Goal: Task Accomplishment & Management: Complete application form

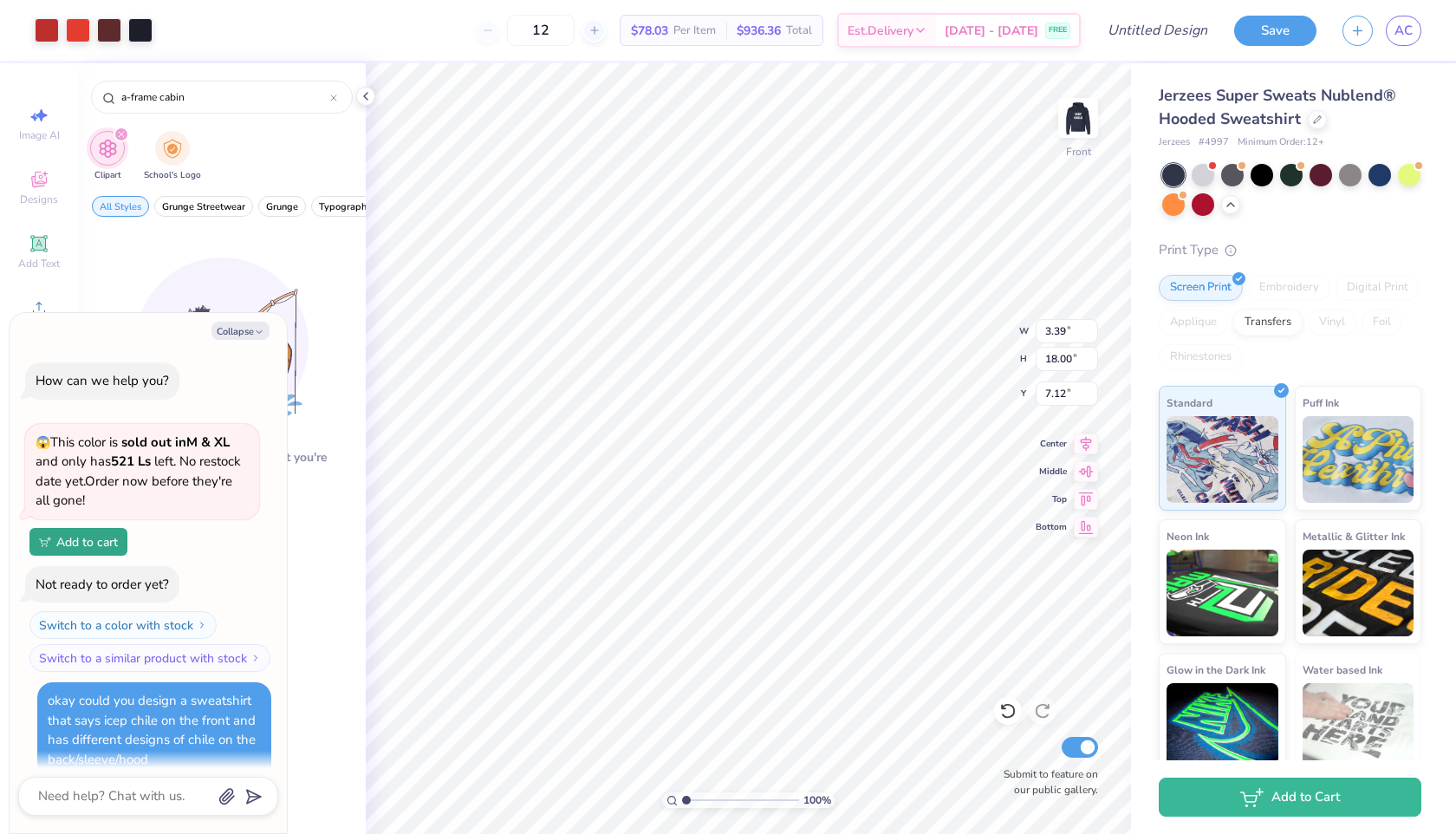
scroll to position [1549, 0]
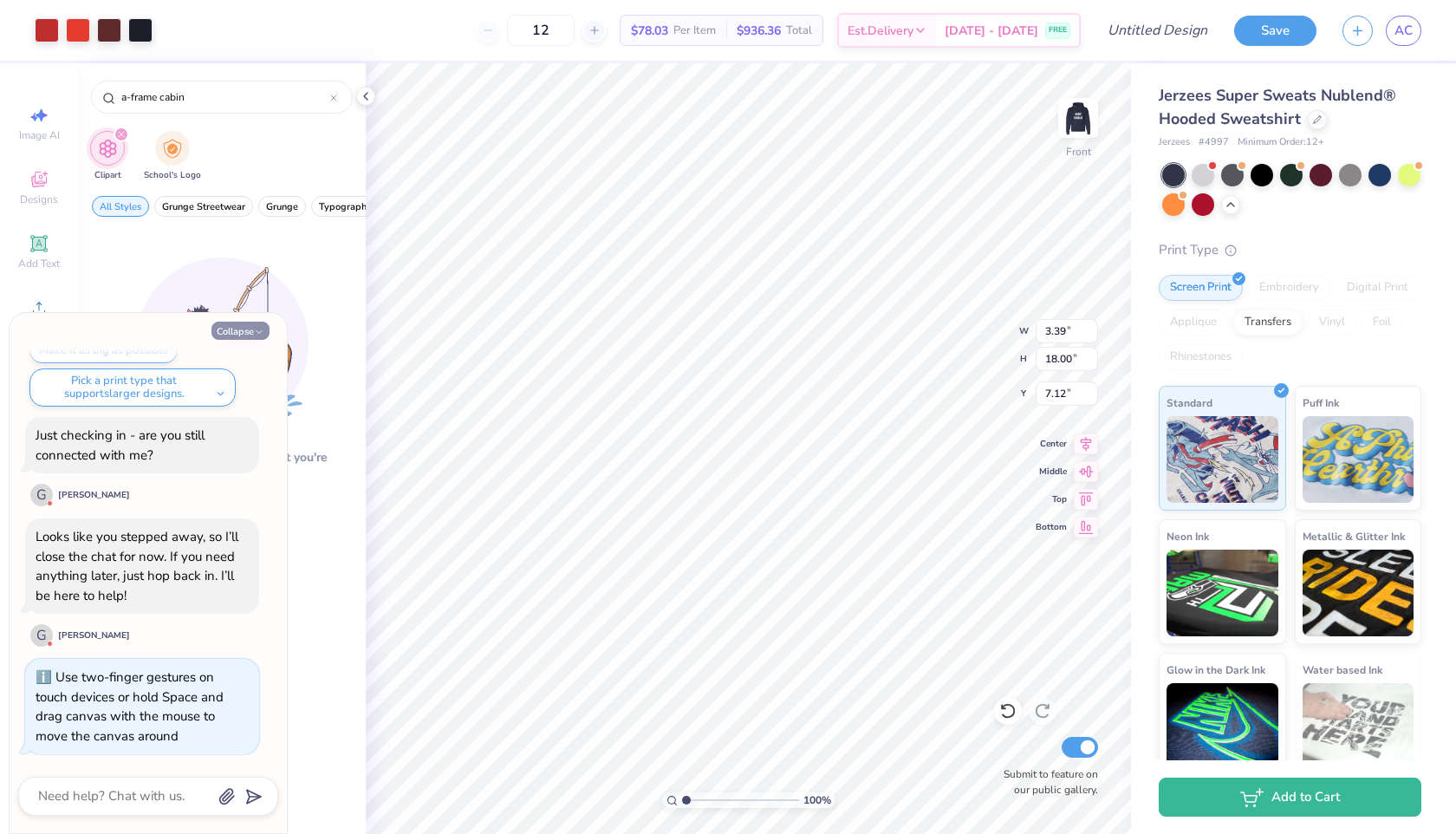
click at [250, 330] on button "Collapse" at bounding box center [240, 330] width 58 height 18
type textarea "x"
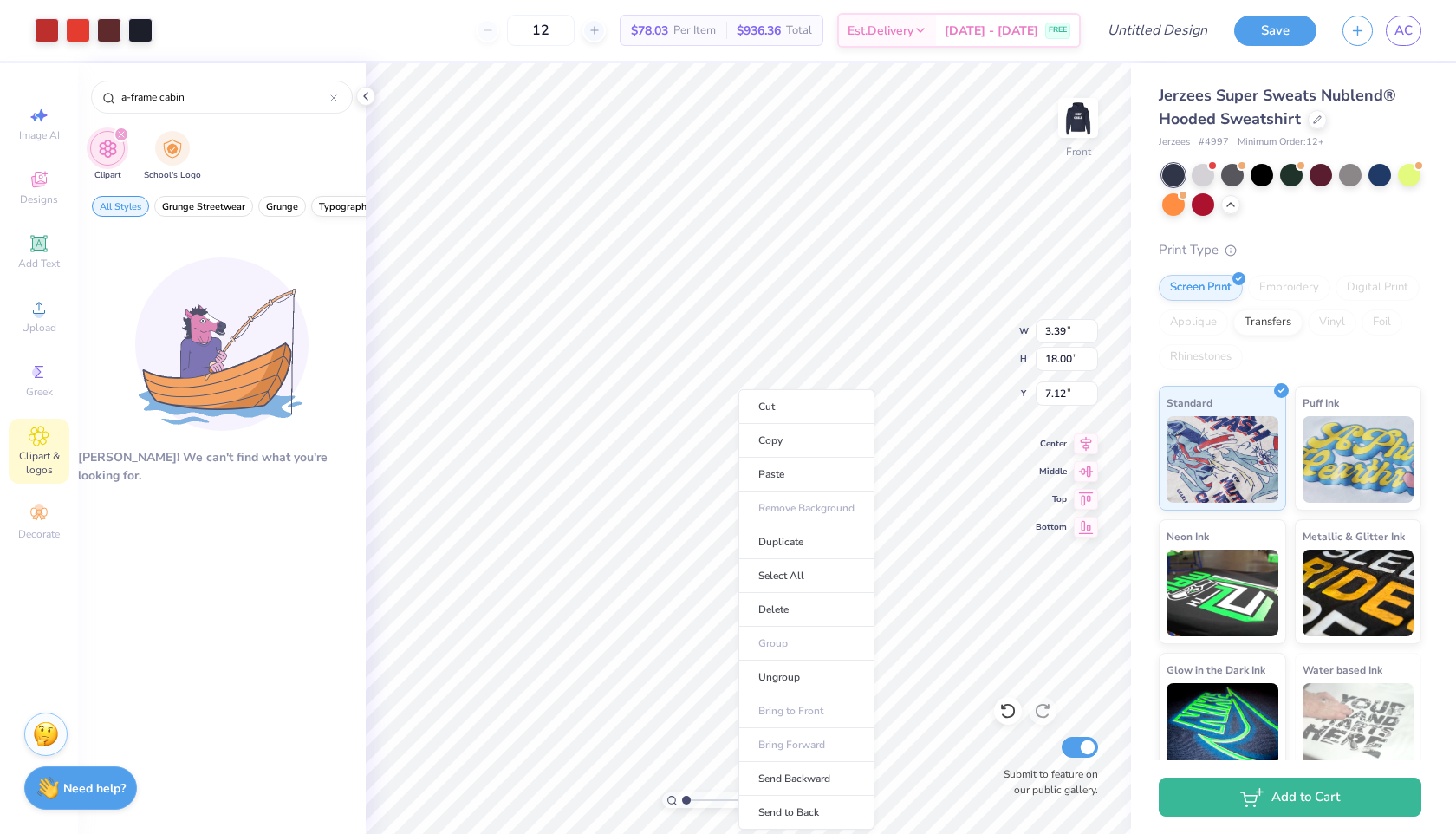
click at [738, 482] on li "Paste" at bounding box center [806, 474] width 136 height 34
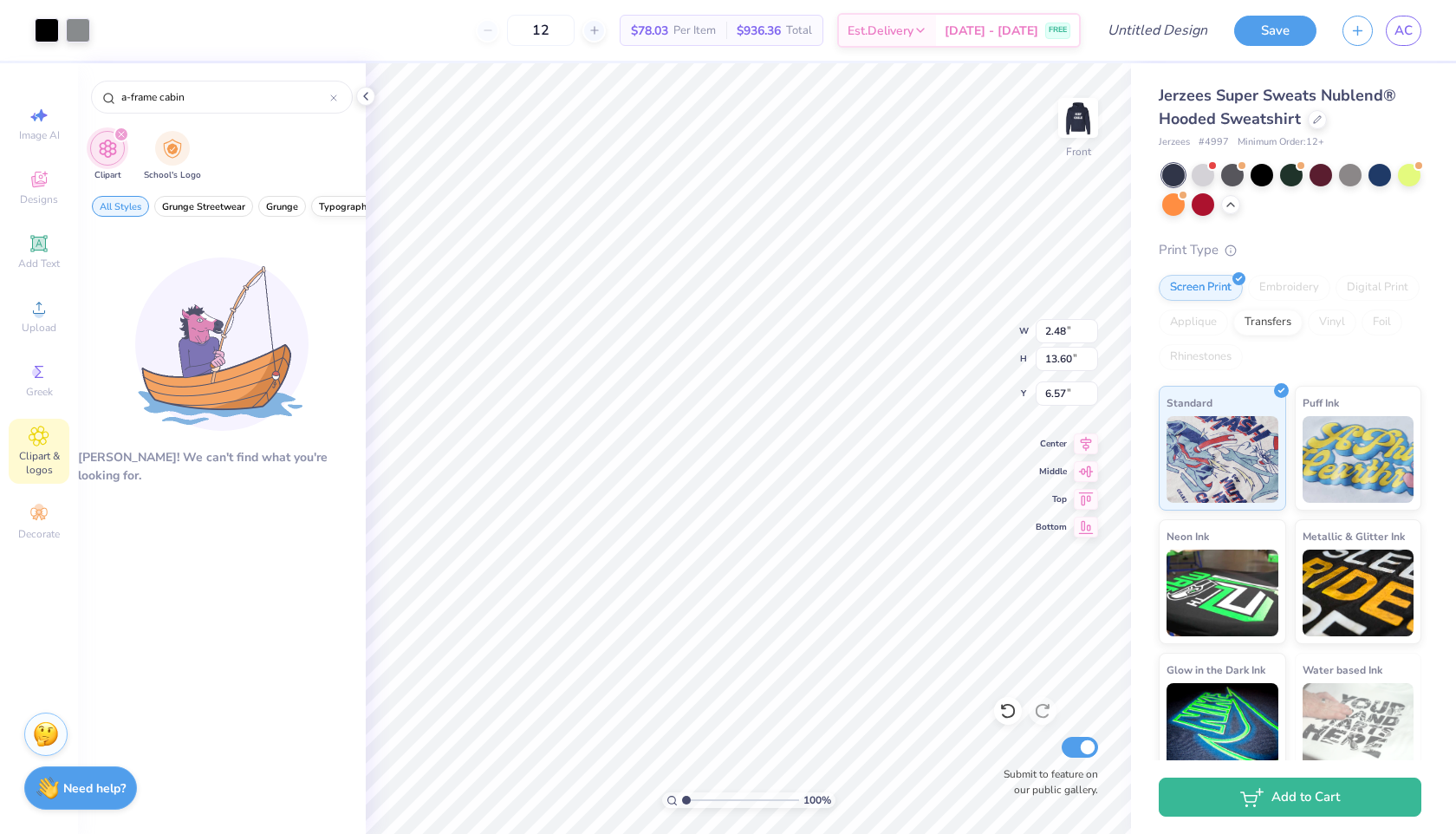
type input "2.48"
type input "13.60"
type input "7.81"
click at [1088, 125] on img at bounding box center [1078, 118] width 70 height 70
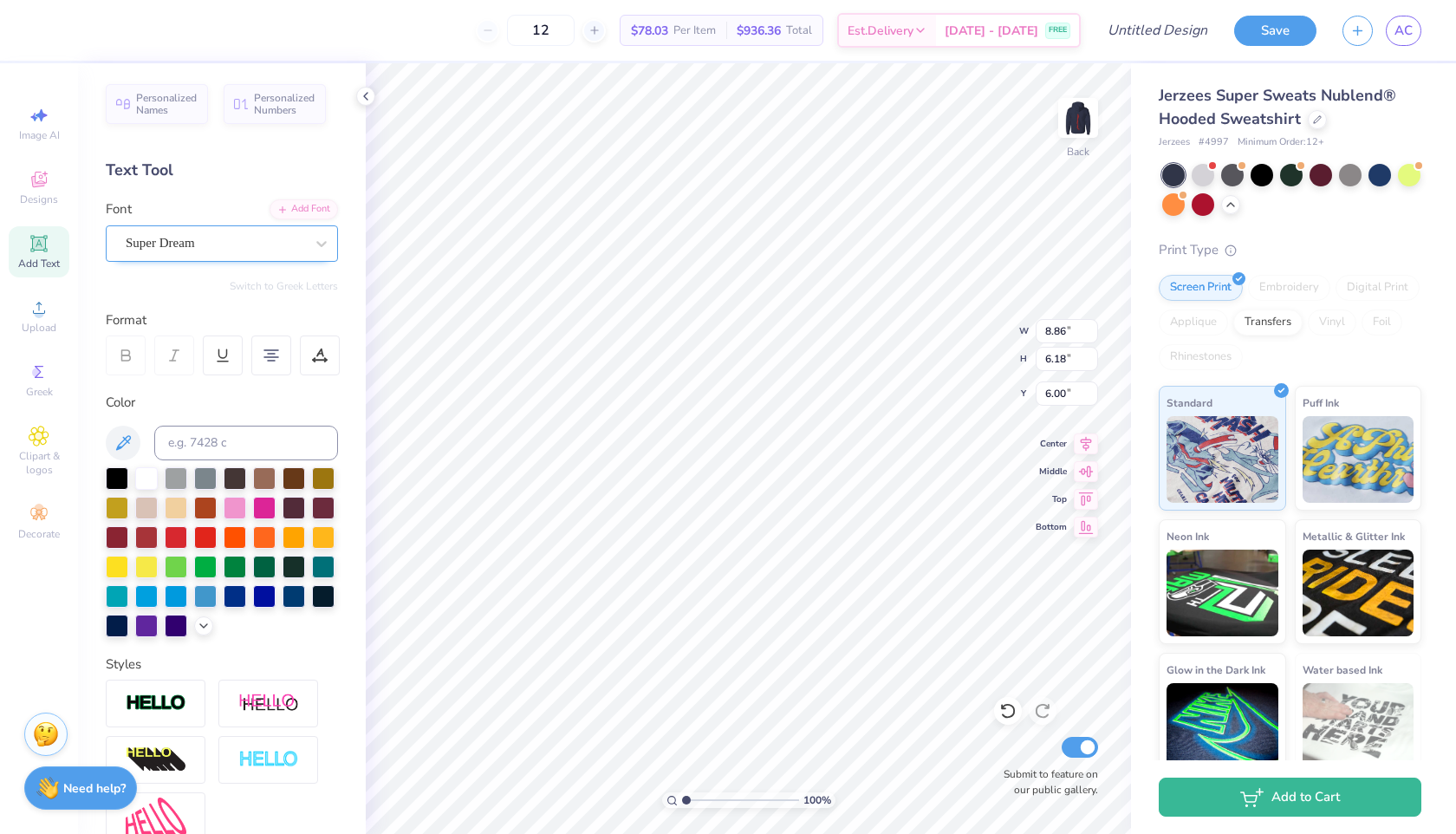
click at [250, 251] on div "Super Dream" at bounding box center [214, 243] width 182 height 27
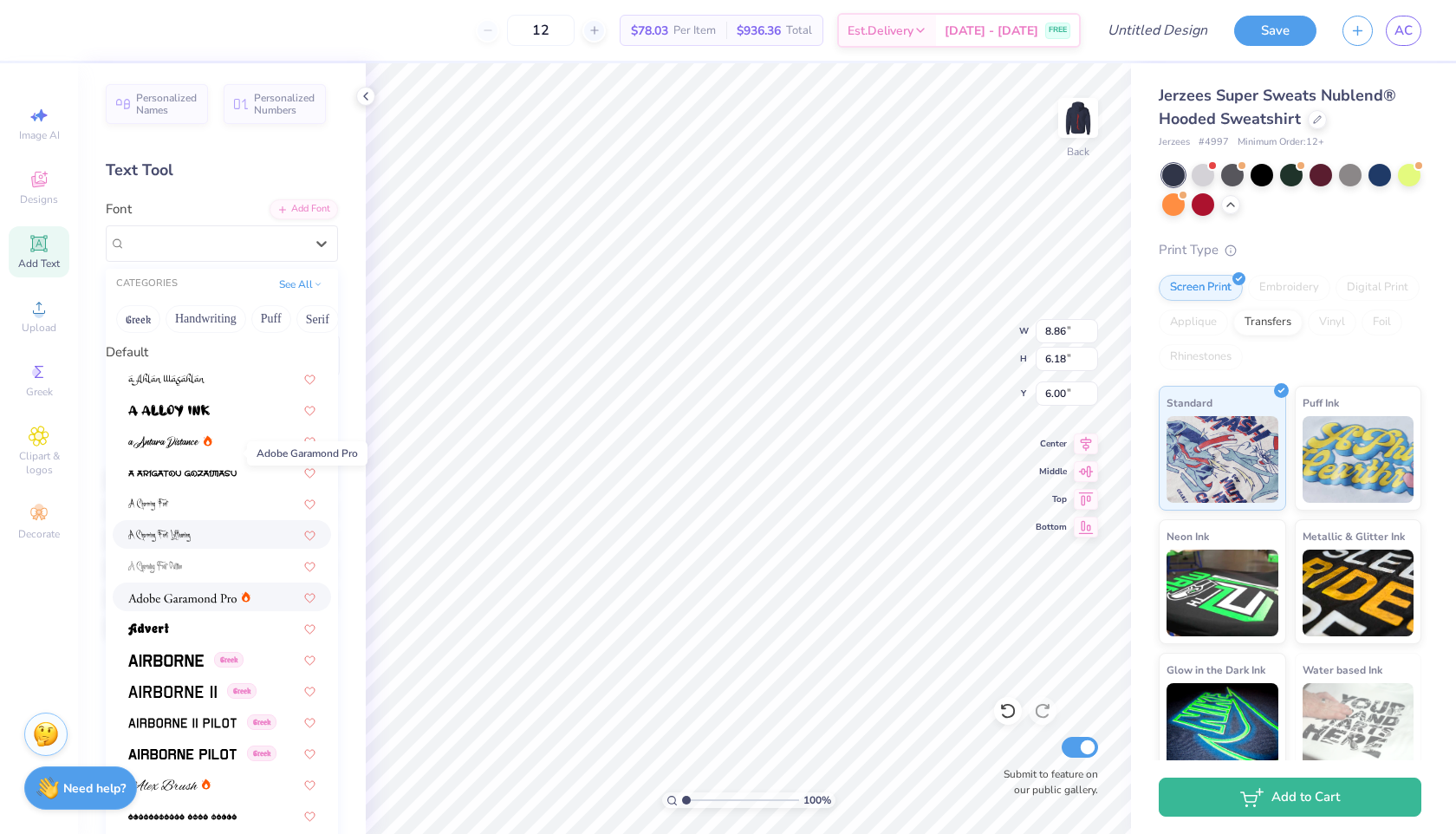
scroll to position [150, 0]
click at [200, 654] on img at bounding box center [166, 661] width 76 height 12
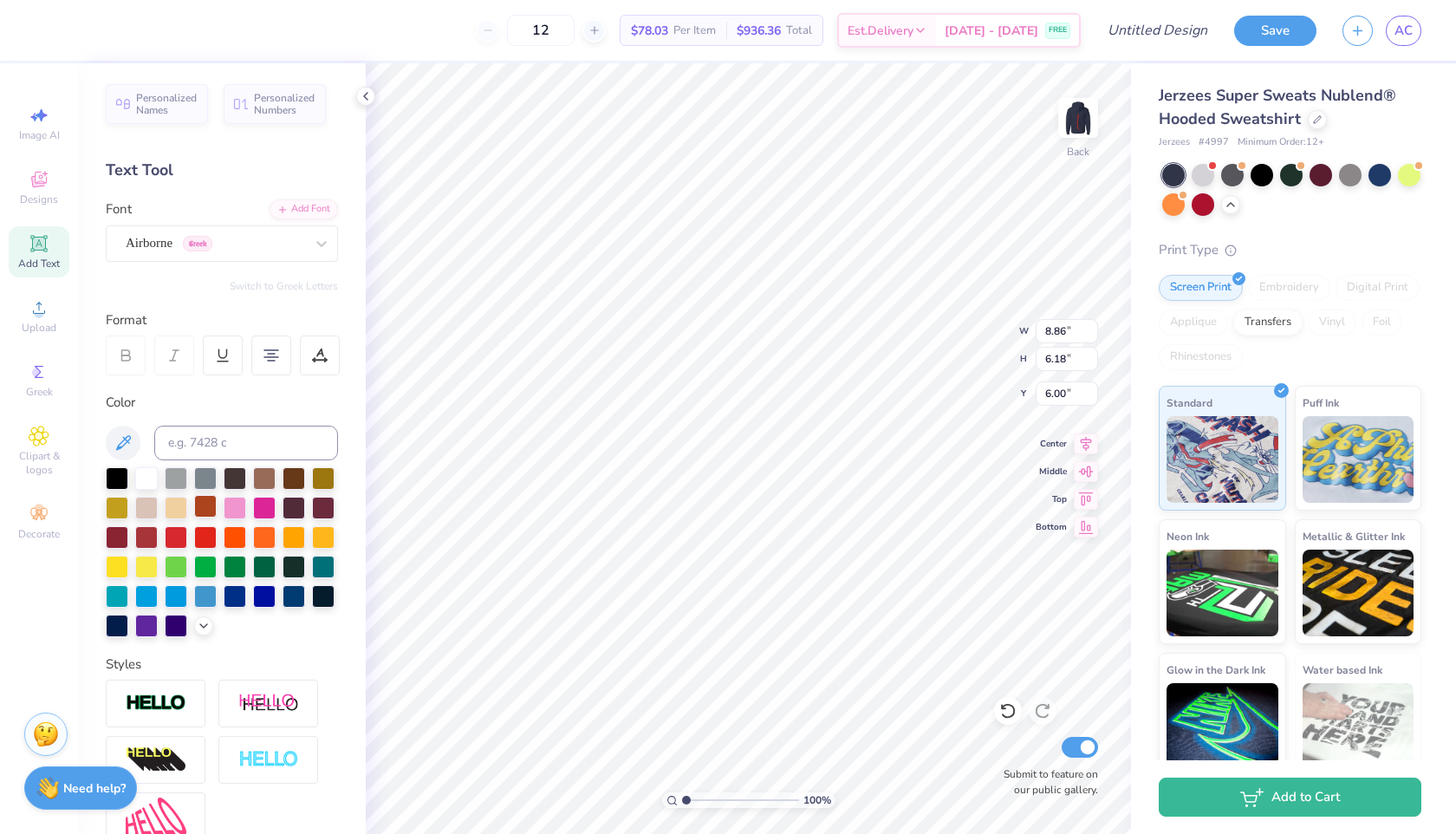
type input "8.40"
type input "6.27"
type input "5.95"
click at [216, 247] on div "Airborne Greek" at bounding box center [214, 243] width 182 height 27
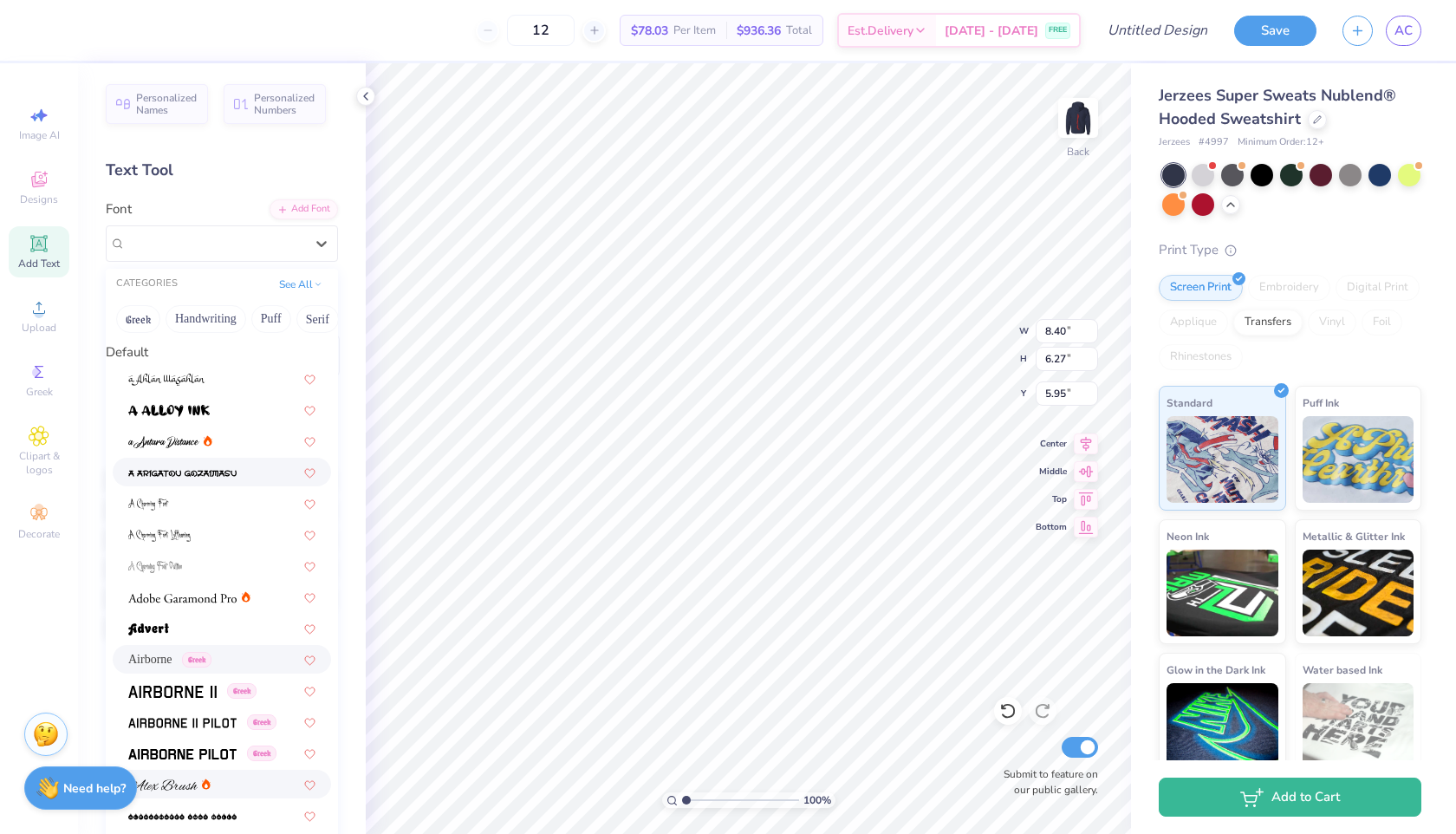
scroll to position [461, 0]
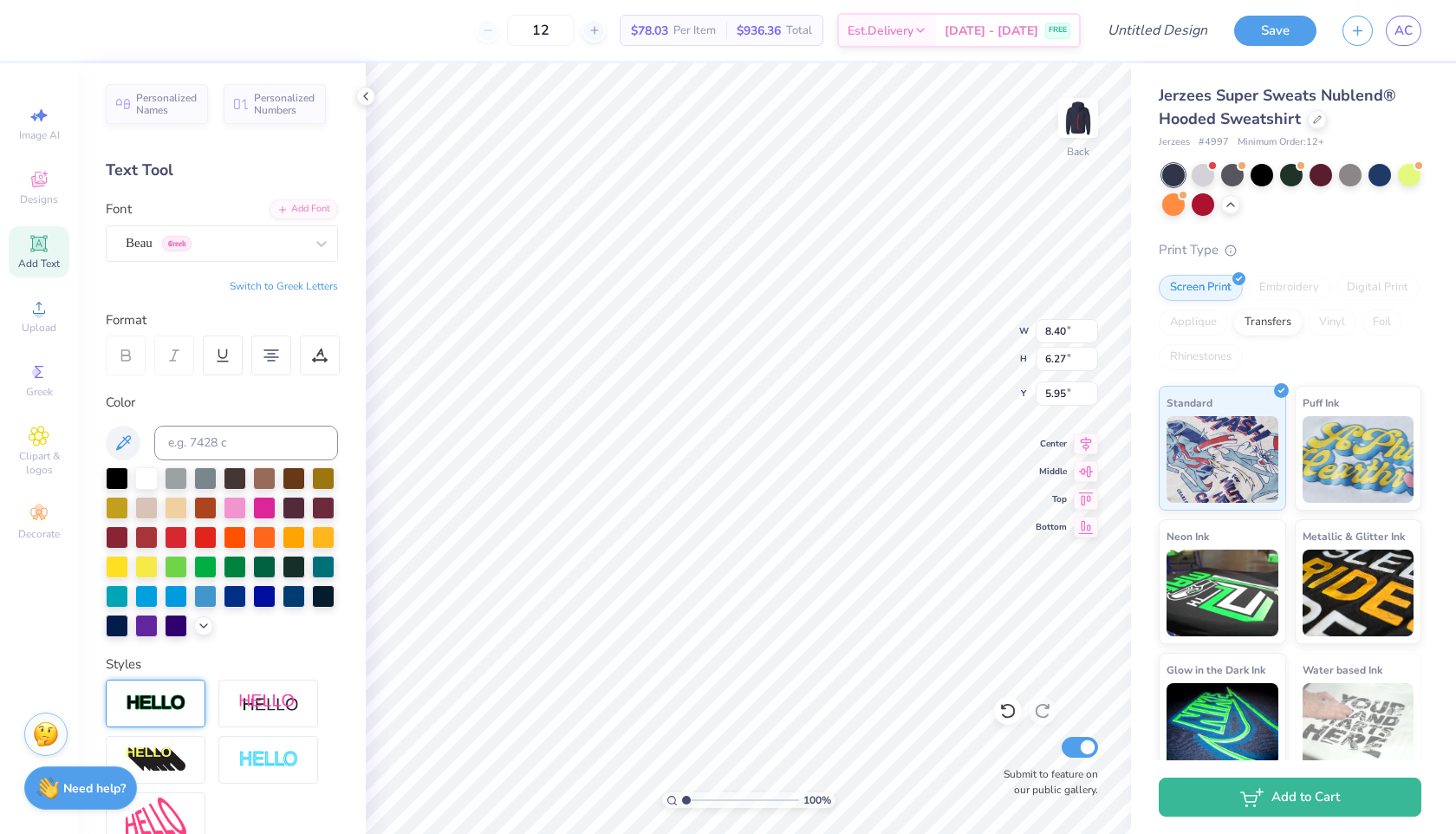
type input "8.68"
type input "6.19"
type input "5.99"
click at [261, 243] on div "Beau Greek" at bounding box center [214, 243] width 182 height 27
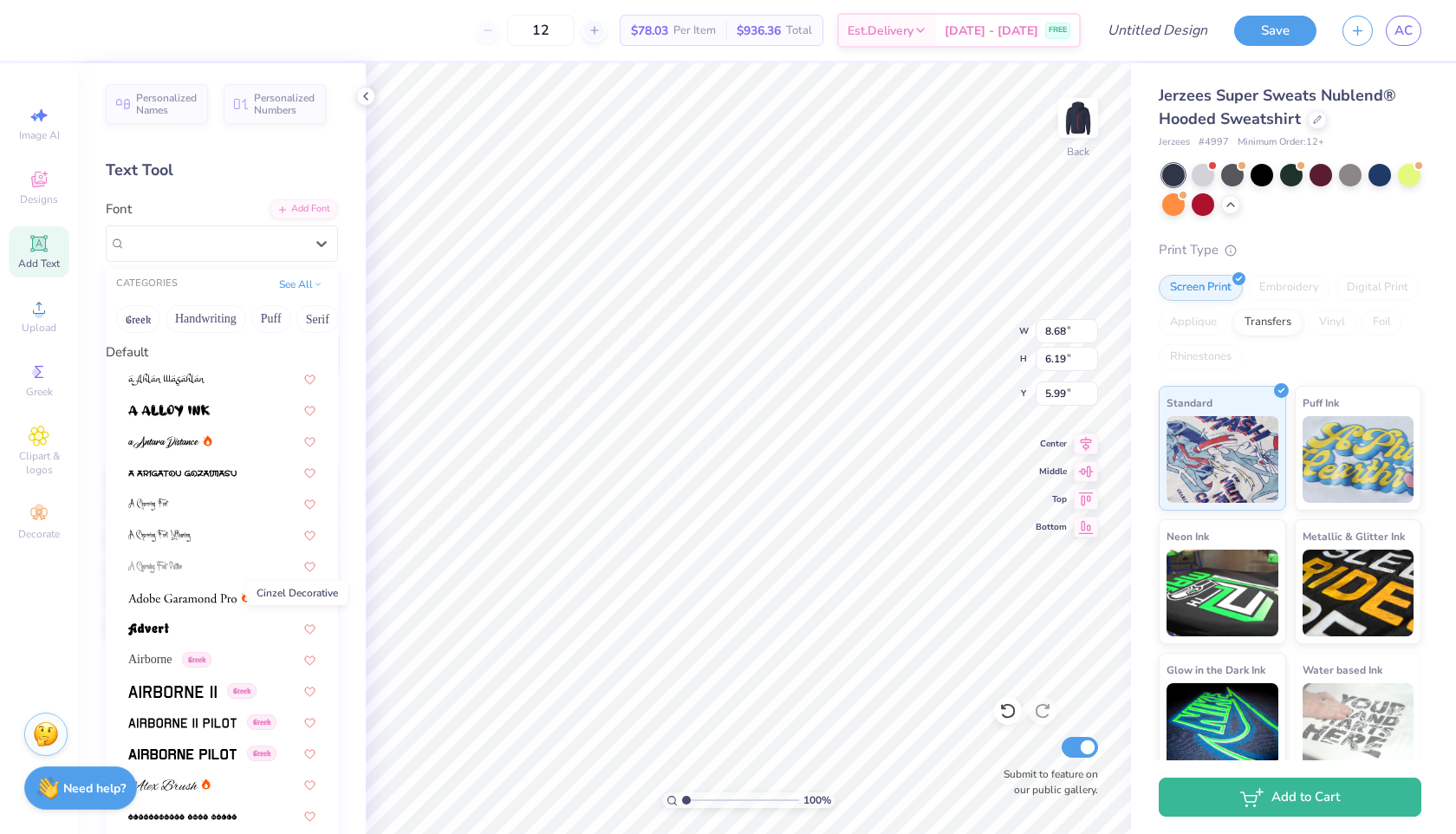
scroll to position [1915, 0]
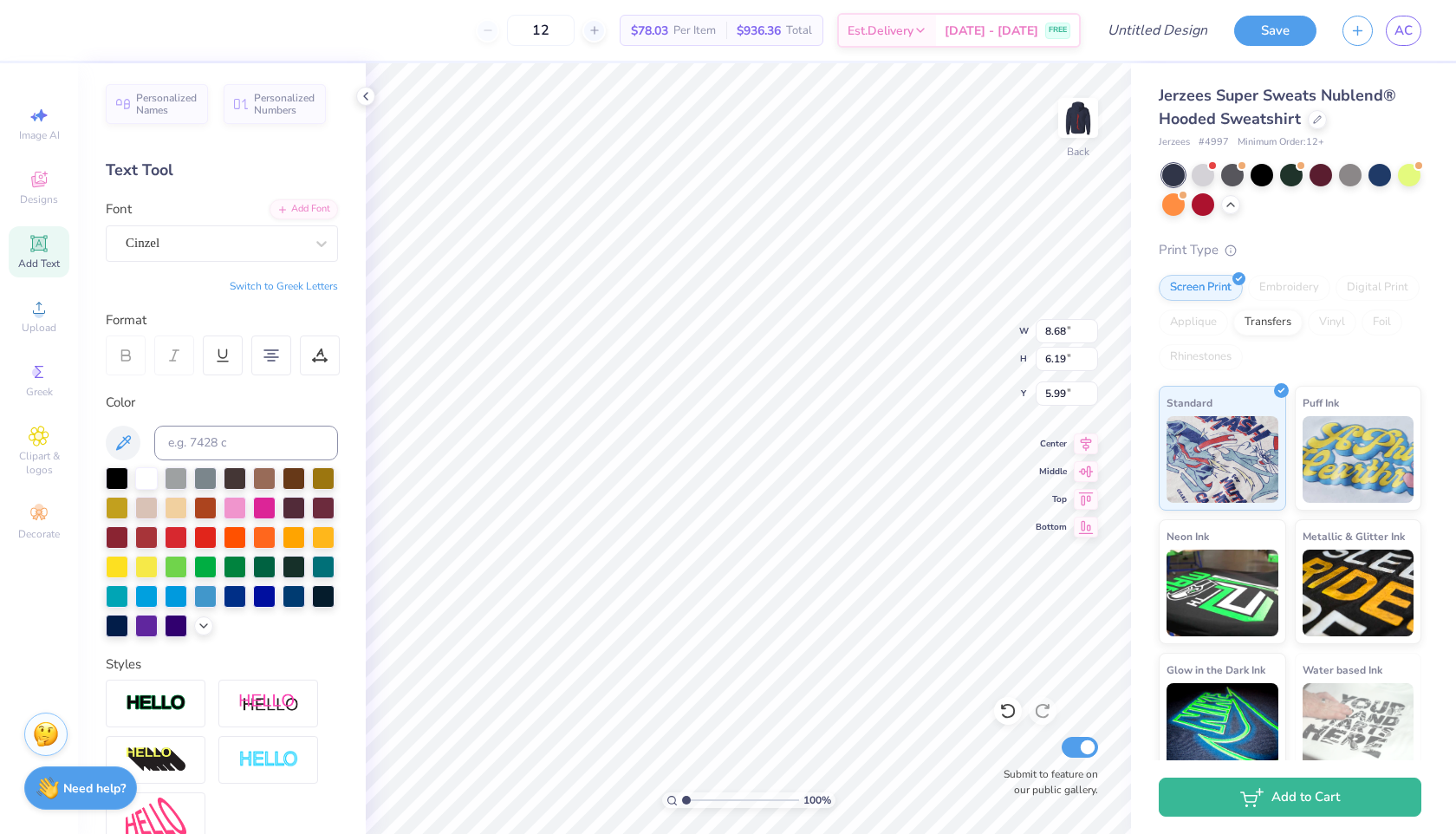
type input "10.93"
type input "6.27"
type input "5.92"
click at [209, 247] on div "Cinzel" at bounding box center [214, 243] width 182 height 27
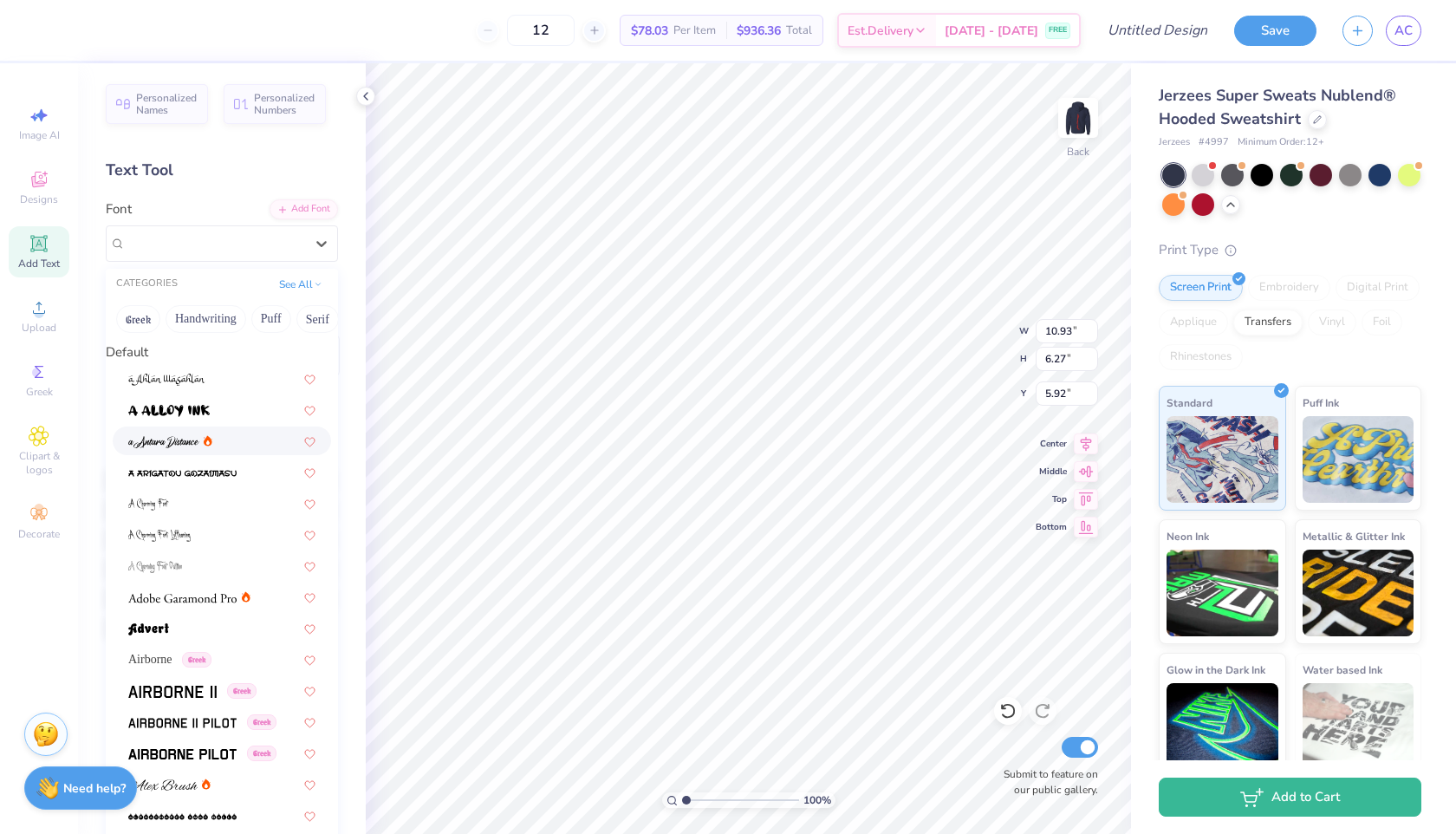
scroll to position [3752, 0]
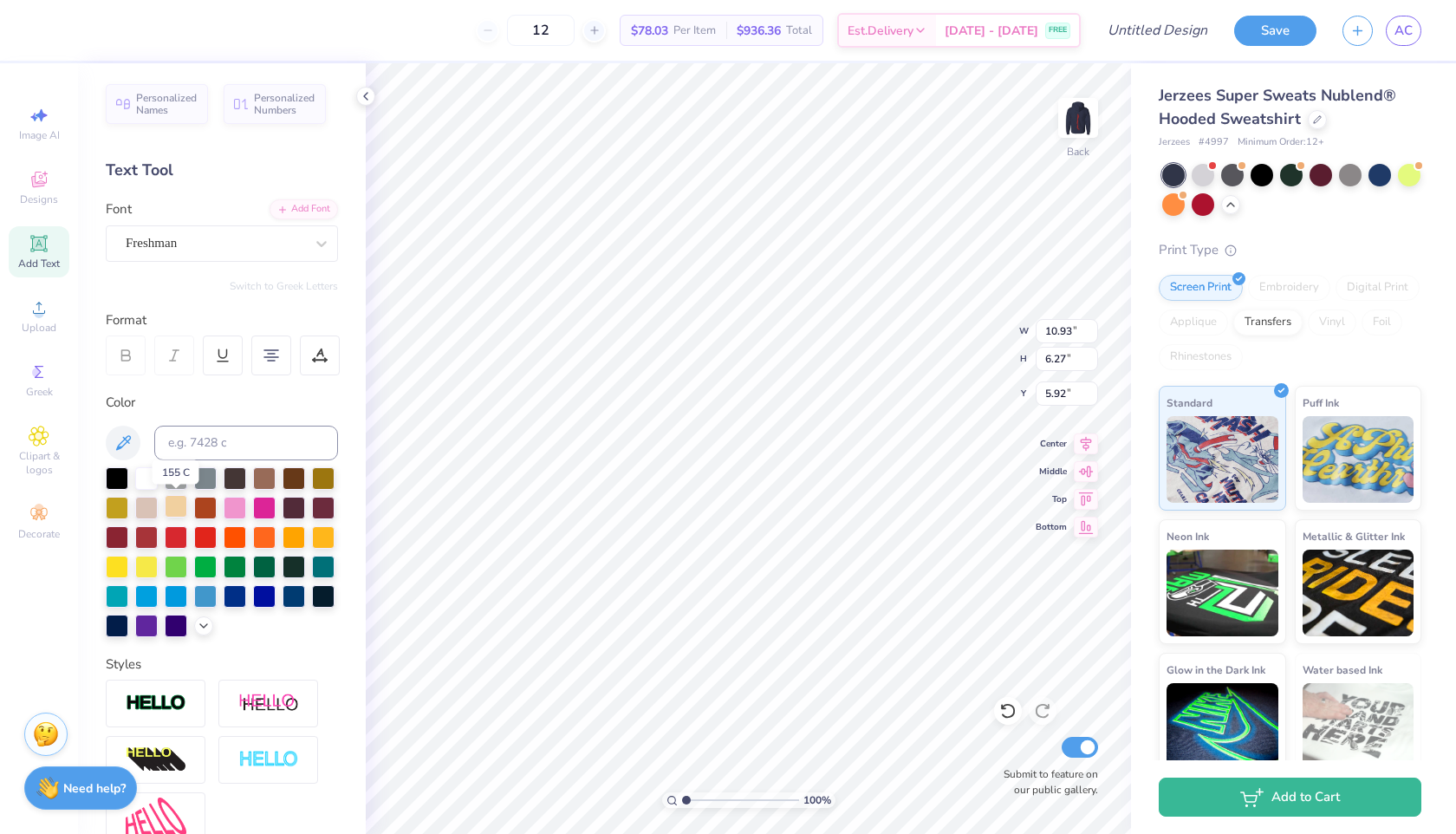
type input "10.16"
type input "6.60"
type input "5.75"
click at [138, 248] on div "Freshman" at bounding box center [214, 243] width 182 height 27
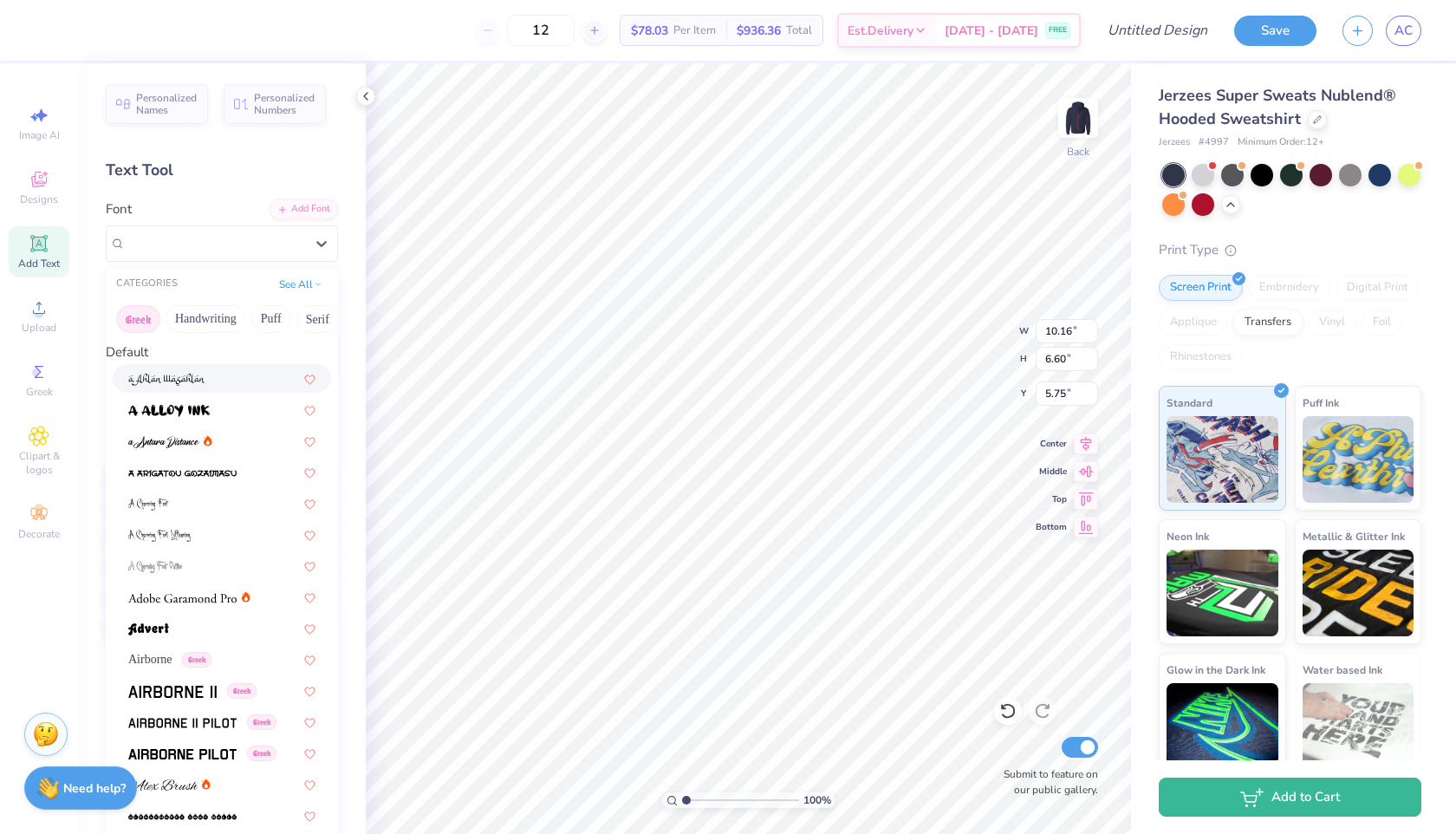
click at [140, 315] on button "Greek" at bounding box center [138, 319] width 44 height 28
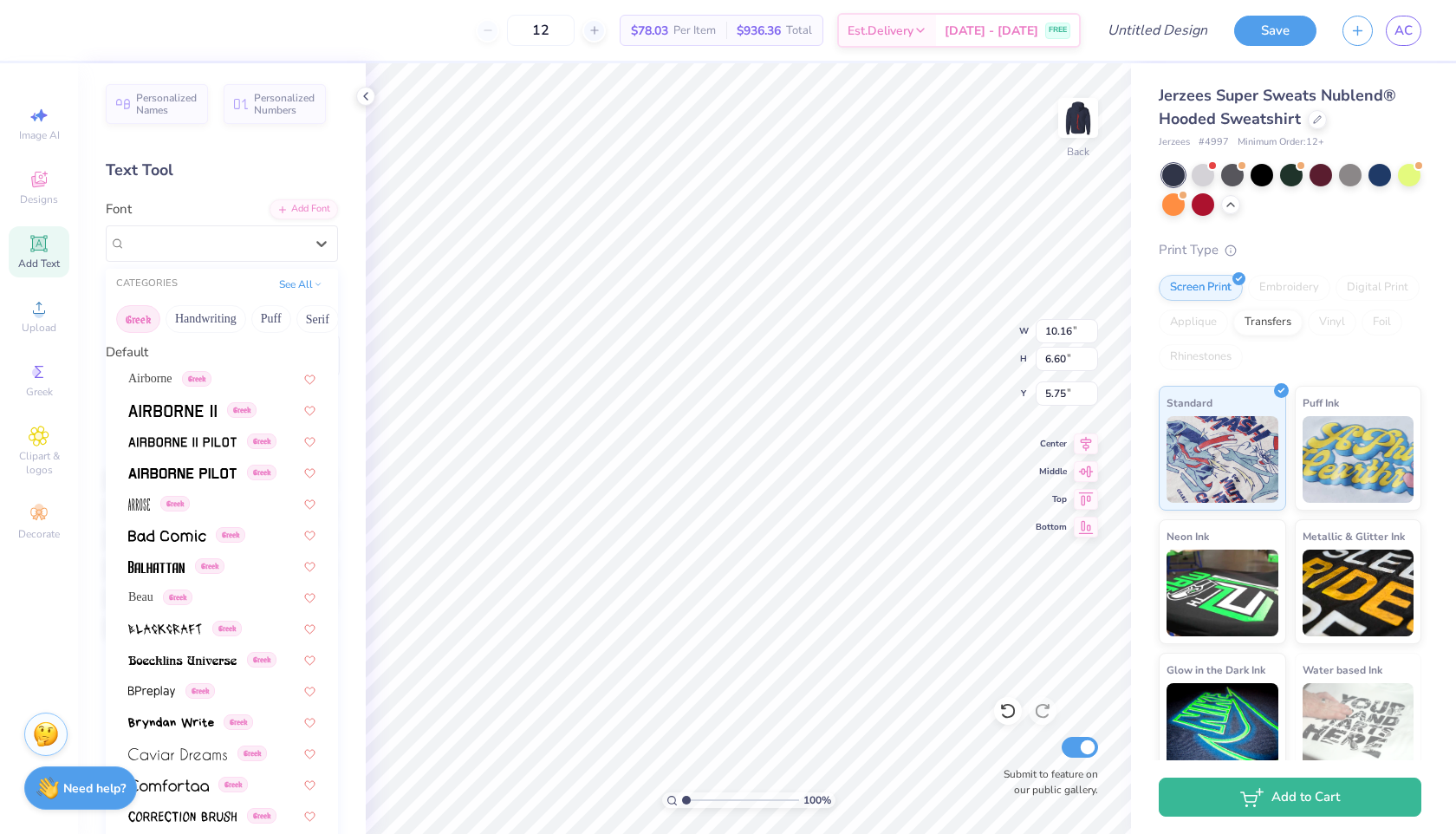
scroll to position [503, 0]
click at [316, 315] on button "Serif" at bounding box center [317, 319] width 43 height 28
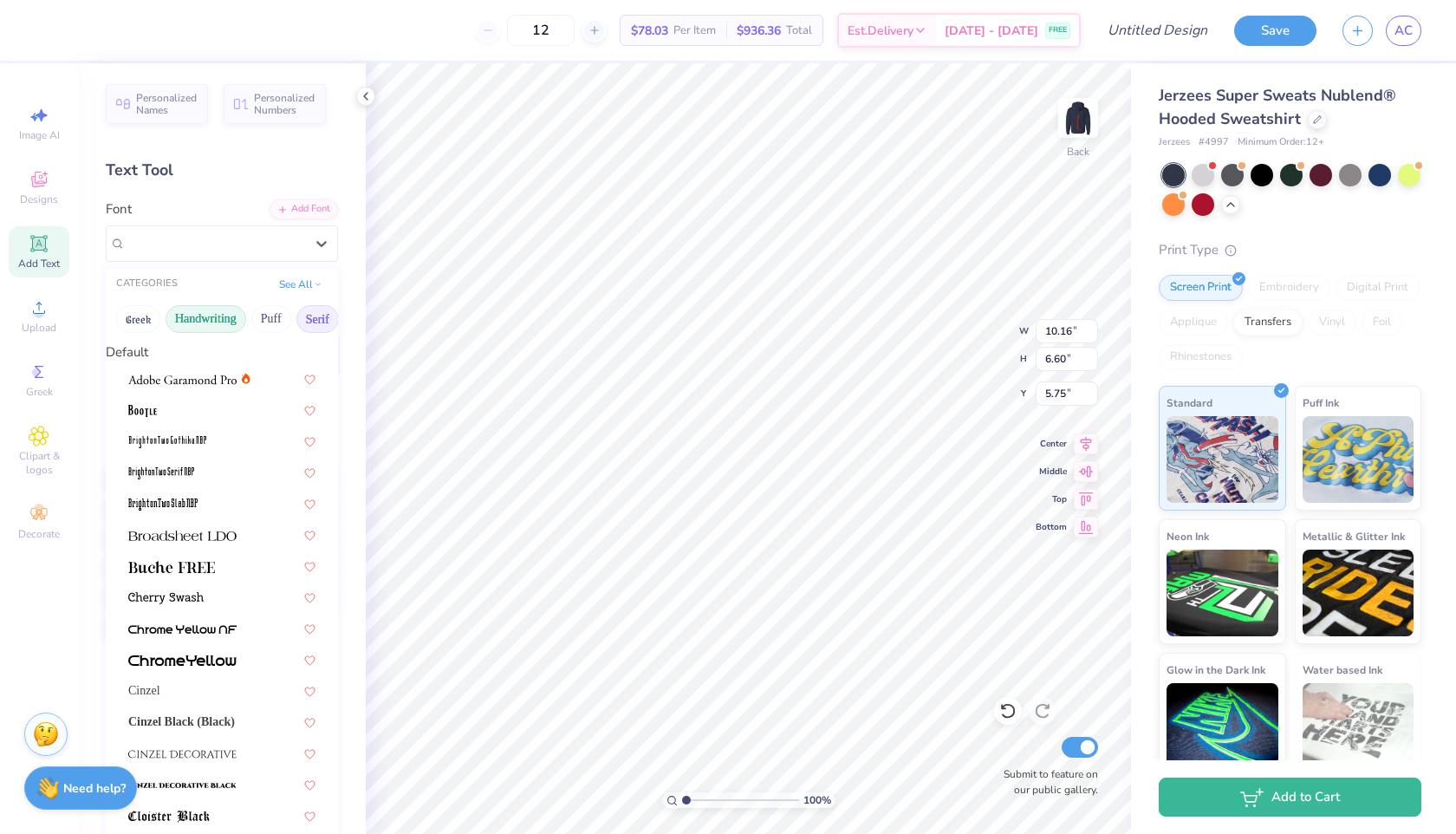
drag, startPoint x: 317, startPoint y: 316, endPoint x: 226, endPoint y: 313, distance: 91.0
click at [226, 314] on div "Greek Handwriting Puff Serif Bold Calligraphy Retro Sans Serif Minimal Fantasy …" at bounding box center [221, 319] width 233 height 38
click at [254, 322] on button "Puff" at bounding box center [271, 319] width 40 height 28
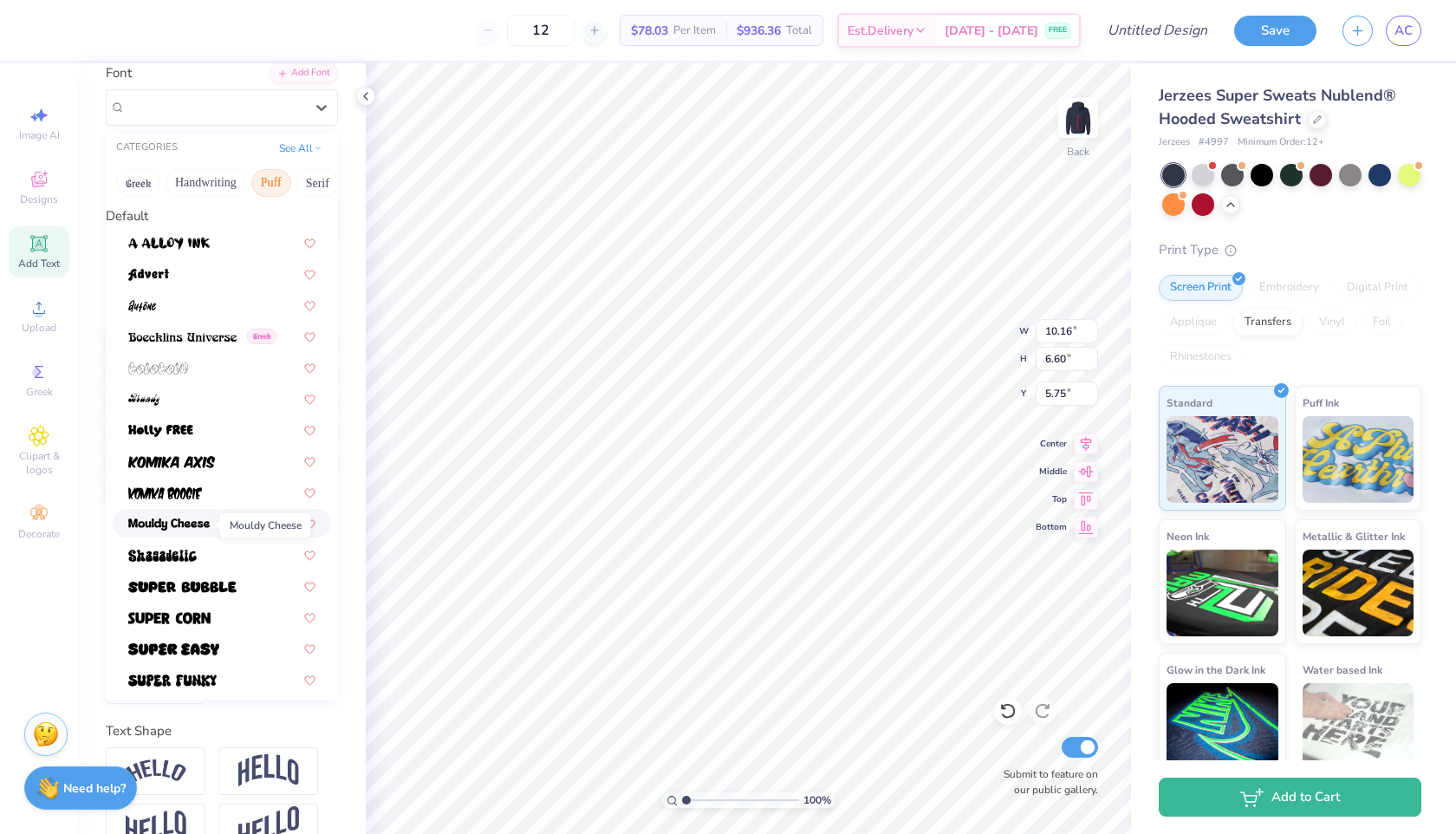
scroll to position [137, 0]
click at [181, 615] on img at bounding box center [169, 617] width 82 height 12
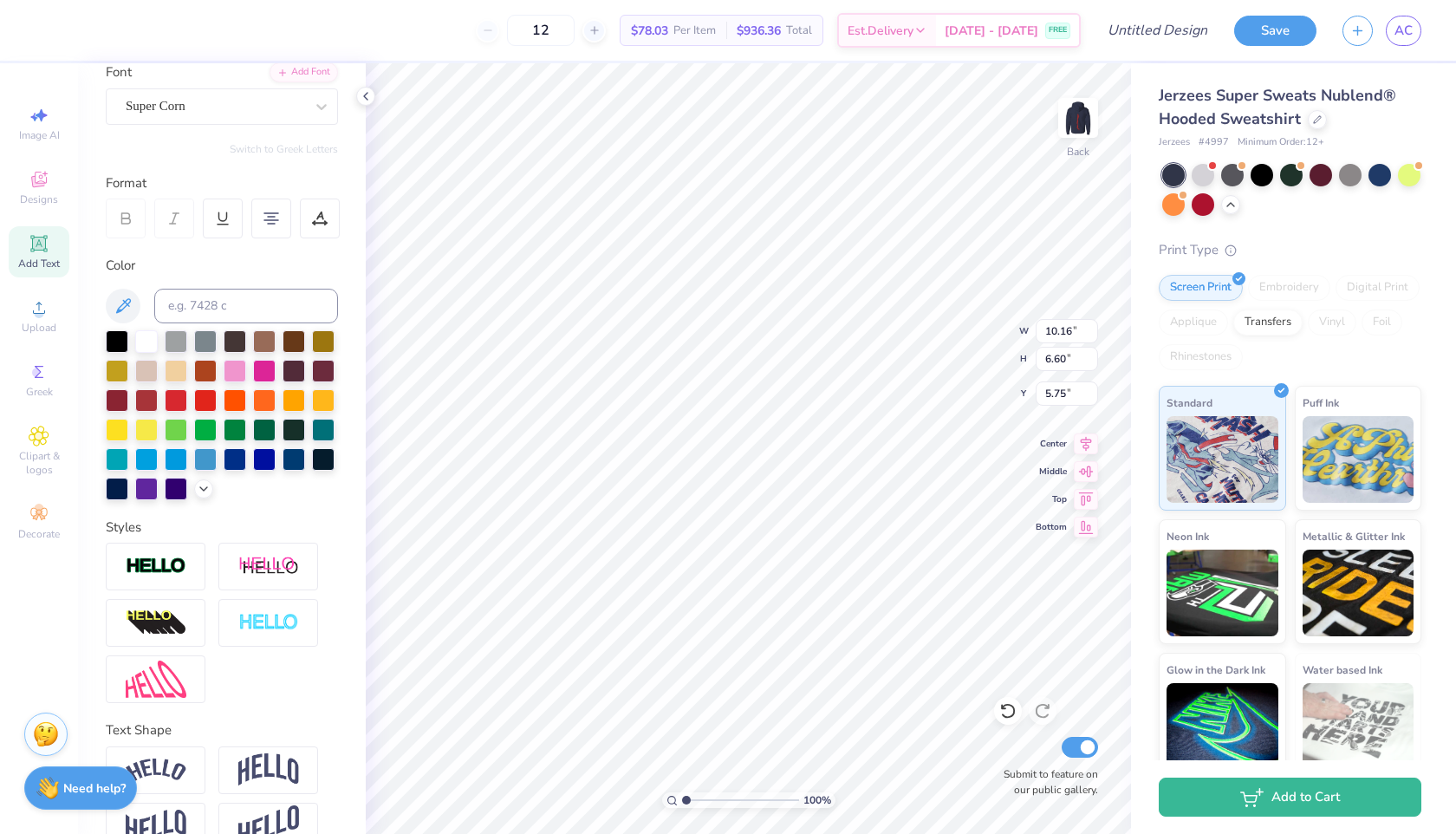
type input "6.68"
type input "6.01"
type input "6.05"
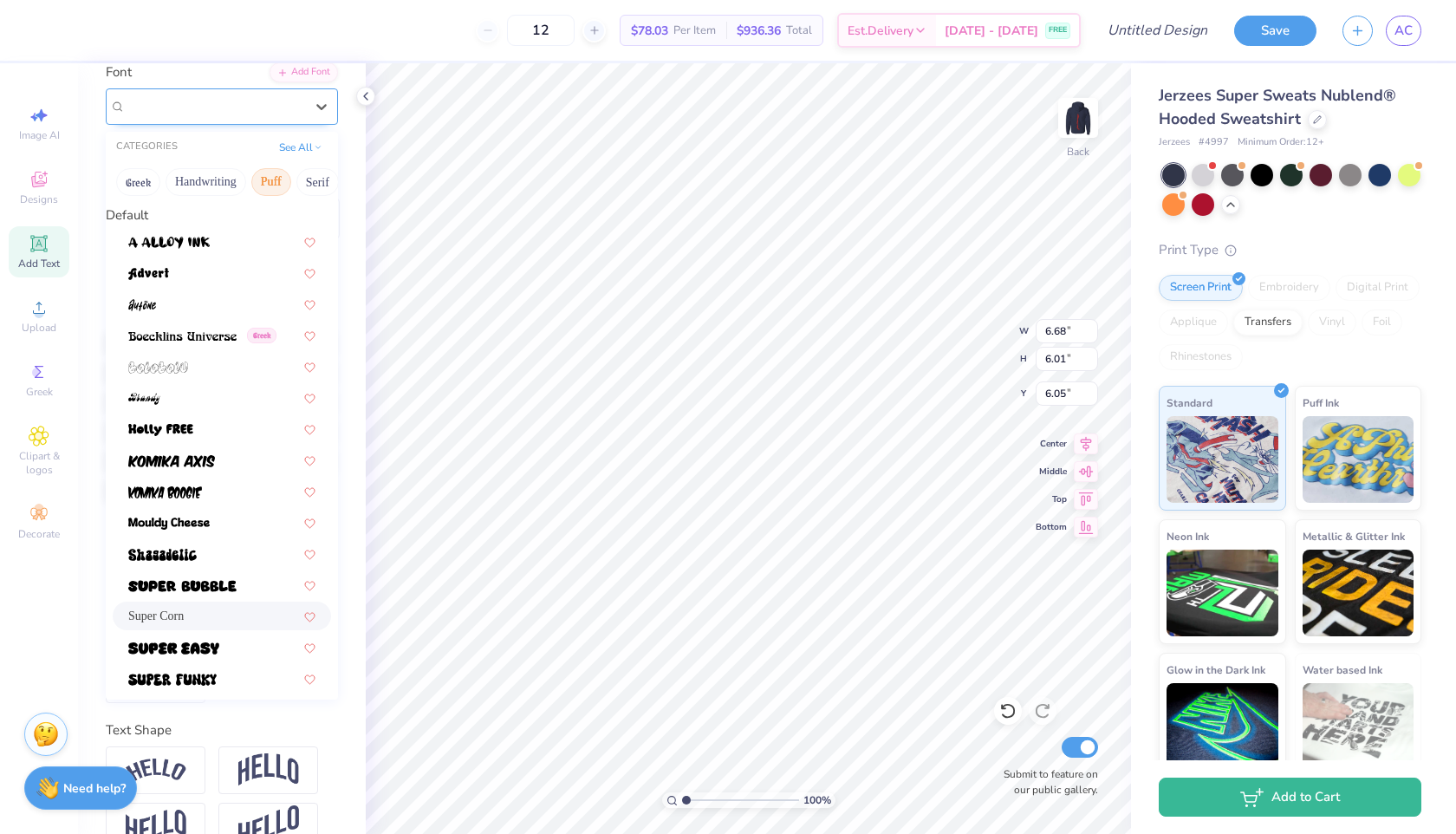
click at [237, 118] on div "Super Corn" at bounding box center [214, 105] width 182 height 27
click at [203, 653] on img at bounding box center [173, 648] width 91 height 12
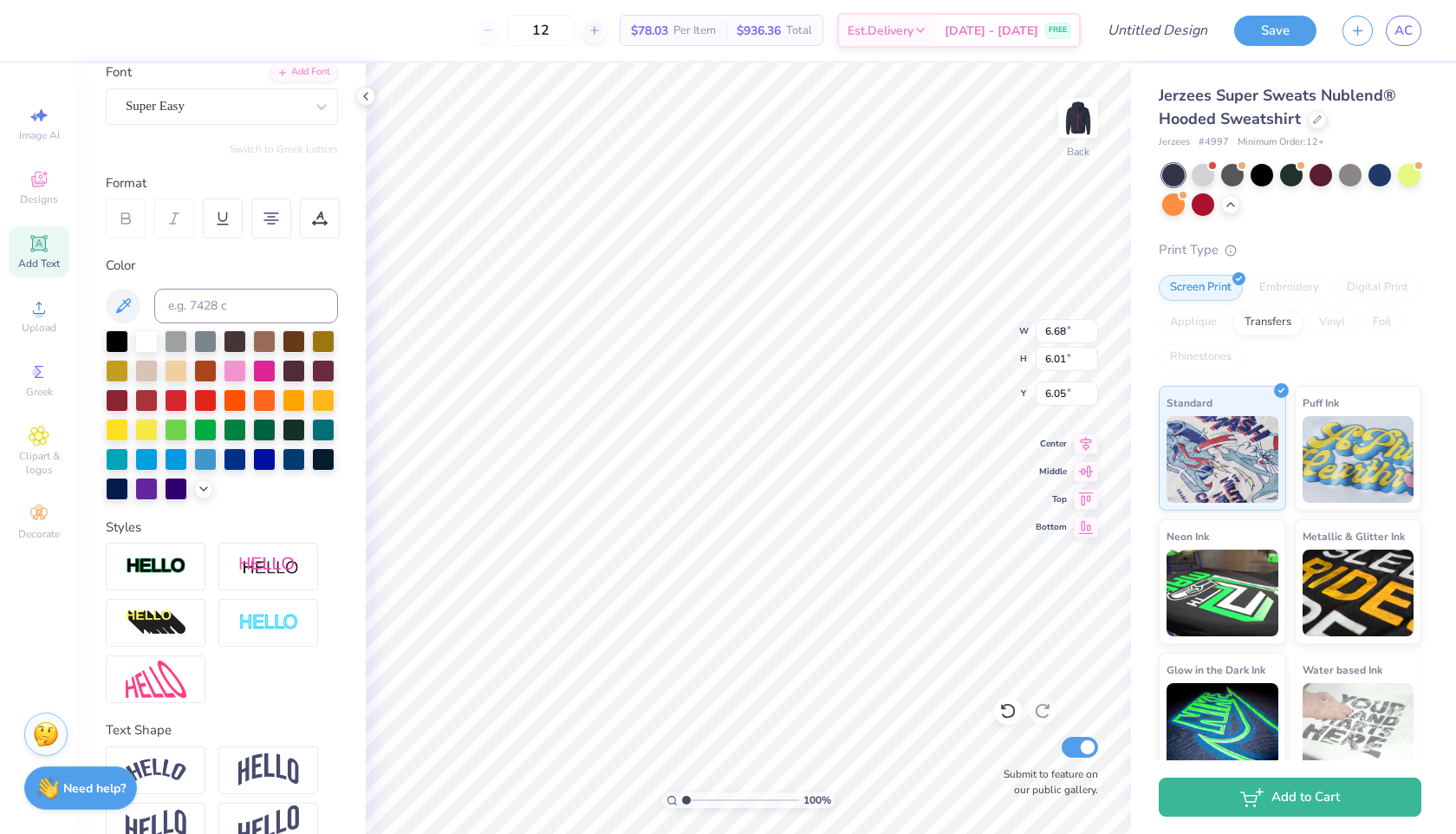
type input "8.90"
type input "6.33"
type input "5.89"
type input "9.43"
type input "6.71"
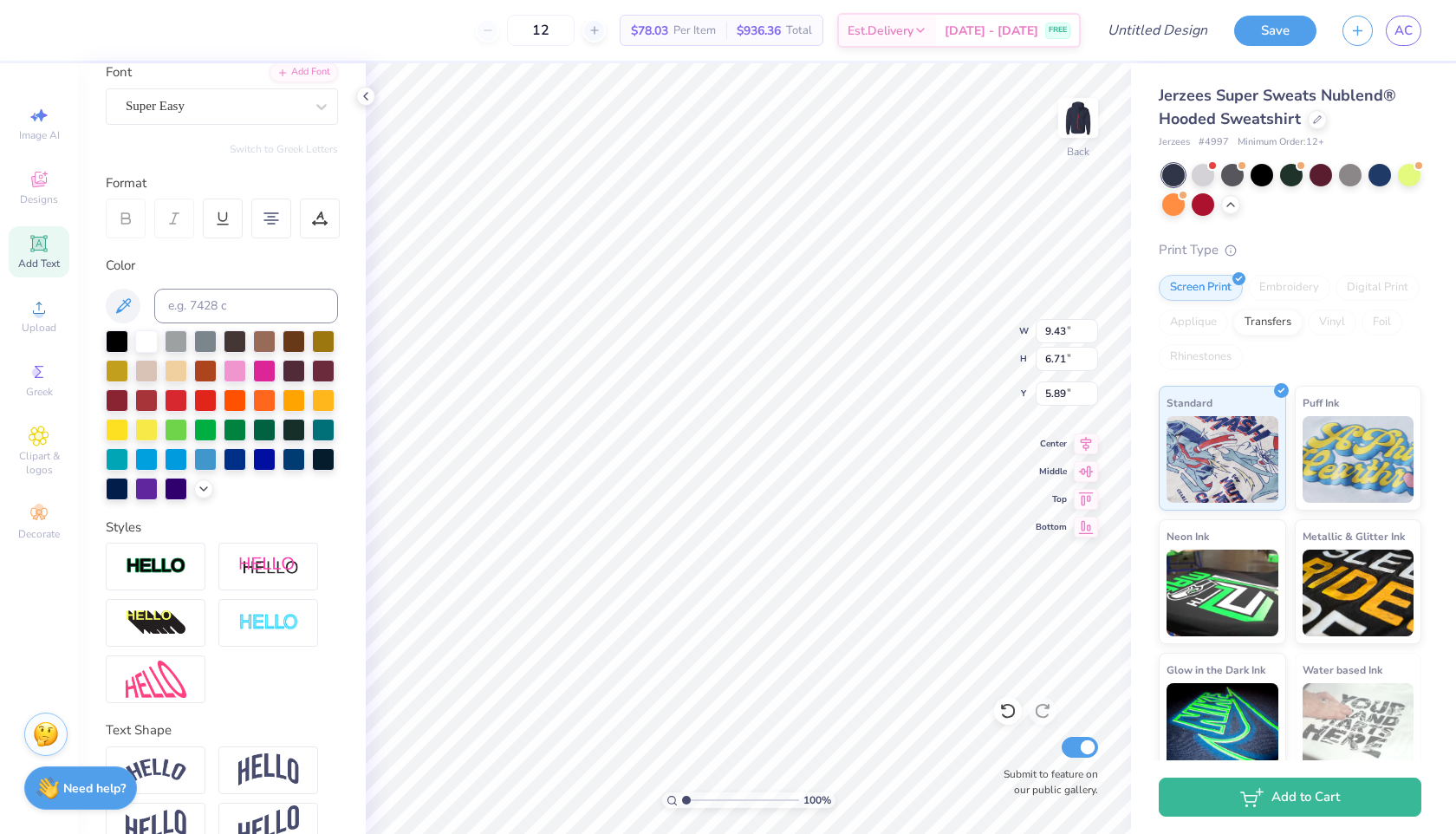
type input "6.10"
click at [44, 240] on icon at bounding box center [38, 242] width 13 height 13
type input "6.79"
type input "1.97"
type input "6.14"
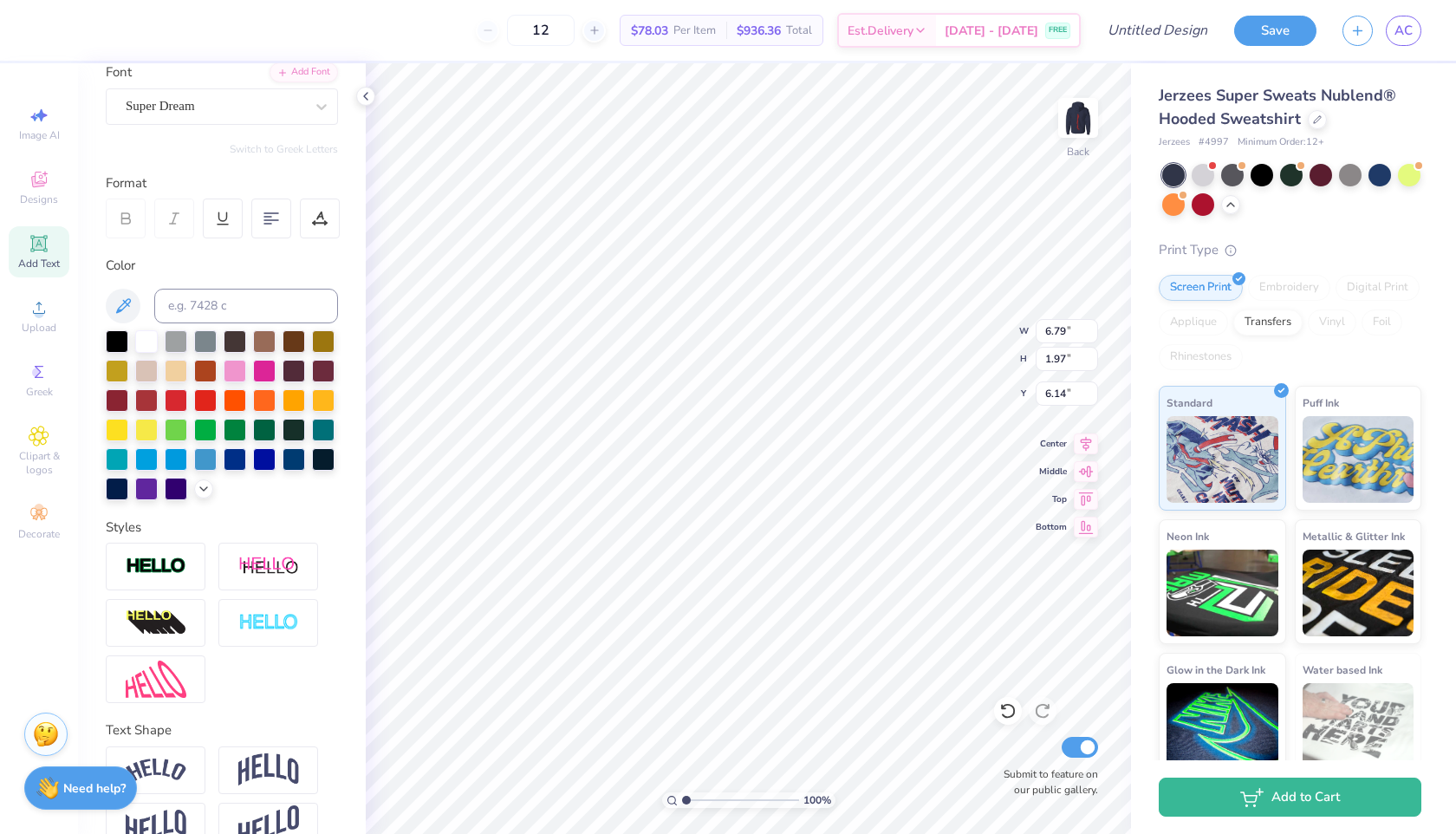
scroll to position [0, 1]
type textarea "YMCA"
type input "9.43"
type input "6.71"
type input "2.12"
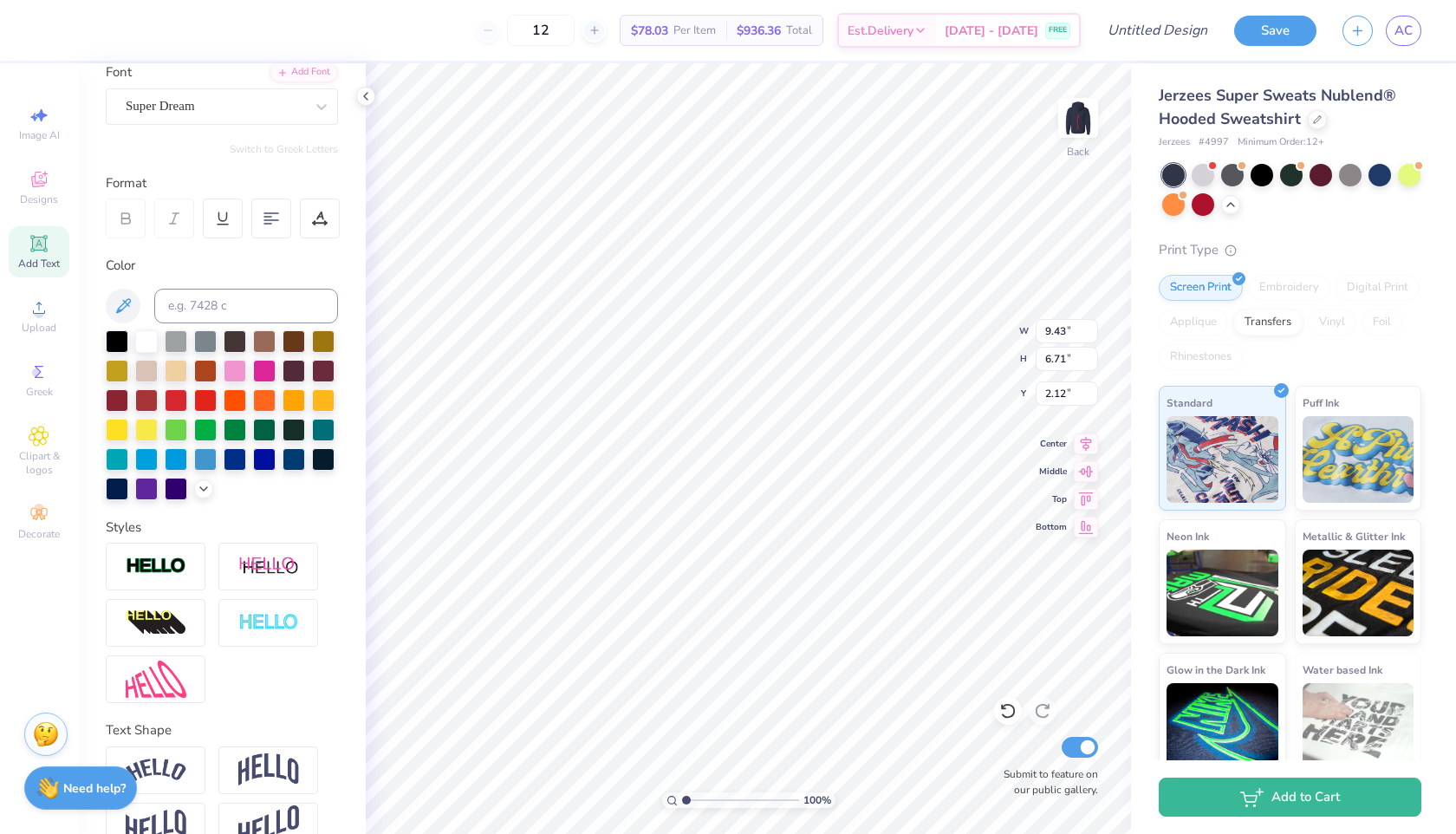
type input "7.41"
type input "2.00"
type input "11.54"
type input "4.84"
type input "1.30"
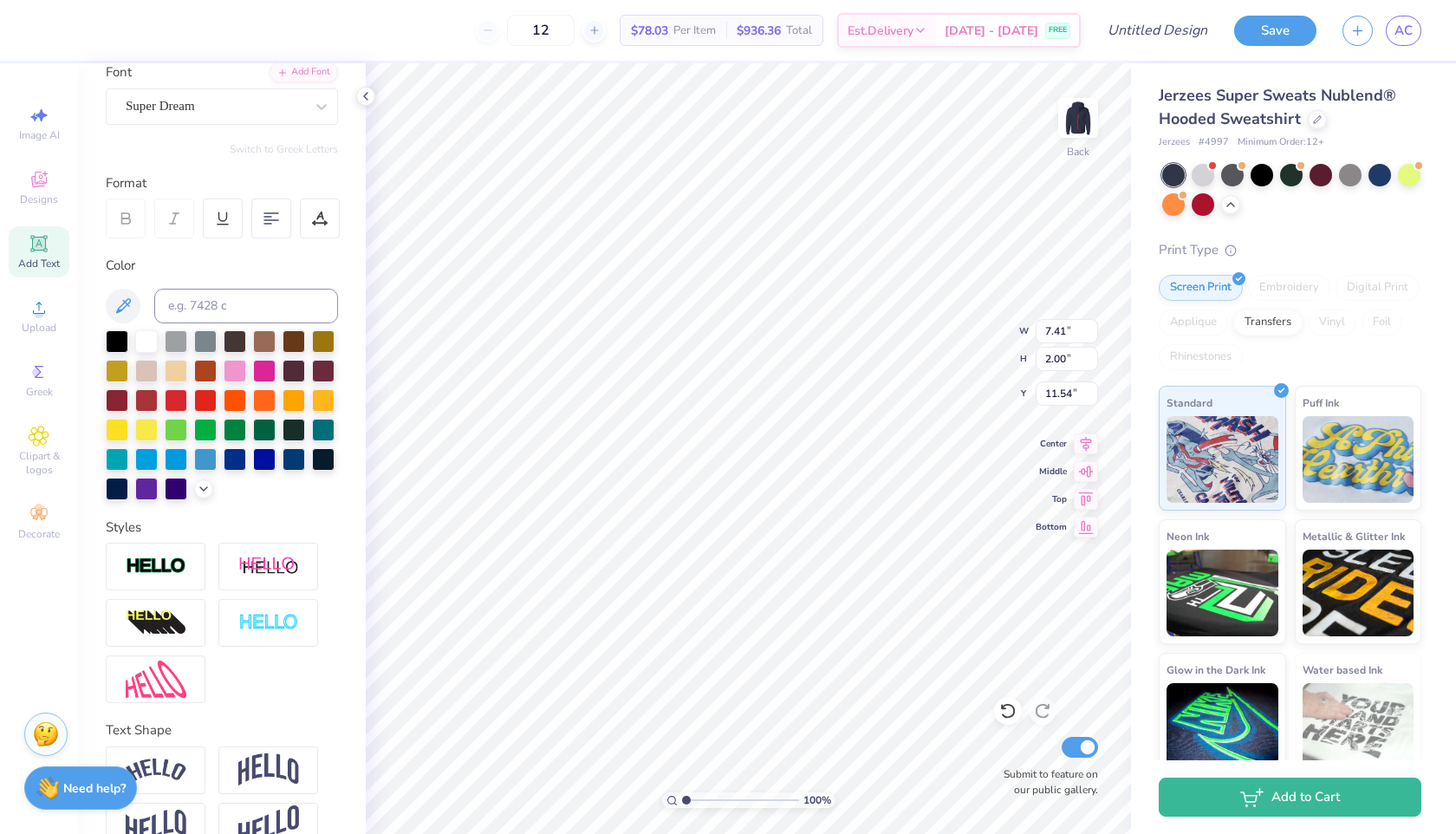
type input "12.23"
click at [301, 105] on div "Super Dream" at bounding box center [214, 105] width 182 height 27
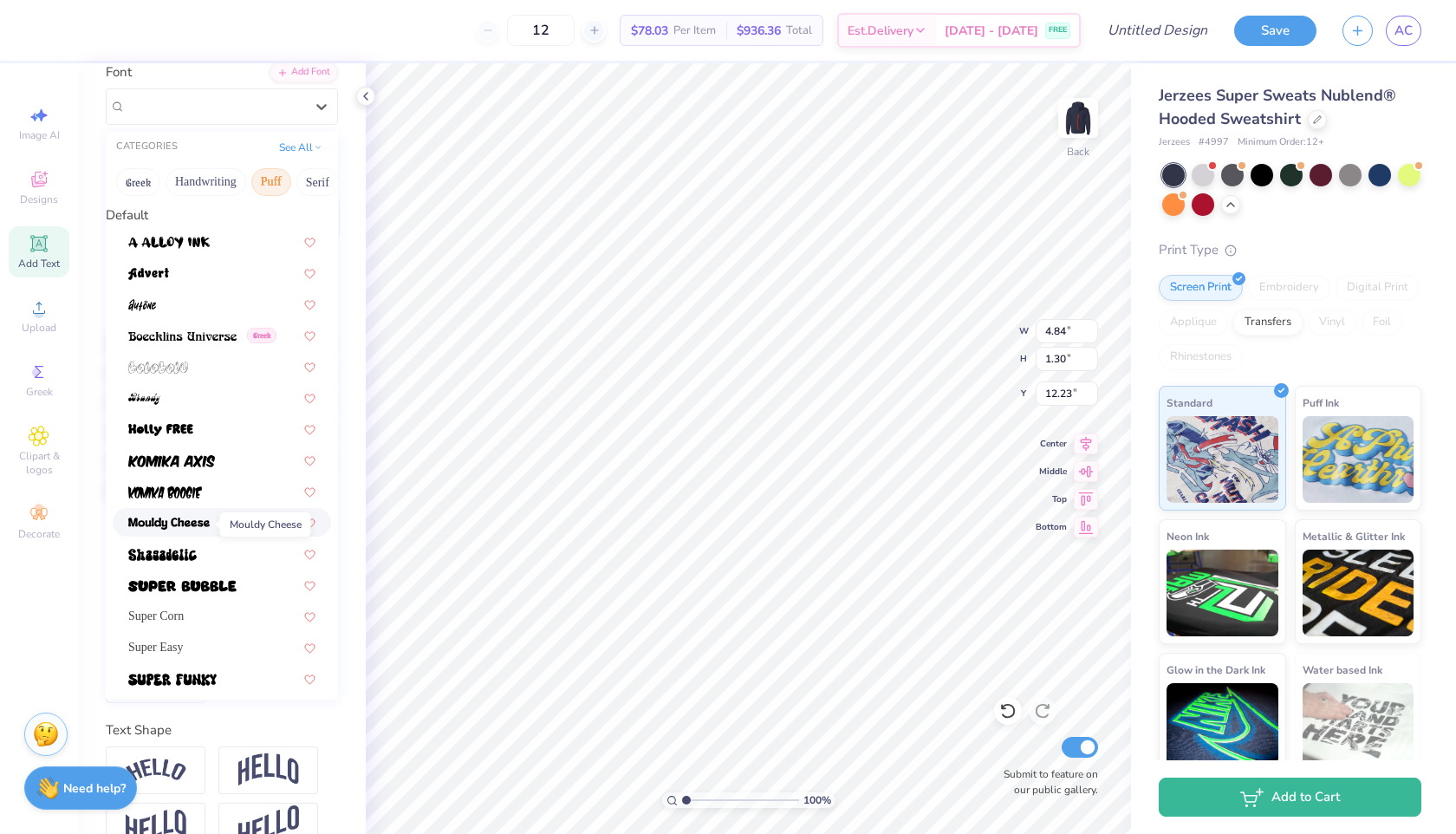
click at [186, 528] on img at bounding box center [168, 524] width 81 height 12
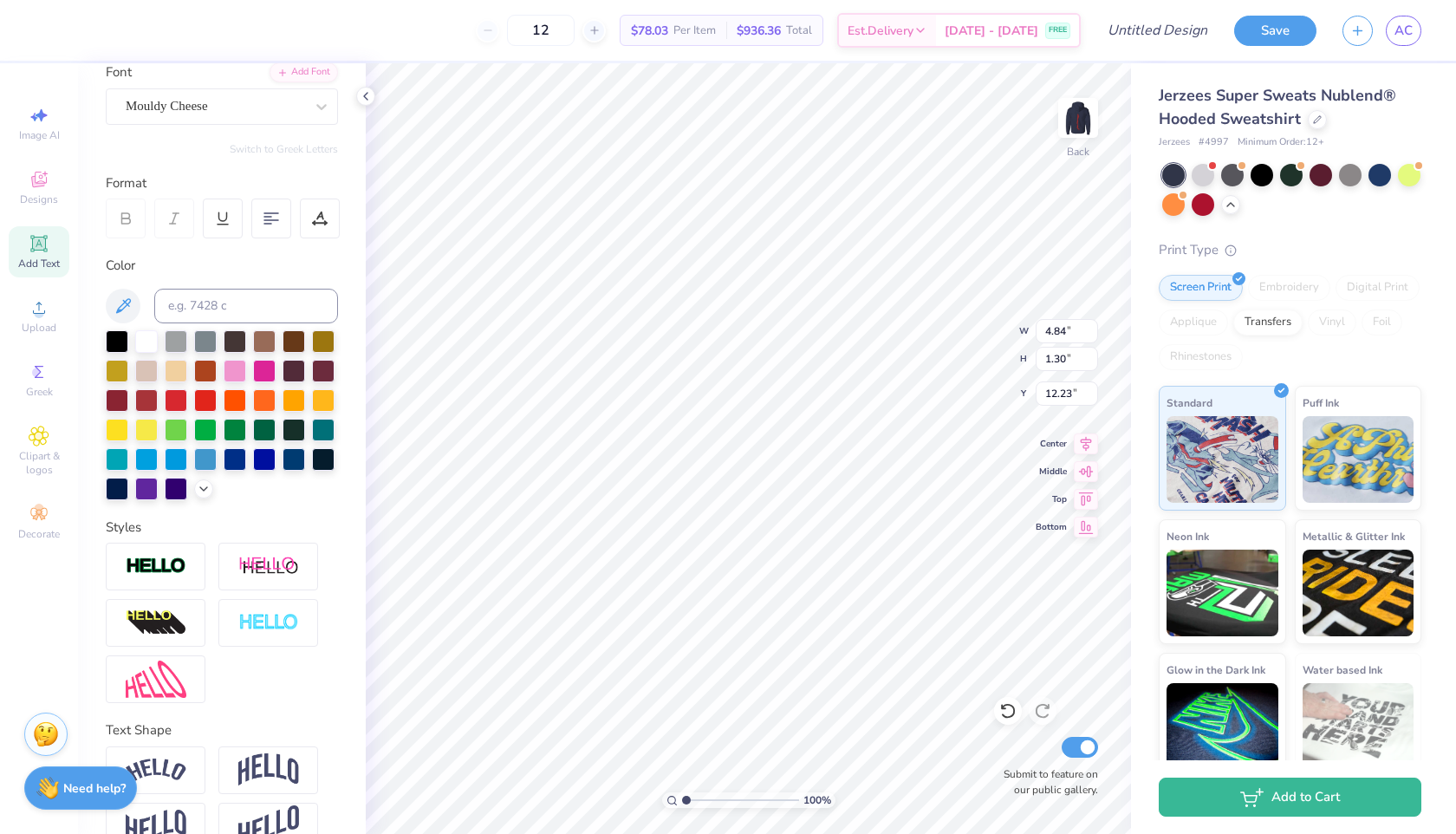
type input "4.98"
type input "1.41"
type input "12.18"
click at [1256, 323] on div "Transfers" at bounding box center [1268, 320] width 70 height 26
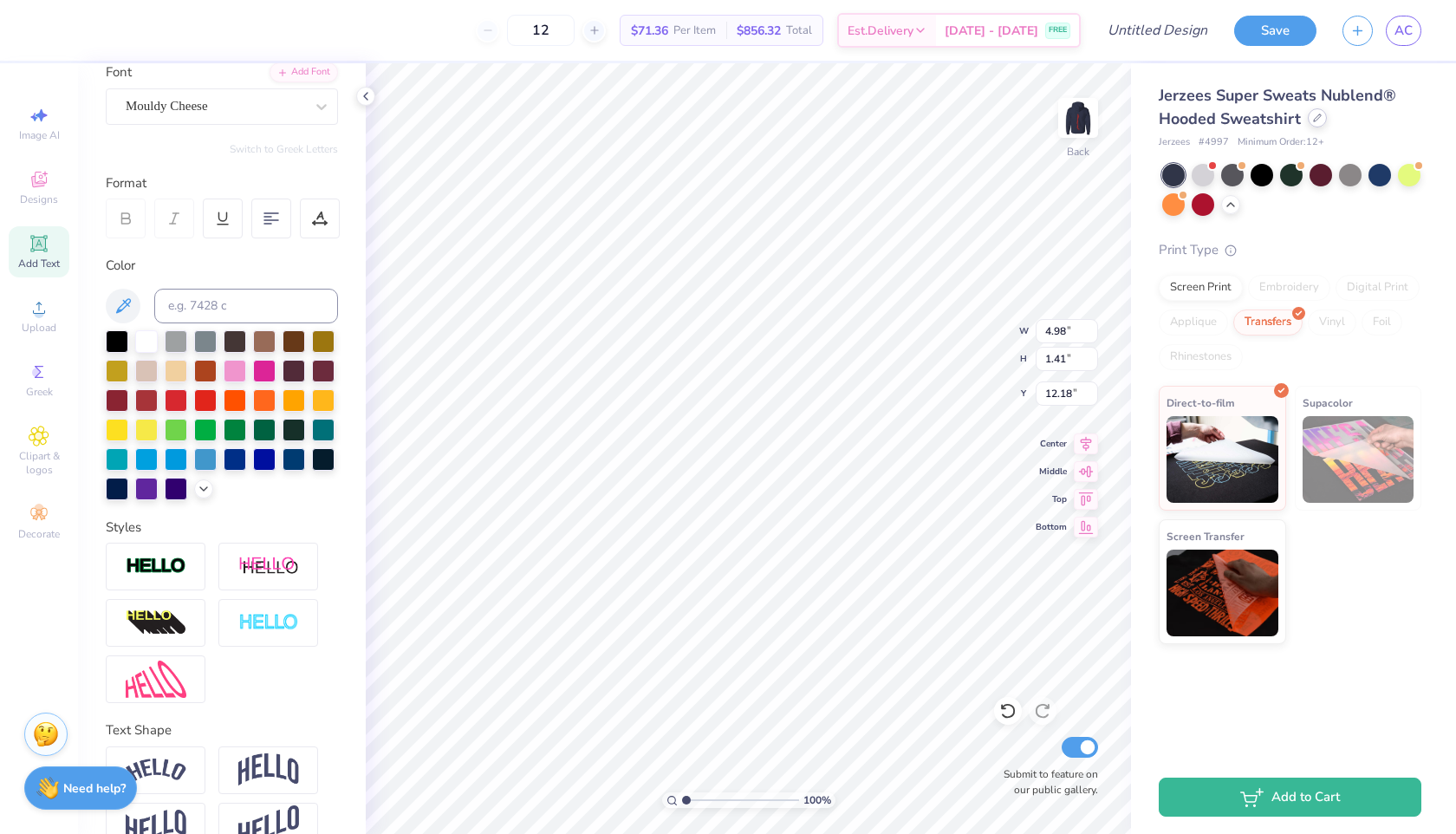
click at [1309, 120] on div at bounding box center [1317, 118] width 19 height 19
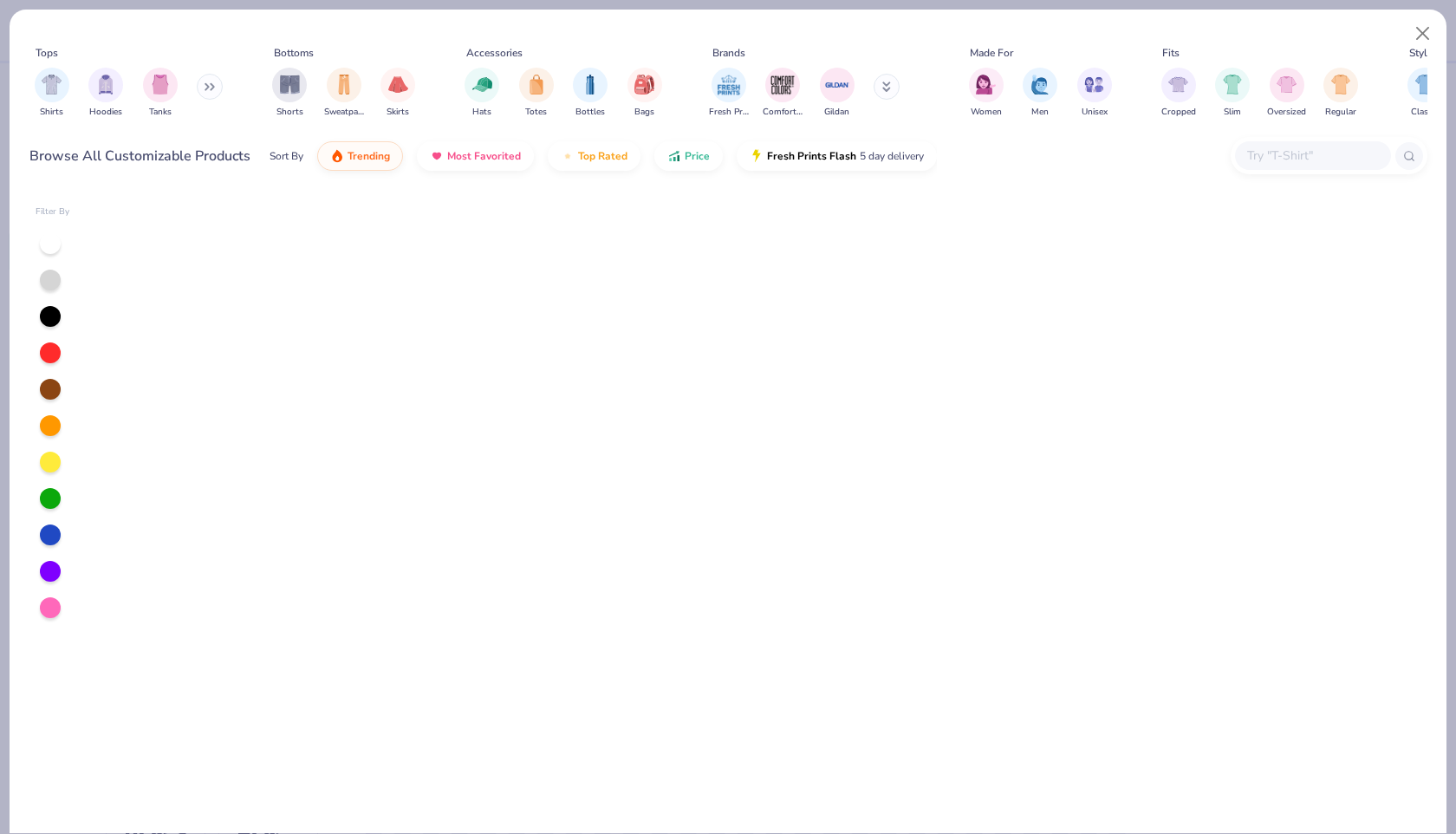
scroll to position [264, 0]
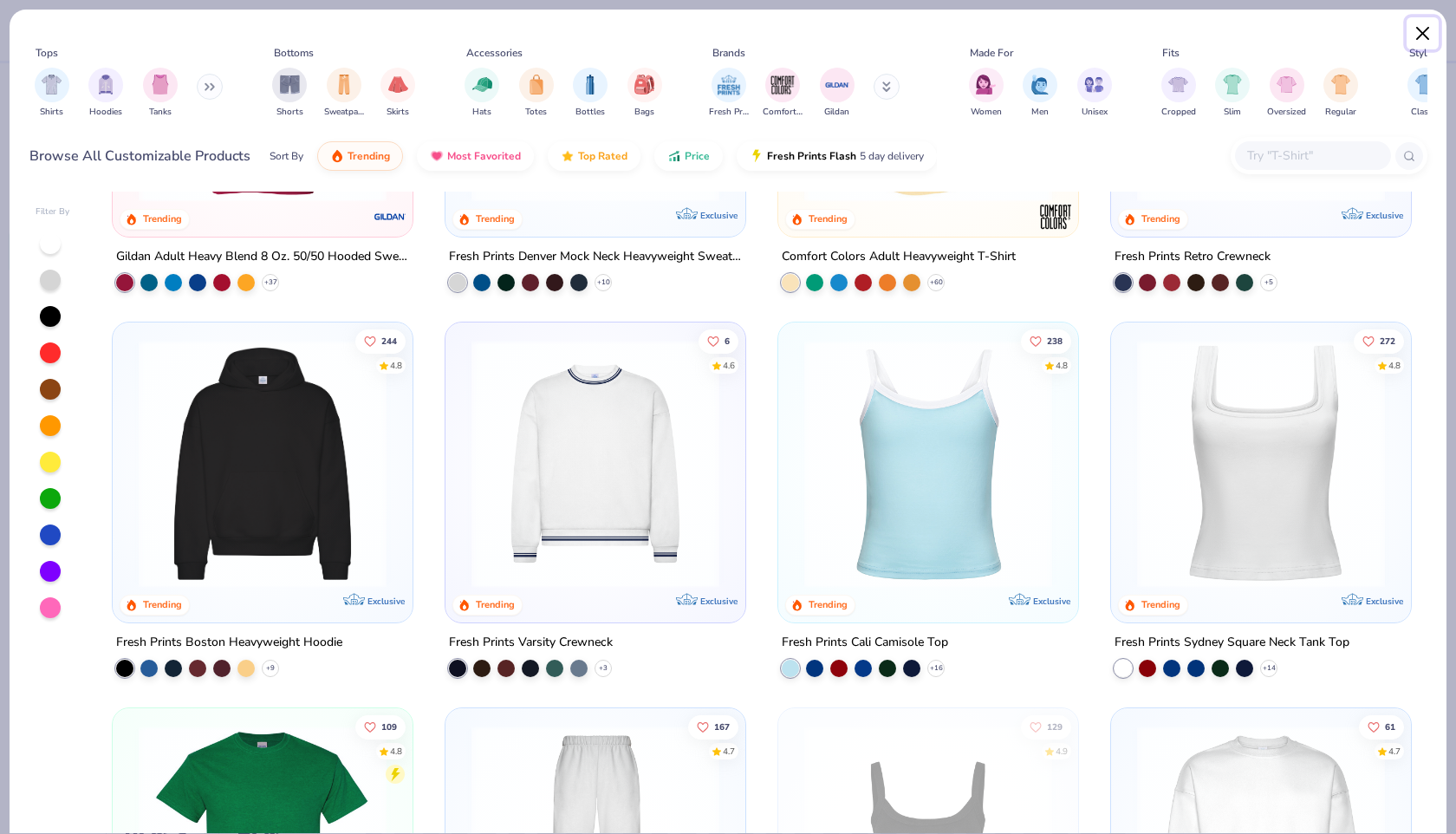
click at [1422, 31] on button "Close" at bounding box center [1423, 34] width 33 height 33
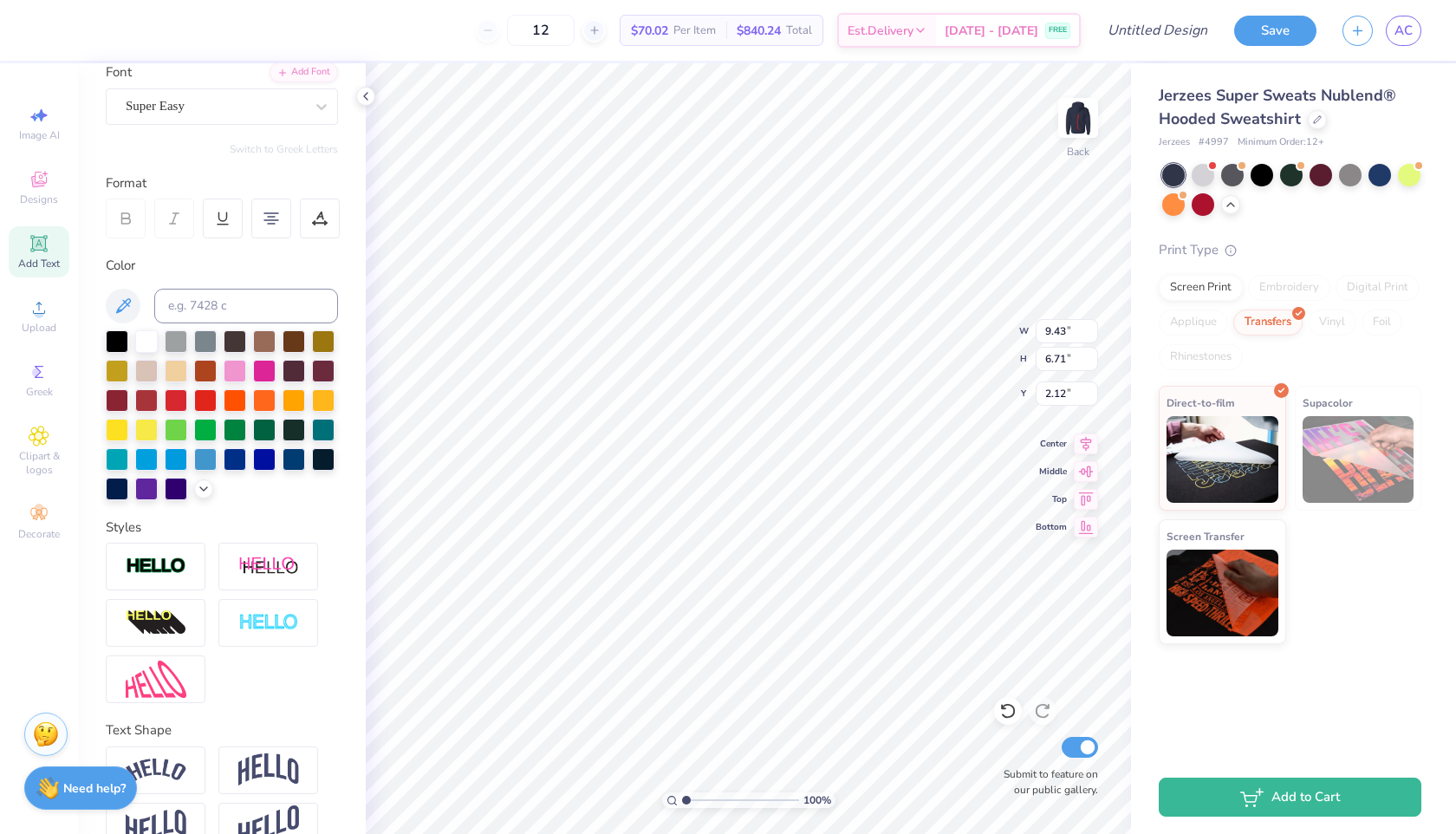
type input "5.42"
click at [1074, 118] on img at bounding box center [1078, 118] width 70 height 70
click at [58, 790] on img at bounding box center [48, 785] width 23 height 23
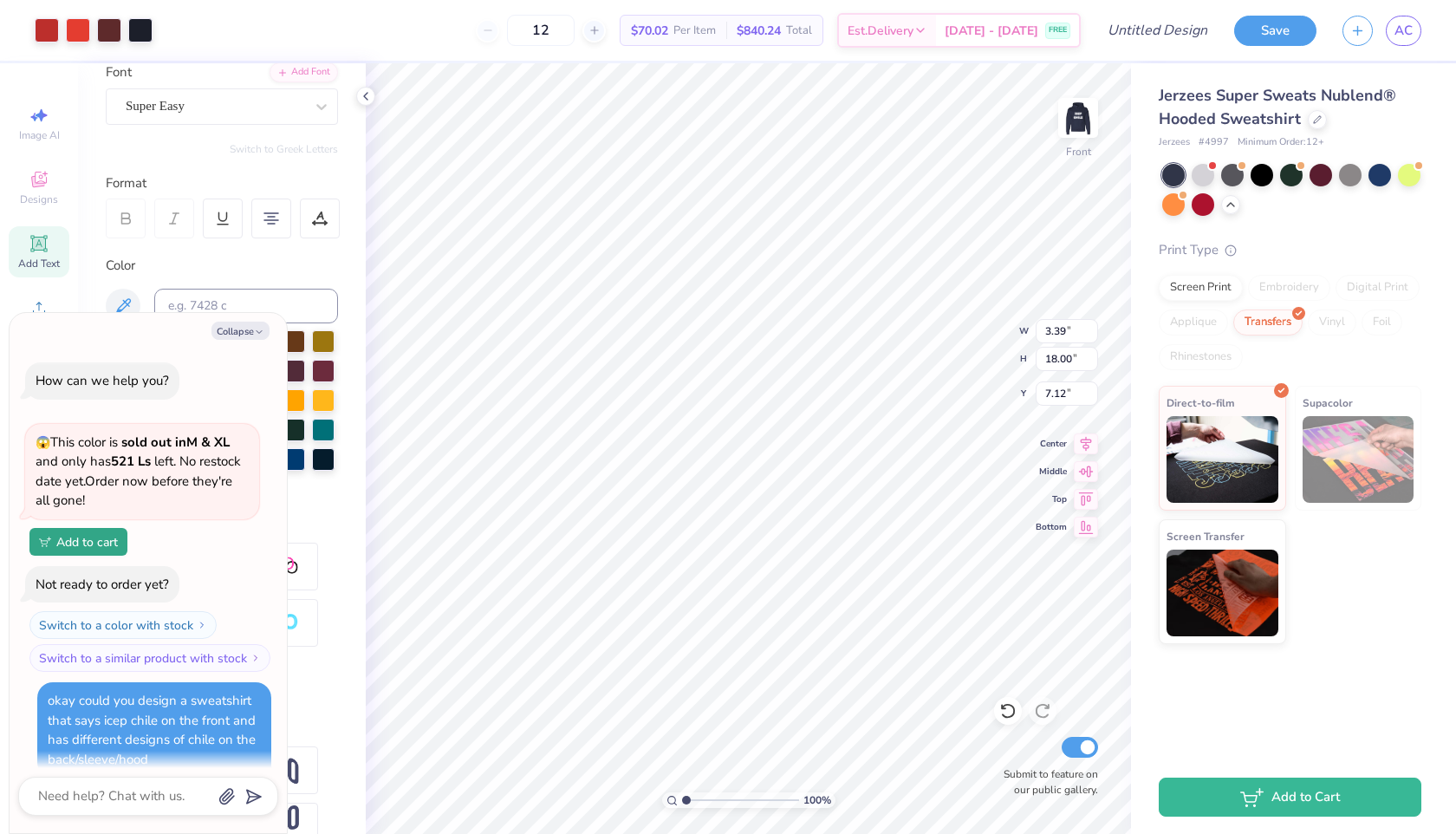
scroll to position [1549, 0]
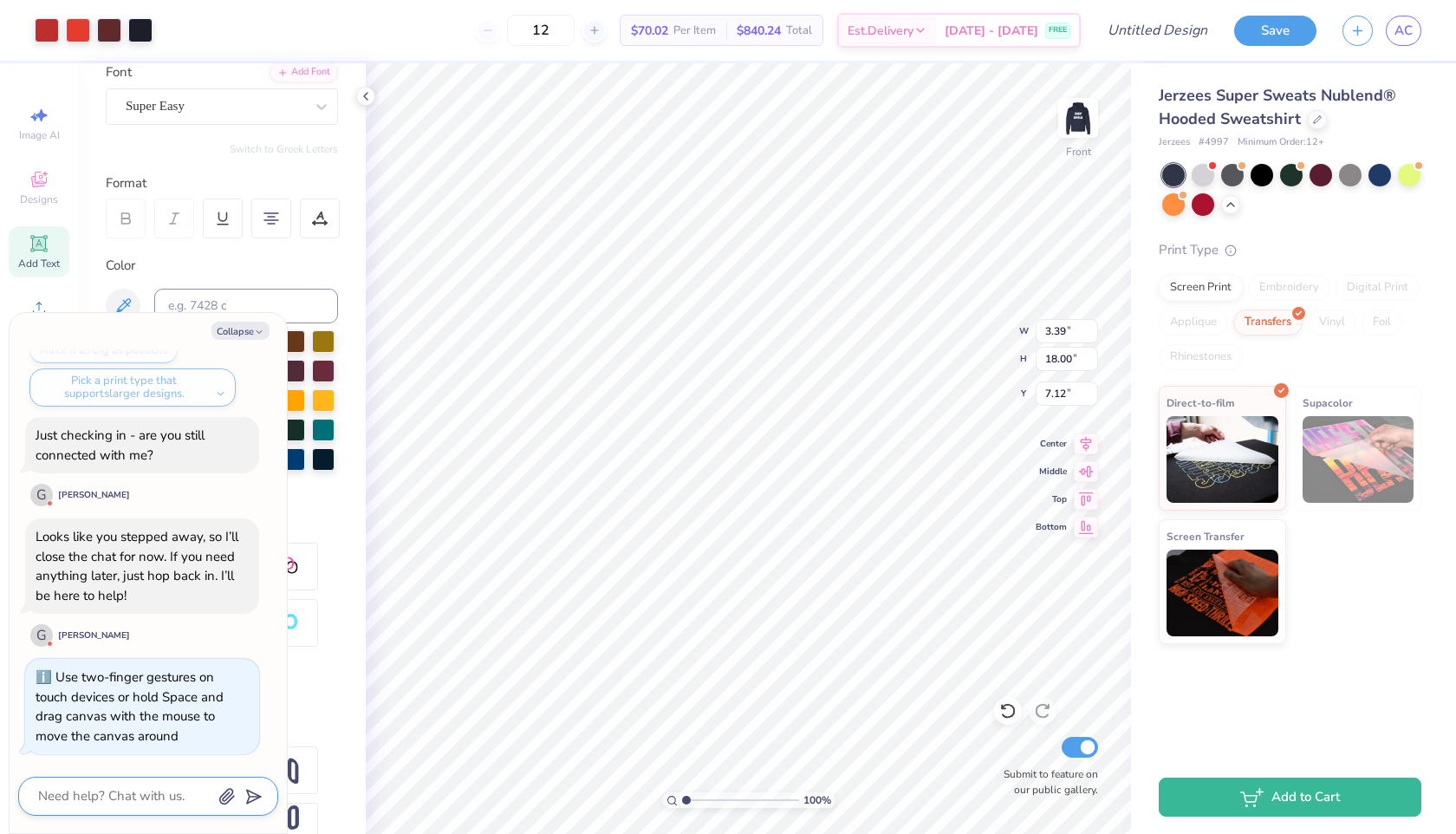
click at [84, 797] on textarea at bounding box center [125, 796] width 176 height 24
type textarea "x"
type textarea "h"
type textarea "x"
type textarea "ho"
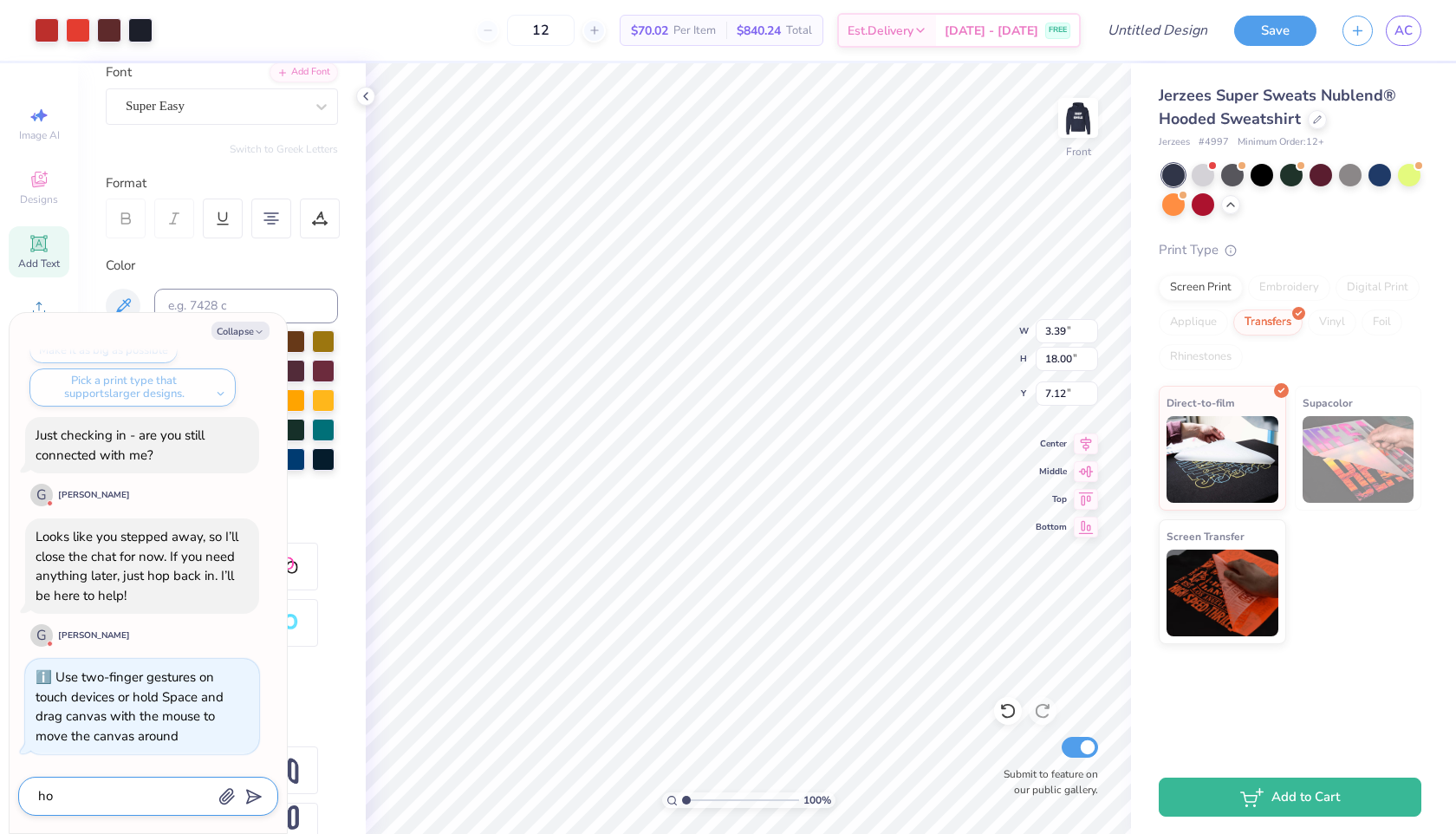
type textarea "x"
type textarea "how"
type textarea "x"
type textarea "how"
type textarea "x"
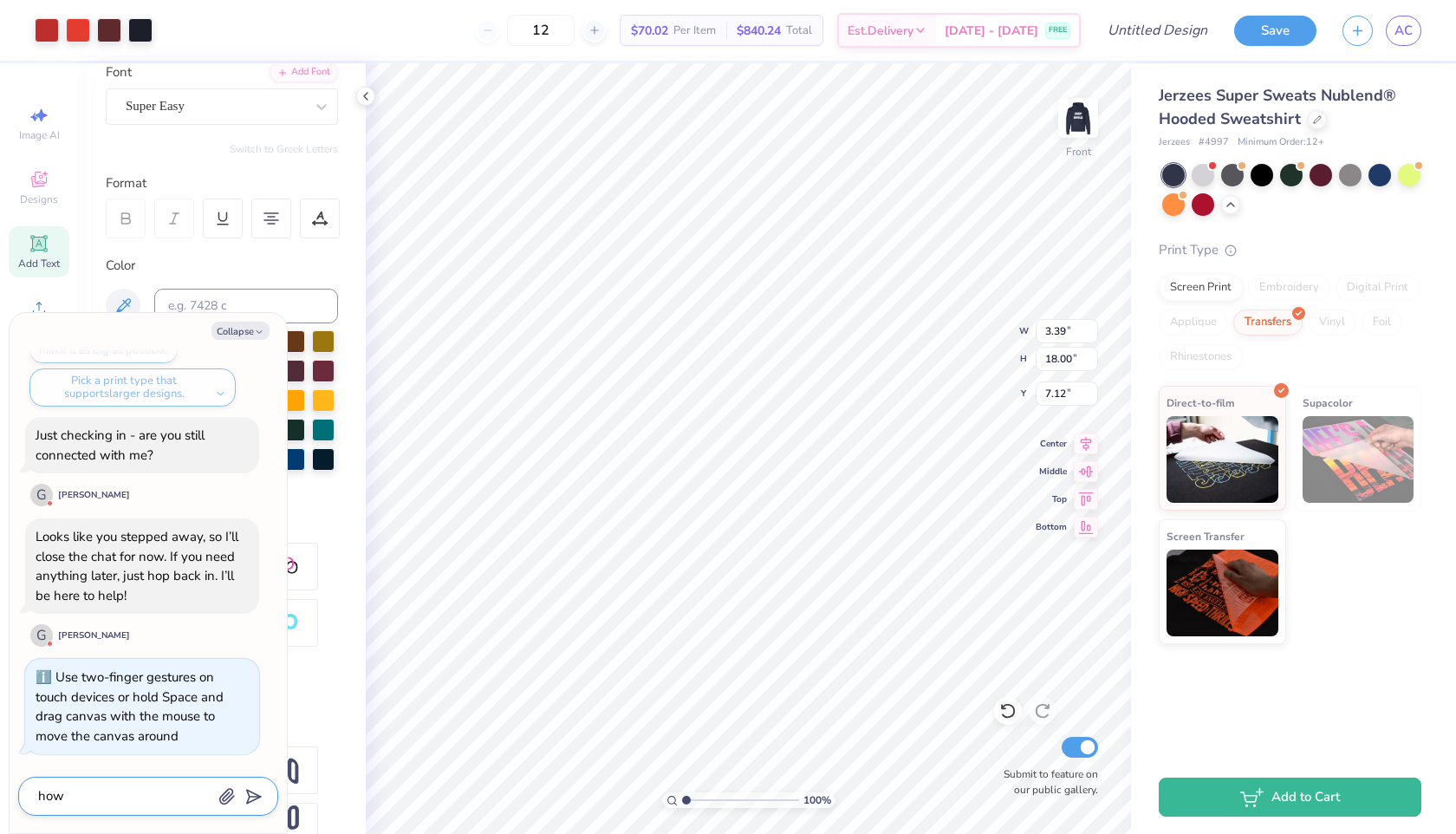
type textarea "how t"
type textarea "x"
type textarea "how"
type textarea "x"
type textarea "how d"
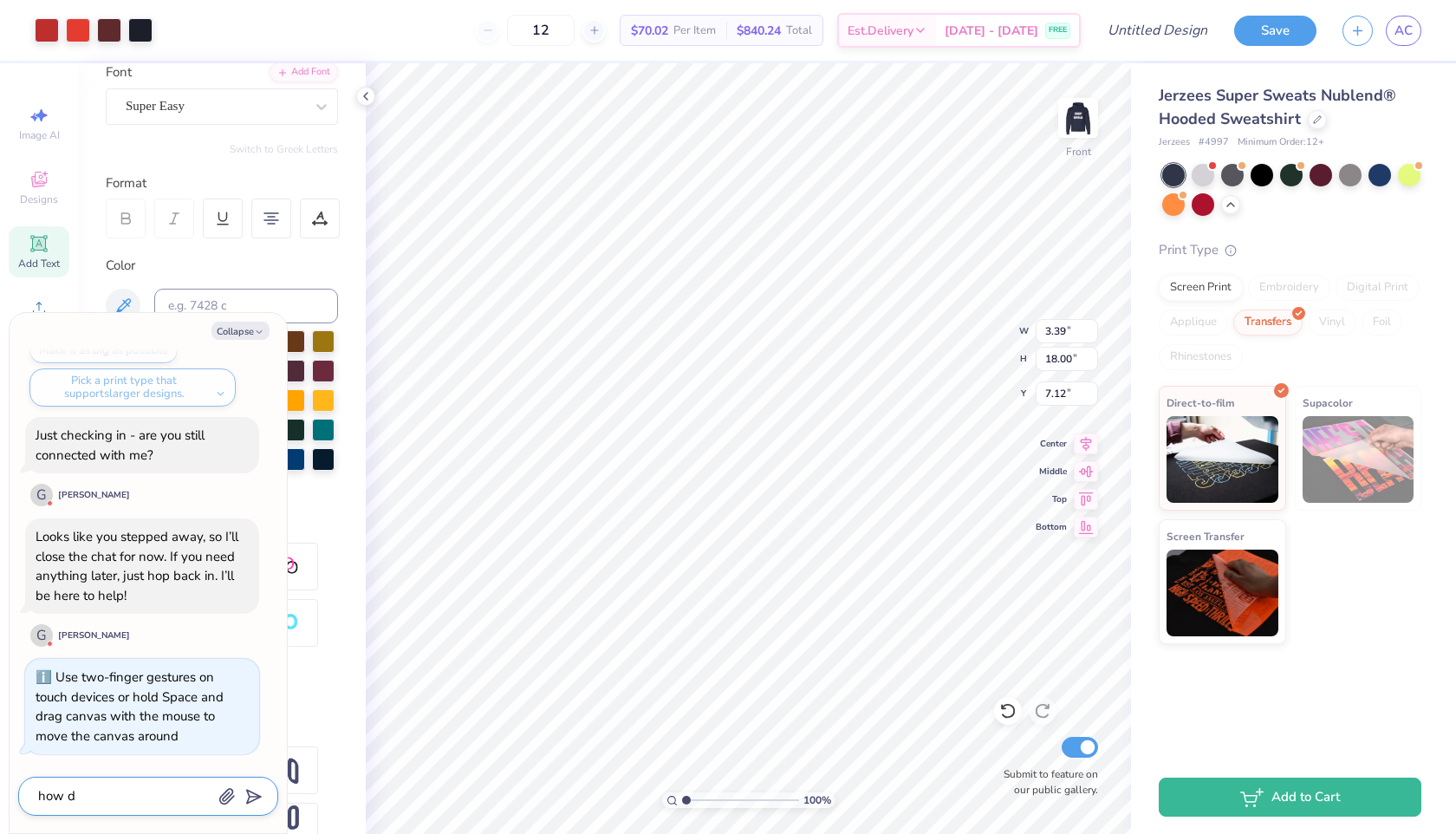
type textarea "x"
type textarea "how do"
type textarea "x"
type textarea "how do"
type textarea "x"
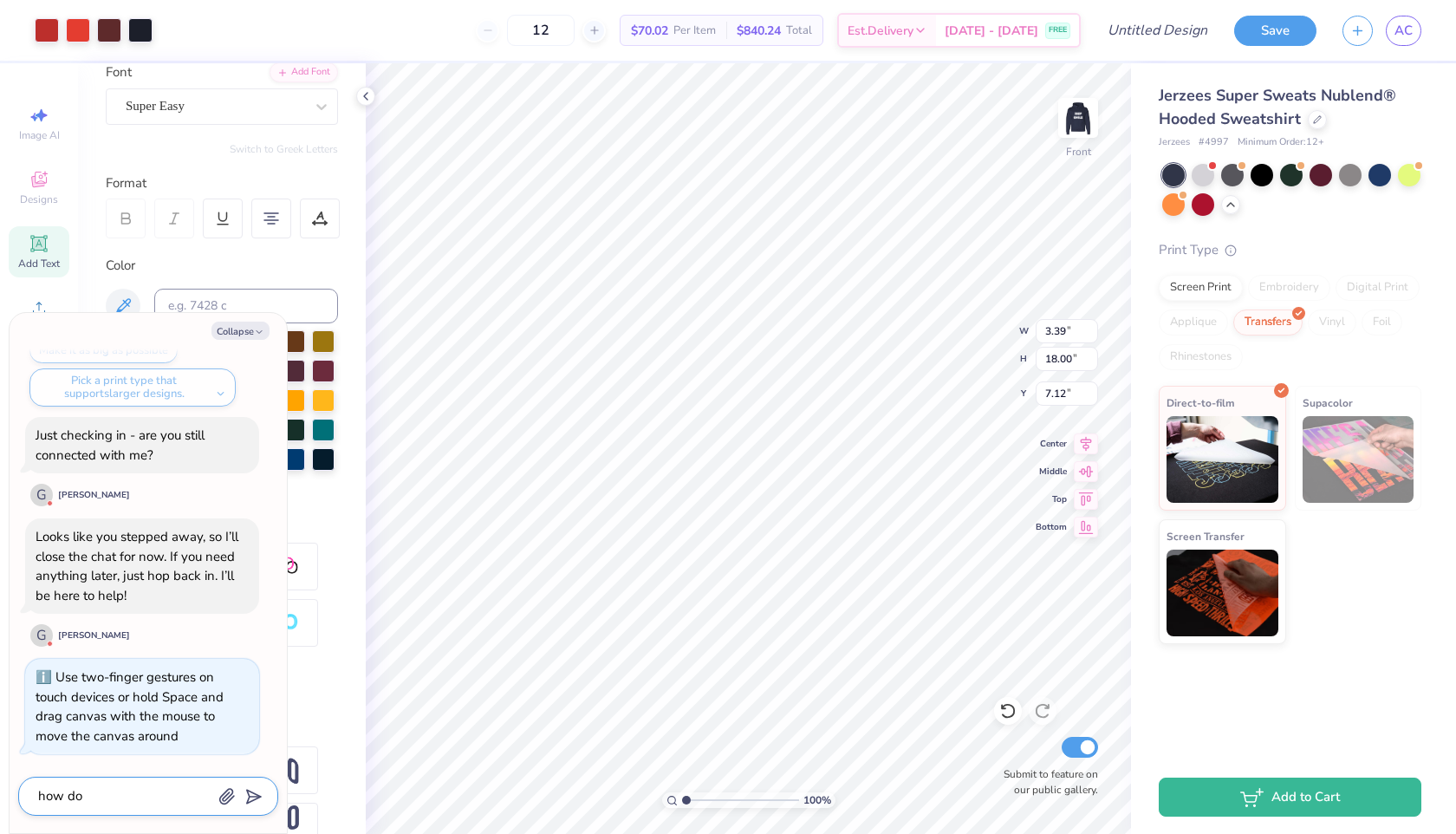
type textarea "how do y"
type textarea "x"
type textarea "how do yo"
type textarea "x"
type textarea "how do you"
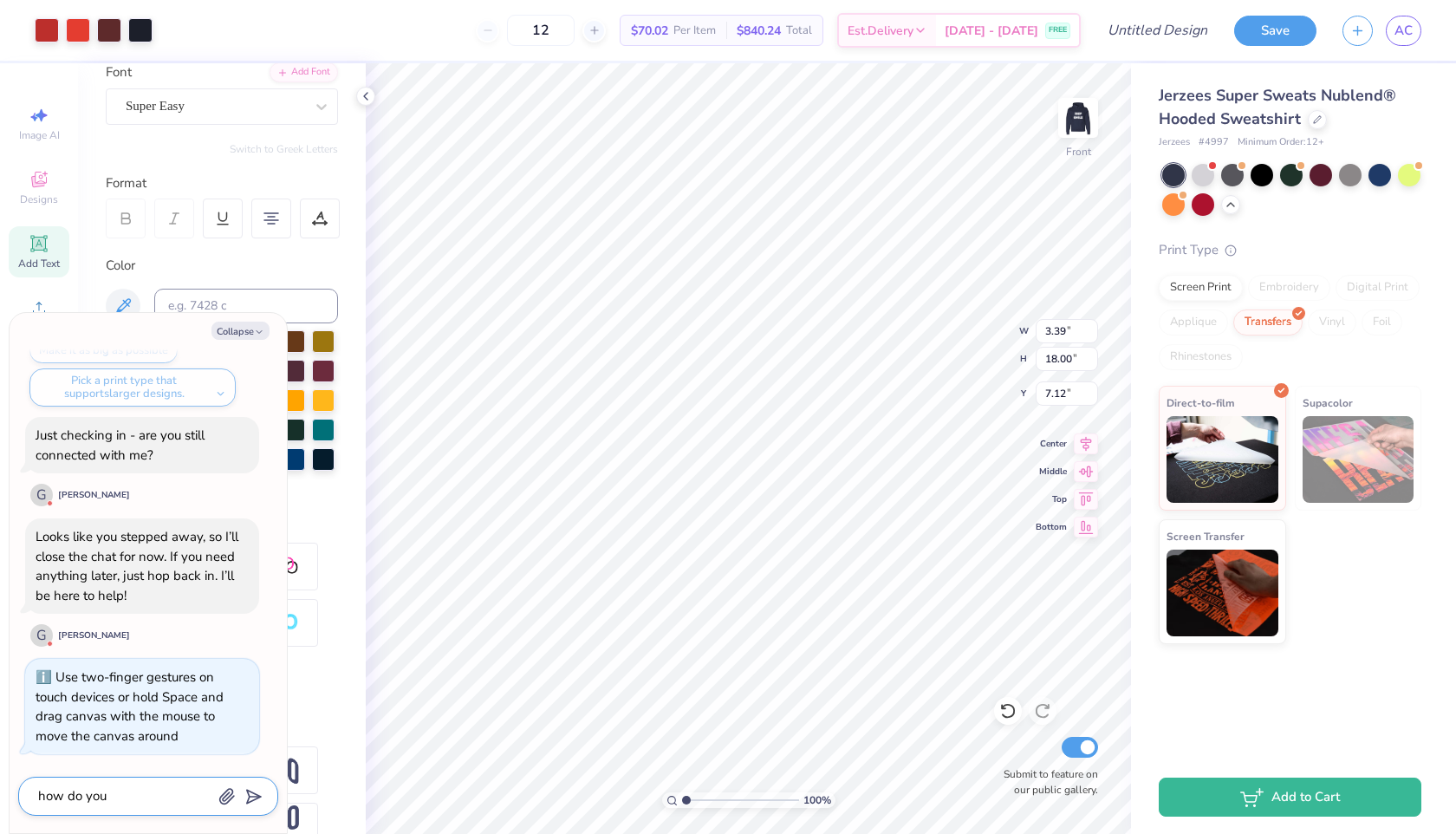
type textarea "x"
type textarea "how do you"
type textarea "x"
type textarea "how do you o"
type textarea "x"
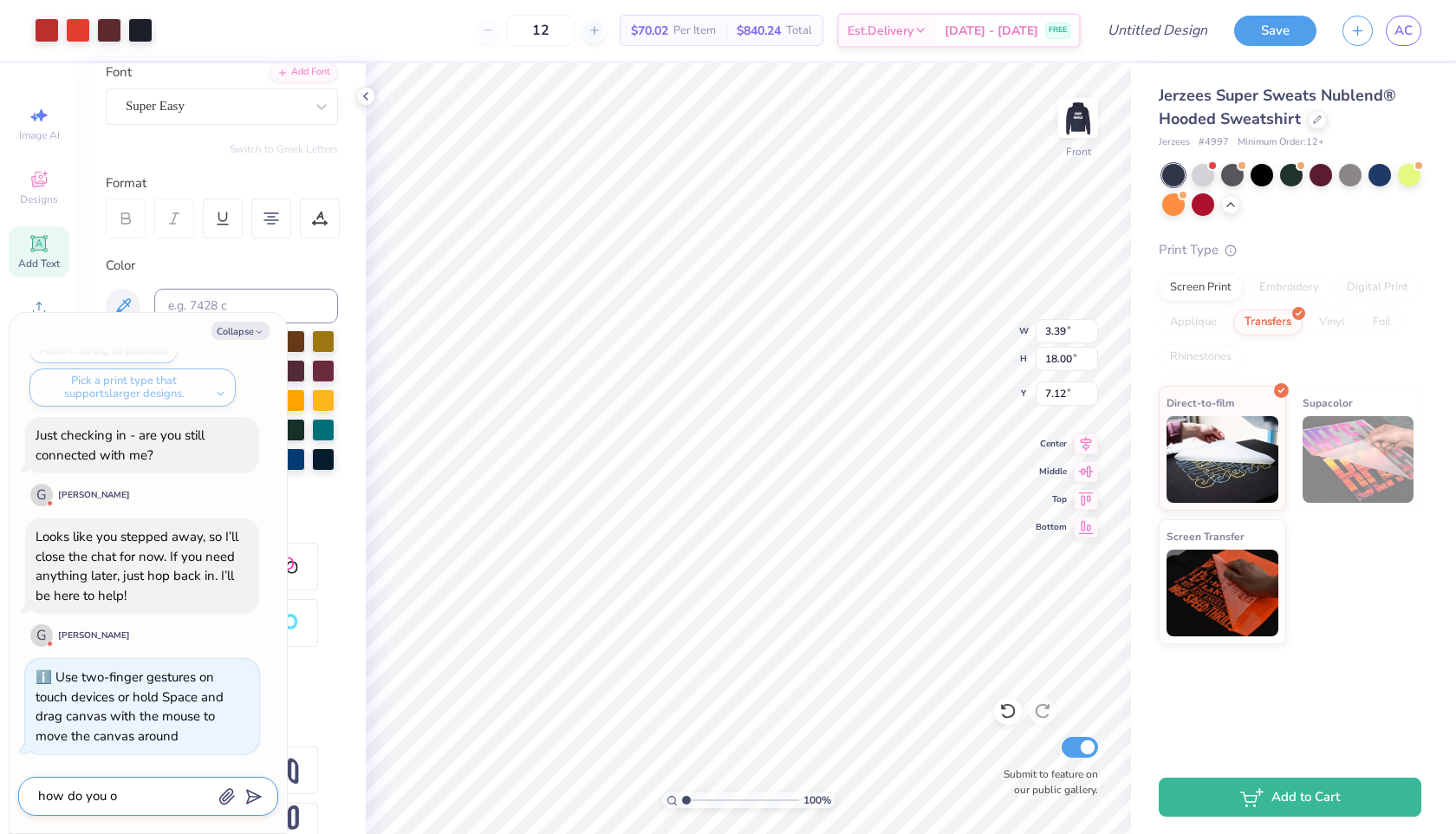
type textarea "how do you"
type textarea "x"
type textarea "how do you p"
type textarea "x"
type textarea "how do you pu"
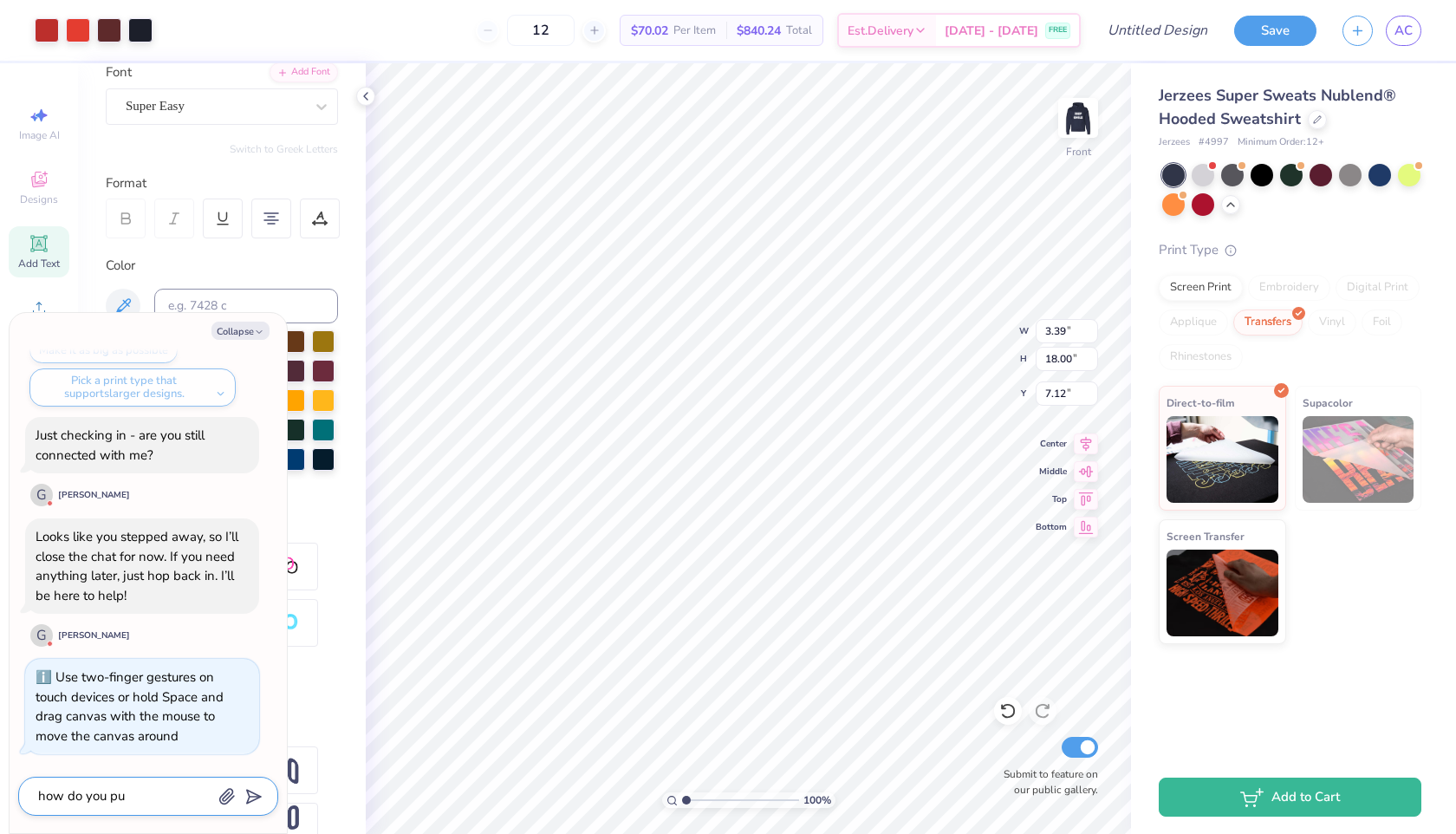
type textarea "x"
type textarea "how do you put"
type textarea "x"
type textarea "how do you put d"
type textarea "x"
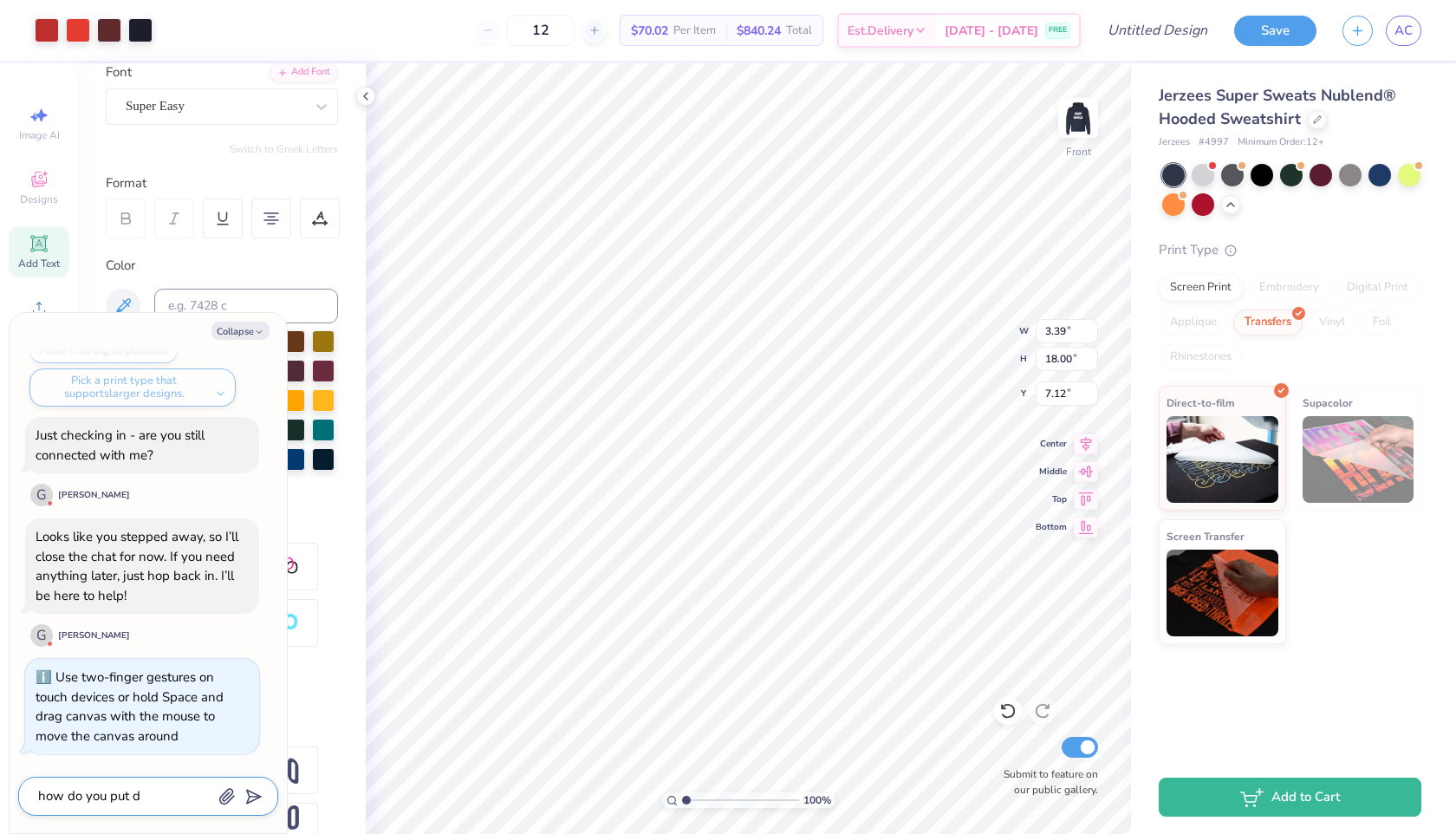
type textarea "how do you put de"
type textarea "x"
type textarea "how do you put des"
type textarea "x"
type textarea "how do you put desi"
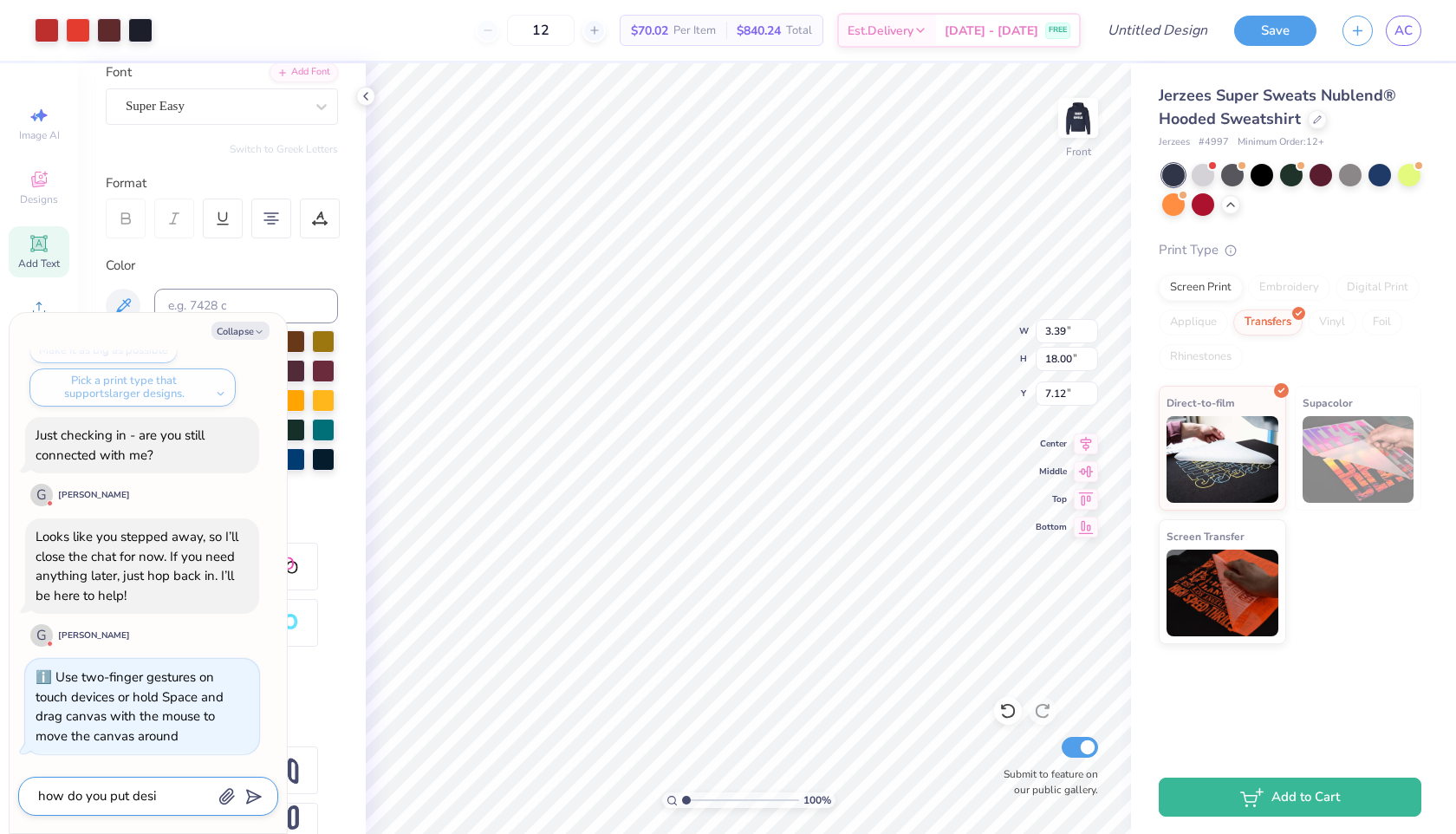
type textarea "x"
type textarea "how do you put desing"
type textarea "x"
type textarea "how do you put desings"
type textarea "x"
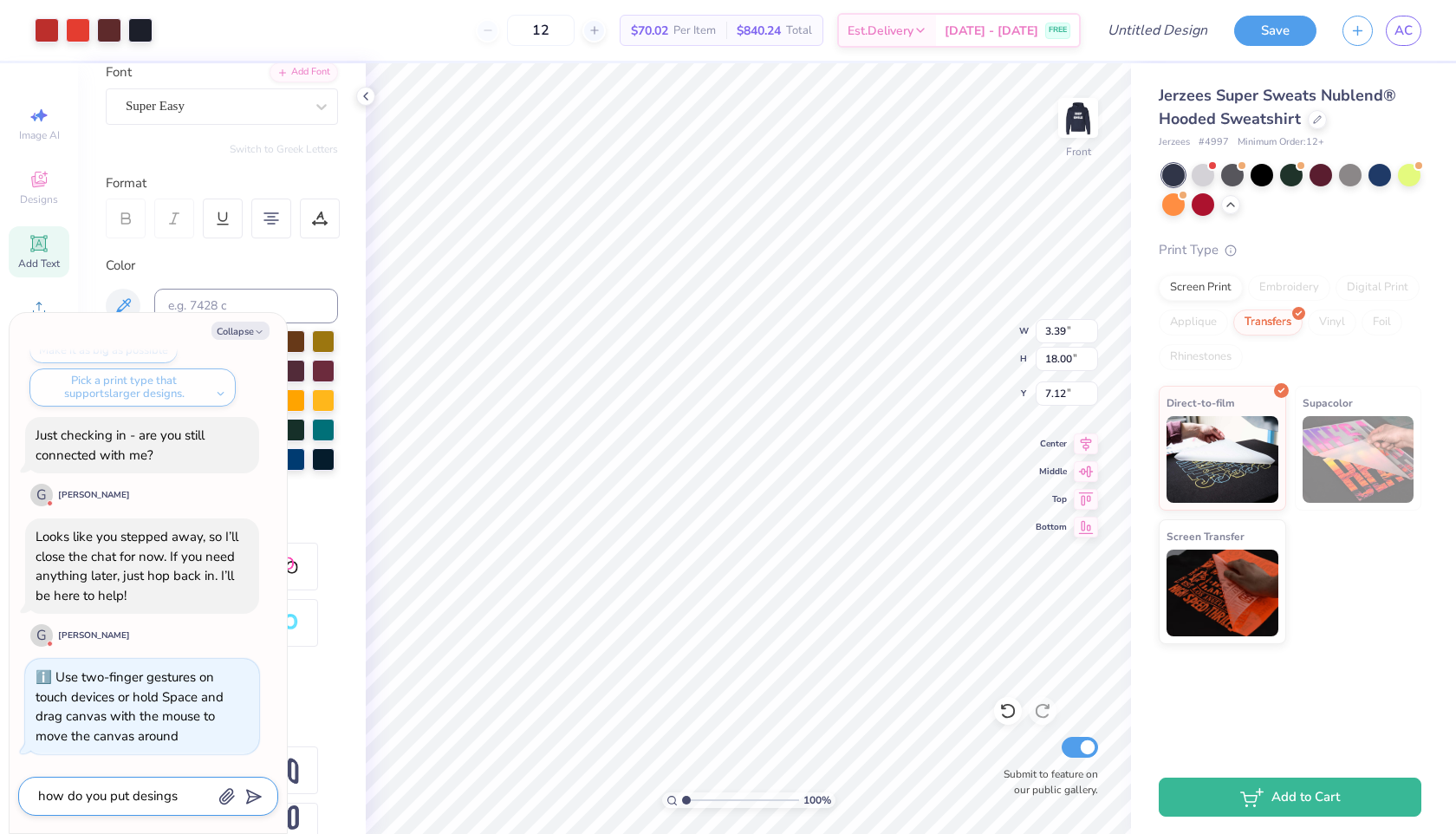
type textarea "how do you put desings"
type textarea "x"
type textarea "how do you put desings o"
type textarea "x"
type textarea "how do you put desings on"
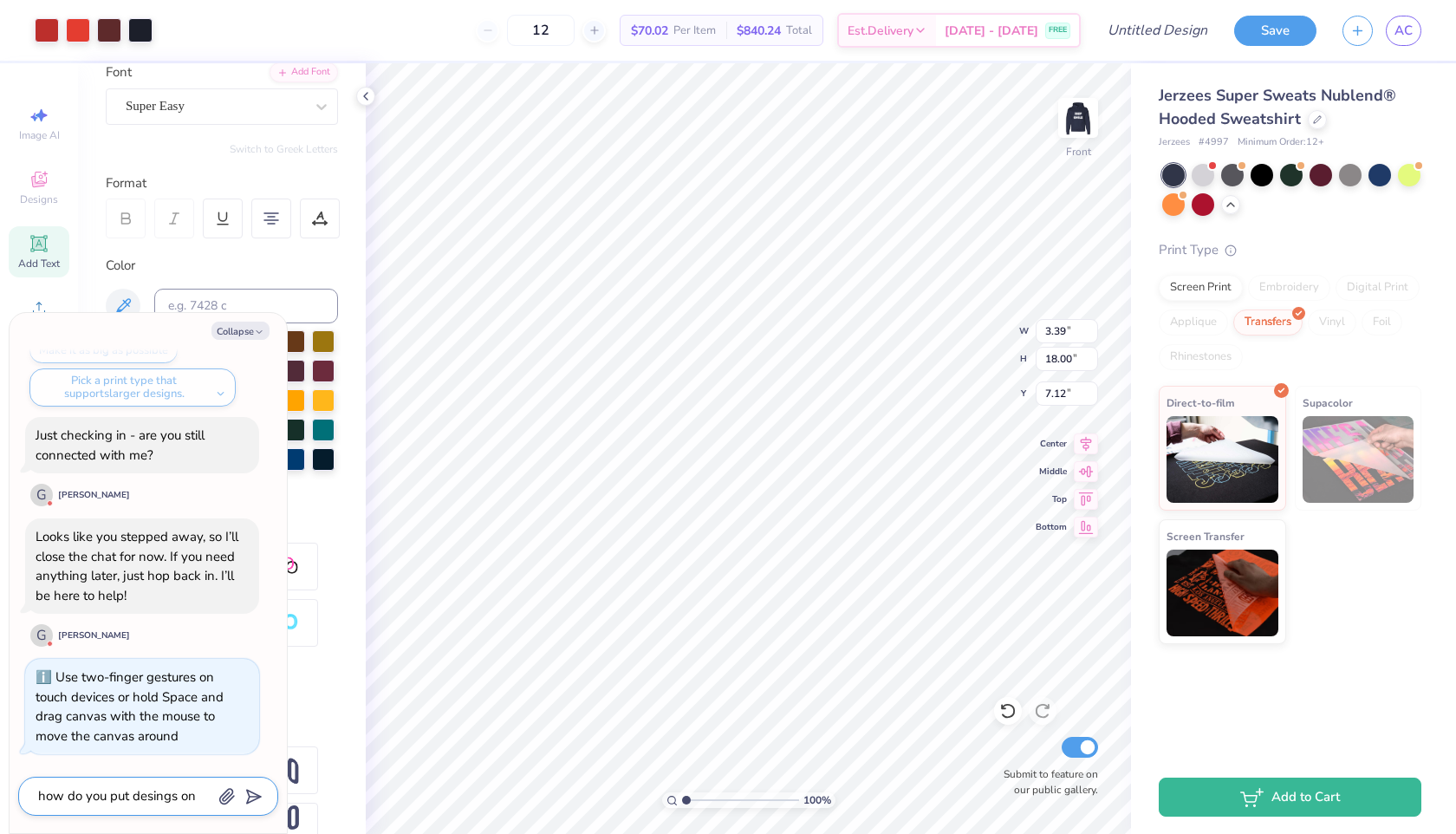
type textarea "x"
type textarea "how do you put desings on"
type textarea "x"
type textarea "how do you put desings on t"
type textarea "x"
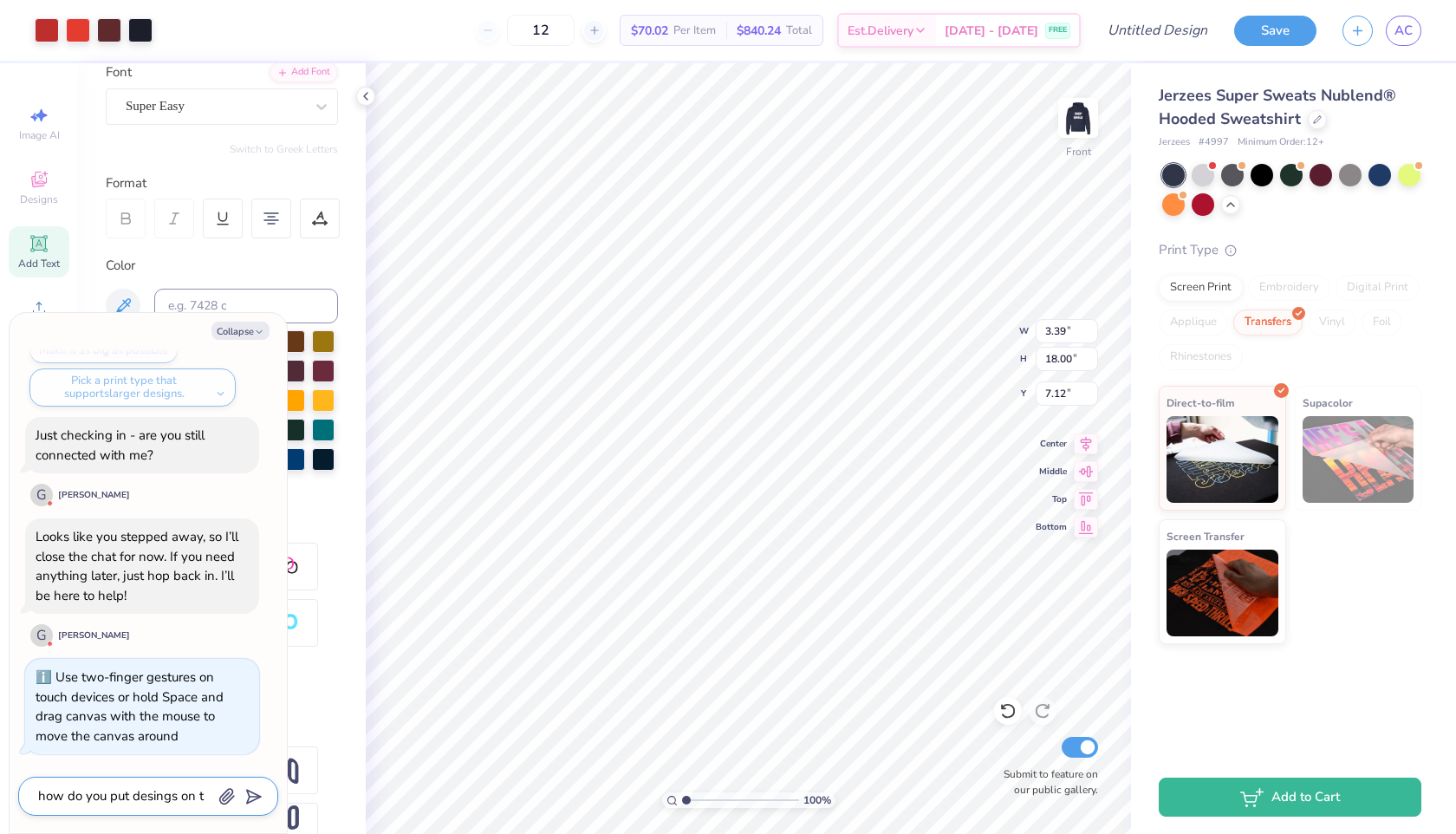
type textarea "how do you put desings on th"
type textarea "x"
type textarea "how do you put desings on the"
type textarea "x"
type textarea "how do you put desings on thes"
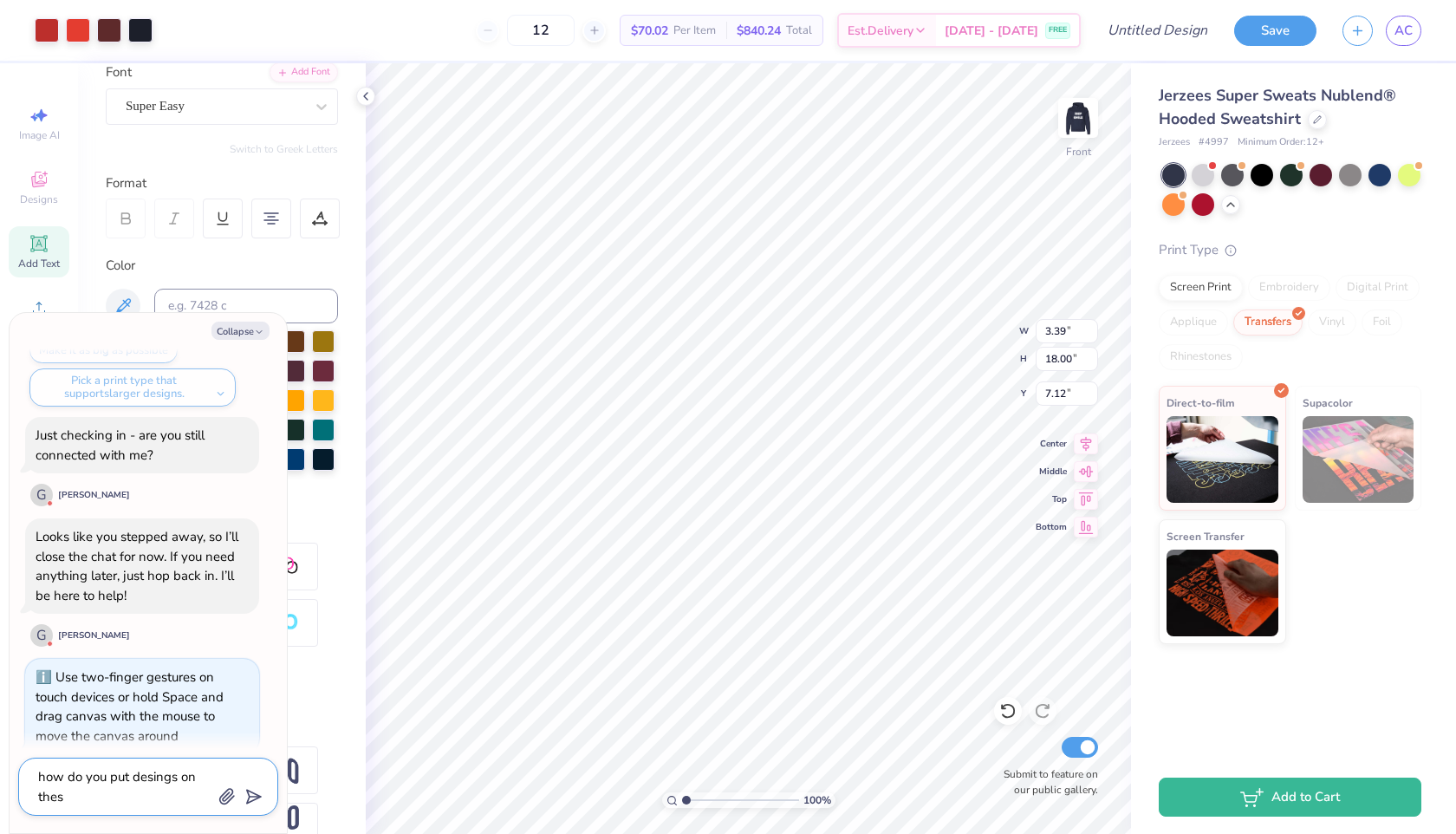
type textarea "x"
type textarea "how do you put desings on the"
type textarea "x"
type textarea "how do you put desings on the"
type textarea "x"
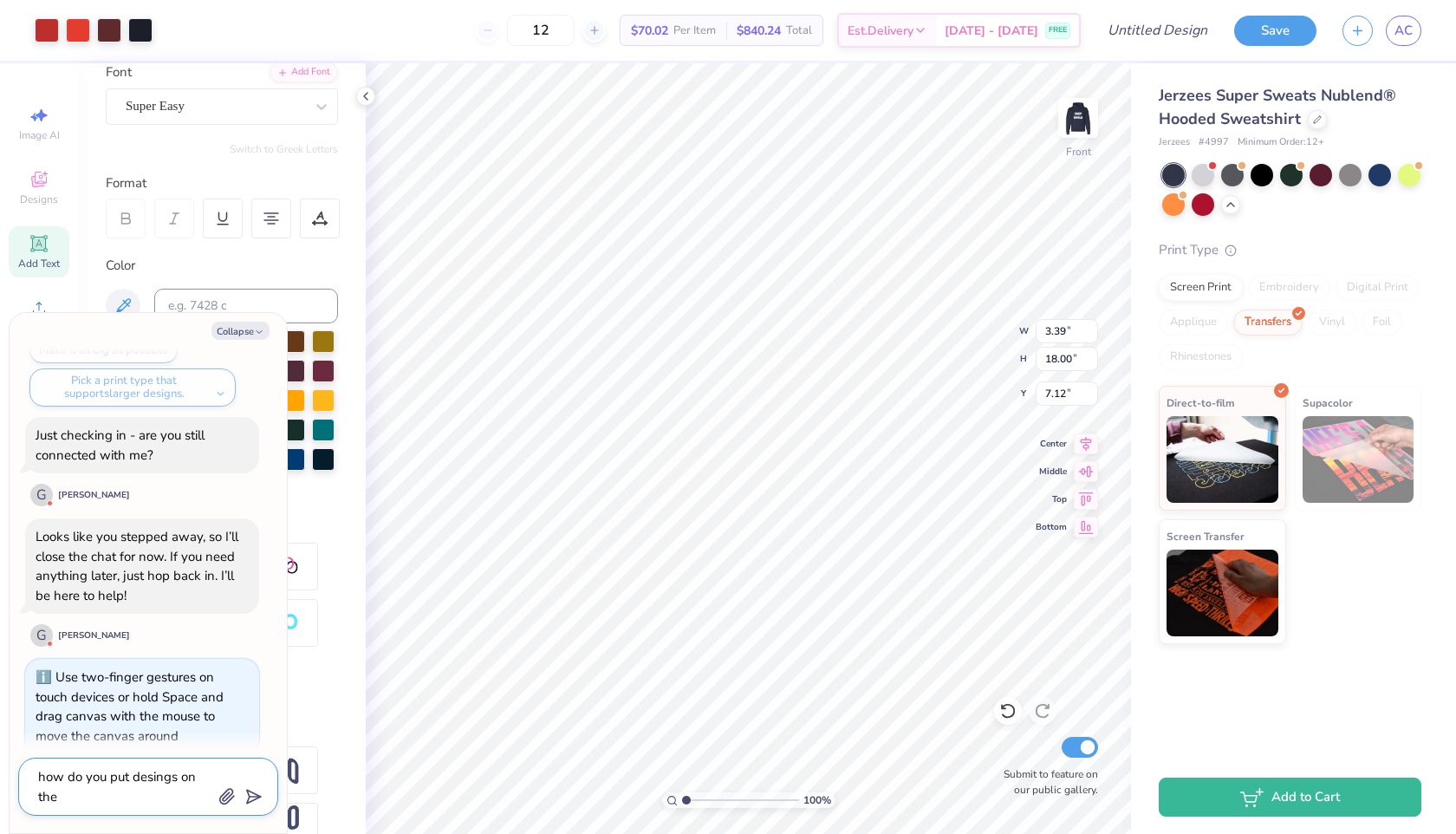
type textarea "how do you put desings on the s"
type textarea "x"
type textarea "how do you put desings on the sle"
type textarea "x"
type textarea "how do you put desings on the slee"
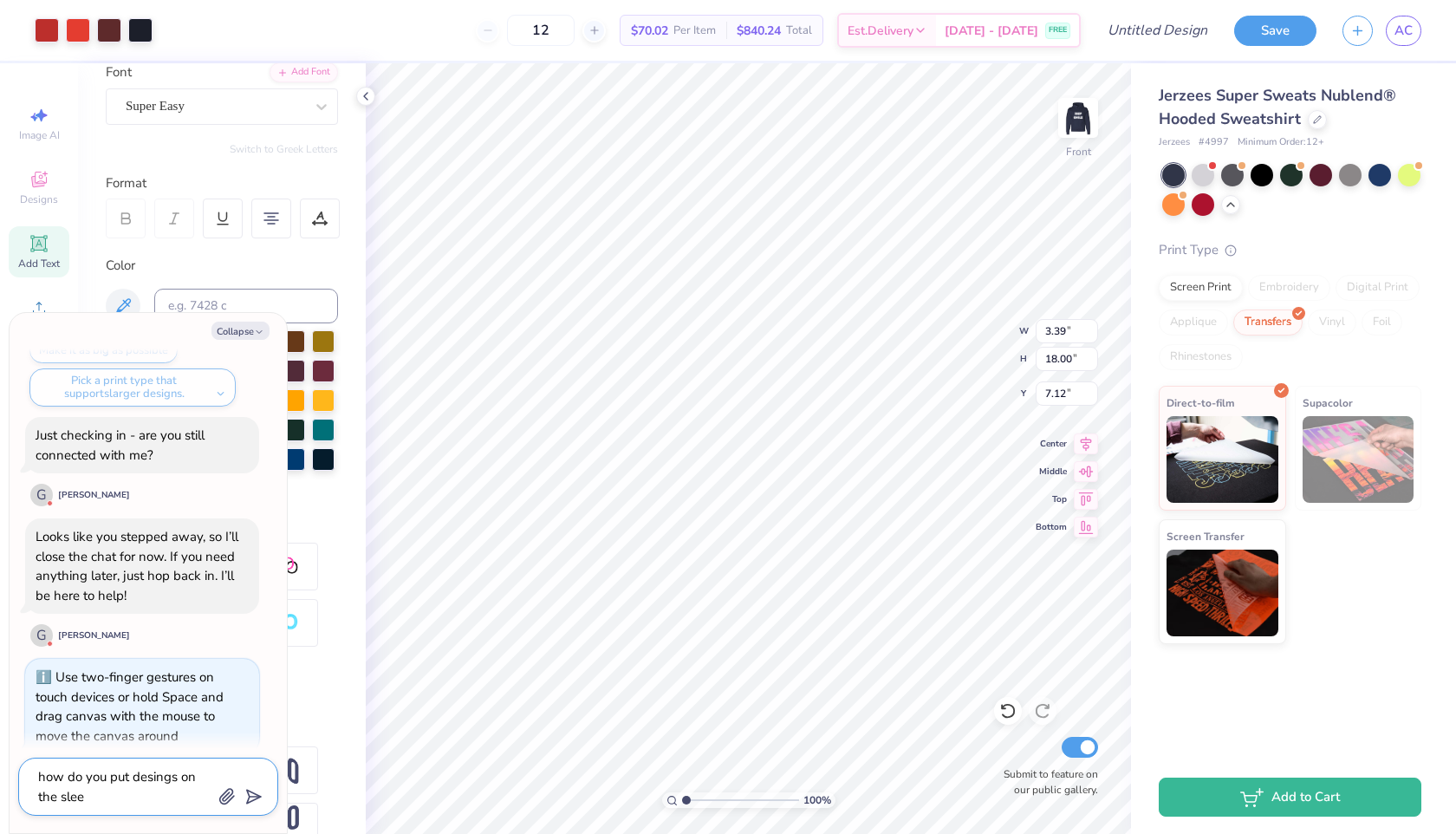
type textarea "x"
type textarea "how do you put desings on the sleev"
type textarea "x"
type textarea "how do you put desings on the sleeve"
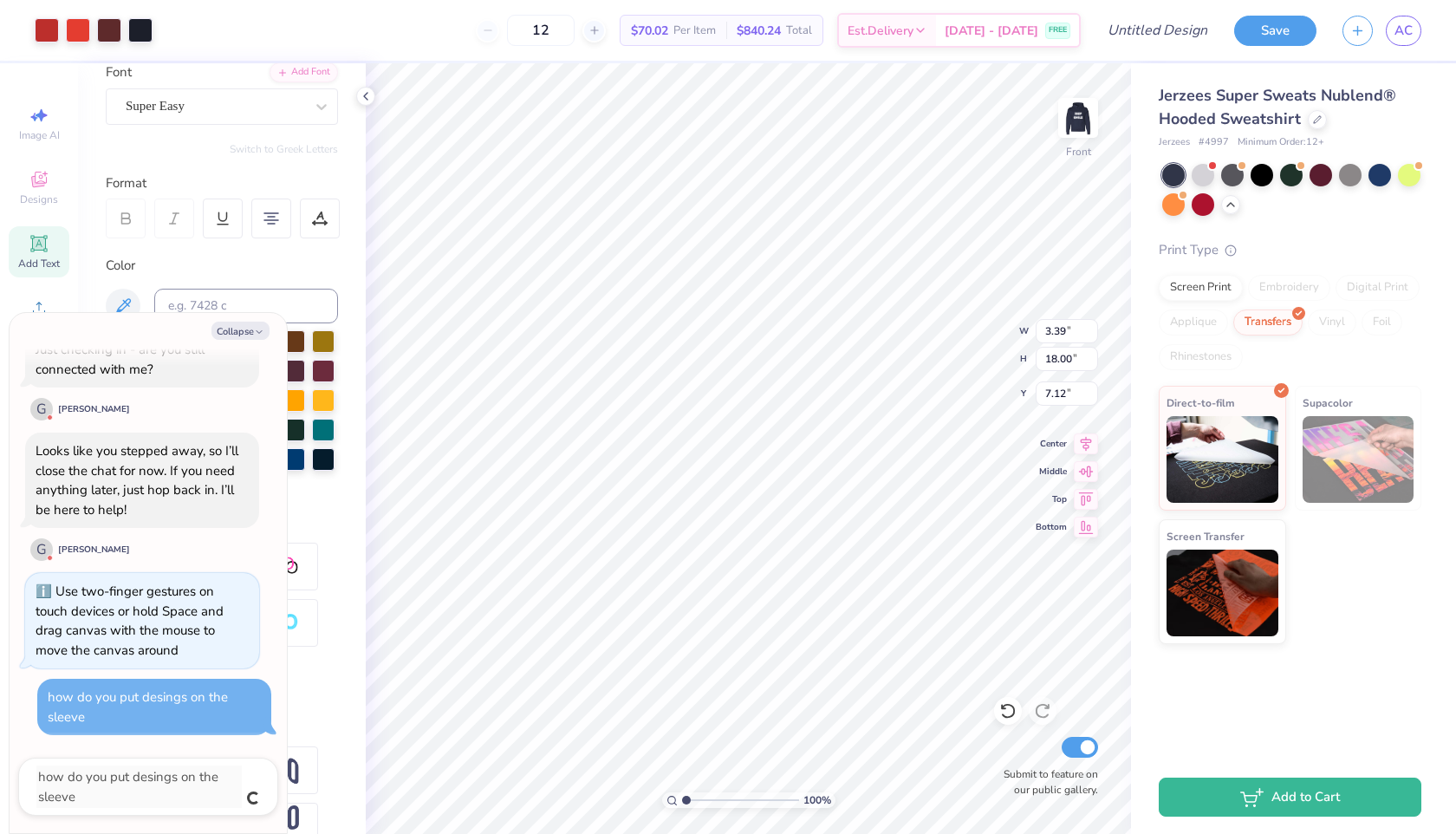
type textarea "x"
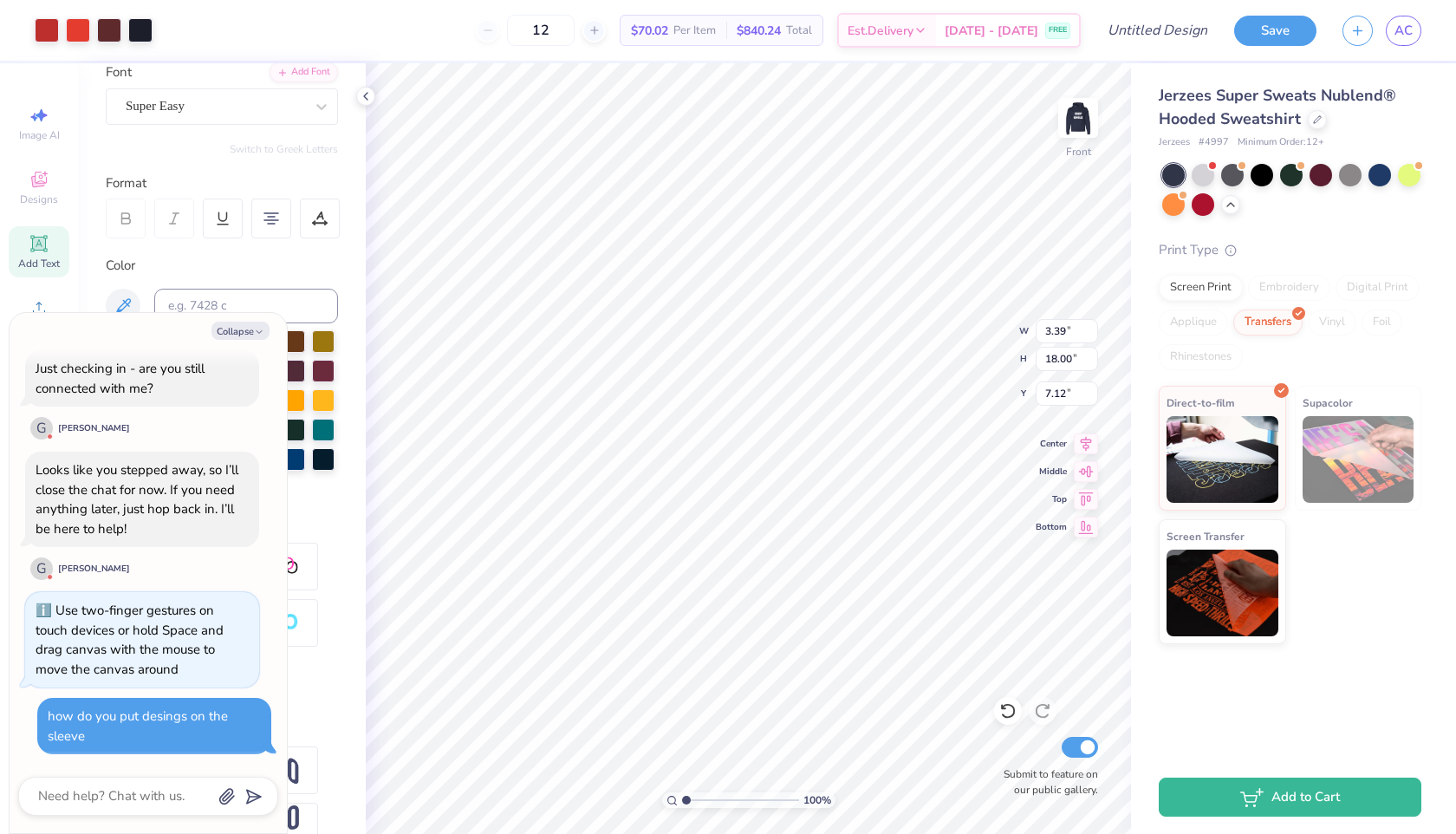
type textarea "x"
type input "7.50"
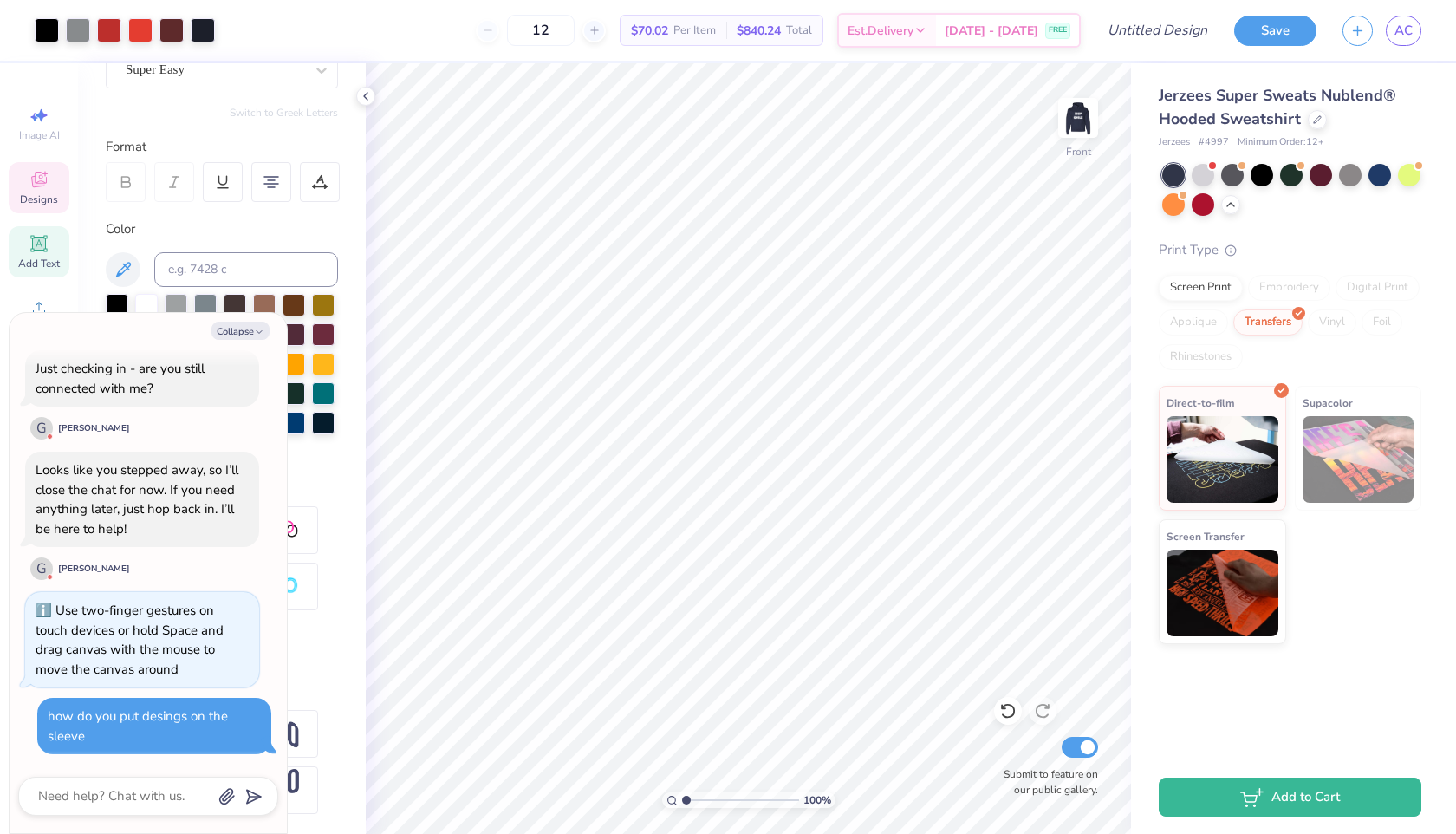
click at [51, 198] on span "Designs" at bounding box center [39, 200] width 38 height 14
type textarea "x"
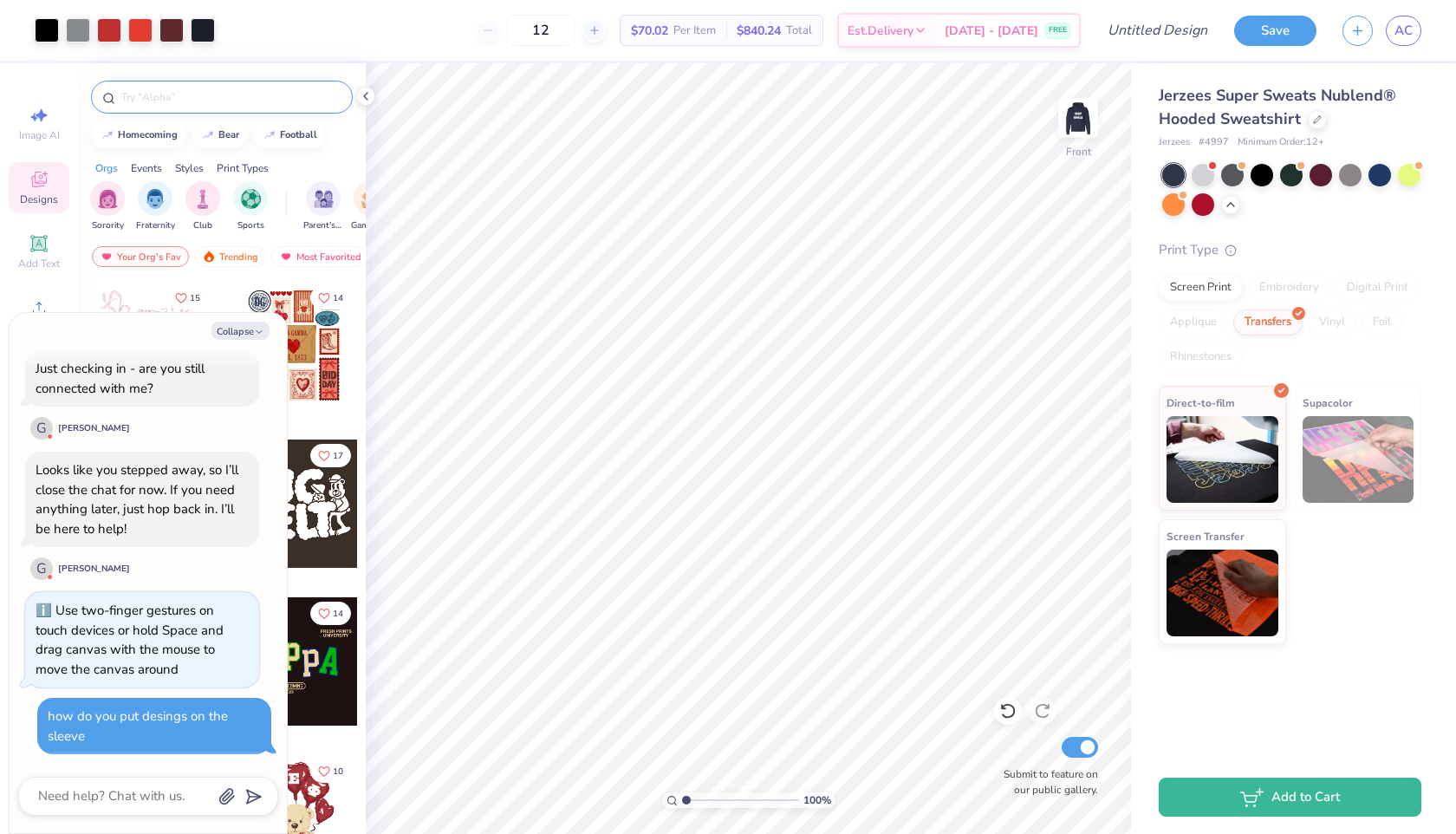
click at [180, 112] on div at bounding box center [221, 97] width 261 height 33
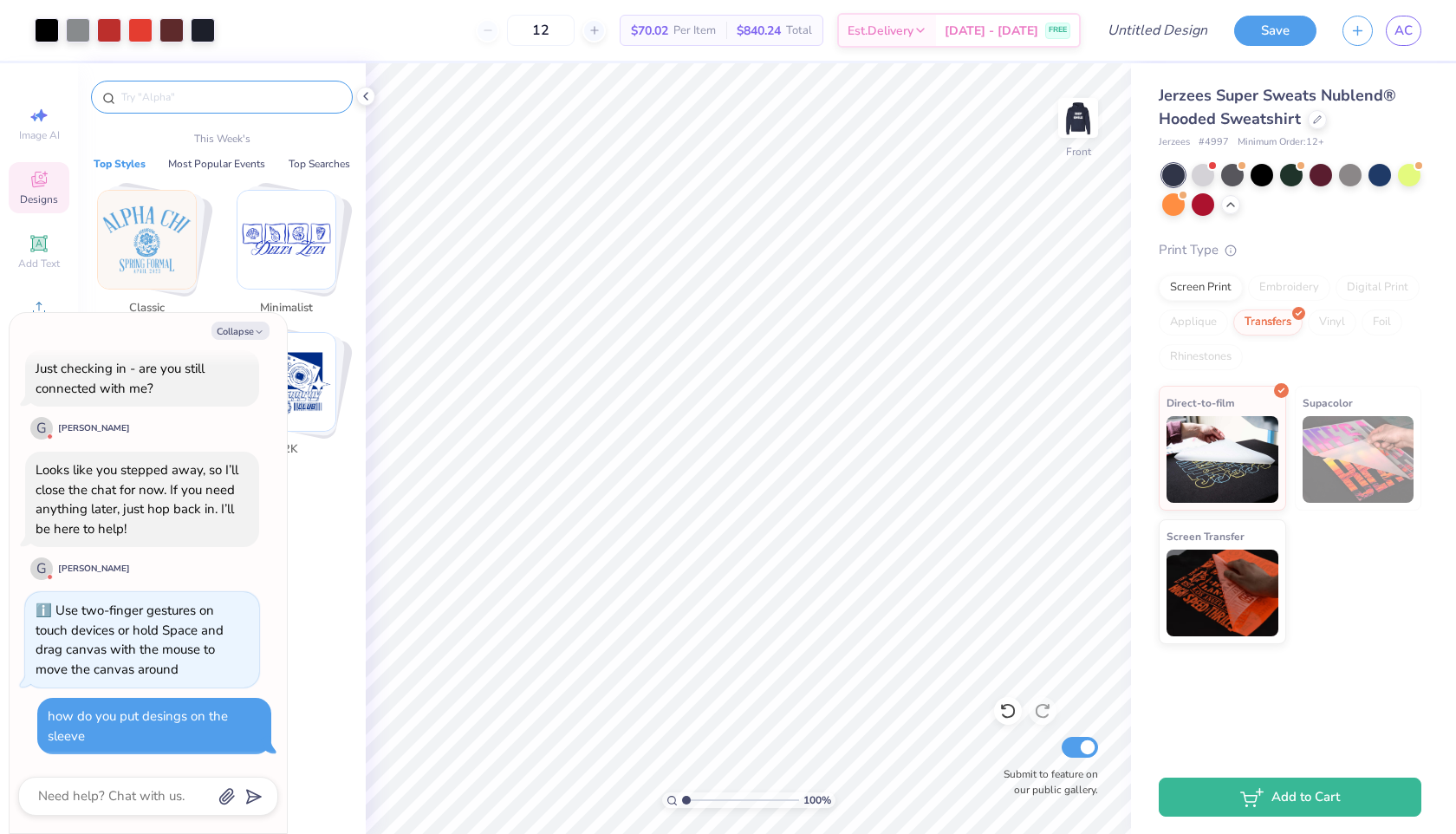
click at [196, 103] on input "text" at bounding box center [230, 97] width 222 height 17
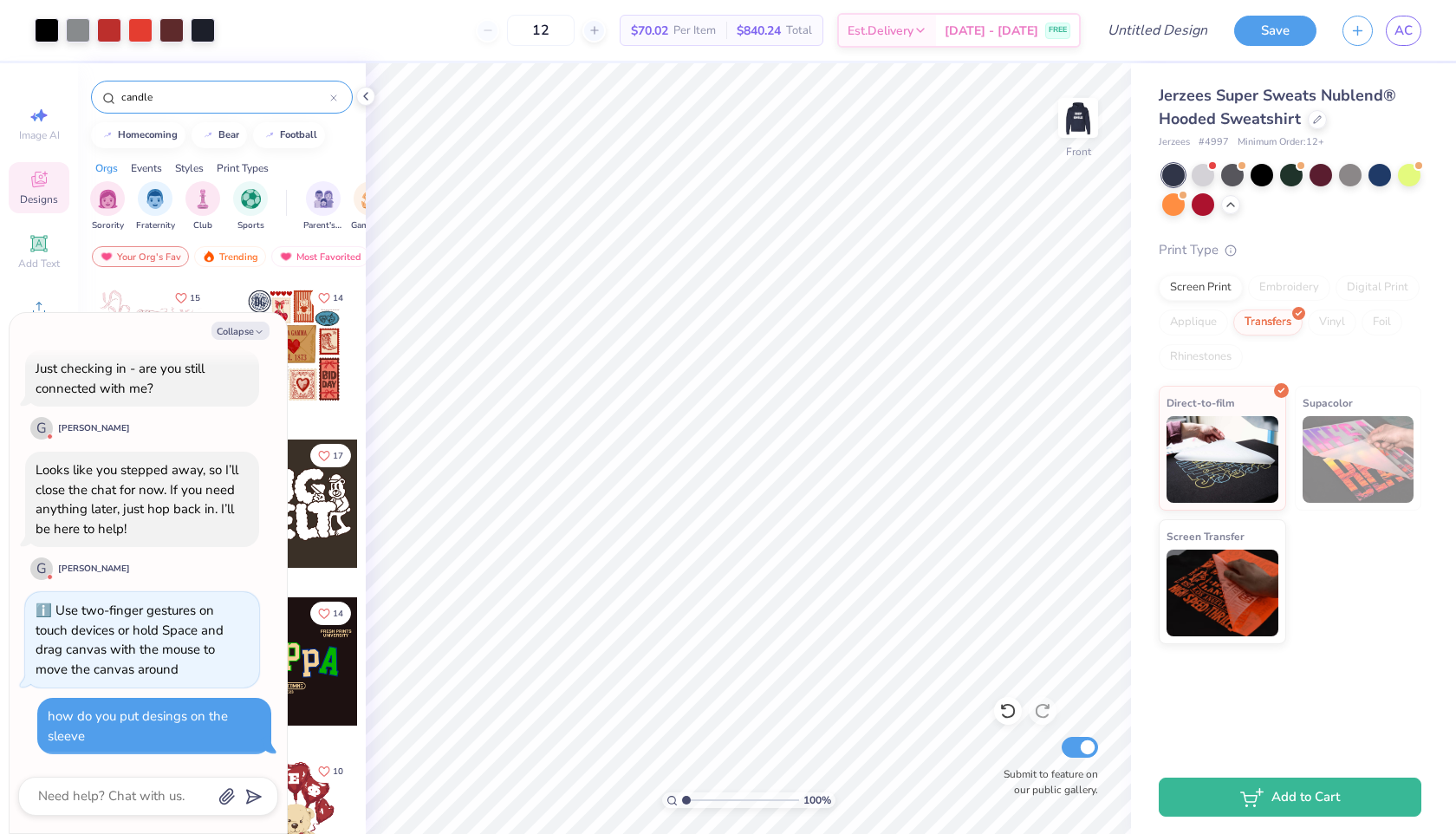
type input "candle"
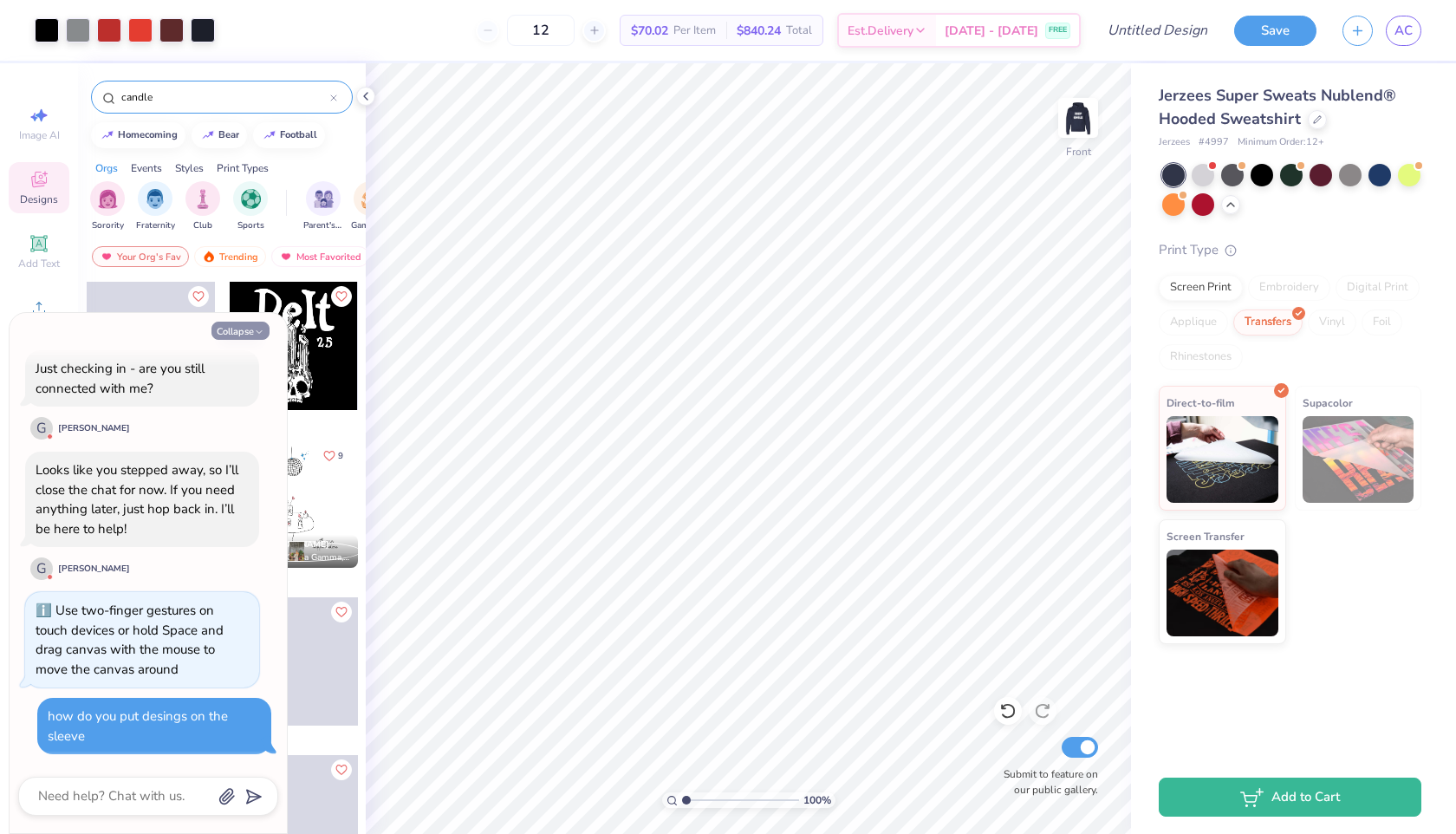
click at [227, 329] on button "Collapse" at bounding box center [240, 330] width 58 height 18
type textarea "x"
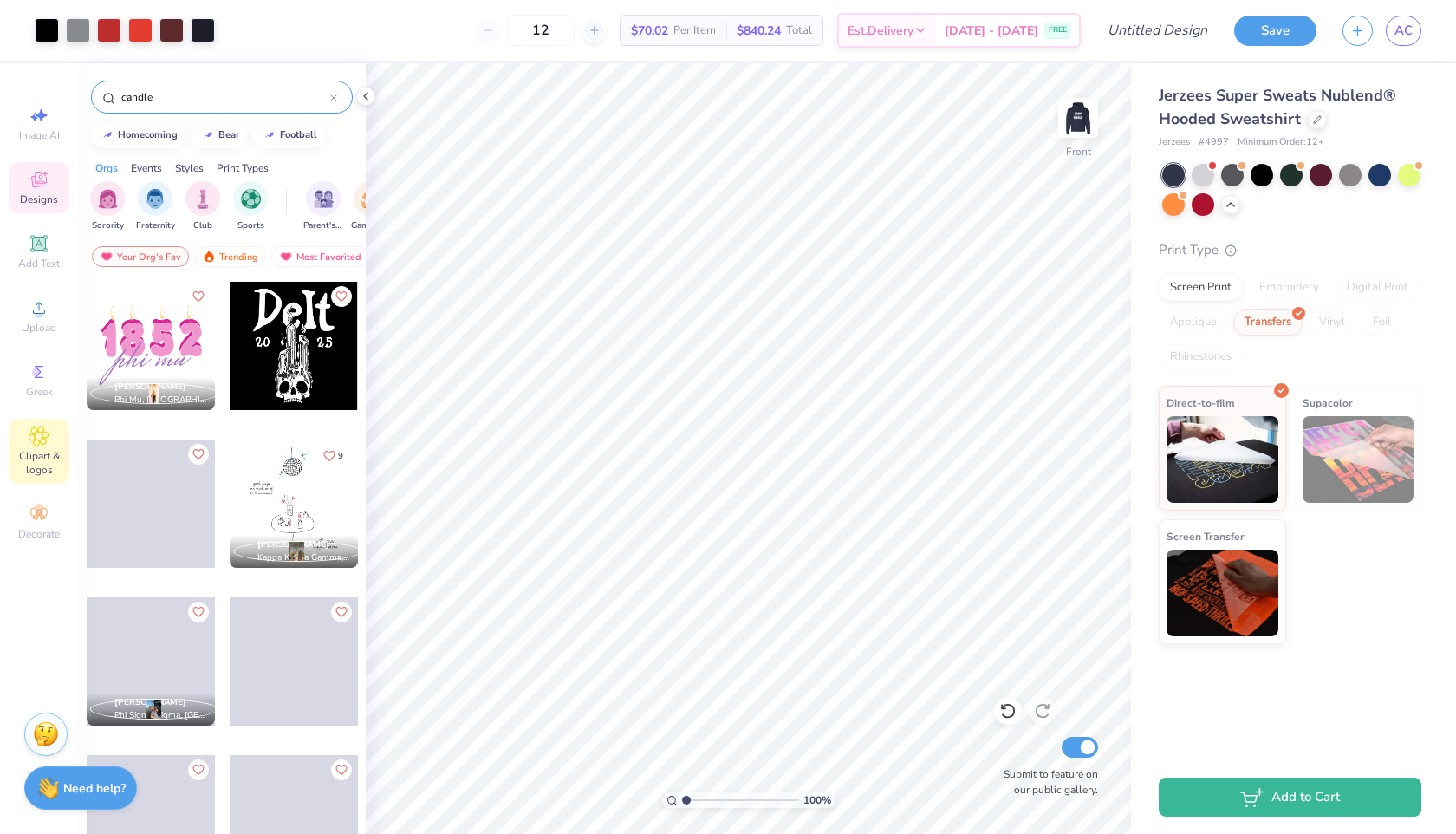
click at [44, 461] on span "Clipart & logos" at bounding box center [39, 463] width 61 height 28
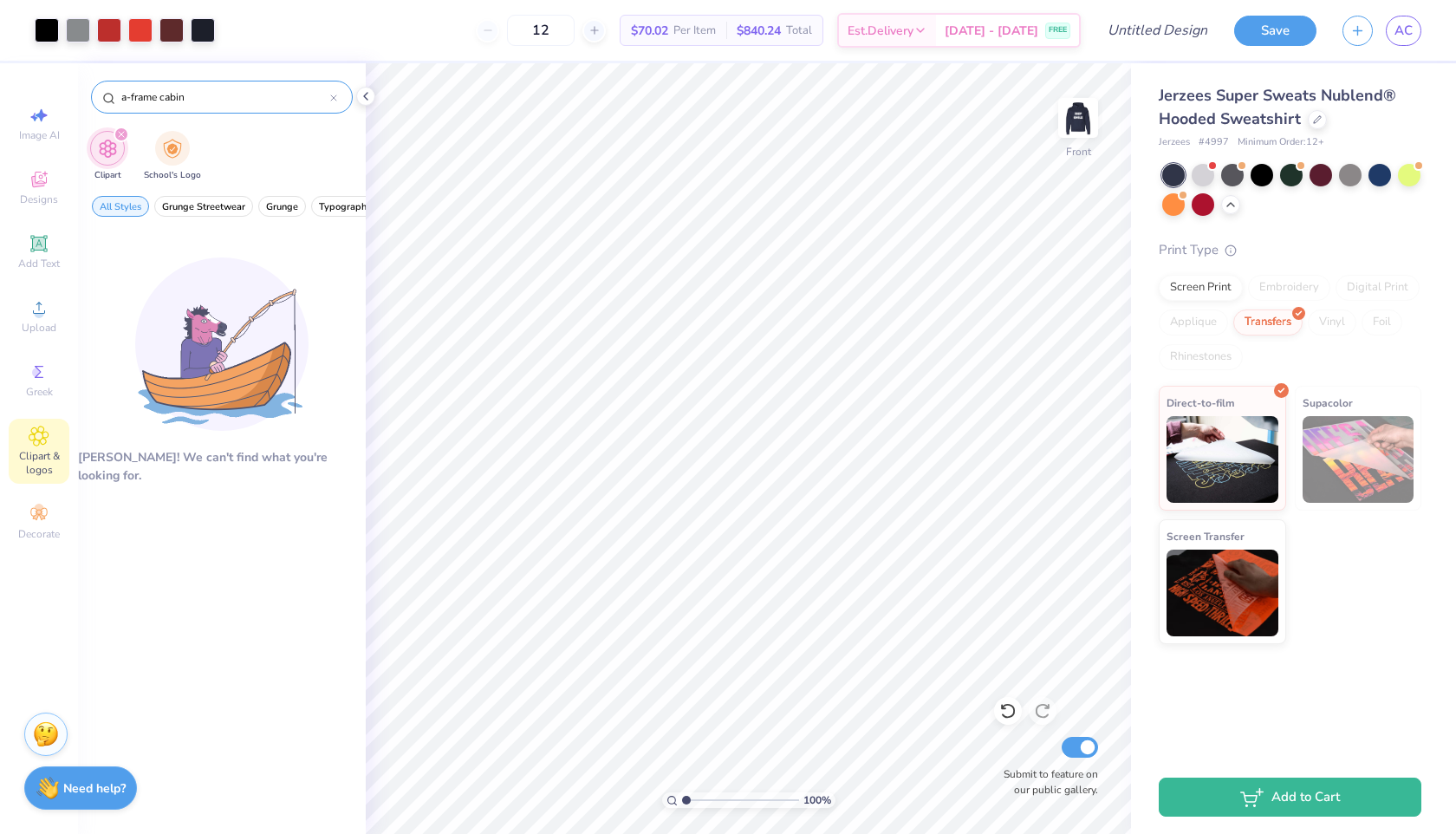
click at [213, 99] on input "a-frame cabin" at bounding box center [225, 97] width 211 height 17
type input "candle"
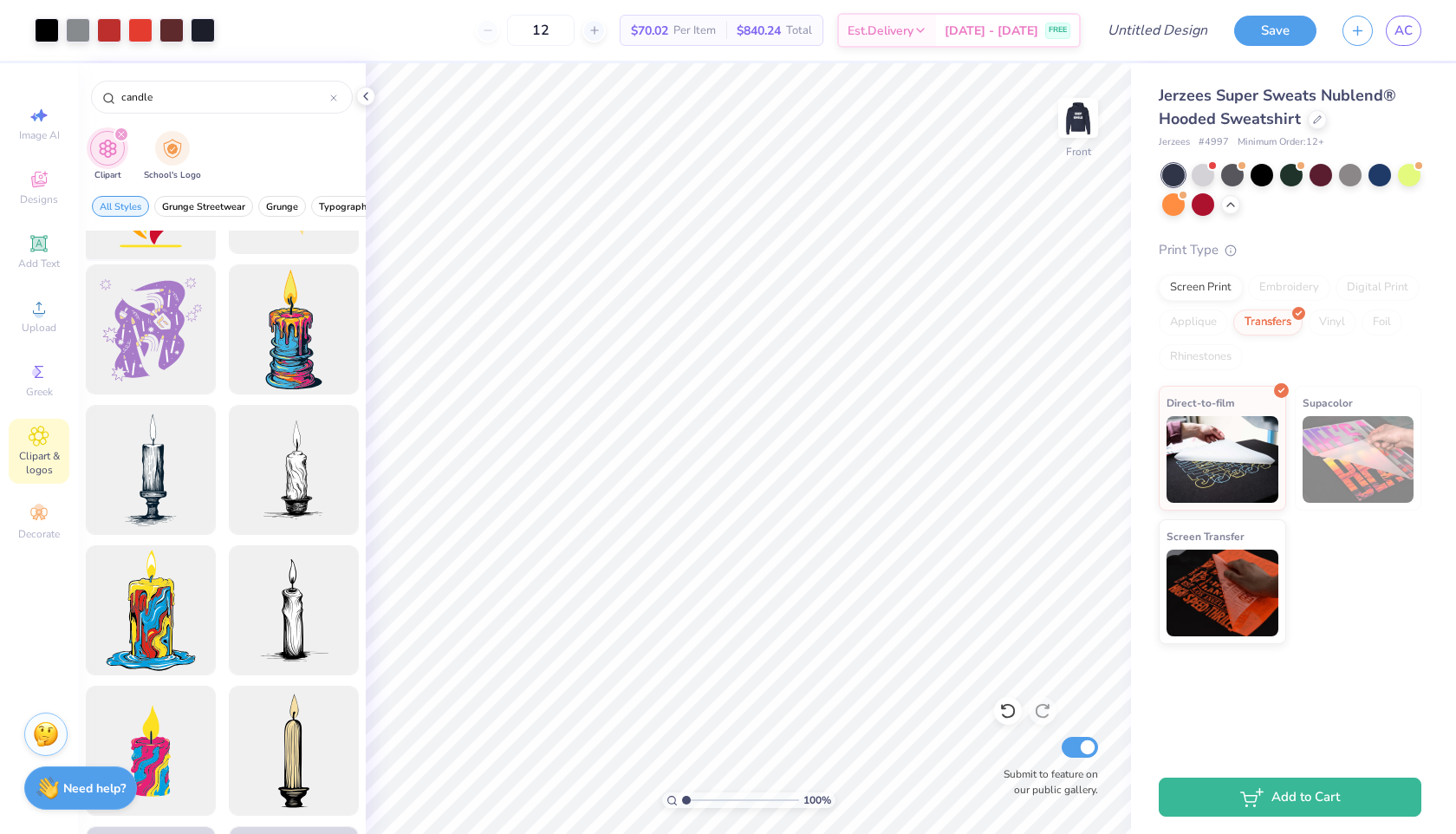
scroll to position [255, 0]
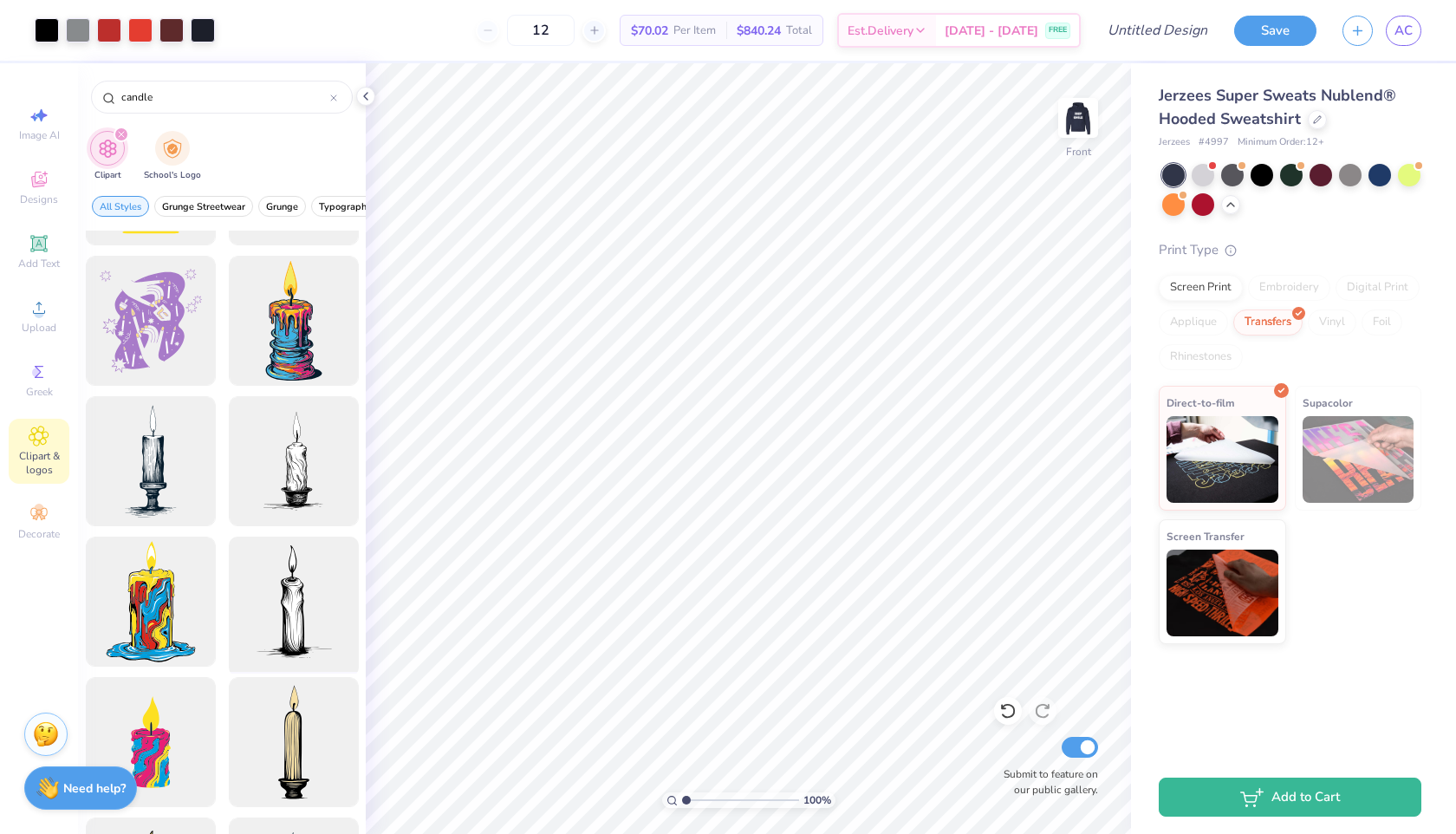
click at [286, 581] on div at bounding box center [294, 602] width 143 height 143
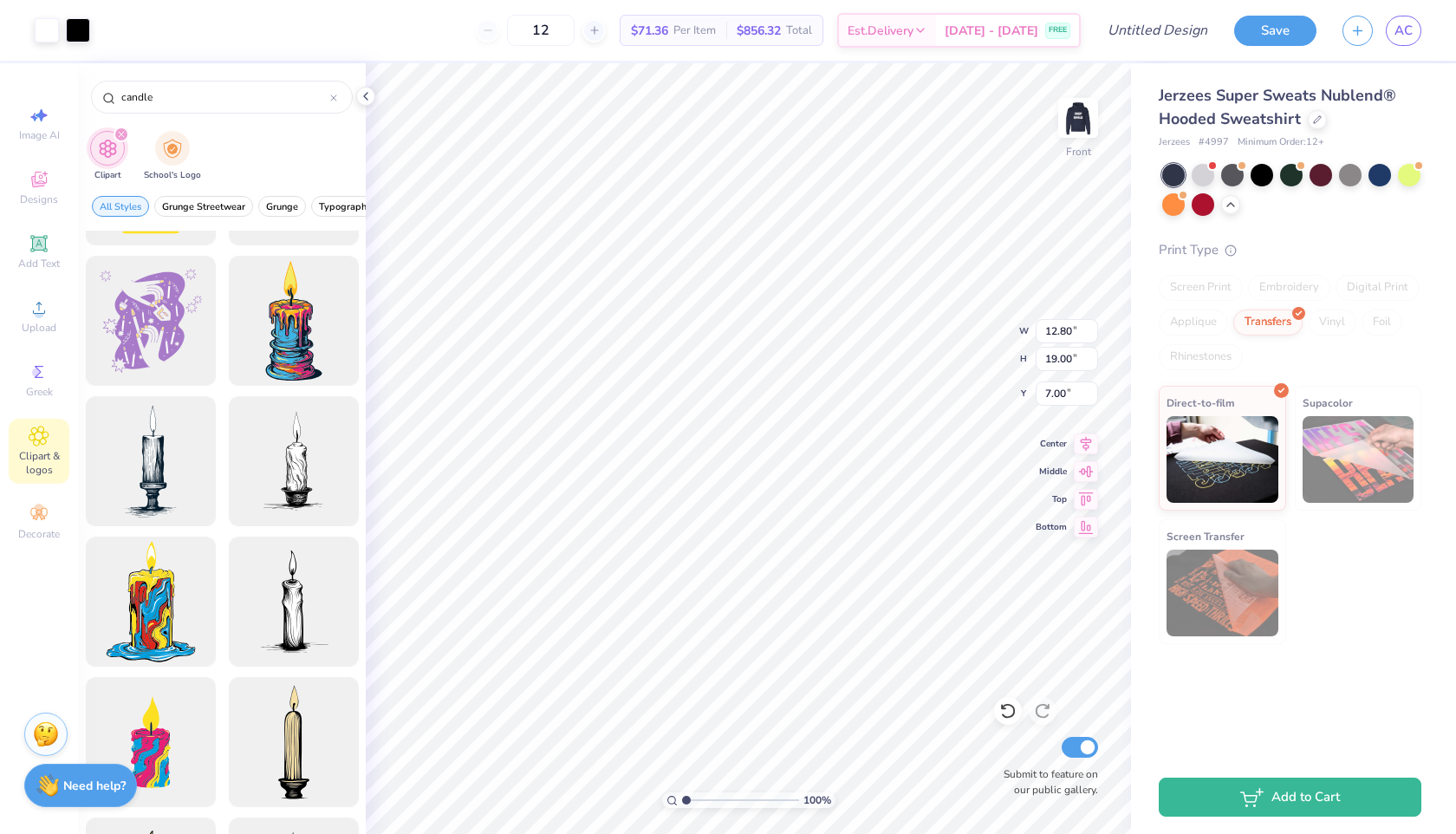
click at [102, 794] on div "Need help? Chat with us." at bounding box center [80, 785] width 112 height 44
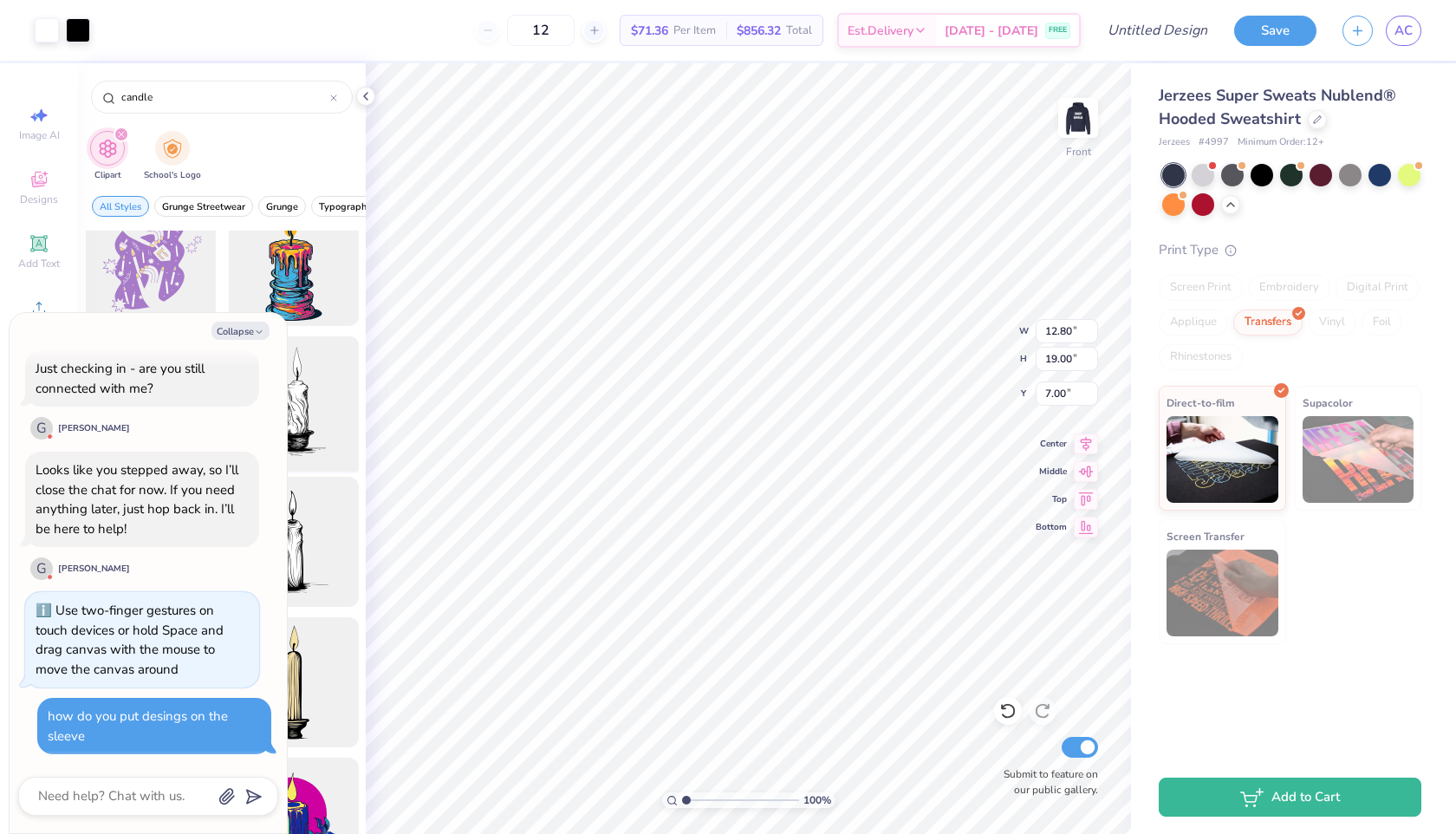
scroll to position [336, 0]
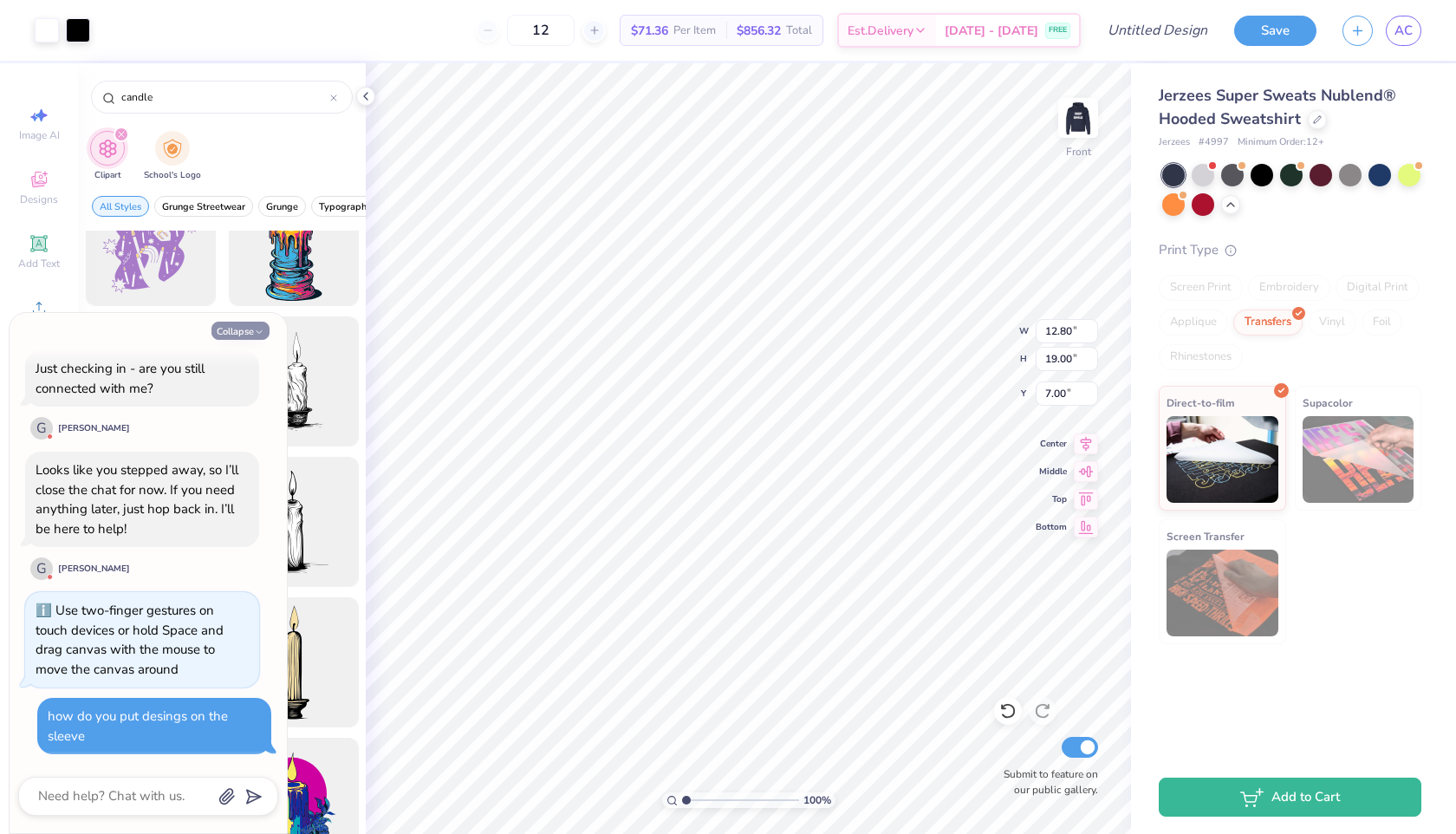
click at [236, 324] on button "Collapse" at bounding box center [240, 330] width 58 height 18
type textarea "x"
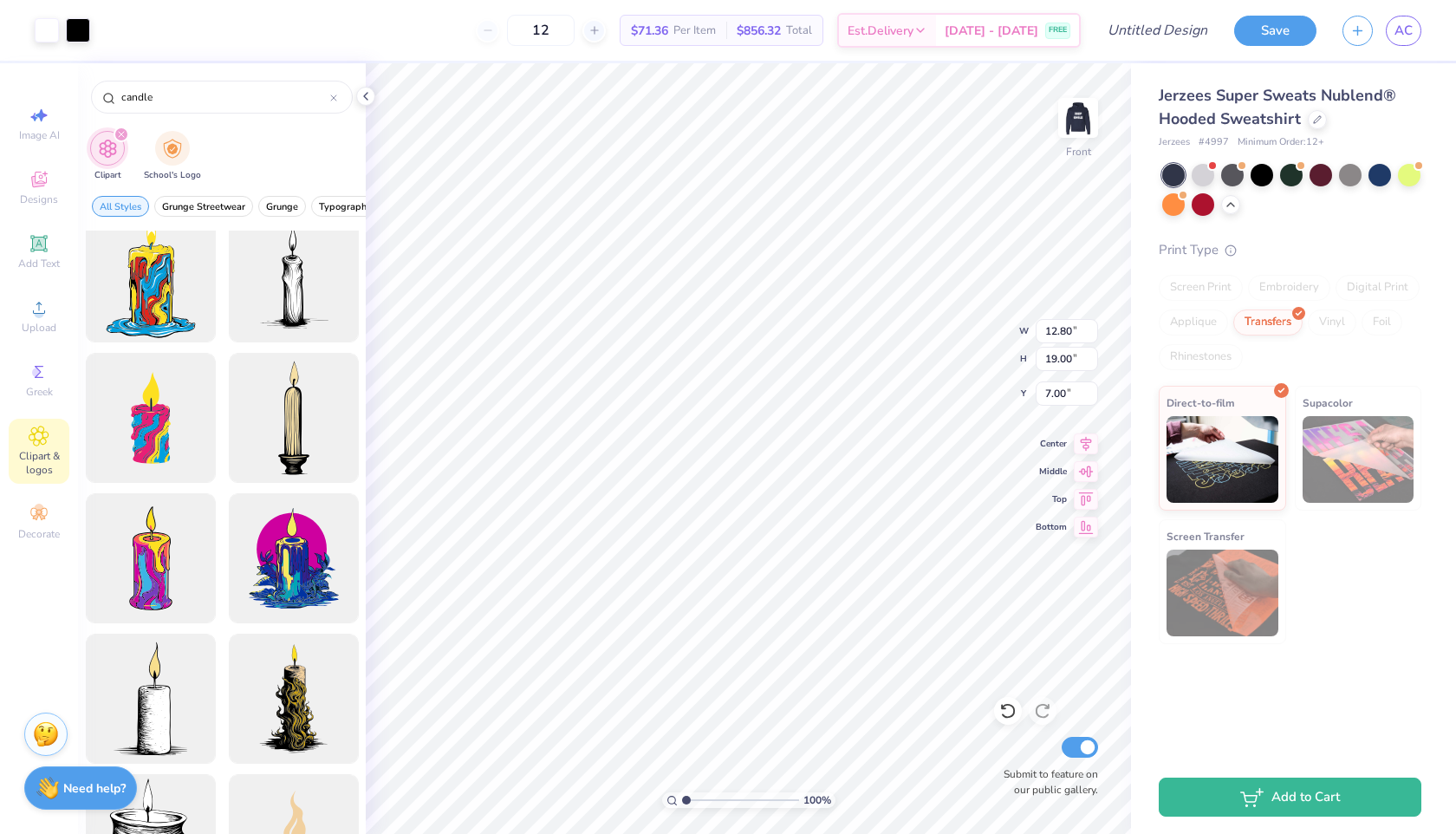
scroll to position [496, 0]
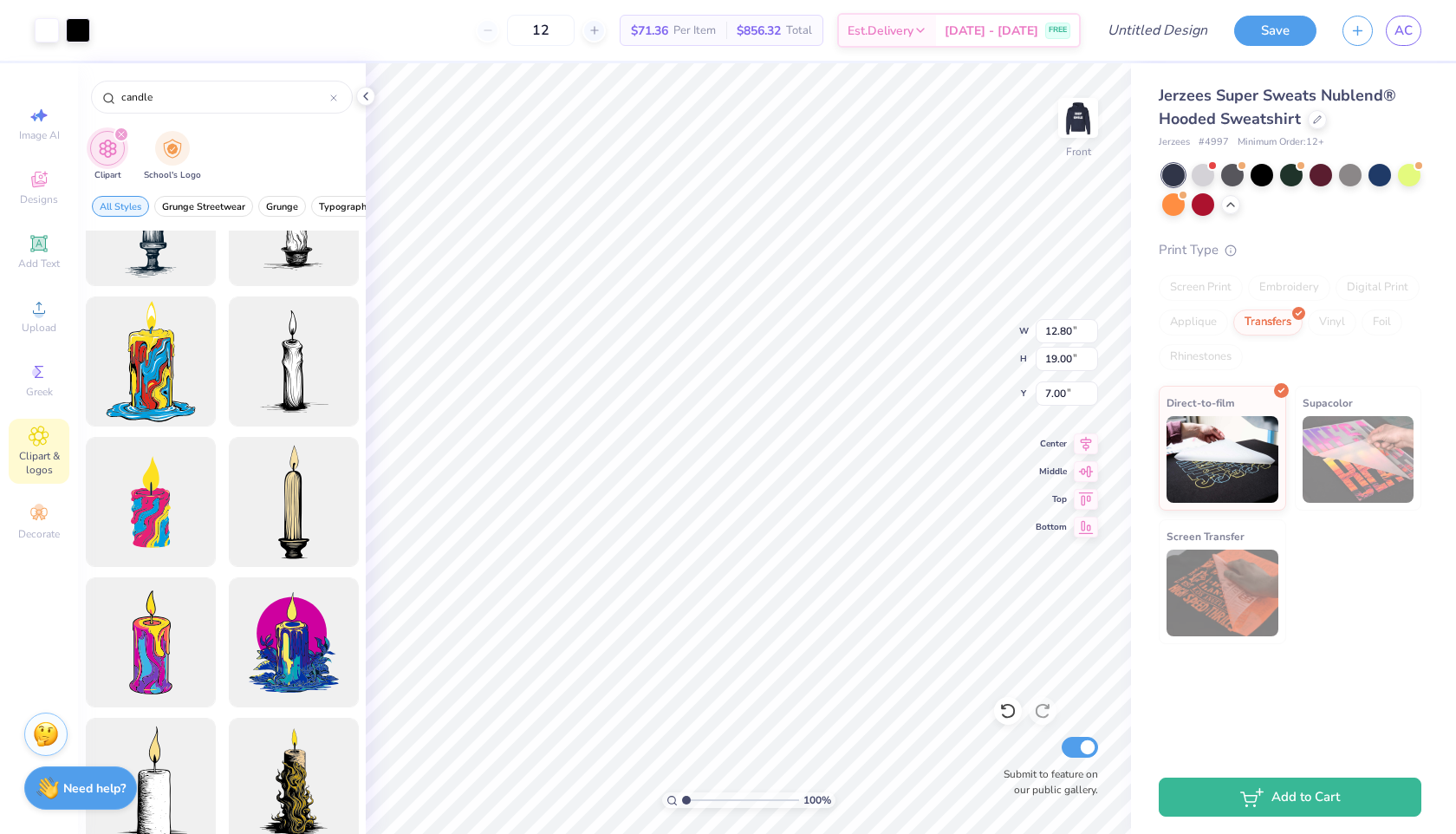
type input "7.36"
type input "10.92"
type input "15.07"
click at [30, 196] on span "Designs" at bounding box center [39, 200] width 38 height 14
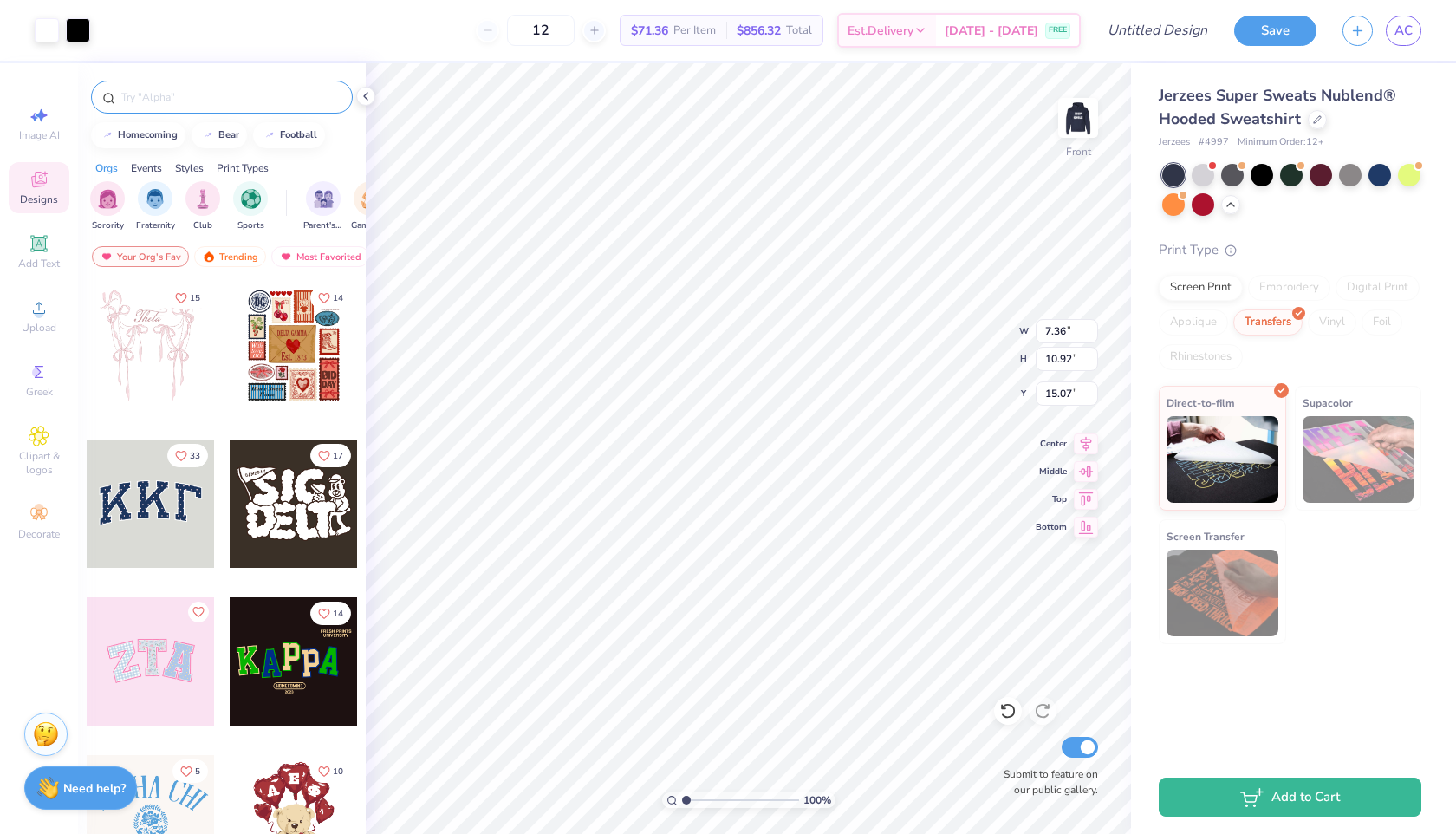
click at [195, 104] on input "text" at bounding box center [230, 97] width 222 height 17
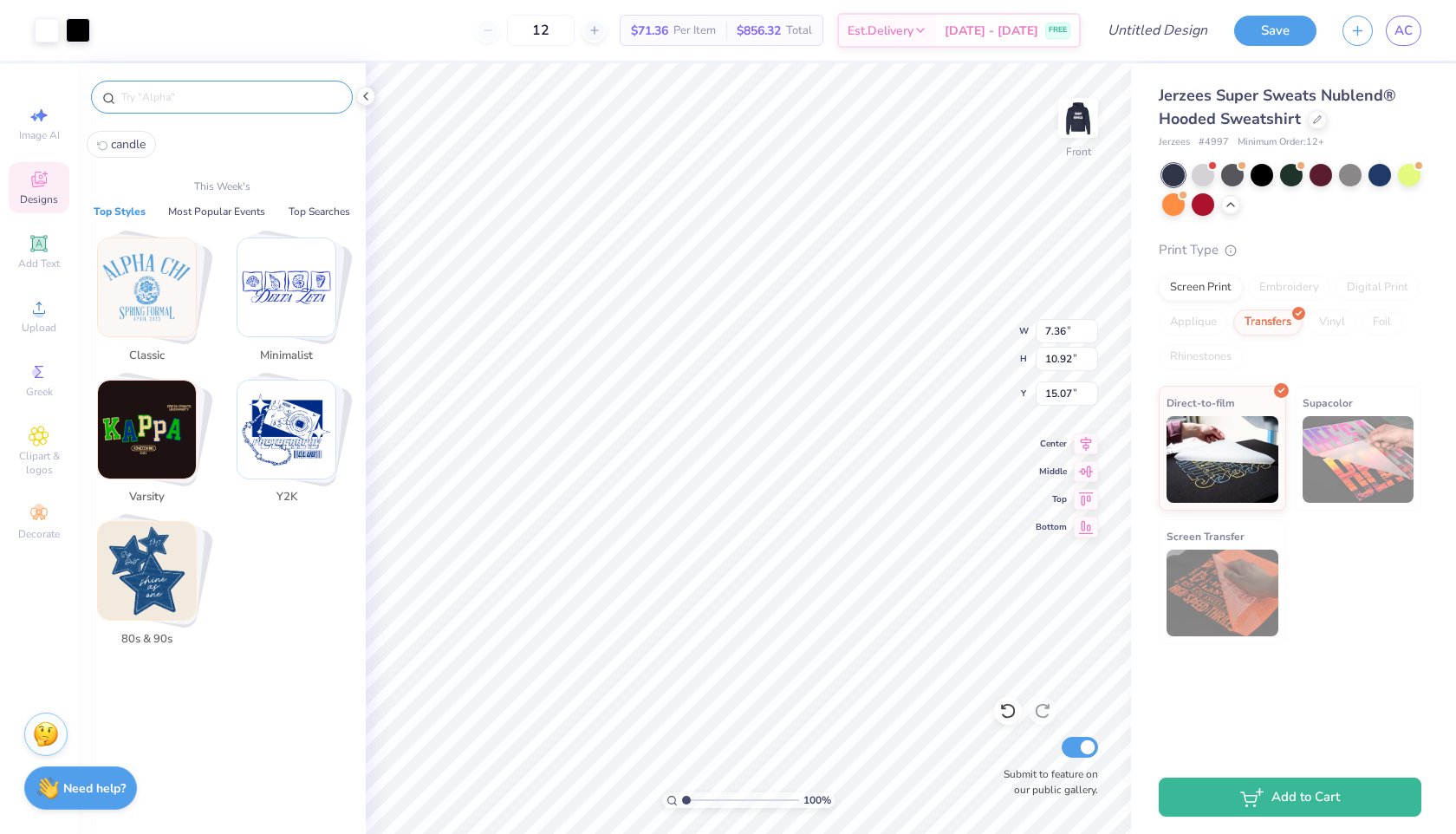
click at [195, 104] on input "text" at bounding box center [230, 97] width 222 height 17
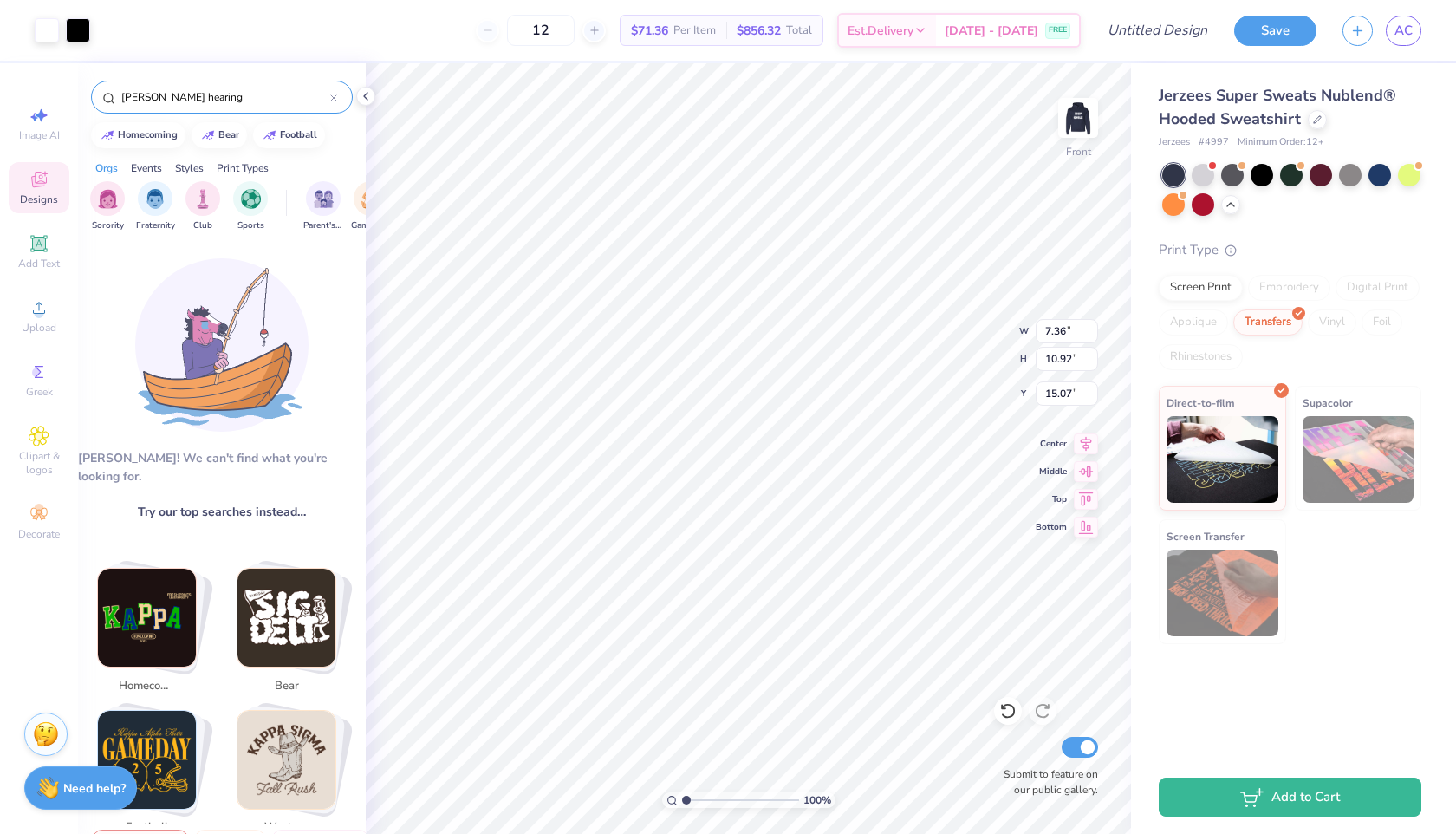
click at [237, 110] on div "keith hearing" at bounding box center [221, 97] width 261 height 33
click at [238, 105] on div "keith hearing" at bounding box center [221, 97] width 261 height 33
click at [245, 101] on input "keith hearing" at bounding box center [225, 97] width 211 height 17
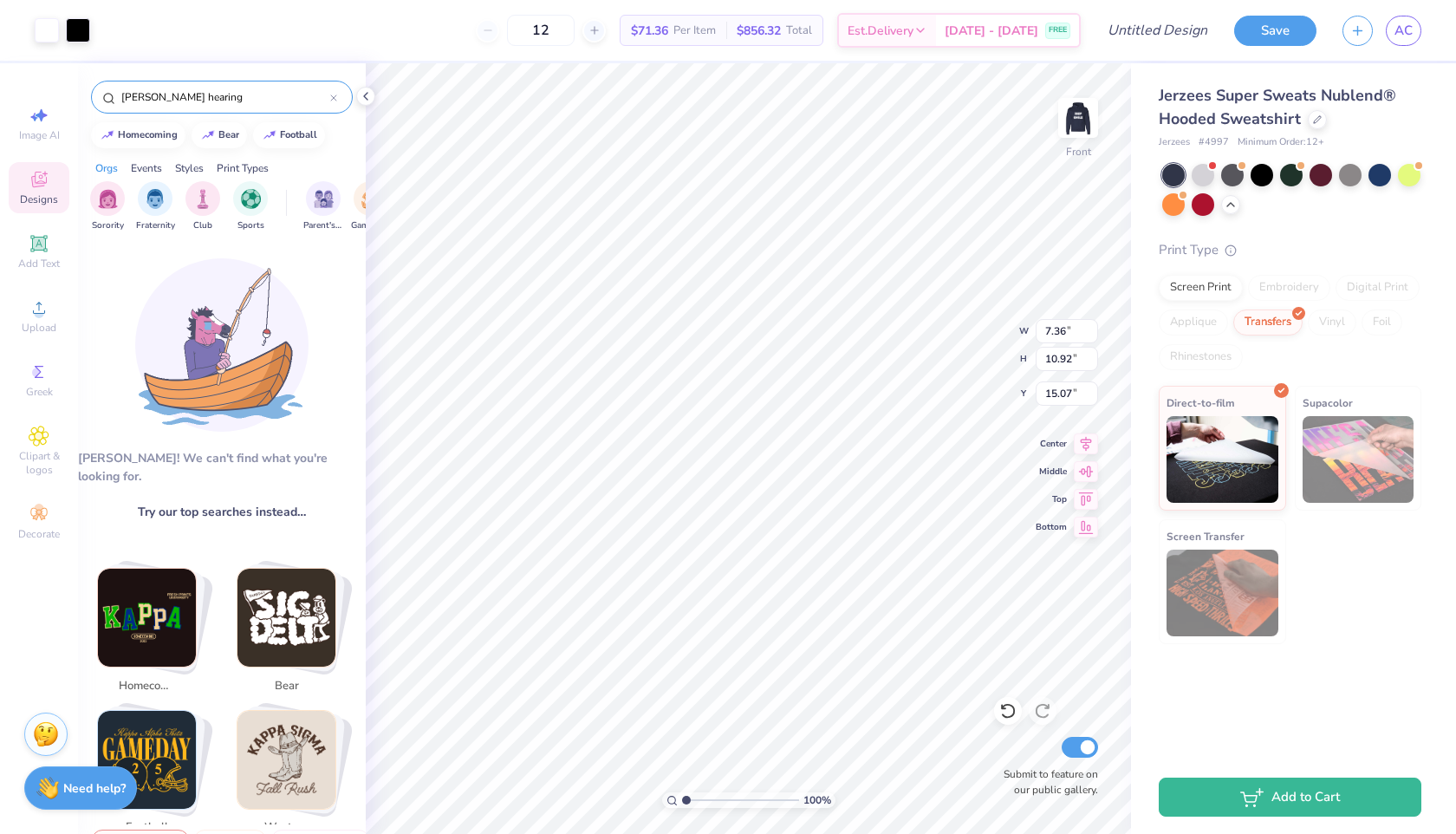
click at [245, 101] on input "keith hearing" at bounding box center [225, 97] width 211 height 17
paste input "Keith H"
type input "Keith Haring"
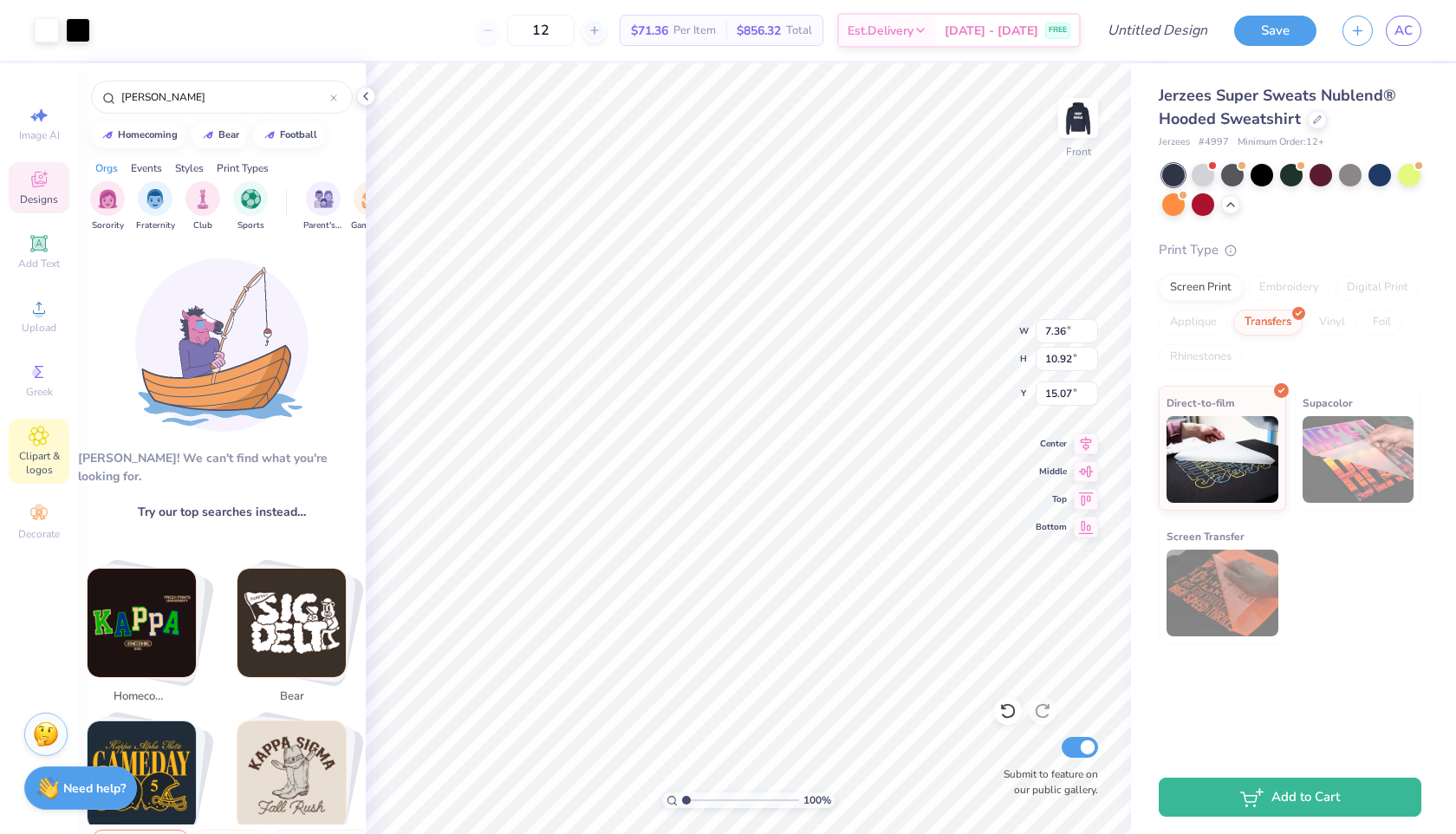
click at [36, 434] on icon at bounding box center [39, 436] width 9 height 9
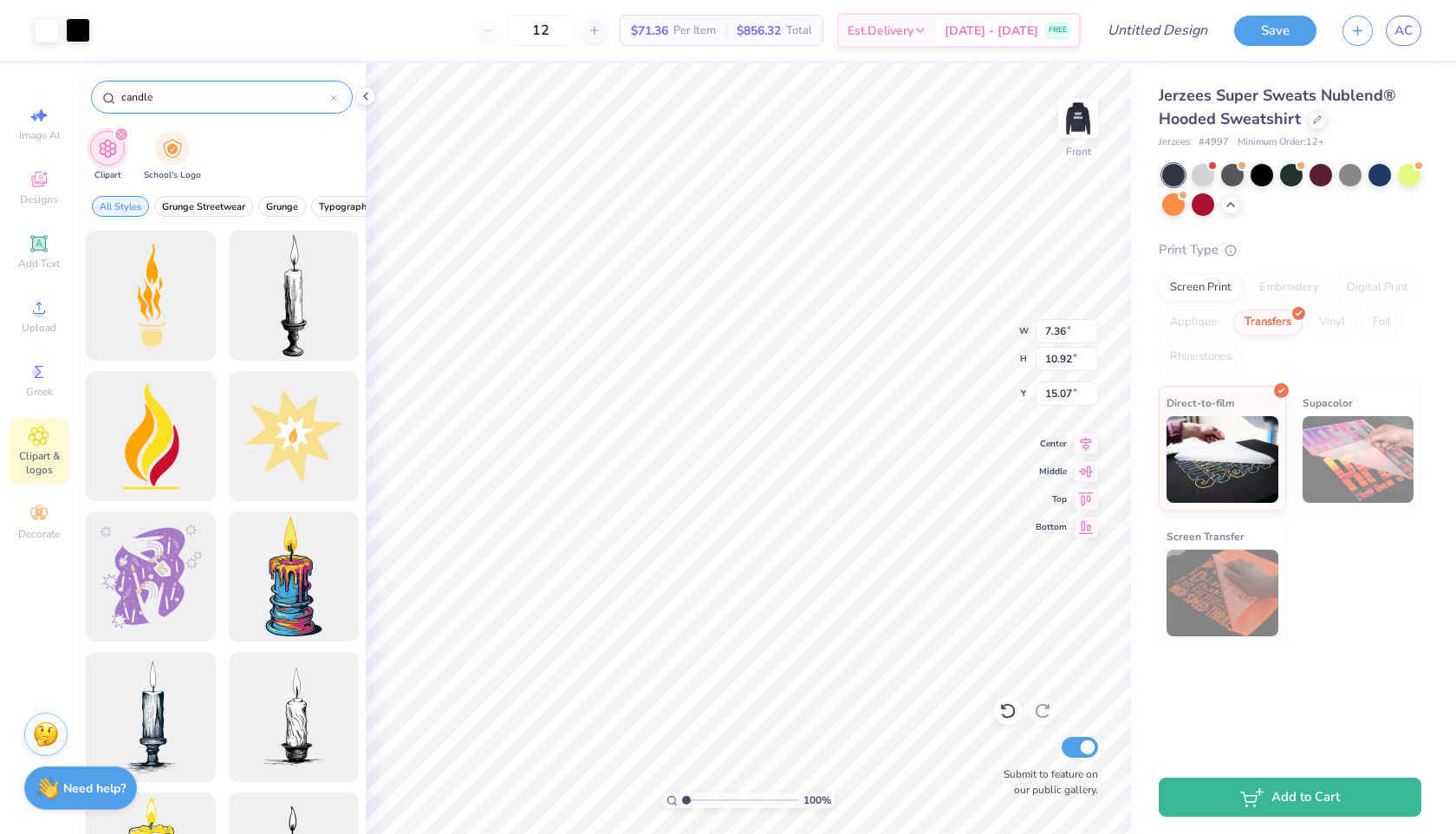
click at [198, 98] on input "candle" at bounding box center [225, 97] width 211 height 17
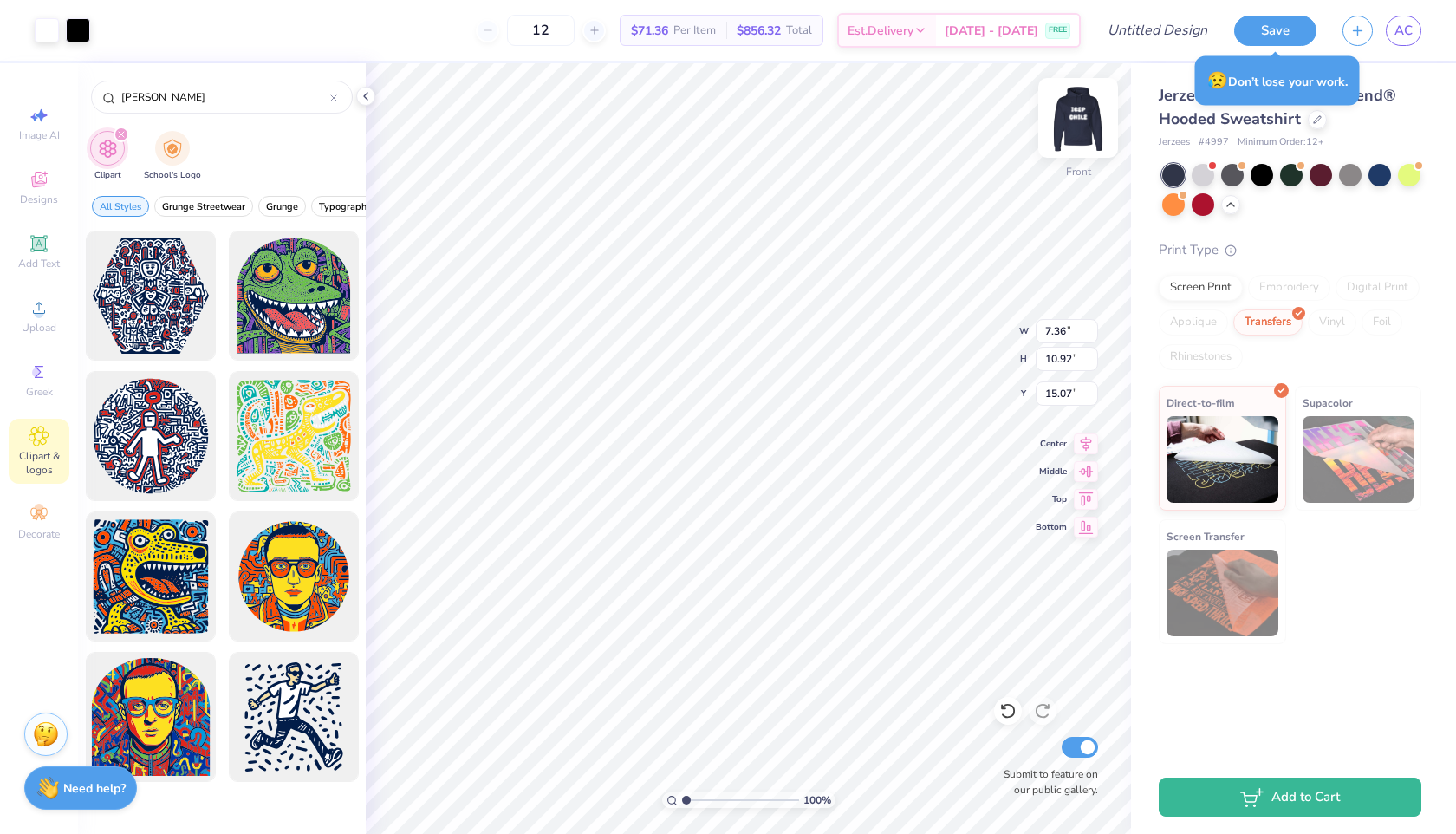
type input "Keith Haring"
click at [1074, 121] on img at bounding box center [1078, 118] width 70 height 70
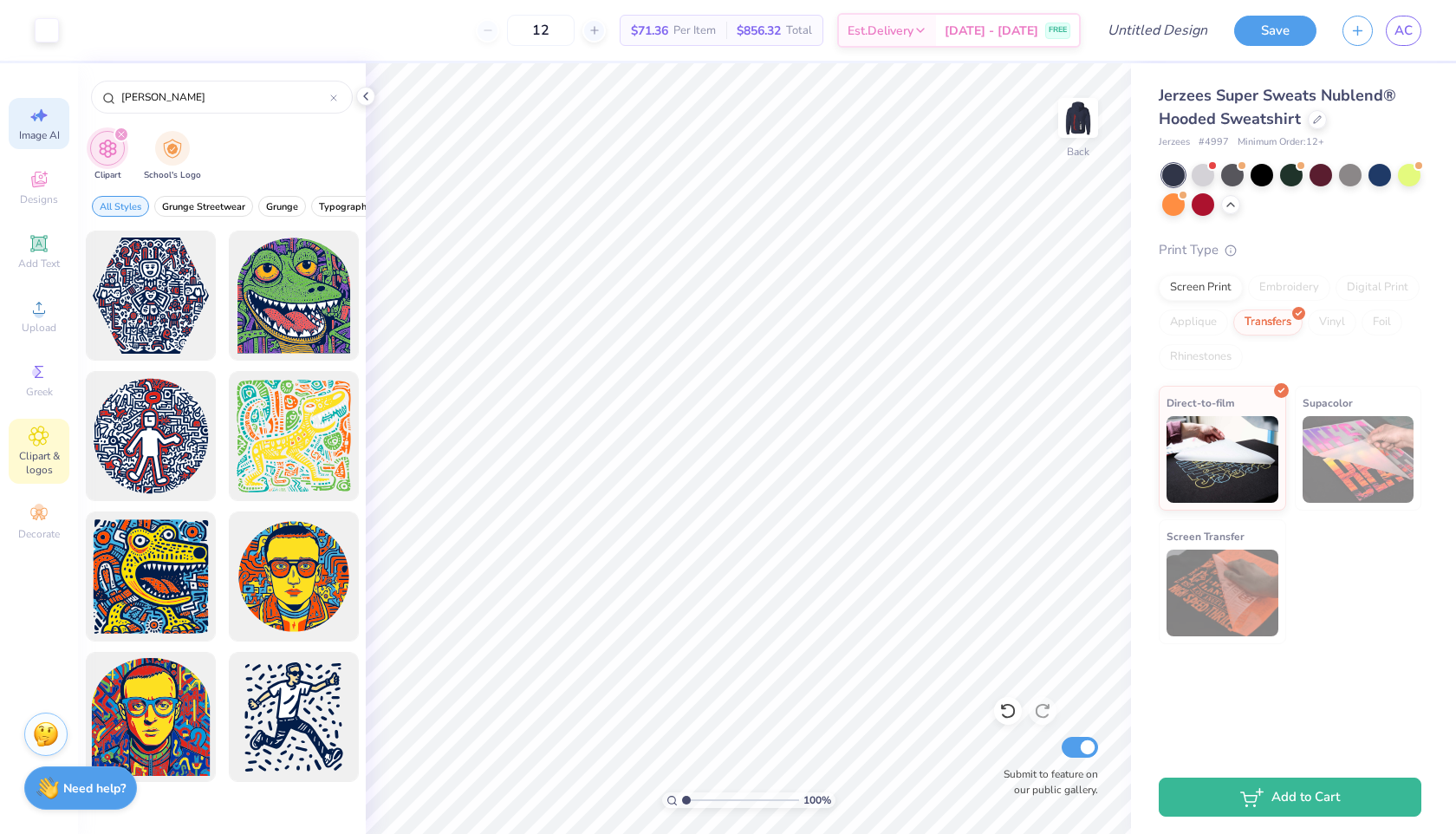
click at [34, 133] on span "Image AI" at bounding box center [39, 135] width 41 height 14
select select "4"
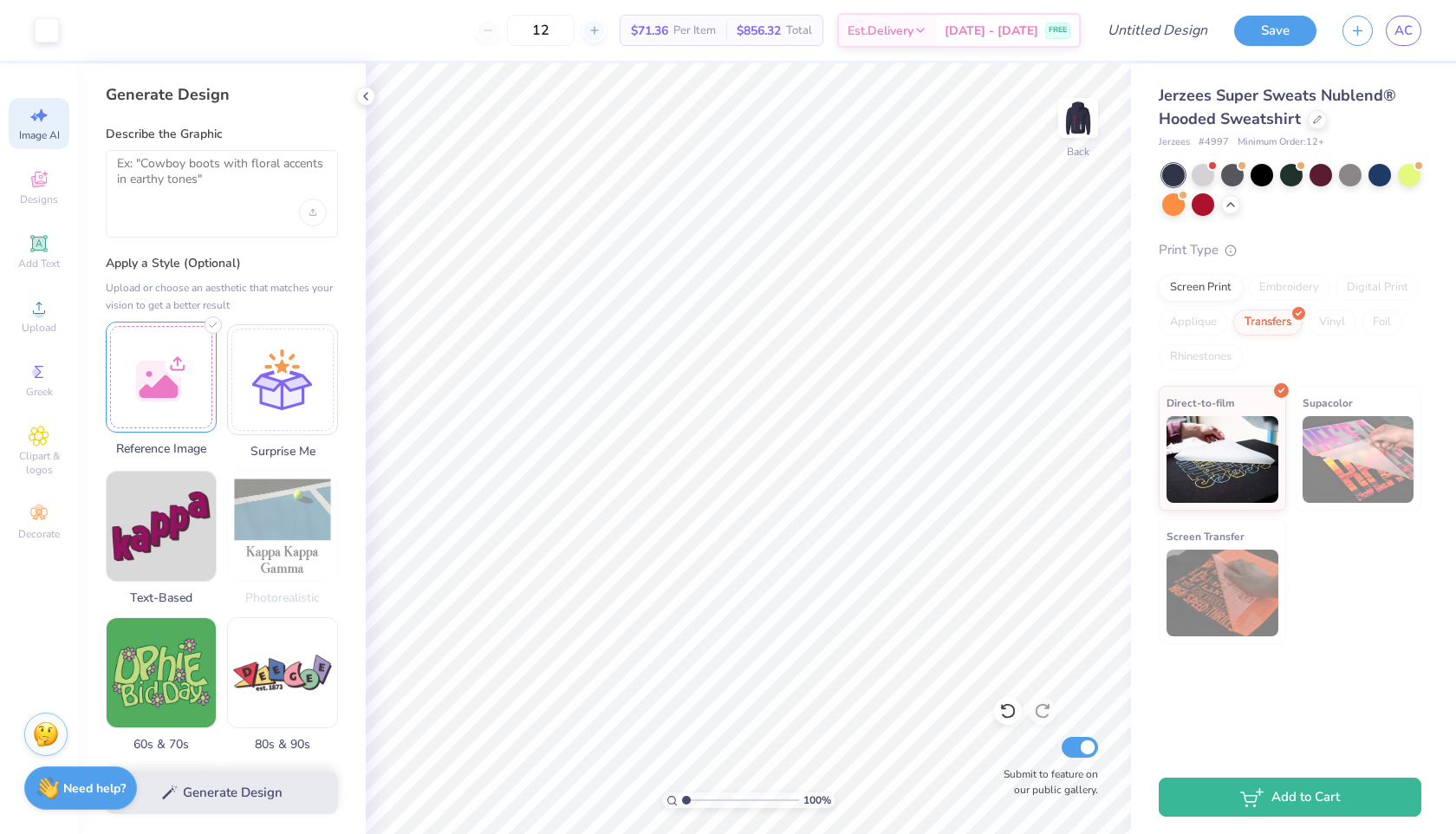
click at [179, 357] on div at bounding box center [160, 376] width 111 height 111
click at [230, 168] on textarea at bounding box center [221, 178] width 210 height 44
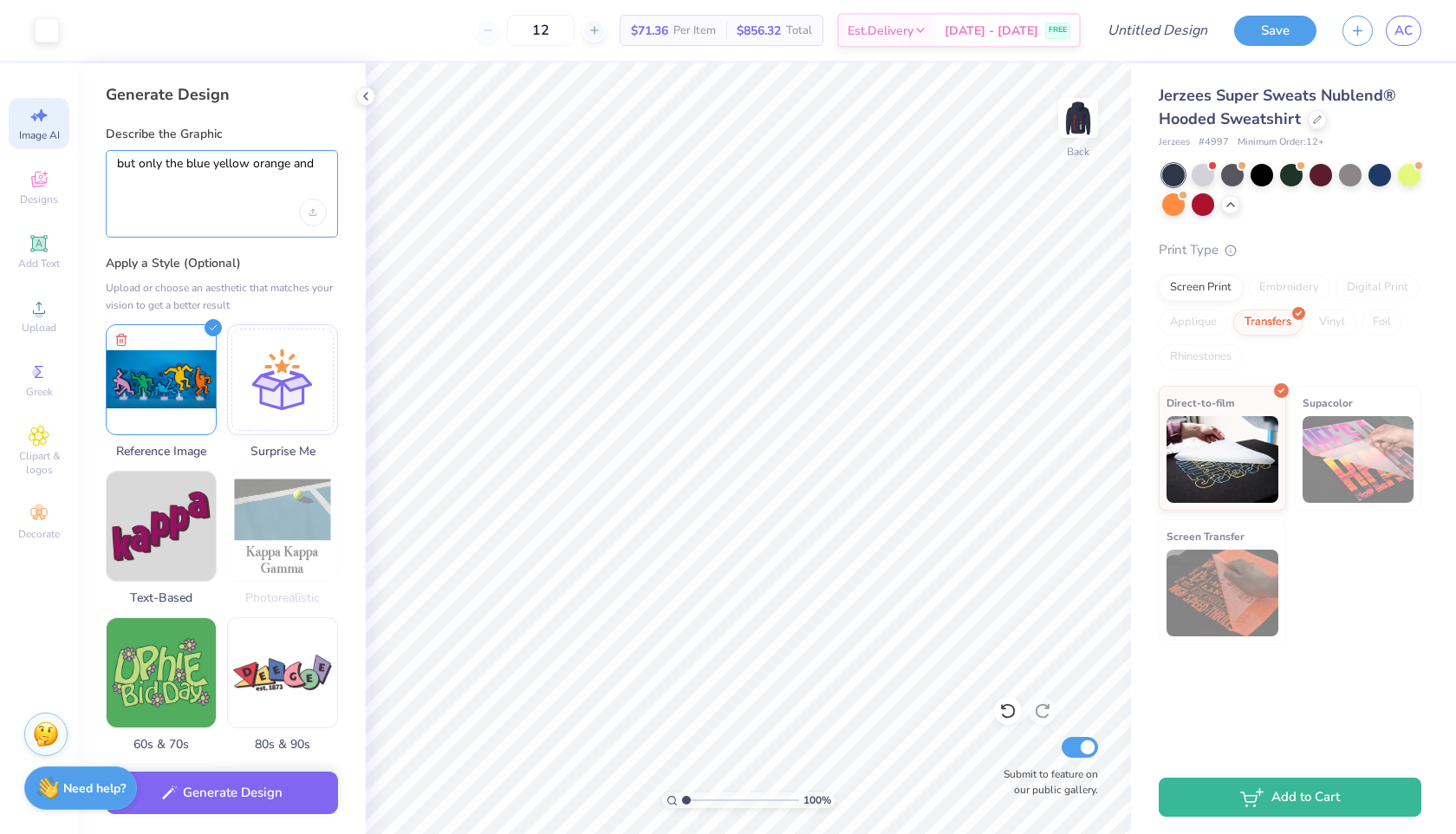
click at [232, 164] on textarea "but only the blue yellow orange and" at bounding box center [221, 178] width 210 height 44
click at [233, 164] on textarea "but only the blue yellow orange and" at bounding box center [221, 178] width 210 height 44
click at [300, 163] on textarea "but only the blue orange and" at bounding box center [221, 178] width 210 height 44
type textarea "but only the blue orange and green one"
click at [214, 806] on button "Generate Design" at bounding box center [221, 788] width 233 height 43
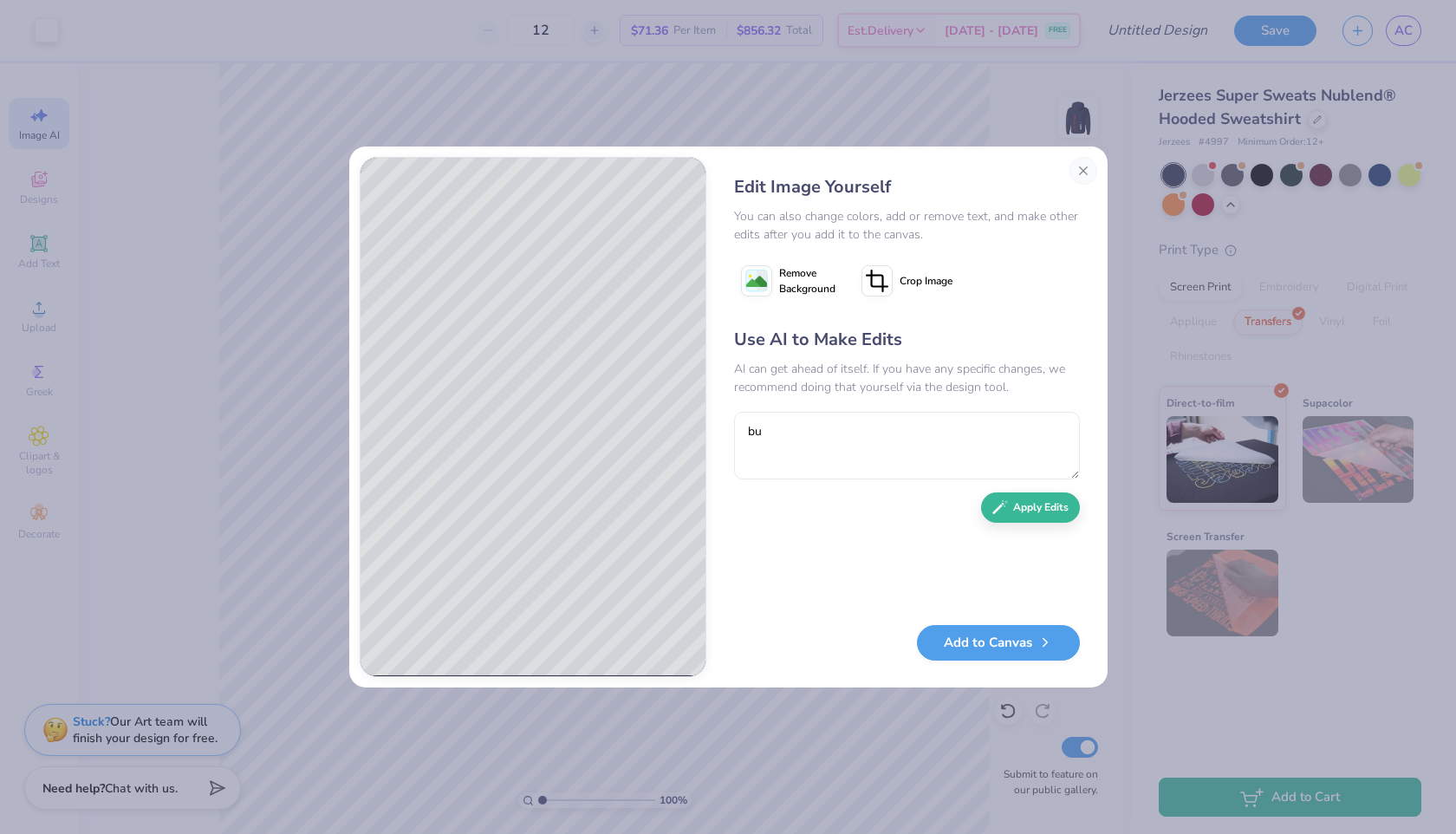
type textarea "b"
type textarea "change the green to yellow orange to pink blue to green please"
click at [1001, 516] on button "Apply Edits" at bounding box center [1030, 503] width 98 height 31
click at [871, 464] on textarea "change the green to yellow orange to pink blue to green please" at bounding box center [906, 445] width 346 height 68
type textarea "all in a hortizontal line yellow pink green"
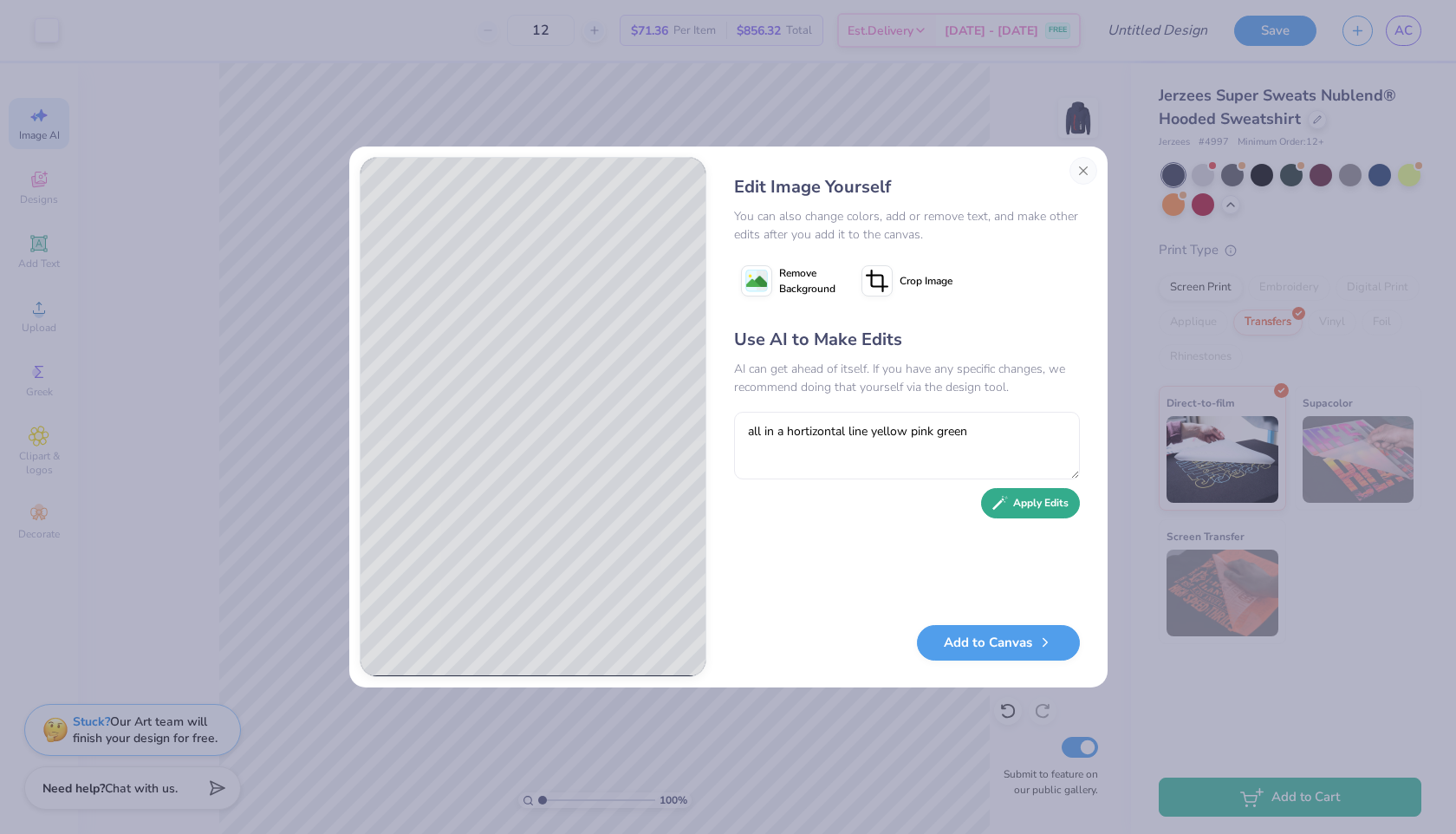
click at [1023, 507] on button "Apply Edits" at bounding box center [1030, 503] width 98 height 31
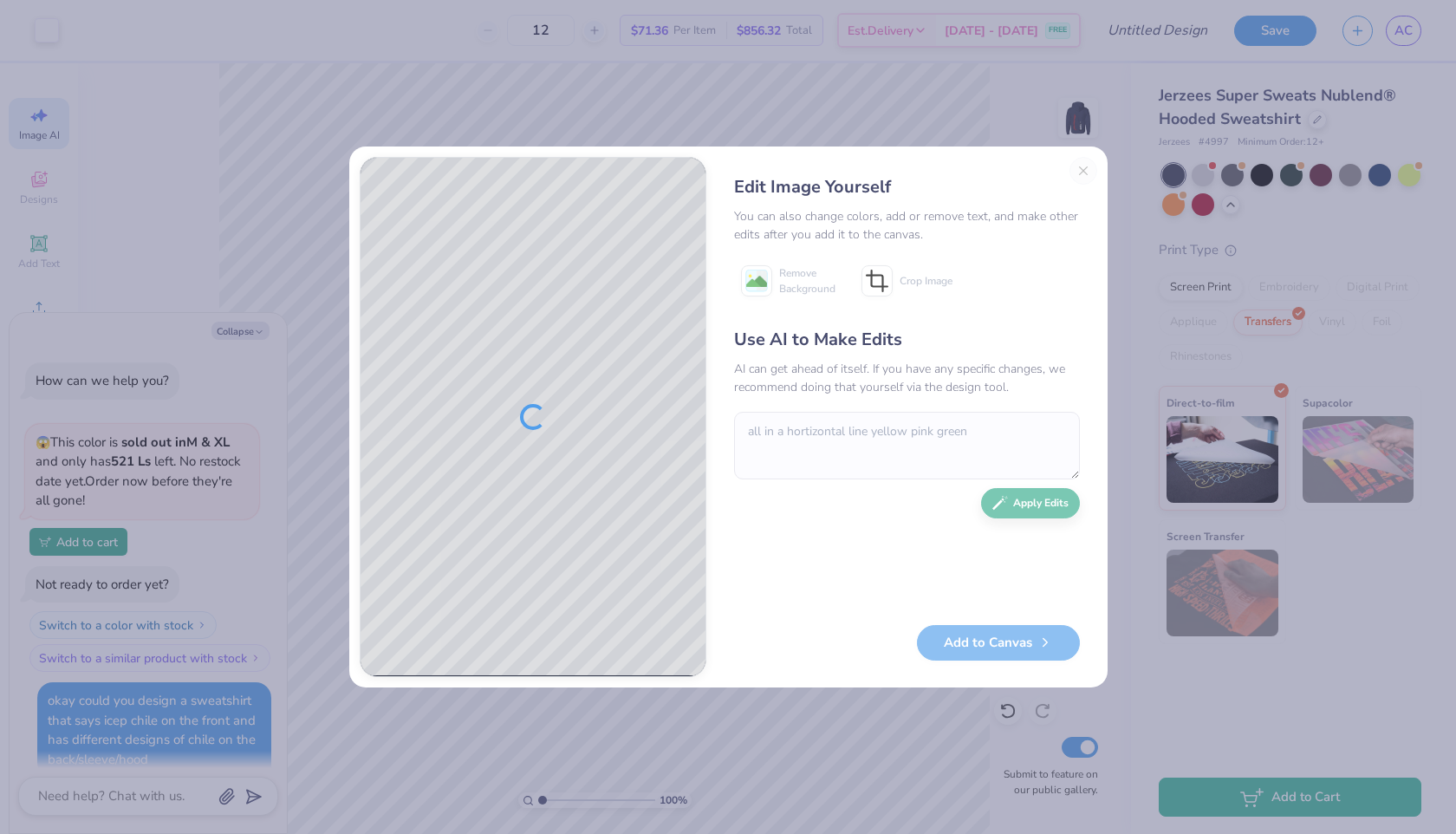
scroll to position [1697, 0]
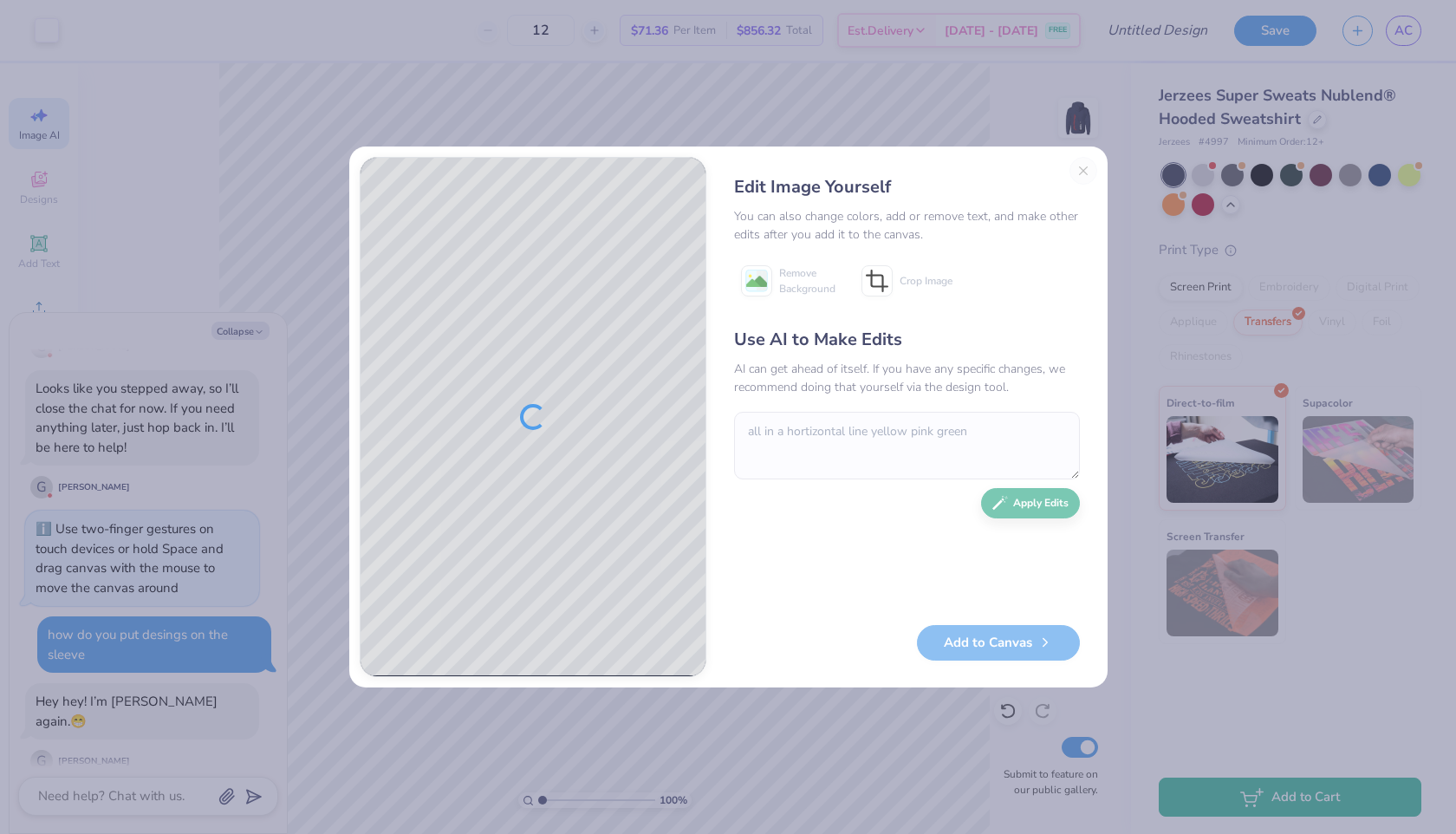
type textarea "x"
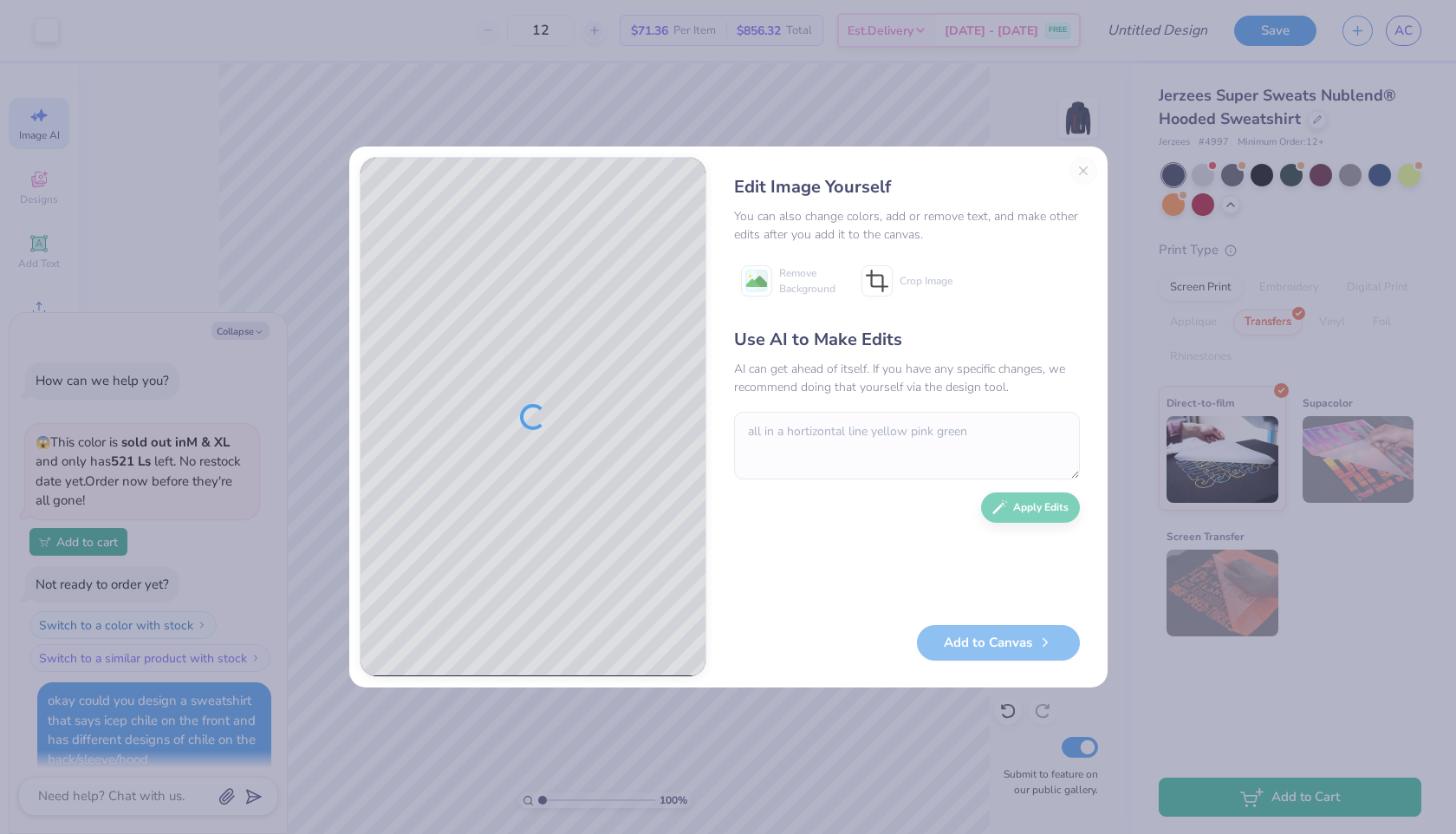
scroll to position [1697, 0]
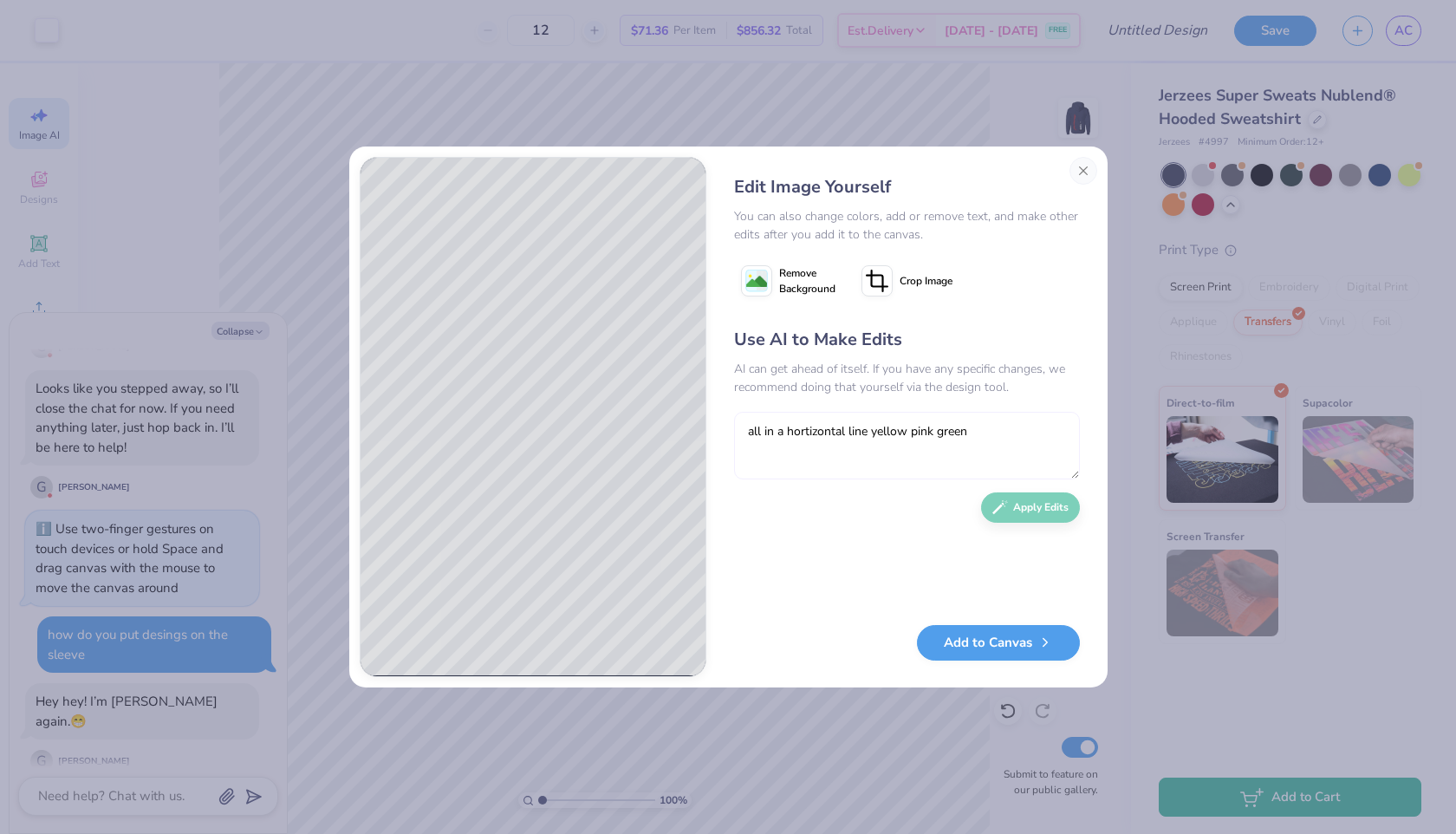
click at [783, 437] on textarea "all in a hortizontal line yellow pink green" at bounding box center [906, 445] width 346 height 68
type textarea "yes but can you change the green one back to its orignal position"
click at [925, 285] on span "Crop Image" at bounding box center [925, 281] width 53 height 16
click at [925, 285] on div at bounding box center [933, 281] width 18 height 18
click at [997, 489] on div "Use AI to Make Edits AI can get ahead of itself. If you have any specific chang…" at bounding box center [906, 467] width 346 height 281
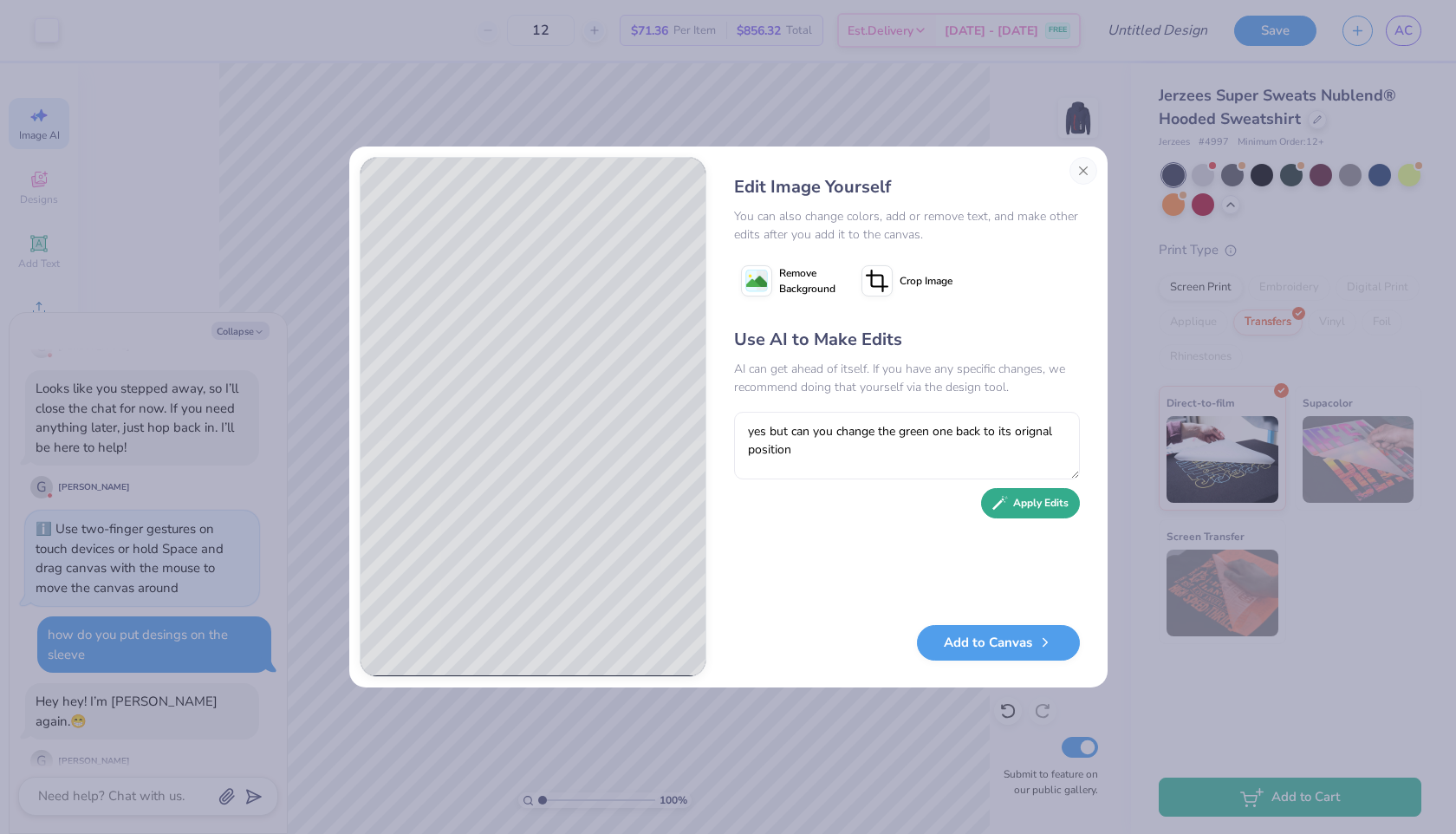
click at [1003, 501] on icon "button" at bounding box center [1000, 503] width 16 height 16
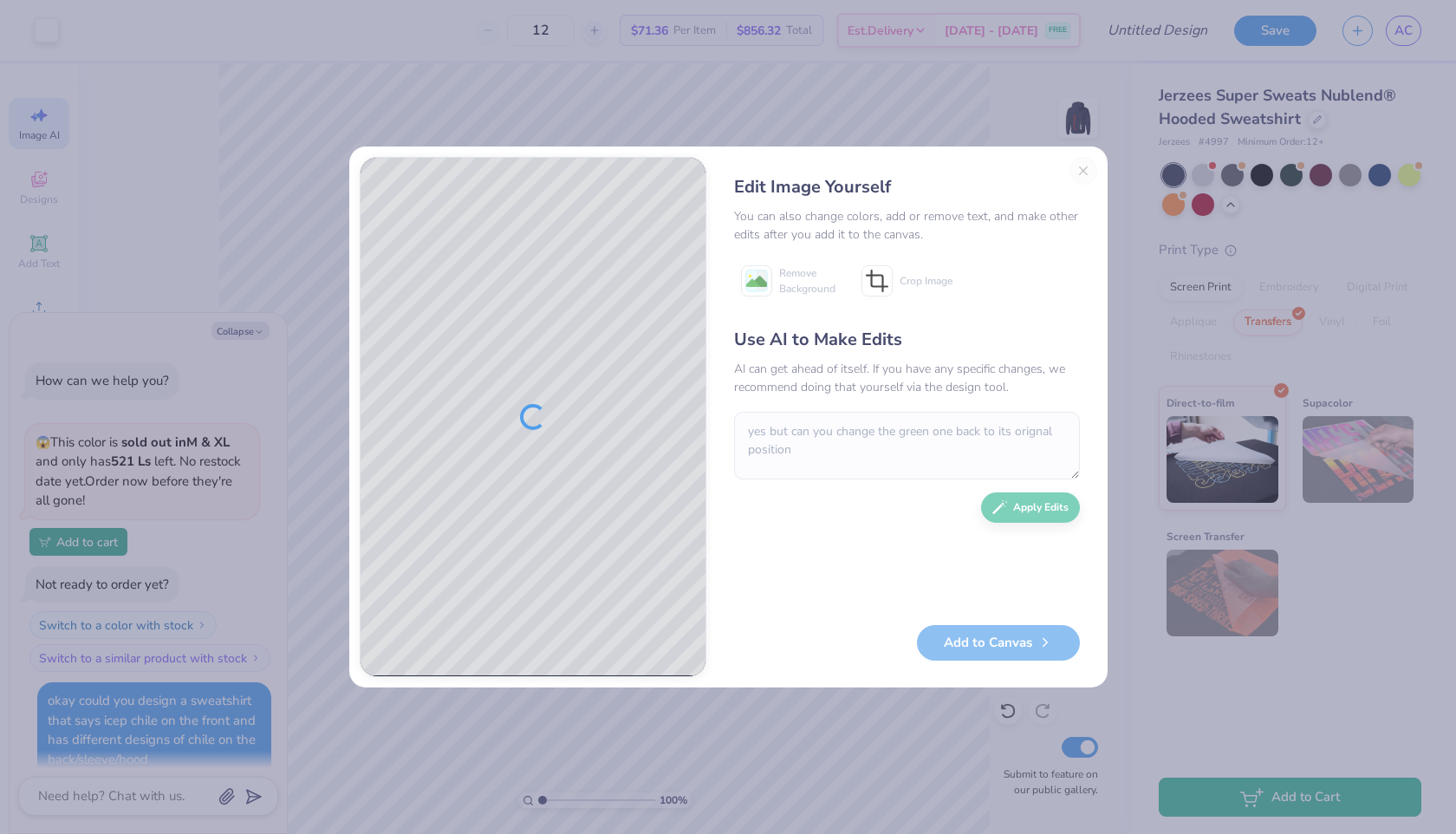
scroll to position [1697, 0]
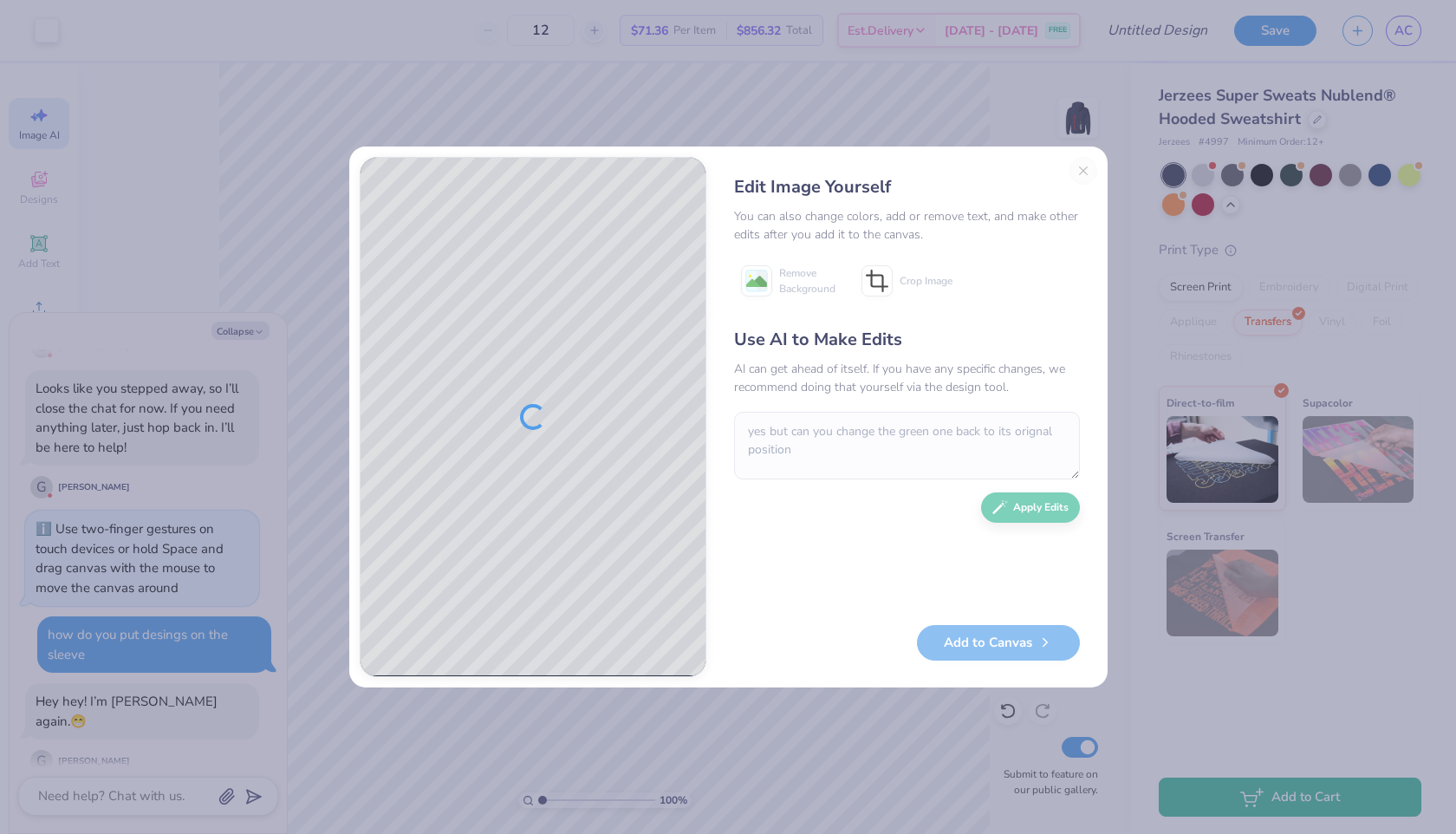
click at [1073, 175] on div "Edit Image Yourself" at bounding box center [906, 187] width 346 height 26
click at [1081, 173] on div "Edit Image Yourself You can also change colors, add or remove text, and make ot…" at bounding box center [906, 417] width 381 height 520
click at [1085, 171] on div "Edit Image Yourself You can also change colors, add or remove text, and make ot…" at bounding box center [906, 417] width 381 height 520
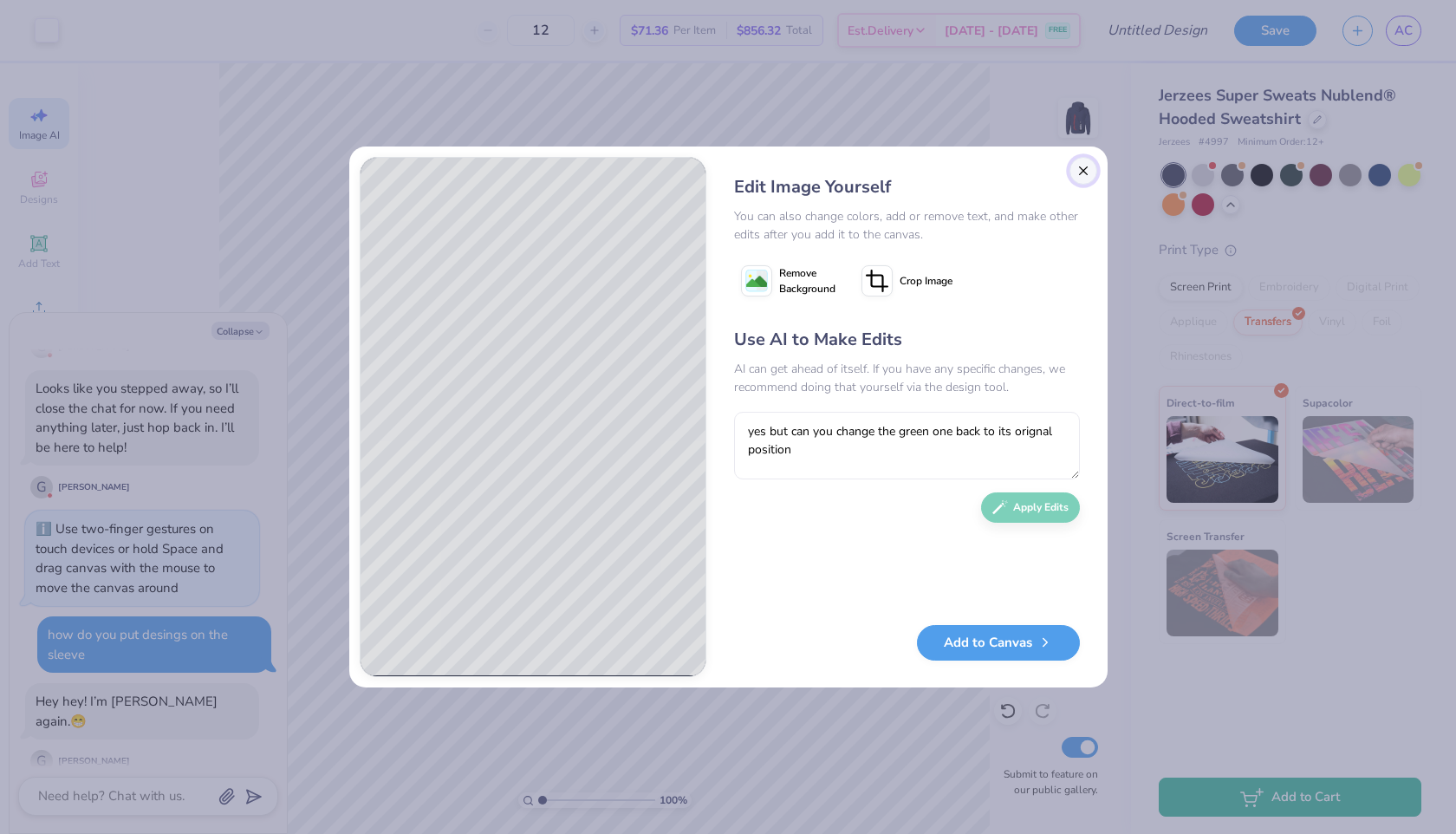
click at [1085, 175] on button "Close" at bounding box center [1083, 171] width 28 height 28
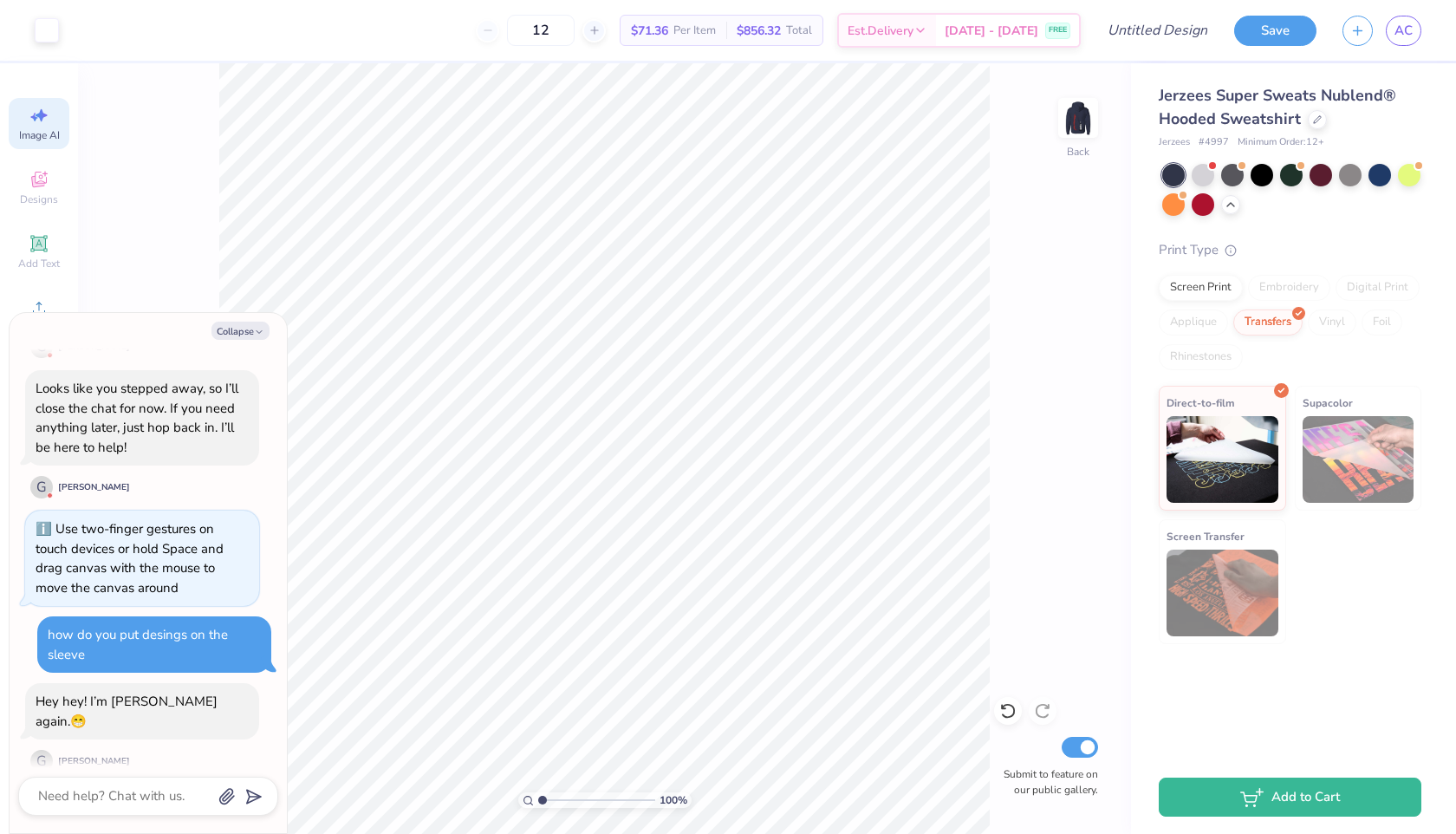
scroll to position [0, 39]
click at [37, 106] on icon at bounding box center [39, 115] width 21 height 21
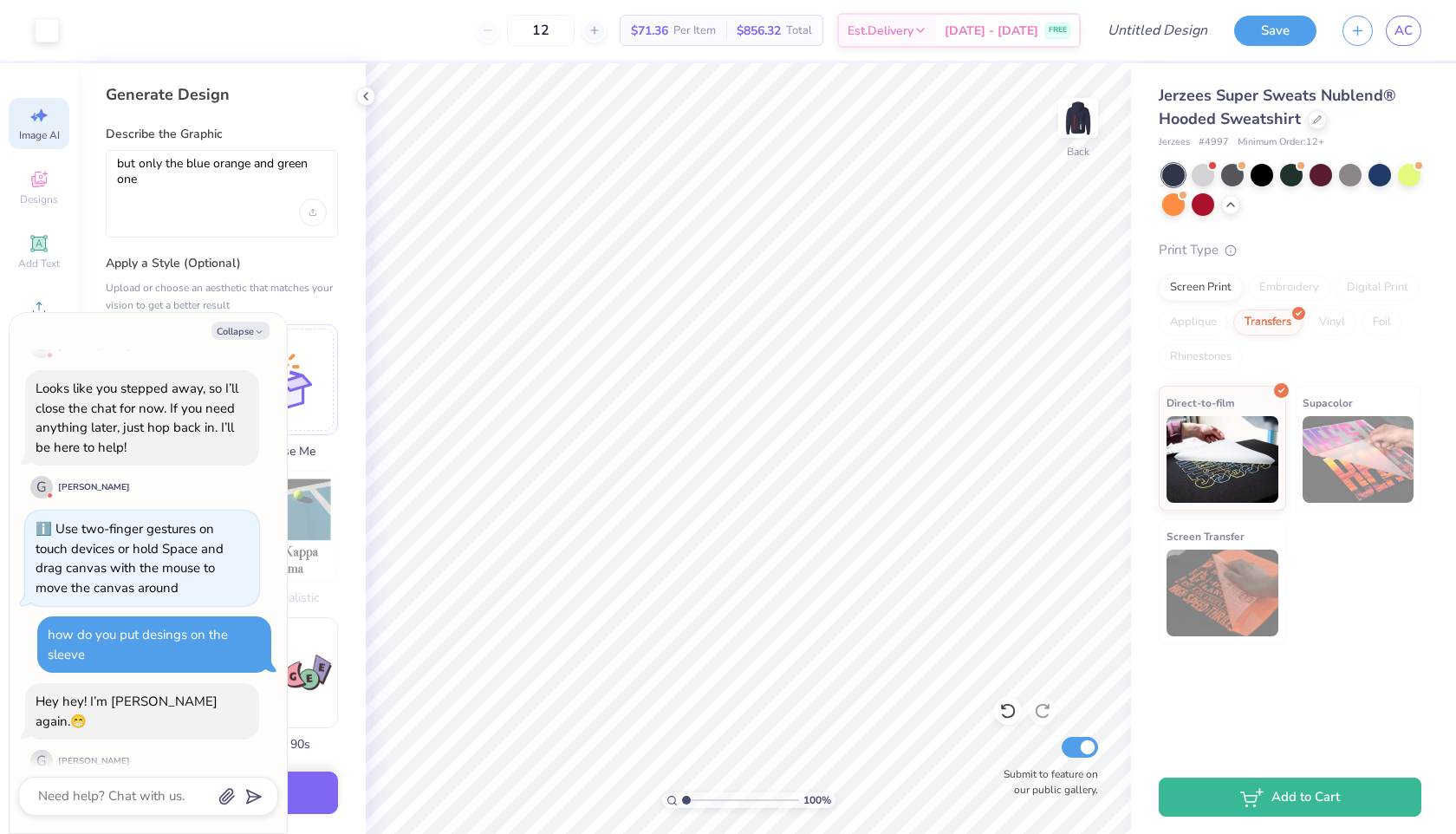
scroll to position [0, 0]
click at [152, 180] on textarea "but only the blue orange and green one" at bounding box center [221, 178] width 210 height 44
click at [228, 332] on button "Collapse" at bounding box center [240, 330] width 58 height 18
type textarea "x"
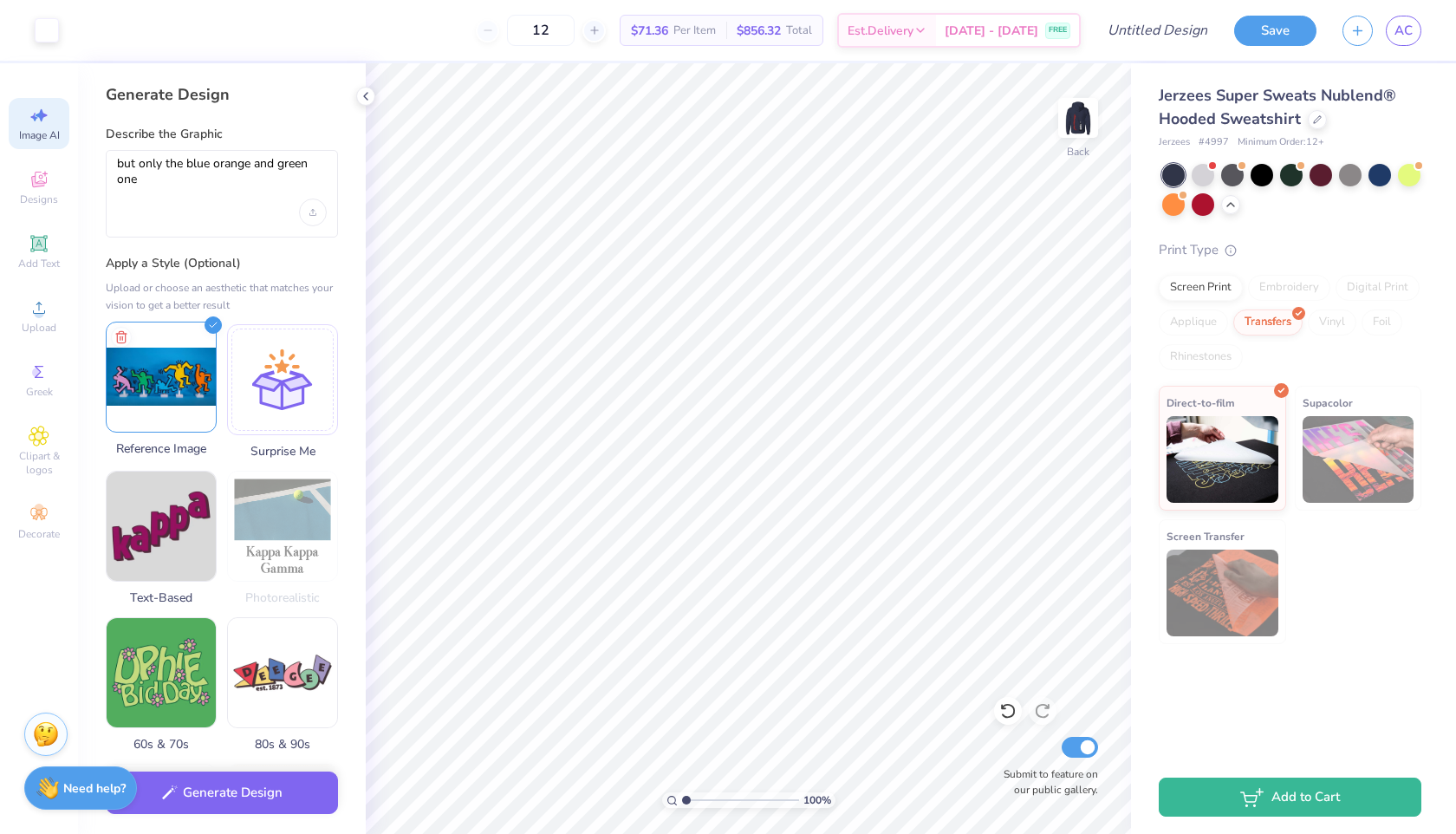
click at [180, 373] on img at bounding box center [160, 376] width 109 height 109
click at [178, 363] on img at bounding box center [160, 376] width 109 height 109
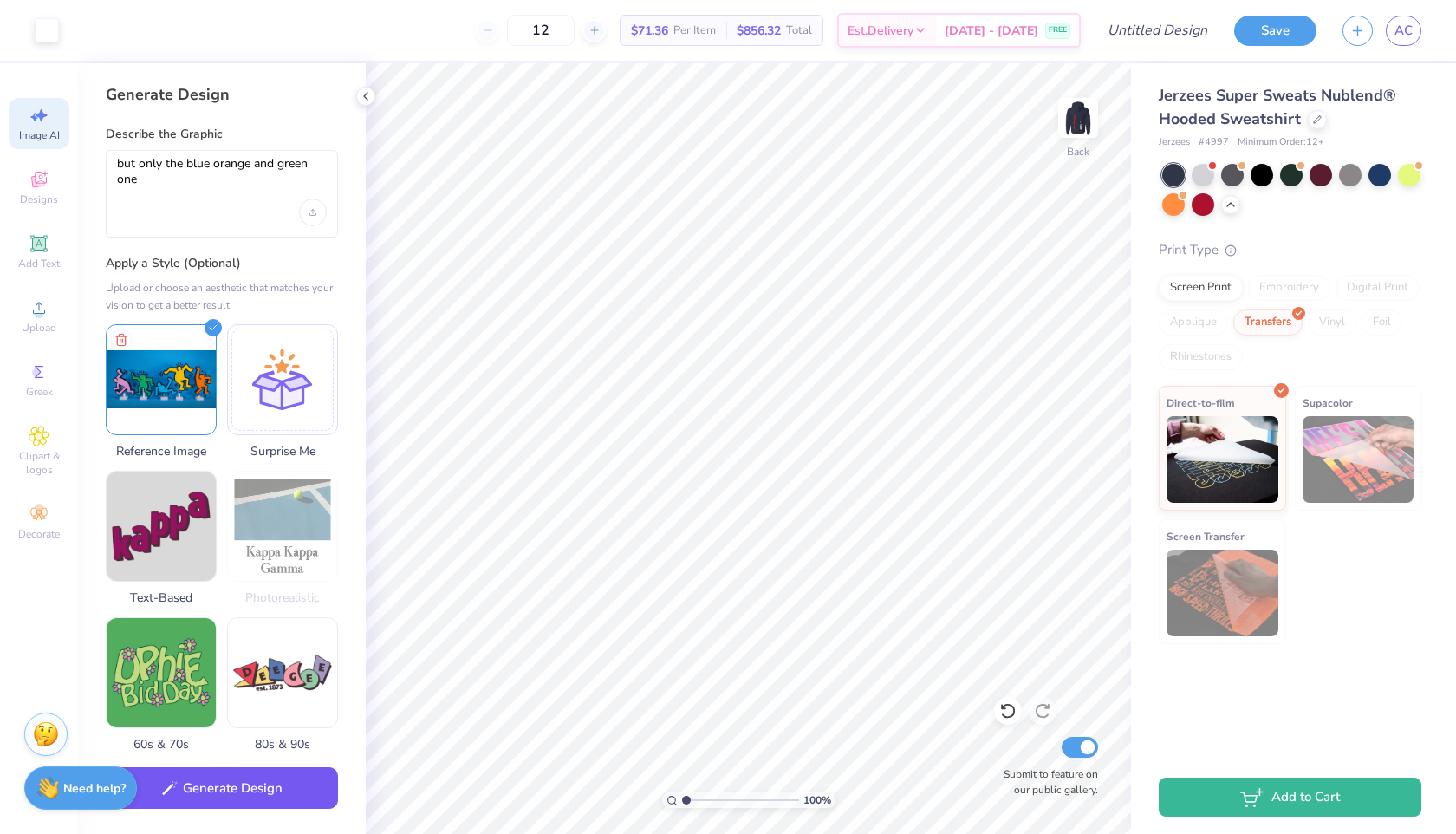
click at [219, 797] on button "Generate Design" at bounding box center [221, 788] width 233 height 43
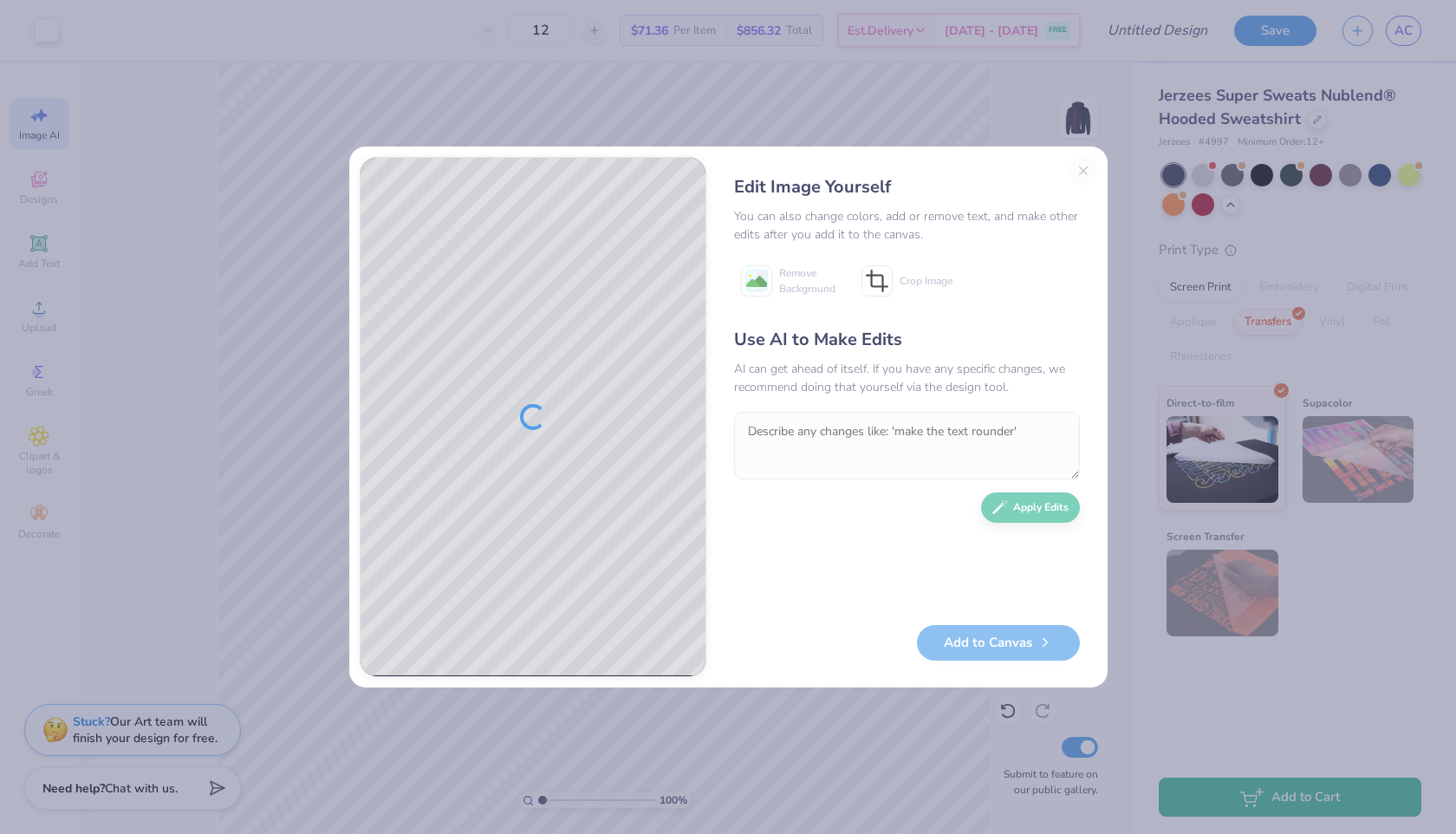
click at [1080, 176] on div "Edit Image Yourself You can also change colors, add or remove text, and make ot…" at bounding box center [906, 417] width 381 height 520
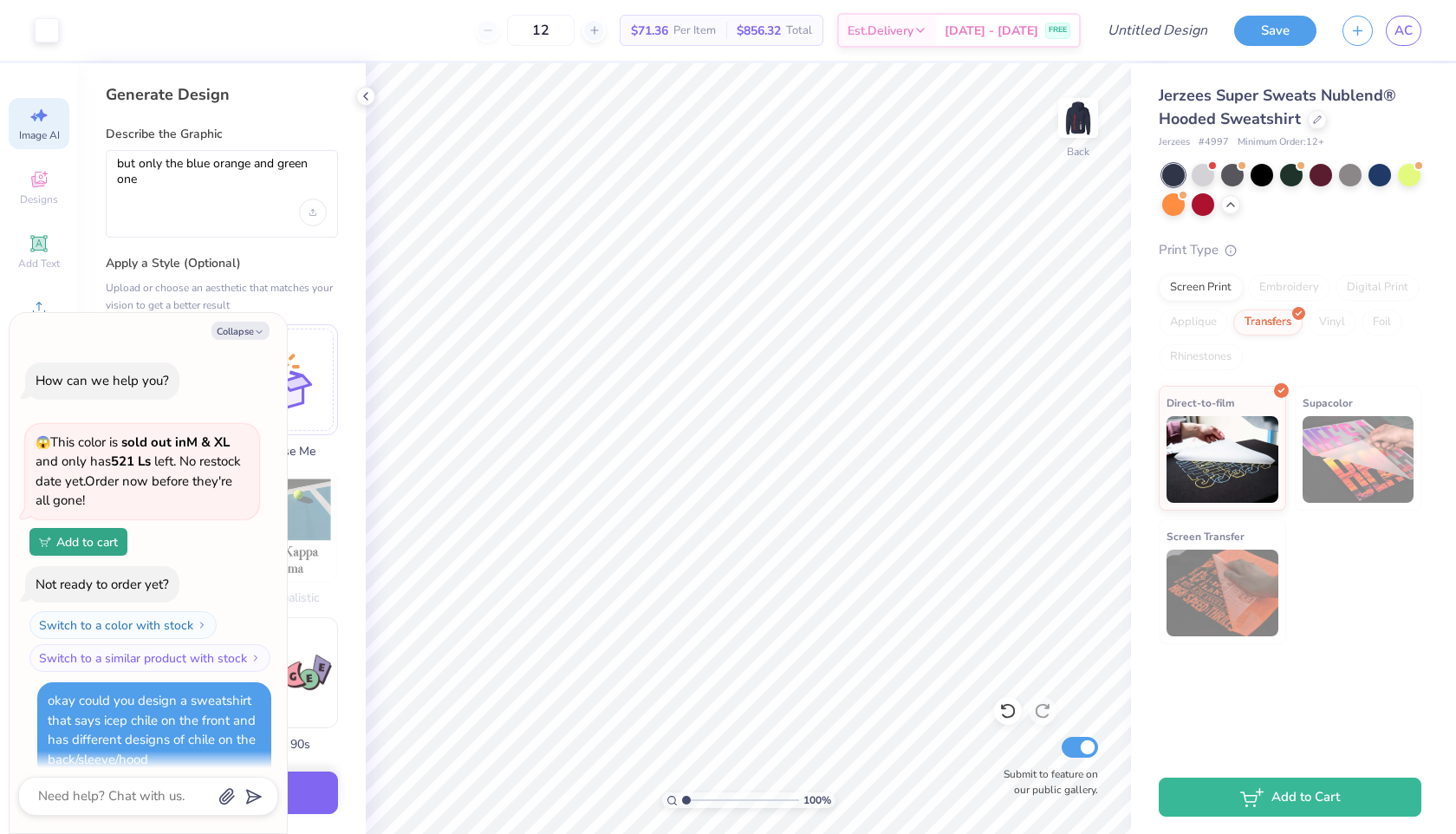
select select "4"
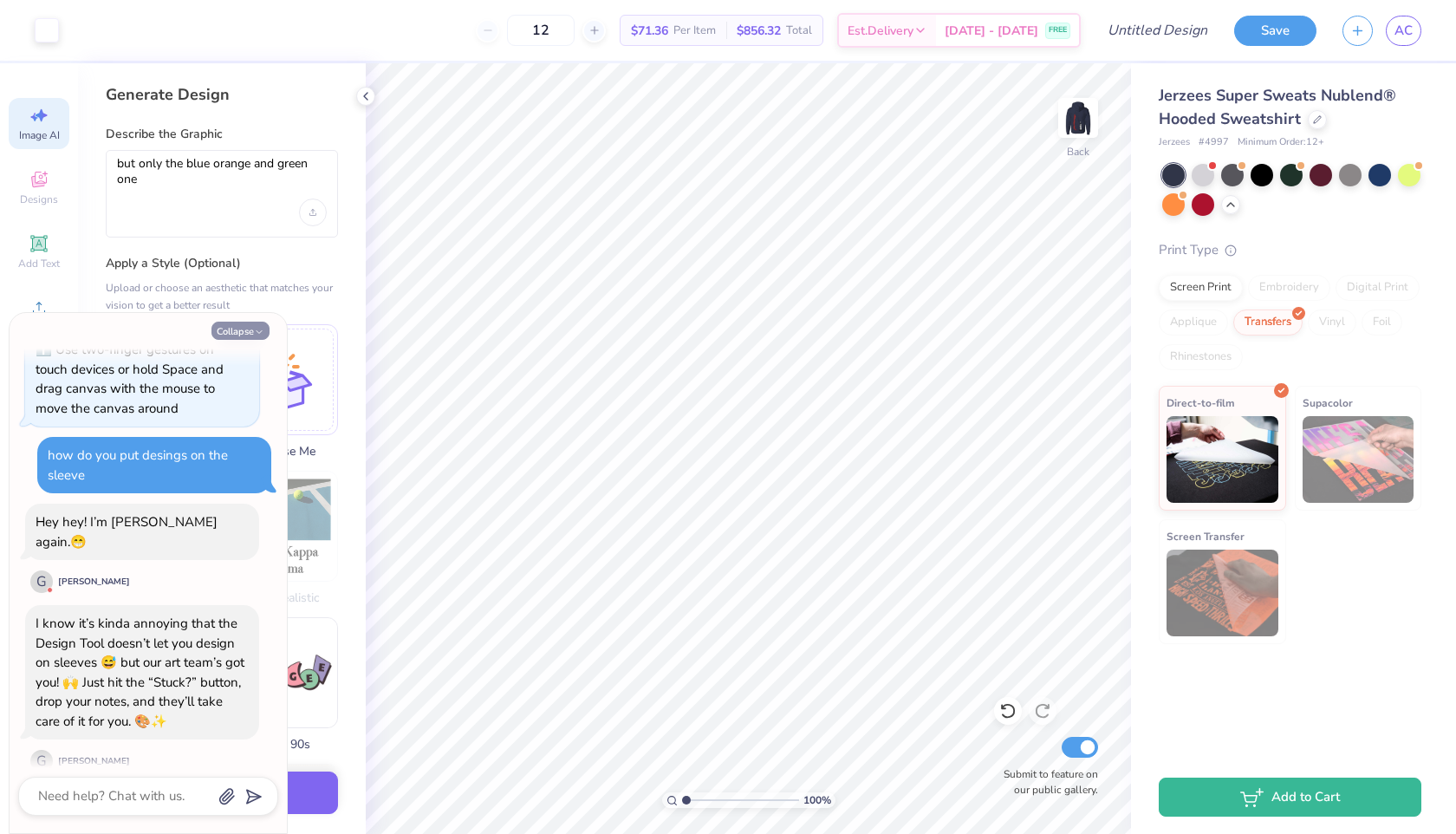
click at [244, 335] on button "Collapse" at bounding box center [240, 330] width 58 height 18
type textarea "x"
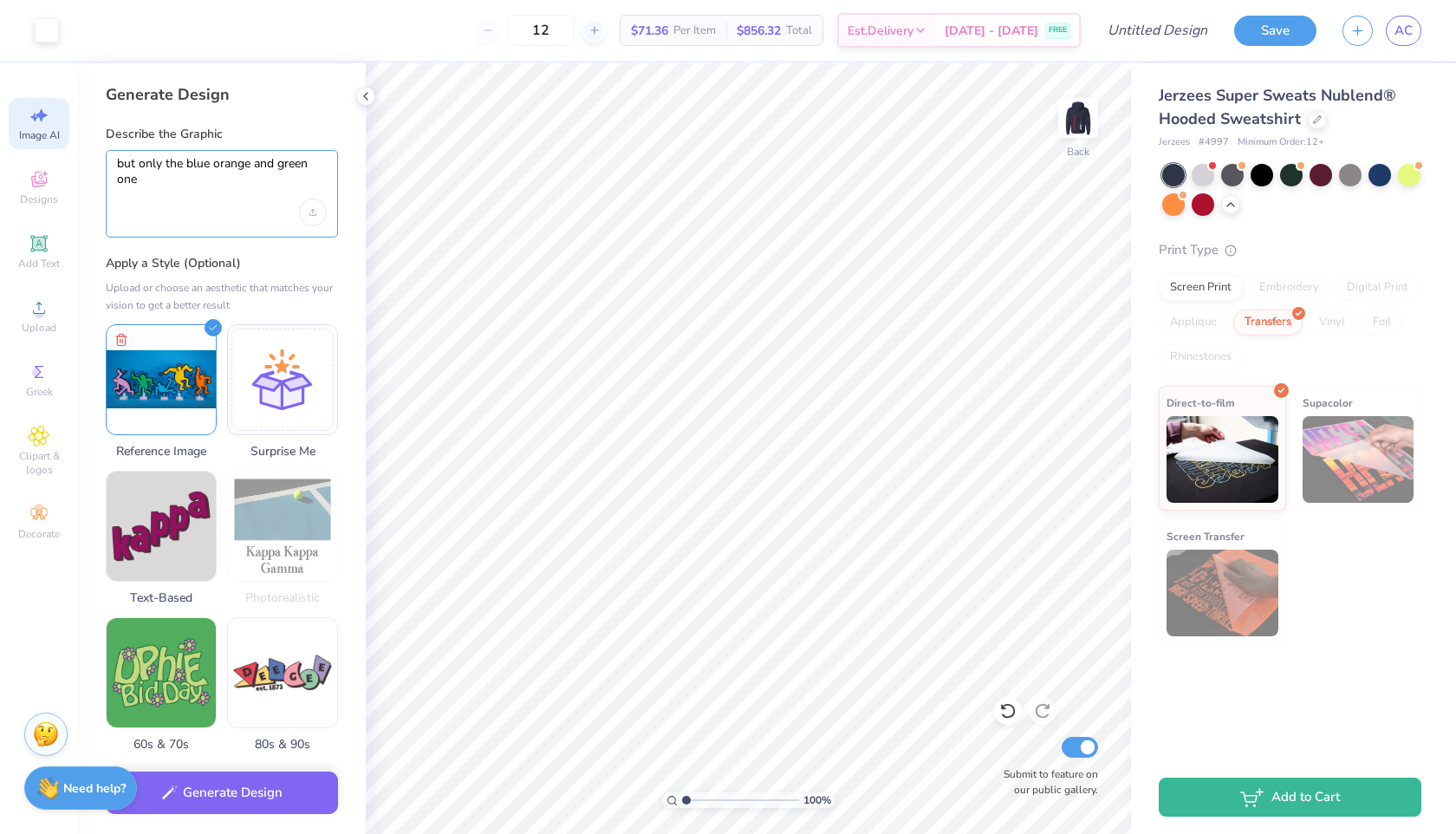
click at [200, 193] on textarea "but only the blue orange and green one" at bounding box center [221, 178] width 210 height 44
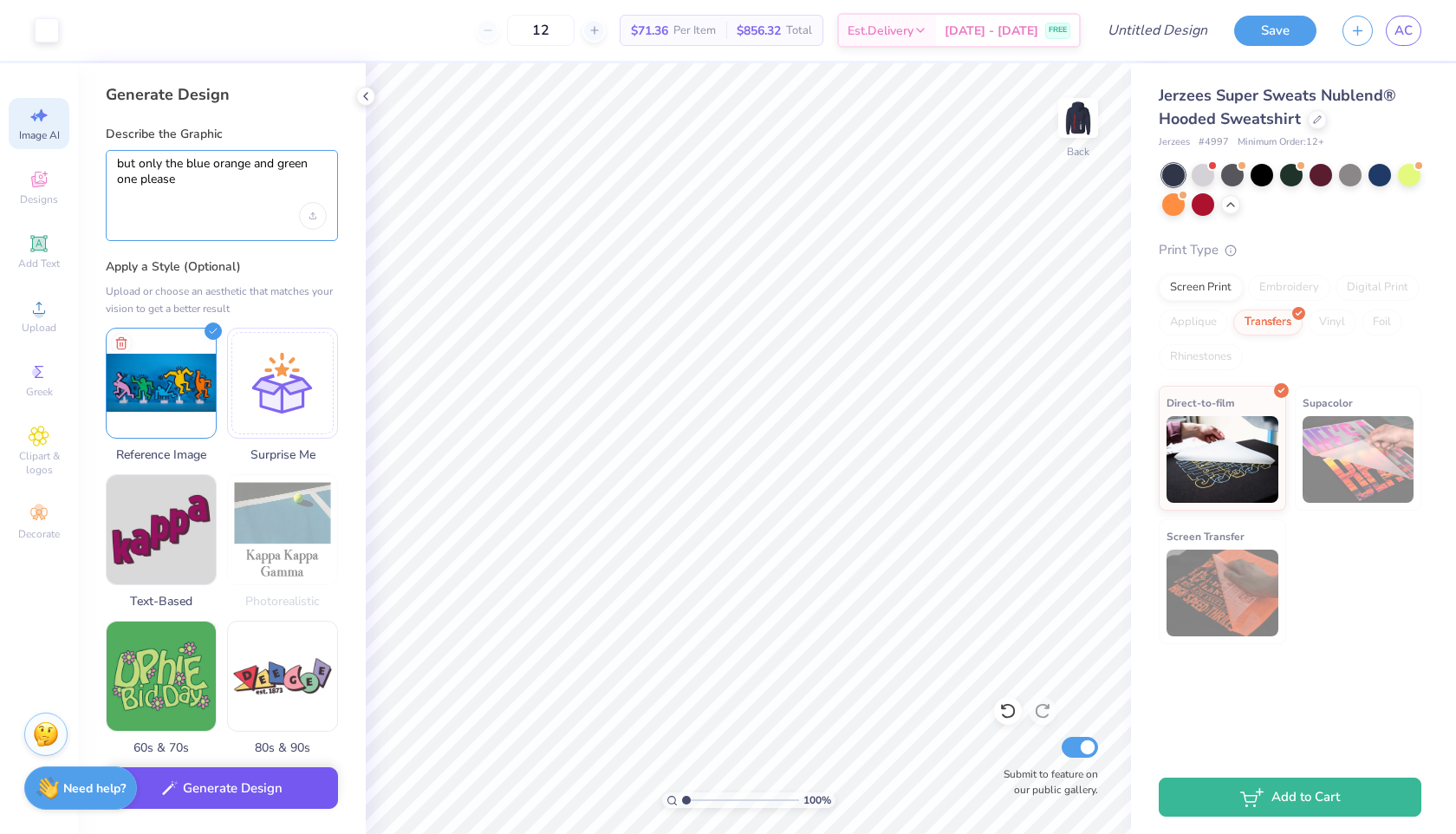
type textarea "but only the blue orange and green one please"
click at [232, 797] on button "Generate Design" at bounding box center [221, 788] width 233 height 43
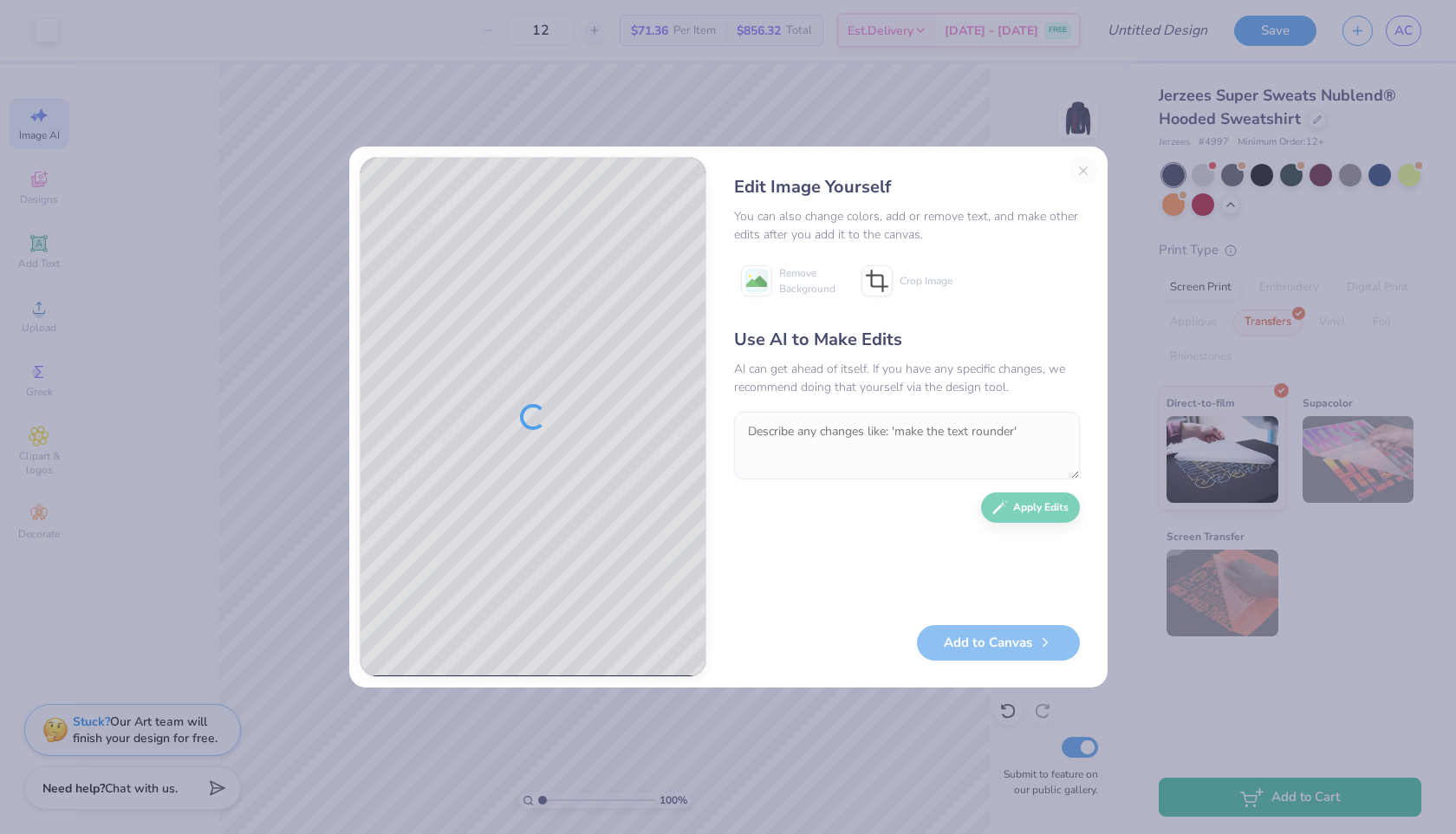
click at [952, 216] on div "You can also change colors, add or remove text, and make other edits after you …" at bounding box center [906, 226] width 346 height 37
click at [918, 243] on div "Edit Image Yourself You can also change colors, add or remove text, and make ot…" at bounding box center [906, 417] width 381 height 520
click at [1087, 169] on div "Edit Image Yourself You can also change colors, add or remove text, and make ot…" at bounding box center [906, 417] width 381 height 520
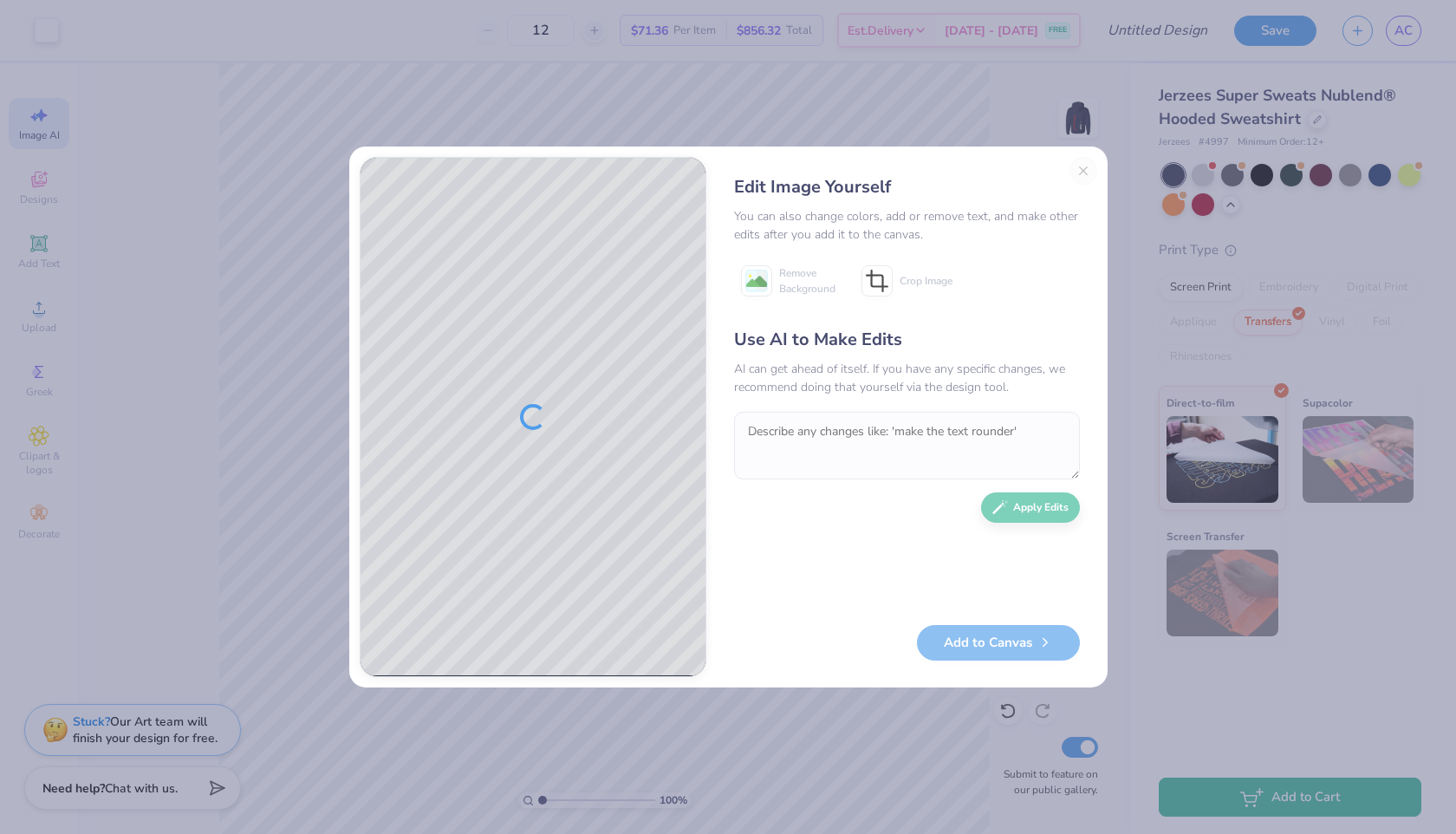
click at [1078, 168] on div "Edit Image Yourself You can also change colors, add or remove text, and make ot…" at bounding box center [906, 417] width 381 height 520
click at [1080, 179] on div "Edit Image Yourself You can also change colors, add or remove text, and make ot…" at bounding box center [906, 417] width 381 height 520
click at [1080, 174] on div "Edit Image Yourself You can also change colors, add or remove text, and make ot…" at bounding box center [906, 417] width 381 height 520
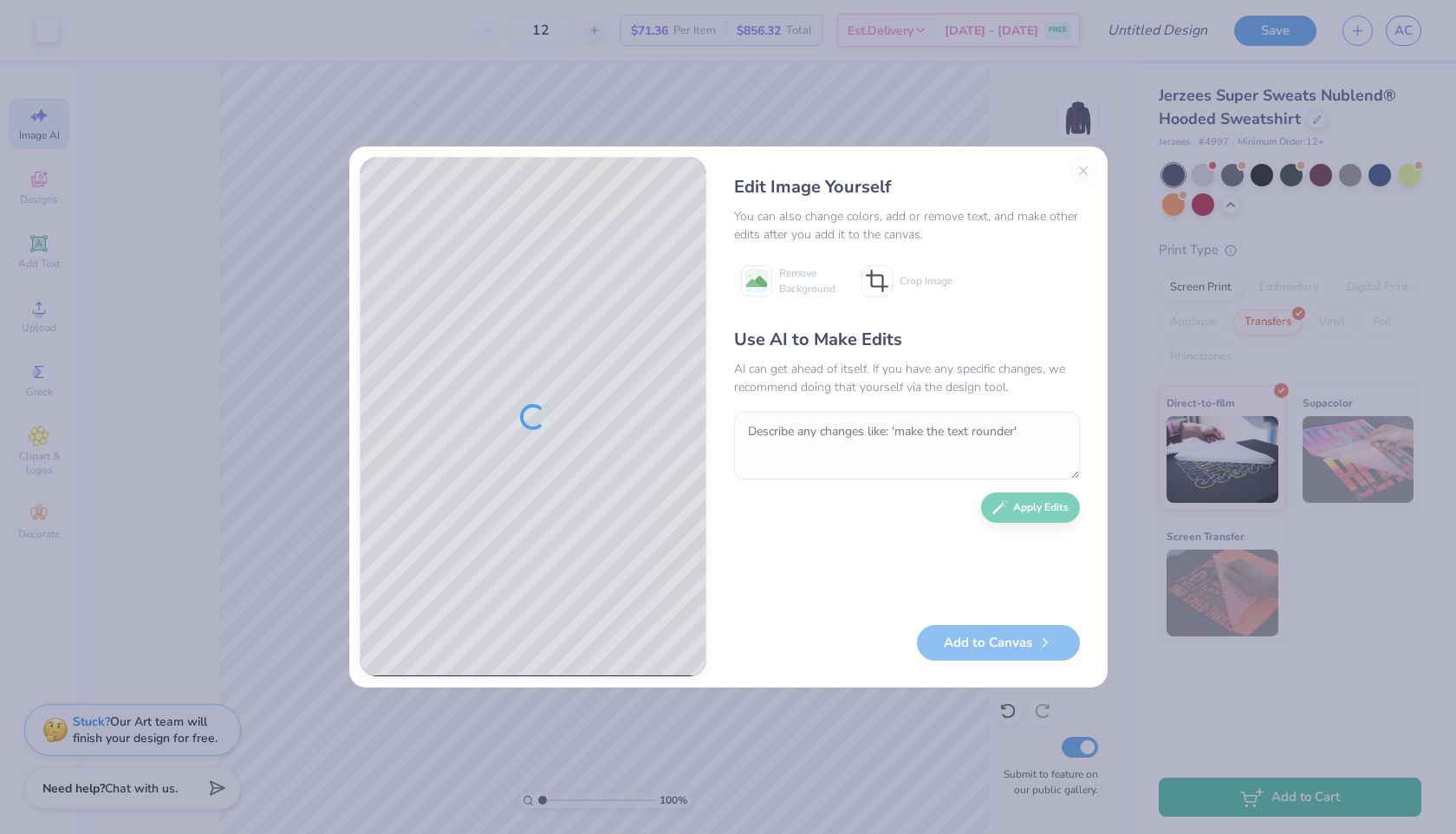
click at [1080, 174] on div "Edit Image Yourself You can also change colors, add or remove text, and make ot…" at bounding box center [906, 417] width 381 height 520
click at [1080, 177] on div "Edit Image Yourself You can also change colors, add or remove text, and make ot…" at bounding box center [906, 417] width 381 height 520
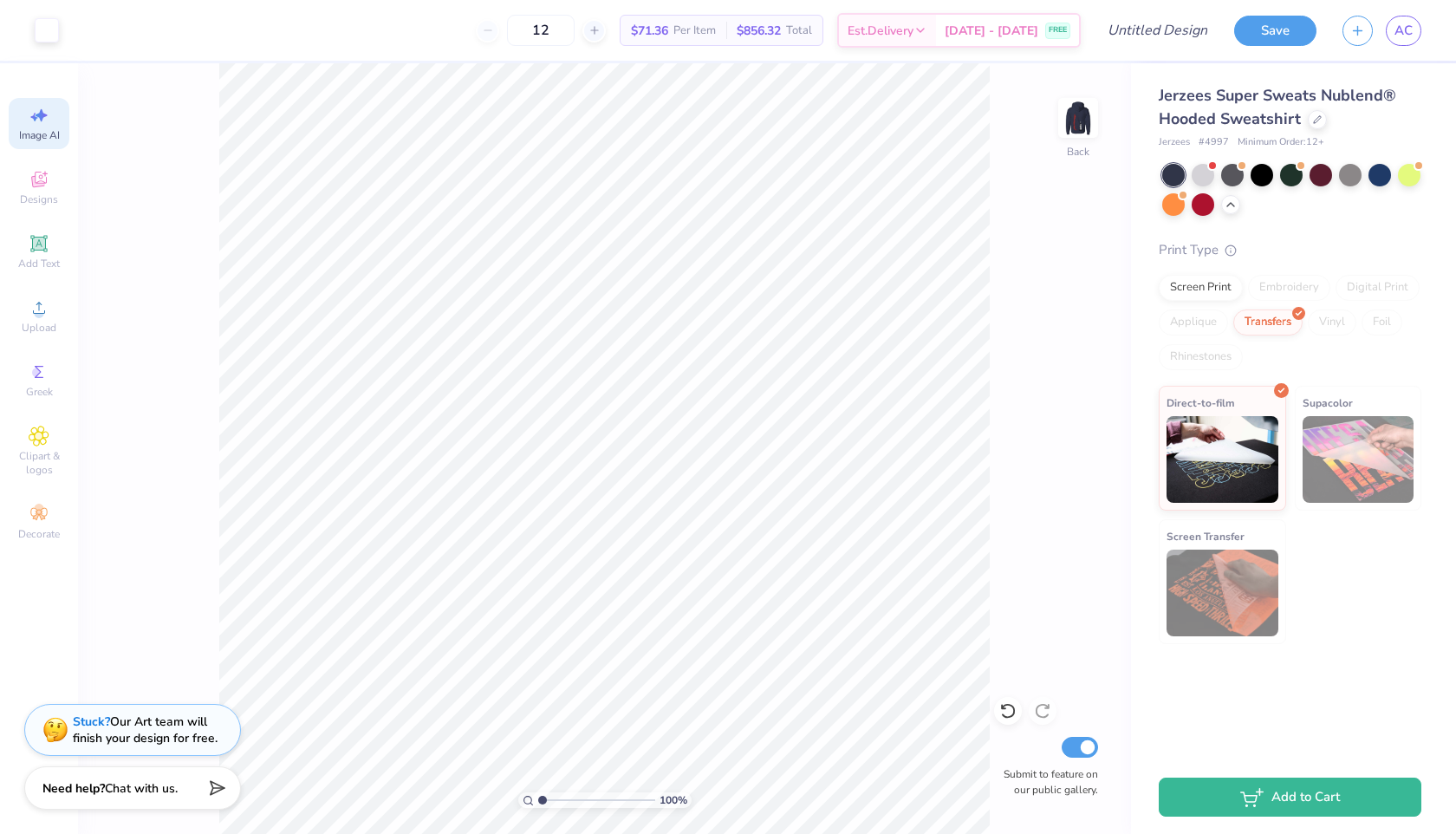
select select "4"
click at [45, 305] on icon at bounding box center [39, 308] width 21 height 21
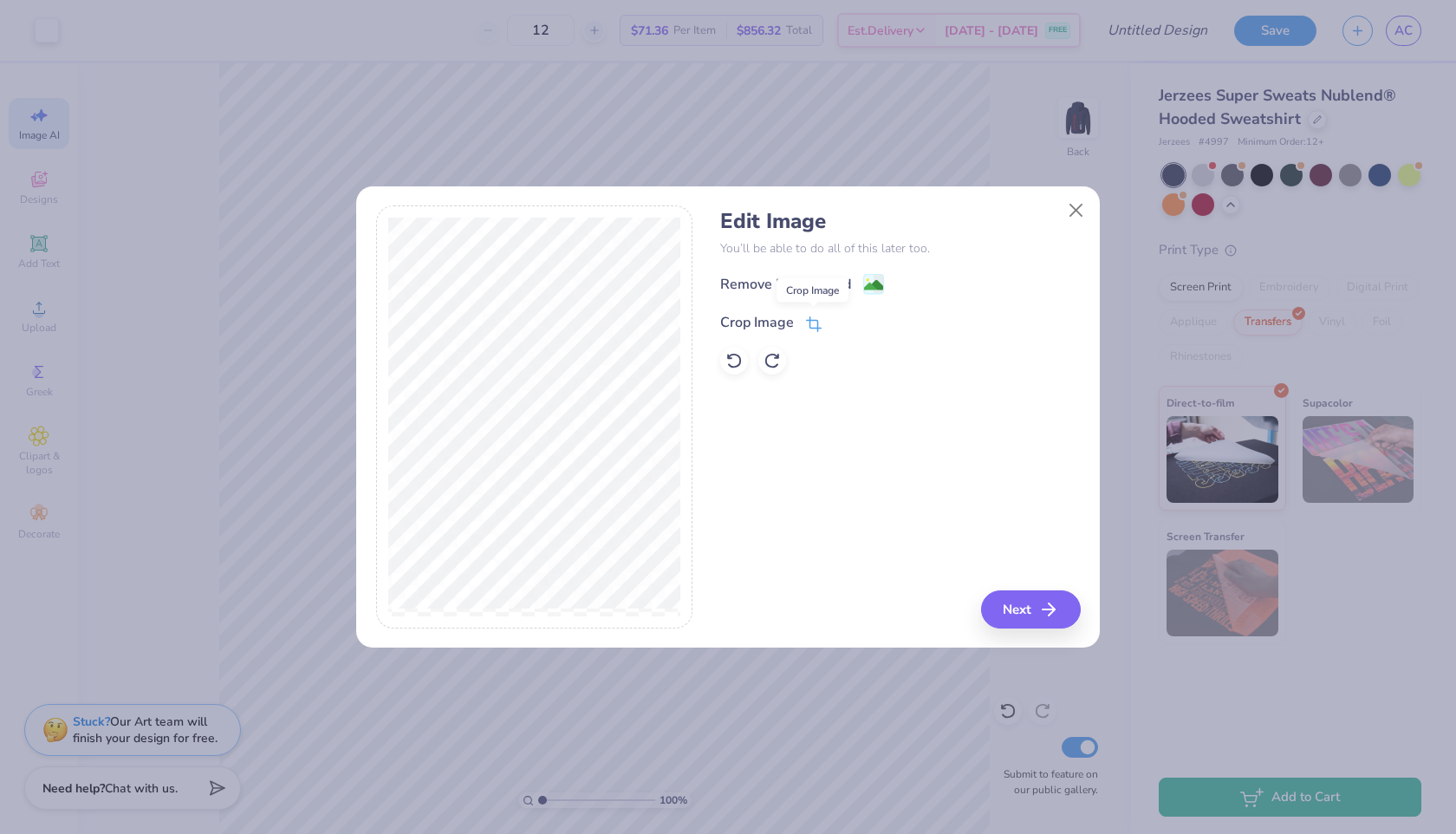
click at [810, 316] on icon at bounding box center [816, 322] width 11 height 11
click at [840, 324] on icon at bounding box center [843, 321] width 10 height 10
click at [879, 282] on image at bounding box center [874, 287] width 19 height 19
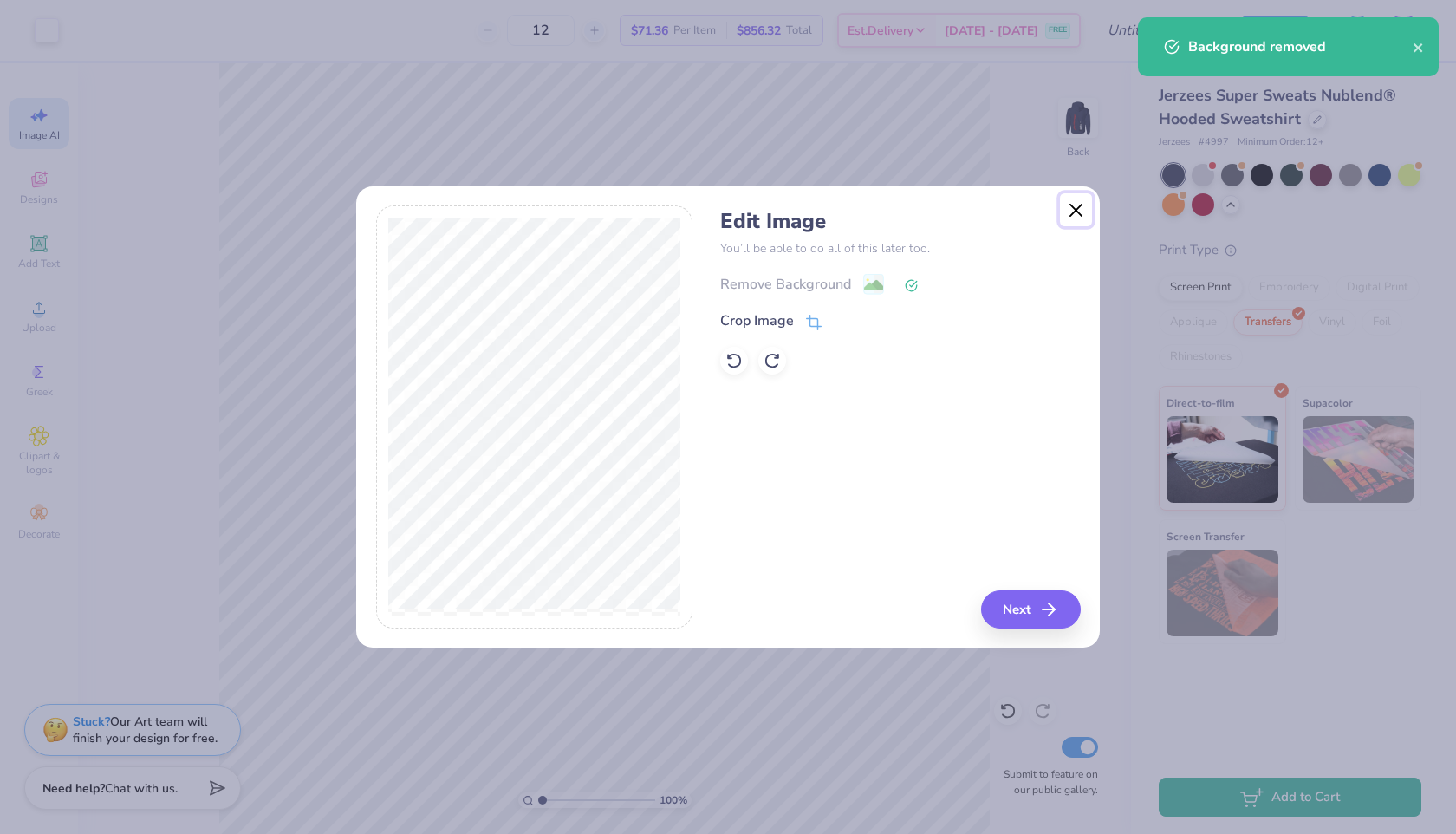
click at [1080, 203] on button "Close" at bounding box center [1076, 210] width 33 height 33
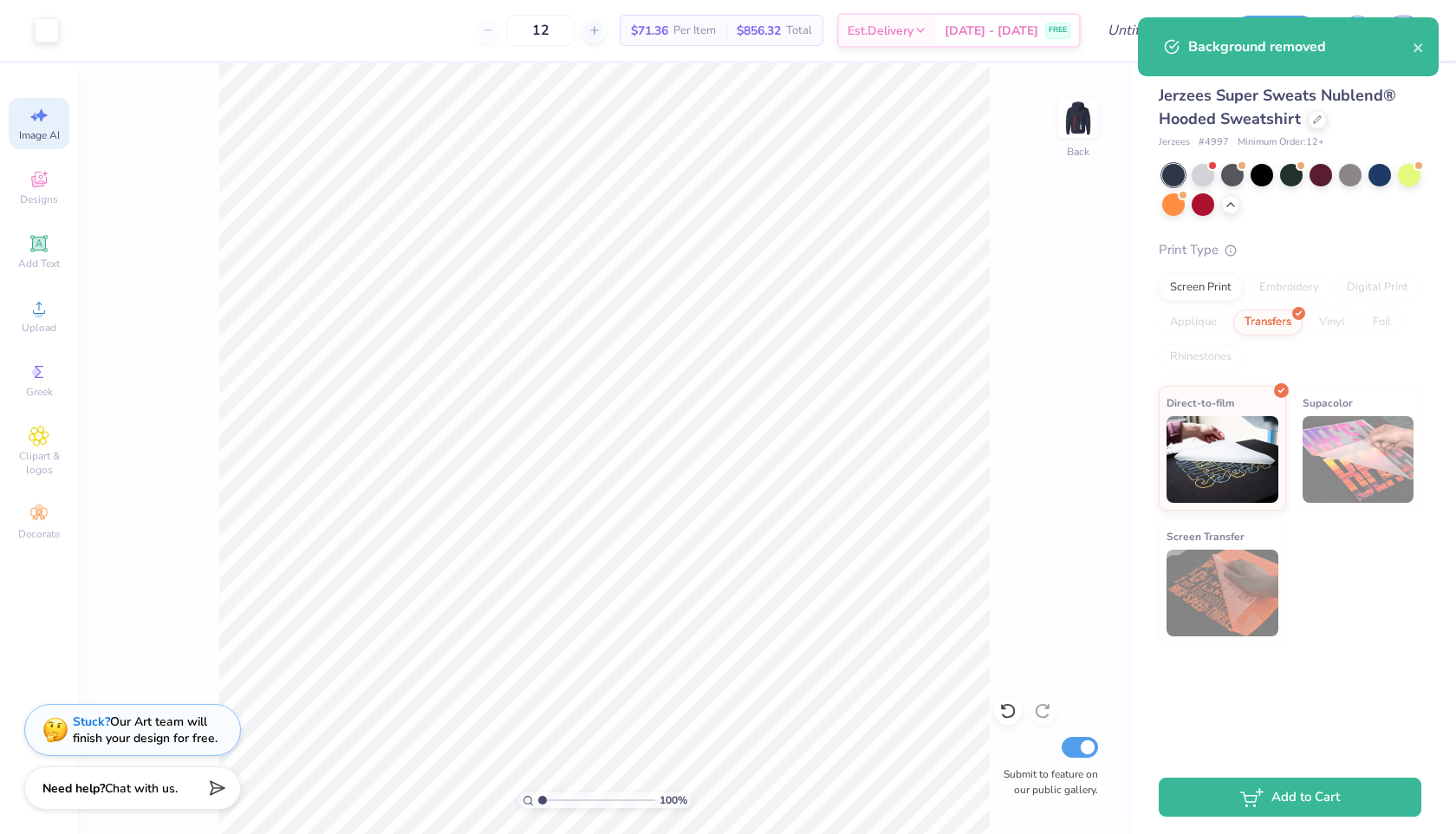
click at [33, 139] on span "Image AI" at bounding box center [39, 135] width 41 height 14
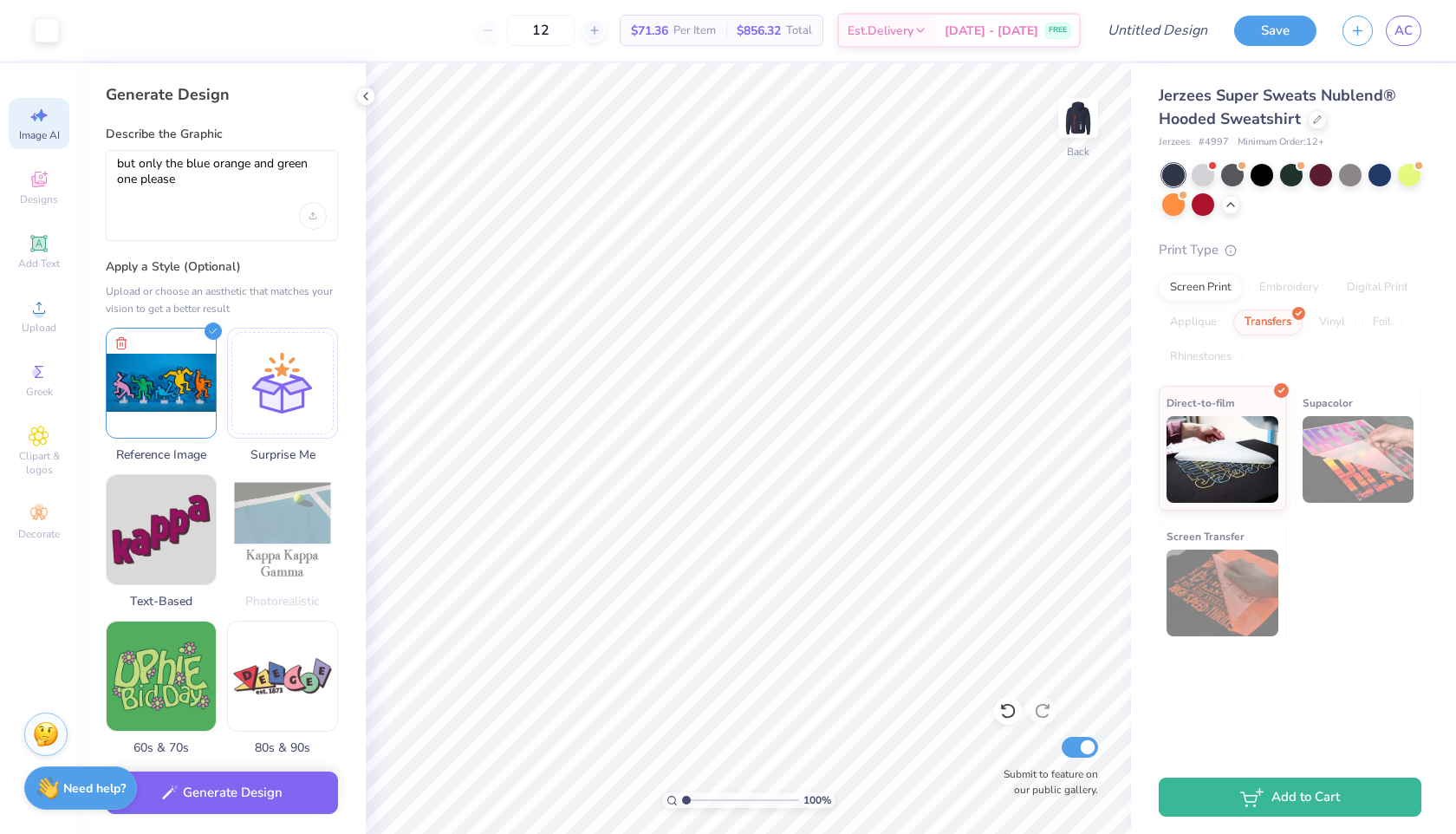
scroll to position [0, 0]
click at [208, 336] on img at bounding box center [160, 380] width 109 height 109
click at [119, 333] on icon at bounding box center [121, 341] width 21 height 21
click at [139, 353] on div at bounding box center [160, 380] width 111 height 111
click at [171, 359] on img at bounding box center [160, 380] width 109 height 109
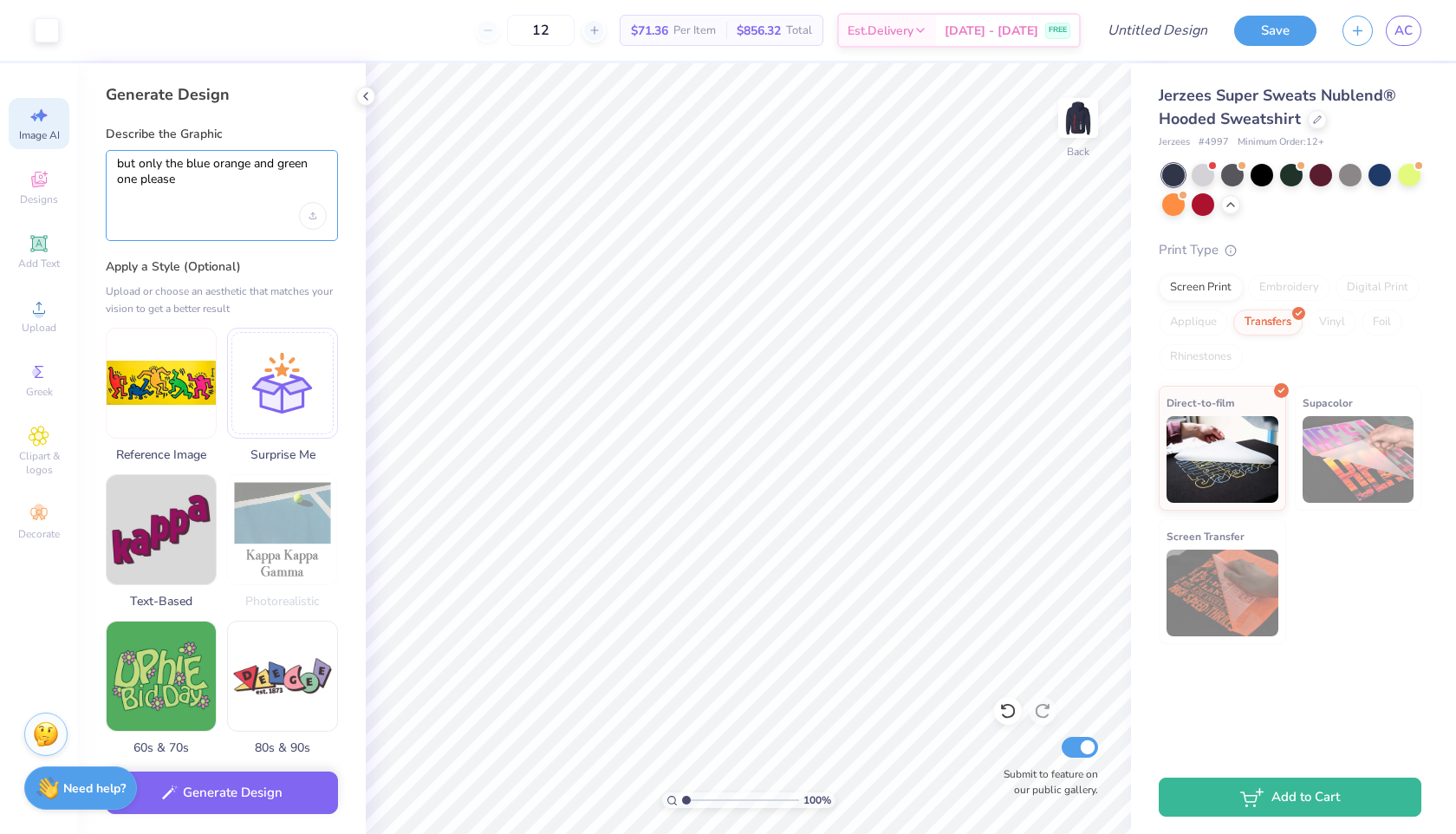
click at [208, 180] on textarea "but only the blue orange and green one please" at bounding box center [221, 180] width 210 height 47
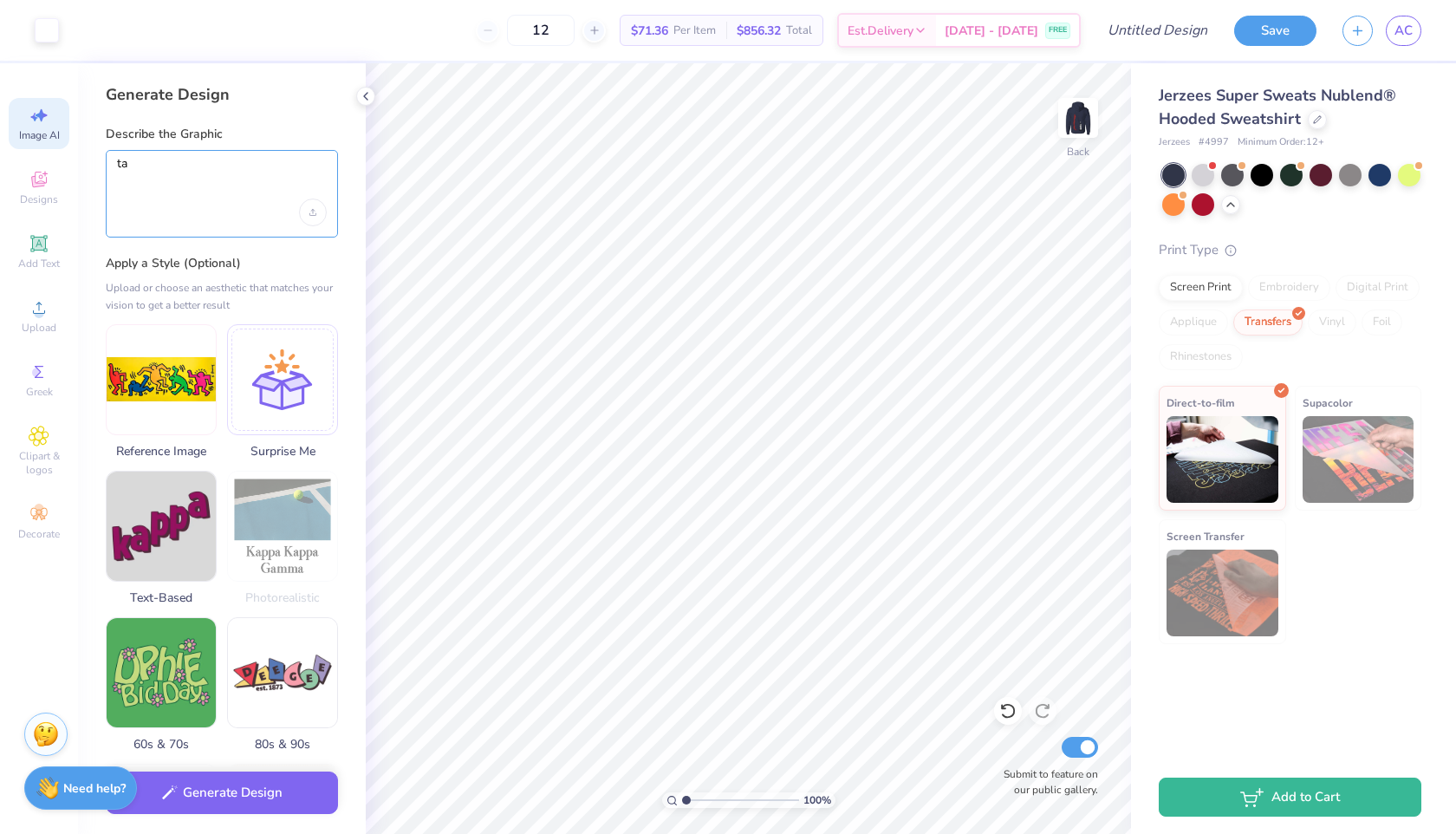
type textarea "t"
type textarea "o"
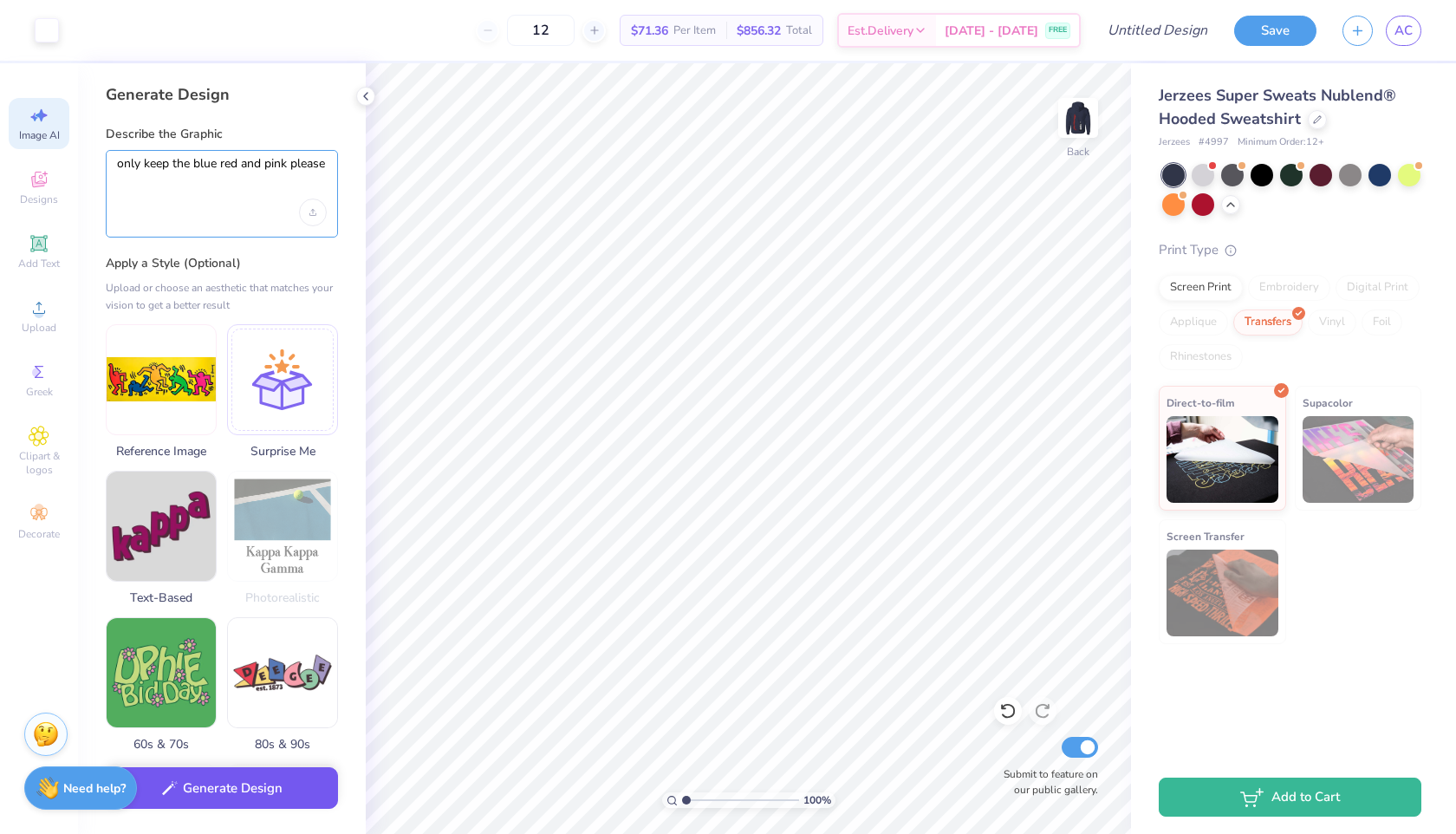
type textarea "only keep the blue red and pink please"
click at [273, 803] on button "Generate Design" at bounding box center [221, 788] width 233 height 43
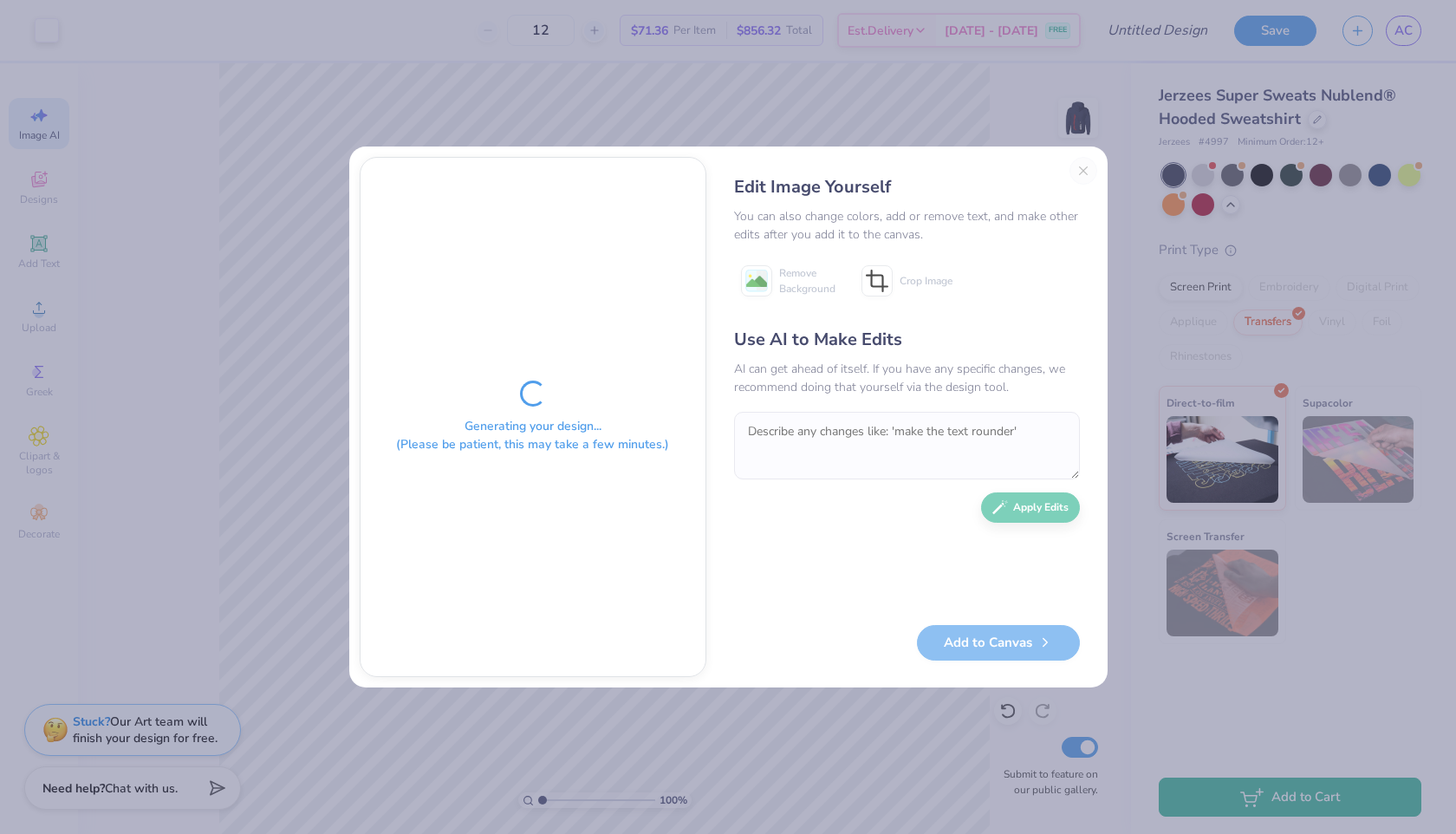
click at [1080, 174] on div "Edit Image Yourself You can also change colors, add or remove text, and make ot…" at bounding box center [906, 417] width 381 height 520
click at [1081, 170] on div "Edit Image Yourself You can also change colors, add or remove text, and make ot…" at bounding box center [906, 417] width 381 height 520
click at [1080, 166] on div "Edit Image Yourself You can also change colors, add or remove text, and make ot…" at bounding box center [906, 417] width 381 height 520
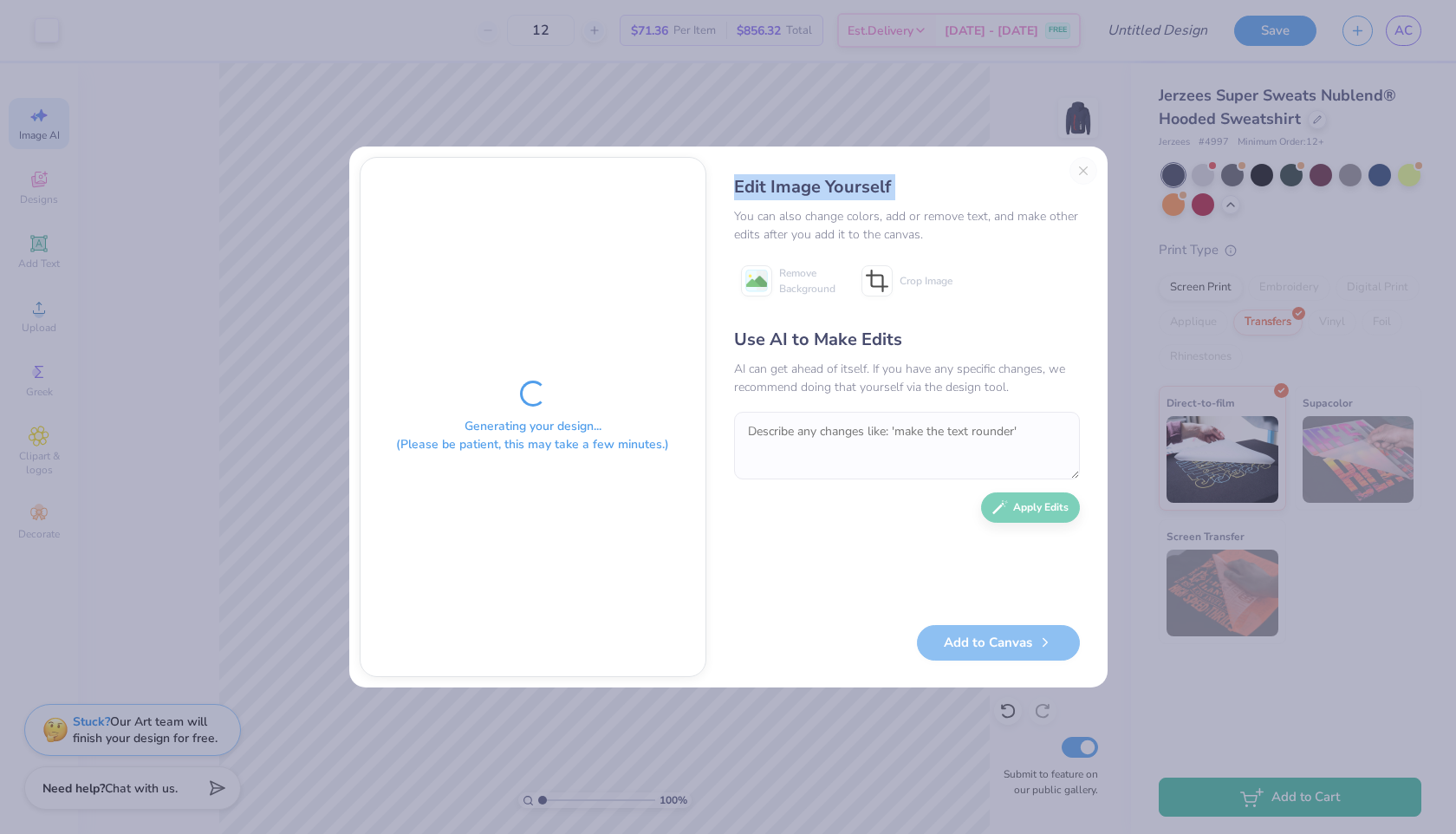
click at [1080, 166] on div "Edit Image Yourself You can also change colors, add or remove text, and make ot…" at bounding box center [906, 417] width 381 height 520
click at [934, 214] on div "You can also change colors, add or remove text, and make other edits after you …" at bounding box center [906, 226] width 346 height 37
click at [1081, 166] on div "Edit Image Yourself You can also change colors, add or remove text, and make ot…" at bounding box center [906, 417] width 381 height 520
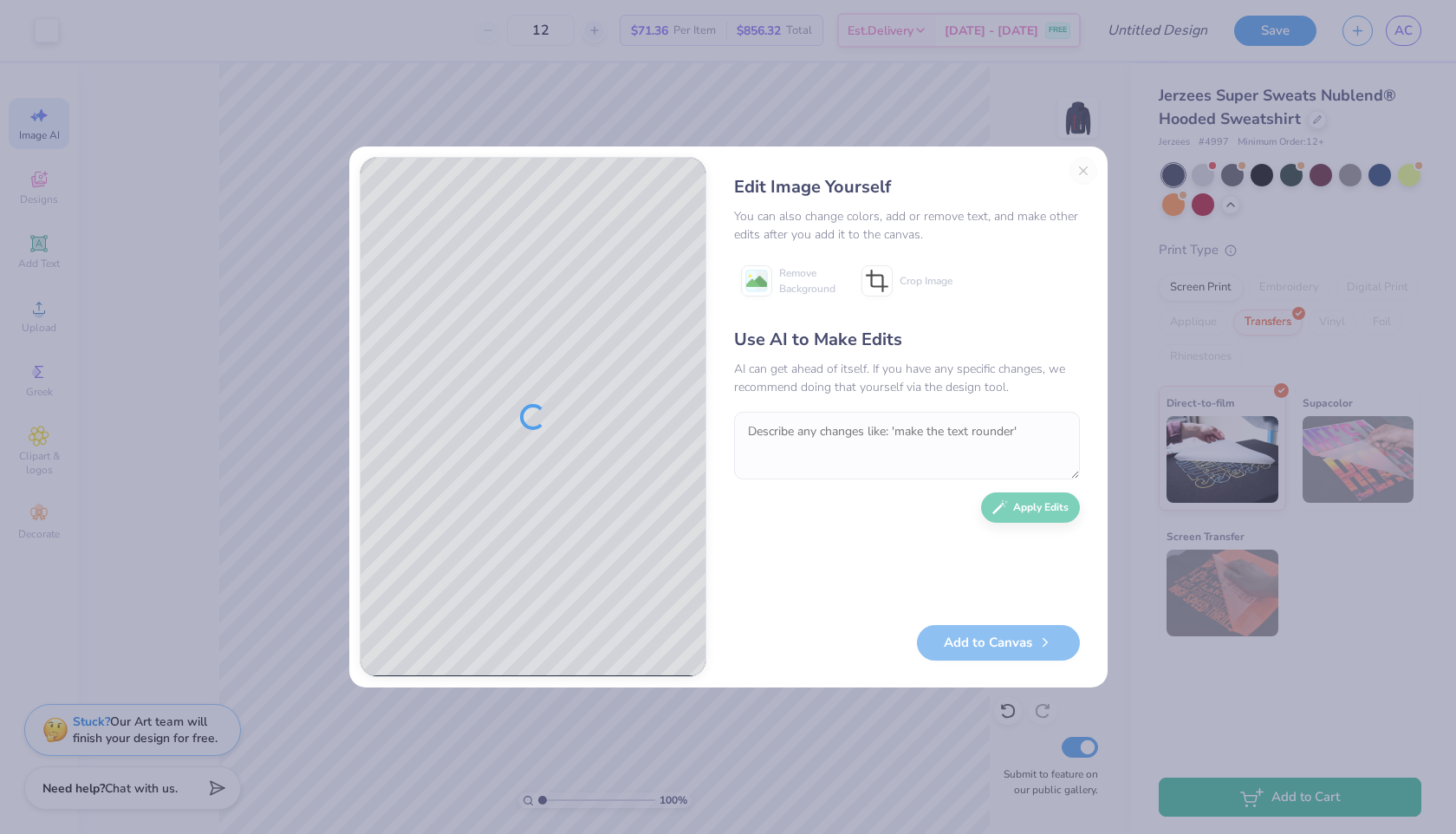
click at [1079, 166] on div "Edit Image Yourself You can also change colors, add or remove text, and make ot…" at bounding box center [906, 417] width 381 height 520
select select "4"
click at [1084, 167] on button "Close" at bounding box center [1083, 171] width 28 height 28
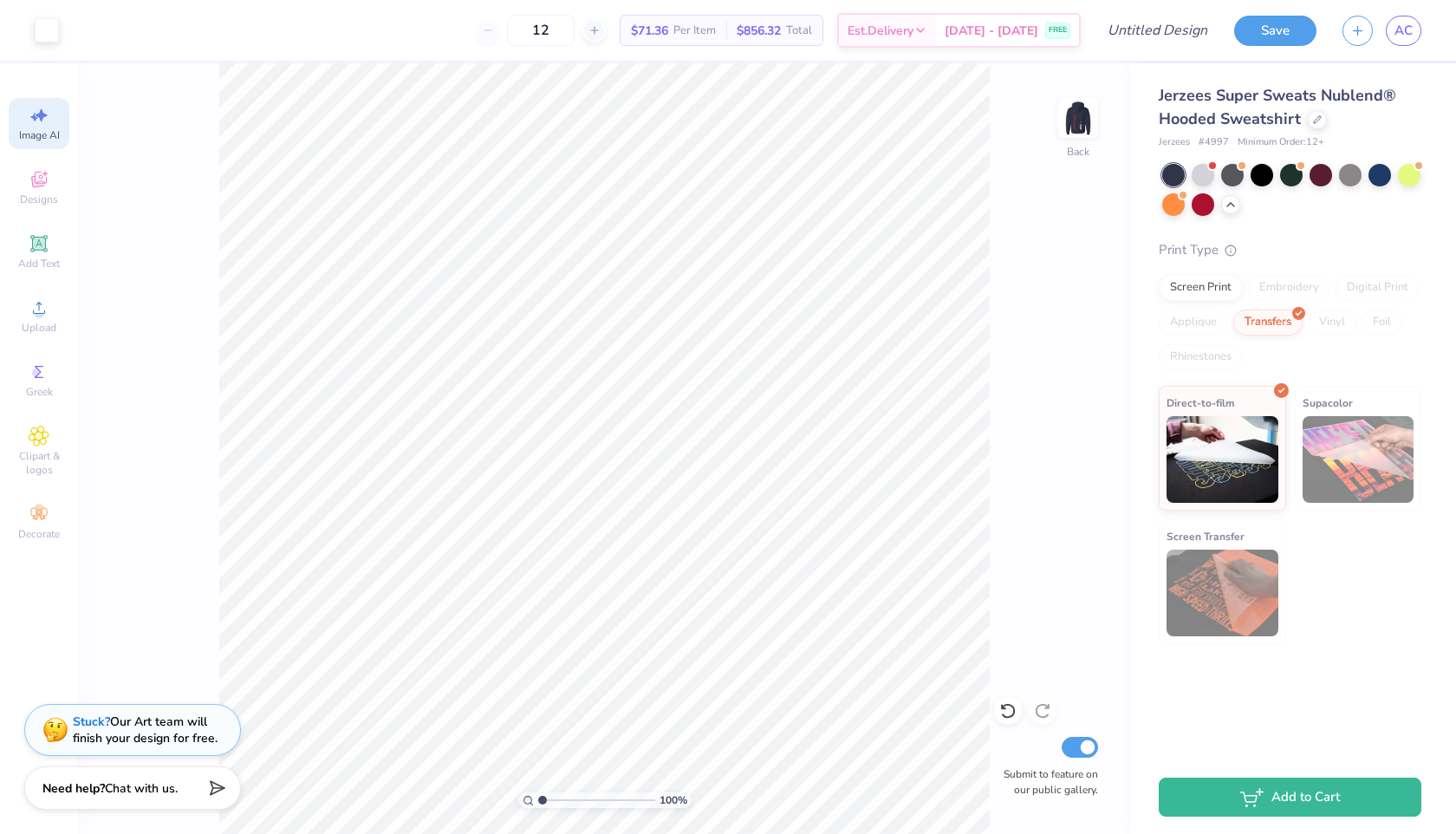
scroll to position [0, 39]
click at [48, 115] on icon at bounding box center [39, 115] width 21 height 21
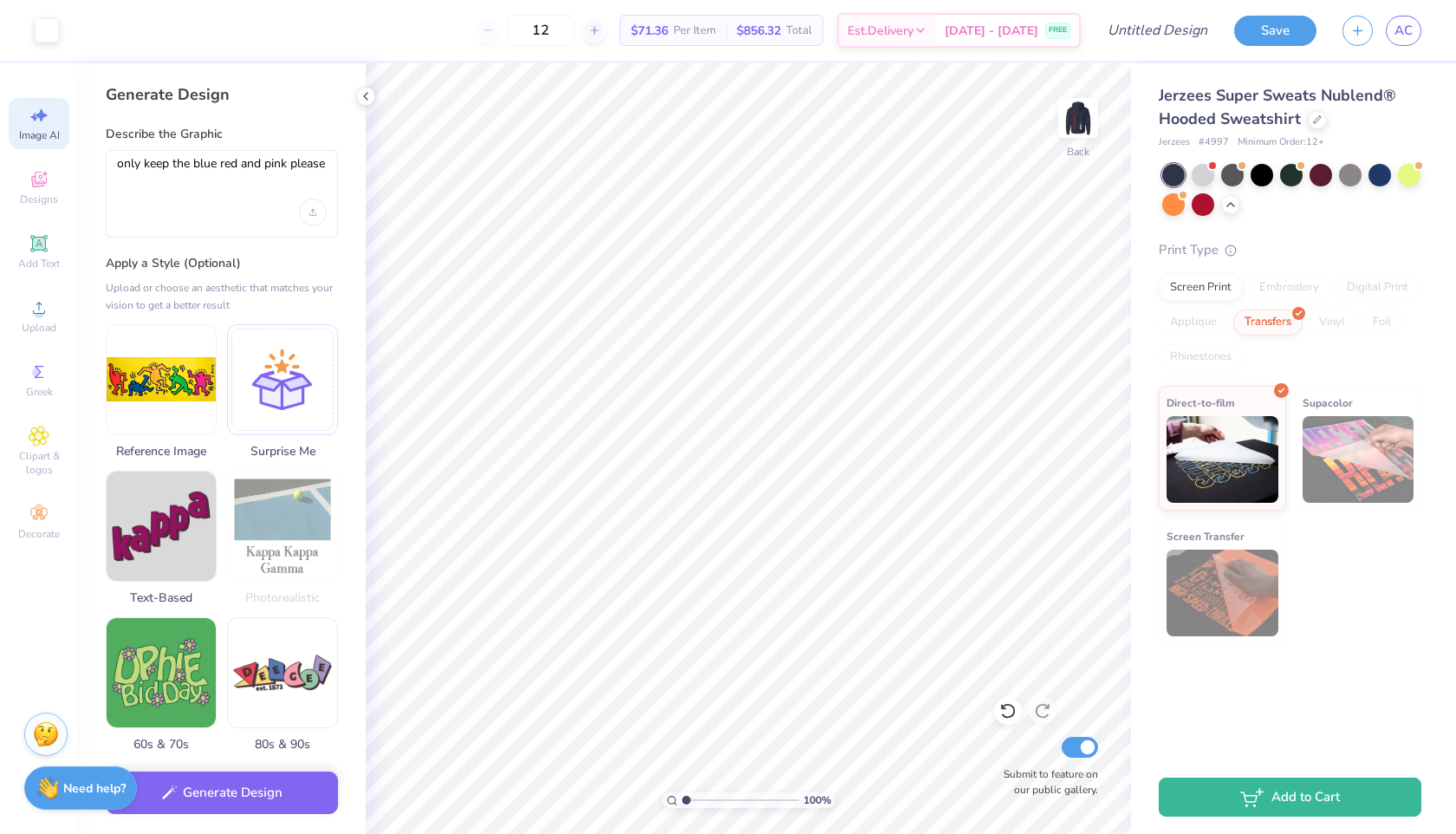
scroll to position [0, 0]
click at [138, 343] on img at bounding box center [160, 376] width 109 height 109
click at [191, 785] on button "Generate Design" at bounding box center [221, 788] width 233 height 43
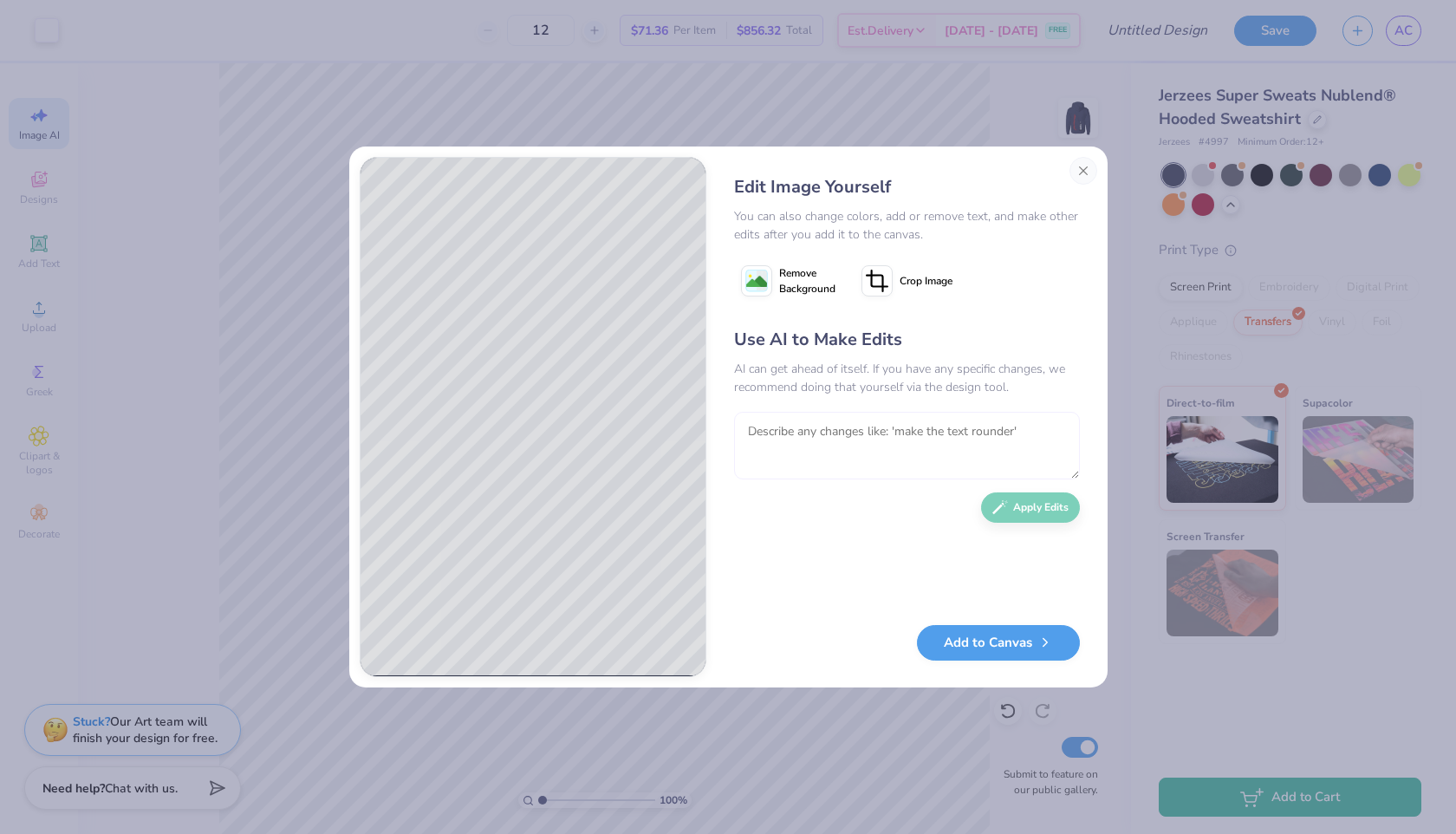
click at [817, 459] on textarea at bounding box center [906, 445] width 346 height 68
type textarea "can you make on"
click at [895, 423] on textarea "can you make on" at bounding box center [906, 445] width 346 height 68
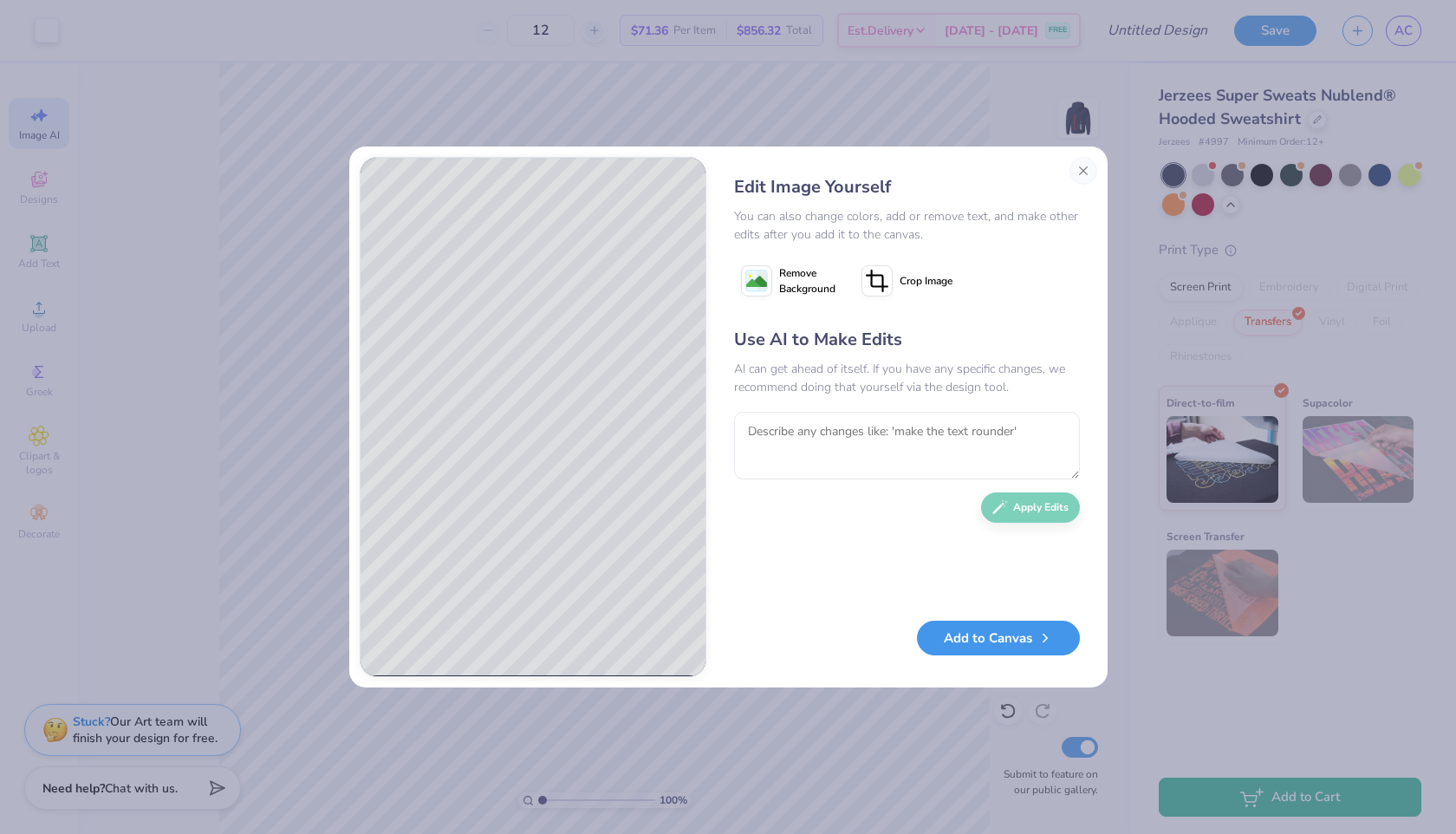
click at [1004, 653] on button "Add to Canvas" at bounding box center [998, 638] width 163 height 36
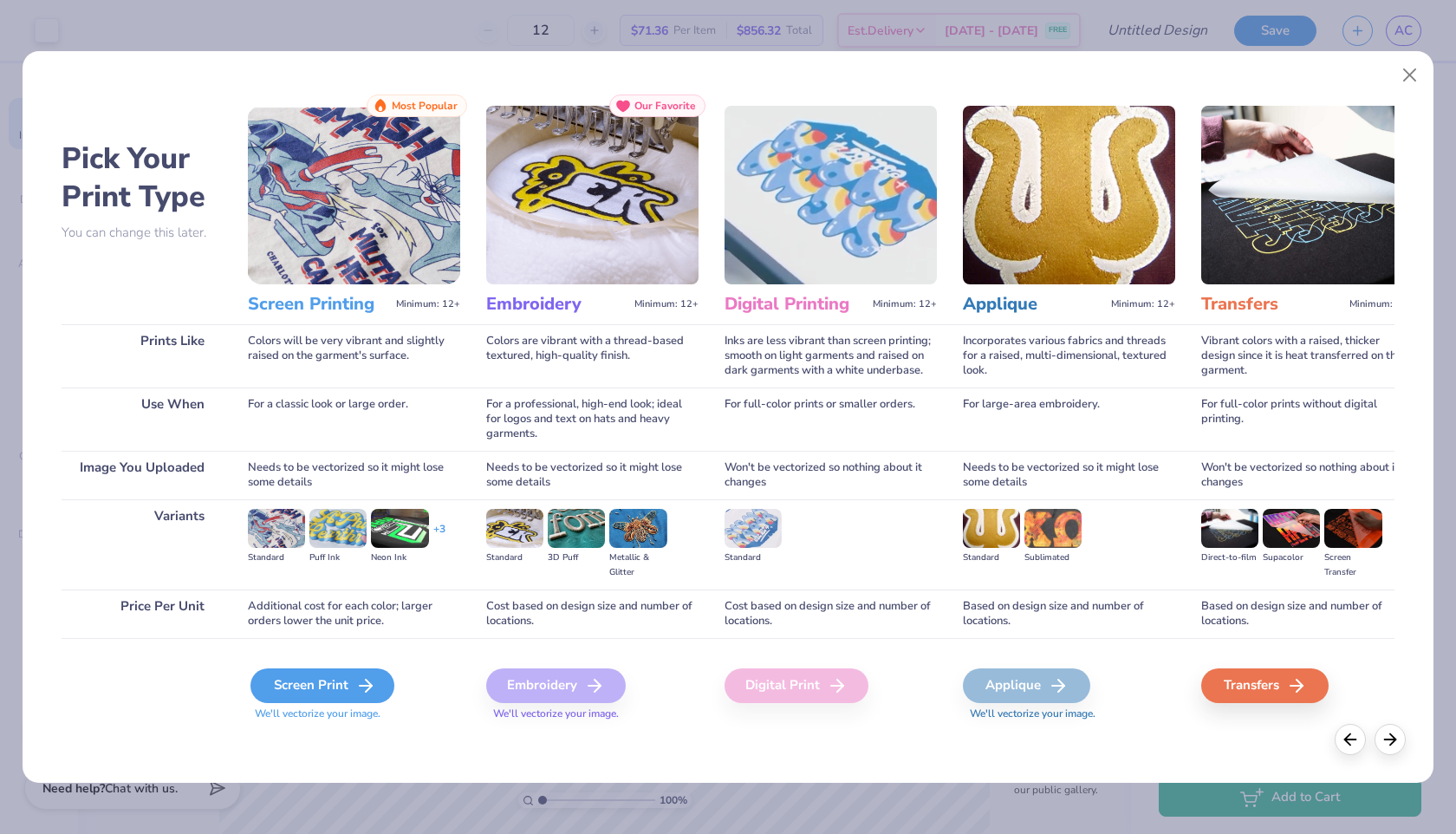
click at [331, 673] on div "Screen Print" at bounding box center [322, 686] width 144 height 35
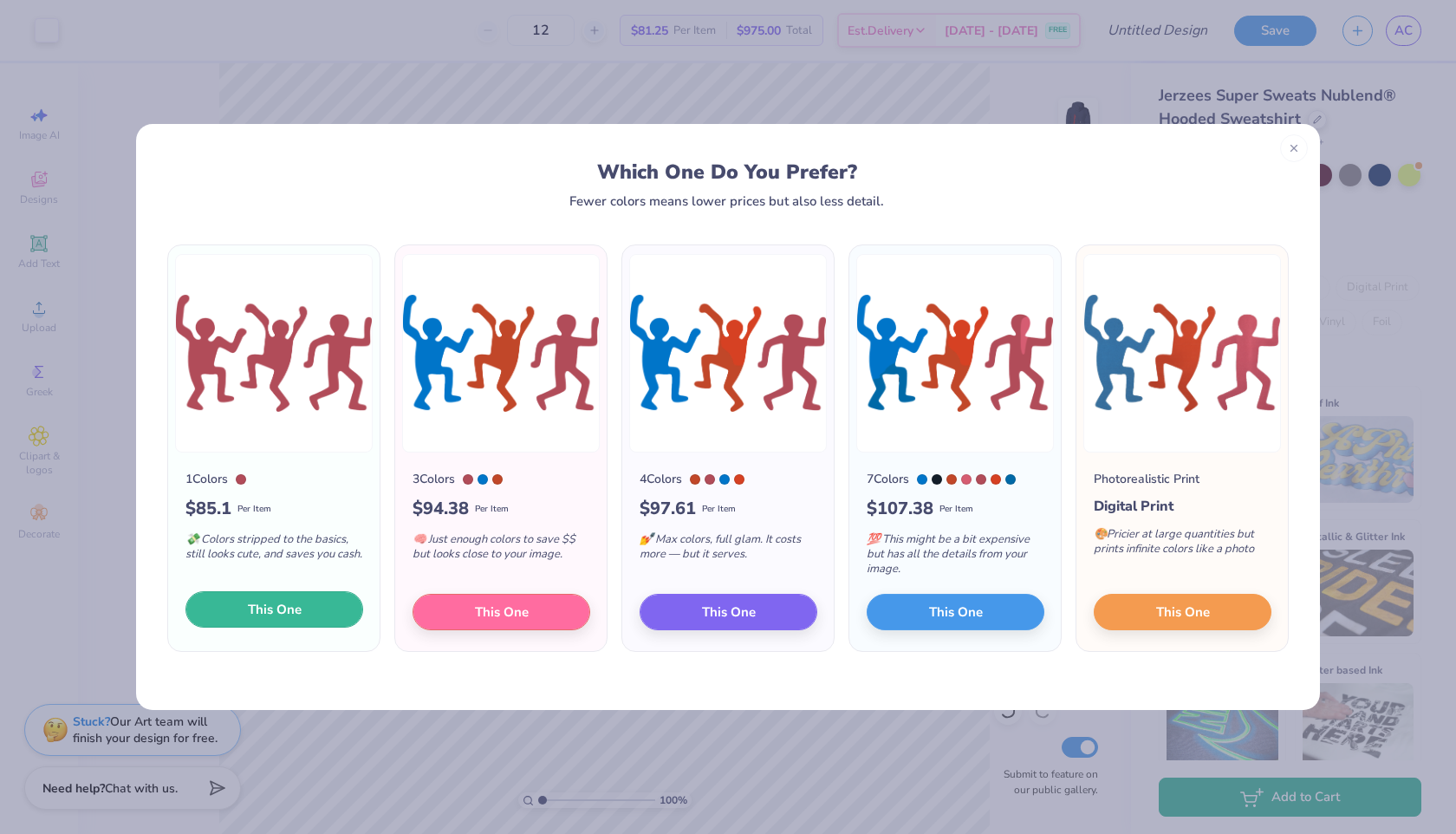
click at [228, 602] on button "This One" at bounding box center [274, 609] width 178 height 37
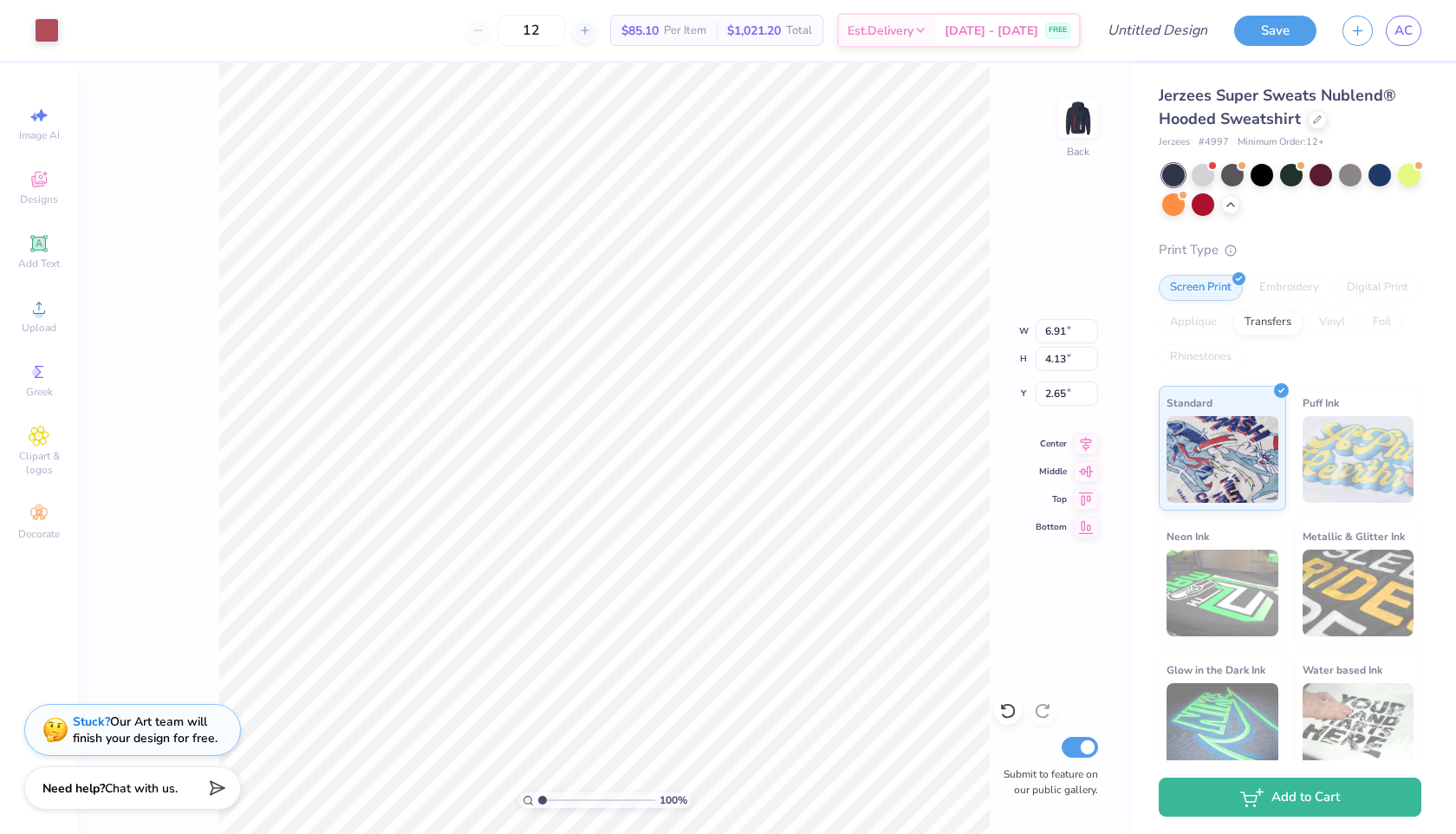
type input "6.91"
type input "4.13"
type input "9.43"
type input "6.71"
type input "5.42"
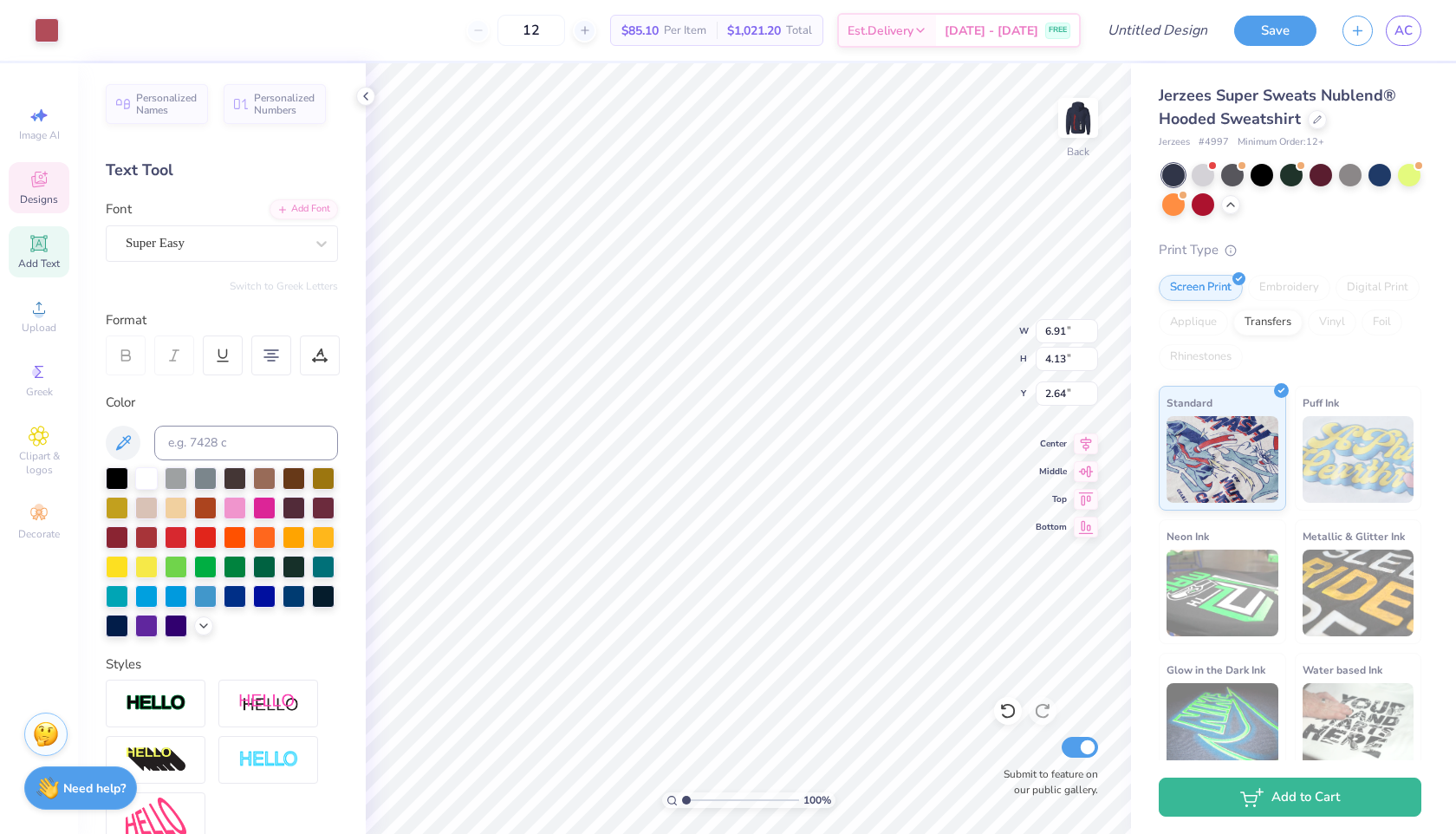
click at [46, 179] on icon at bounding box center [39, 180] width 16 height 16
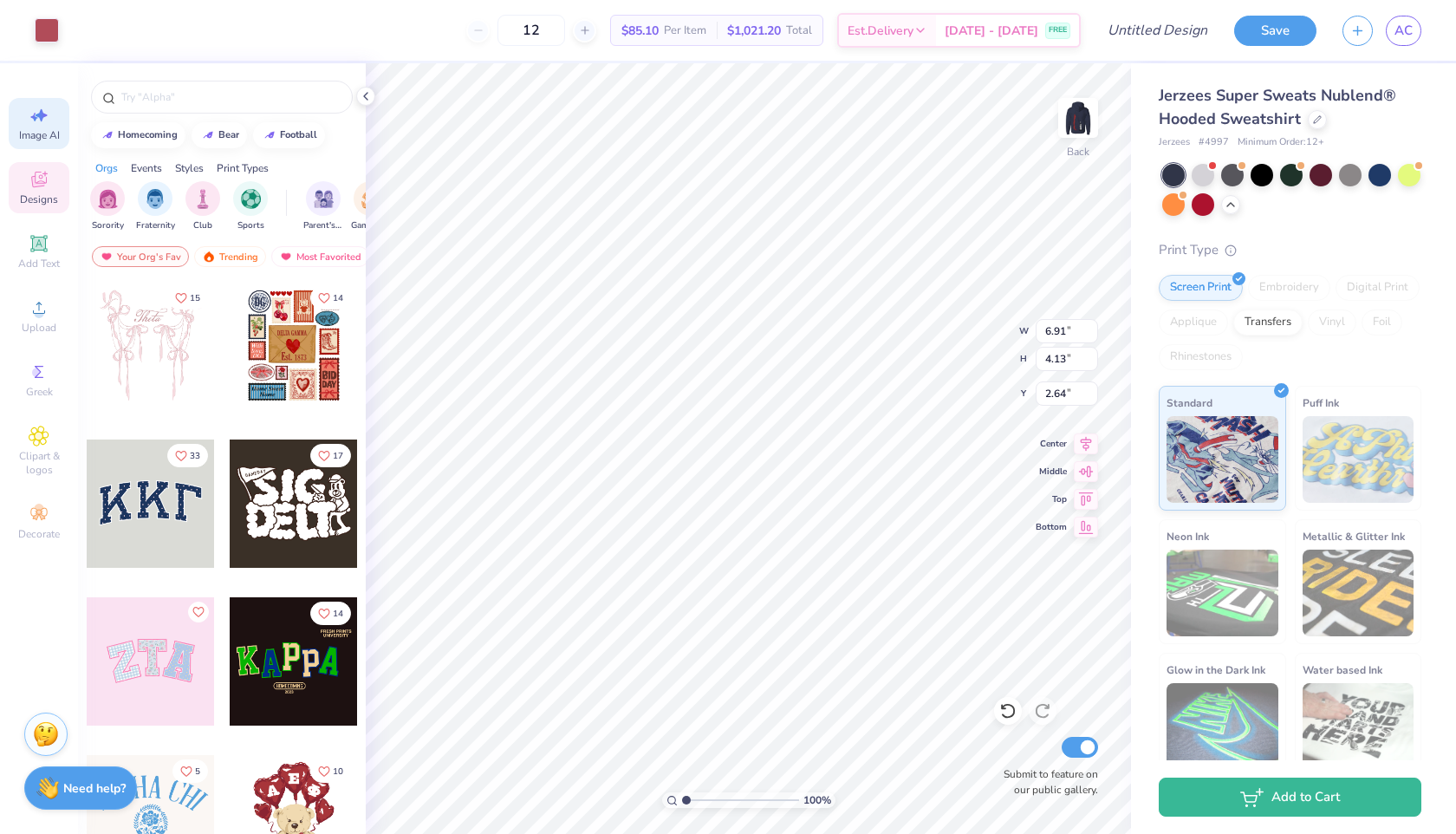
click at [47, 136] on span "Image AI" at bounding box center [39, 135] width 41 height 14
select select "4"
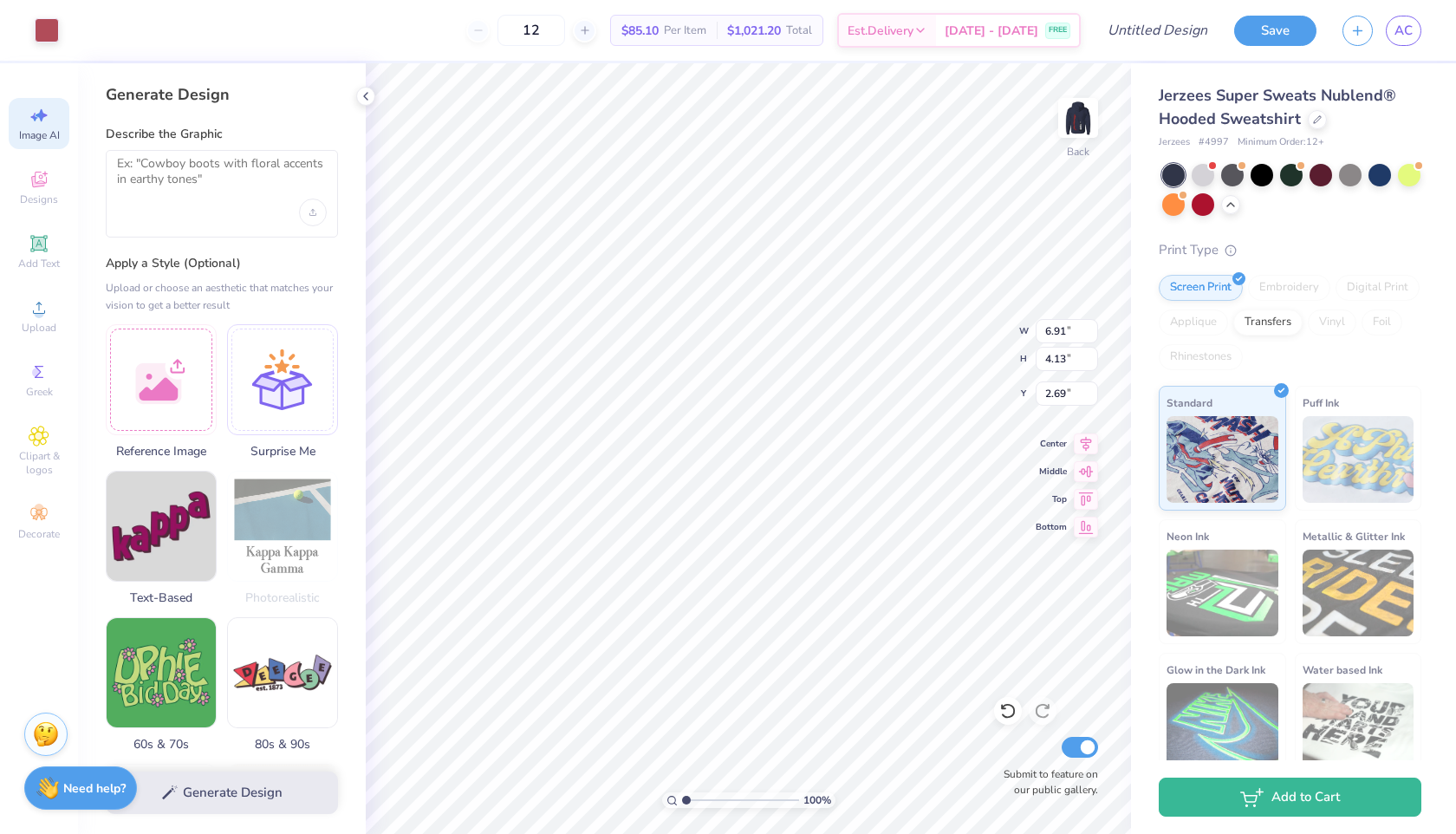
type input "2.69"
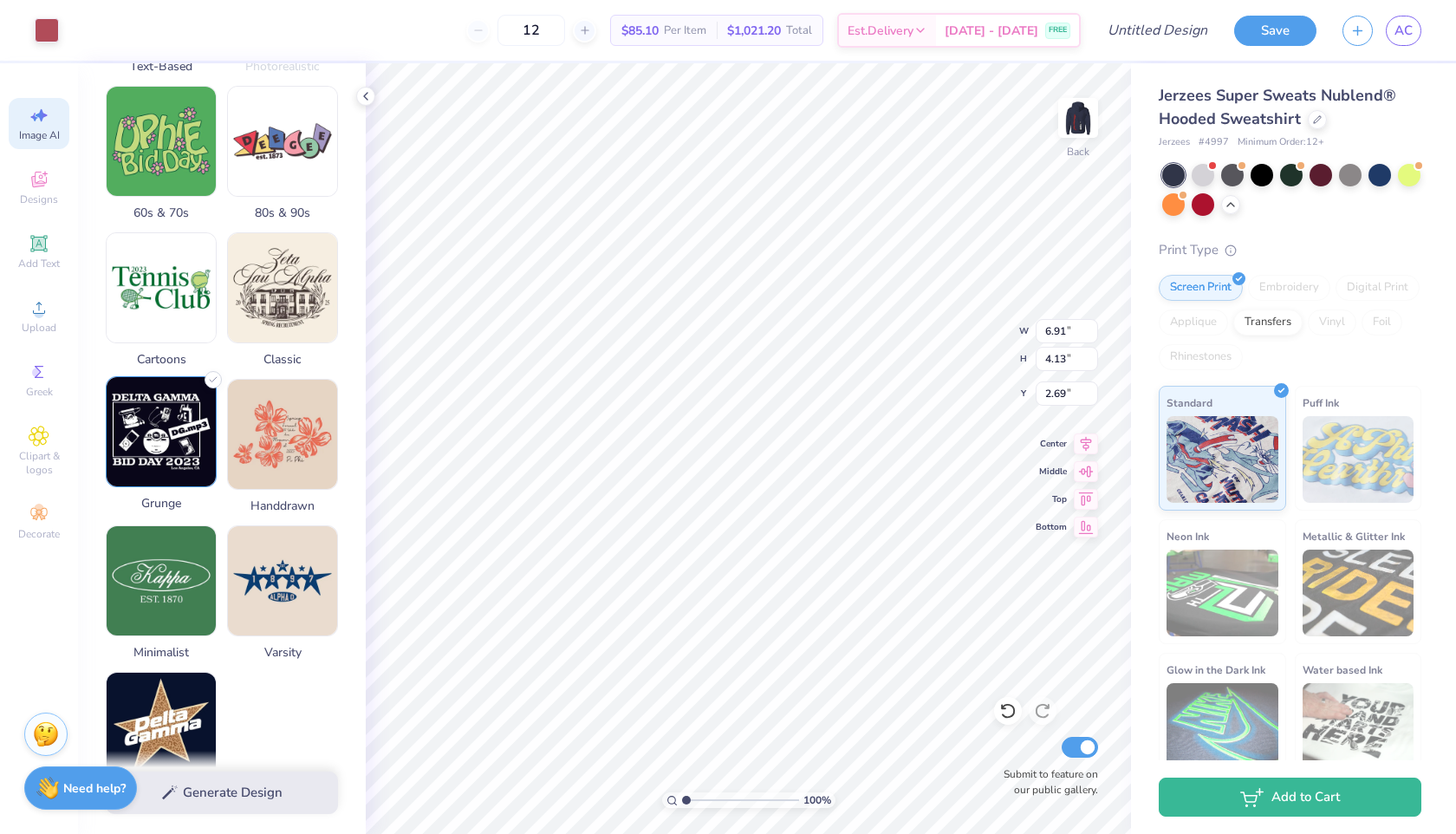
scroll to position [648, 0]
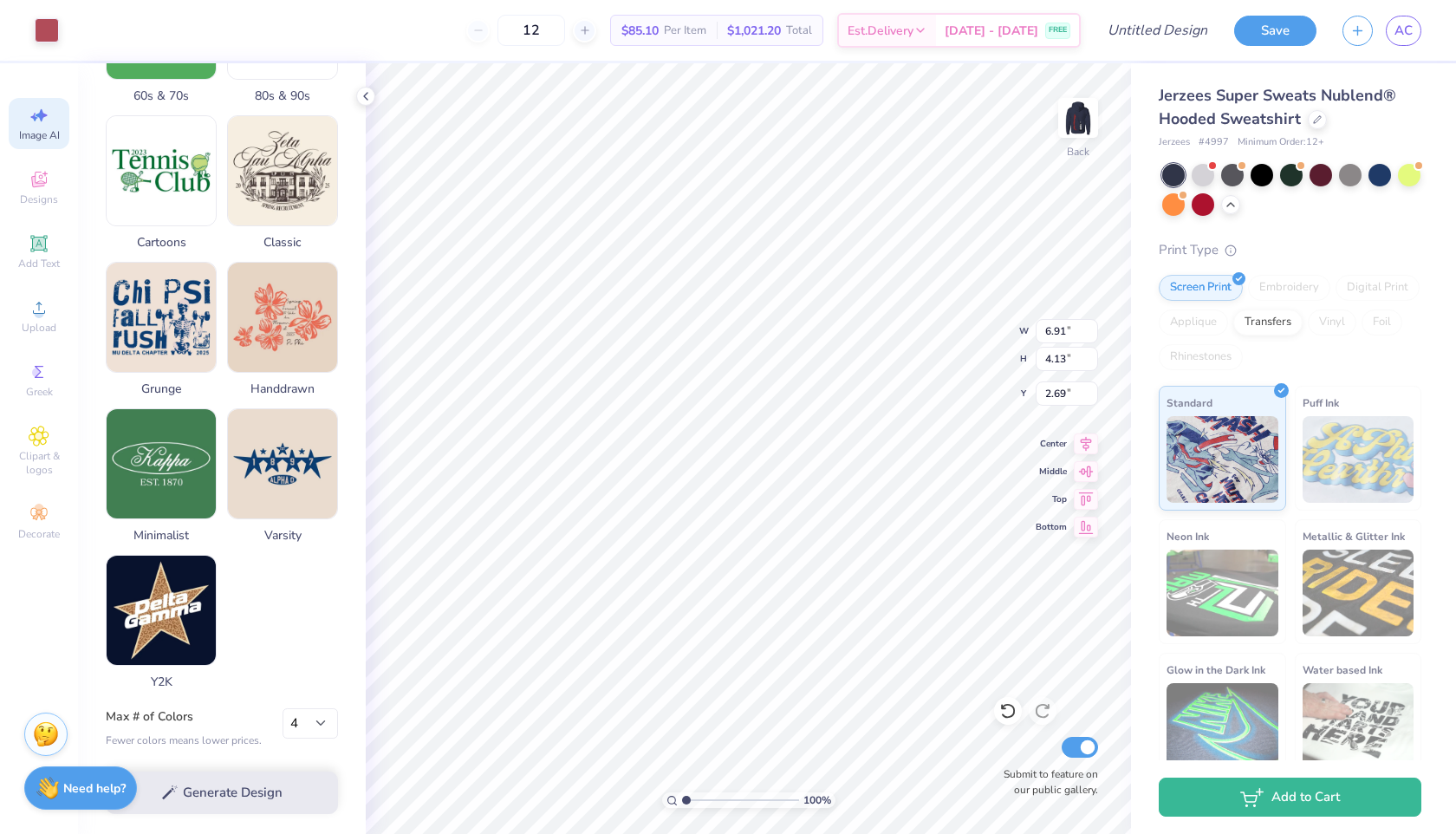
click at [196, 796] on div "Generate Design" at bounding box center [222, 792] width 288 height 84
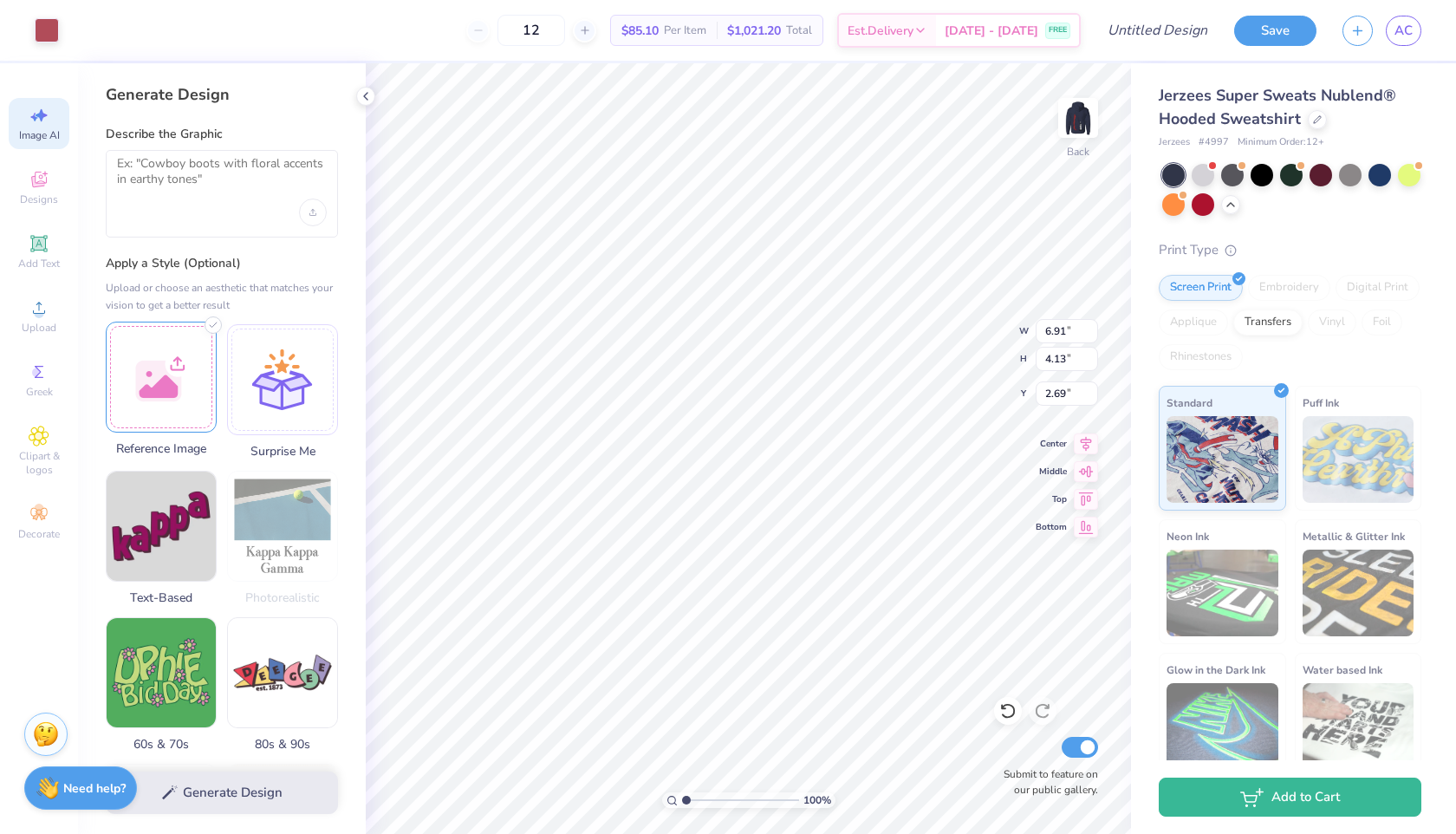
click at [158, 420] on div at bounding box center [160, 376] width 111 height 111
click at [152, 407] on div at bounding box center [160, 376] width 111 height 111
click at [152, 407] on div at bounding box center [160, 376] width 111 height 111
click at [171, 171] on textarea at bounding box center [221, 178] width 210 height 44
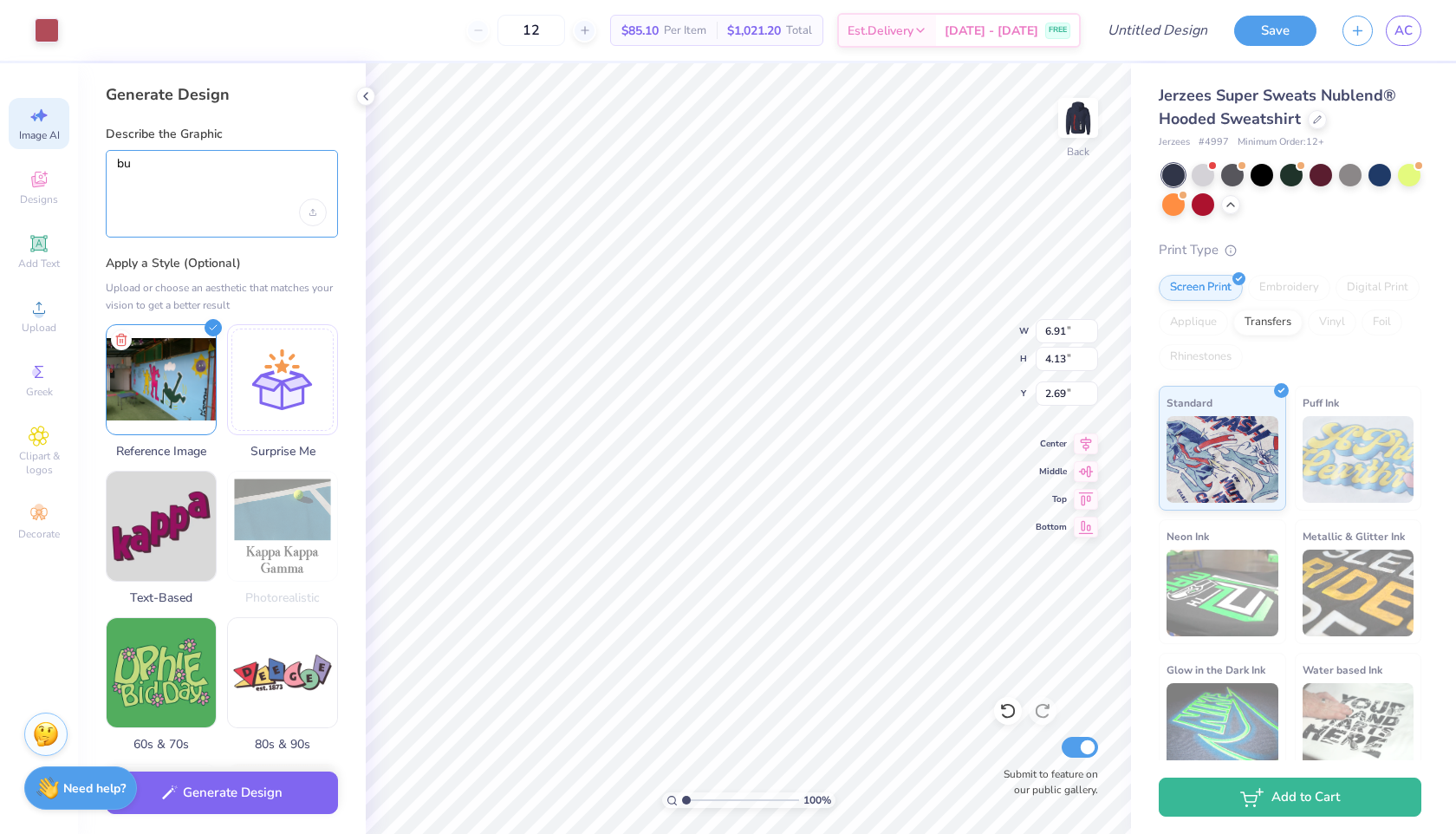
type textarea "b"
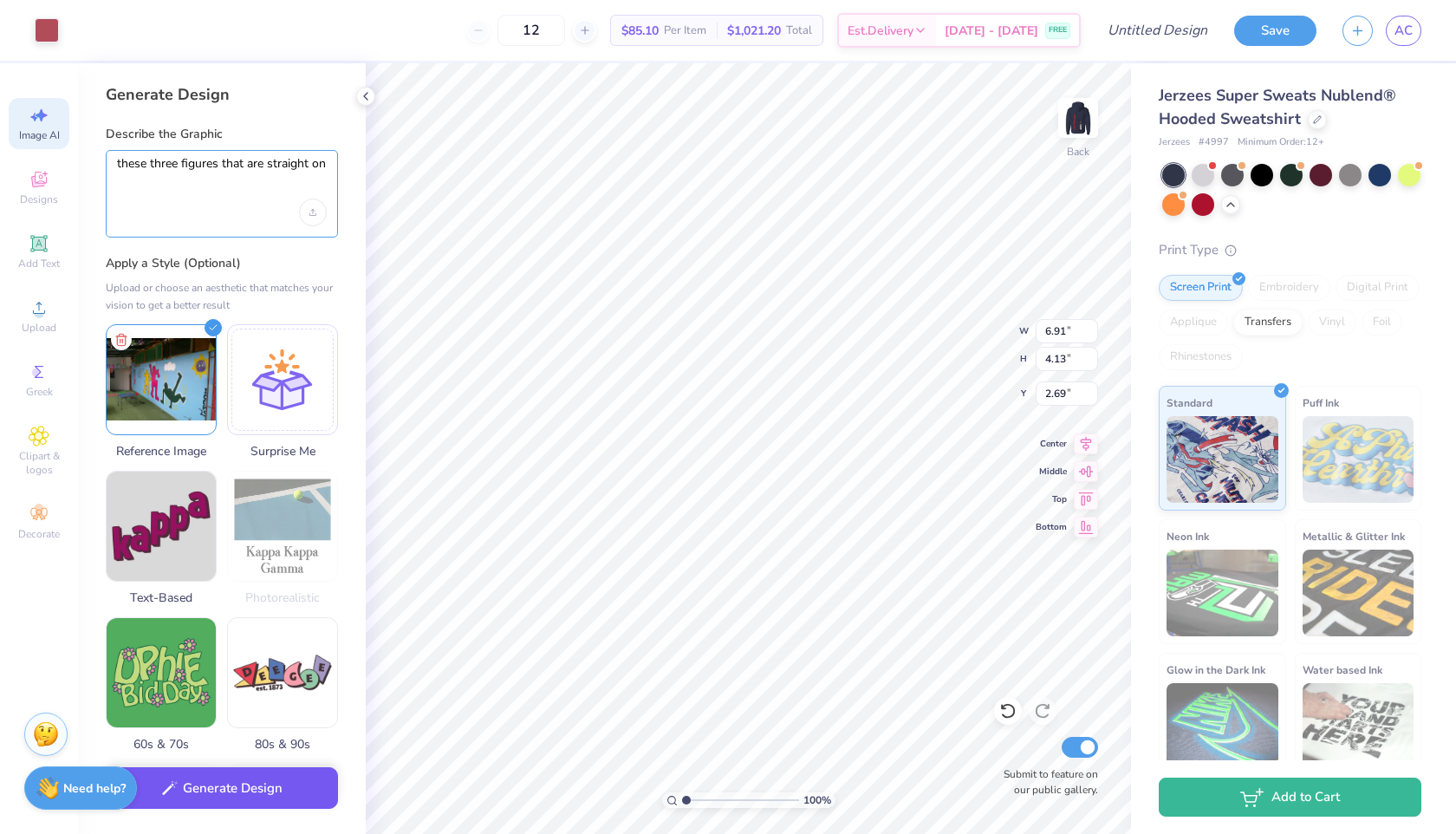
type textarea "these three figures that are straight on"
click at [244, 791] on button "Generate Design" at bounding box center [221, 788] width 233 height 43
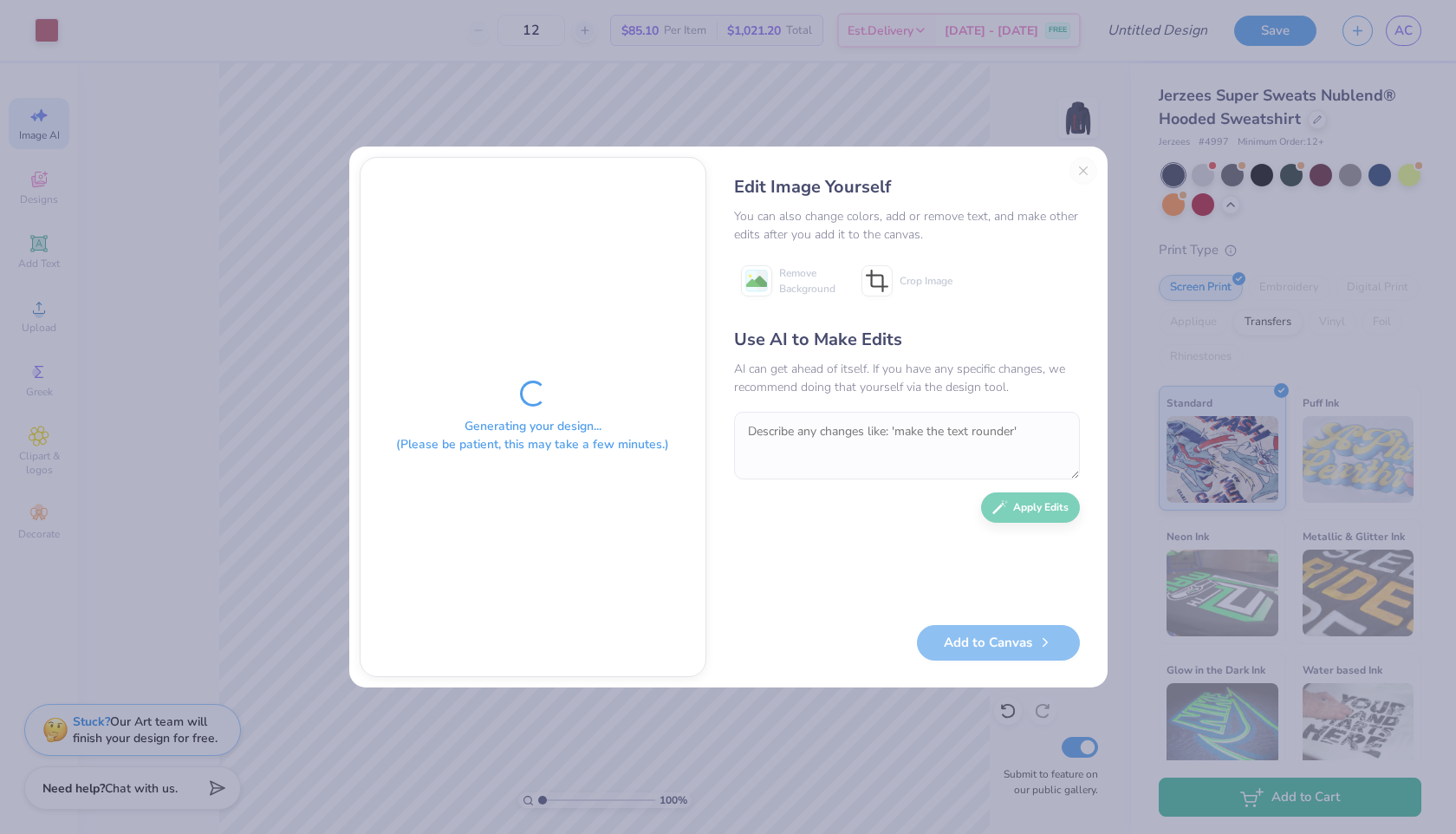
type textarea "x"
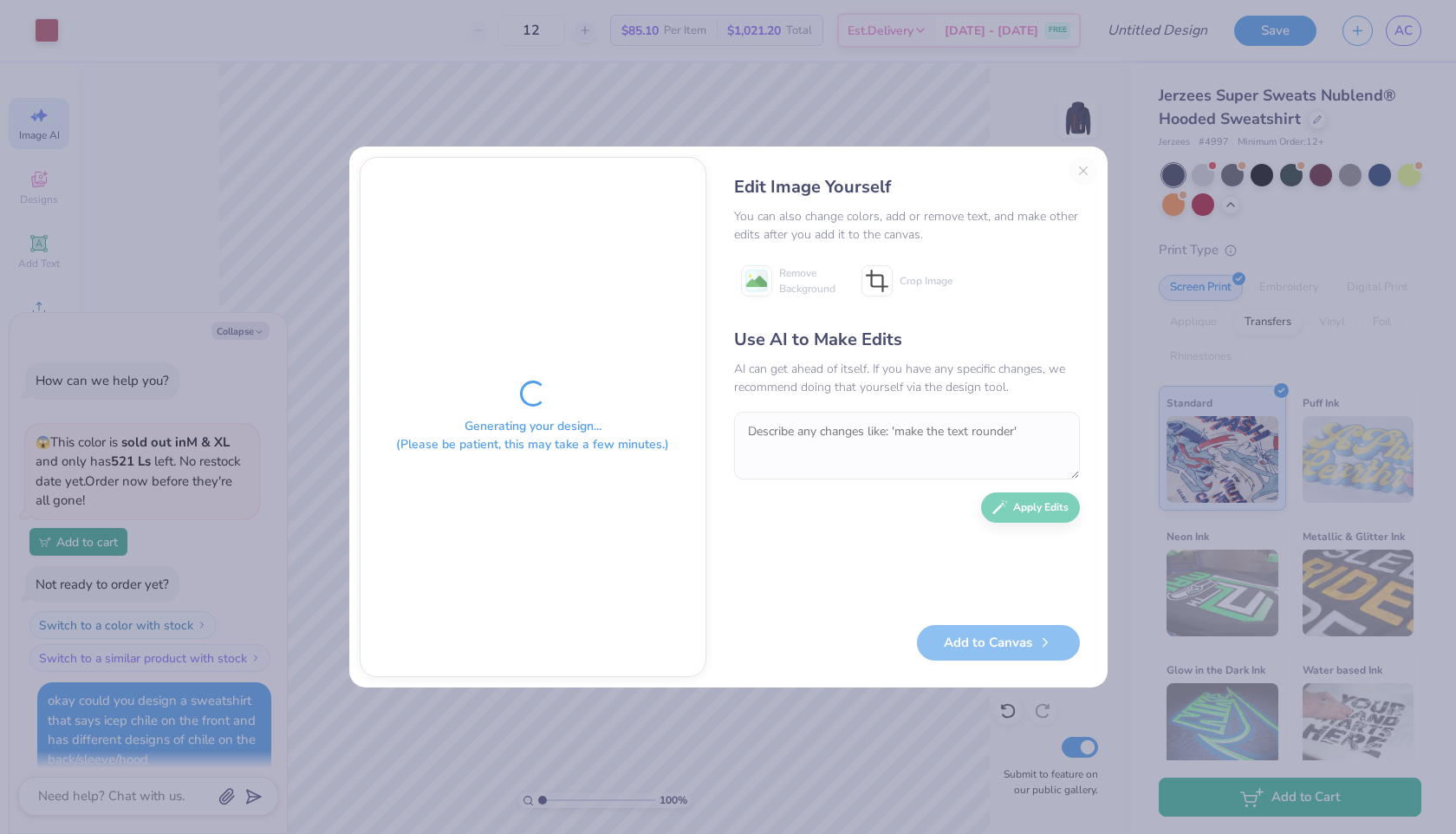
scroll to position [1977, 0]
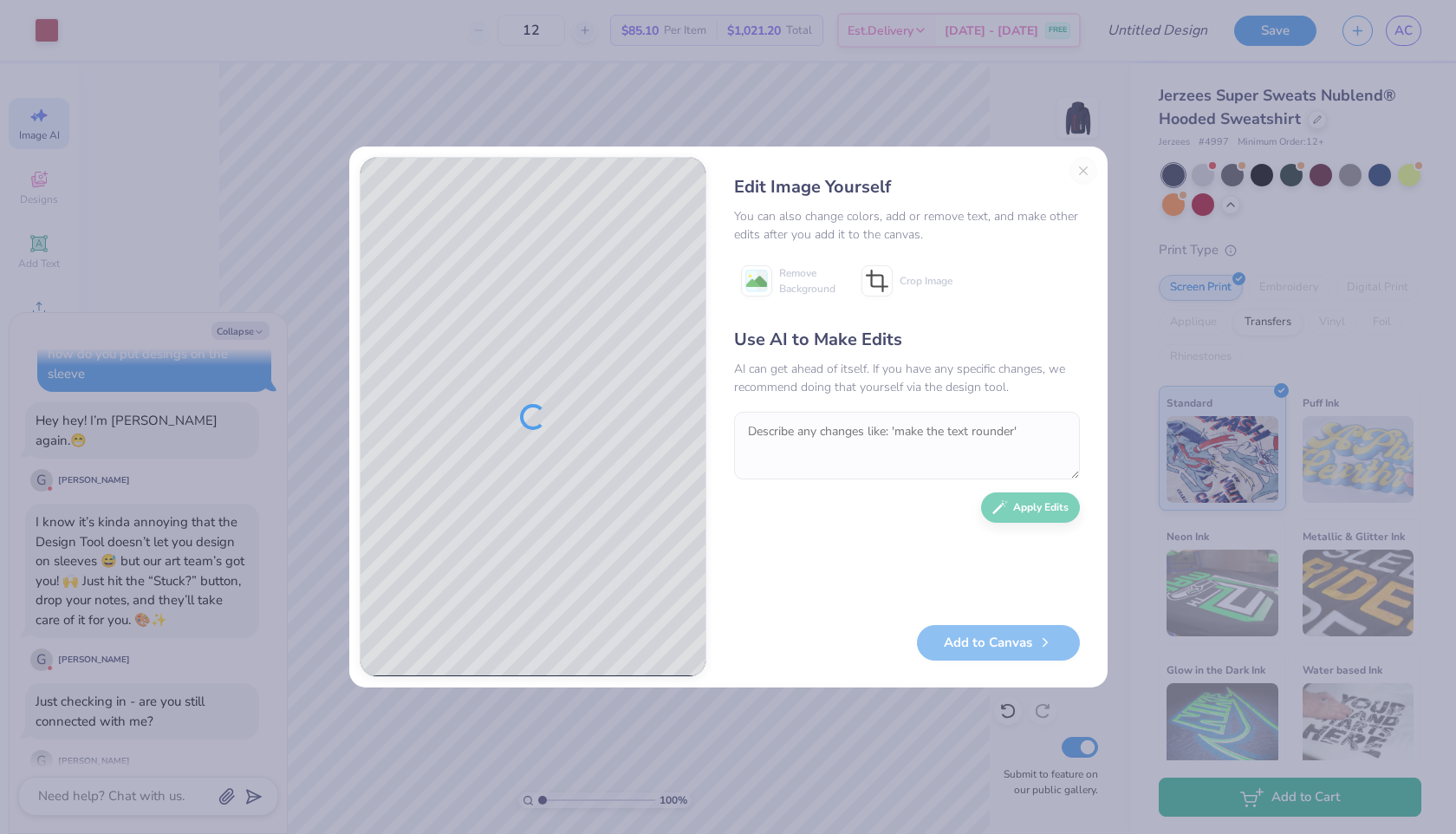
click at [1086, 168] on div "Edit Image Yourself You can also change colors, add or remove text, and make ot…" at bounding box center [906, 417] width 381 height 520
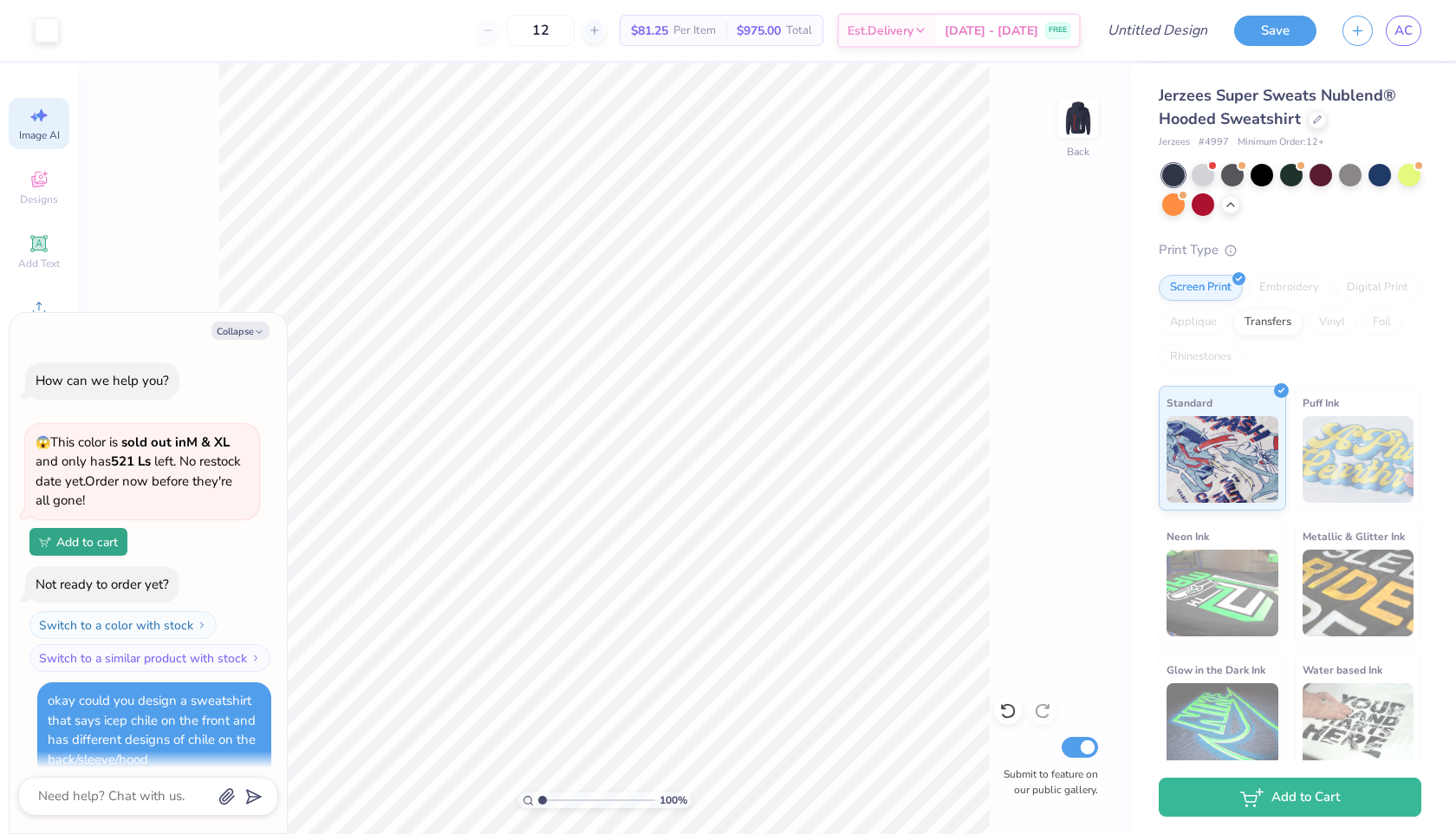
select select "4"
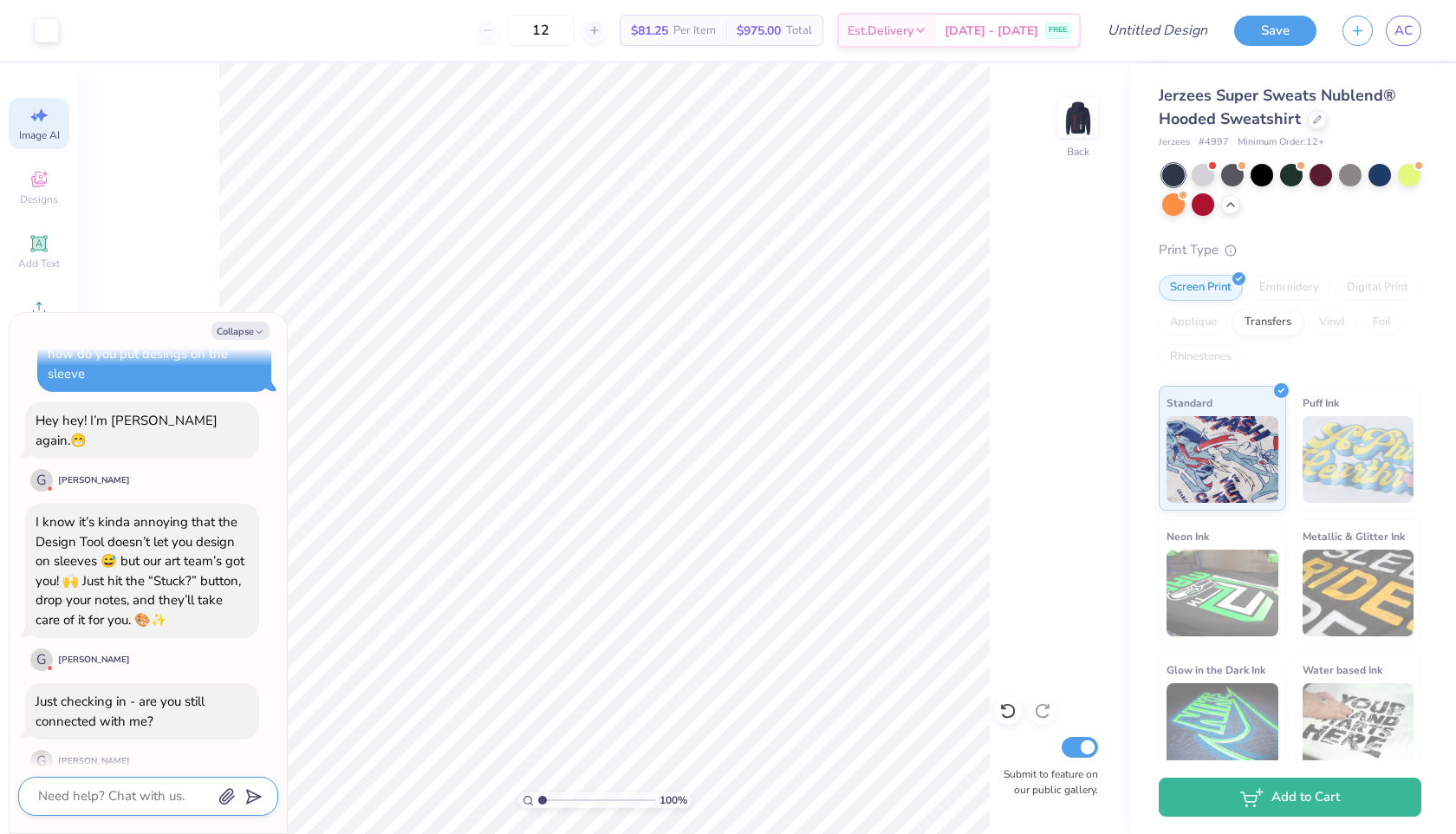
click at [98, 797] on textarea at bounding box center [125, 796] width 176 height 24
click at [240, 336] on button "Collapse" at bounding box center [240, 330] width 58 height 18
type textarea "x"
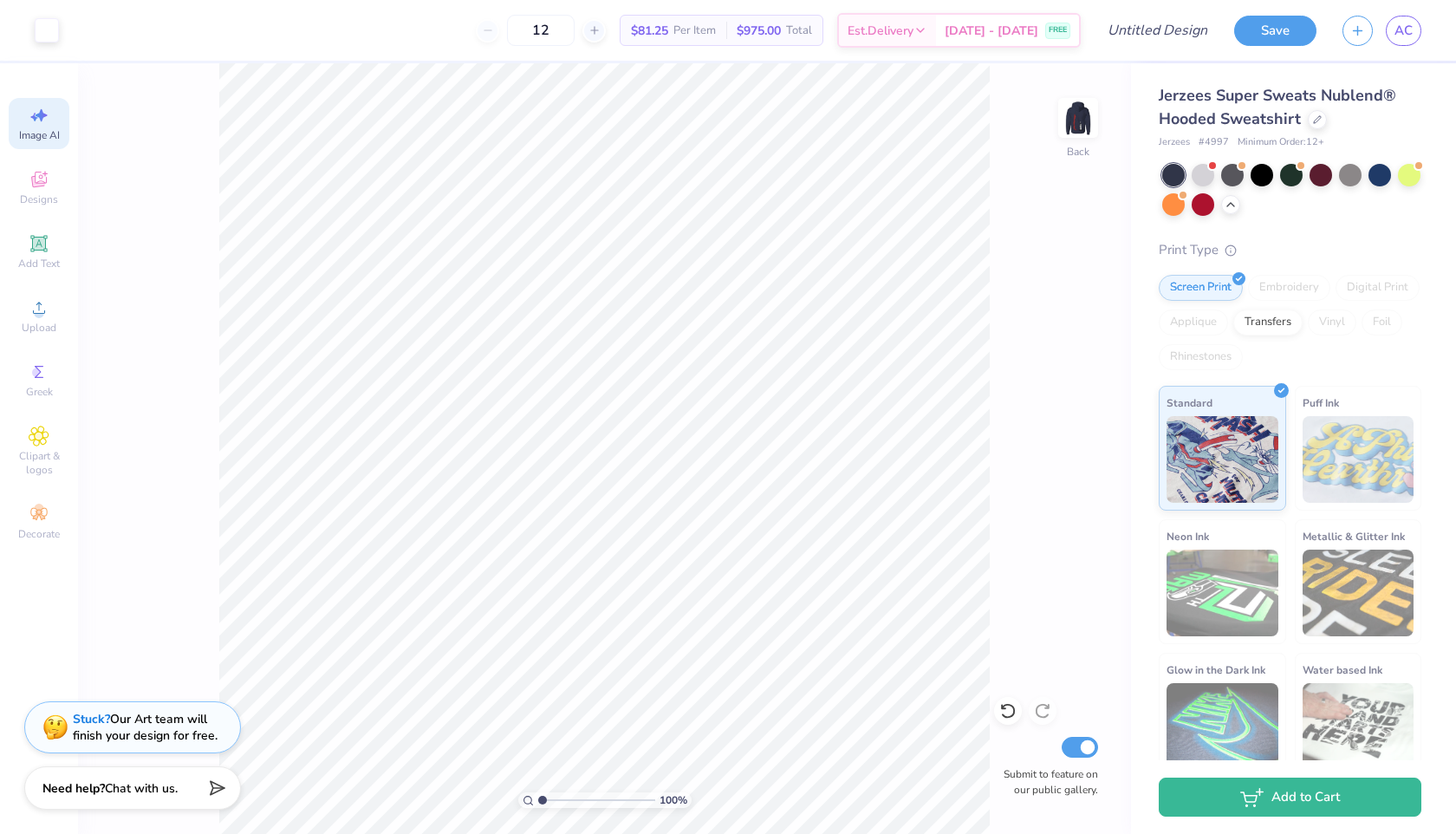
click at [91, 715] on strong "Stuck?" at bounding box center [91, 718] width 37 height 17
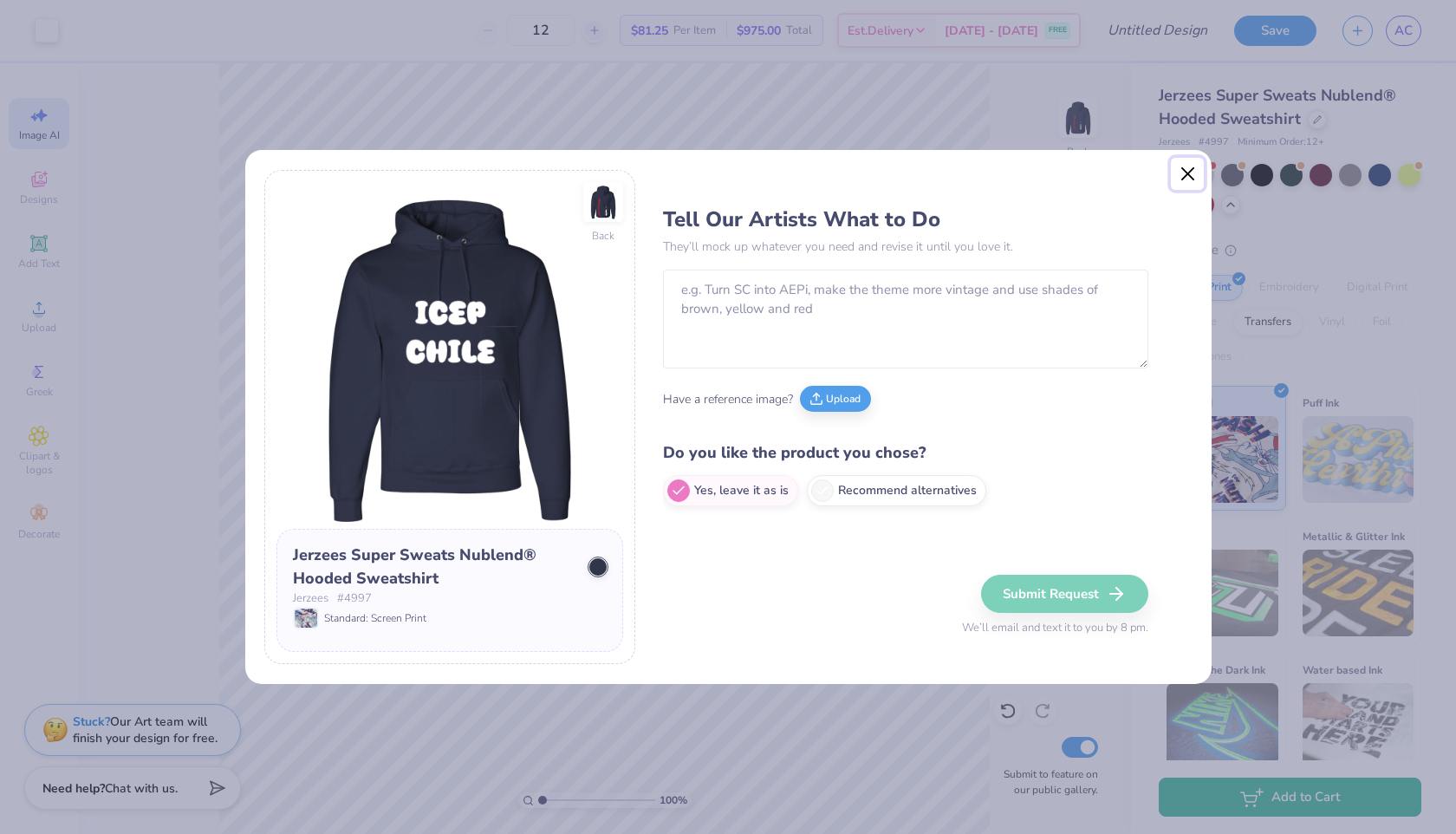
click at [1182, 178] on button "Close" at bounding box center [1188, 174] width 33 height 33
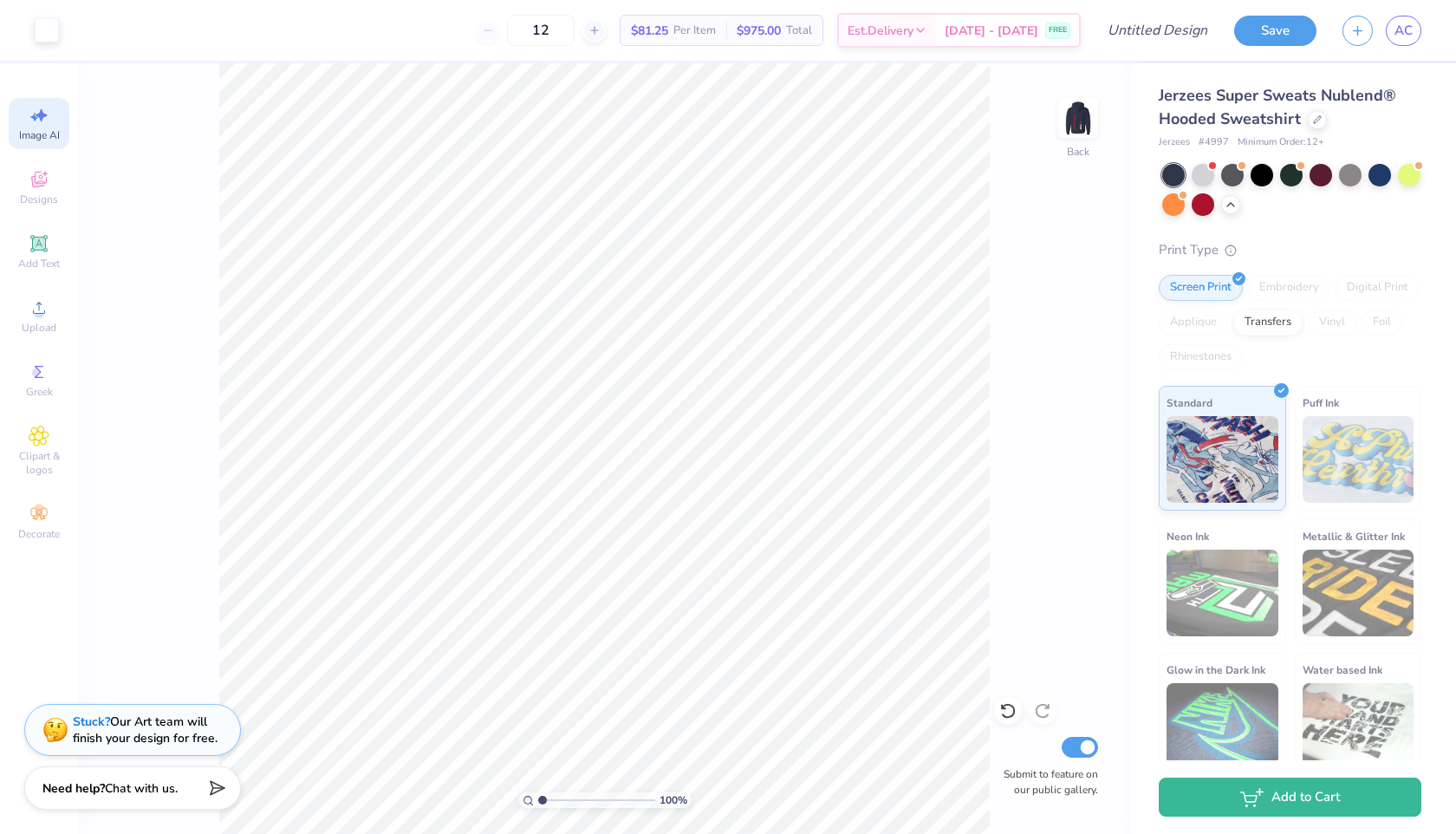
click at [656, 37] on span "$81.25" at bounding box center [649, 31] width 37 height 18
click at [668, 35] on span "$81.25" at bounding box center [649, 31] width 37 height 18
click at [700, 37] on span "Per Item" at bounding box center [694, 31] width 43 height 18
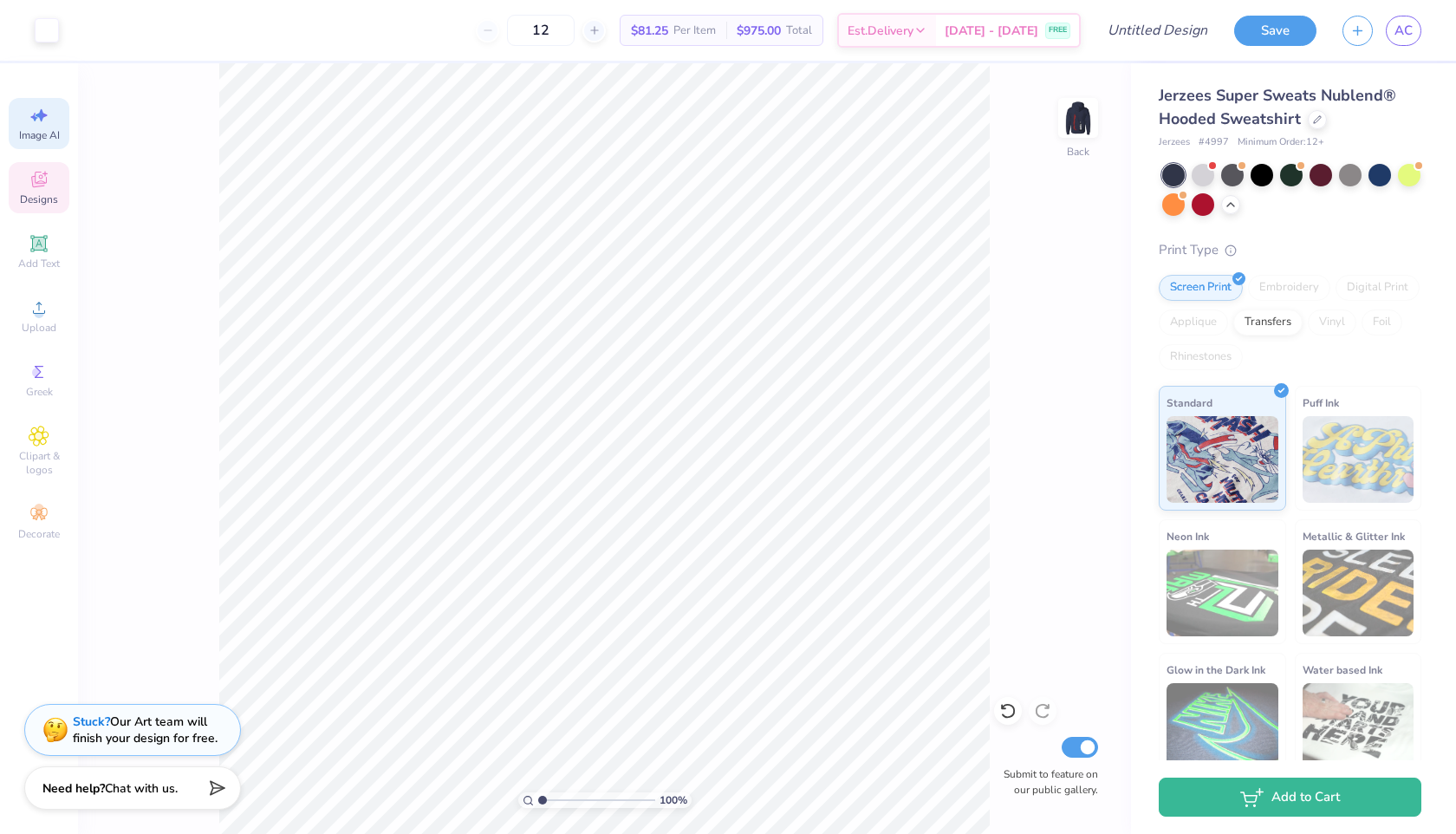
click at [53, 182] on div "Designs" at bounding box center [39, 187] width 61 height 51
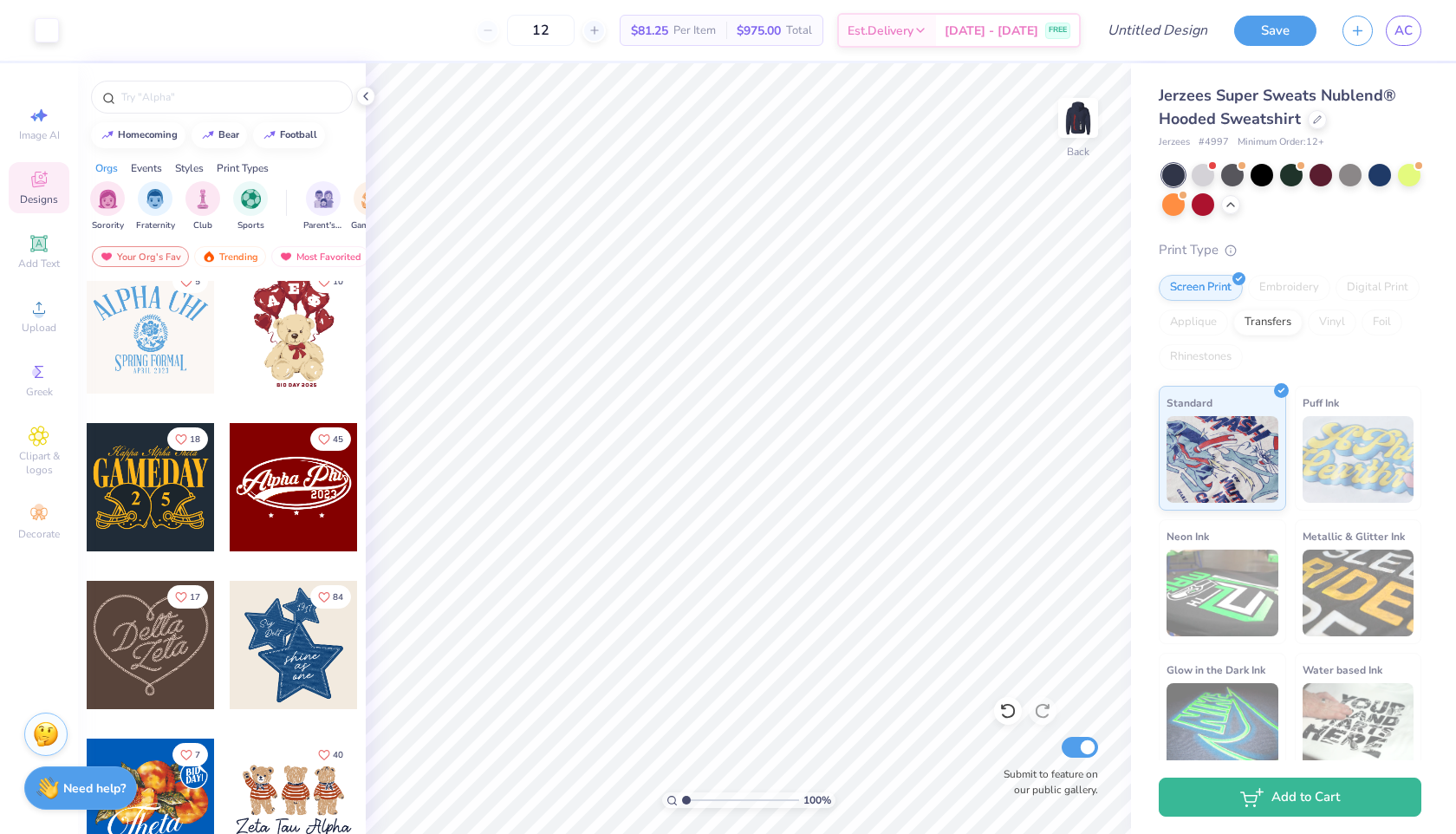
scroll to position [0, 0]
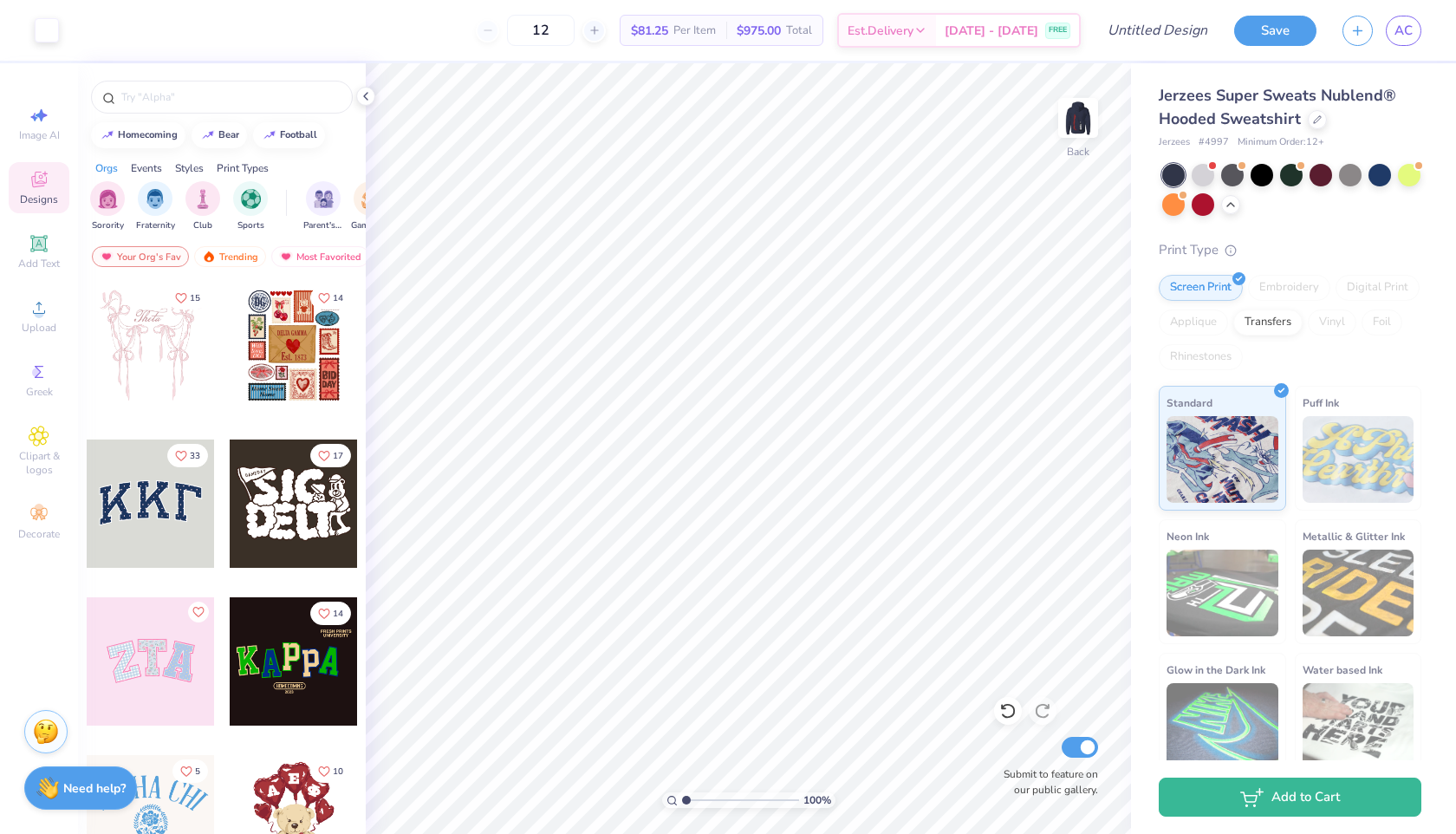
click at [44, 731] on img at bounding box center [46, 731] width 26 height 26
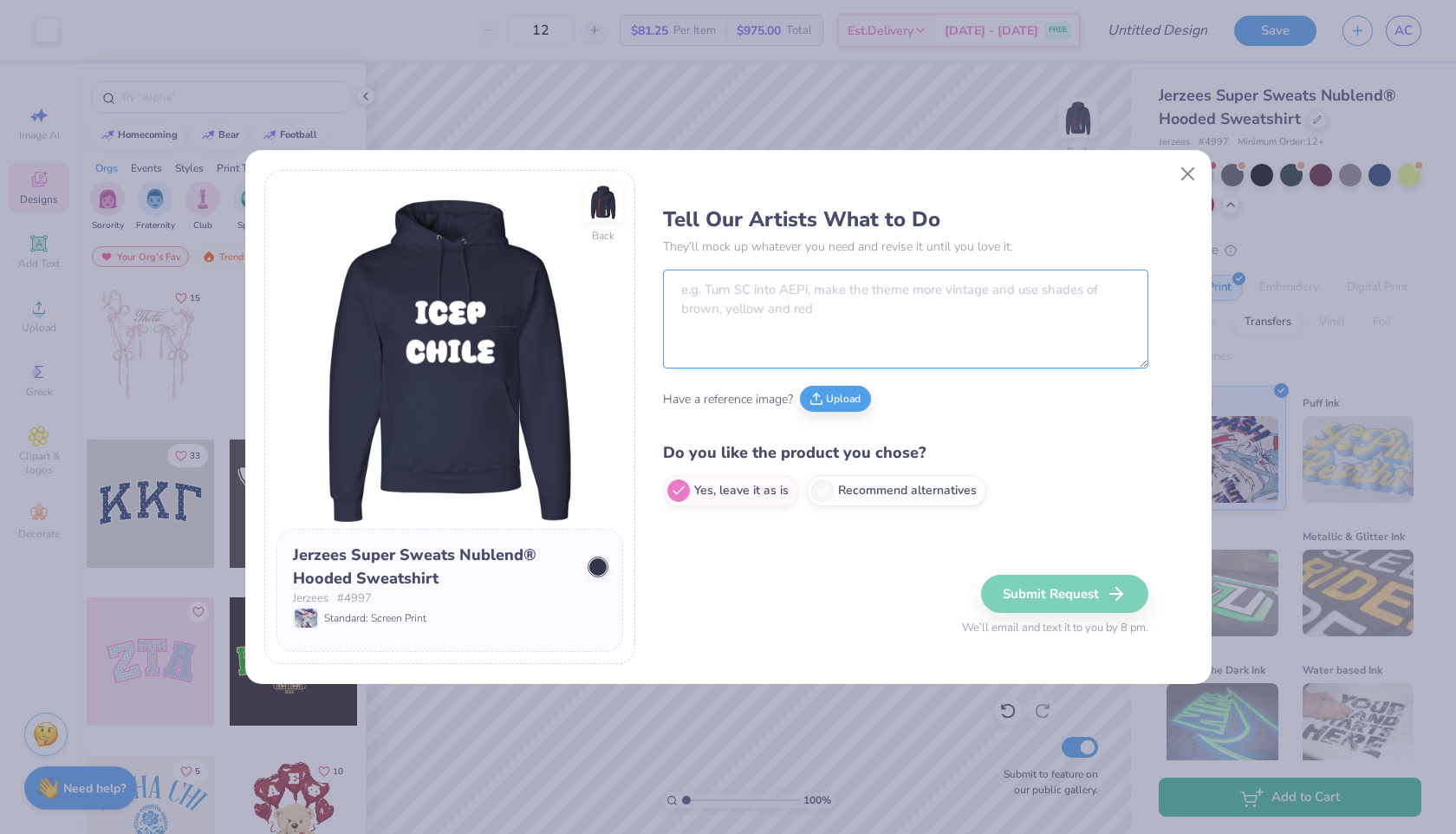
click at [853, 315] on textarea at bounding box center [905, 318] width 485 height 98
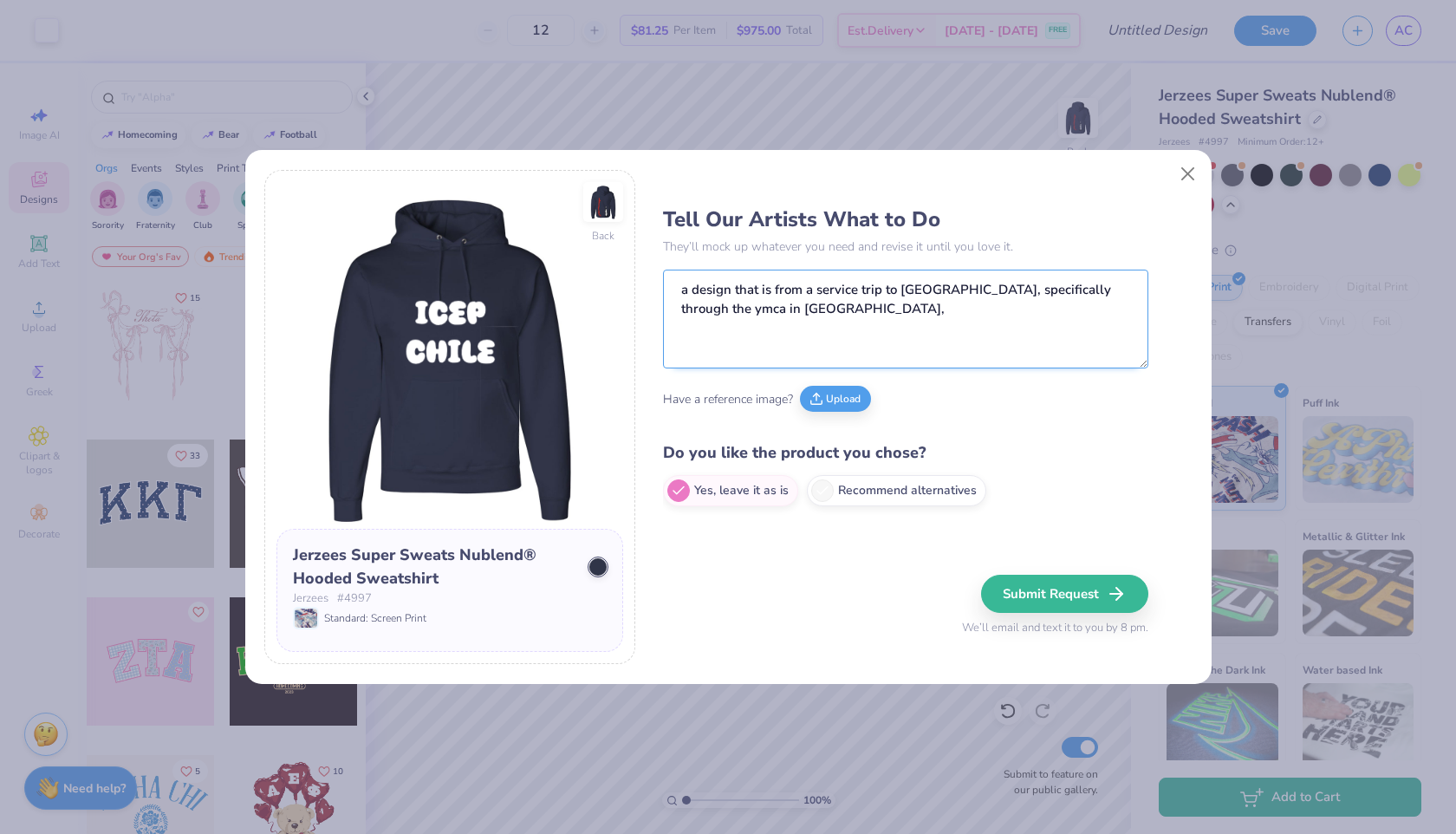
click at [701, 311] on textarea "a design that is from a service trip to chile, specifically through the ymca in…" at bounding box center [905, 318] width 485 height 98
click at [683, 307] on textarea "a design that is from a service trip to chile, specifically through the ymca in…" at bounding box center [905, 318] width 485 height 98
click at [779, 311] on textarea "a design that is from a service trip to chile, specifically through the ymca in…" at bounding box center [905, 318] width 485 height 98
click at [905, 294] on textarea "a design that is from a service trip to chile, specifically through the ymca in…" at bounding box center [905, 318] width 485 height 98
click at [861, 302] on textarea "a design that is from a service trip to Chile, specifically through the ymca in…" at bounding box center [905, 318] width 485 height 98
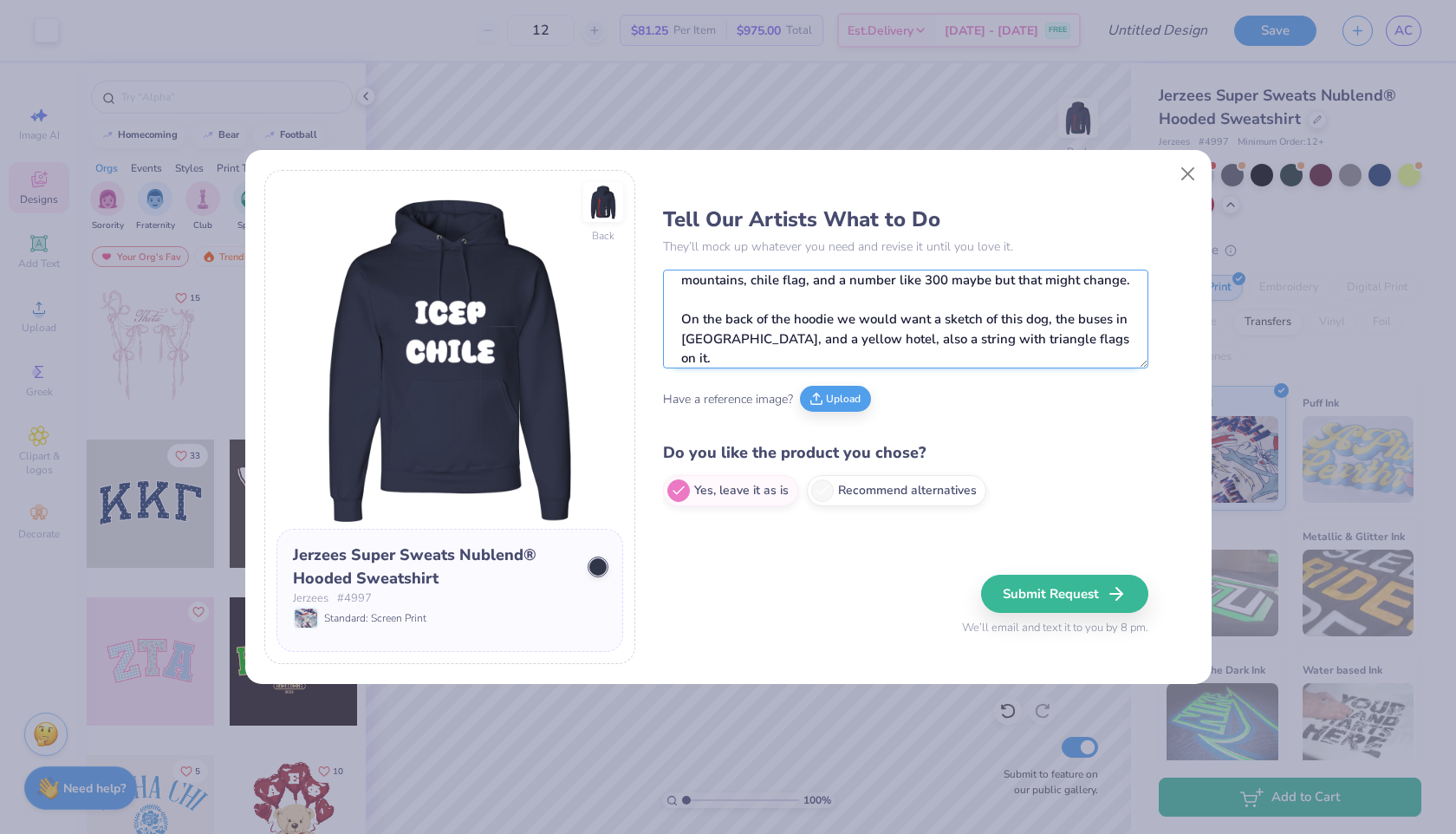
scroll to position [126, 0]
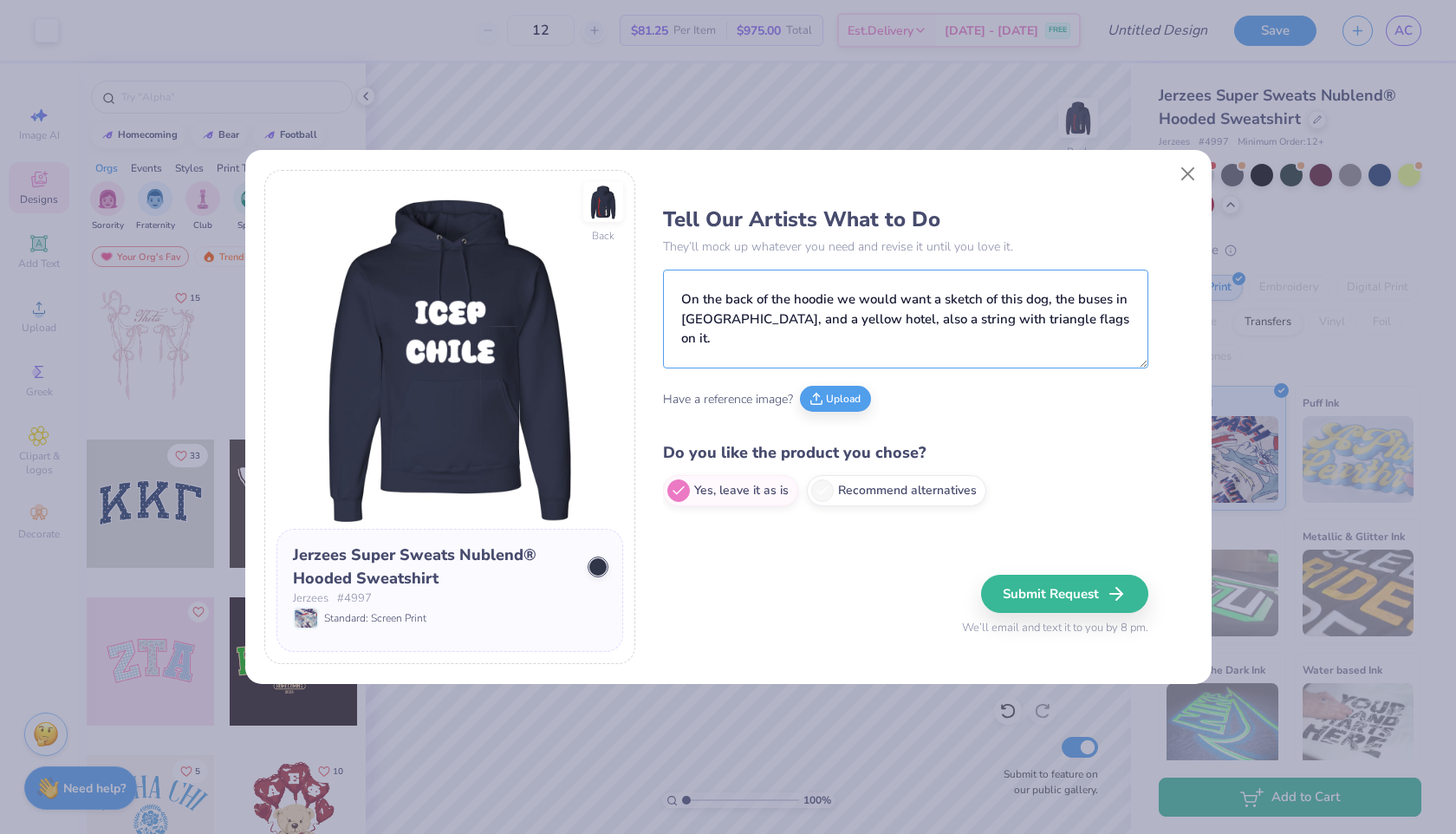
type textarea "a design that is from a service trip to Chile, specifically through the ymca in…"
click at [835, 555] on div "Tell Our Artists What to Do They’ll mock up whatever you need and revise it unt…" at bounding box center [927, 417] width 529 height 495
click at [904, 492] on label "Recommend alternatives" at bounding box center [897, 488] width 179 height 31
click at [674, 492] on input "Recommend alternatives" at bounding box center [668, 491] width 11 height 11
radio input "true"
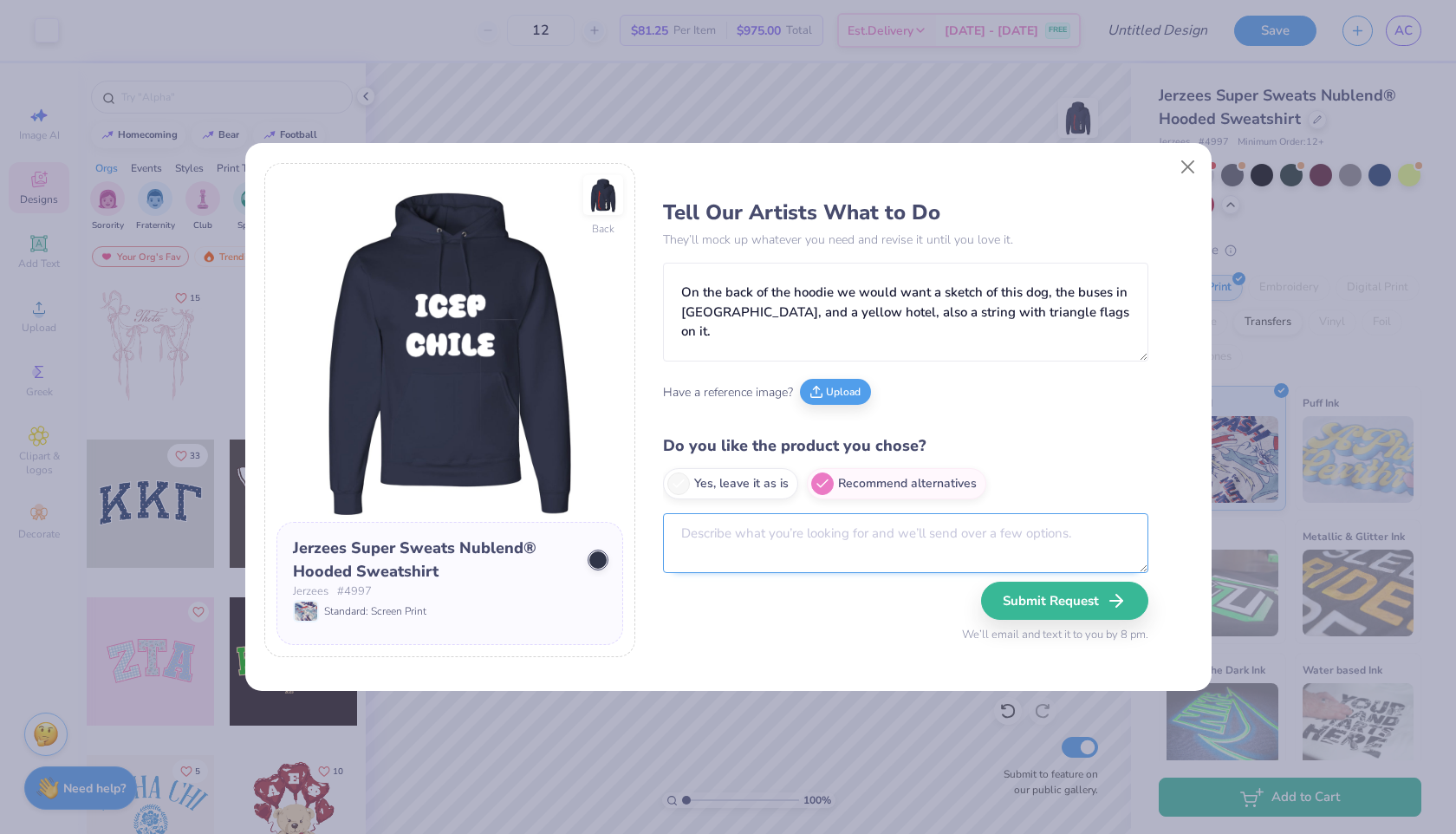
click at [734, 536] on textarea at bounding box center [905, 543] width 485 height 60
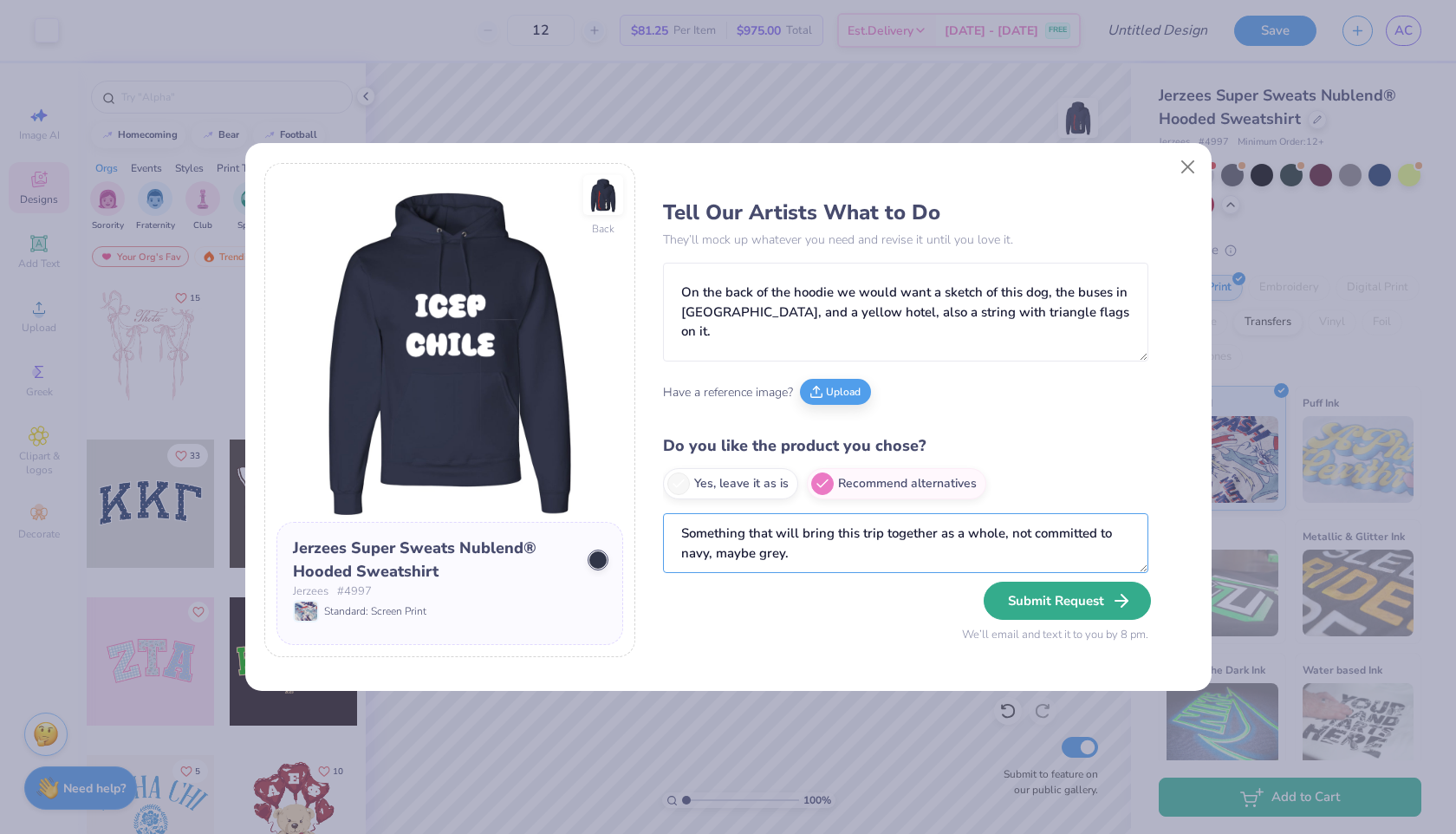
type textarea "Something that will bring this trip together as a whole, not committed to navy,…"
click at [1028, 587] on button "Submit Request" at bounding box center [1067, 600] width 167 height 38
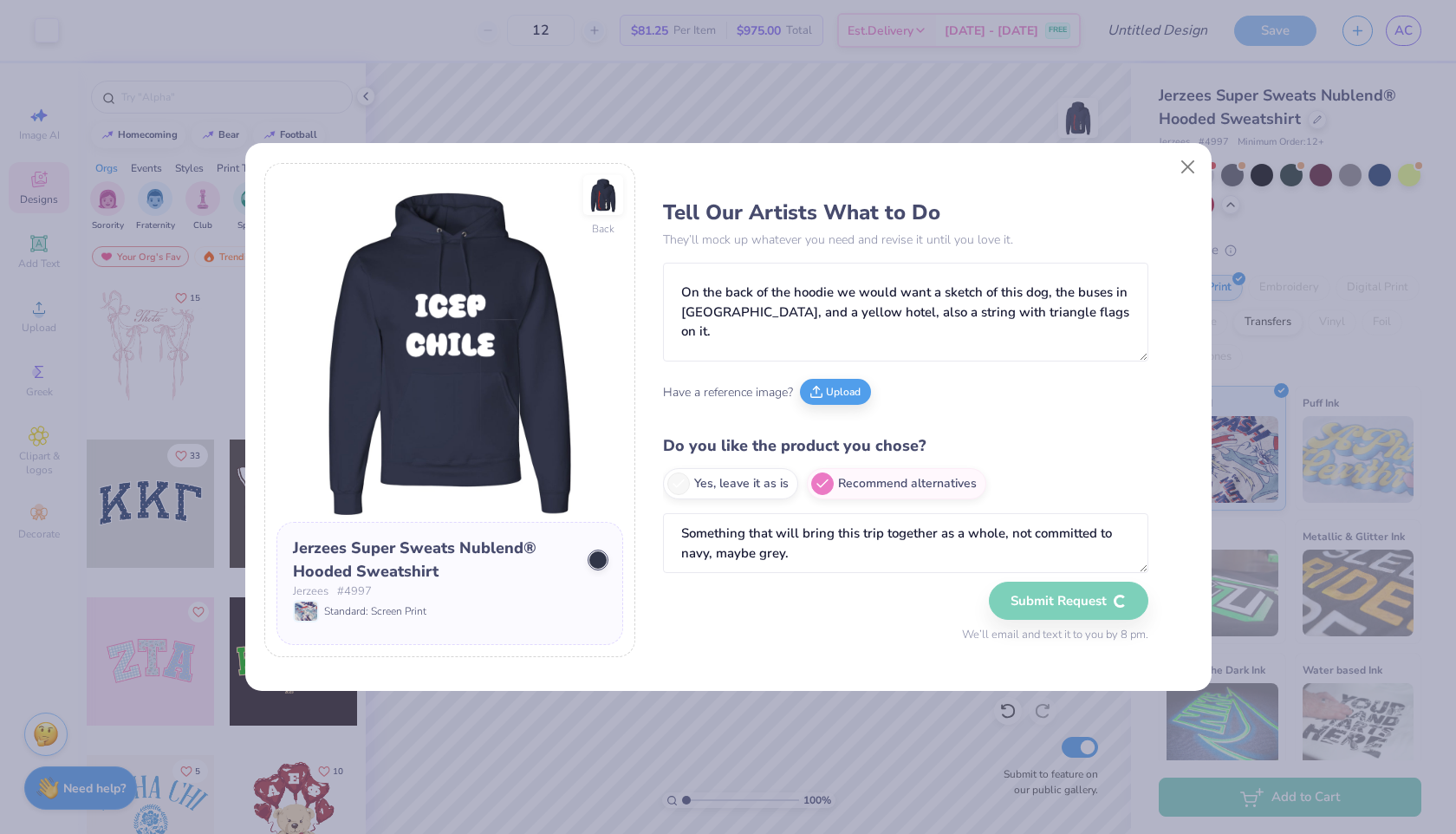
radio input "true"
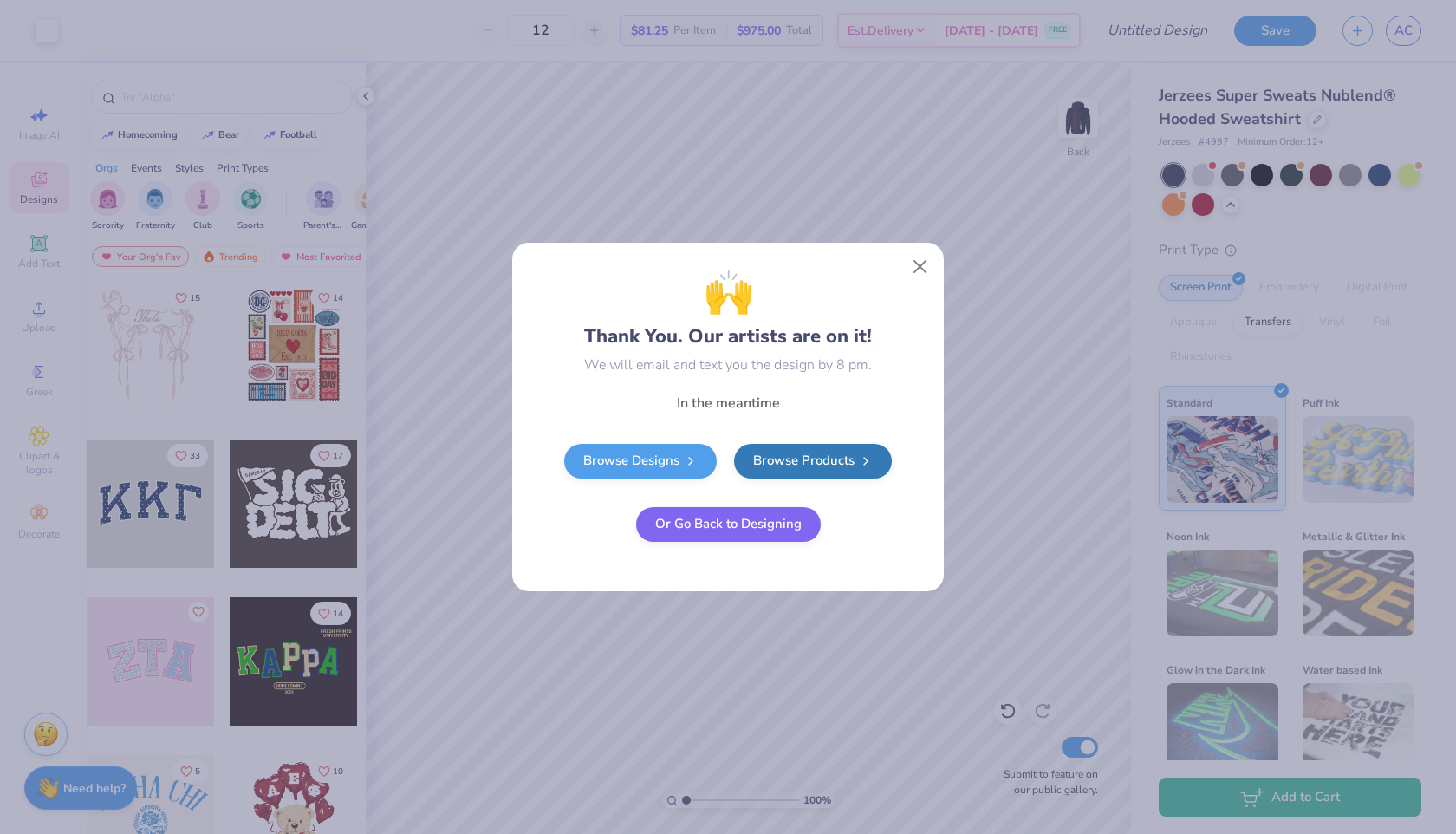
scroll to position [0, 0]
click at [735, 518] on button "Or Go Back to Designing" at bounding box center [728, 522] width 185 height 35
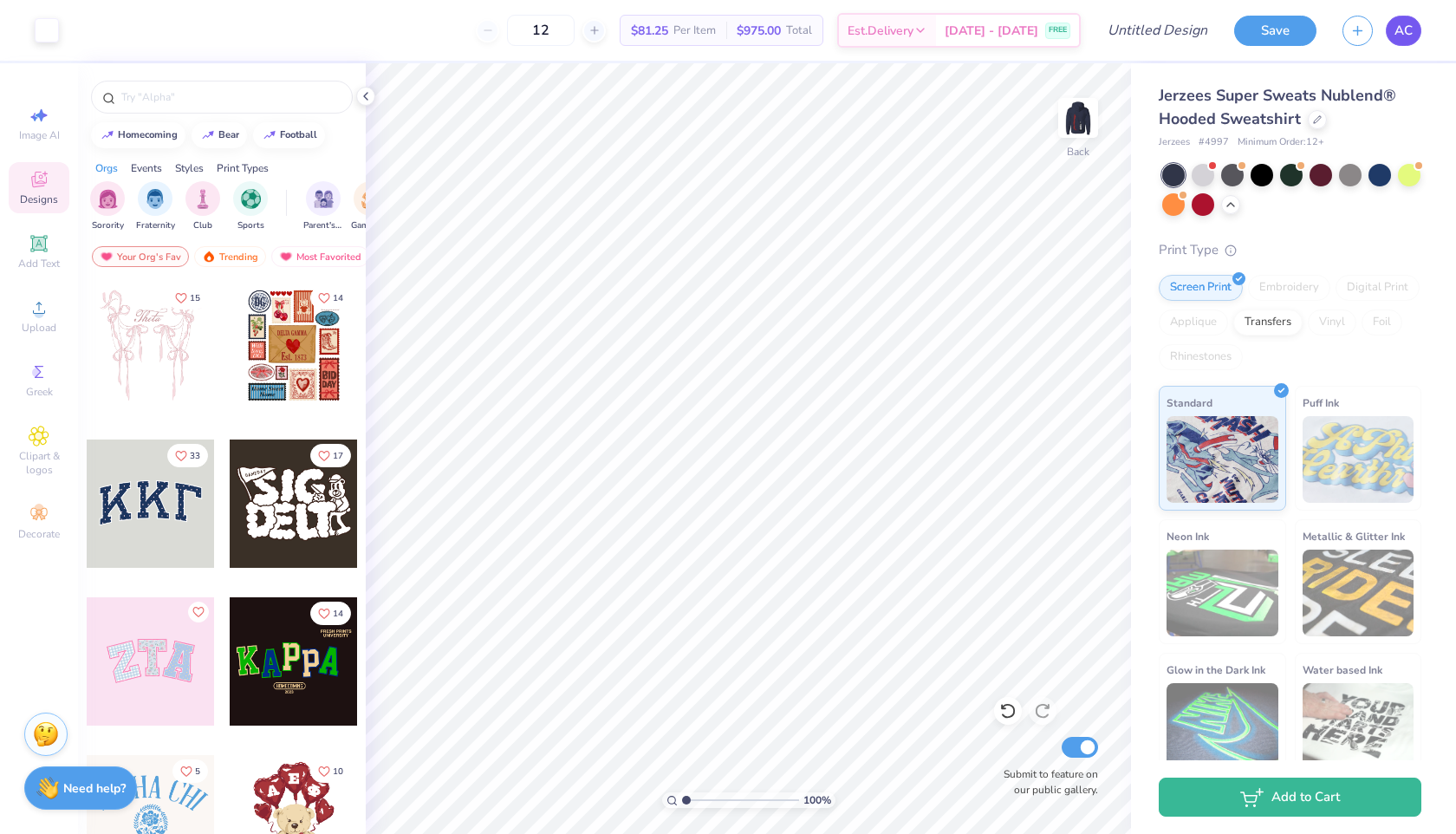
click at [1403, 25] on span "AC" at bounding box center [1403, 31] width 18 height 20
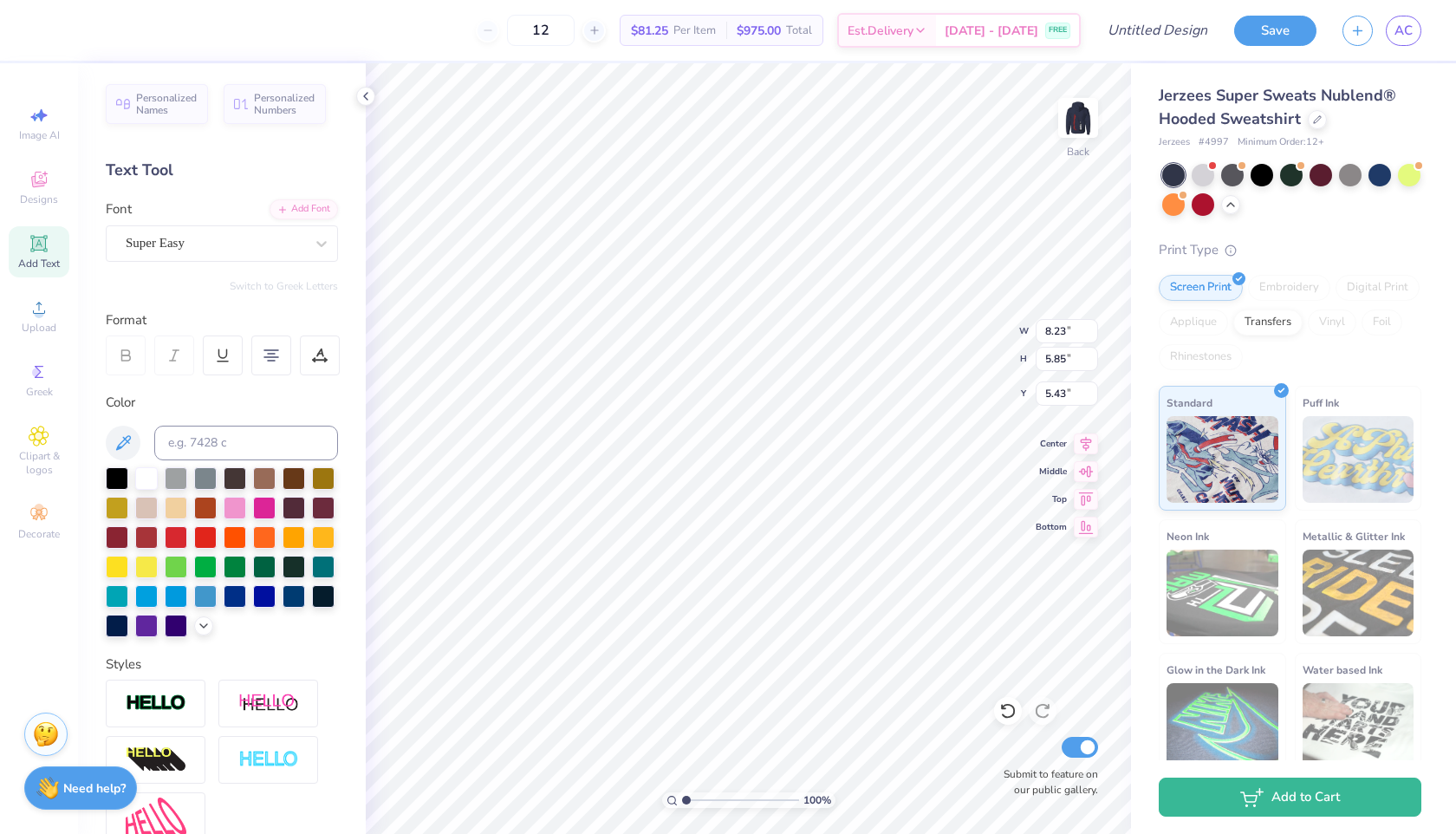
type input "8.23"
type input "5.85"
type input "5.56"
click at [1085, 115] on img at bounding box center [1078, 118] width 70 height 70
type input "7.36"
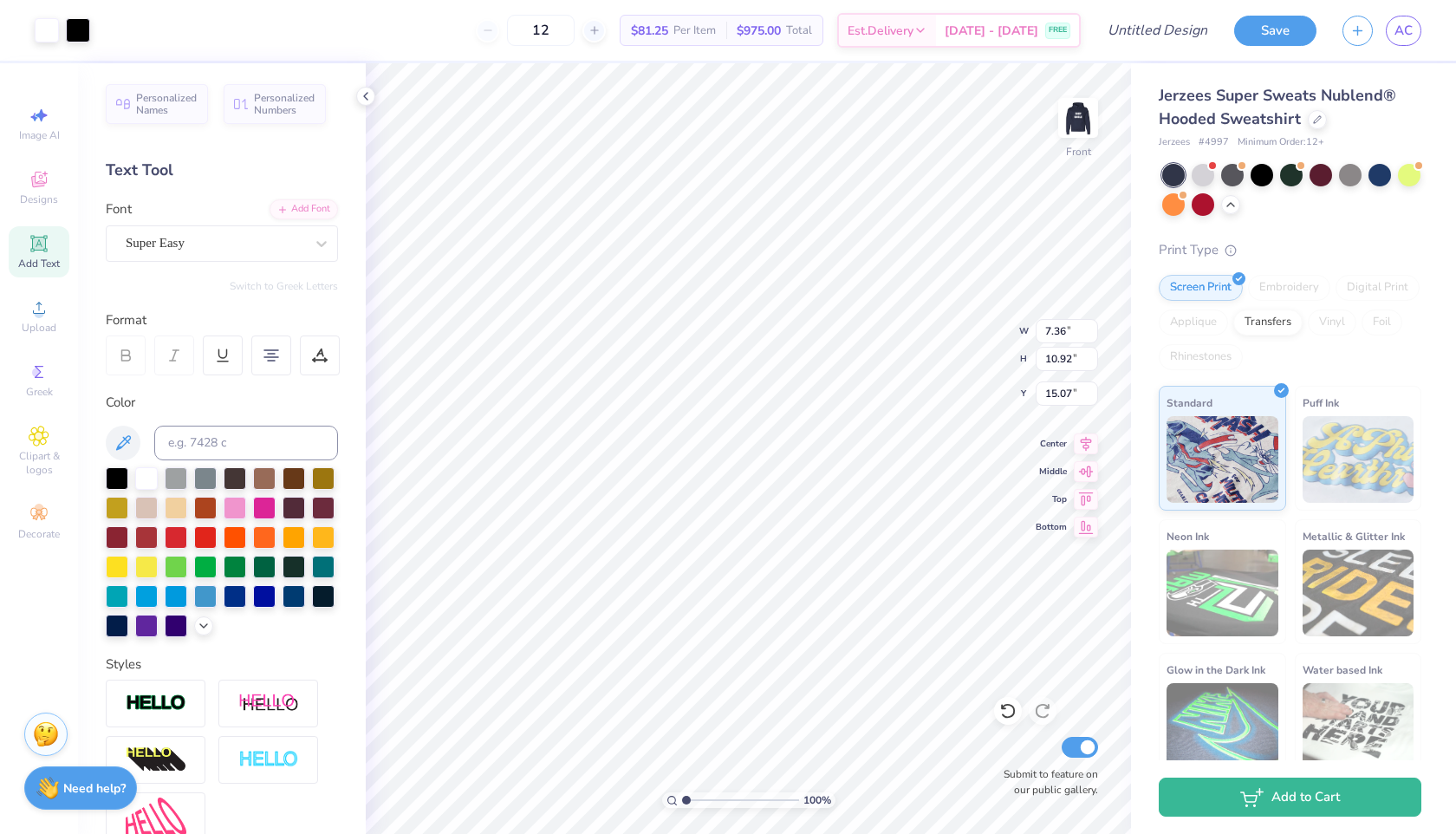
type input "10.92"
type input "15.08"
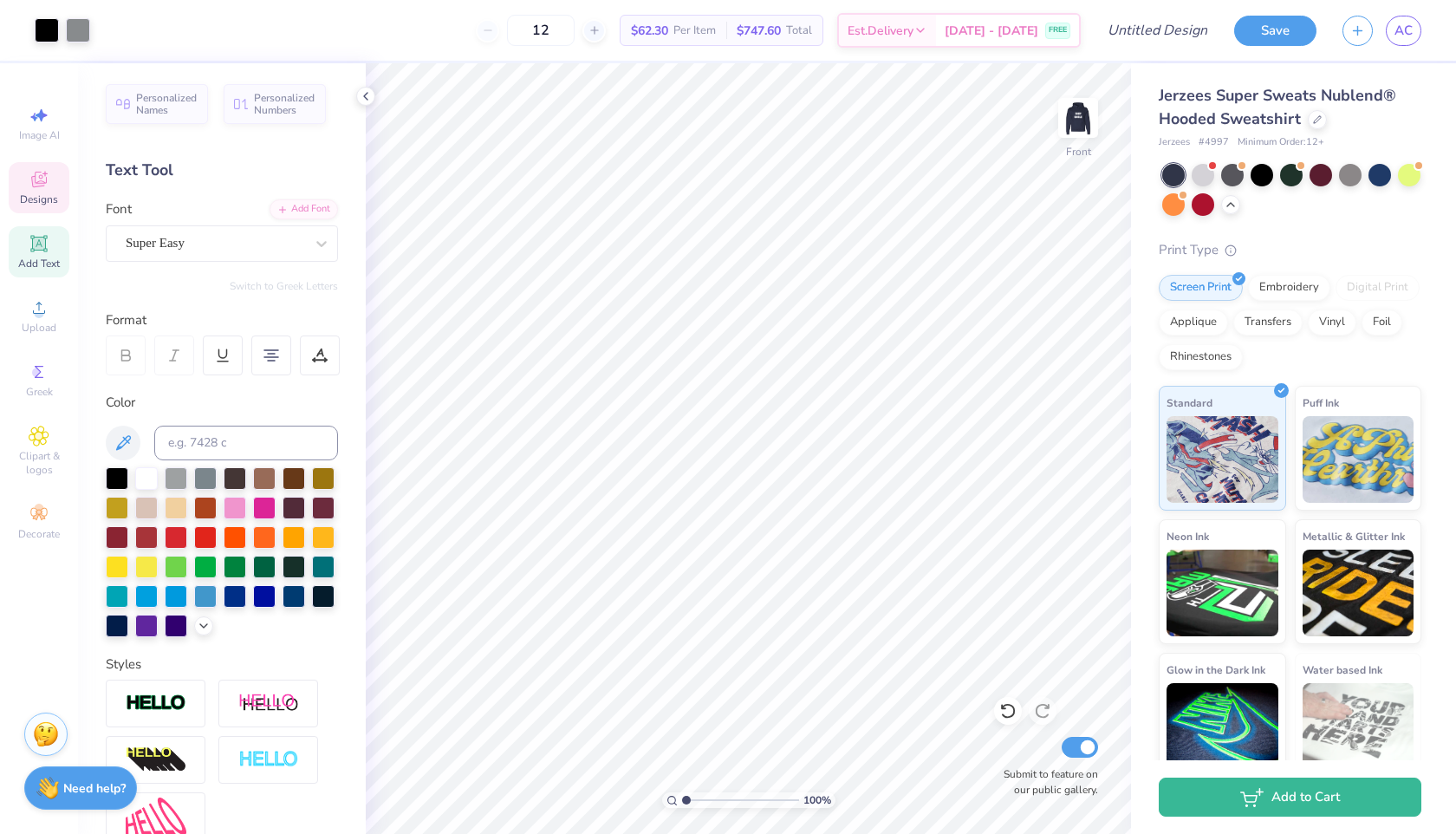
click at [50, 209] on div "Designs" at bounding box center [39, 187] width 61 height 51
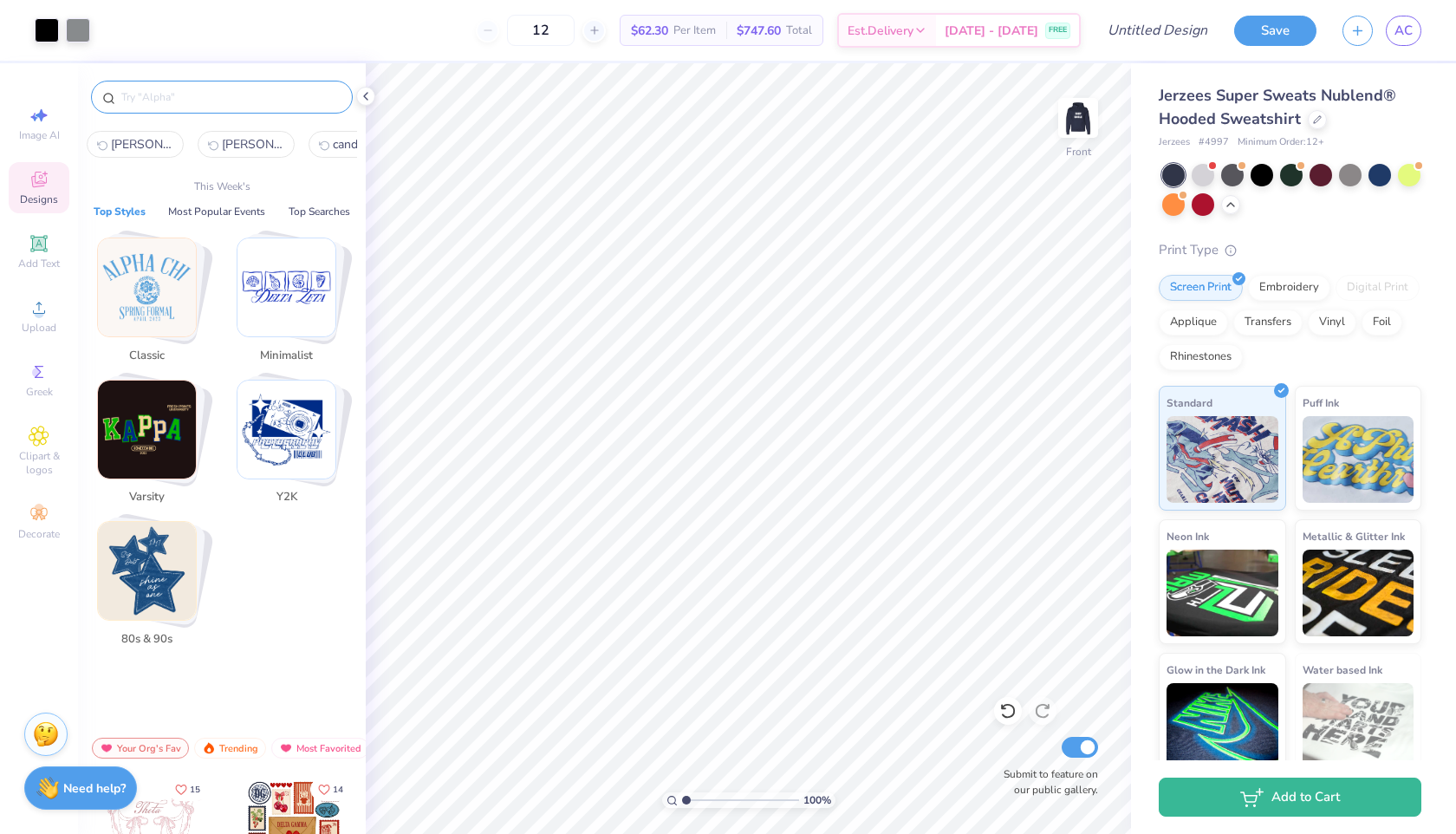
click at [154, 101] on input "text" at bounding box center [230, 97] width 222 height 17
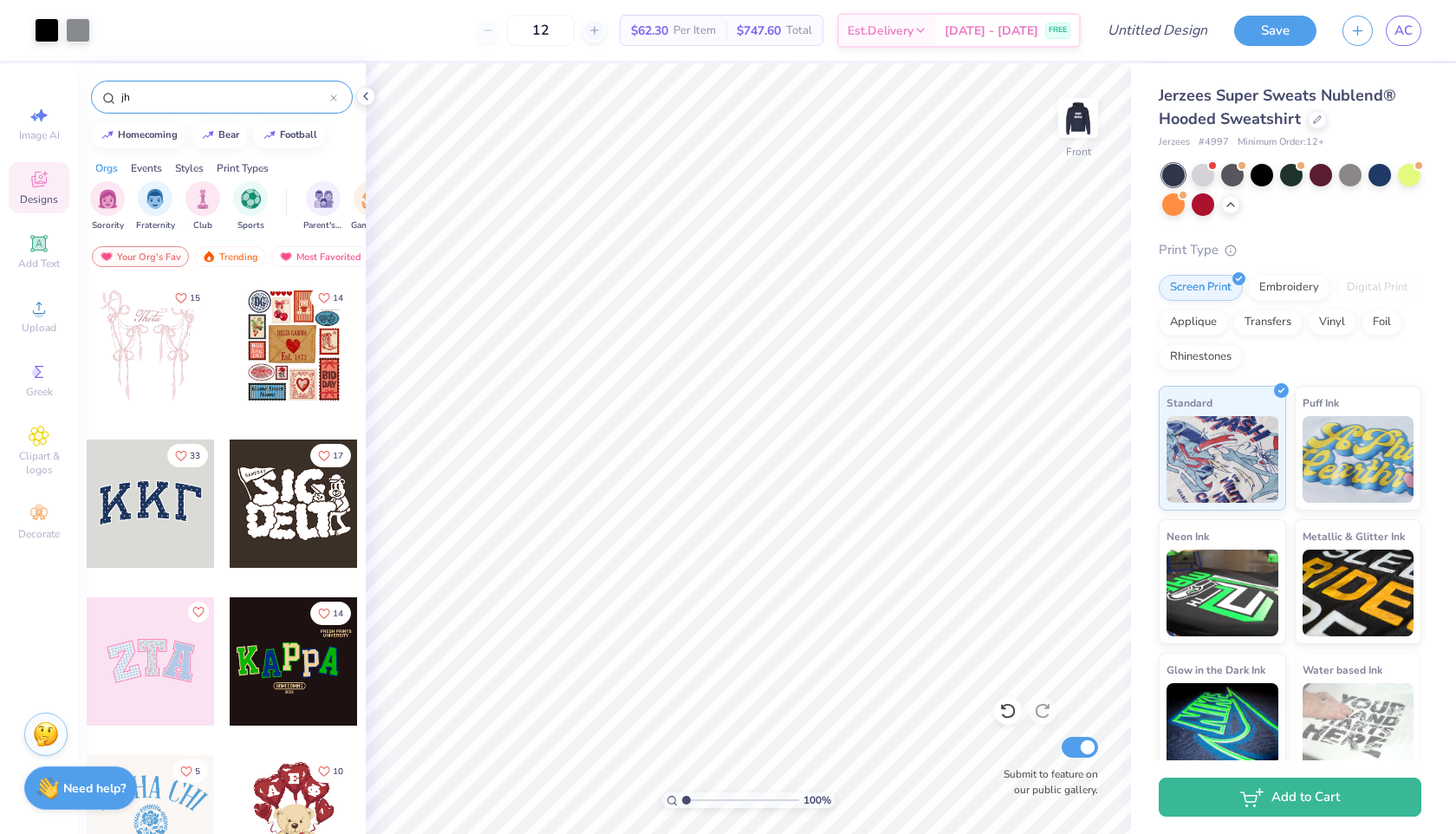
type input "j"
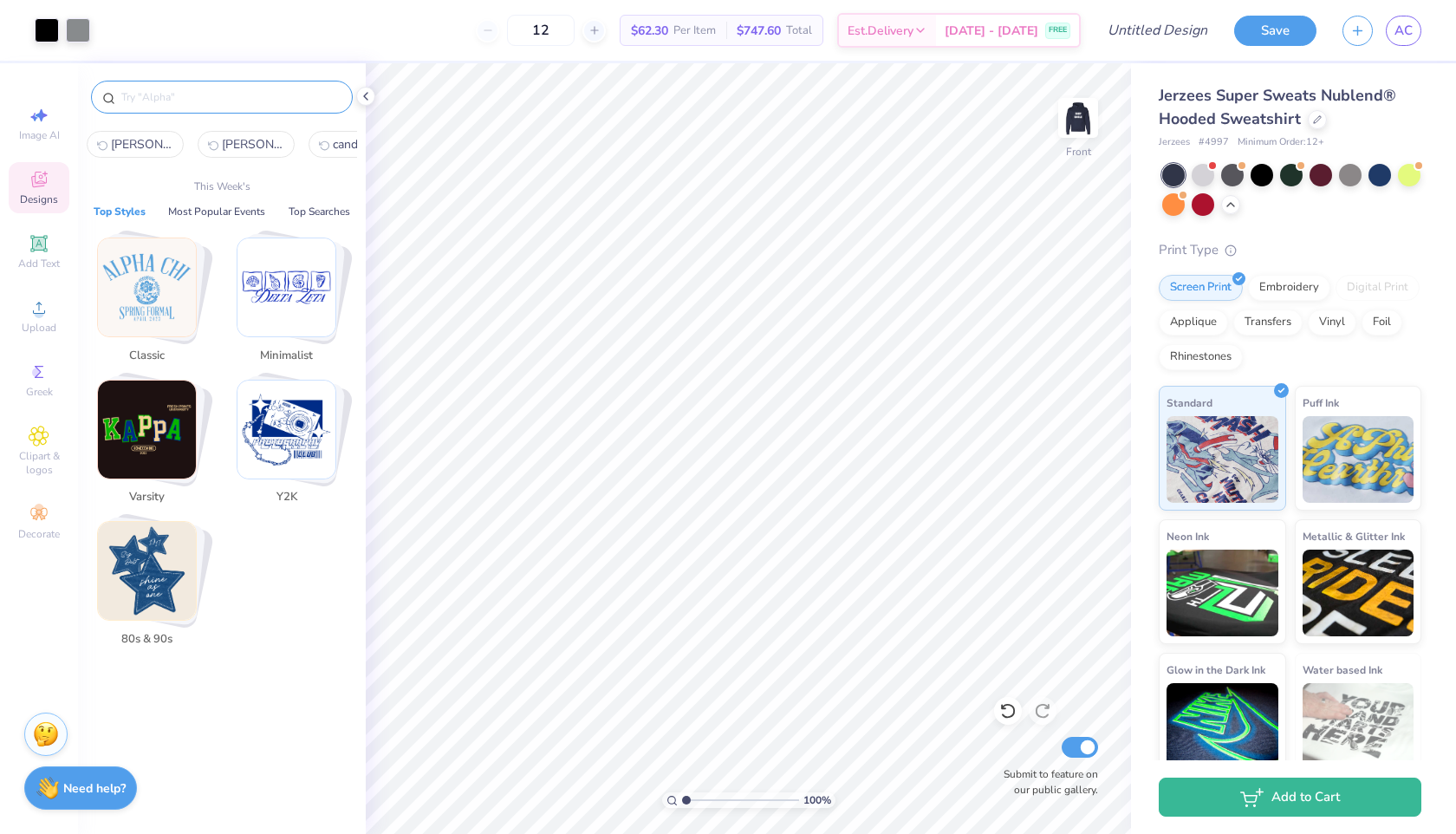
type input "o"
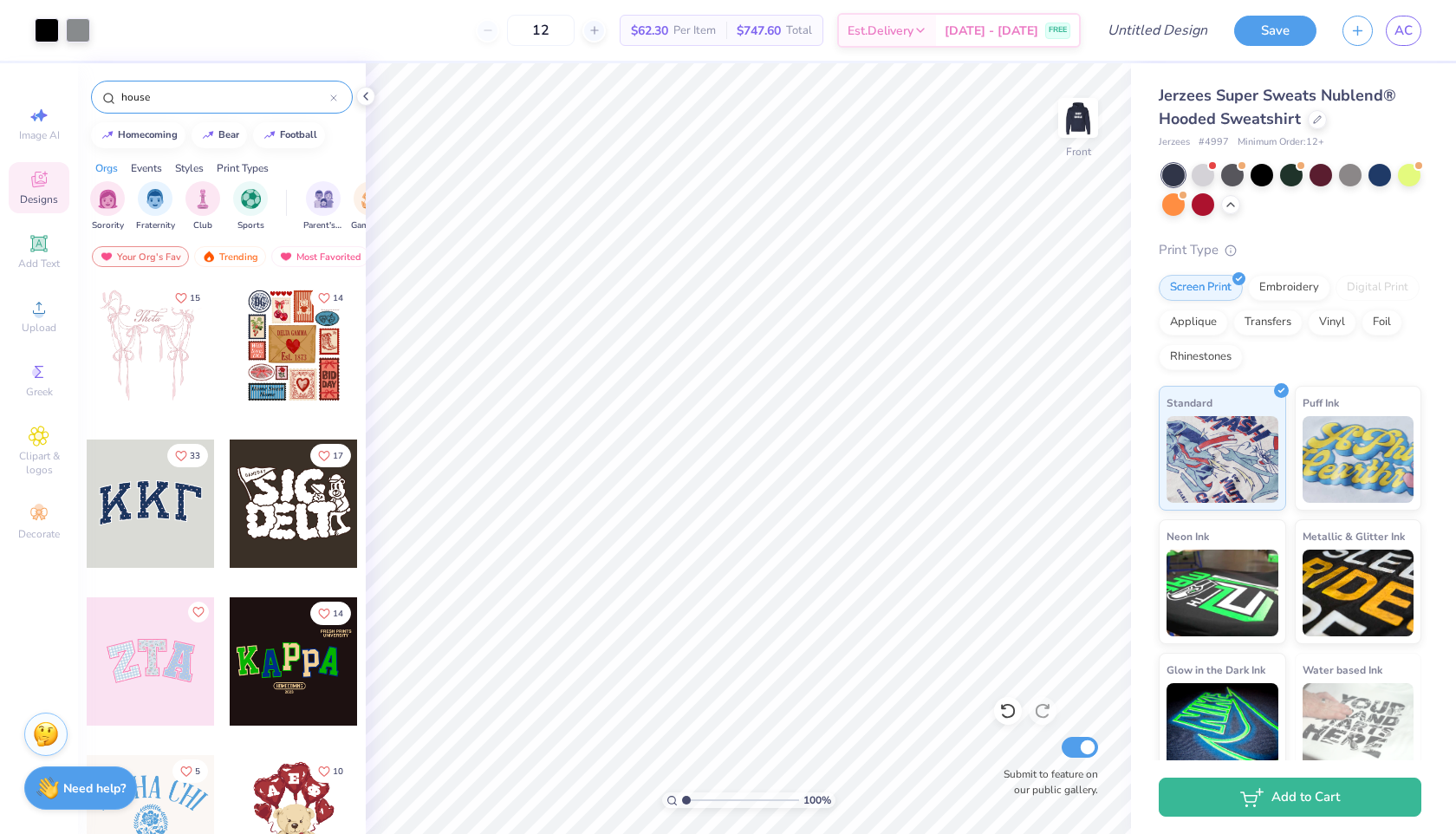
type input "house"
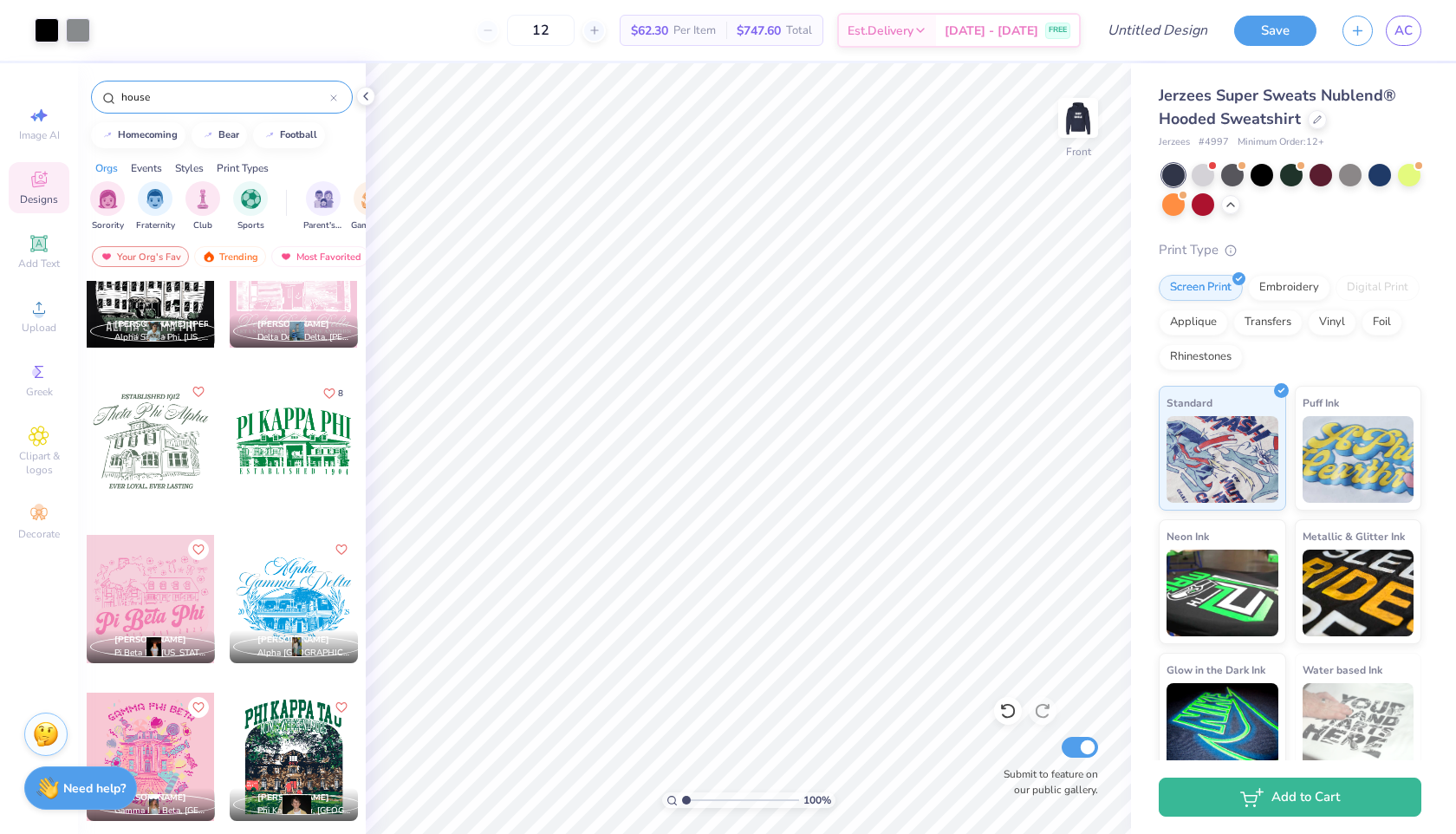
scroll to position [1454, 0]
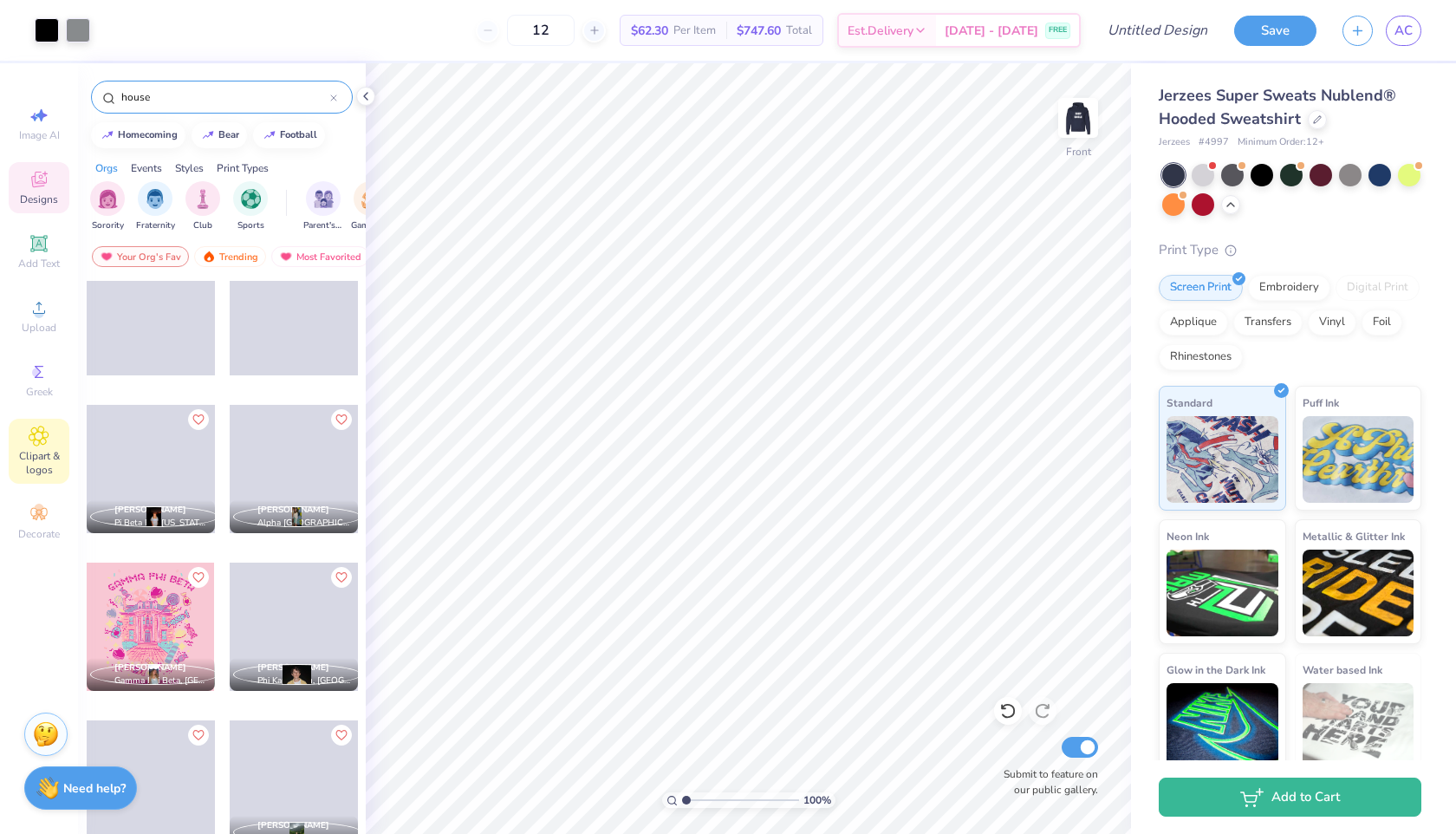
click at [38, 438] on icon at bounding box center [39, 436] width 9 height 9
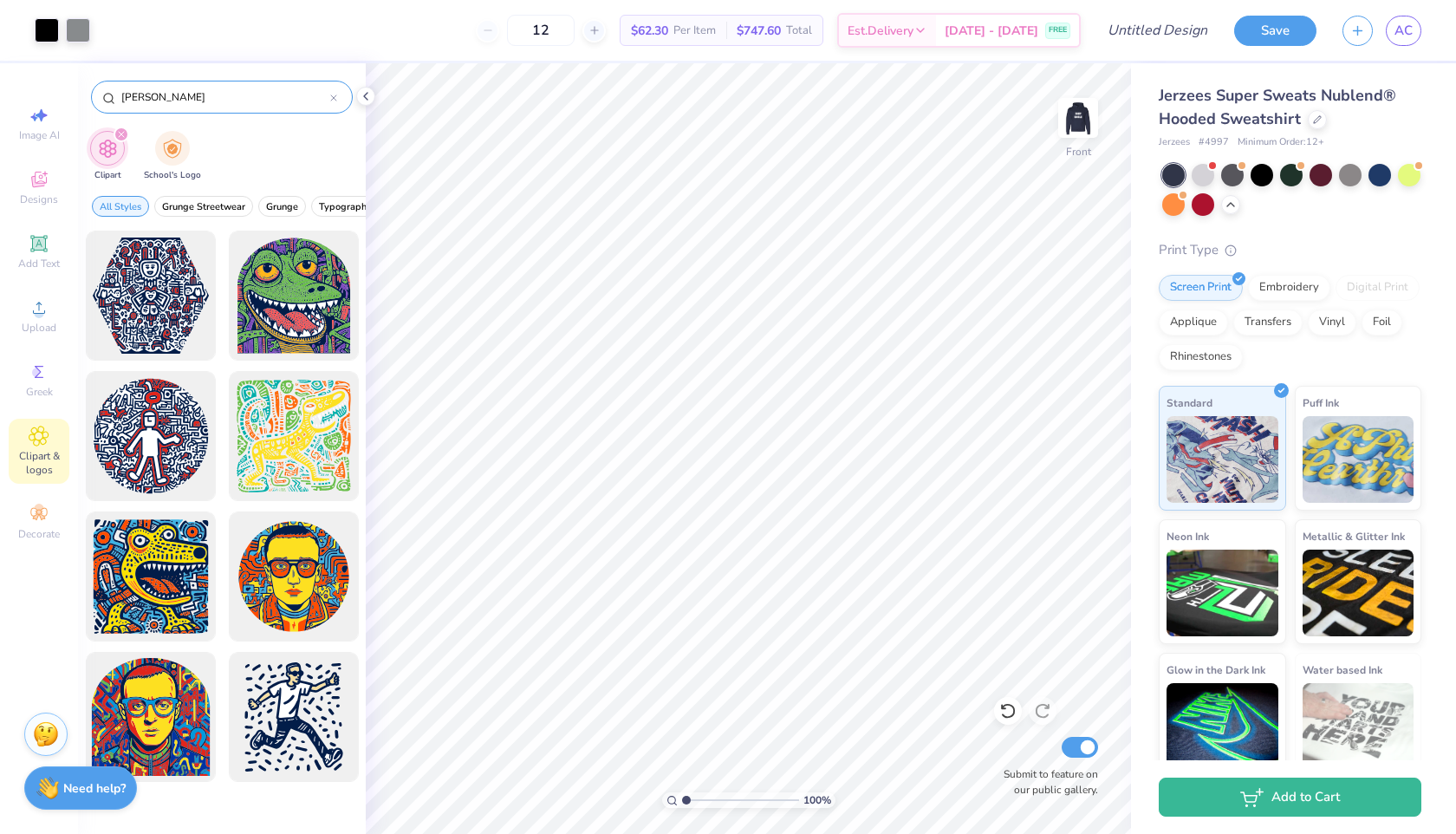
click at [213, 91] on input "Keith Haring" at bounding box center [225, 97] width 211 height 17
click at [213, 92] on input "Keith Haring" at bounding box center [225, 97] width 211 height 17
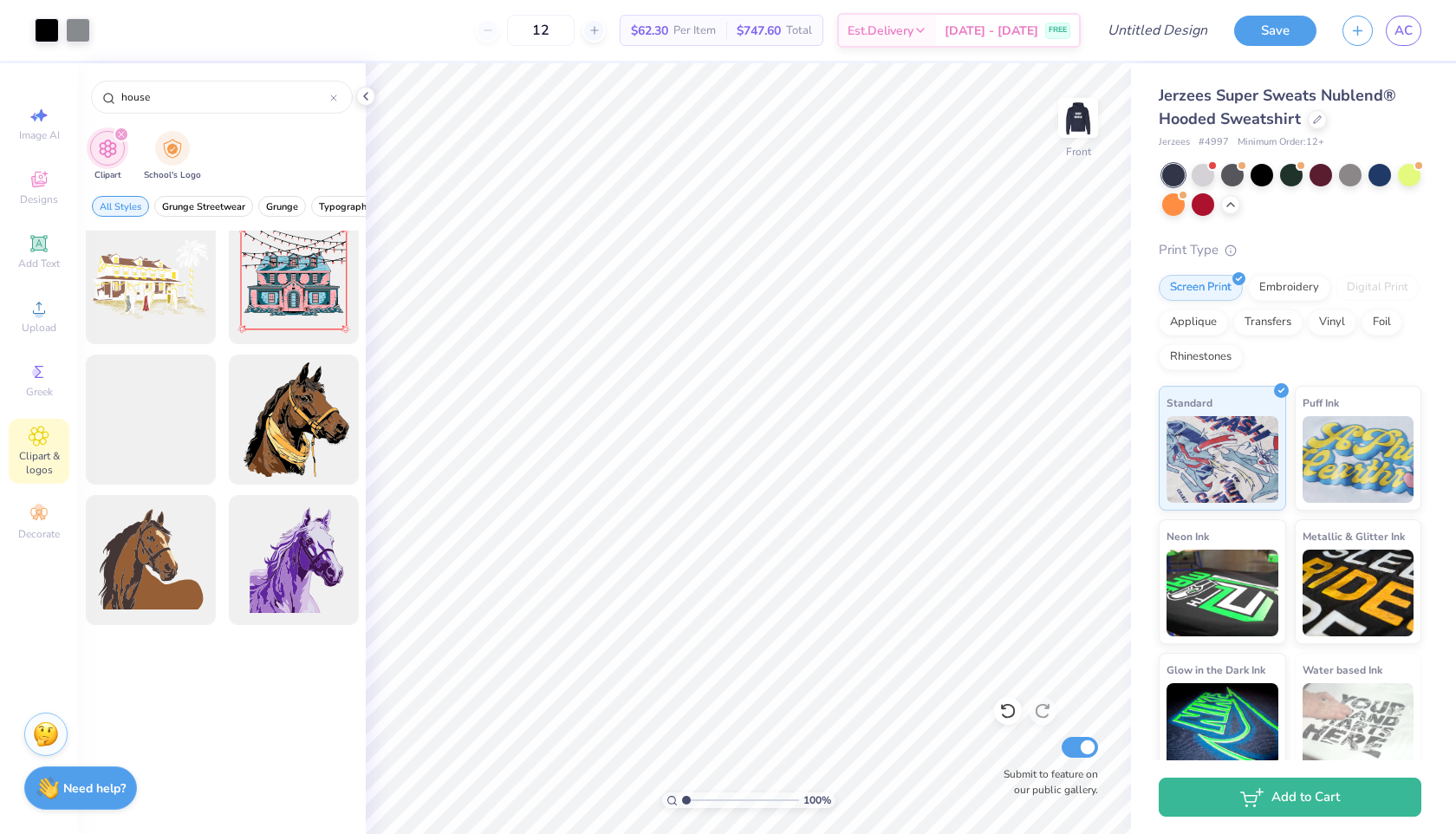
scroll to position [0, 0]
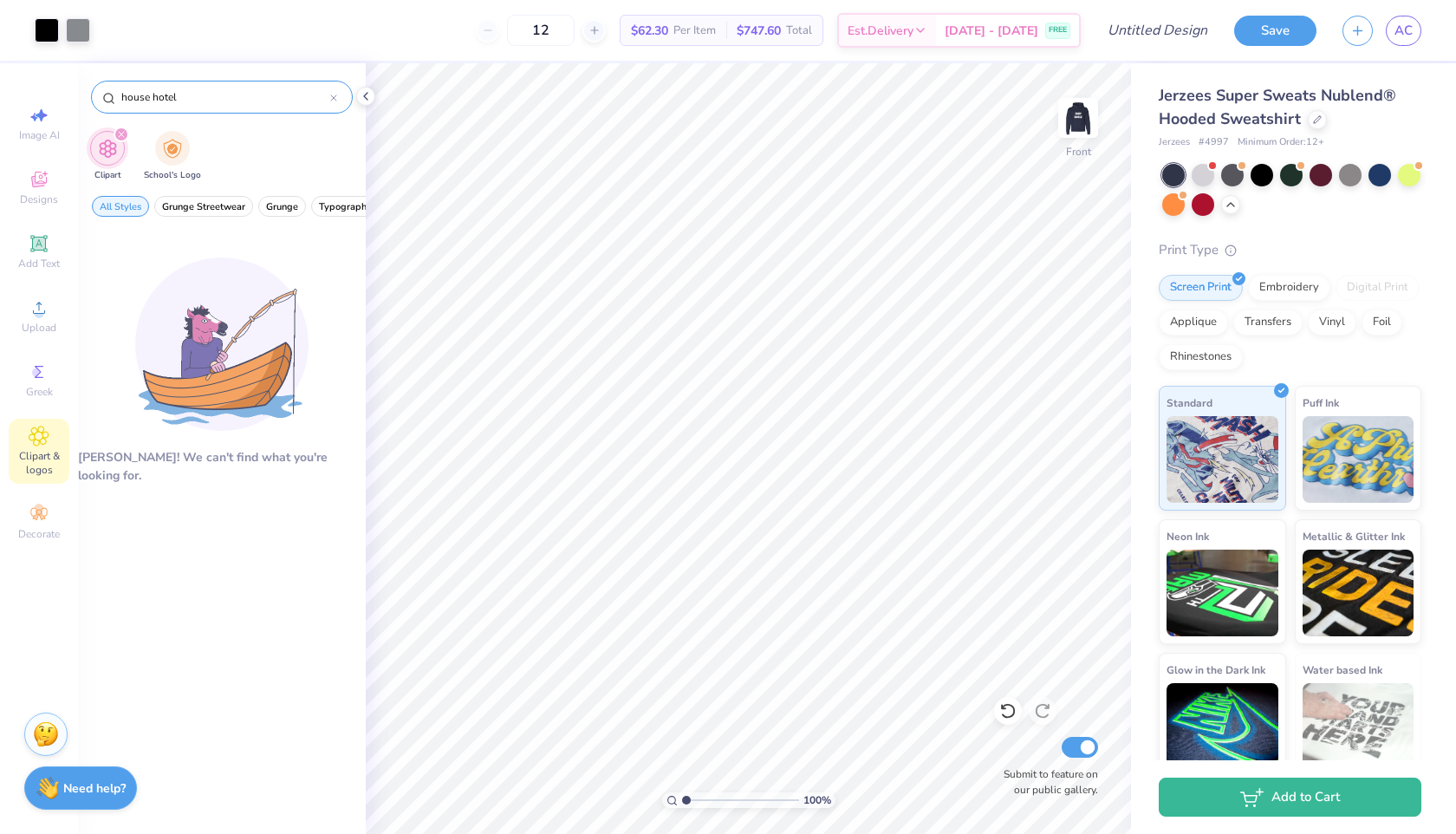
click at [180, 92] on input "house hotel" at bounding box center [225, 97] width 211 height 17
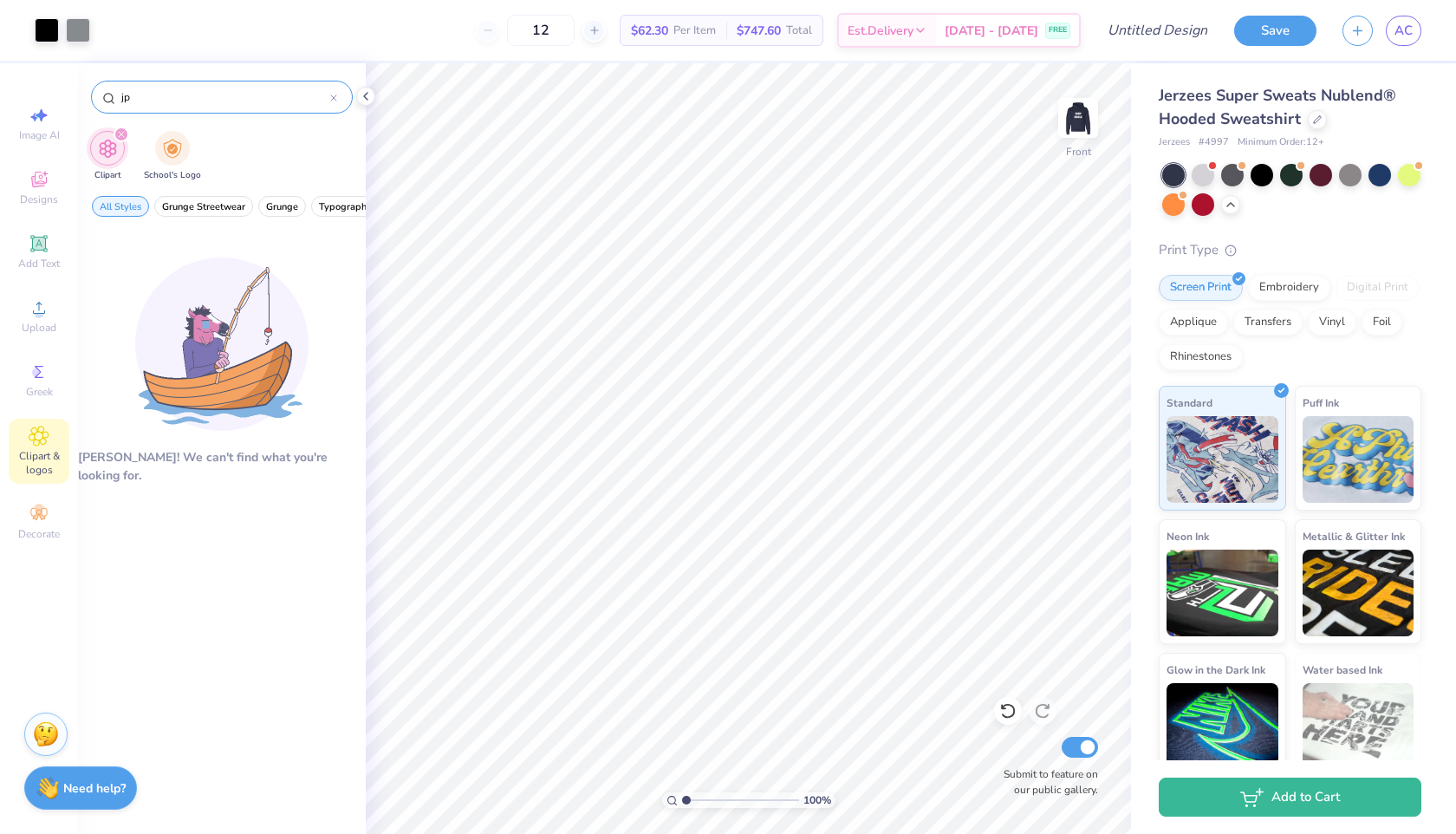
type input "j"
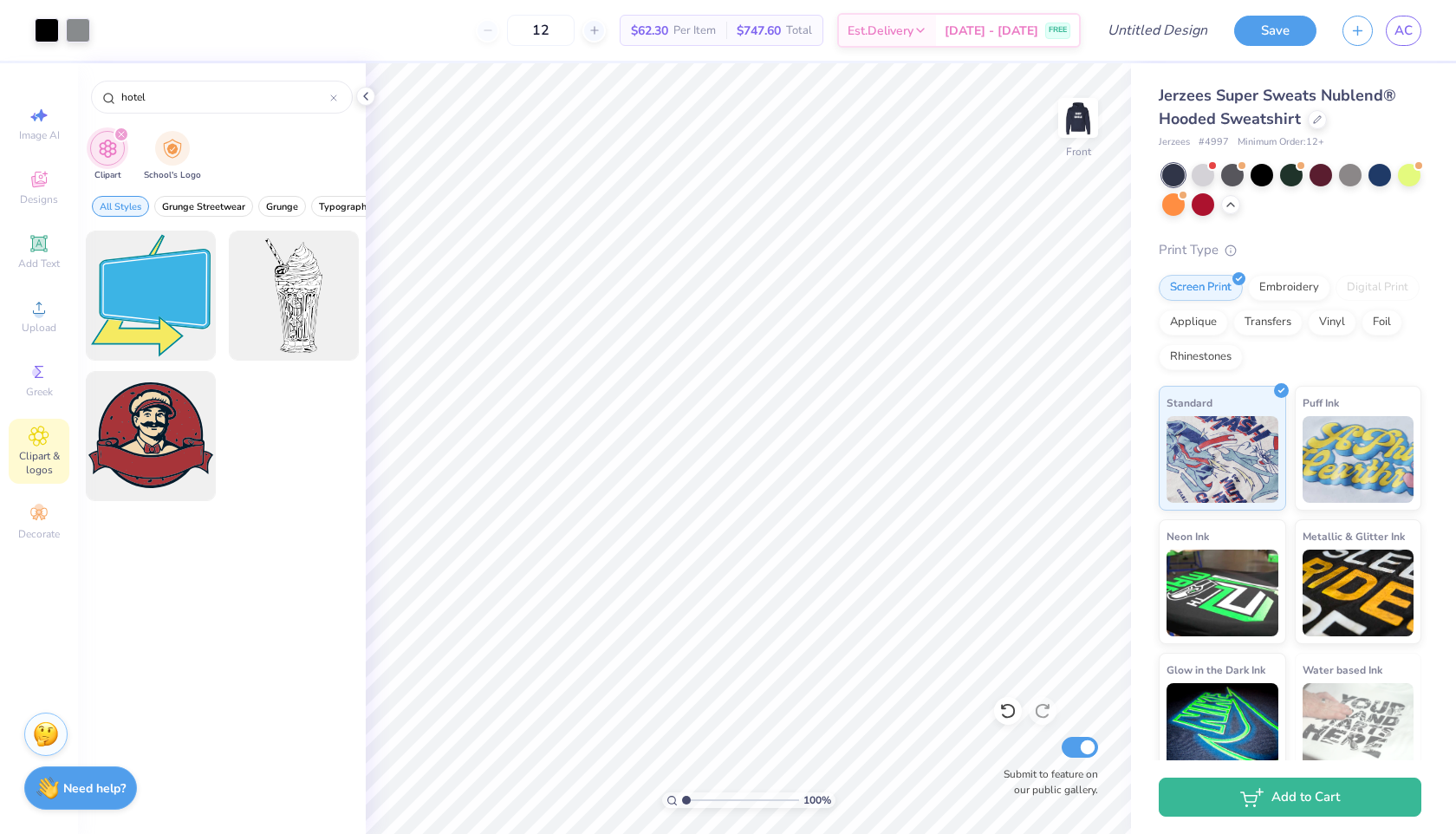
type input "hotel"
click at [122, 132] on icon "filter for Clipart" at bounding box center [121, 134] width 5 height 5
click at [166, 136] on div "filter for School's Logo" at bounding box center [173, 146] width 35 height 35
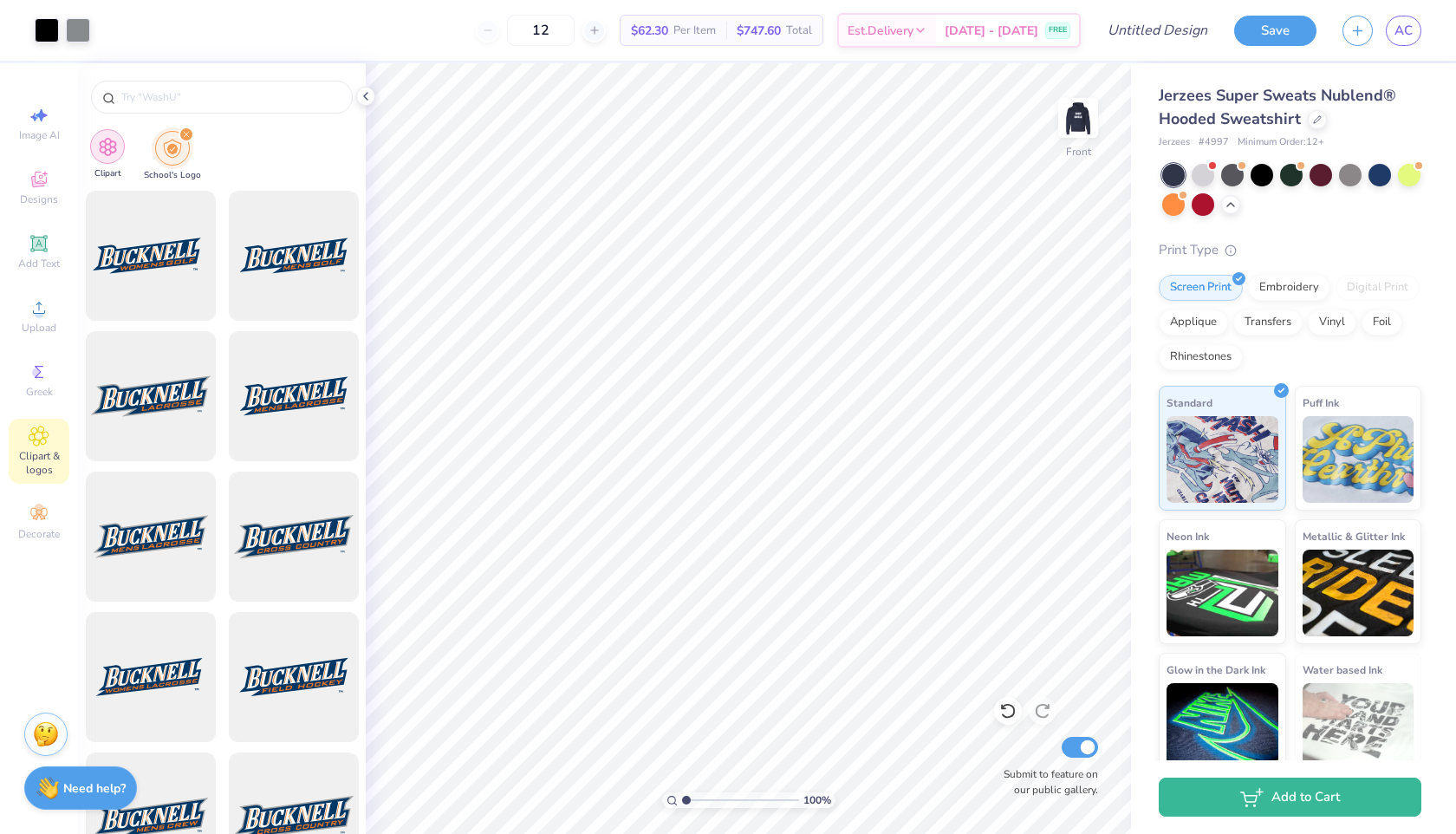
click at [112, 147] on img "filter for Clipart" at bounding box center [107, 146] width 20 height 20
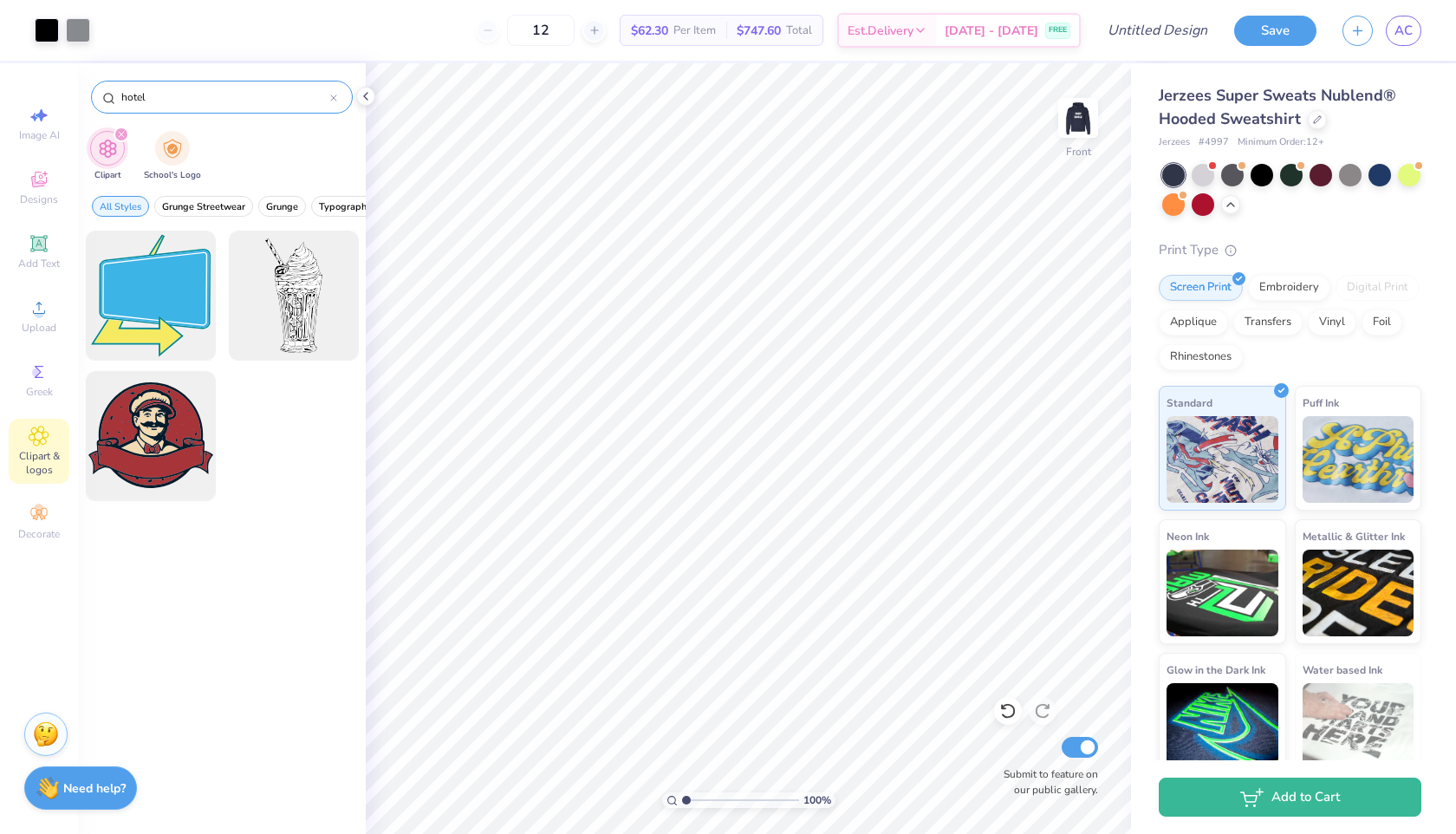
click at [178, 104] on input "hotel" at bounding box center [225, 97] width 211 height 17
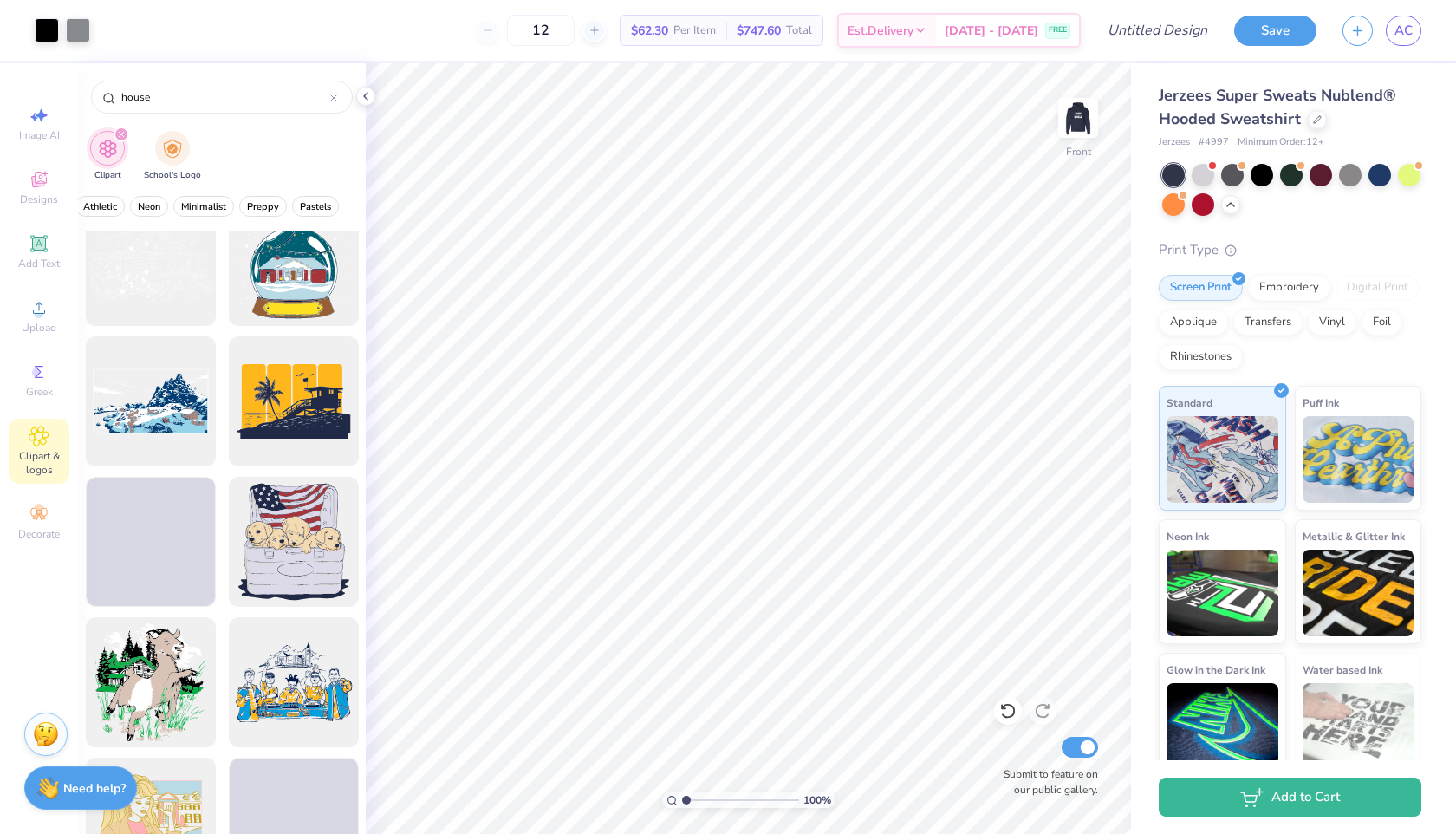
scroll to position [1930, 0]
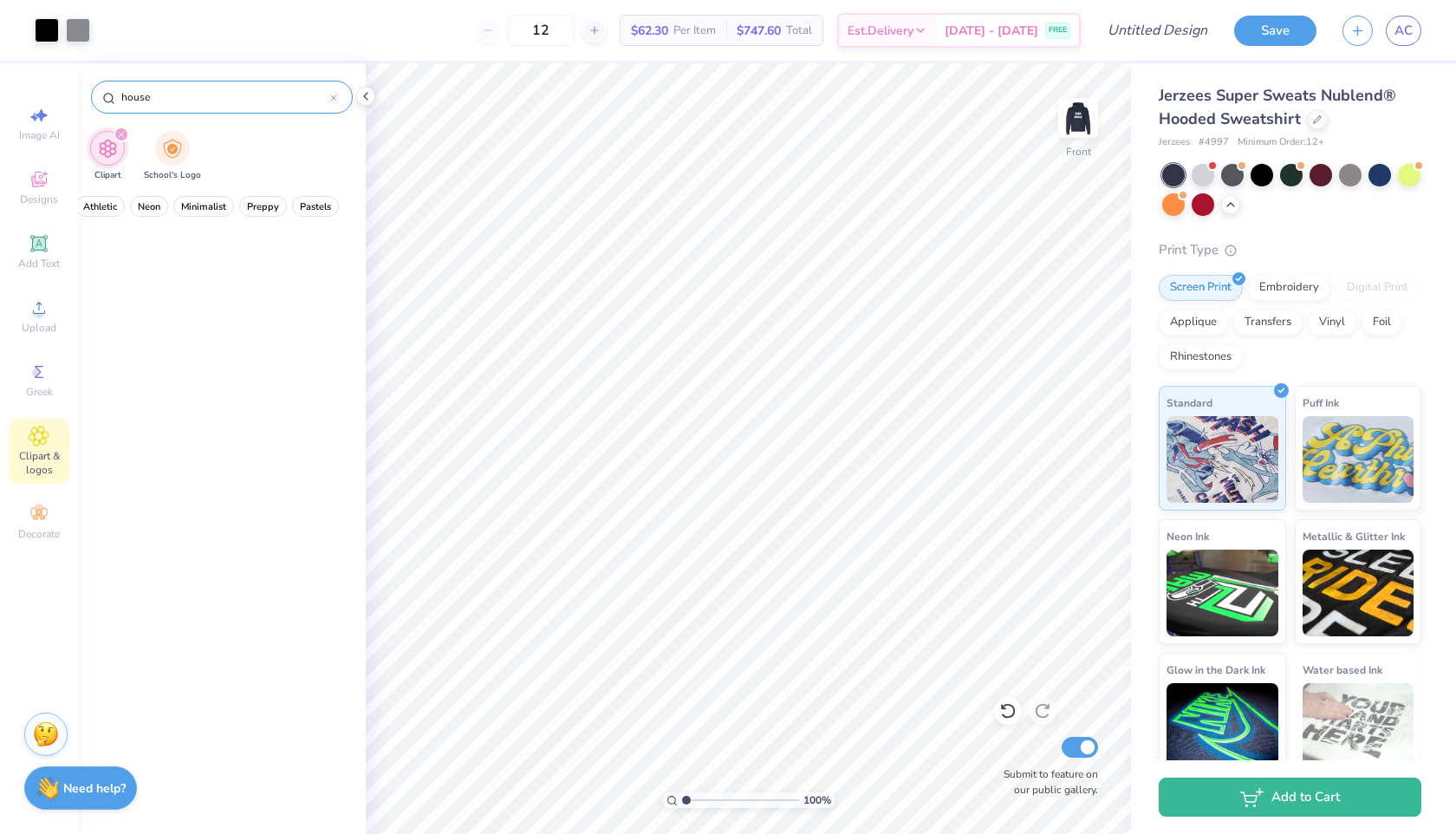
click at [220, 95] on input "house" at bounding box center [225, 97] width 211 height 17
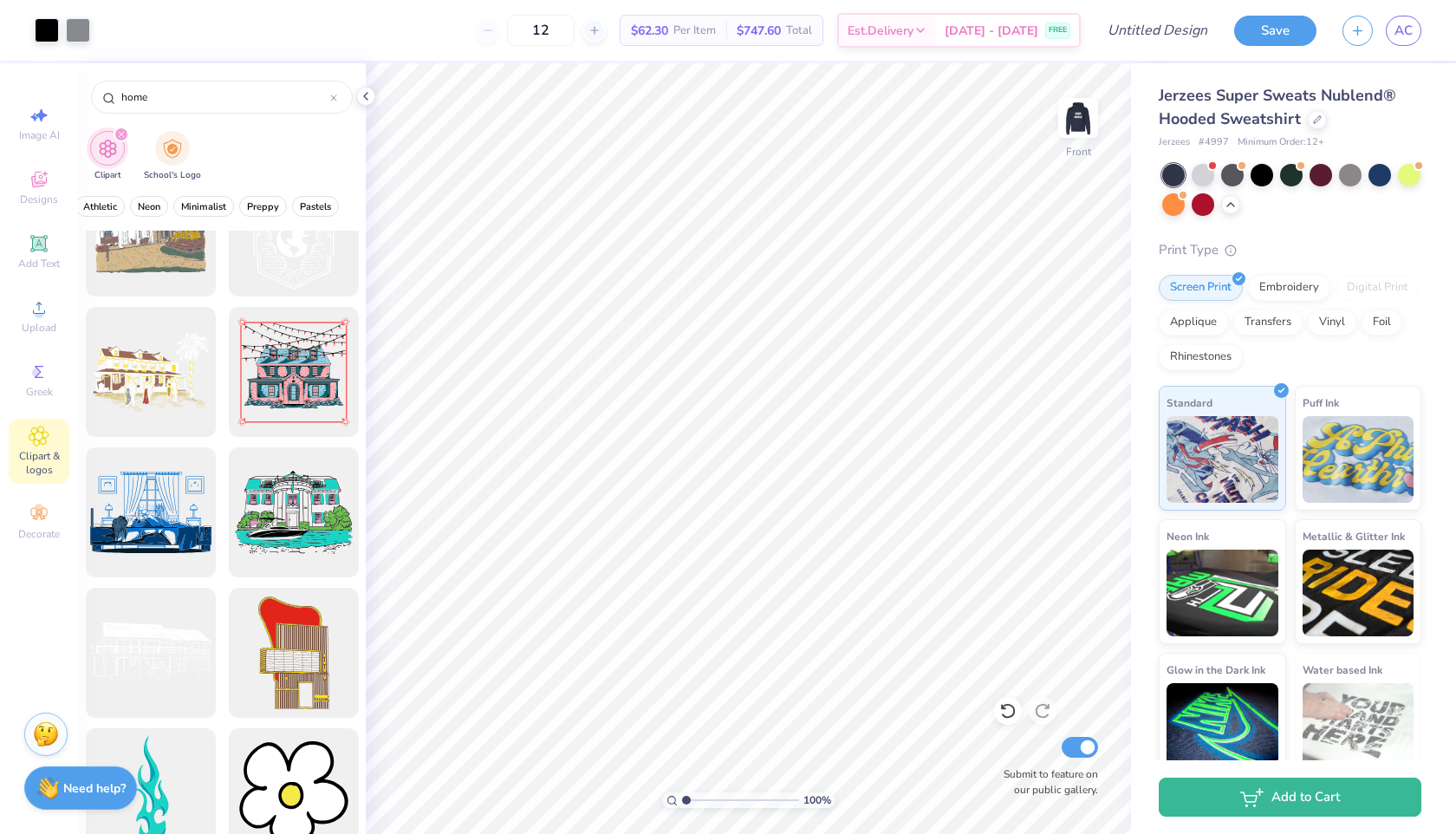
scroll to position [1598, 0]
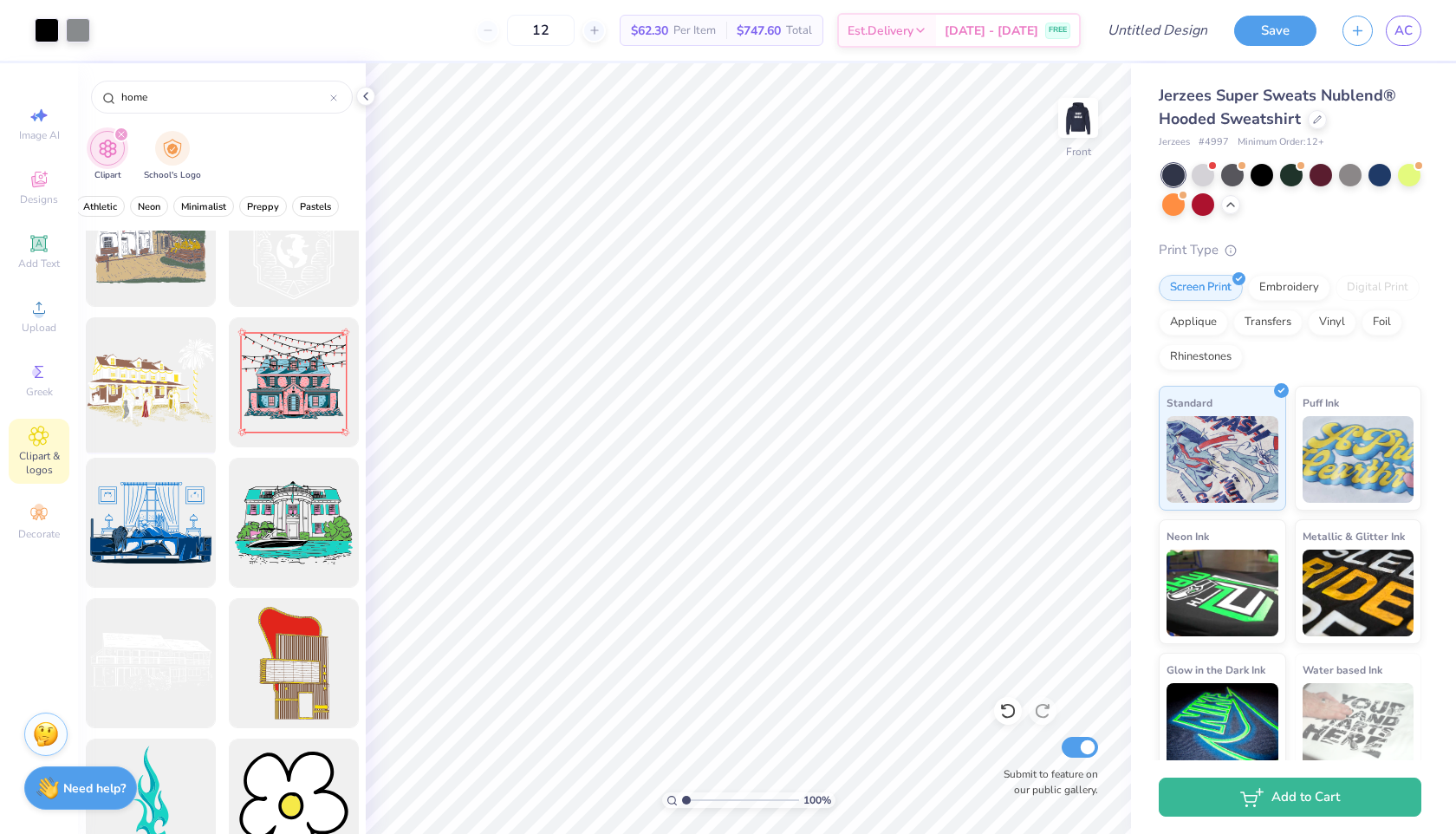
click at [143, 372] on div at bounding box center [150, 383] width 143 height 143
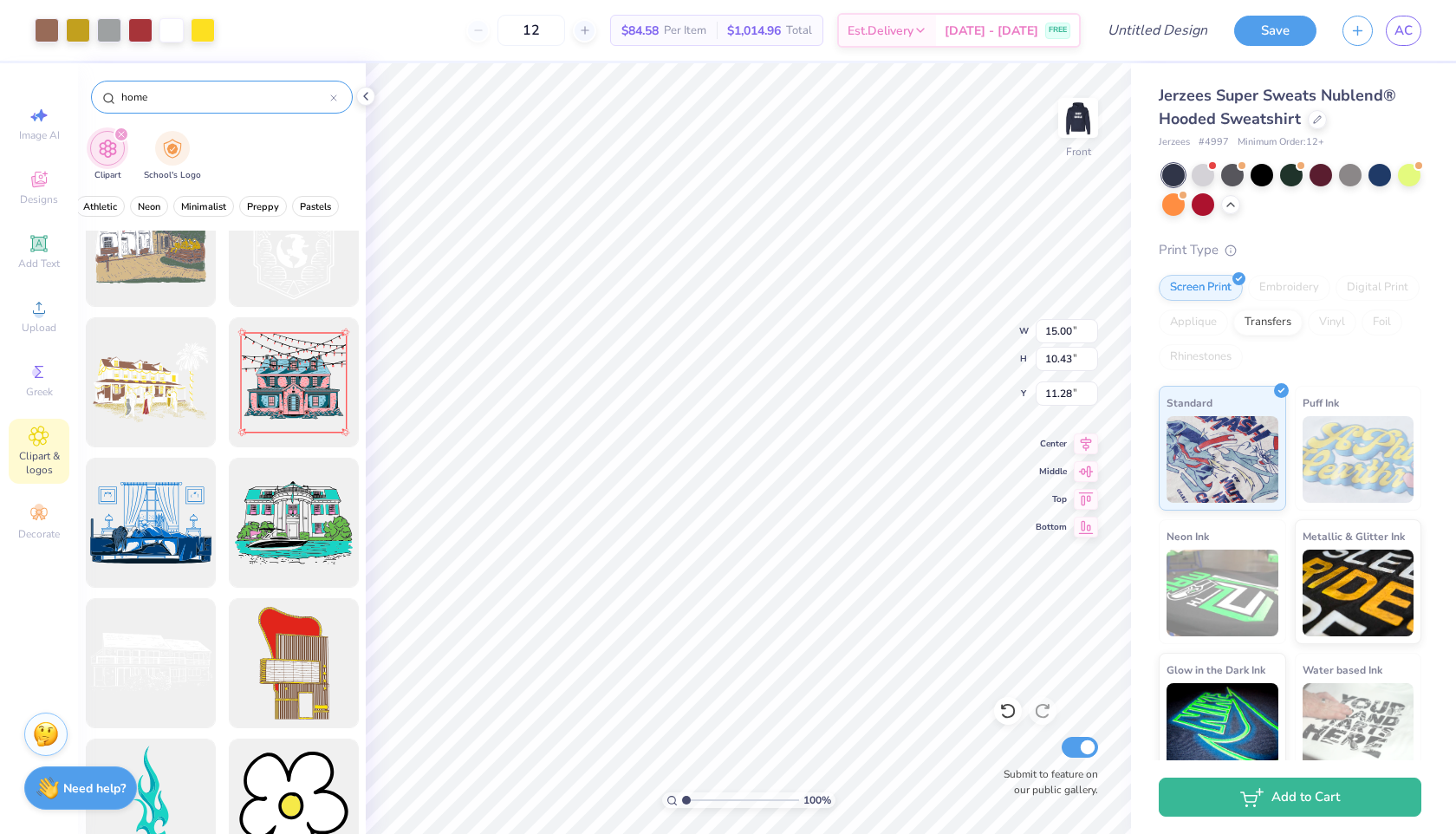
click at [237, 98] on input "home" at bounding box center [225, 97] width 211 height 17
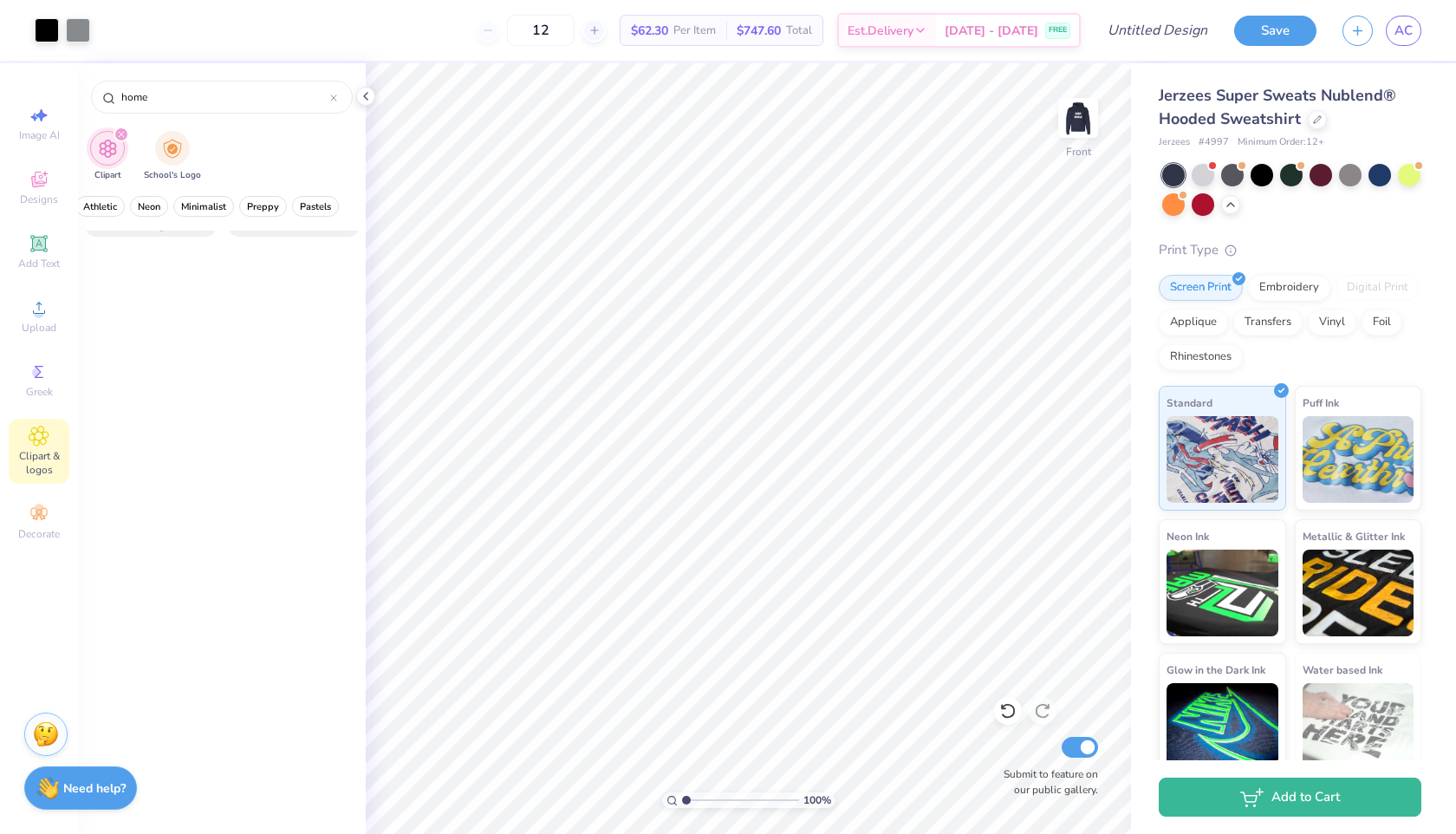
scroll to position [0, 0]
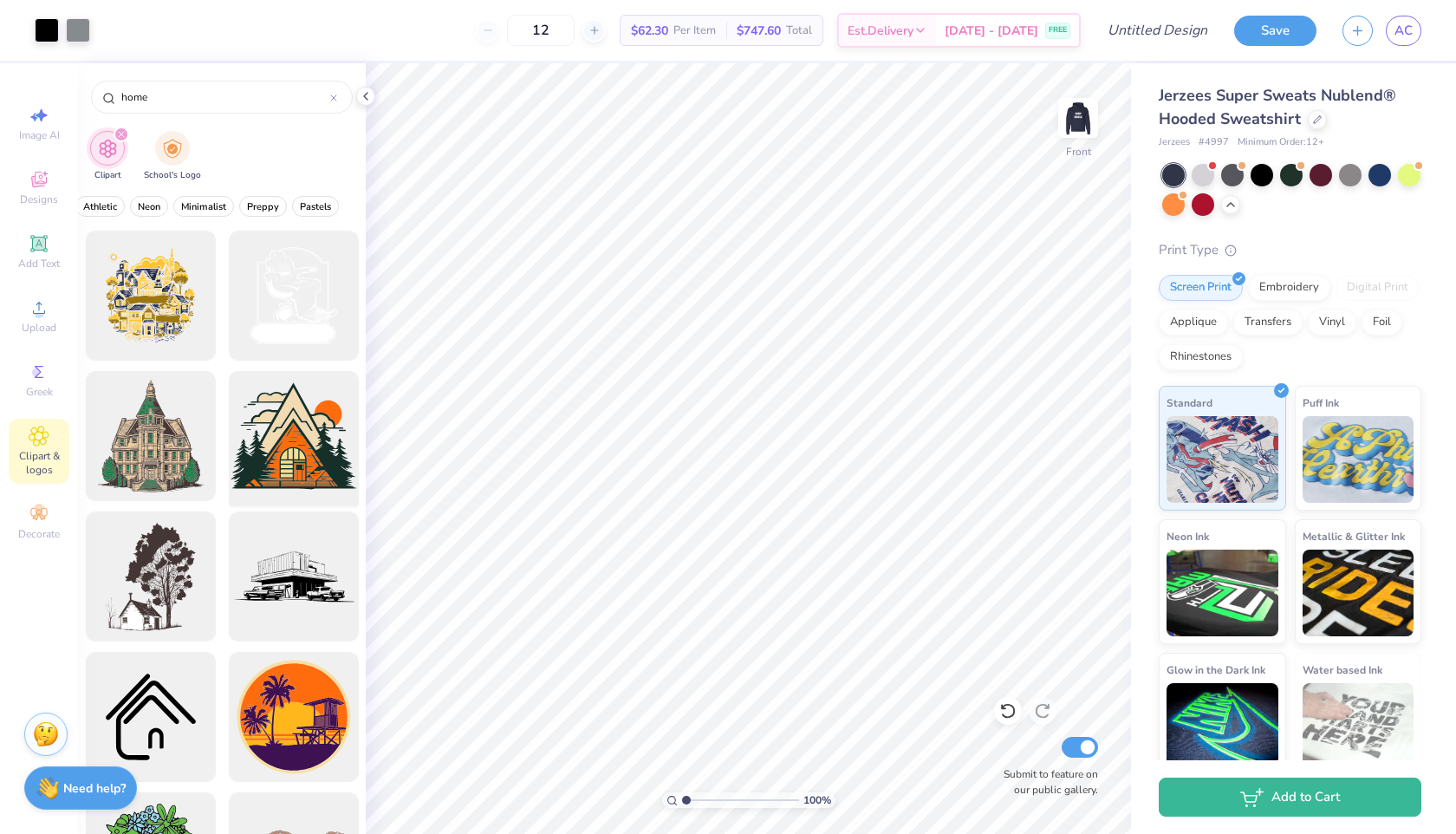
click at [302, 397] on div at bounding box center [294, 437] width 143 height 143
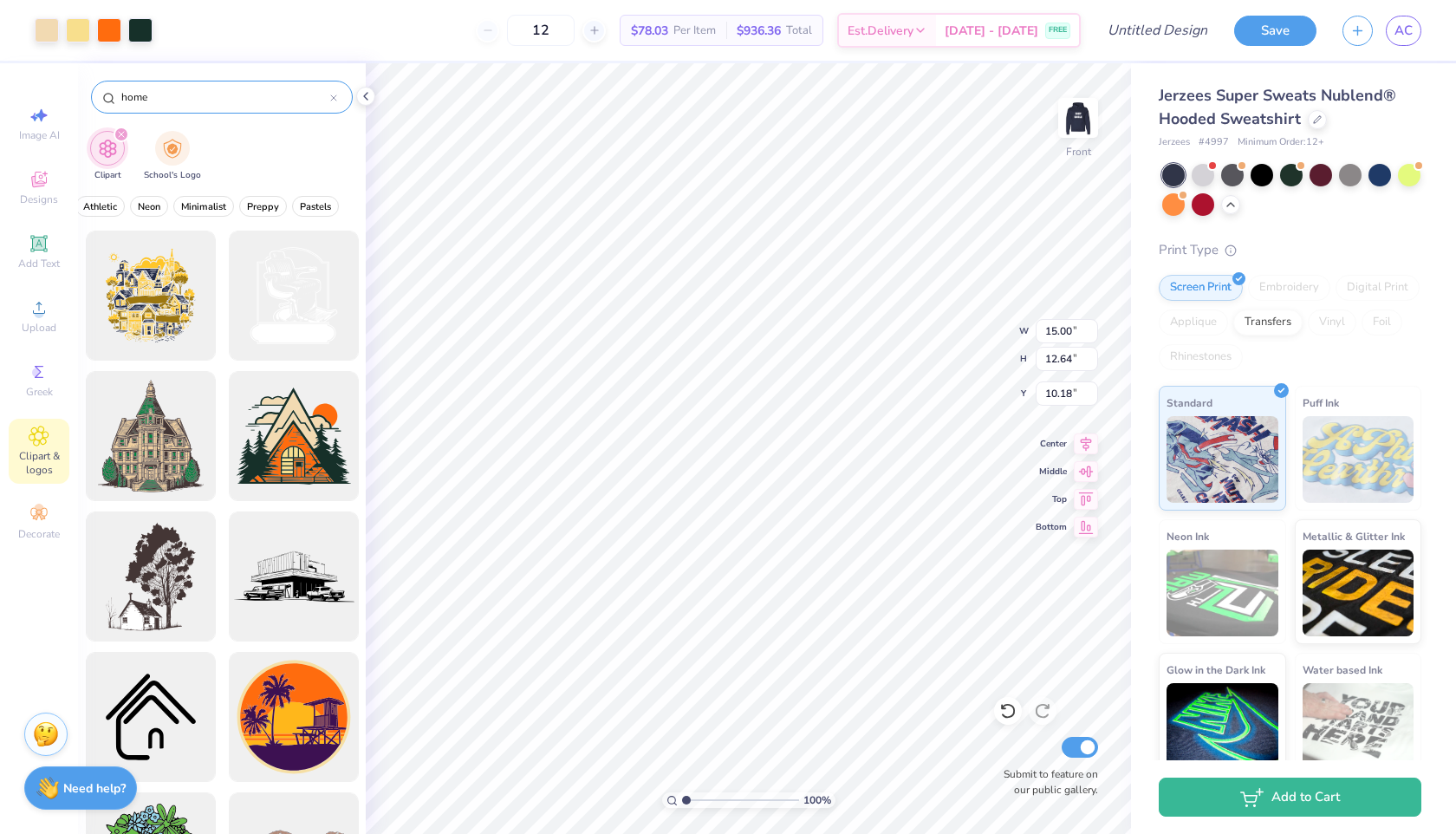
click at [157, 99] on input "home" at bounding box center [225, 97] width 211 height 17
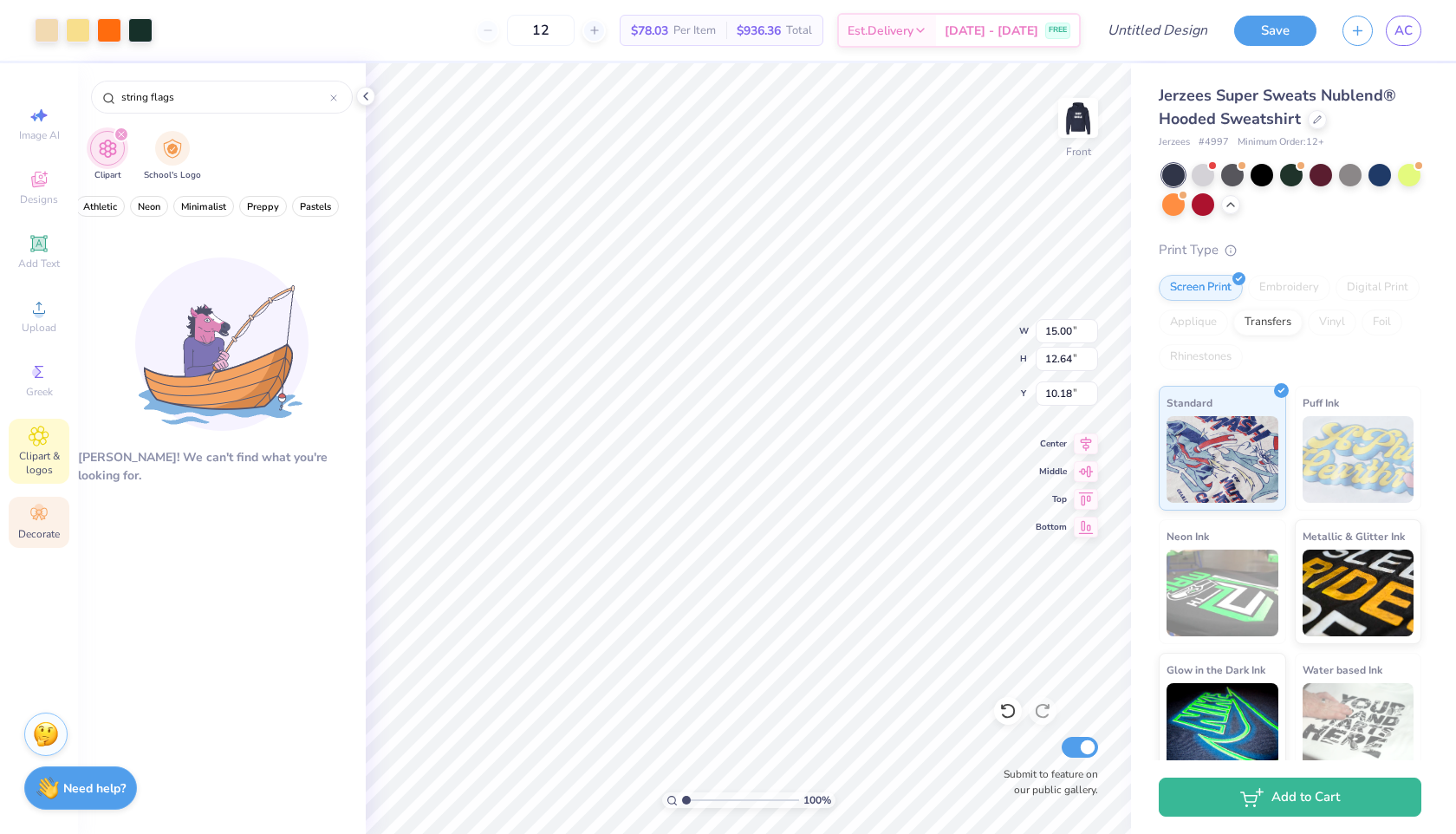
type input "string flags"
click at [24, 517] on div "Decorate" at bounding box center [39, 522] width 61 height 51
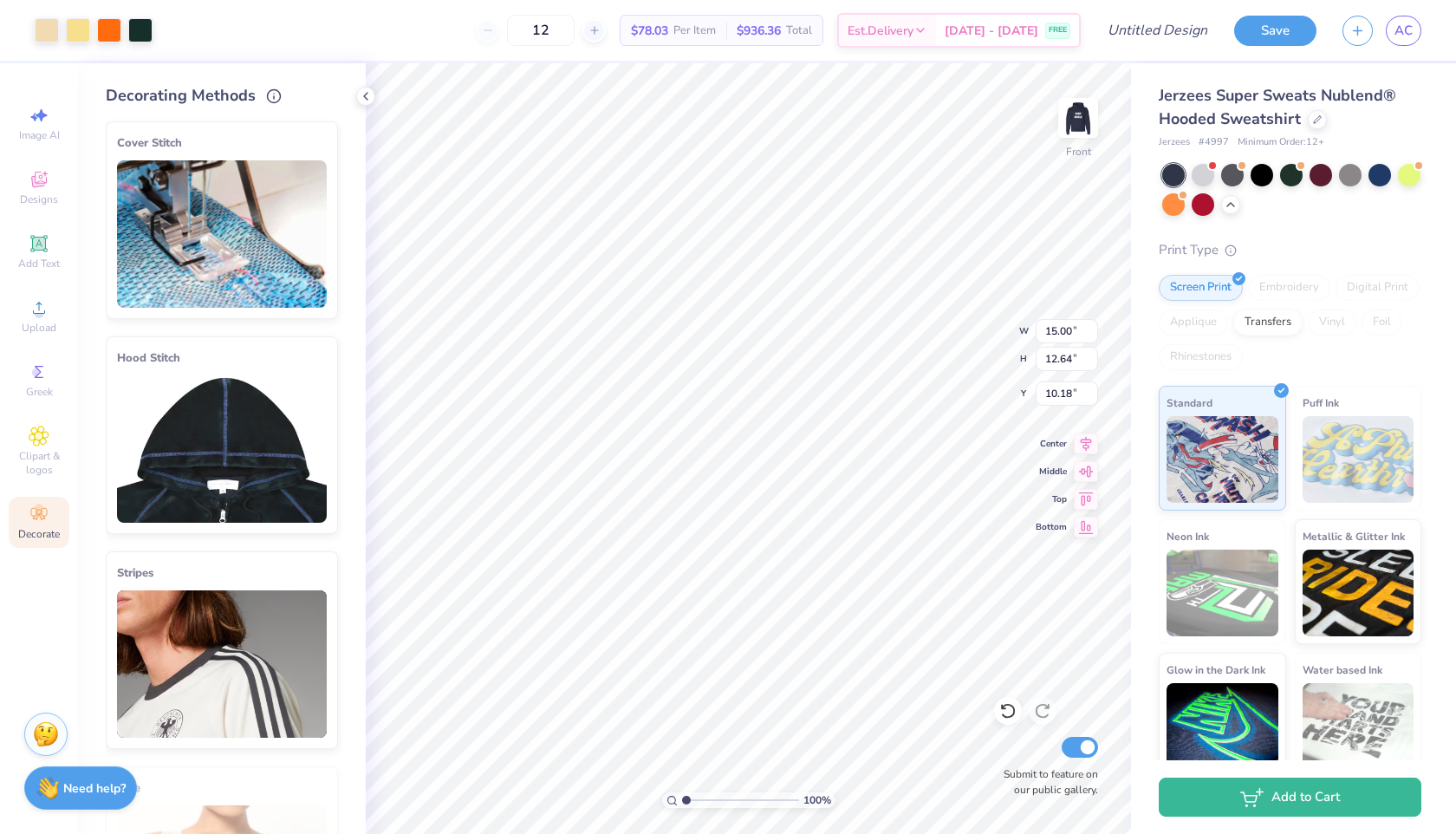
click at [203, 394] on img at bounding box center [221, 449] width 210 height 147
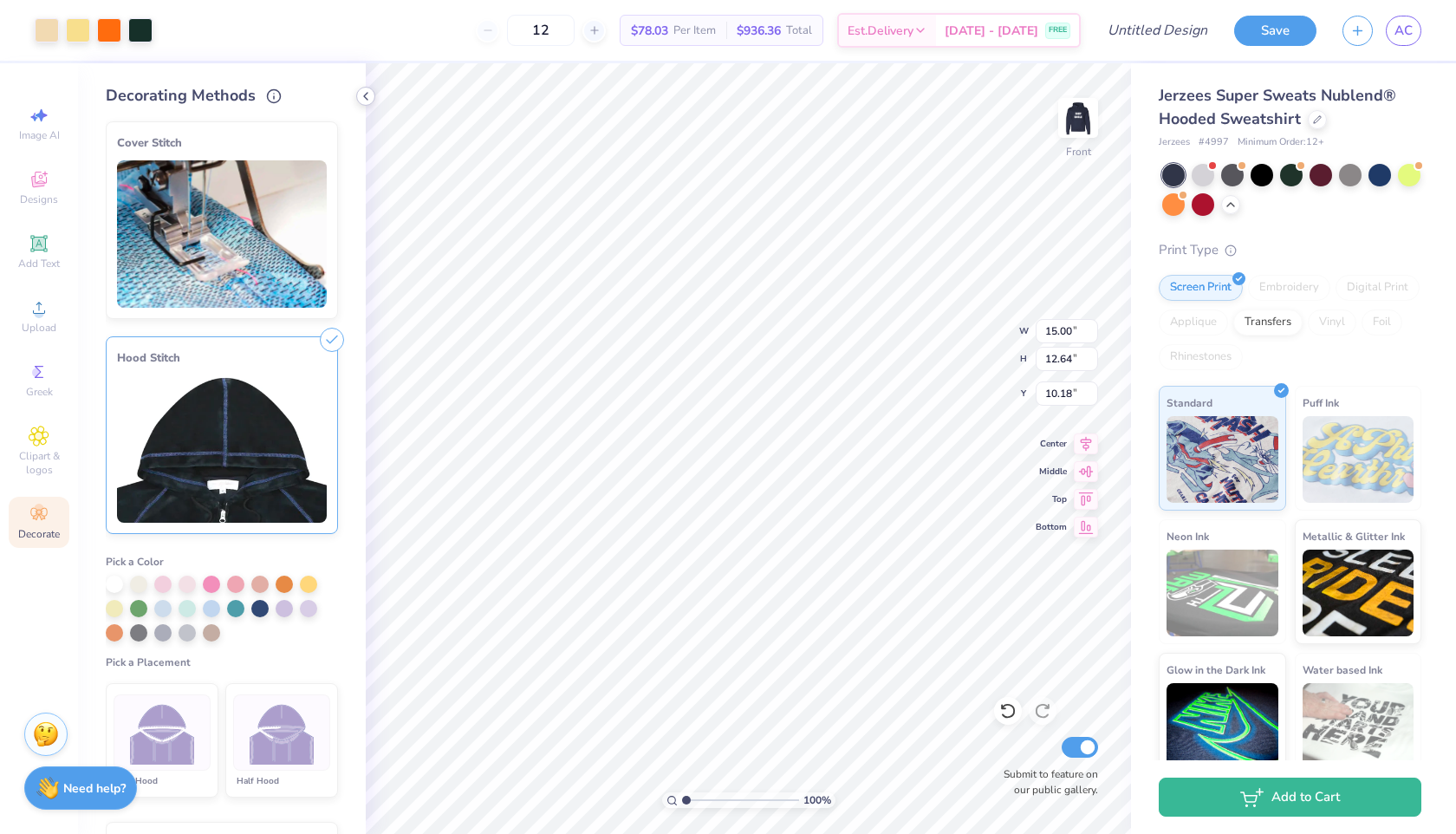
click at [361, 95] on icon at bounding box center [366, 96] width 14 height 14
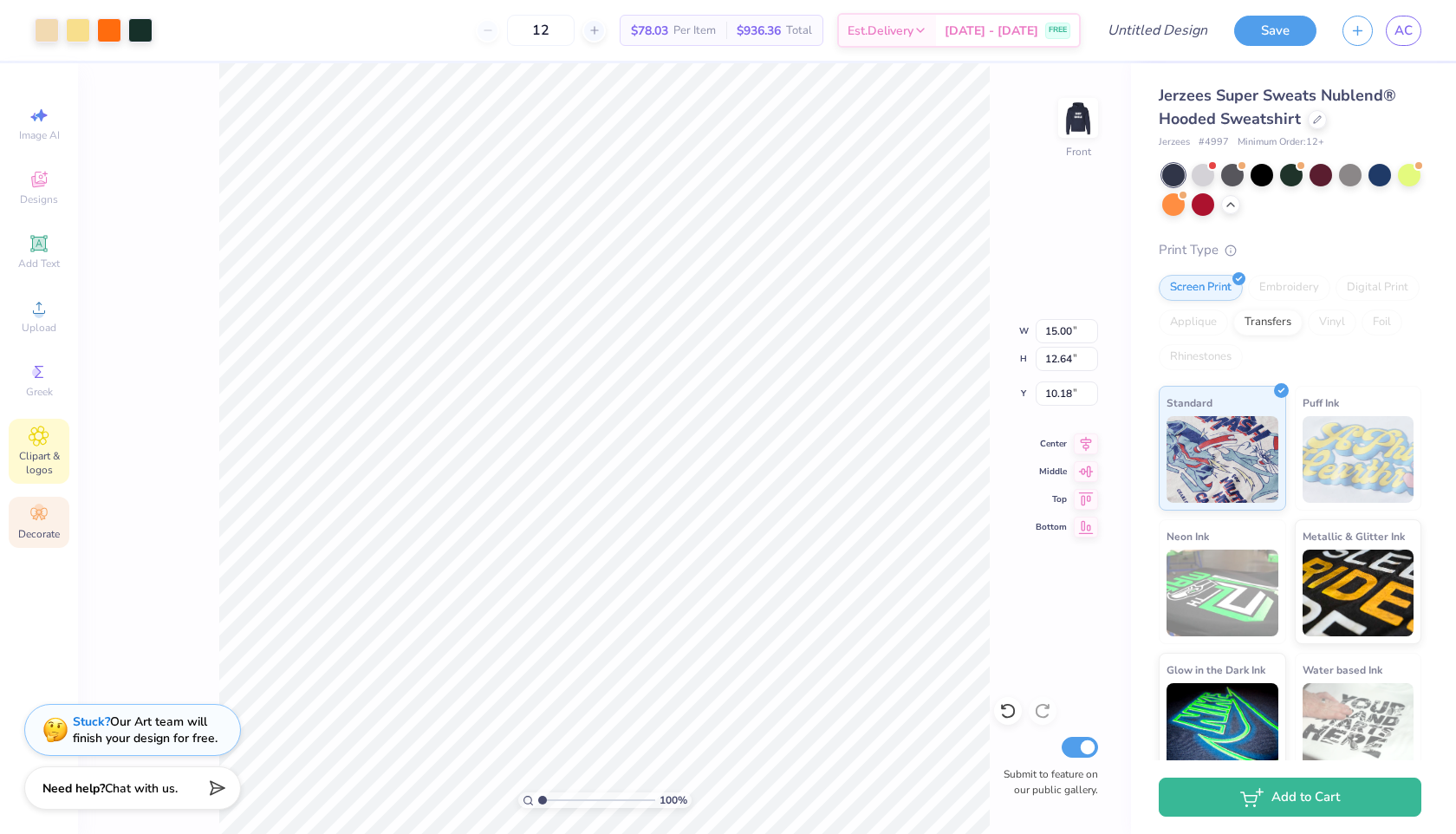
click at [32, 442] on icon at bounding box center [38, 436] width 20 height 21
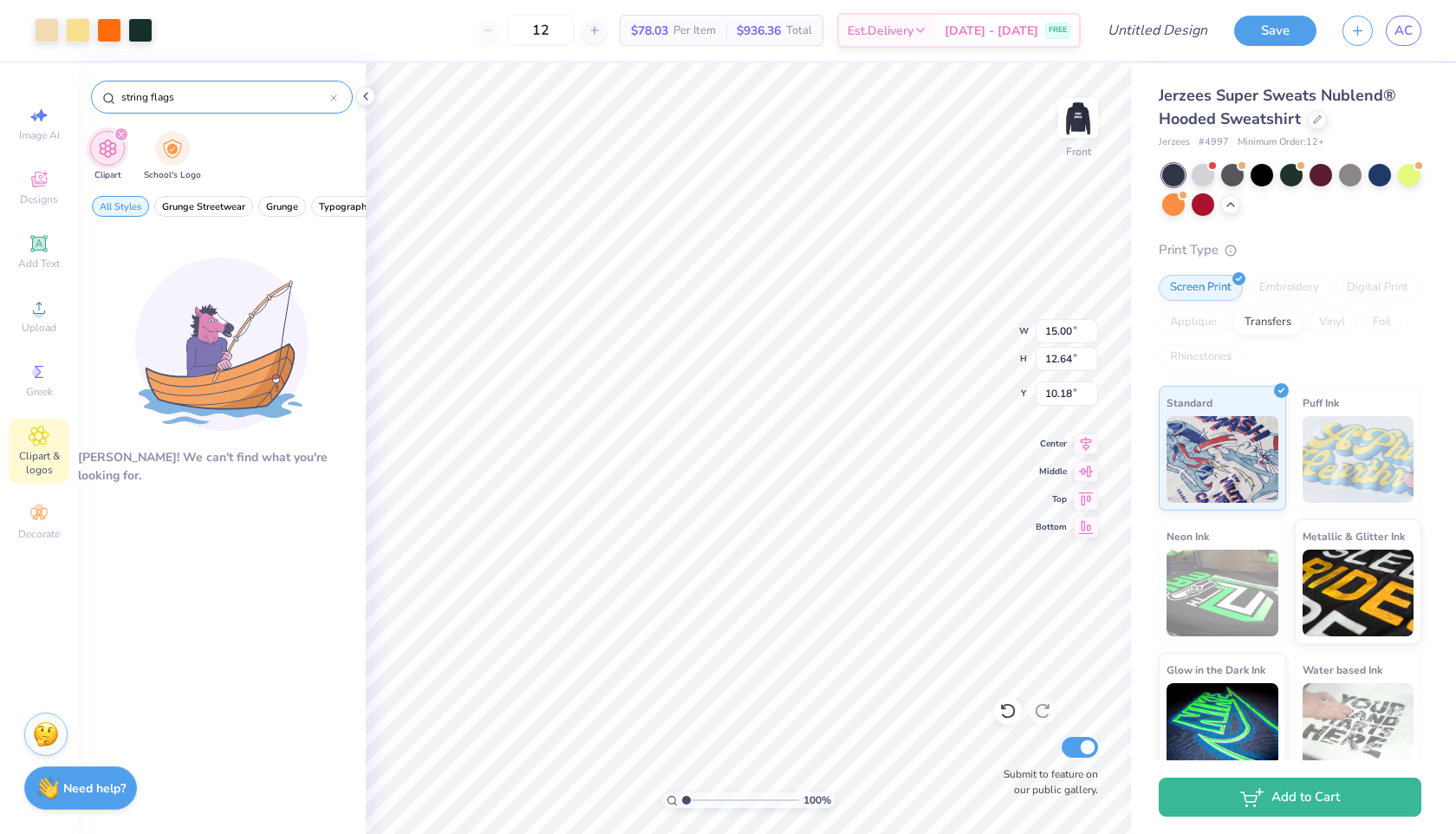
click at [182, 105] on div "string flags" at bounding box center [221, 97] width 261 height 33
click at [182, 101] on input "string flags" at bounding box center [225, 97] width 211 height 17
click at [181, 101] on input "string flags" at bounding box center [225, 97] width 211 height 17
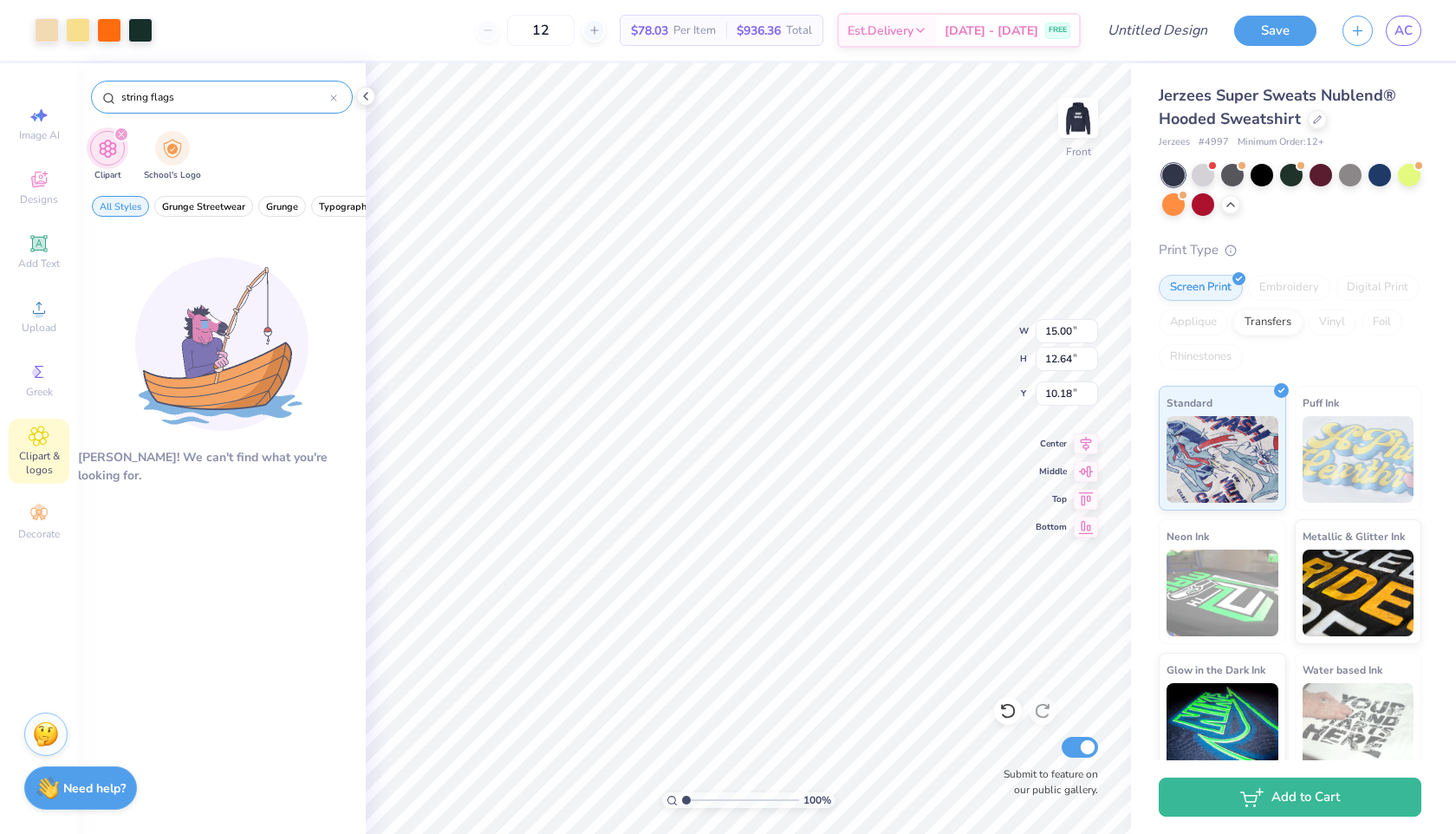
click at [181, 101] on input "string flags" at bounding box center [225, 97] width 211 height 17
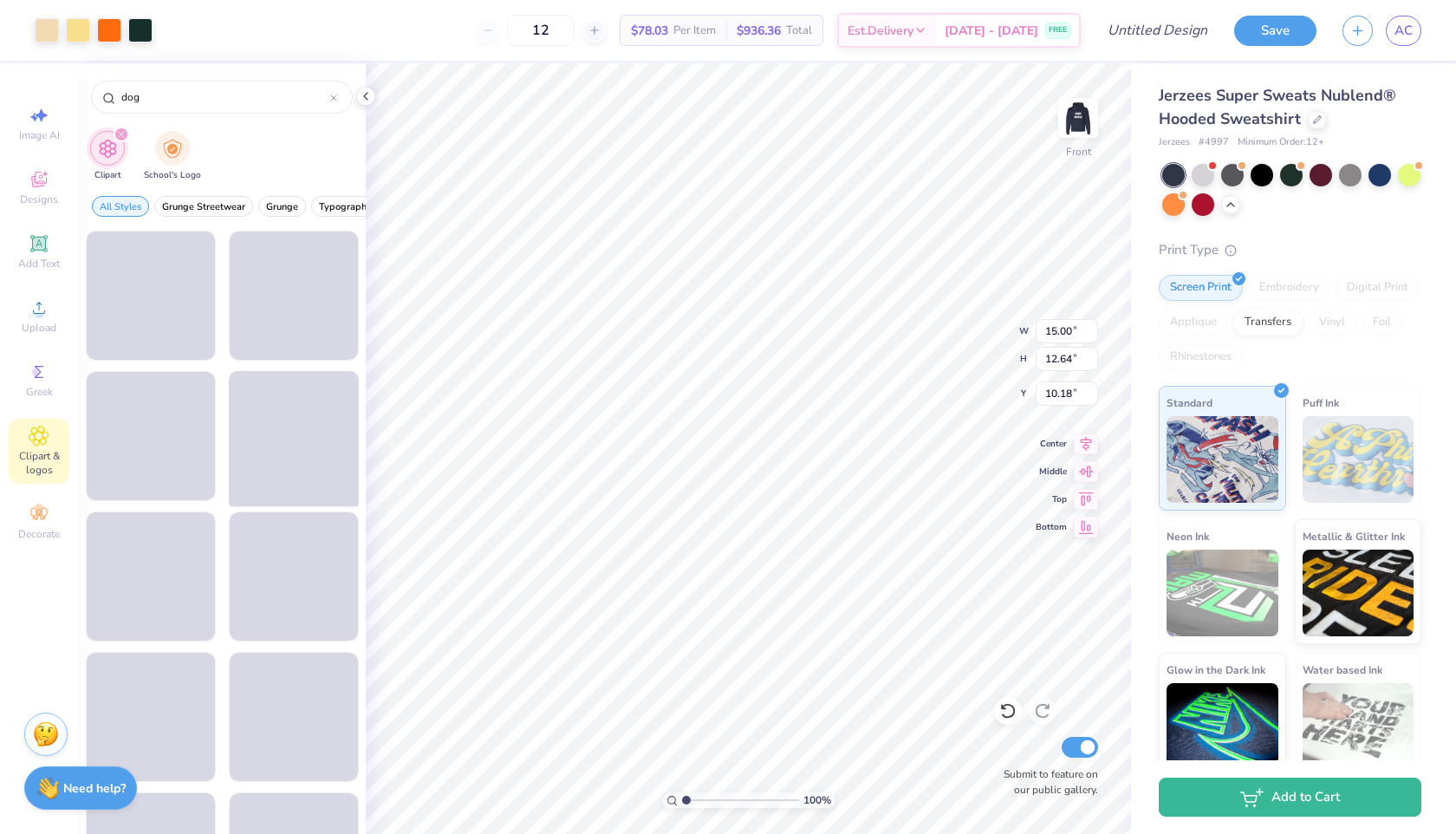
type input "dog"
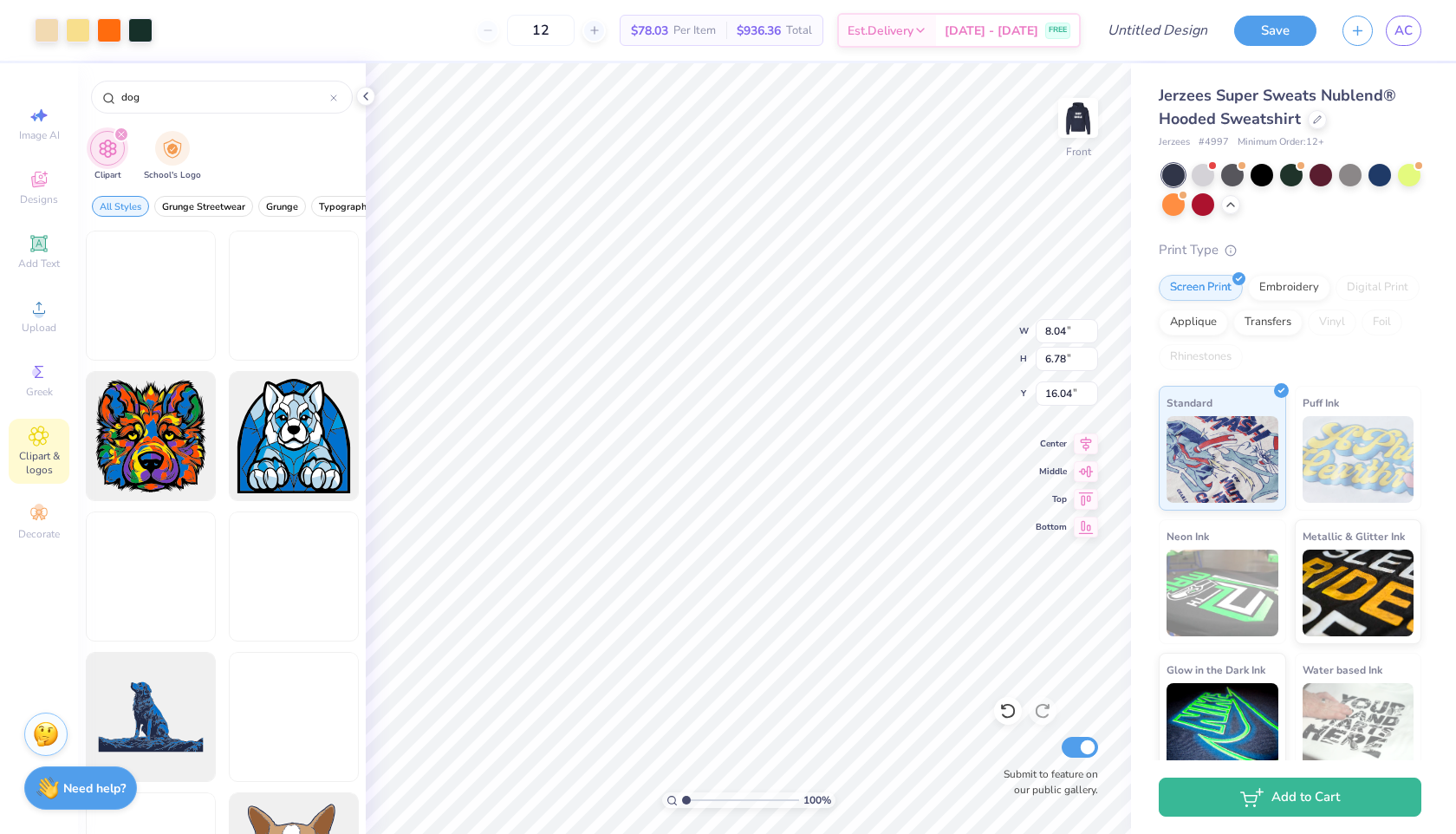
type input "8.04"
type input "6.78"
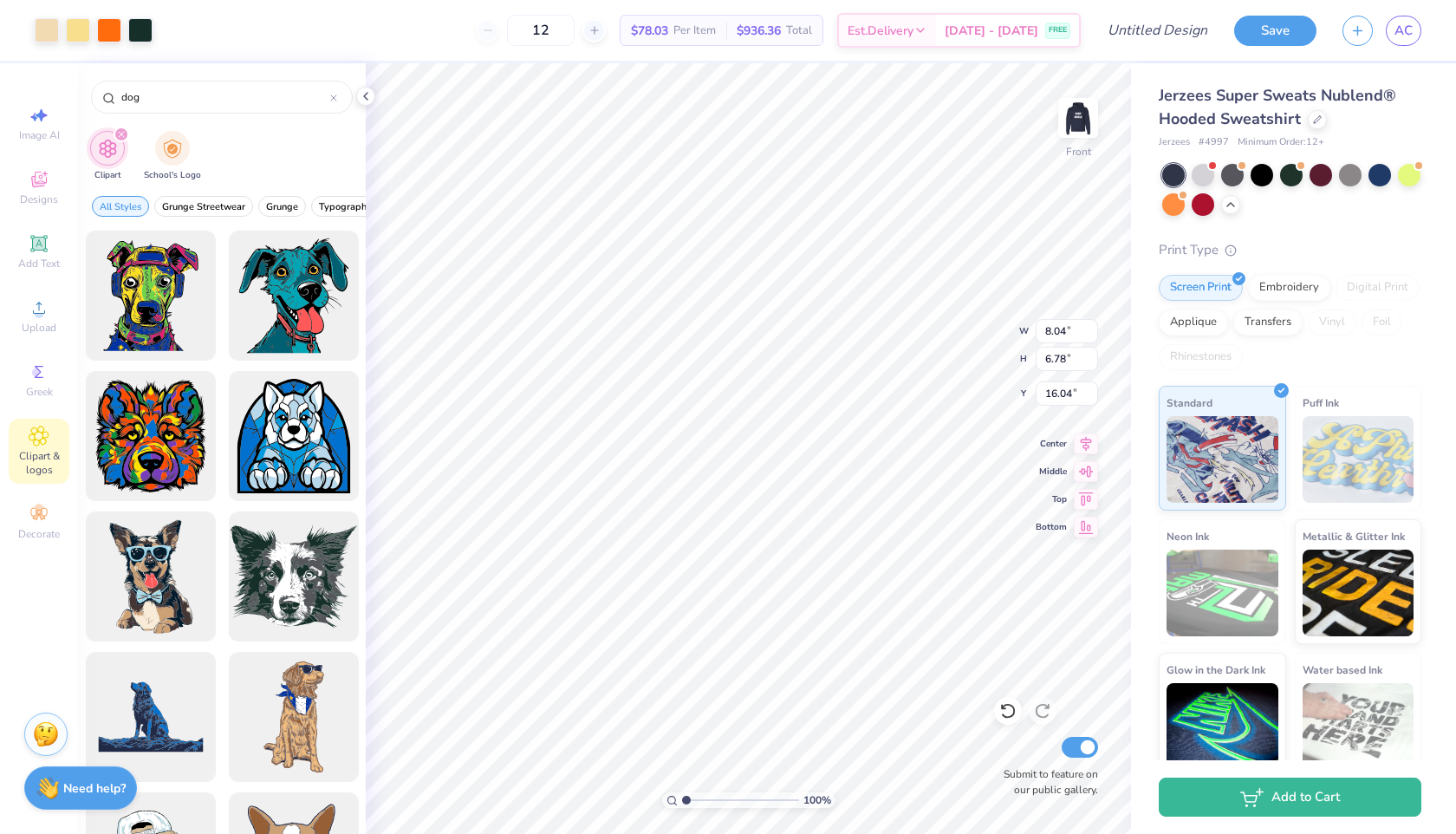
type input "15.53"
type input "10.45"
type input "8.81"
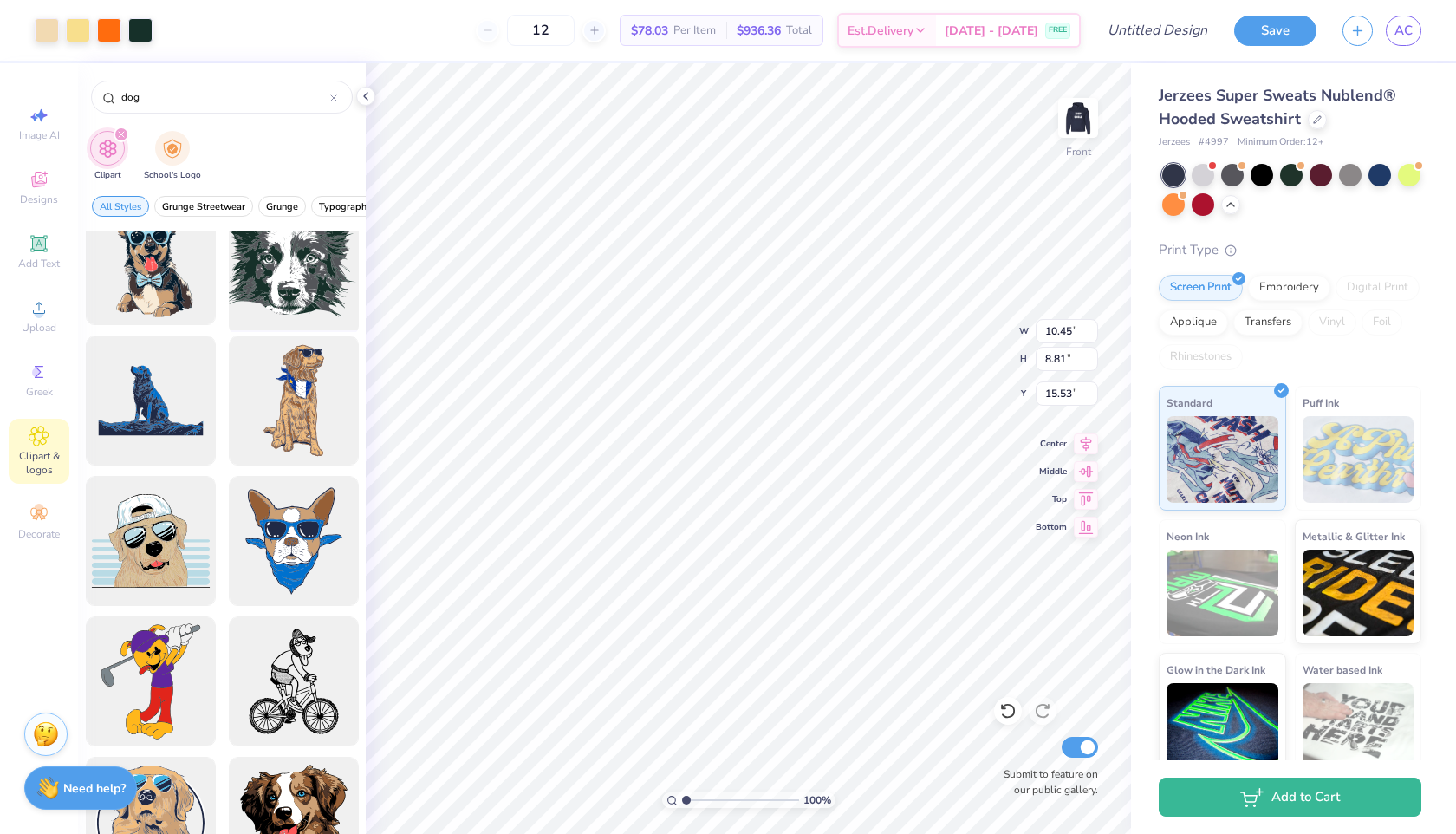
scroll to position [327, 0]
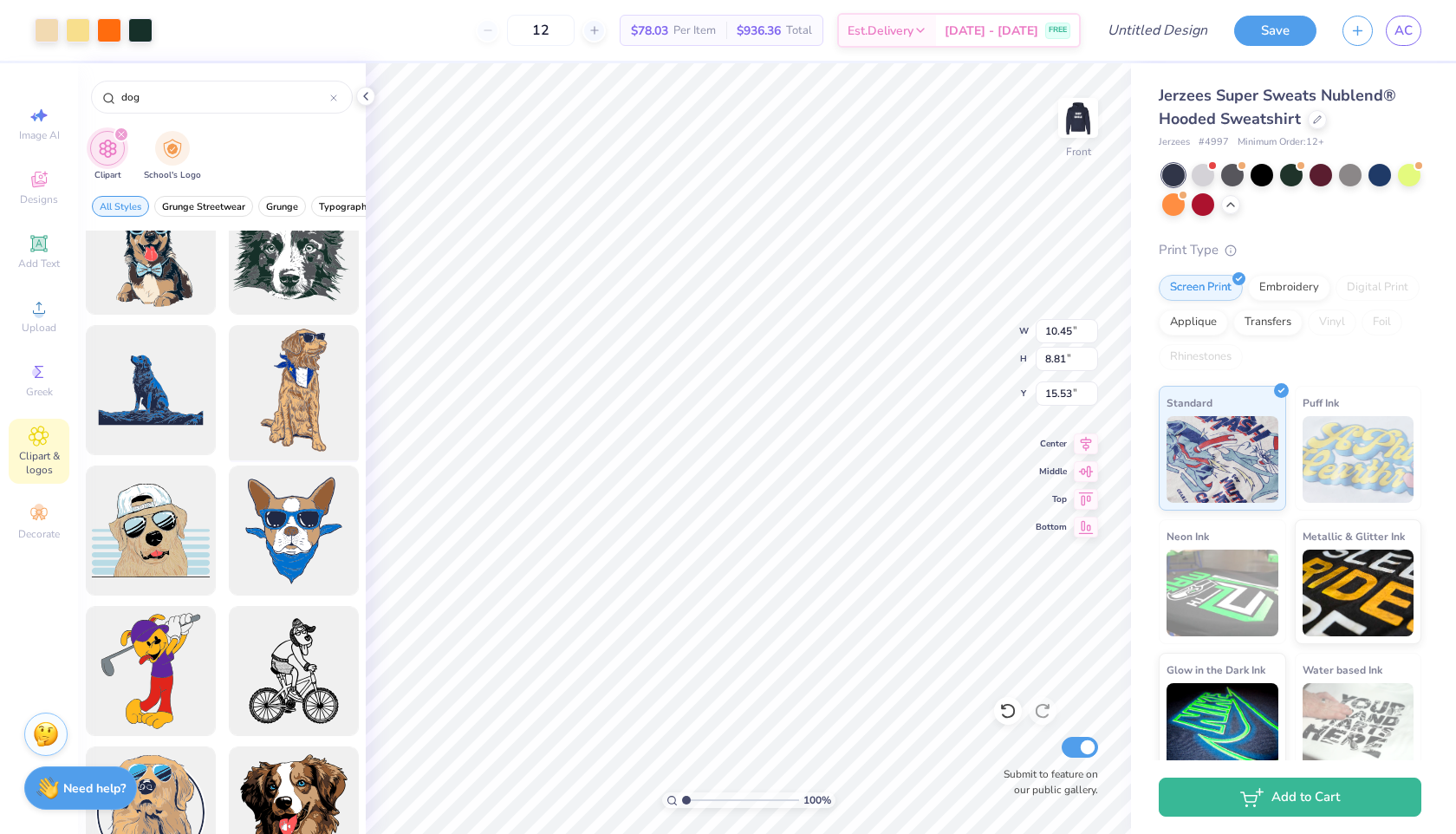
click at [305, 405] on div at bounding box center [294, 390] width 143 height 143
type input "9.76"
type input "18.00"
type input "7.50"
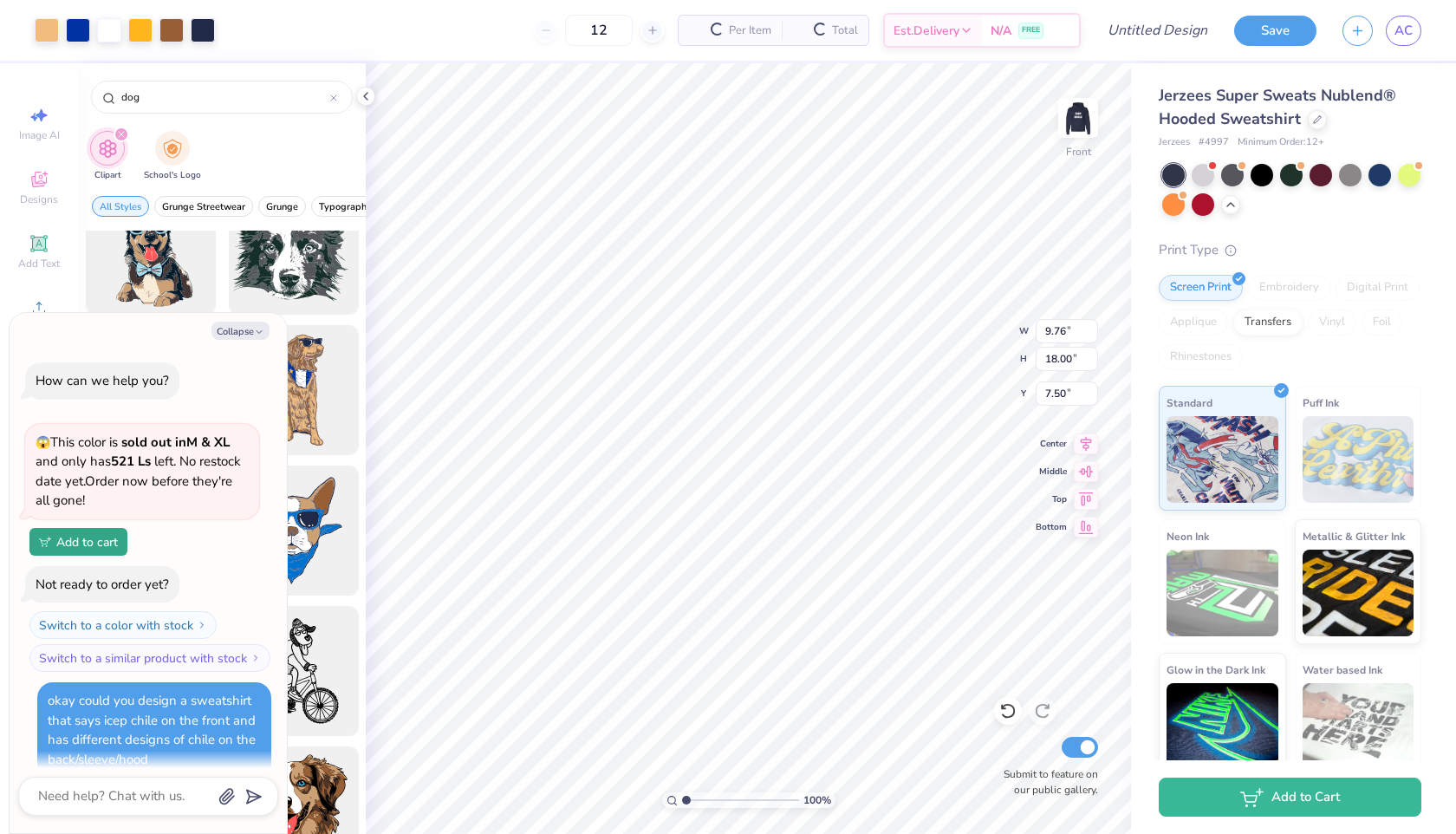
scroll to position [2150, 0]
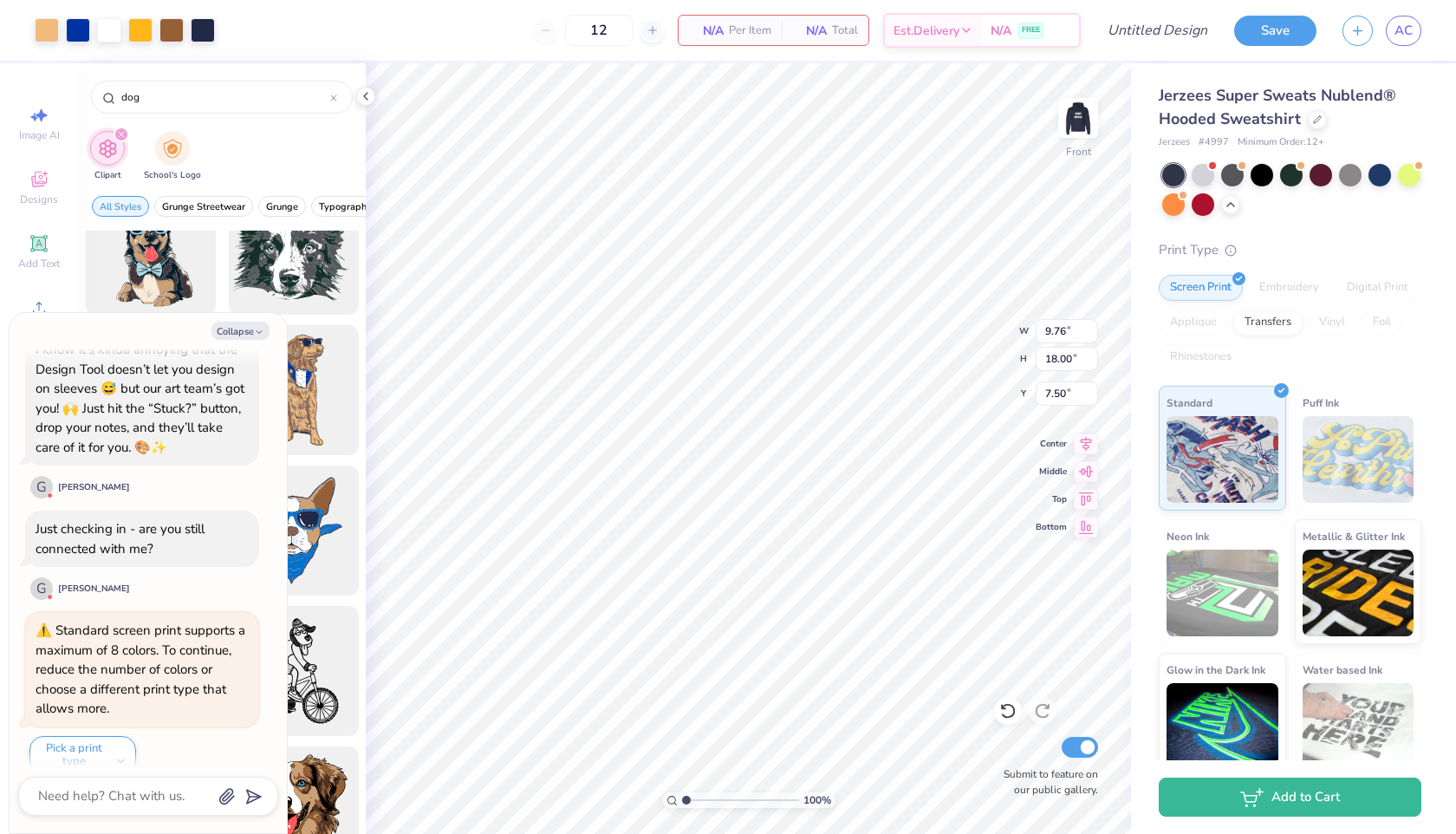
type textarea "x"
type input "10.45"
type input "8.81"
type input "15.53"
type textarea "x"
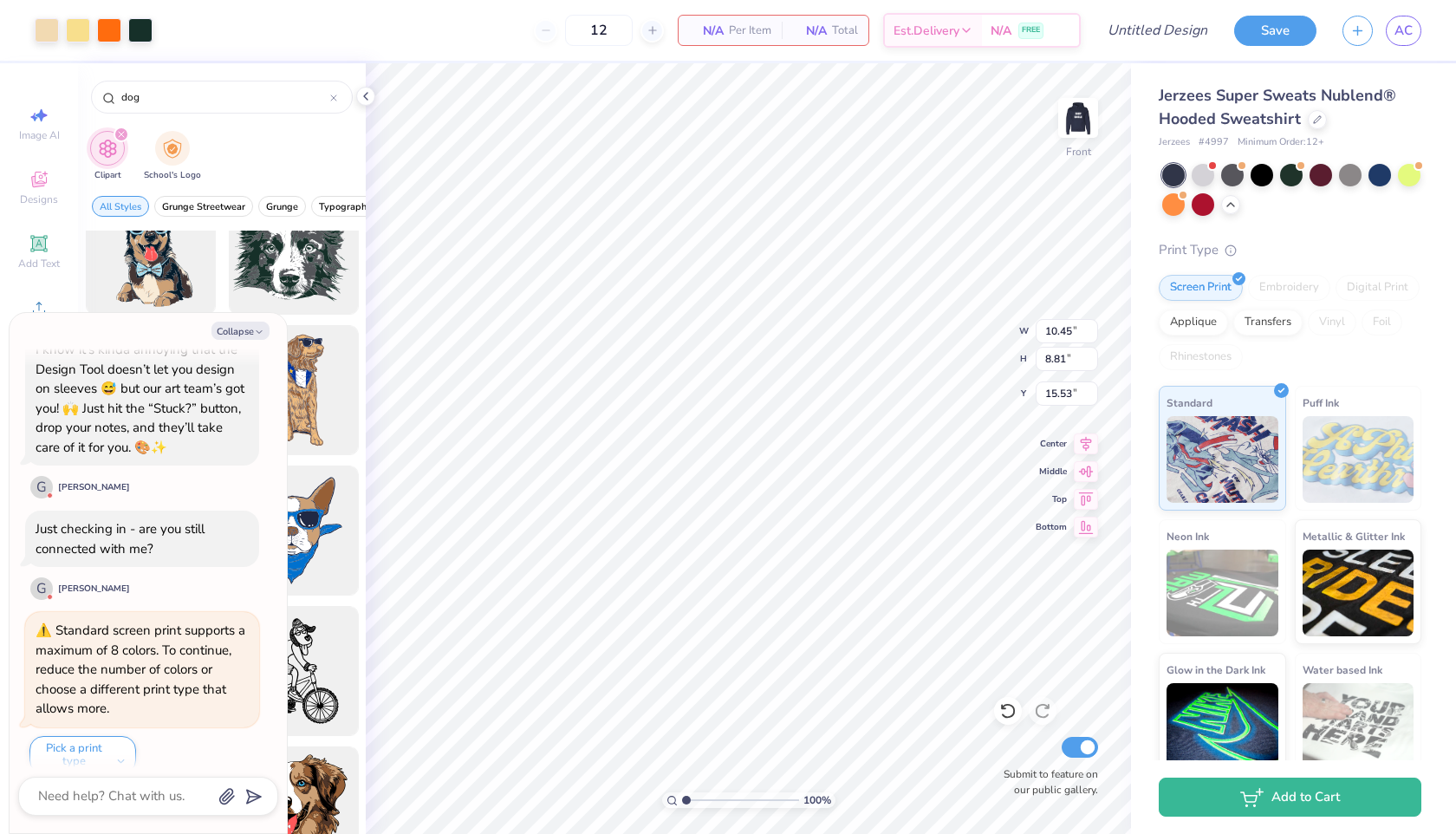
type input "4.28"
type input "7.89"
type input "17.61"
type textarea "x"
type input "10.45"
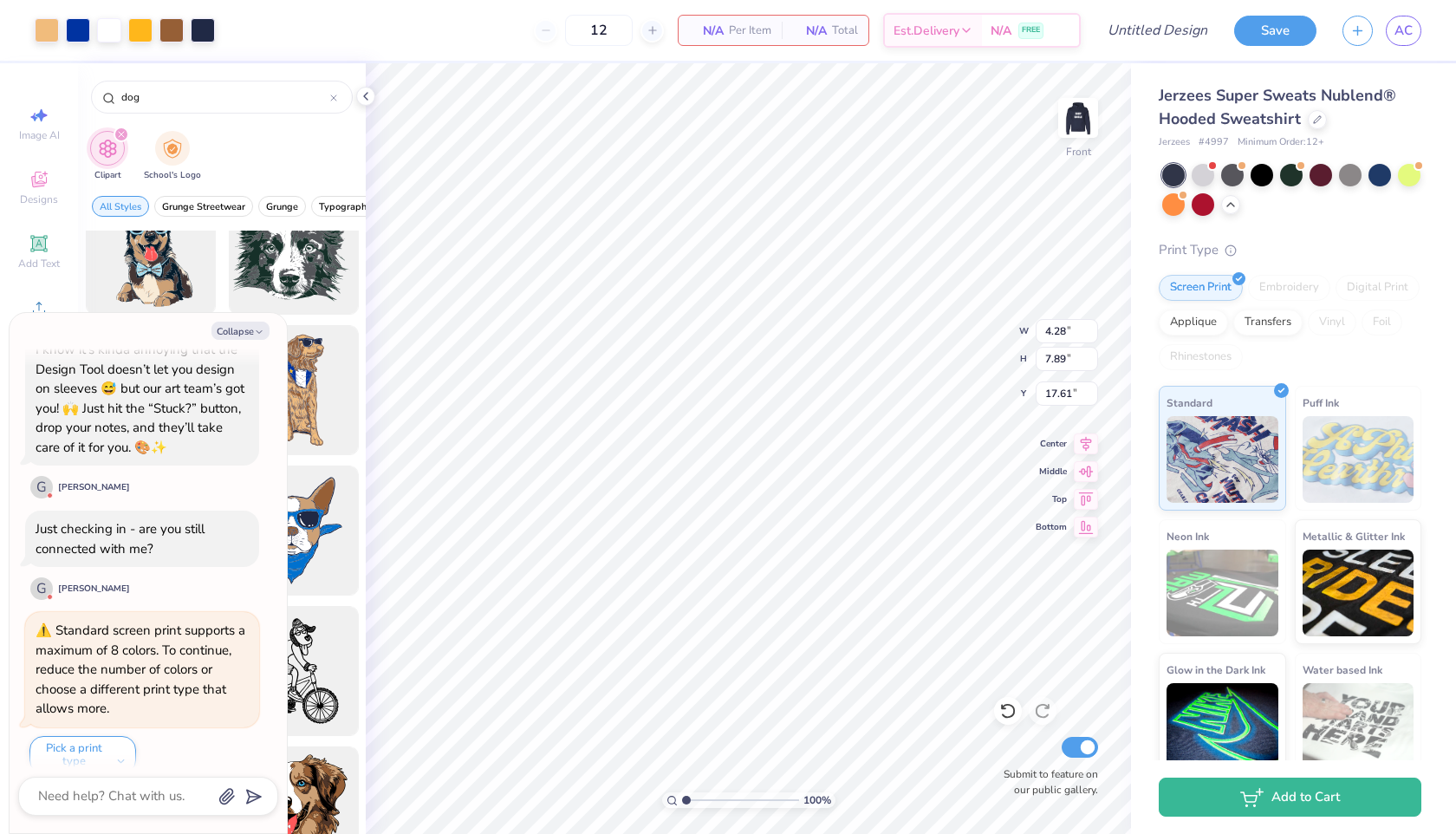
type input "8.81"
type input "15.53"
type textarea "x"
type input "11.19"
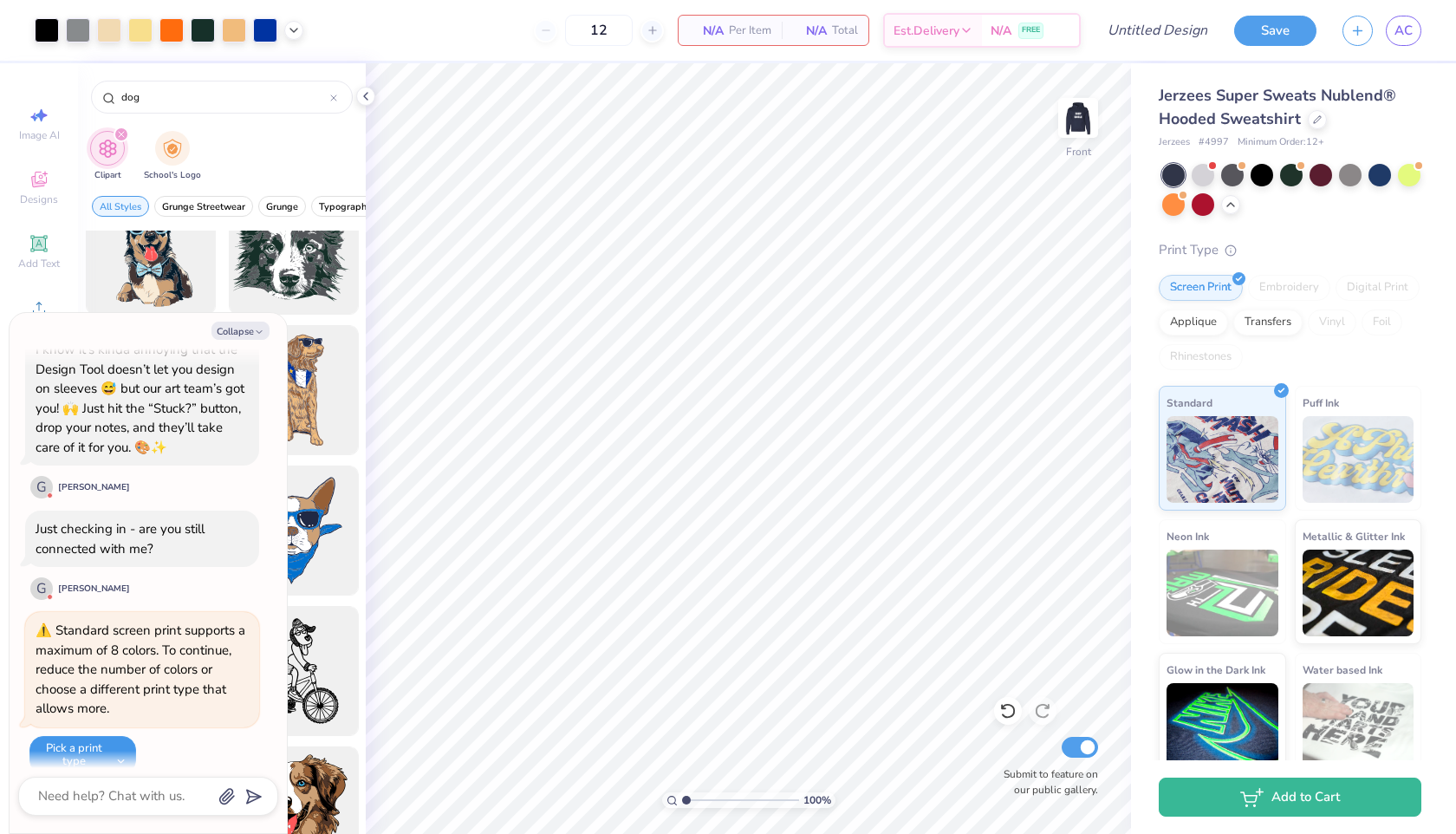
click at [97, 736] on button "Pick a print type" at bounding box center [83, 755] width 106 height 38
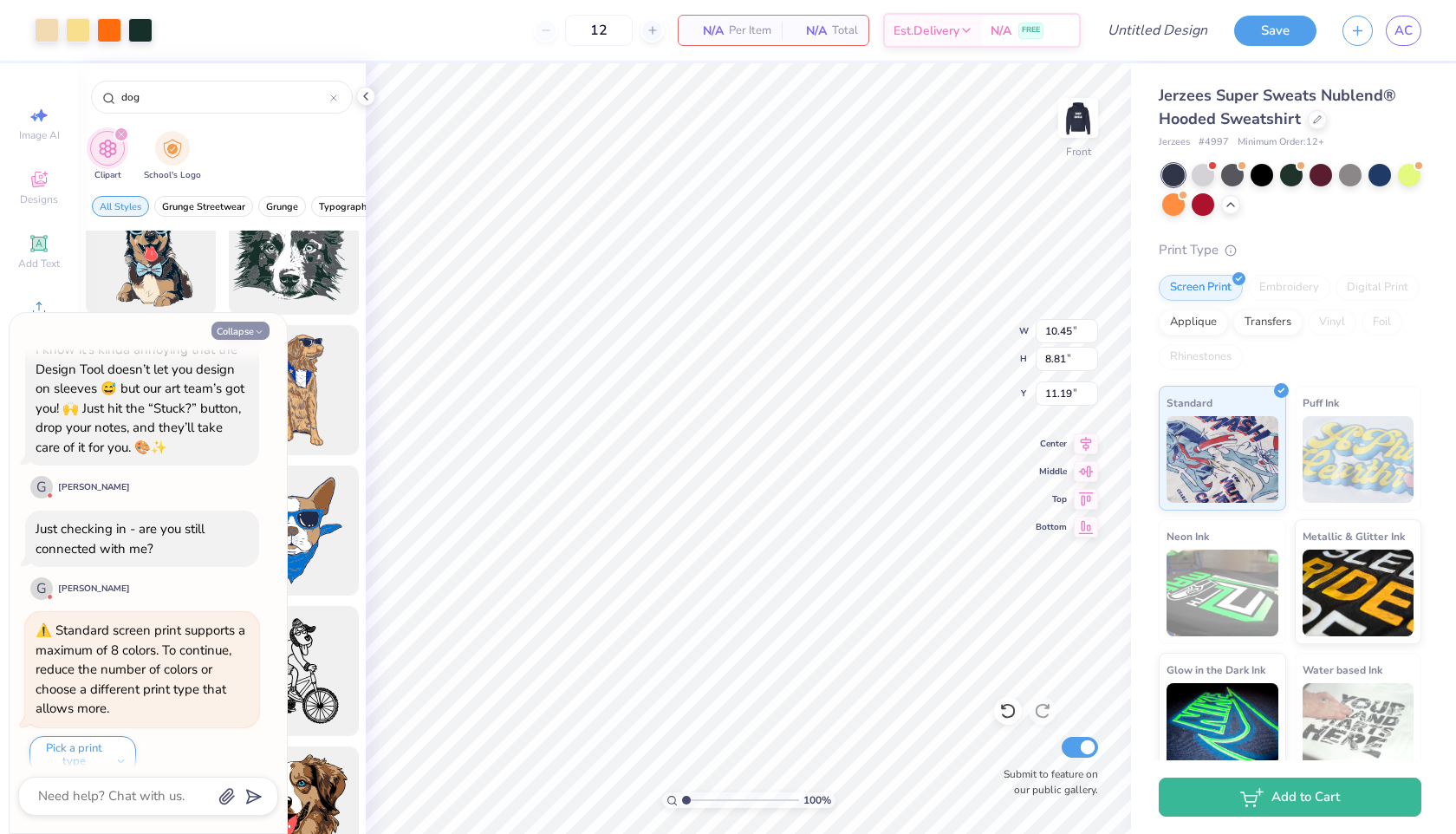
click at [245, 329] on button "Collapse" at bounding box center [240, 330] width 58 height 18
type textarea "x"
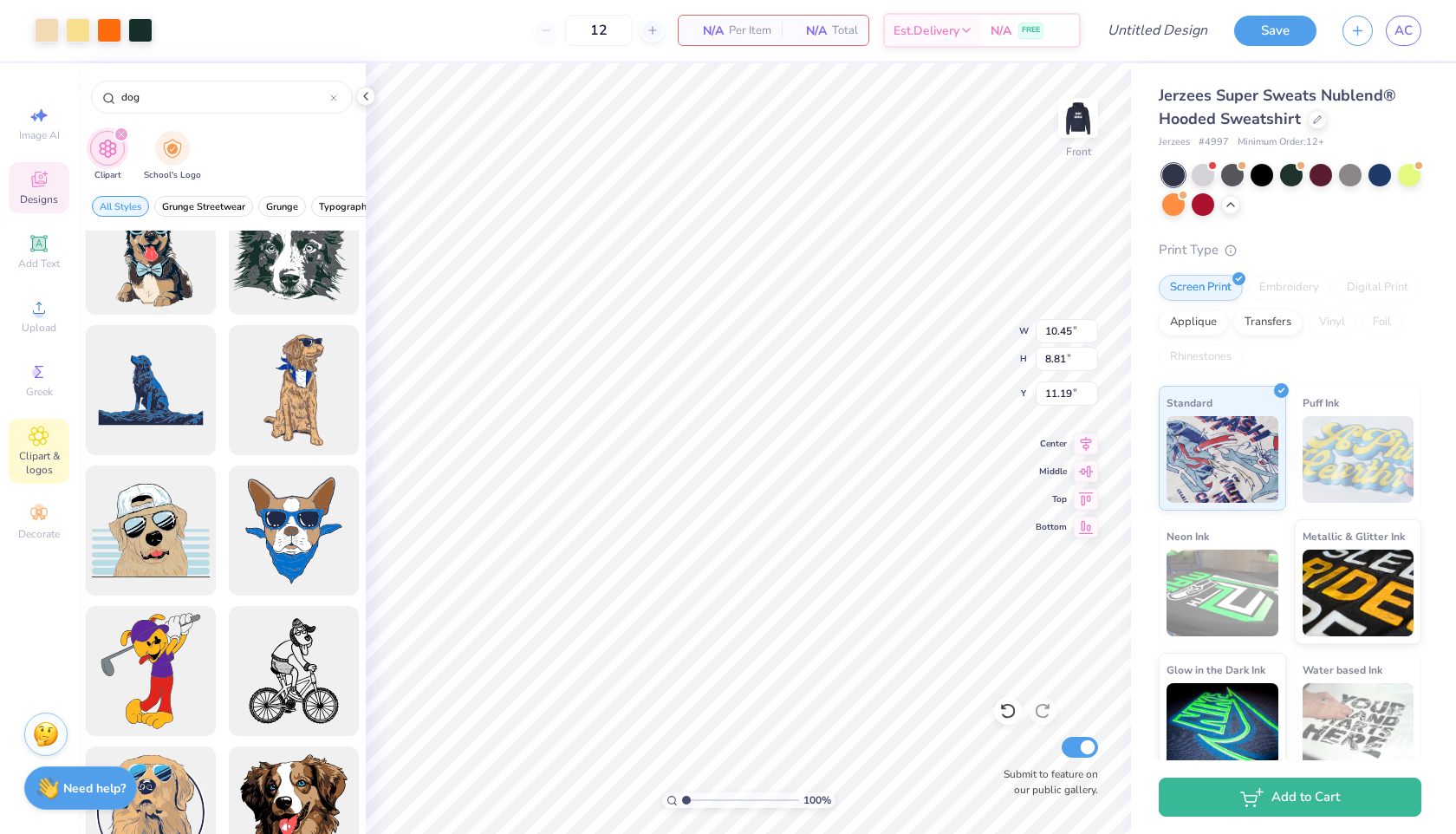
click at [47, 205] on span "Designs" at bounding box center [39, 200] width 38 height 14
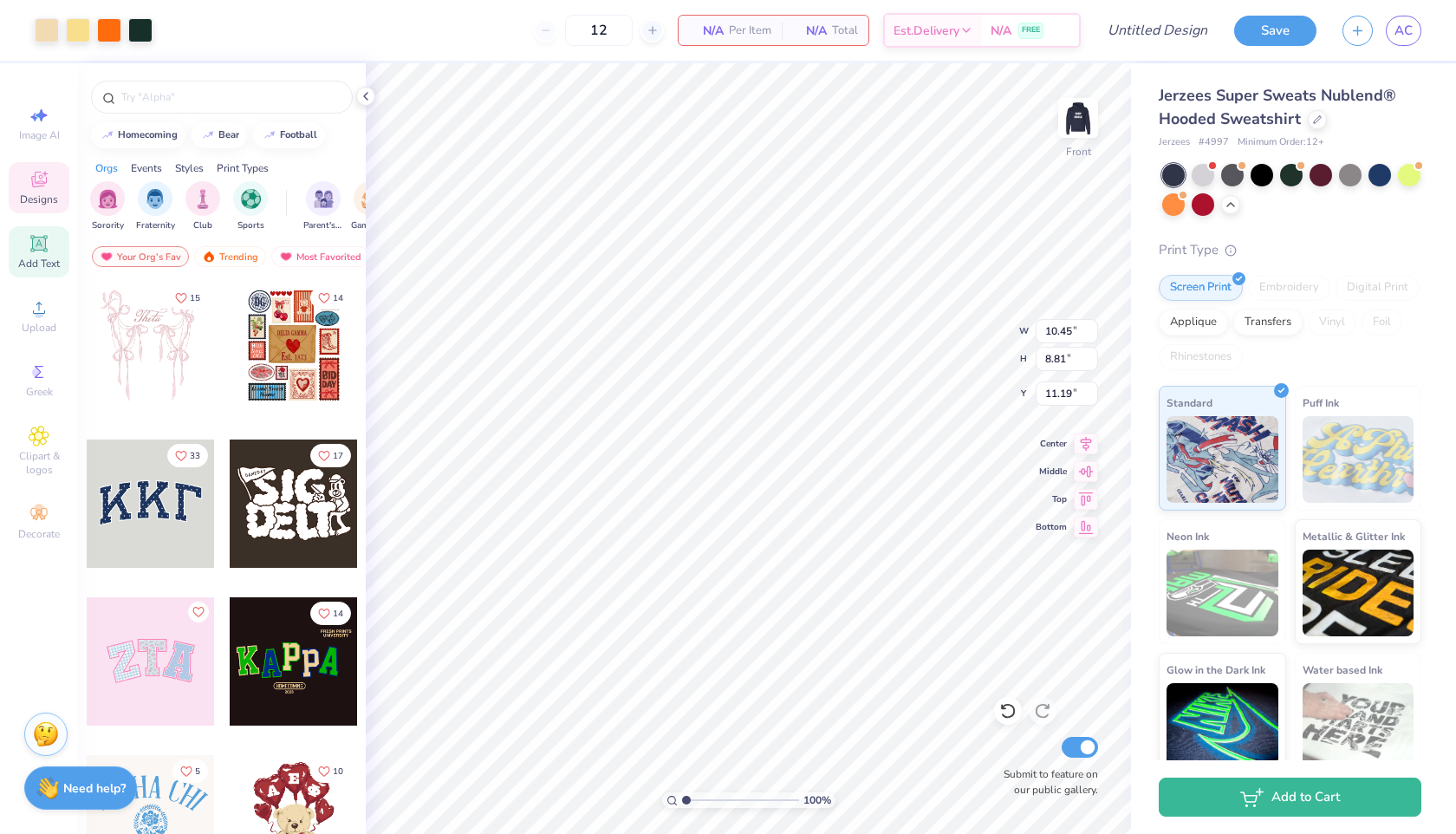
click at [44, 247] on icon at bounding box center [38, 242] width 13 height 13
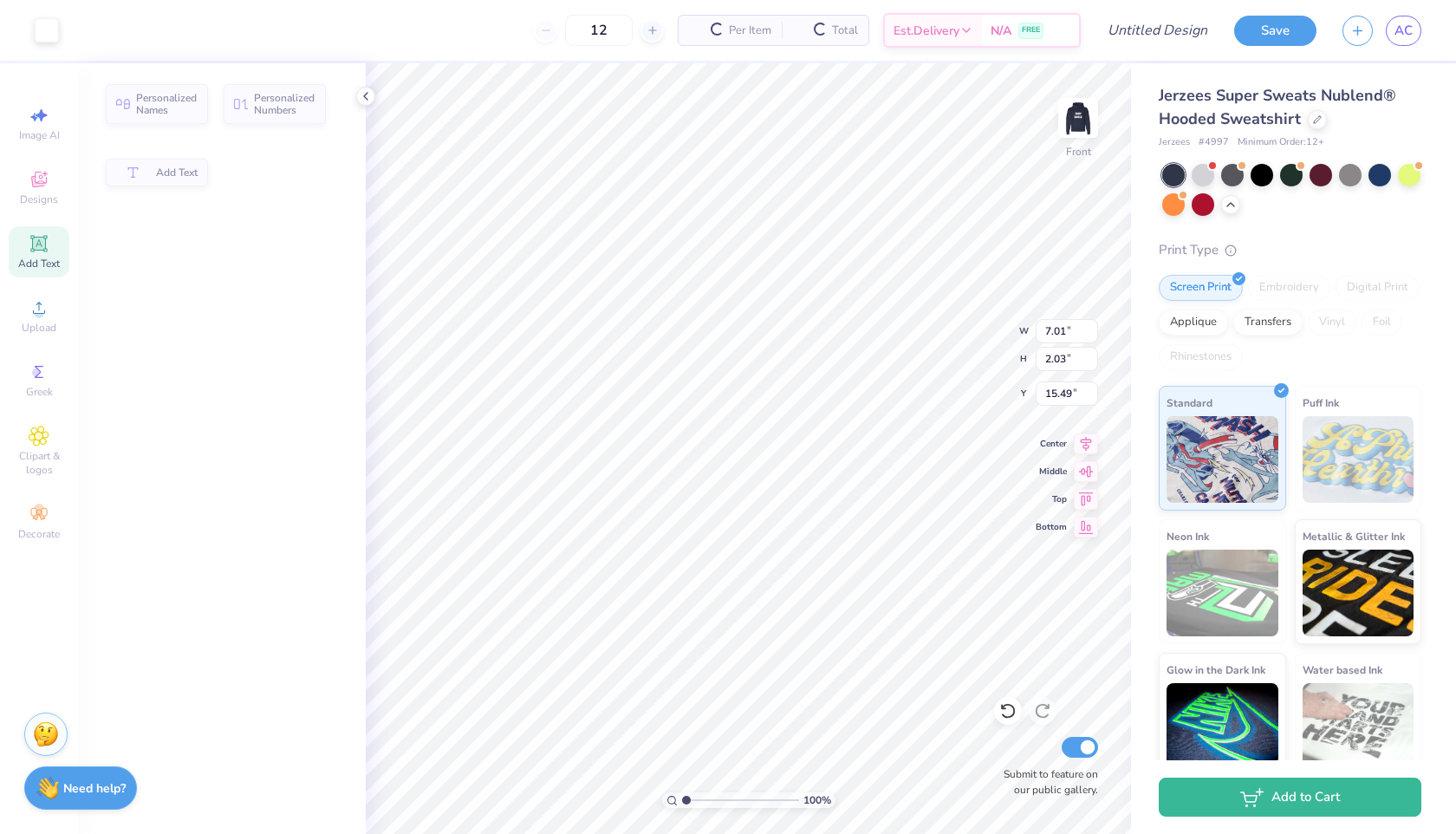
type input "7.01"
type input "2.03"
type input "15.49"
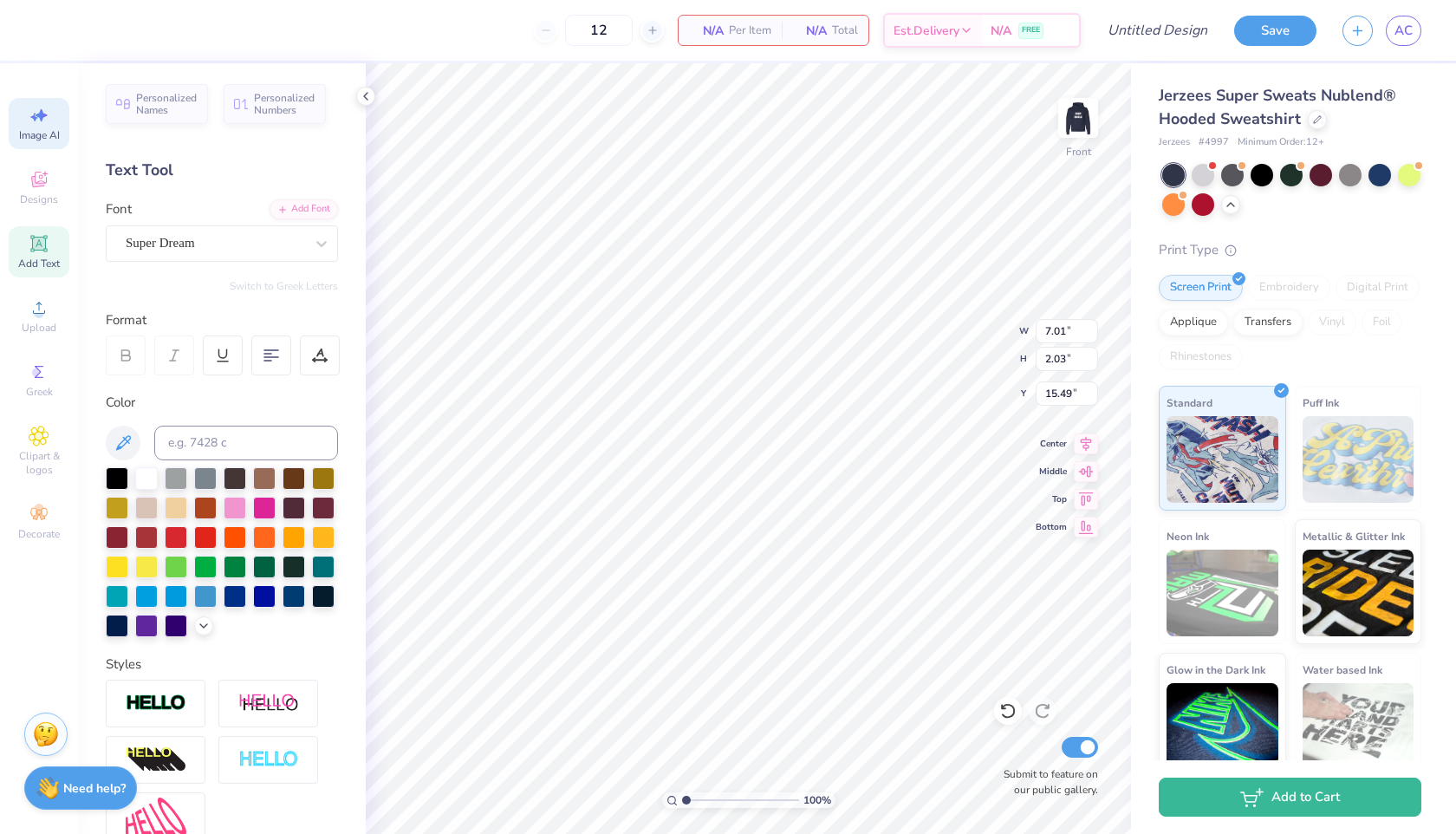
click at [44, 131] on span "Image AI" at bounding box center [39, 135] width 41 height 14
select select "4"
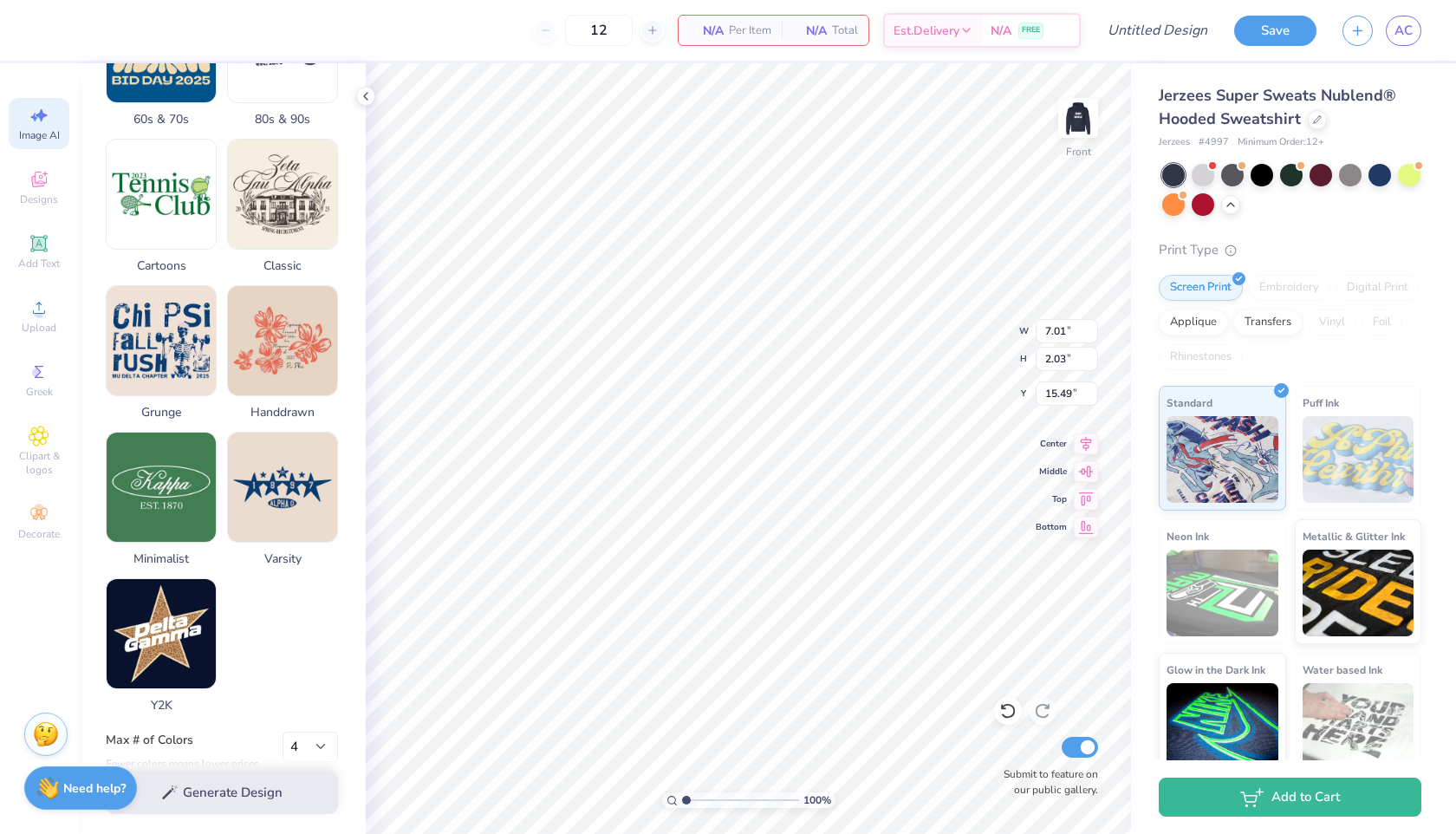
scroll to position [648, 0]
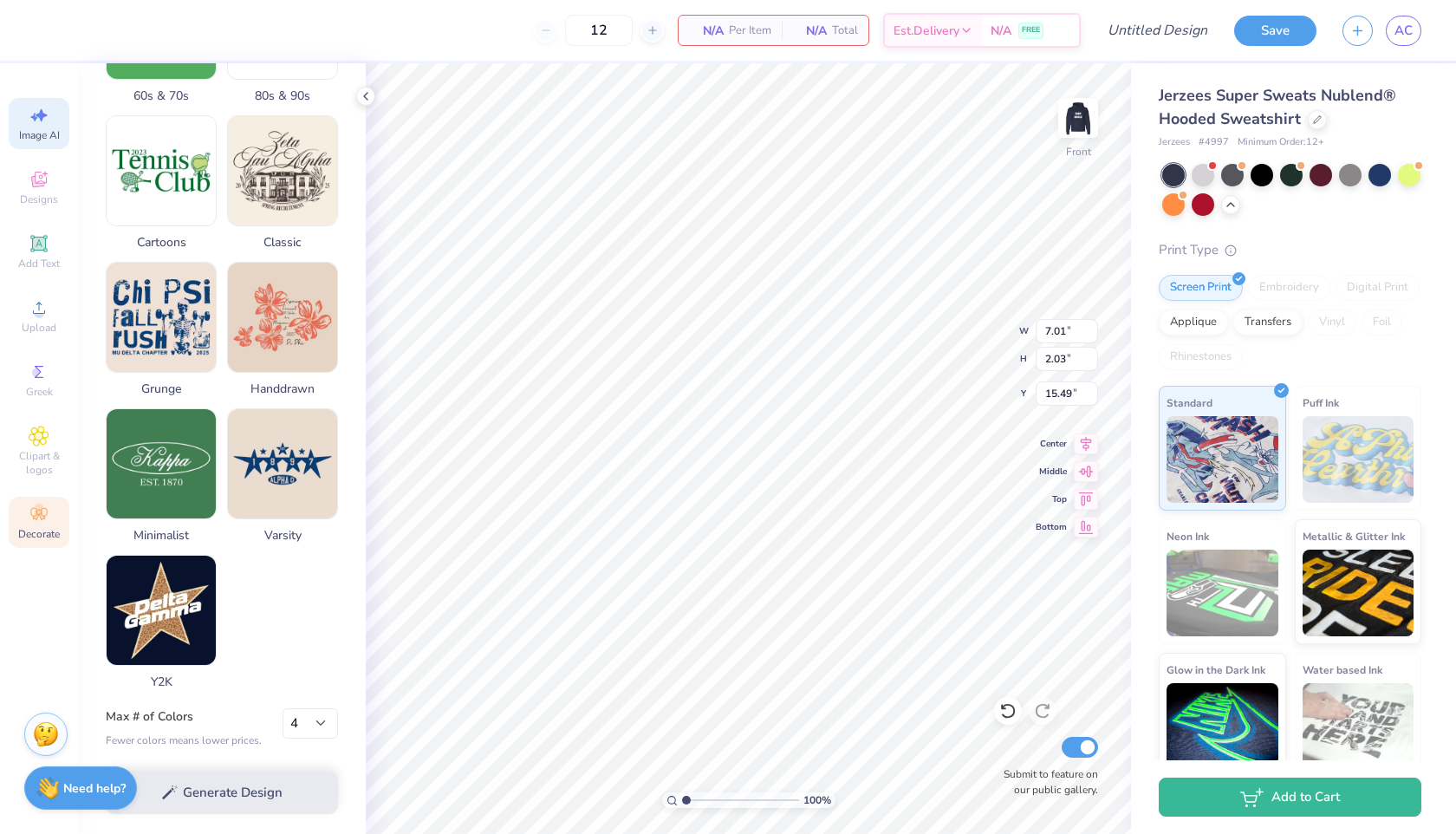
click at [24, 503] on div "Decorate" at bounding box center [39, 522] width 61 height 51
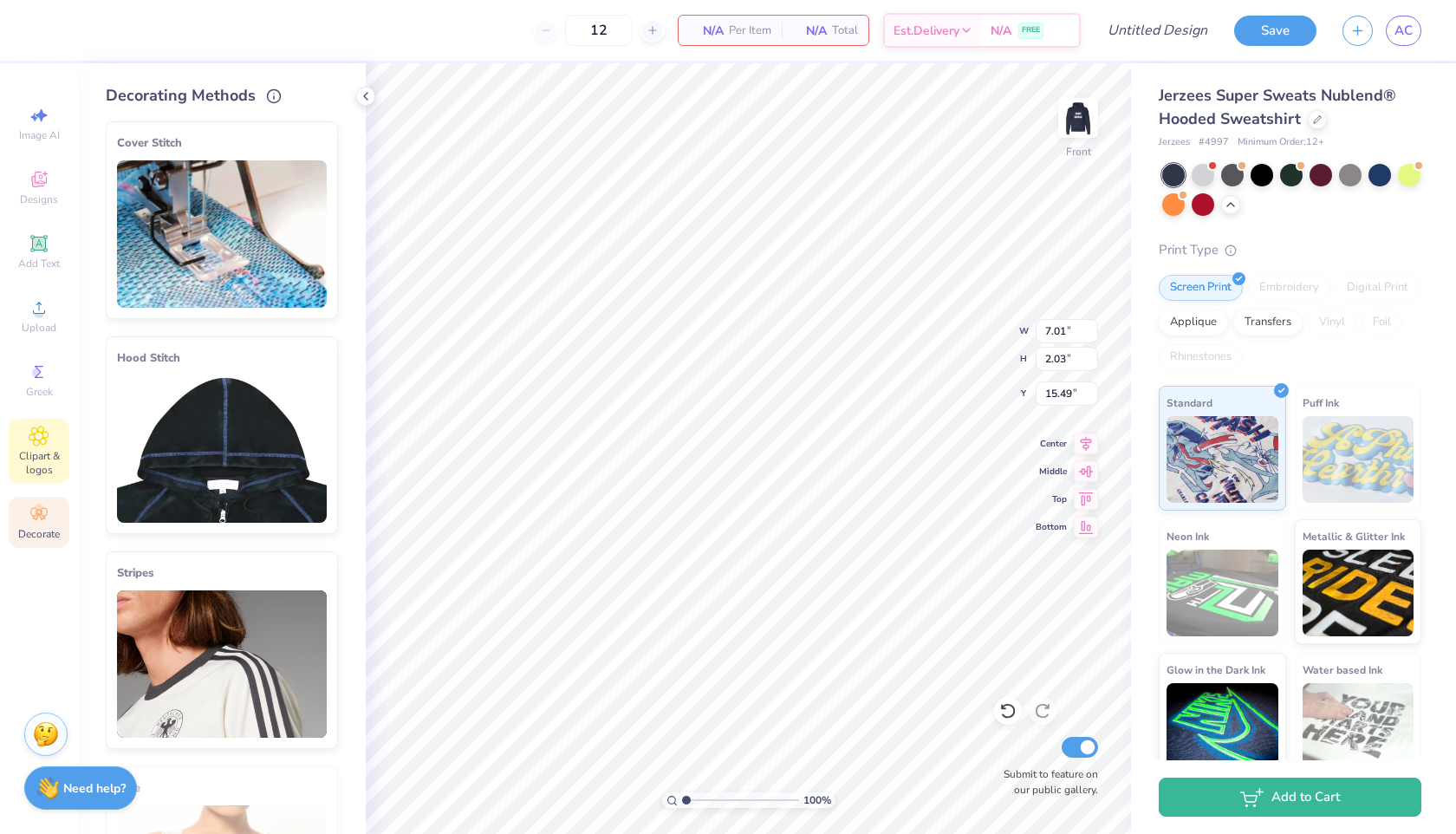
click at [30, 453] on span "Clipart & logos" at bounding box center [39, 463] width 61 height 28
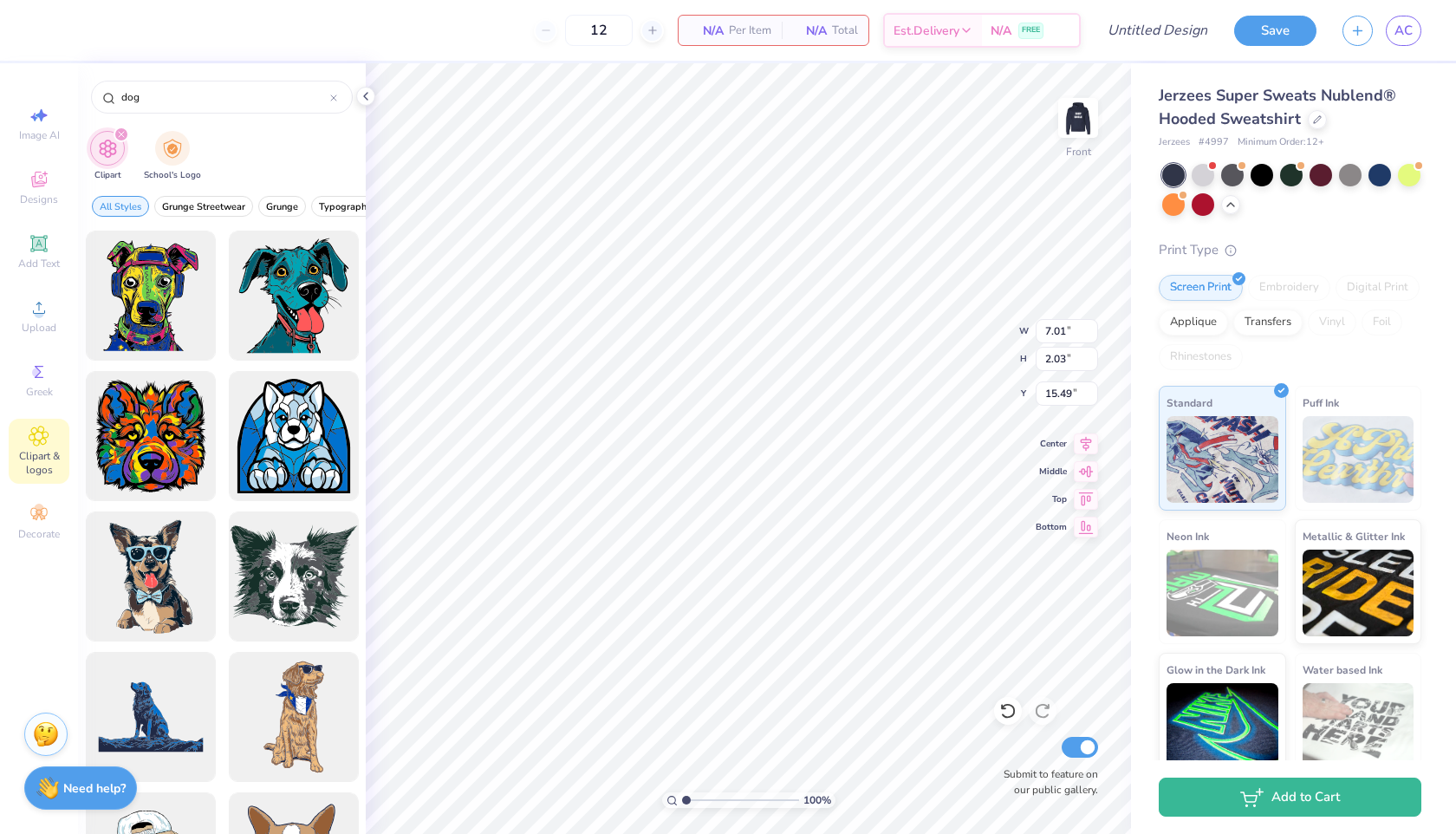
click at [42, 407] on div "Image AI Designs Add Text Upload Greek Clipart & logos Decorate" at bounding box center [39, 322] width 61 height 450
click at [39, 367] on icon at bounding box center [39, 372] width 21 height 21
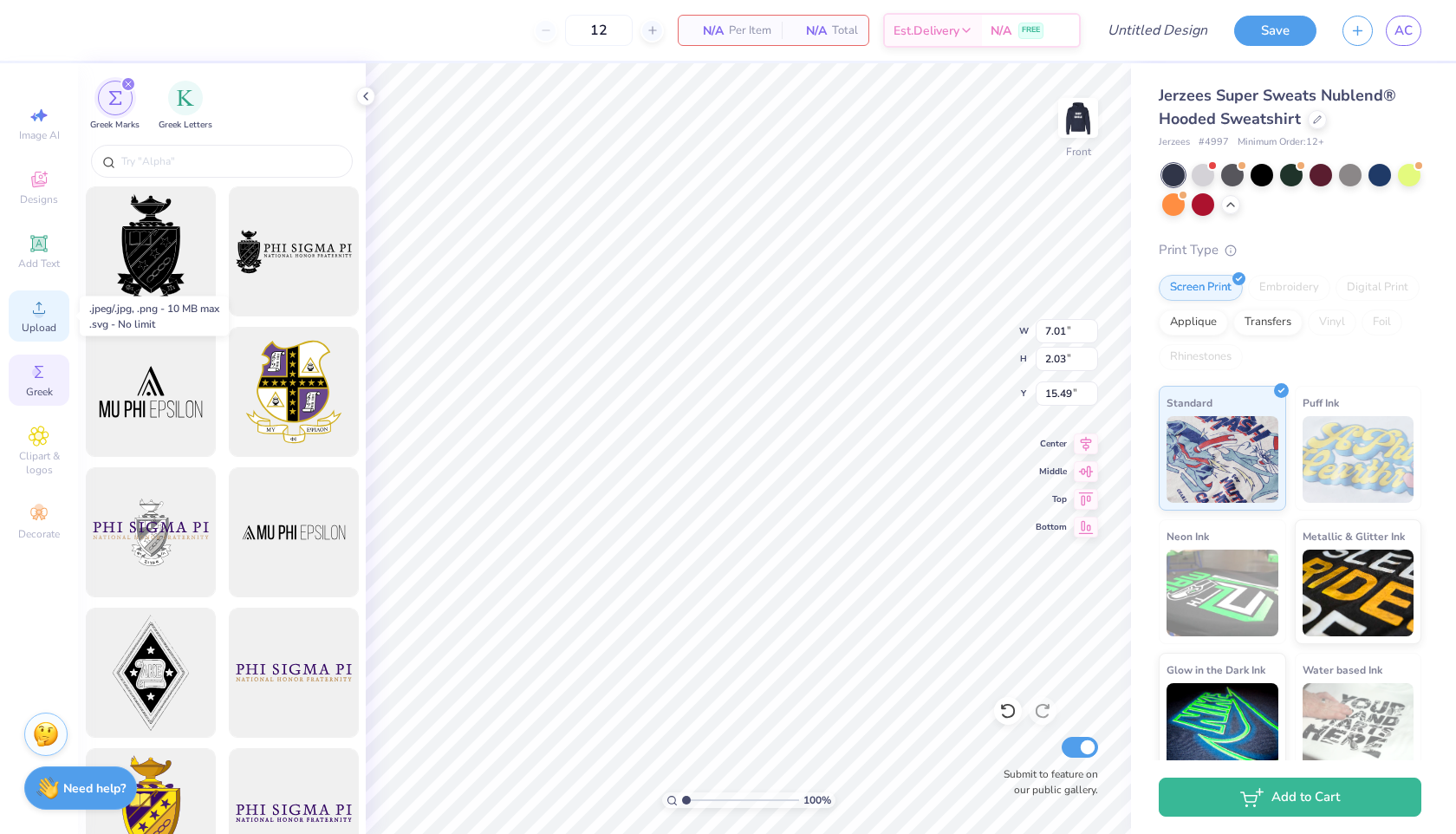
click at [47, 310] on icon at bounding box center [39, 308] width 21 height 21
type input "10.45"
type input "8.81"
type input "11.19"
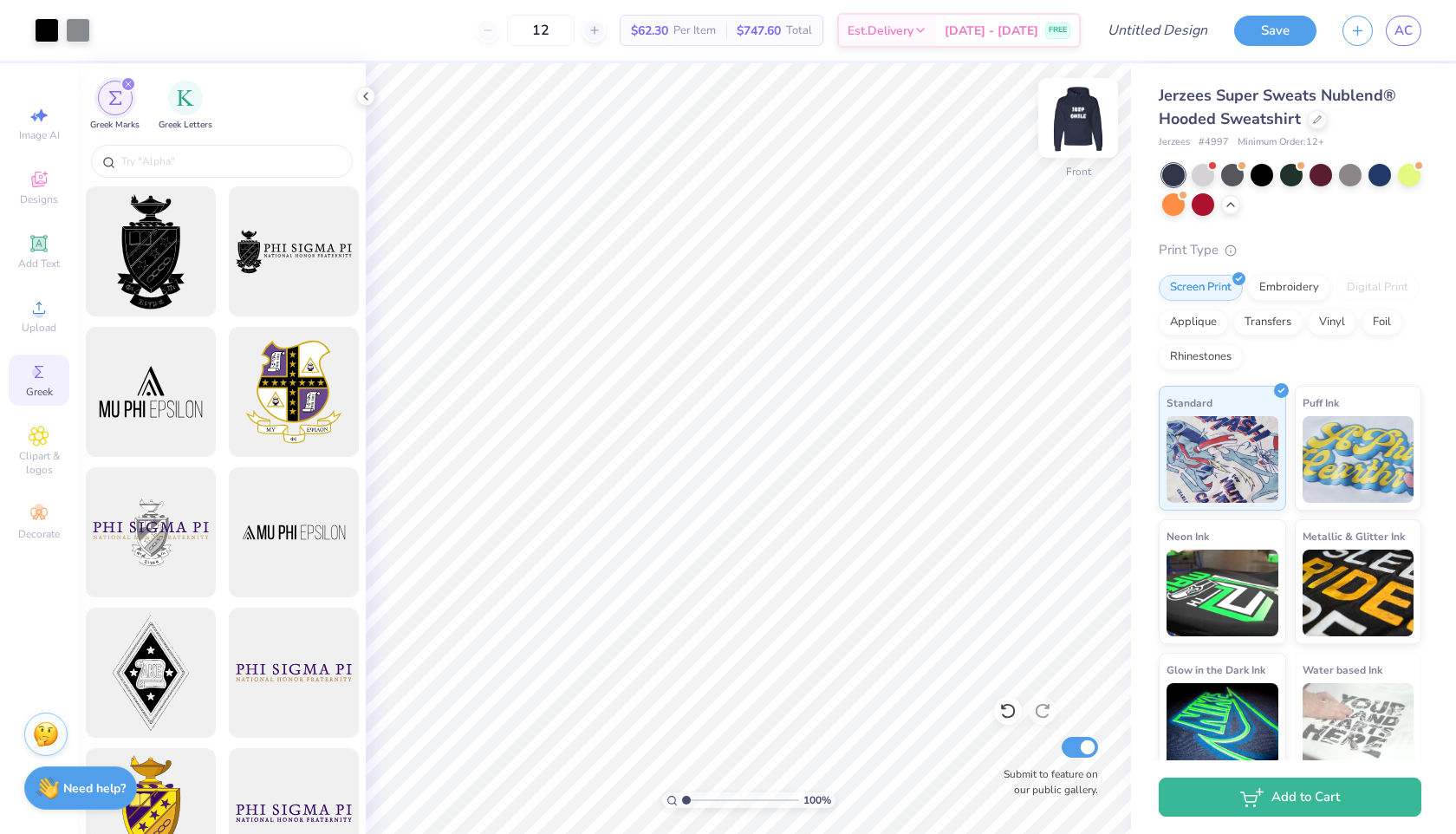
click at [1087, 123] on img at bounding box center [1078, 118] width 70 height 70
click at [1087, 113] on img at bounding box center [1078, 118] width 70 height 70
click at [1296, 322] on div "Transfers" at bounding box center [1268, 320] width 70 height 26
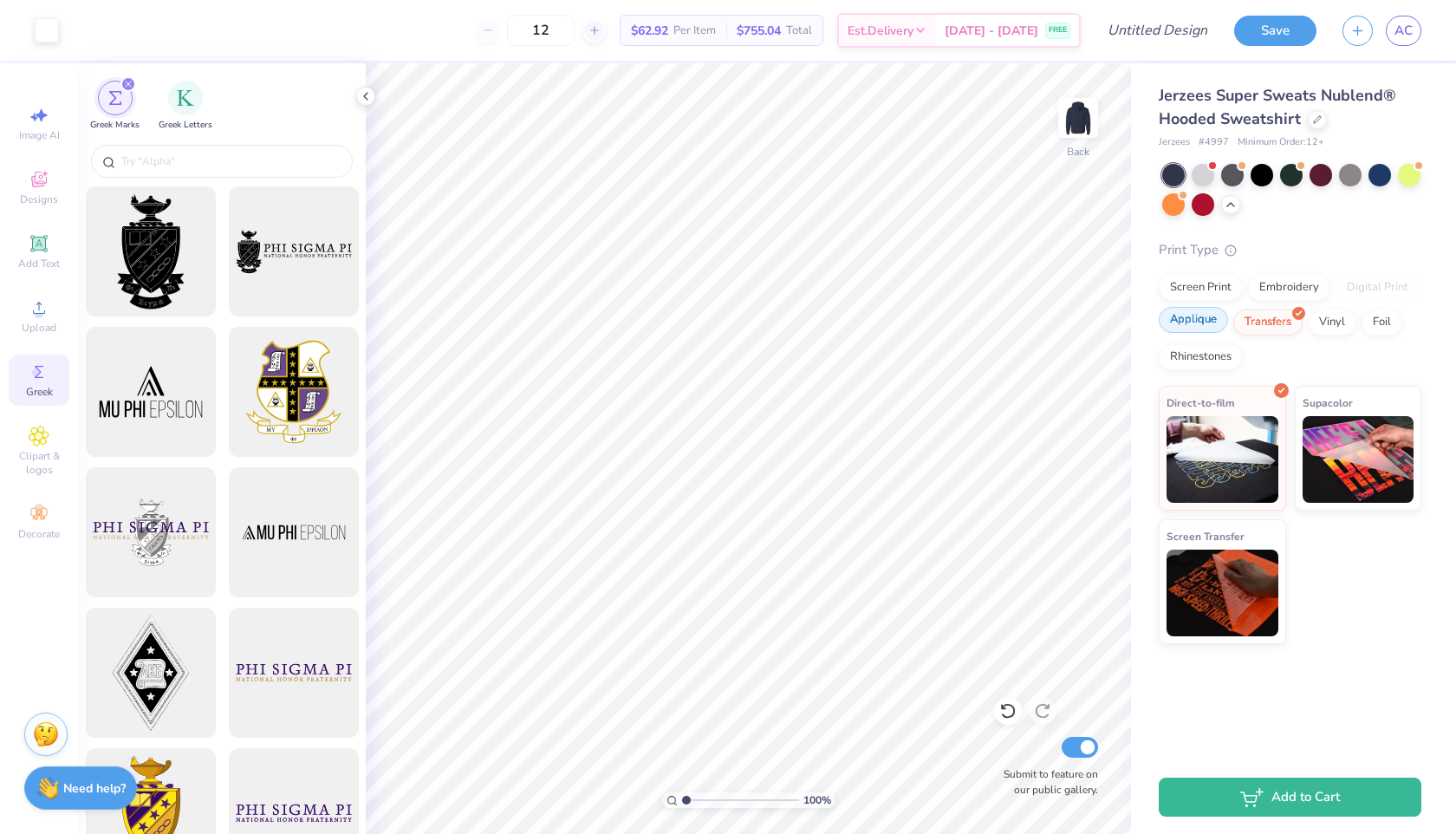
click at [1193, 322] on div "Applique" at bounding box center [1194, 320] width 70 height 26
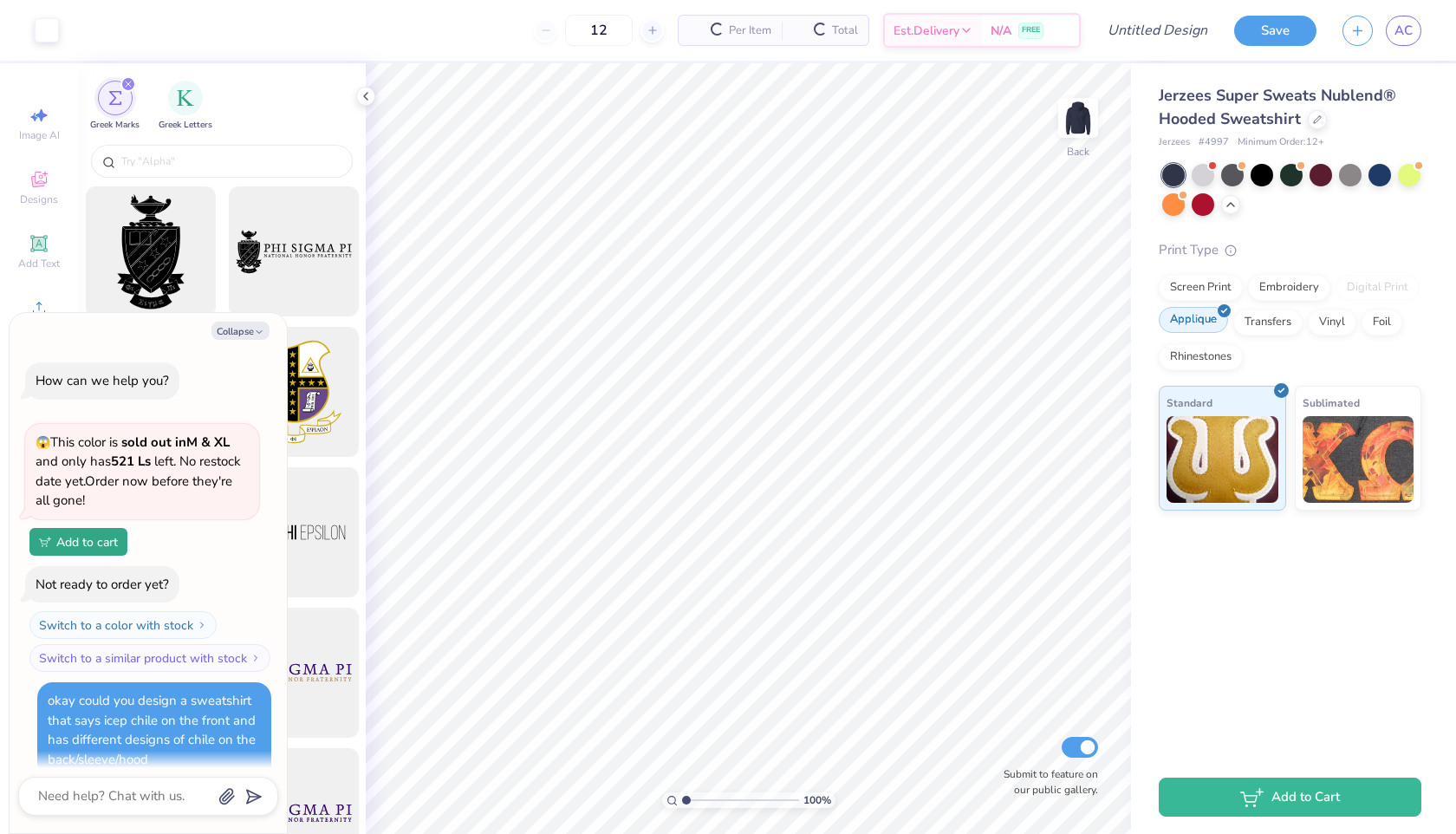
scroll to position [2397, 0]
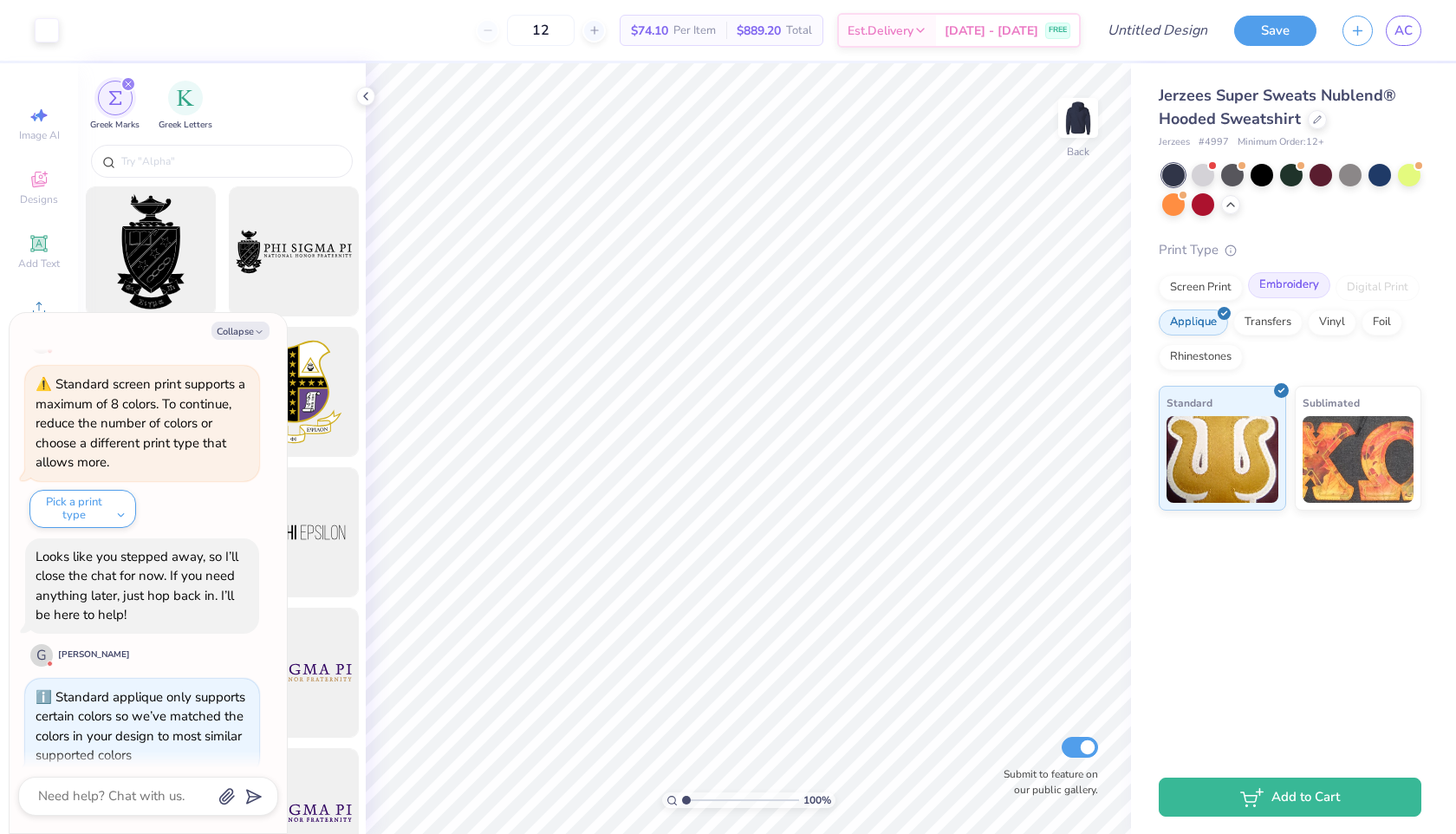
click at [1280, 287] on div "Embroidery" at bounding box center [1289, 285] width 82 height 26
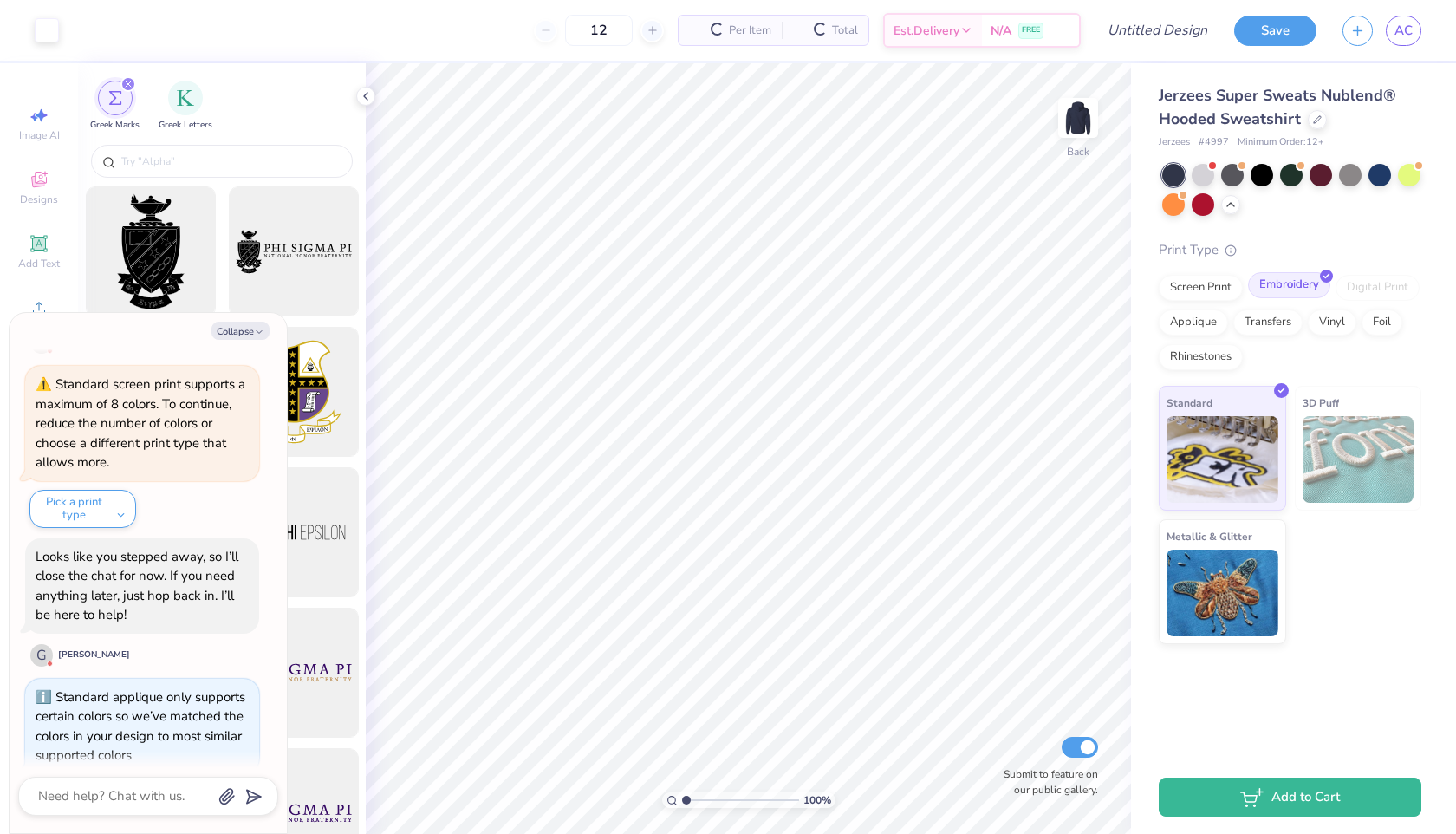
scroll to position [2502, 0]
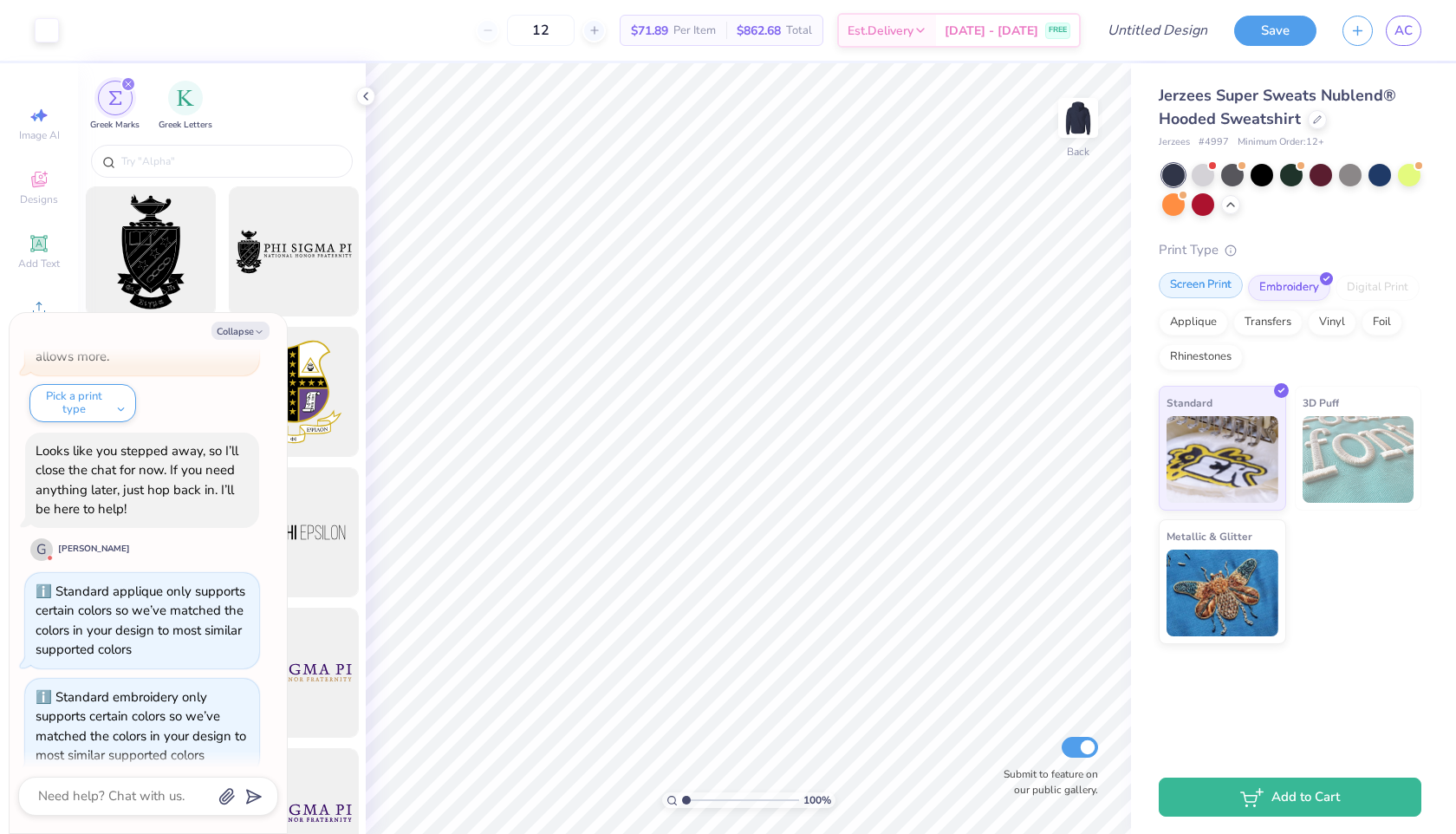
click at [1209, 291] on div "Screen Print" at bounding box center [1201, 285] width 84 height 26
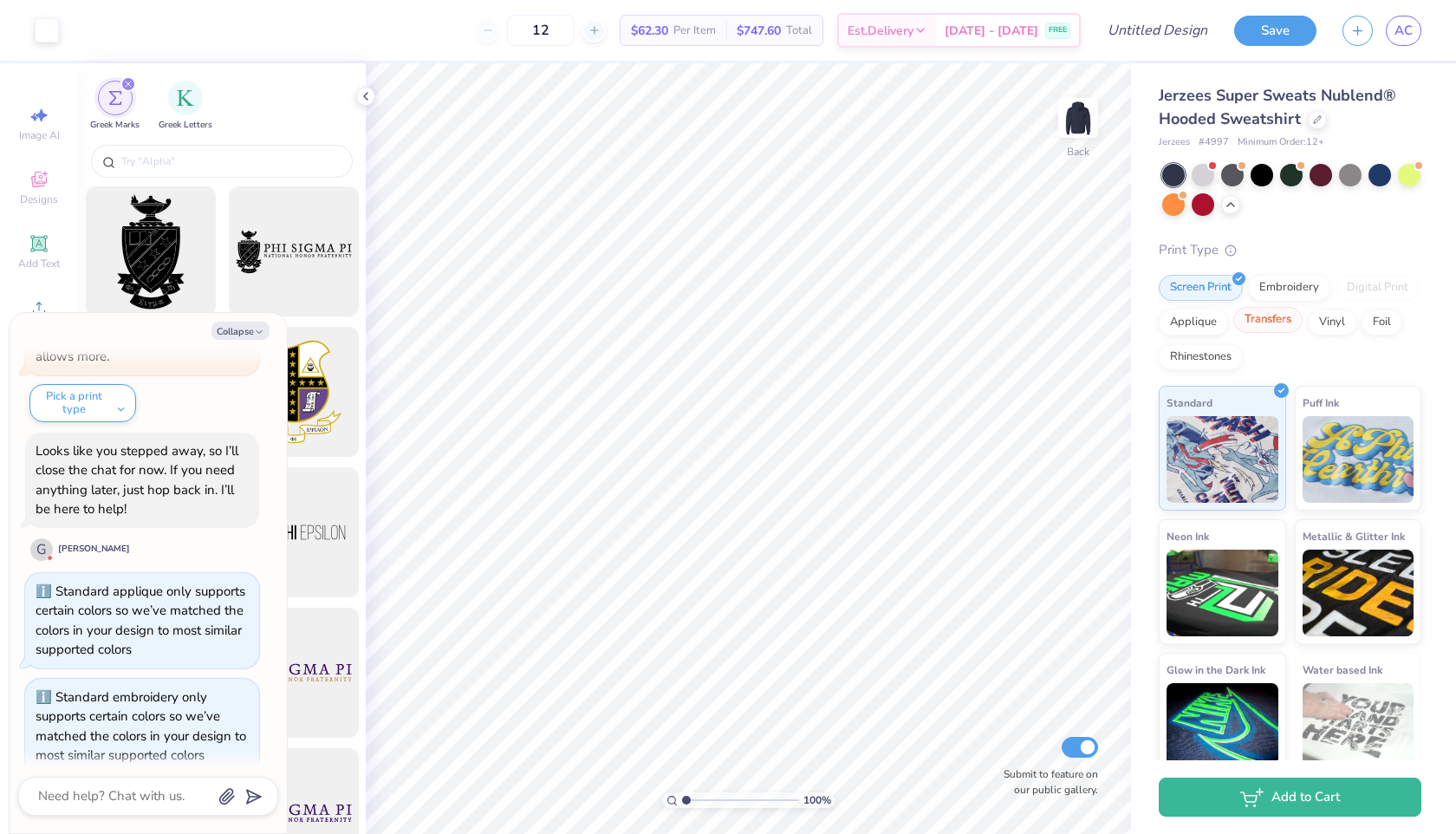
click at [1264, 322] on div "Transfers" at bounding box center [1268, 320] width 70 height 26
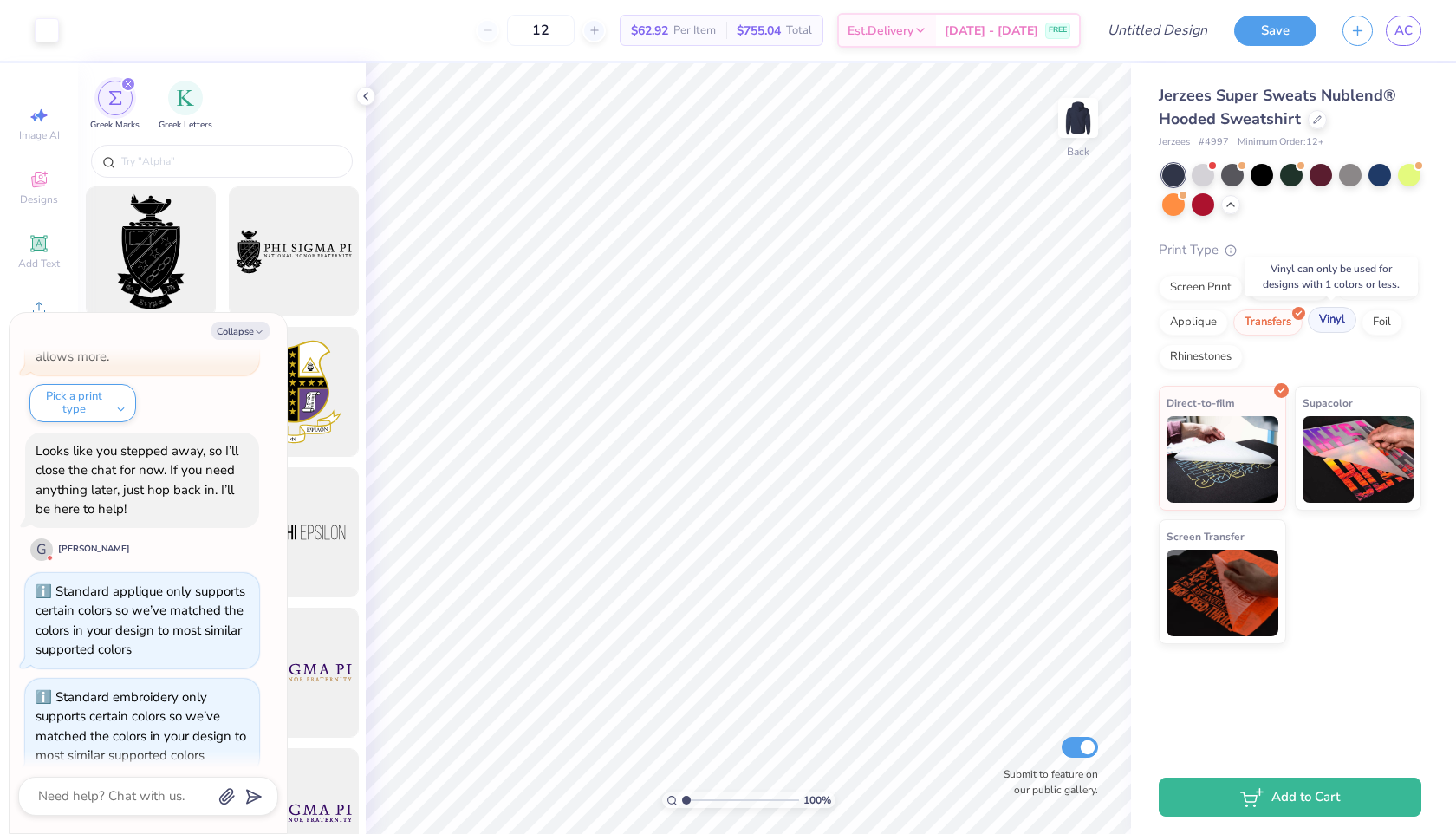
click at [1345, 322] on div "Vinyl" at bounding box center [1332, 320] width 49 height 26
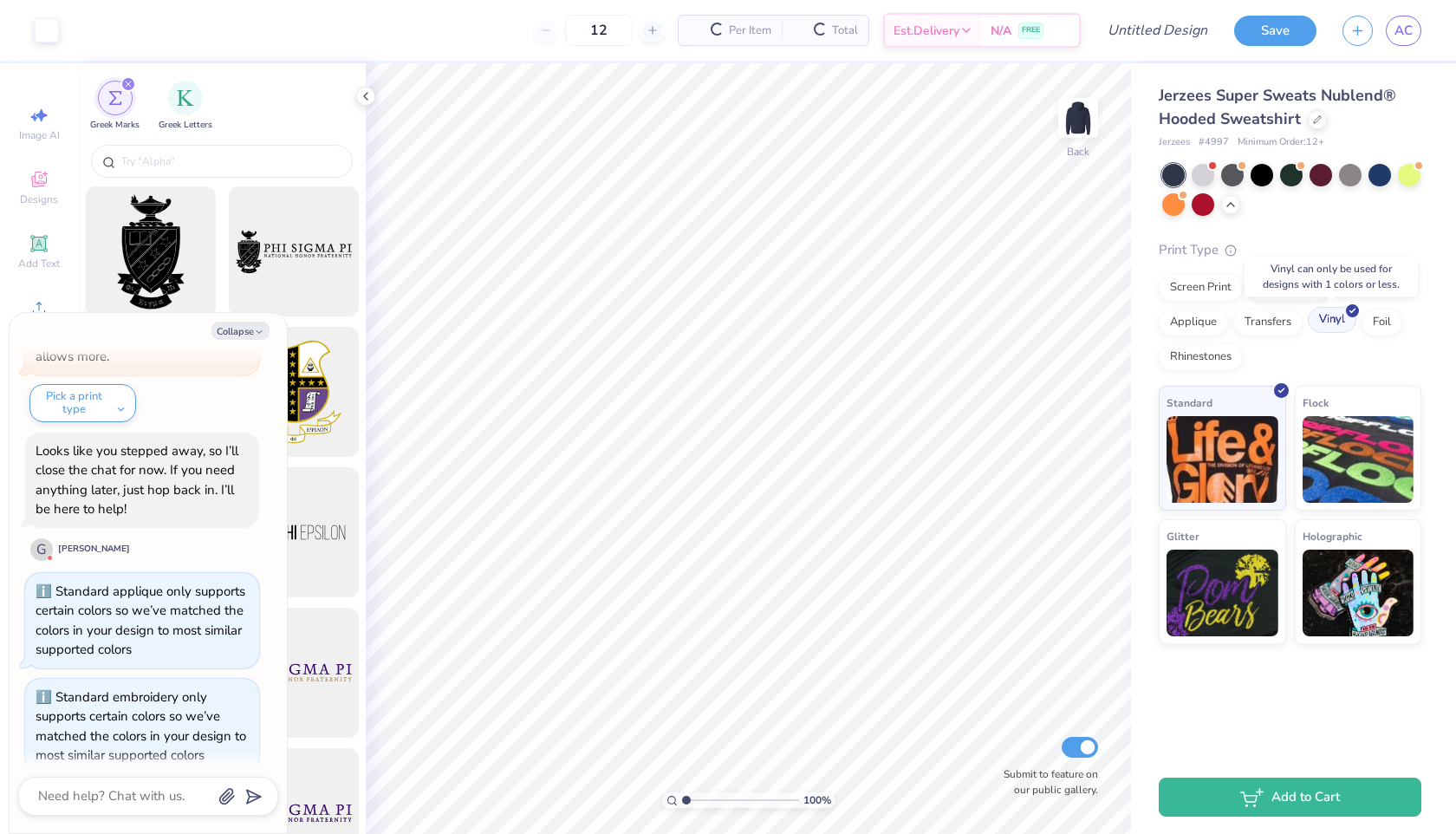
scroll to position [2779, 0]
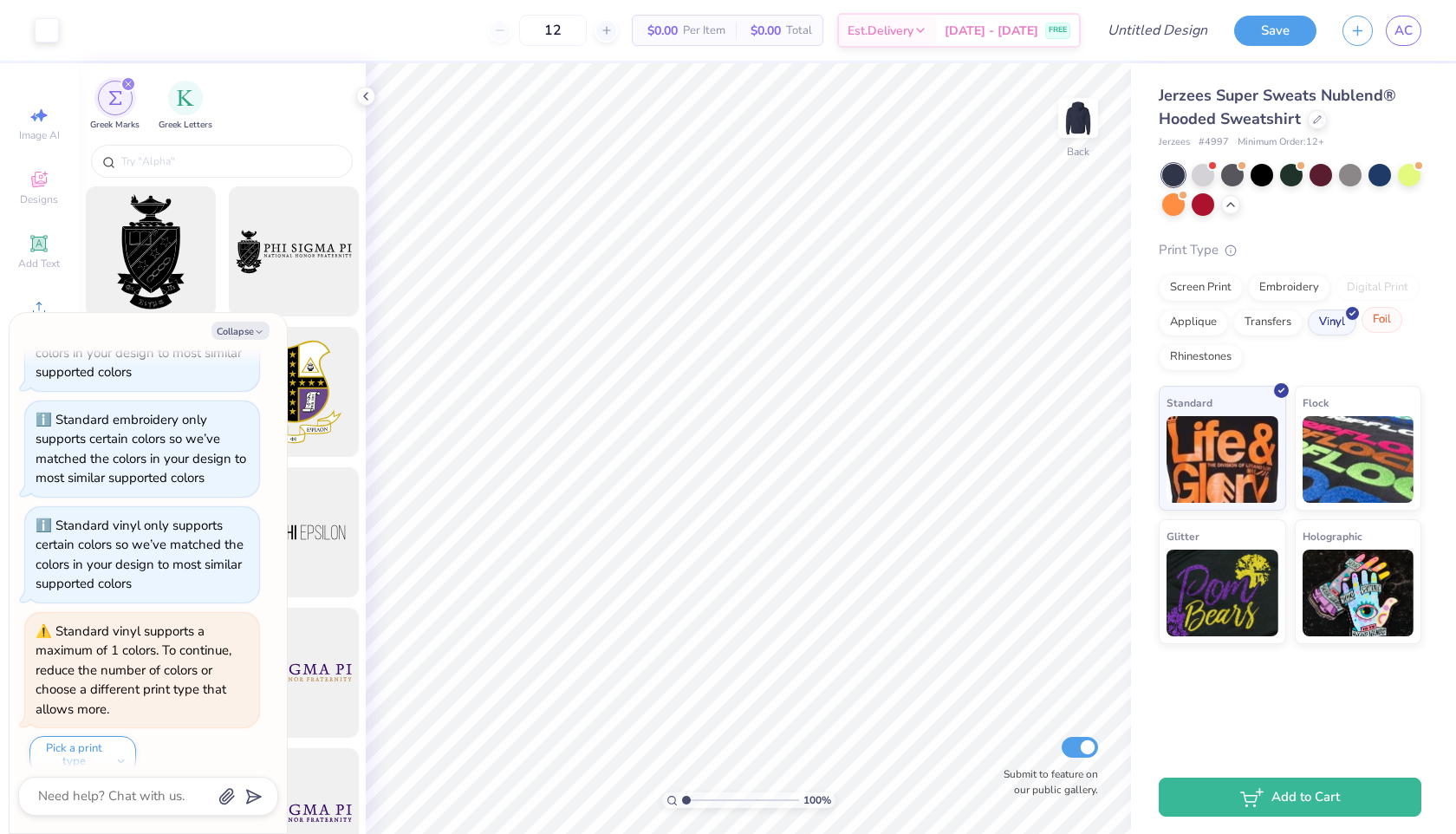
click at [1379, 329] on div "Foil" at bounding box center [1381, 320] width 41 height 26
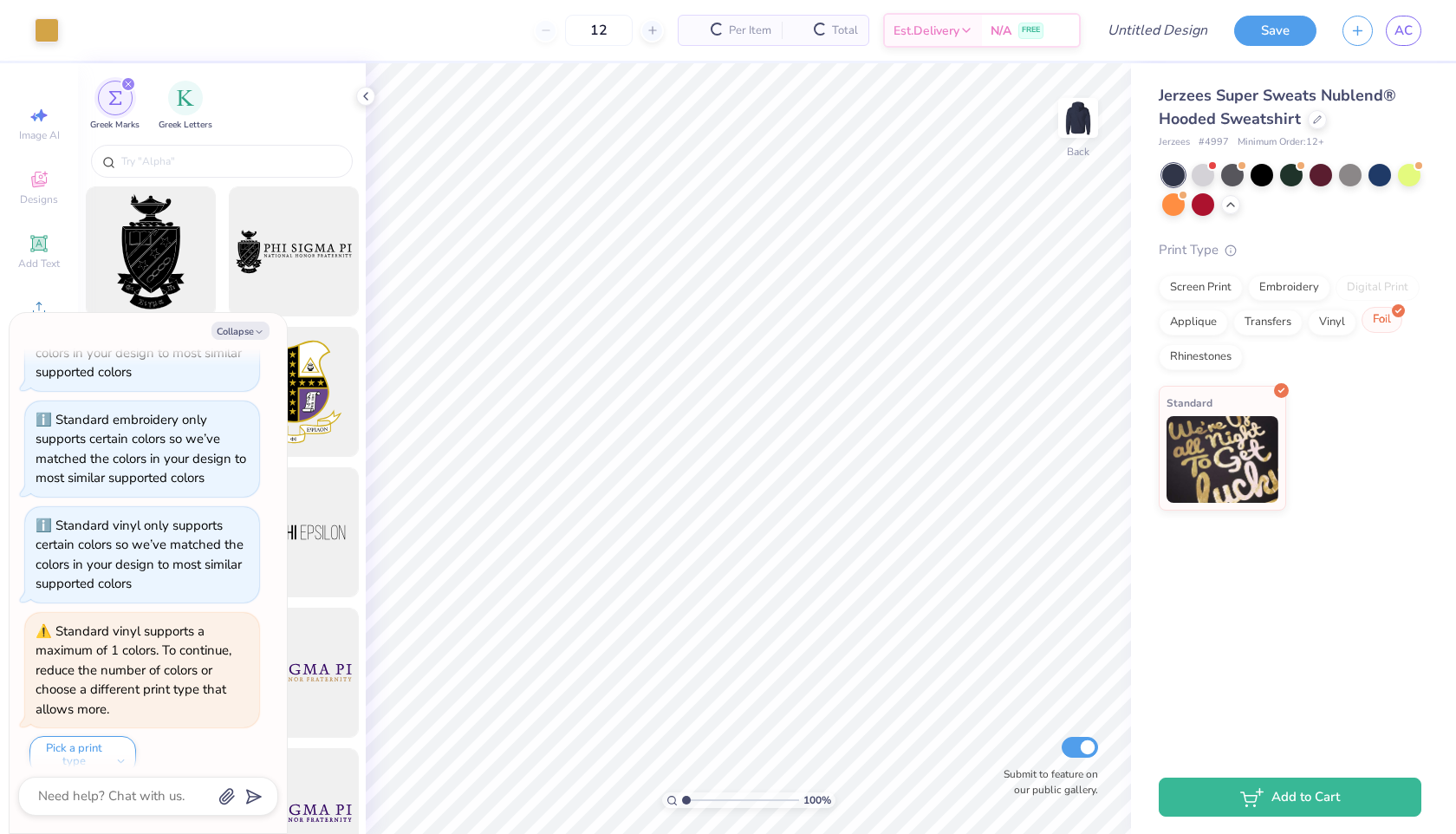
scroll to position [3058, 0]
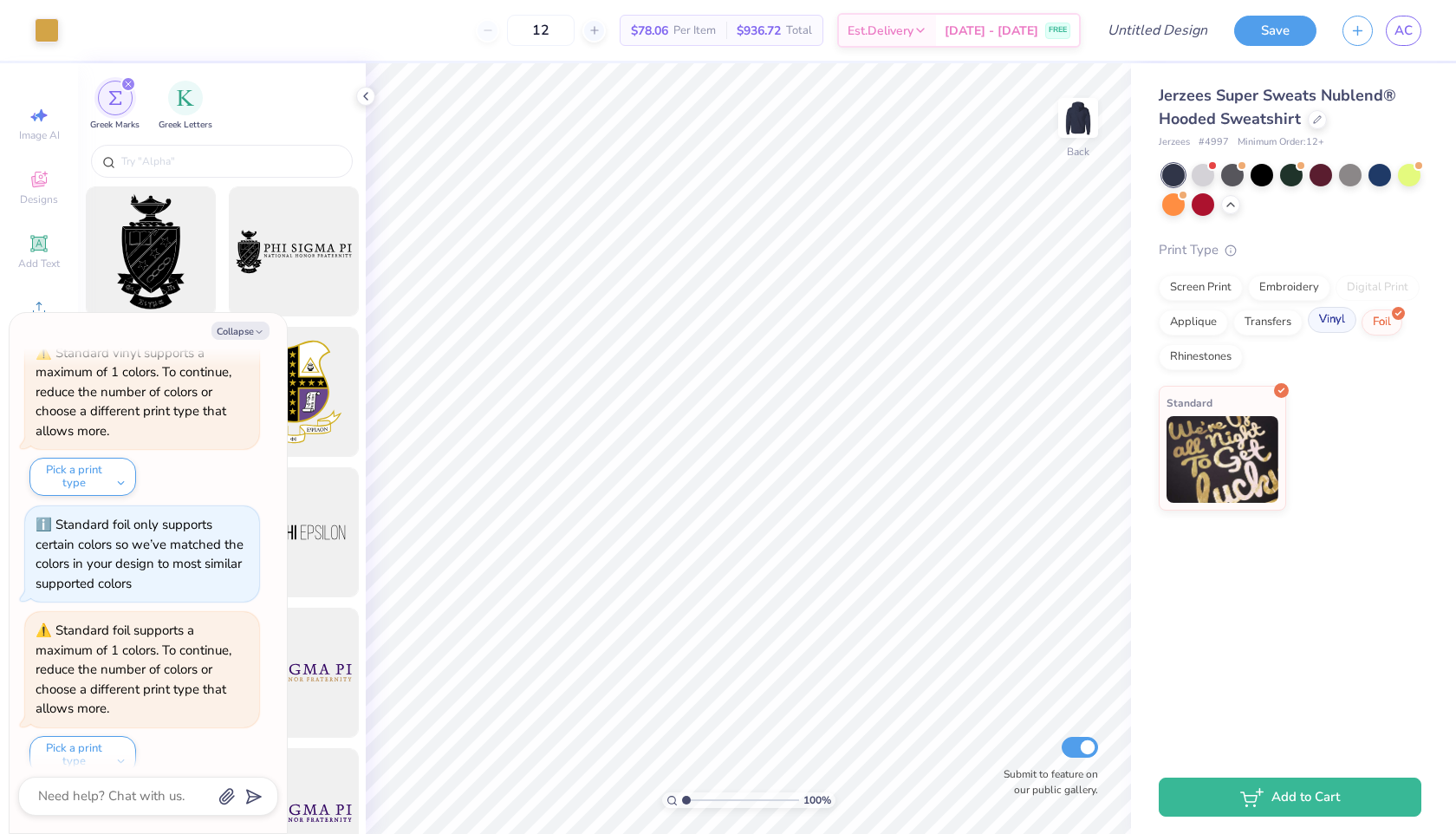
click at [1338, 327] on div "Vinyl" at bounding box center [1332, 320] width 49 height 26
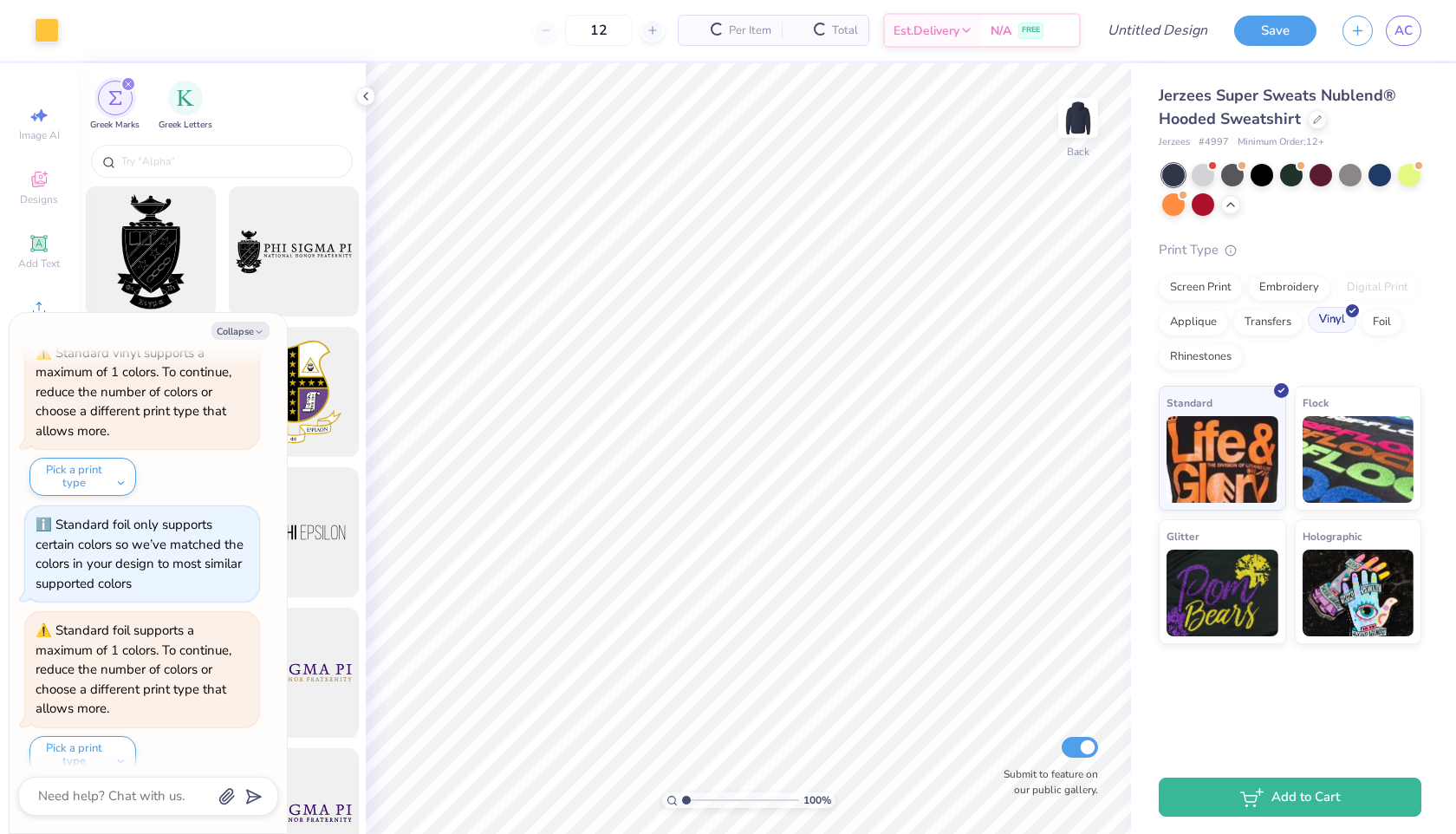
scroll to position [3163, 0]
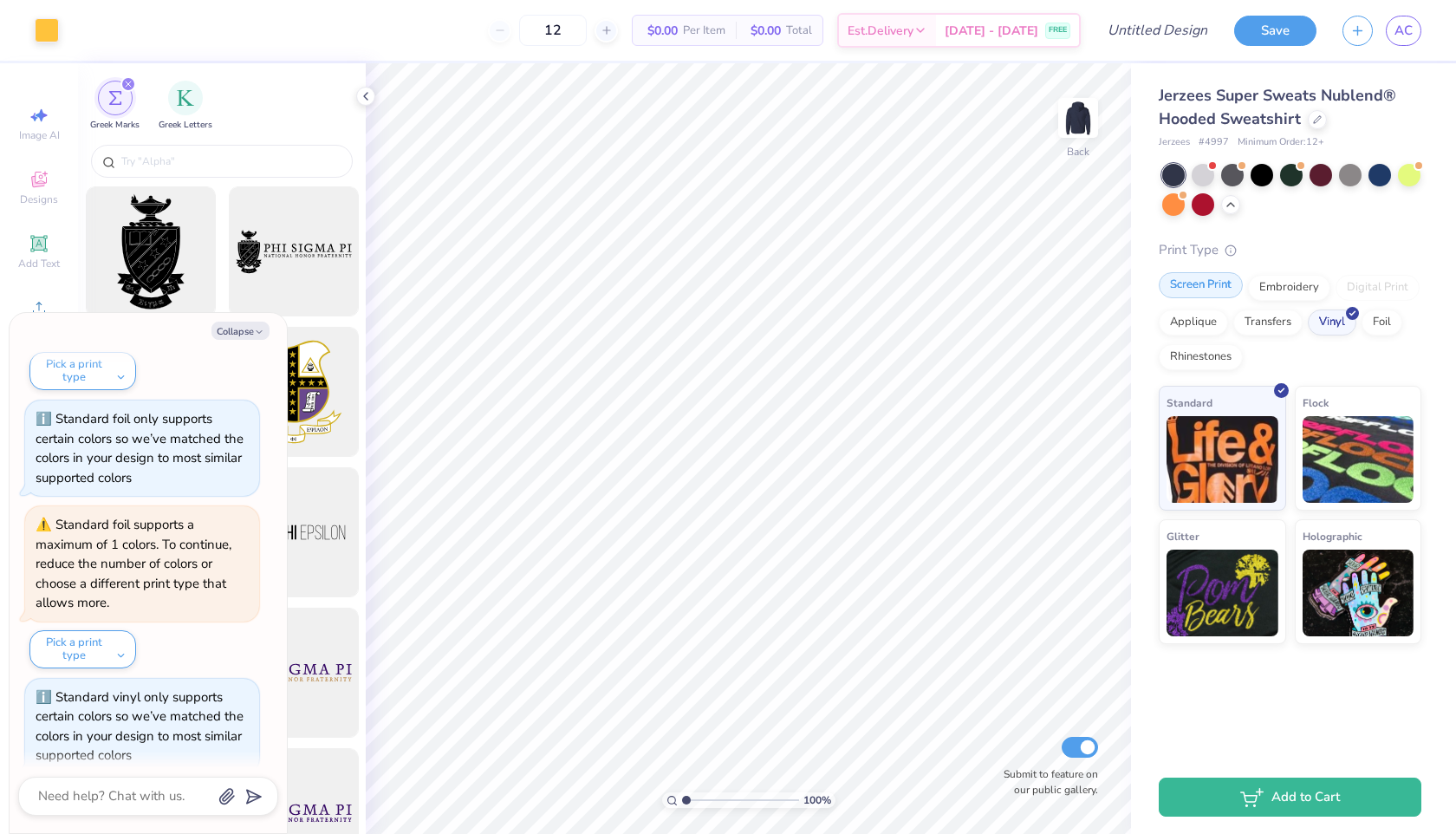
click at [1198, 295] on div "Screen Print" at bounding box center [1201, 285] width 84 height 26
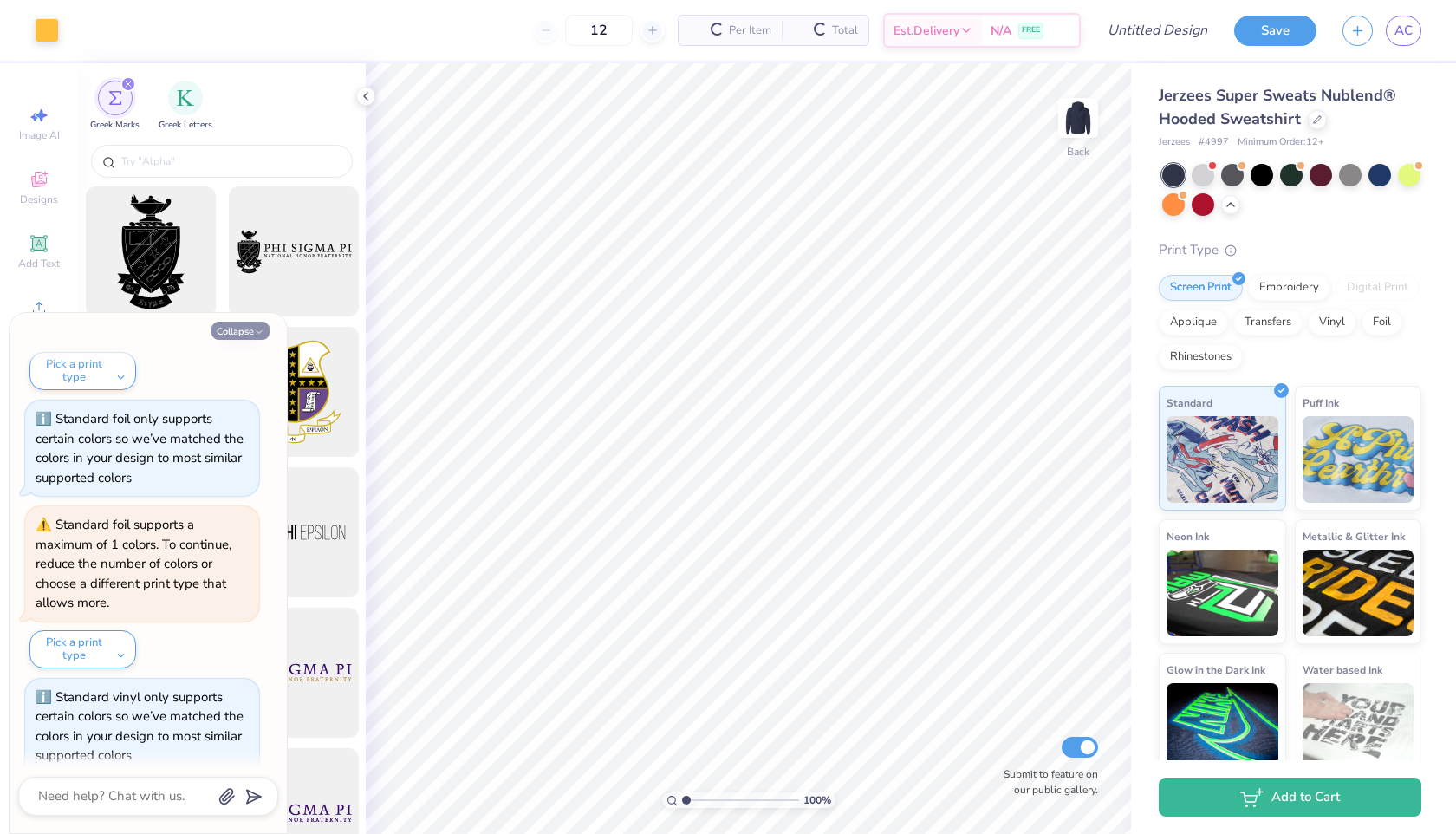
scroll to position [3269, 0]
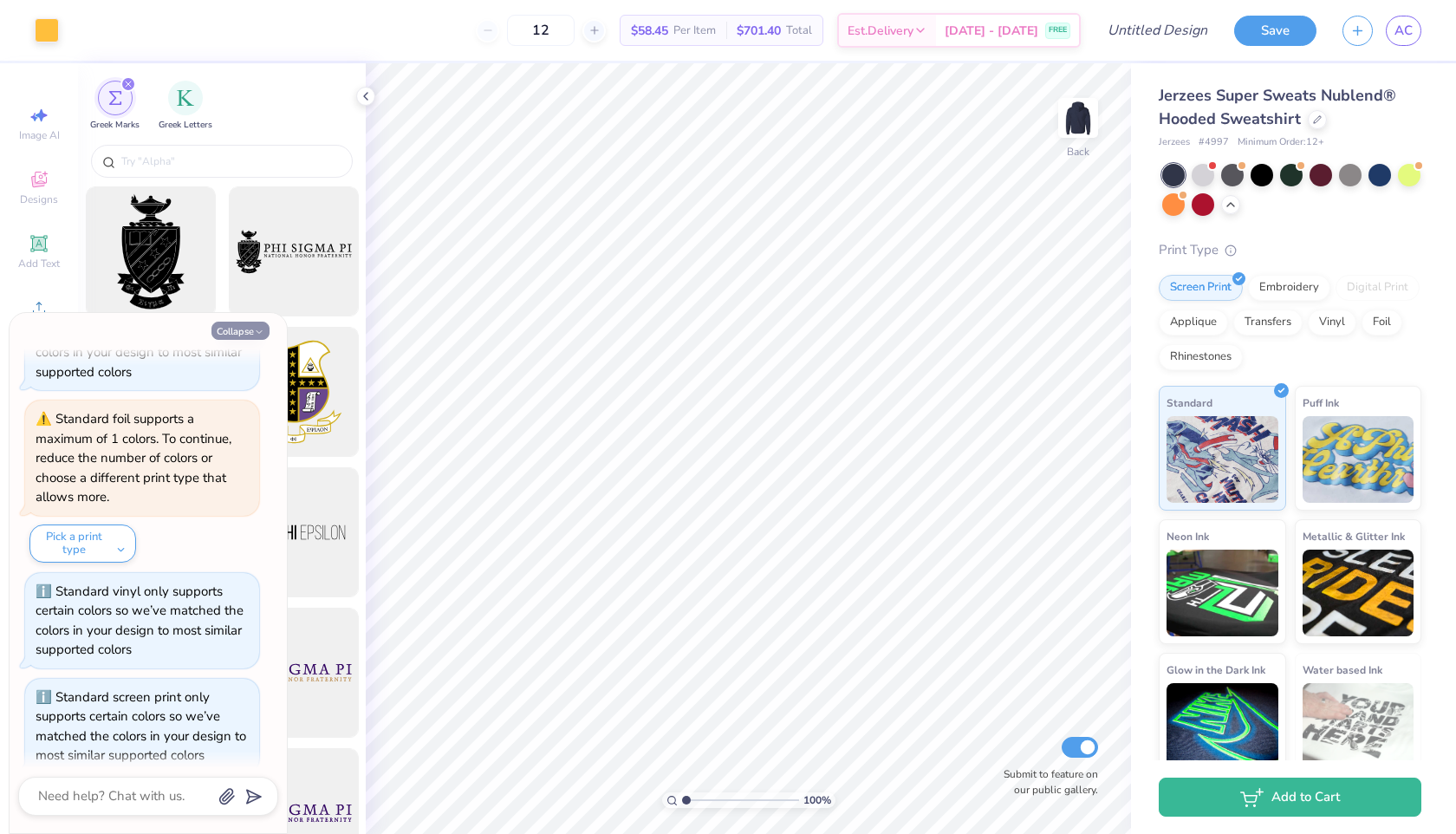
click at [237, 332] on button "Collapse" at bounding box center [240, 330] width 58 height 18
type textarea "x"
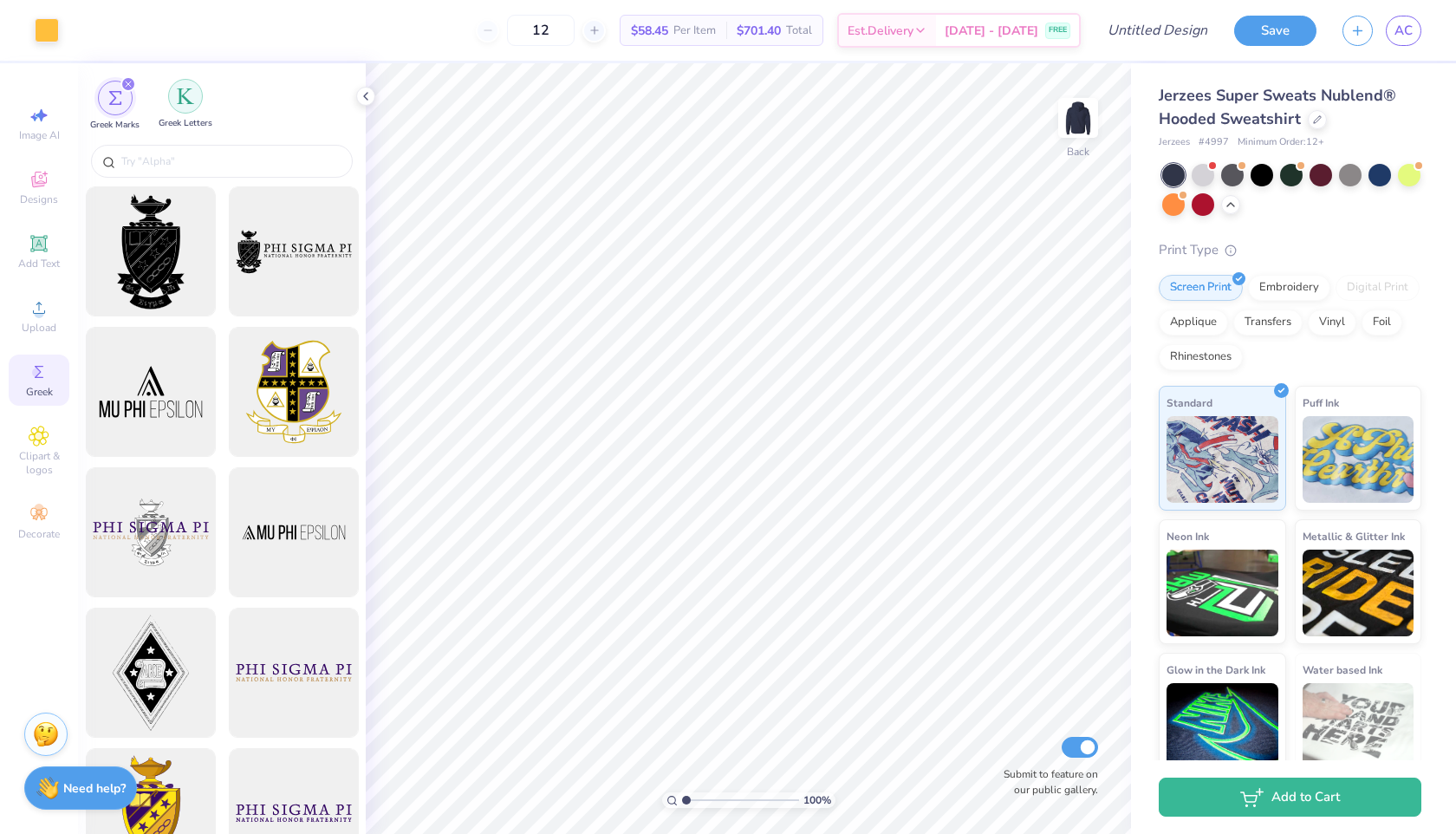
click at [186, 110] on div "filter for Greek Letters" at bounding box center [186, 96] width 35 height 35
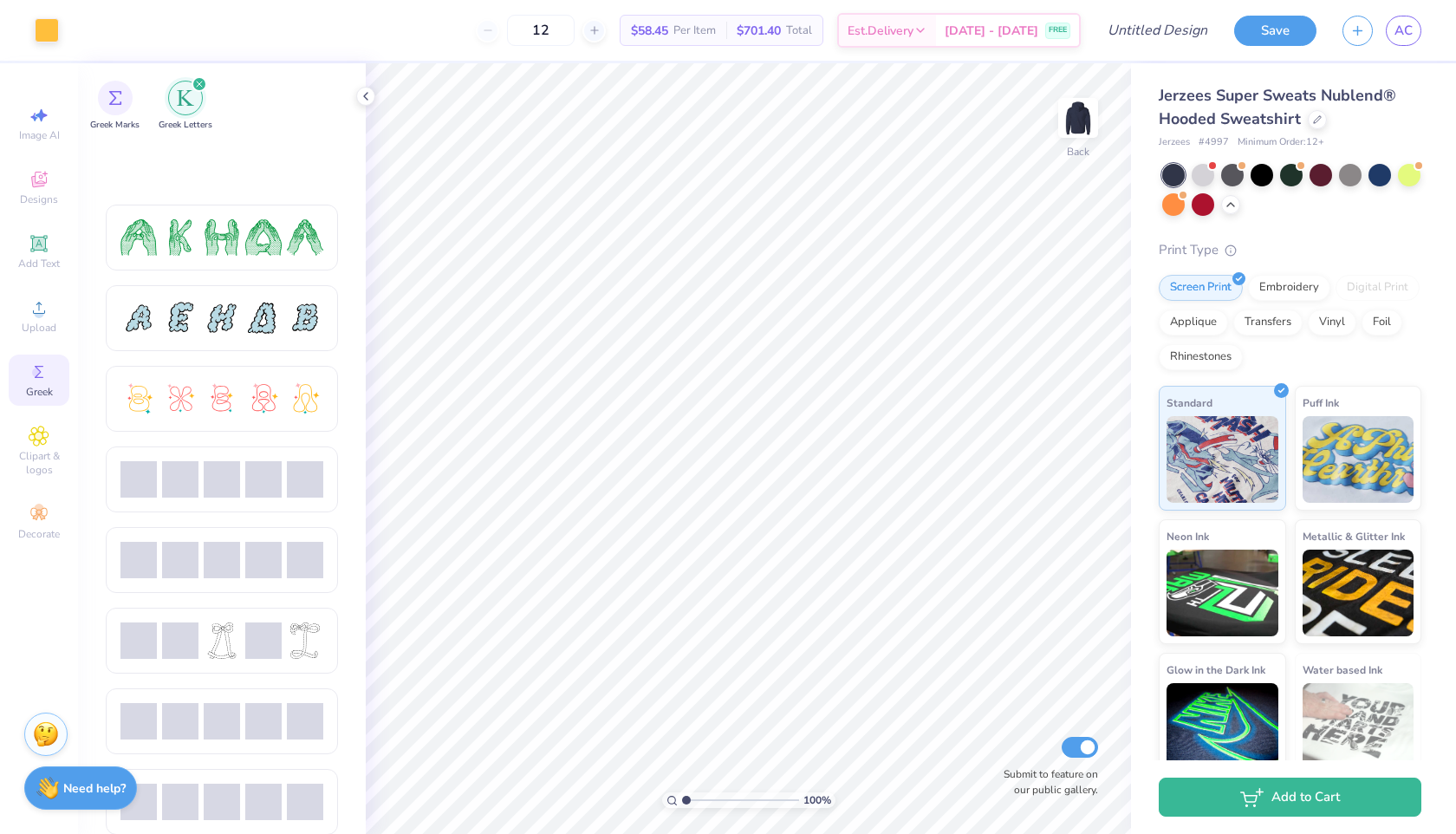
scroll to position [0, 0]
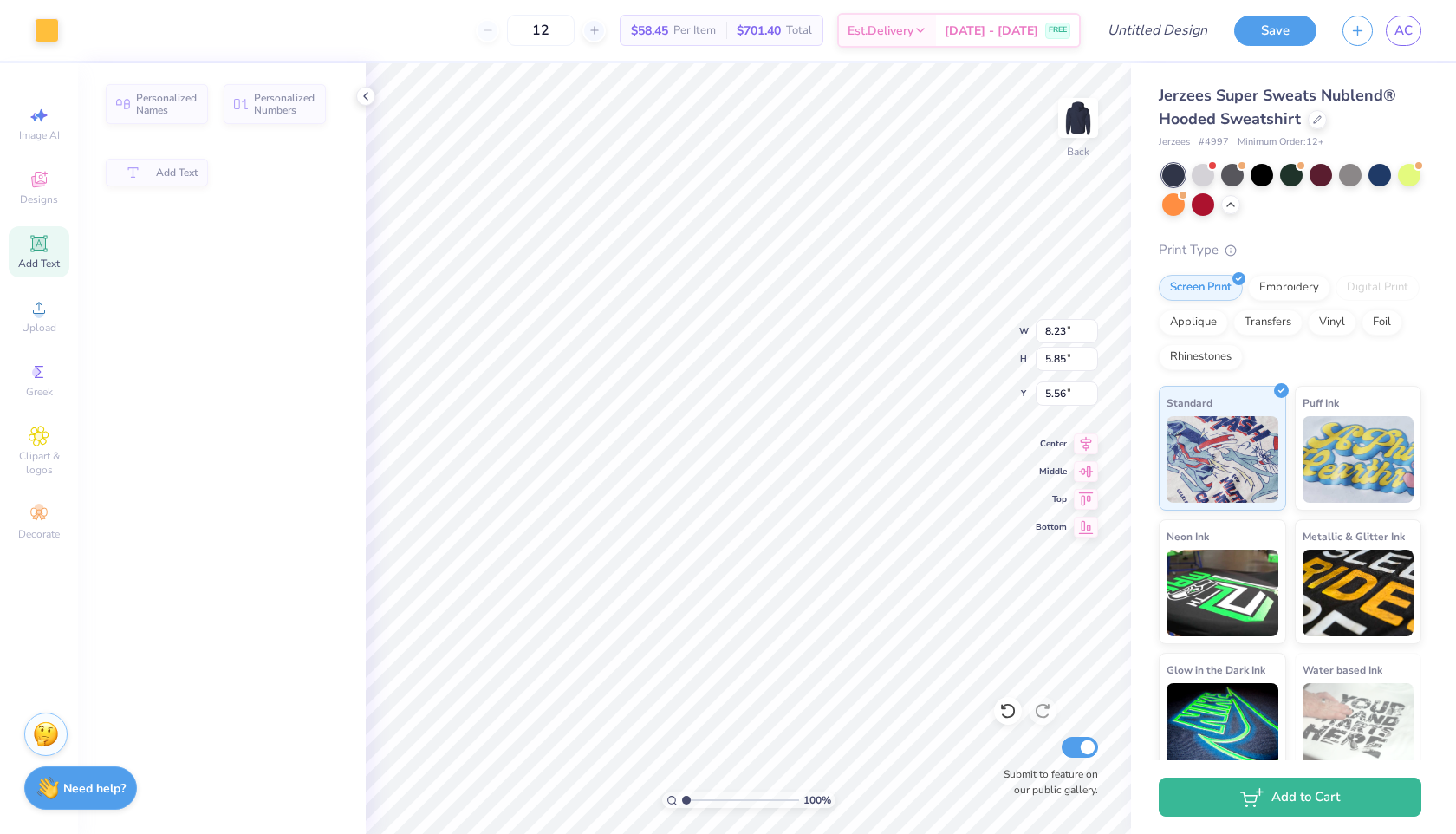
type input "5.57"
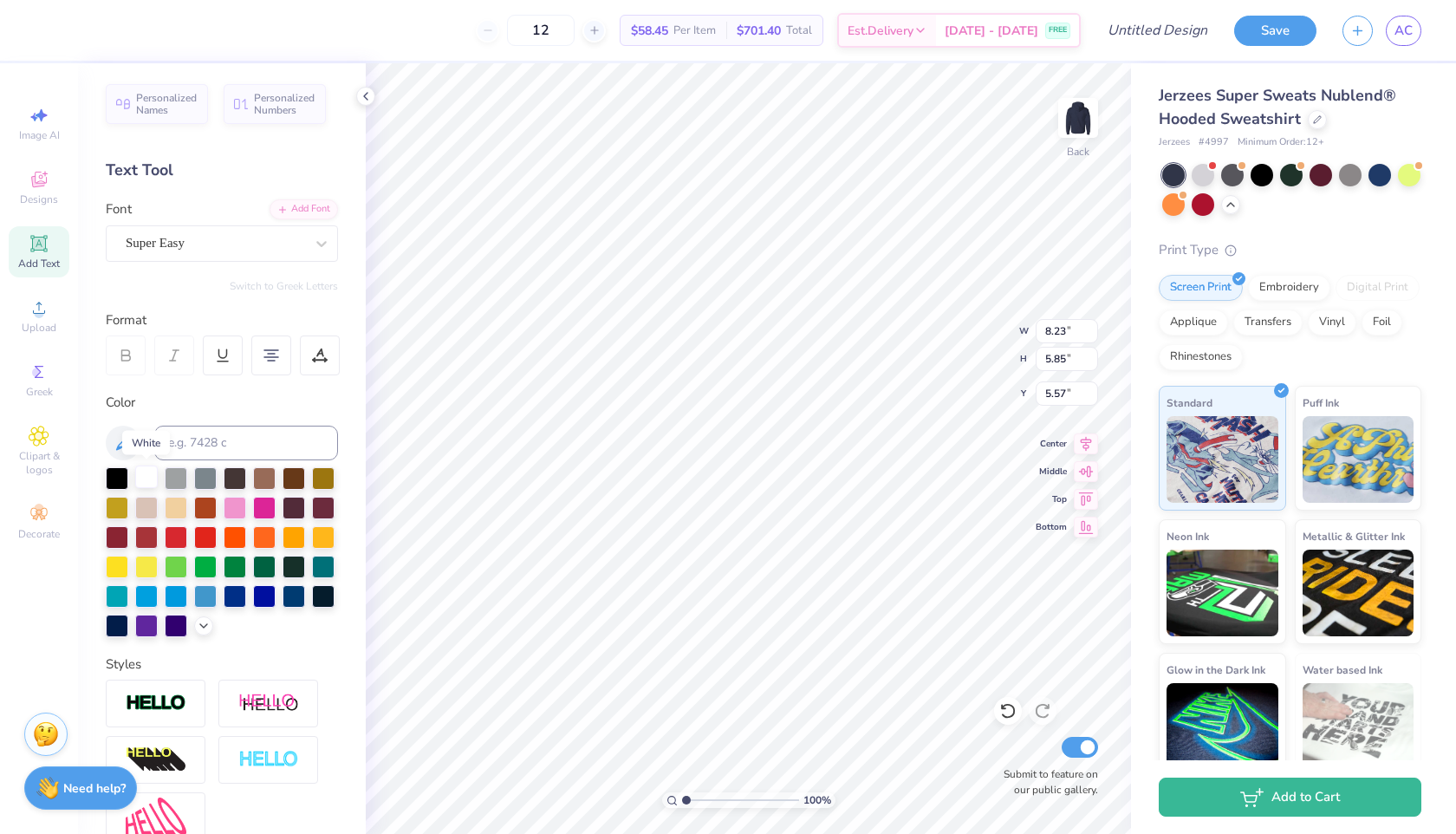
click at [152, 476] on div at bounding box center [146, 477] width 23 height 23
click at [194, 408] on div "Color" at bounding box center [221, 403] width 233 height 20
click at [1196, 31] on input "Design Title" at bounding box center [1135, 31] width 170 height 35
type input "I"
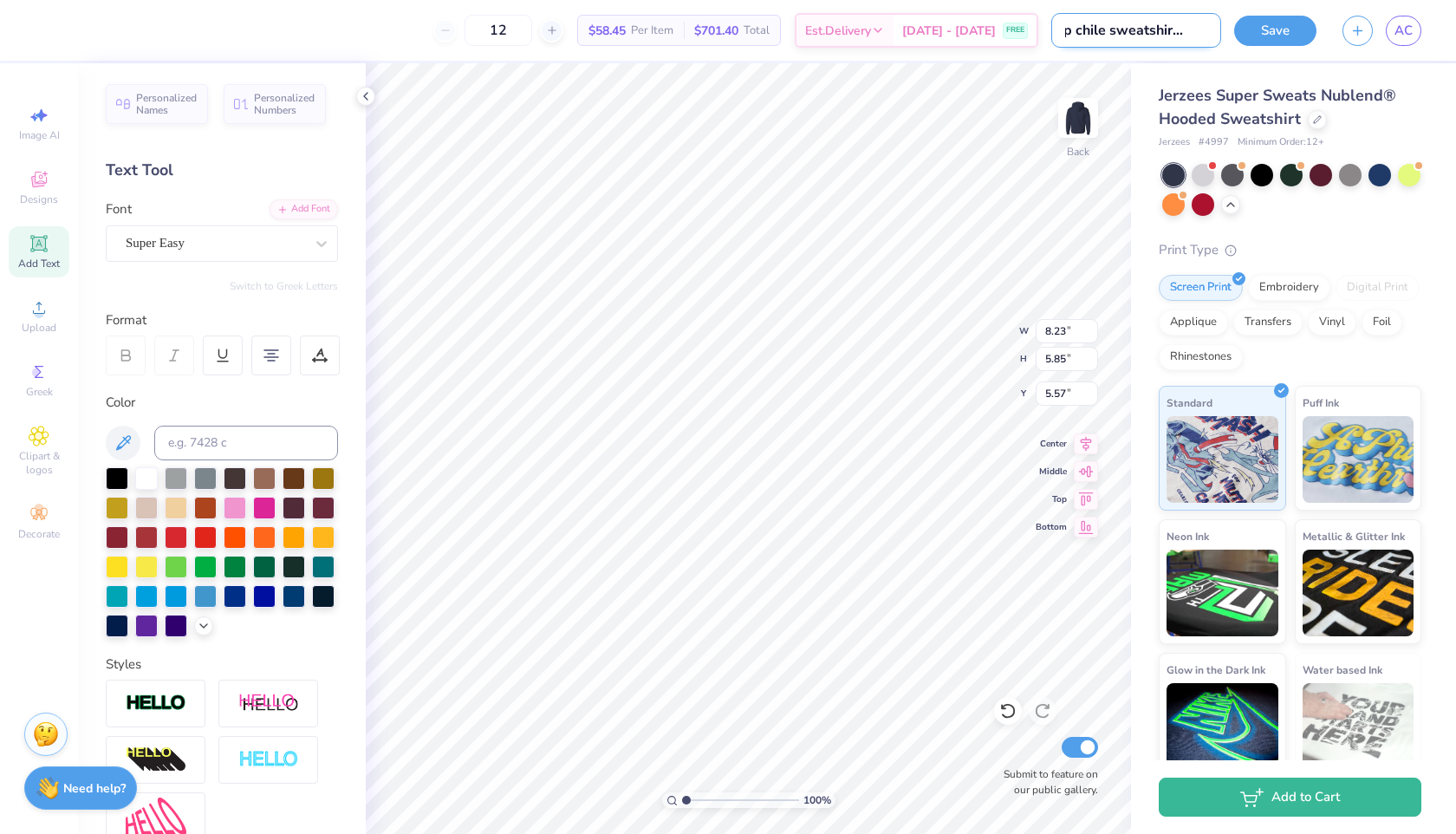
scroll to position [0, 27]
type input "icep chile sweatshirt ideas"
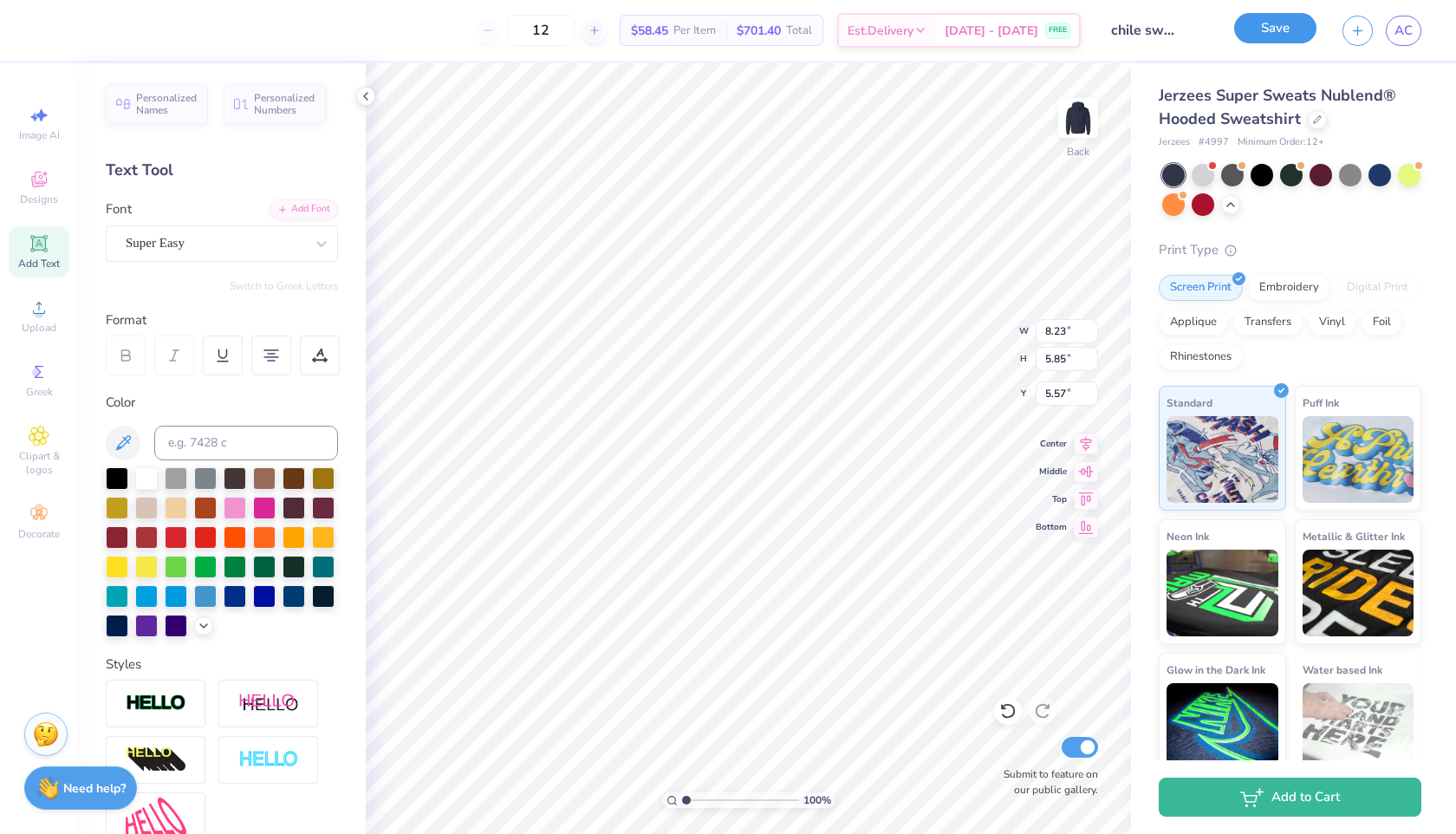
scroll to position [0, 0]
click at [1285, 37] on button "Save" at bounding box center [1275, 28] width 82 height 31
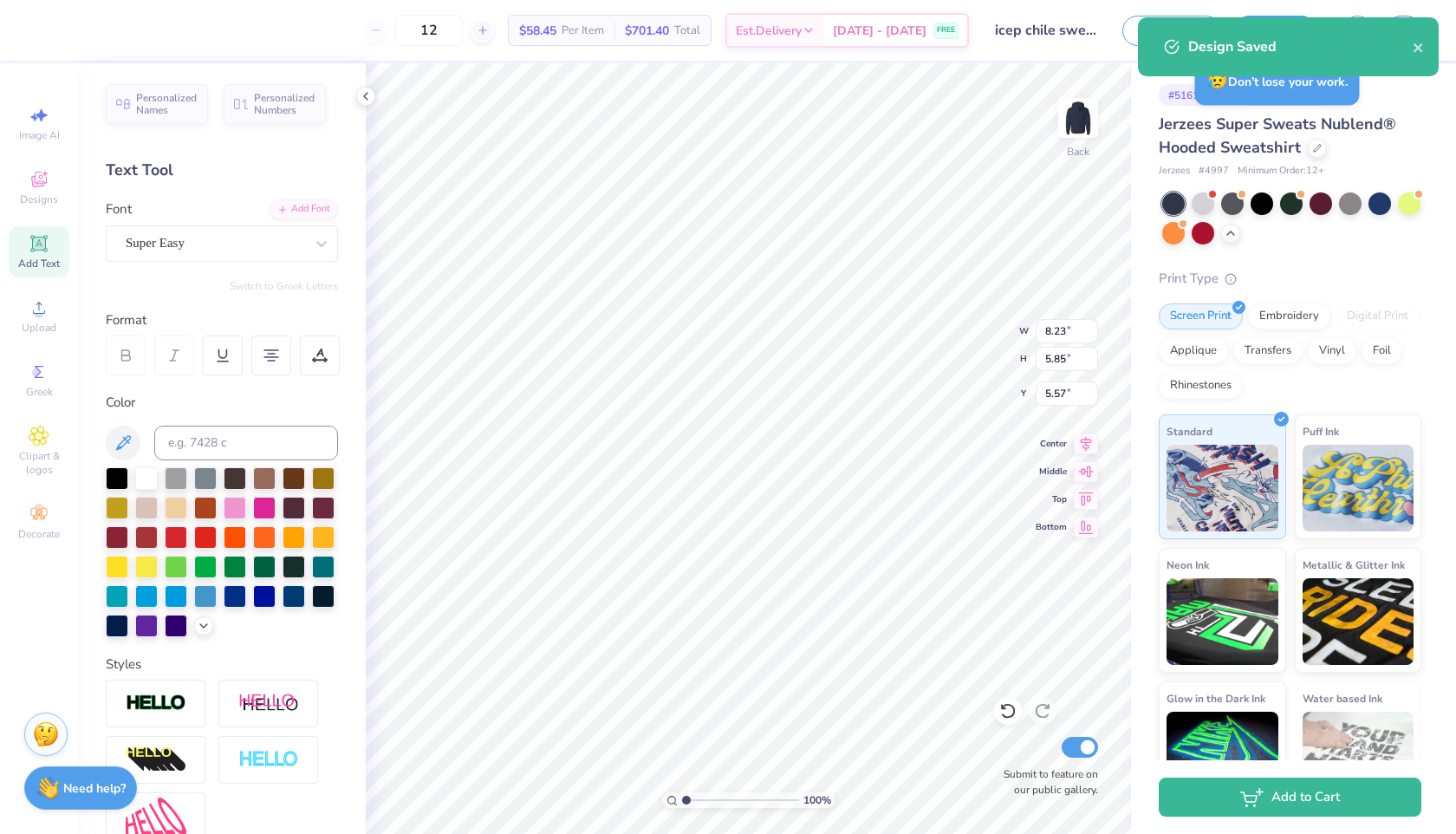
click at [1426, 49] on div "Design Saved" at bounding box center [1288, 47] width 301 height 59
click at [1419, 48] on icon "close" at bounding box center [1418, 48] width 9 height 9
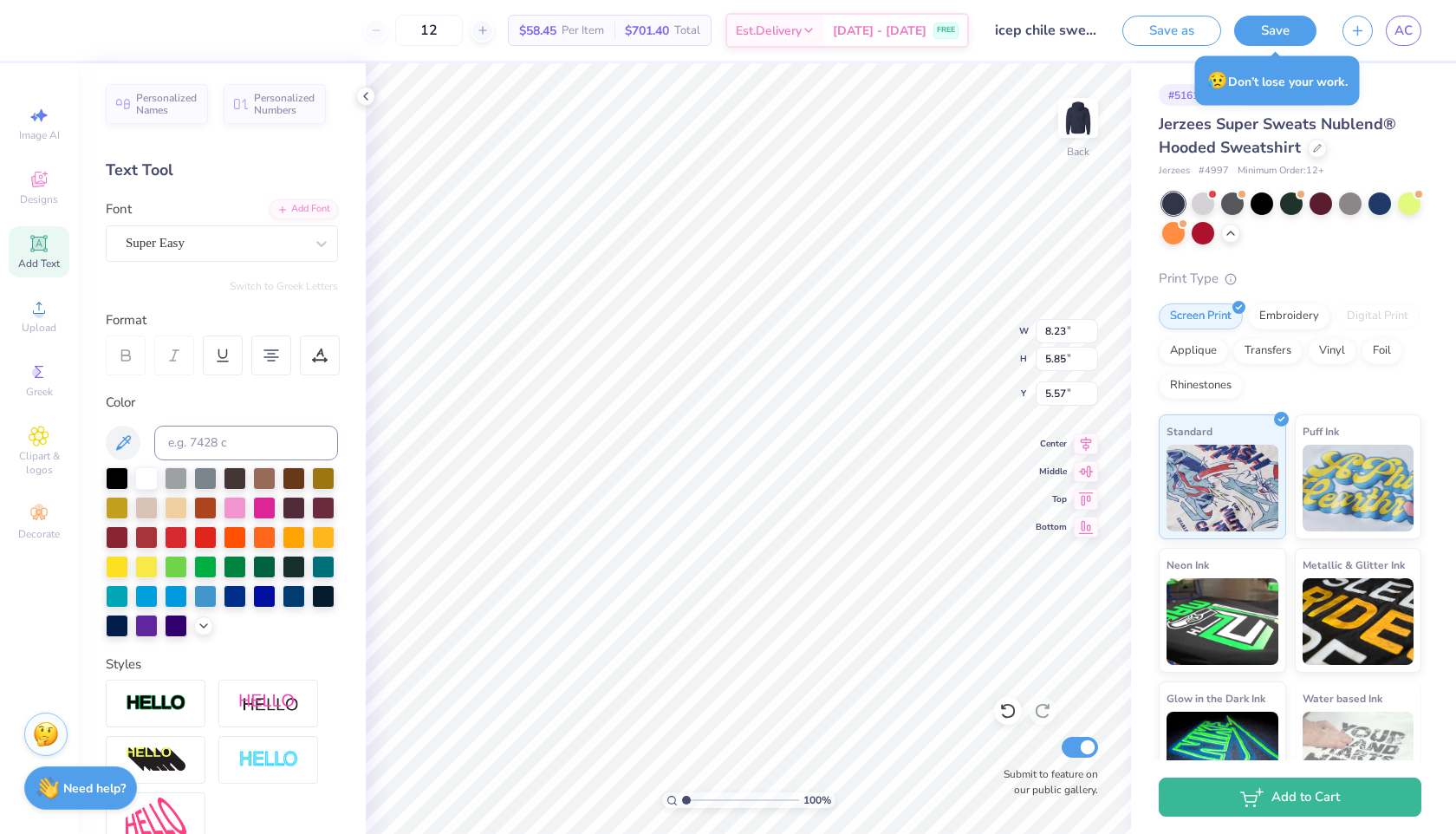
click at [1403, 37] on div "12 $58.45 Per Item $701.40 Total Est. Delivery Sep 19 - 22 FREE Design Title ic…" at bounding box center [728, 417] width 1456 height 834
click at [51, 199] on span "Designs" at bounding box center [39, 200] width 38 height 14
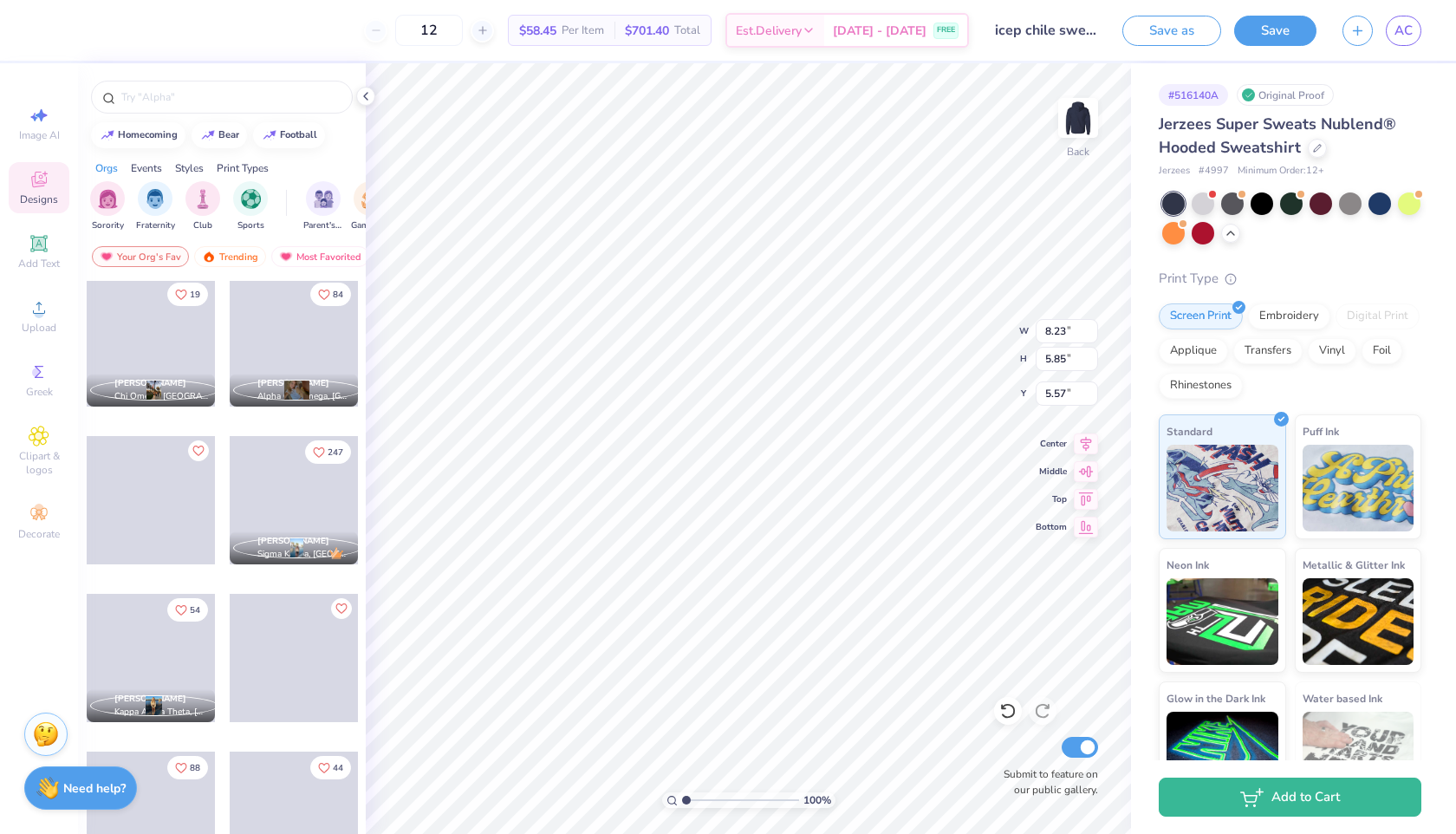
scroll to position [10384, 0]
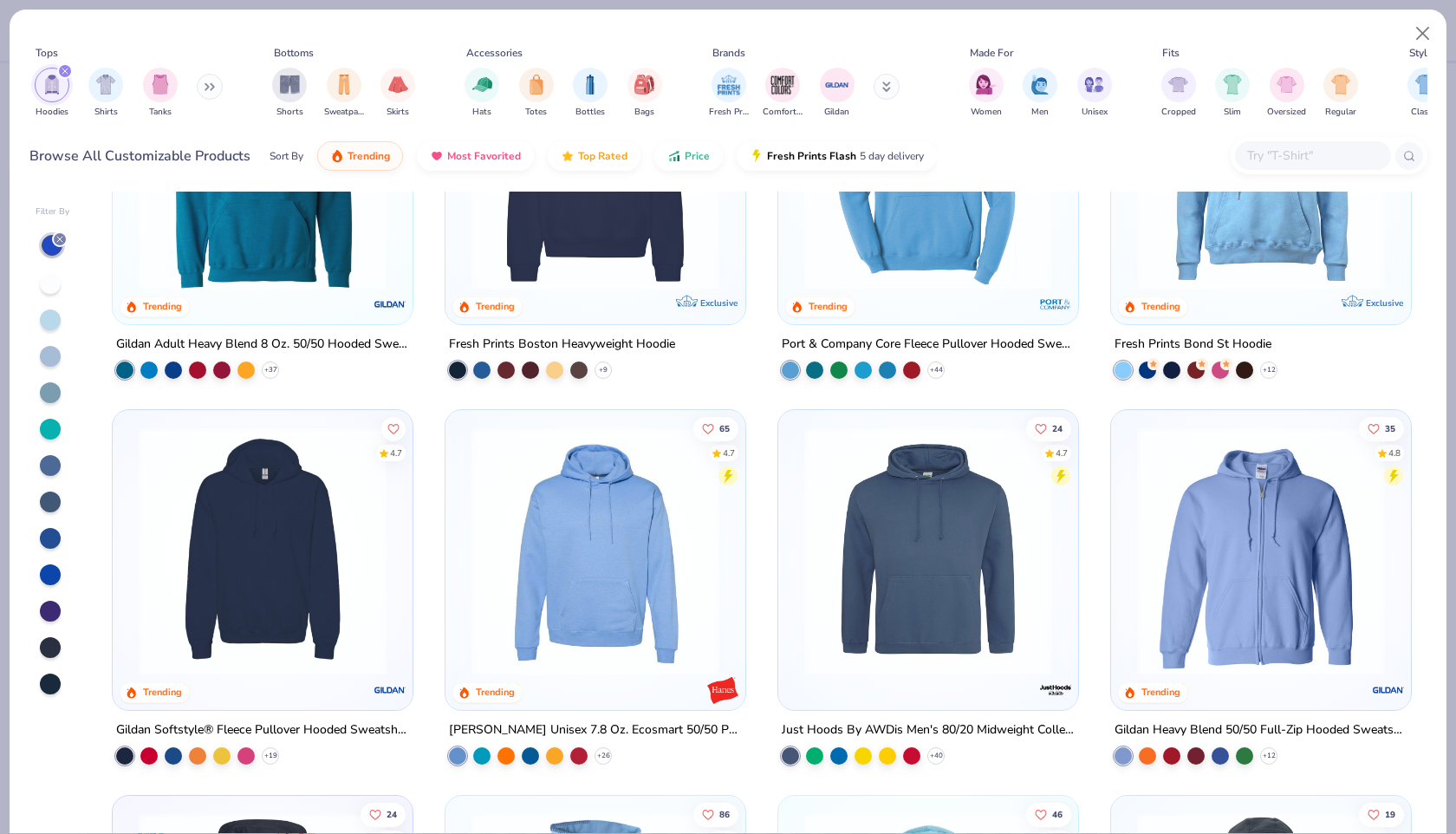
scroll to position [213, 0]
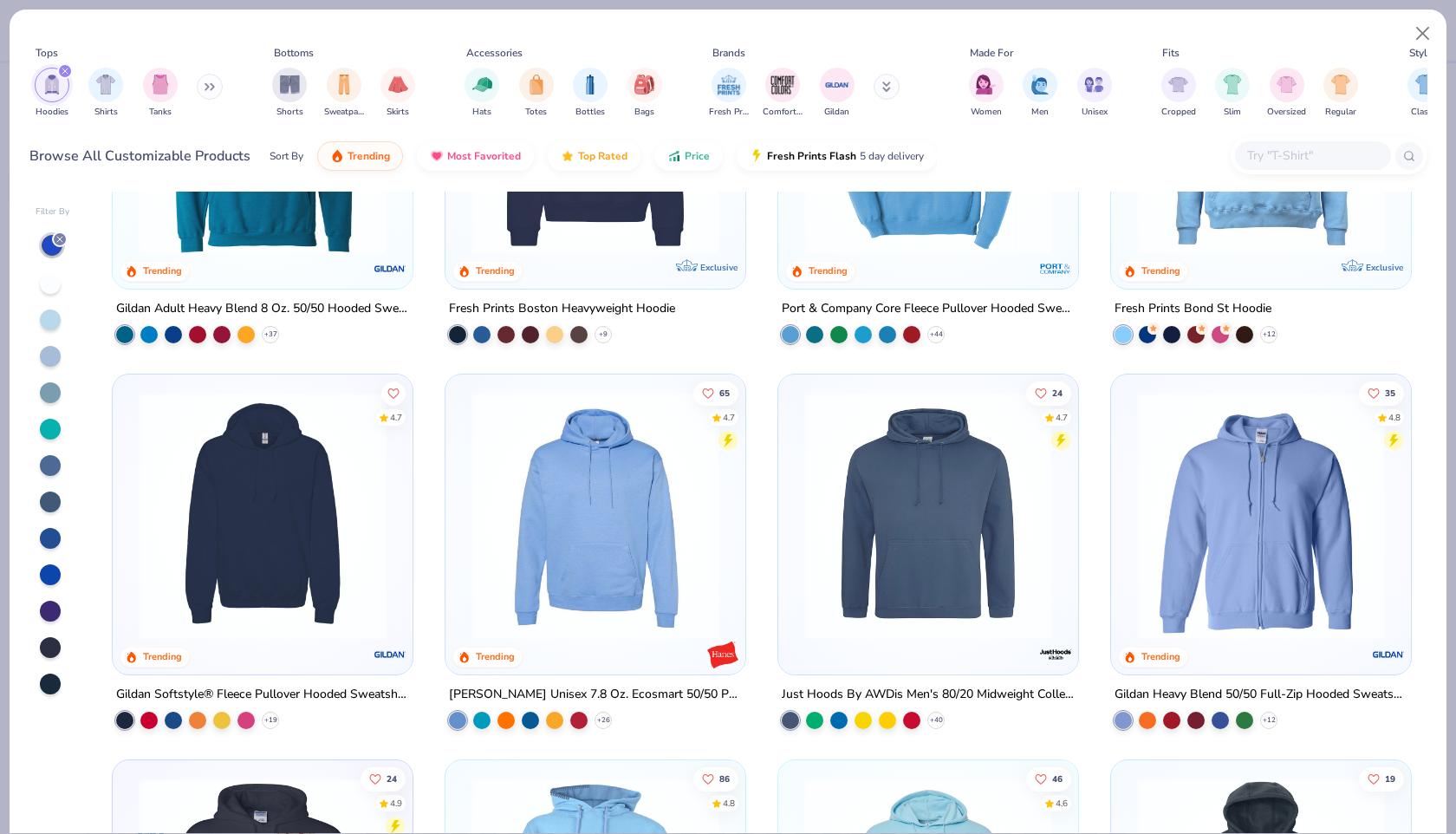
click at [274, 520] on img at bounding box center [262, 516] width 265 height 247
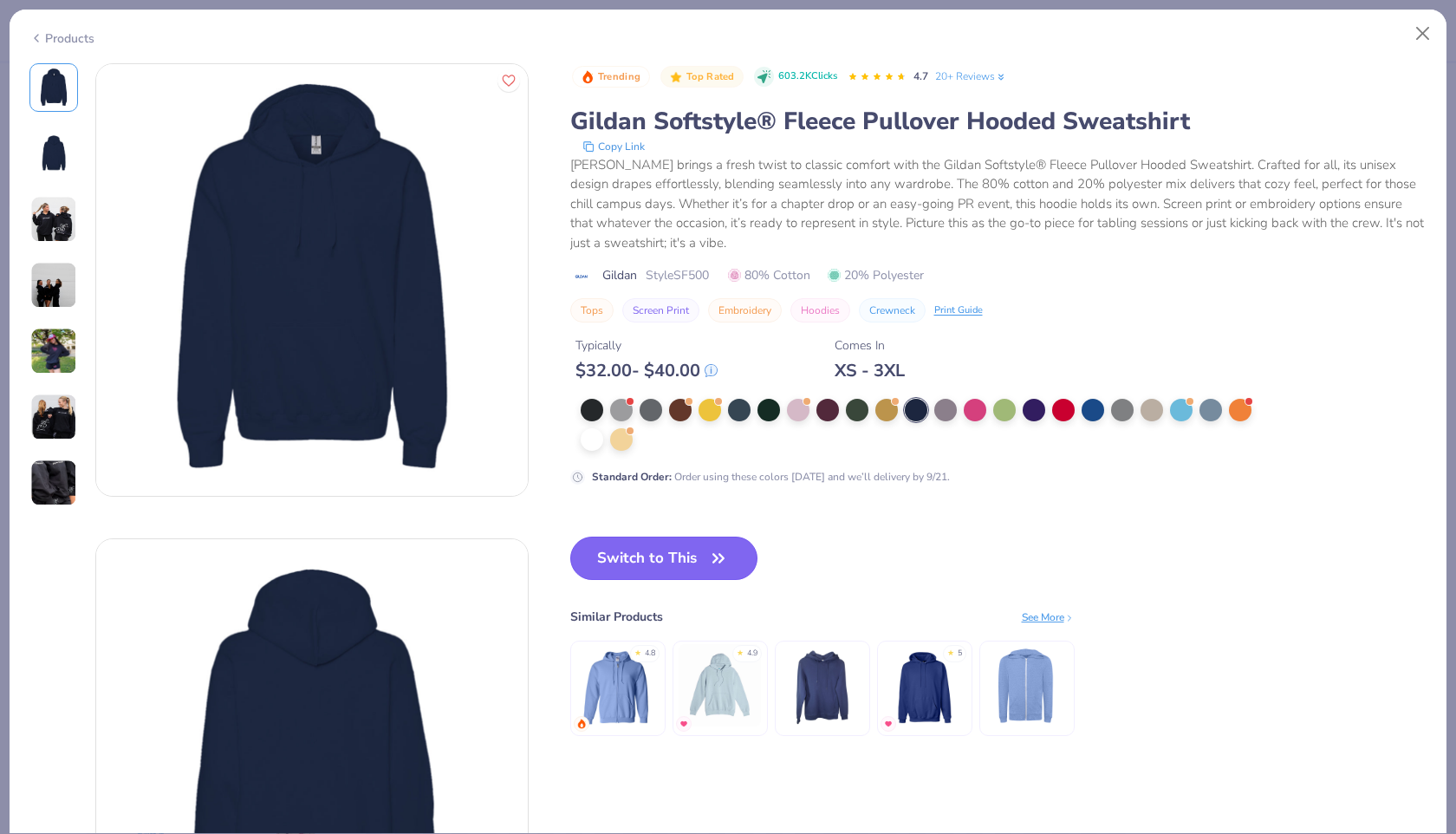
click at [613, 555] on button "Switch to This" at bounding box center [664, 559] width 188 height 44
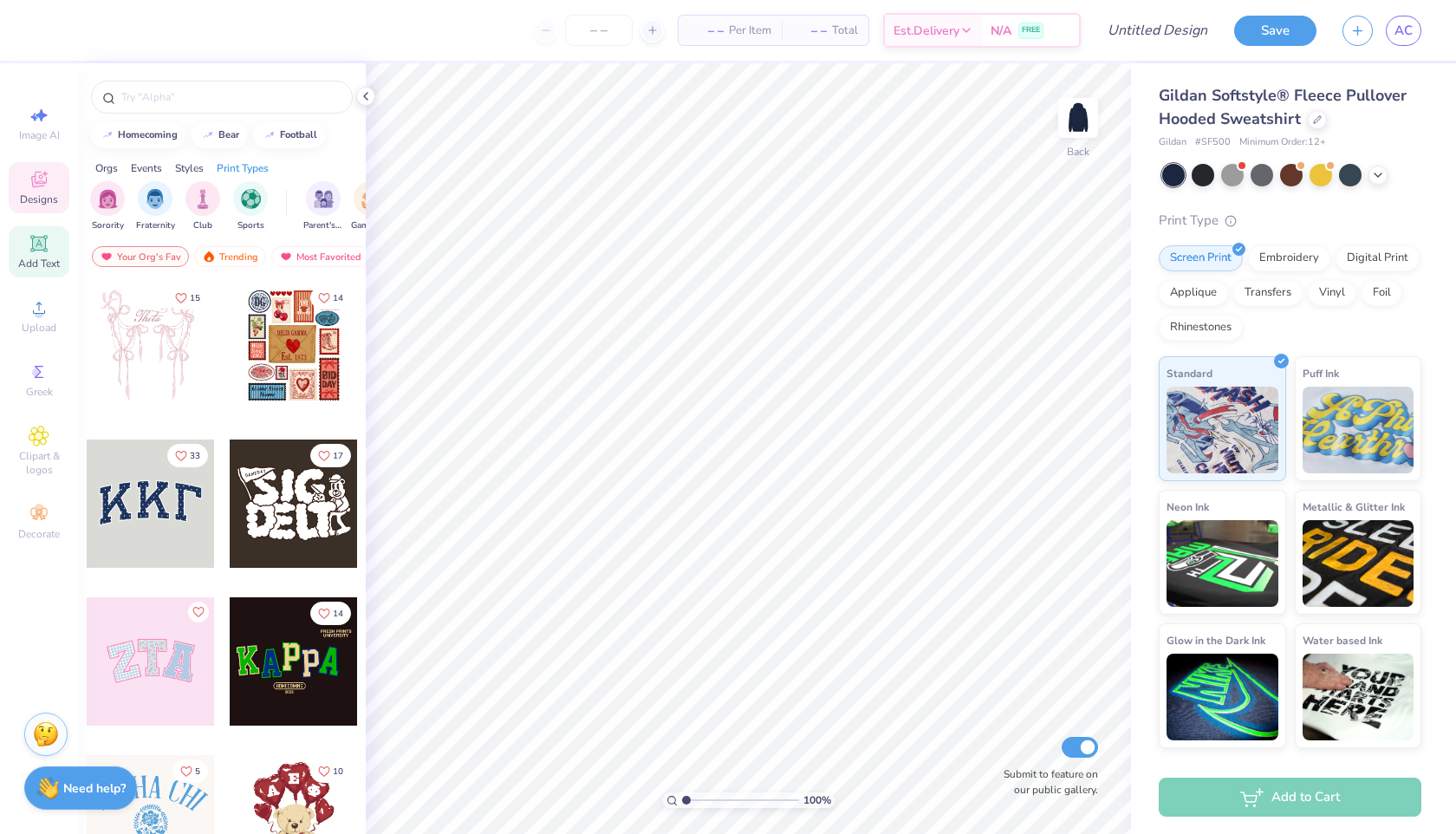
click at [45, 245] on icon at bounding box center [38, 243] width 17 height 17
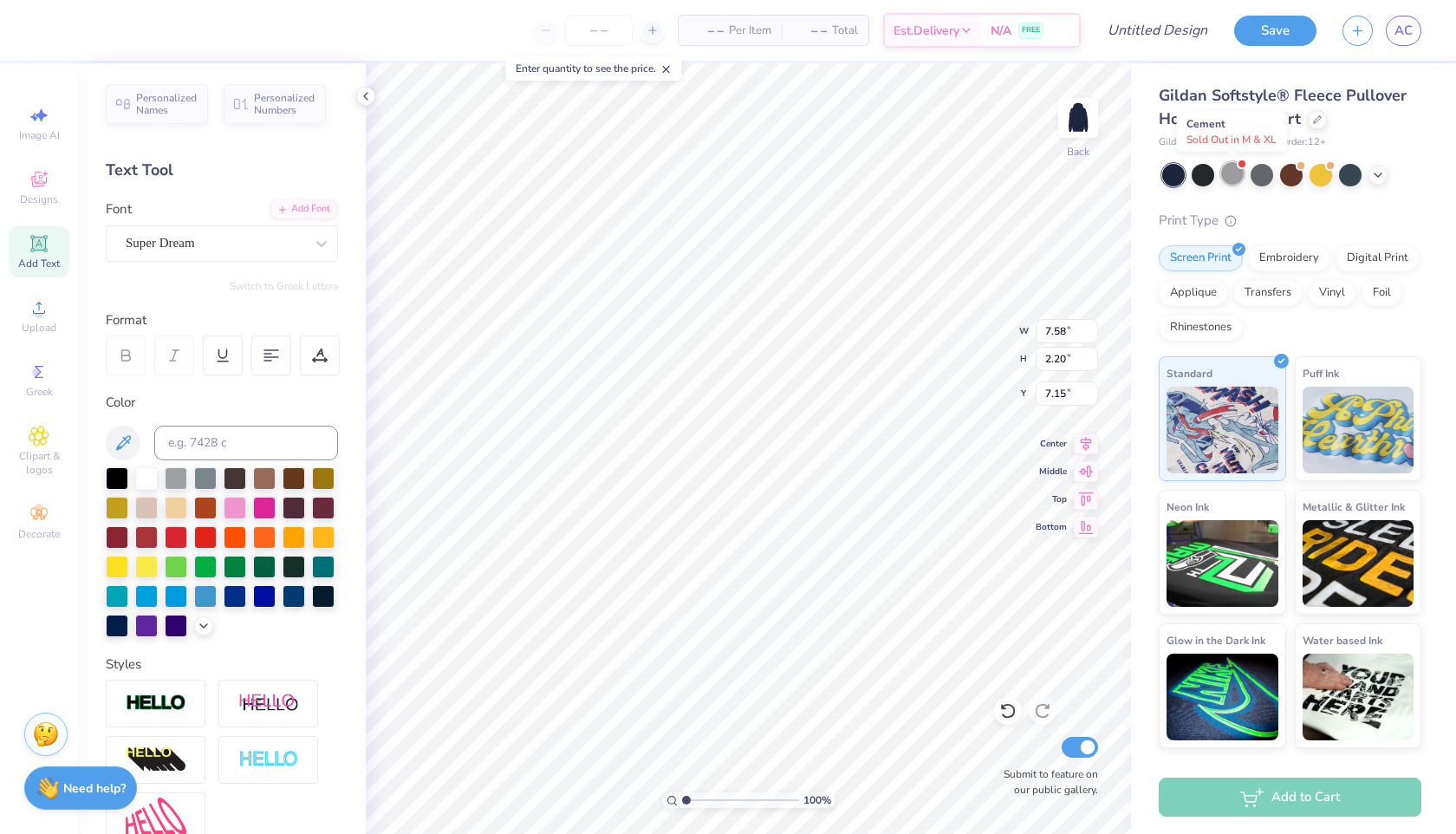
click at [1237, 174] on div at bounding box center [1232, 173] width 23 height 23
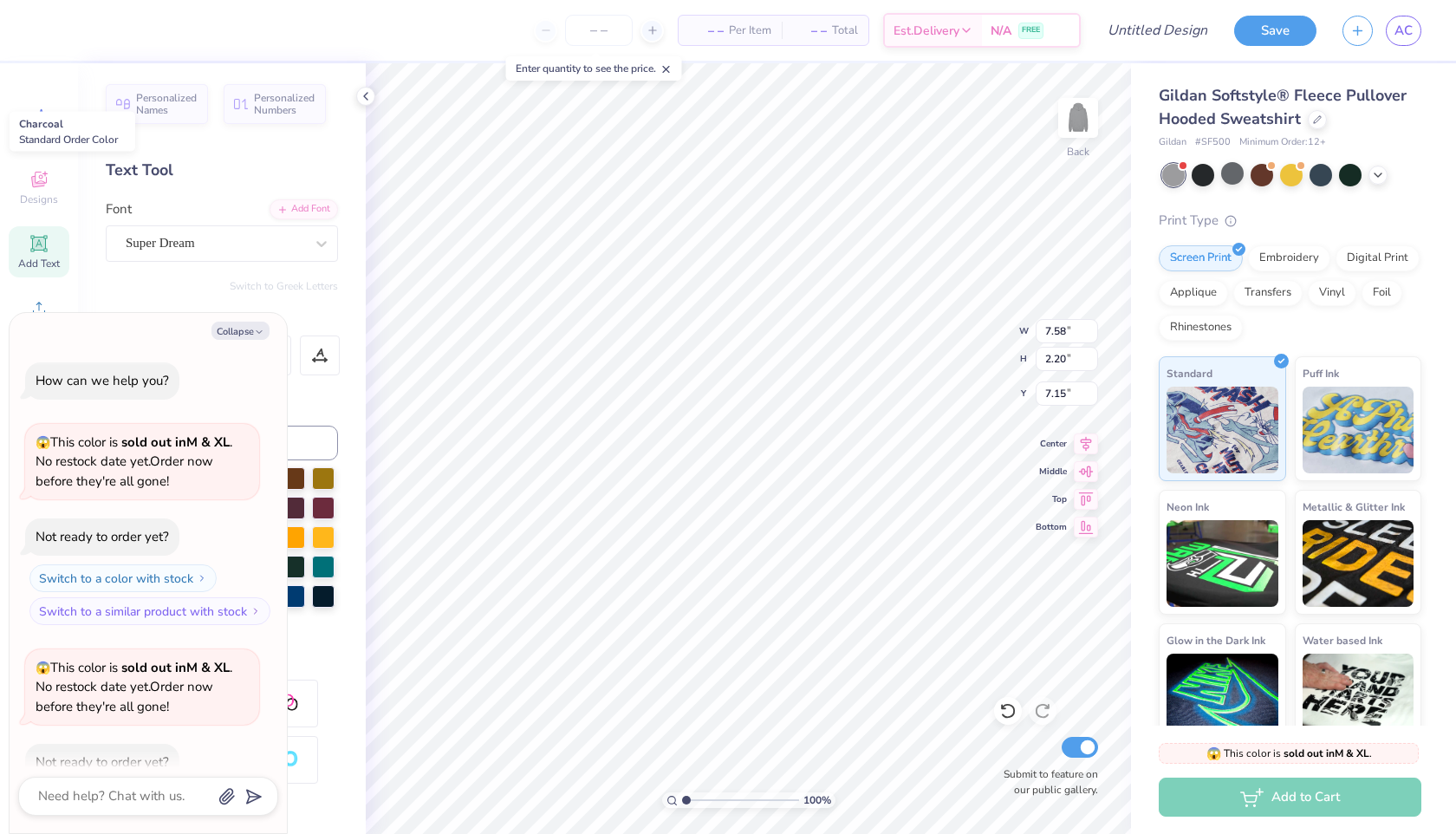
scroll to position [95, 0]
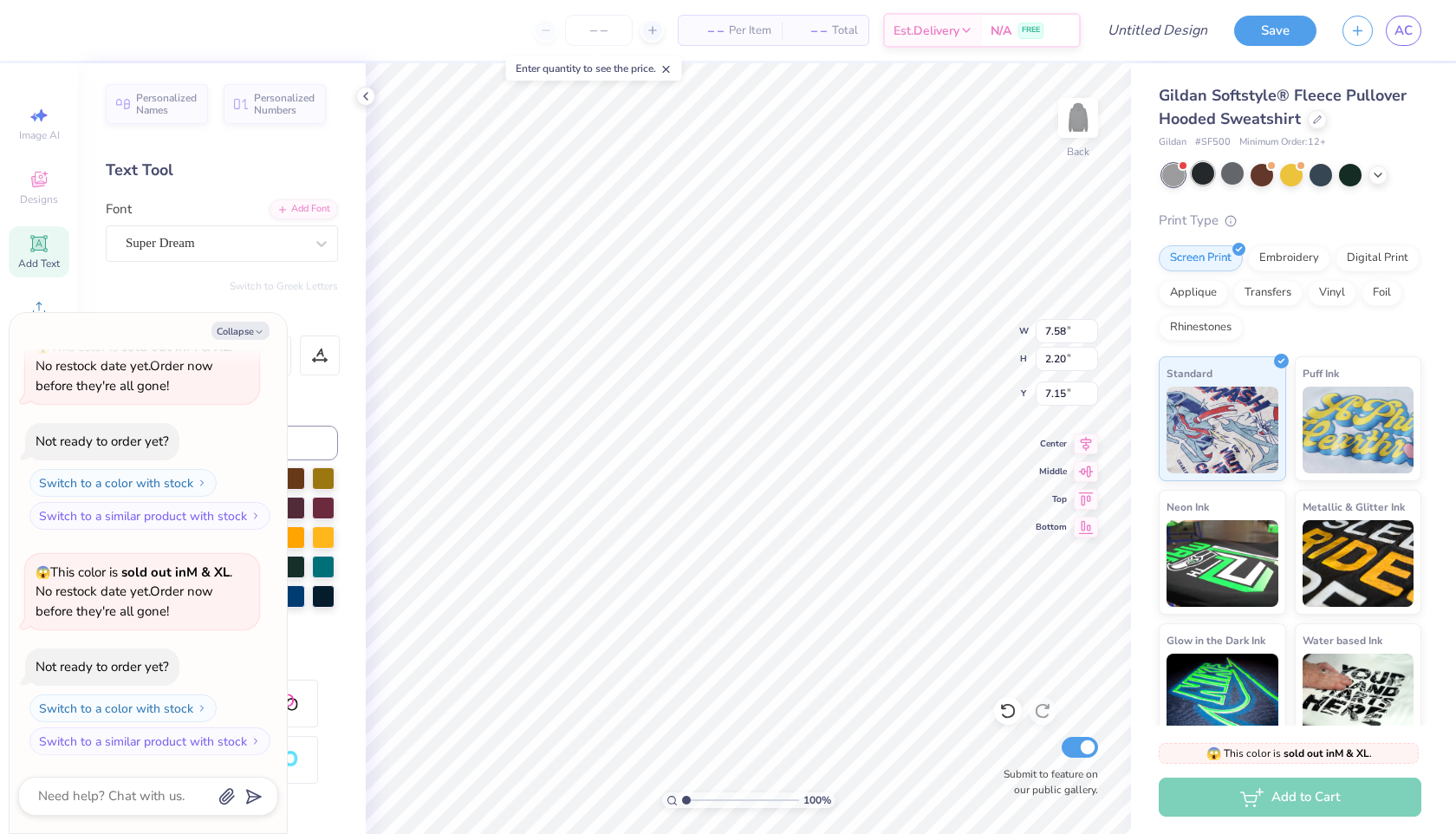
click at [1203, 180] on div at bounding box center [1202, 173] width 23 height 23
click at [1378, 171] on icon at bounding box center [1378, 173] width 14 height 14
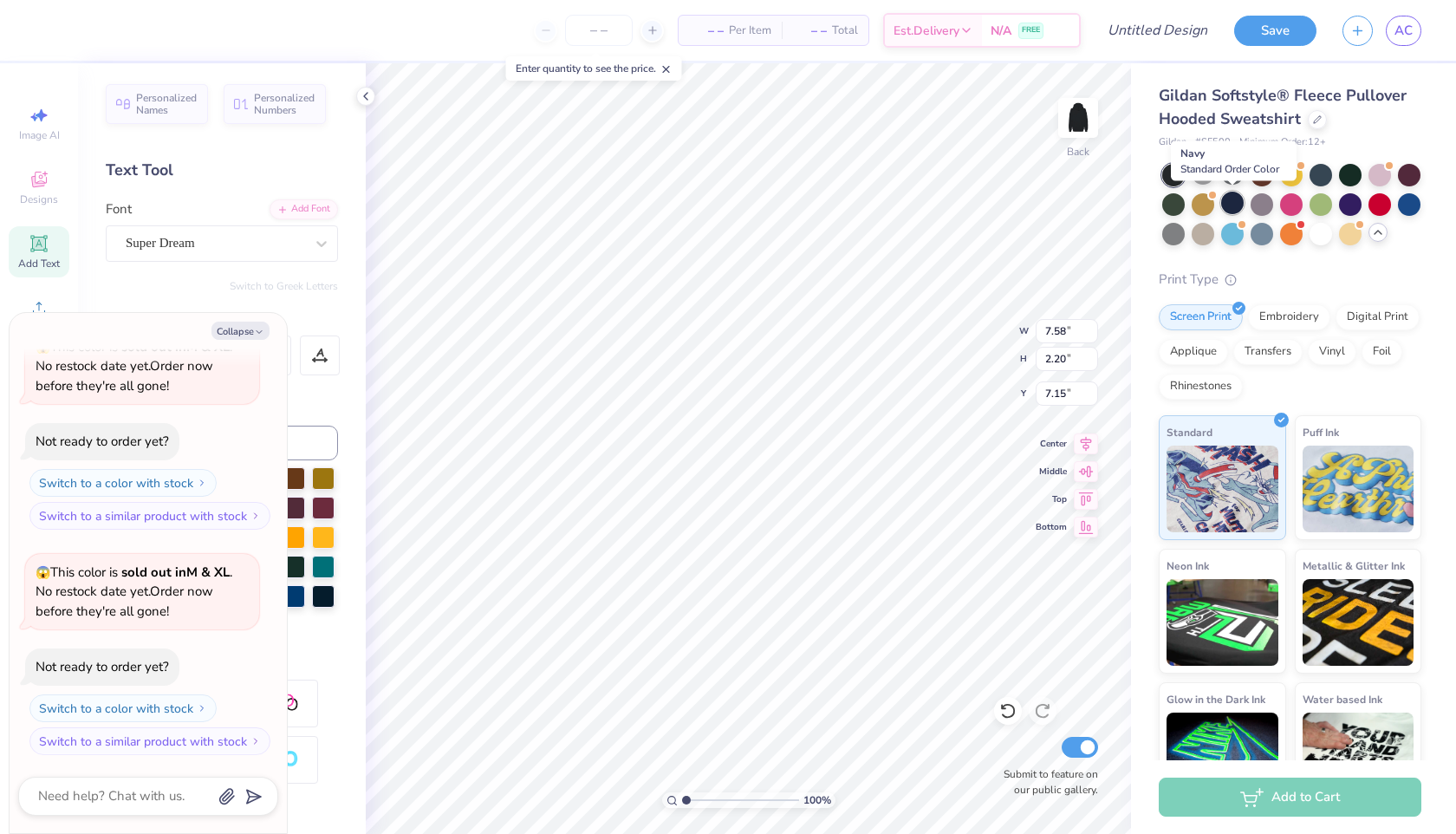
click at [1229, 198] on div at bounding box center [1232, 203] width 23 height 23
type textarea "x"
type textarea "TEIXT"
type textarea "x"
type textarea "TEICXT"
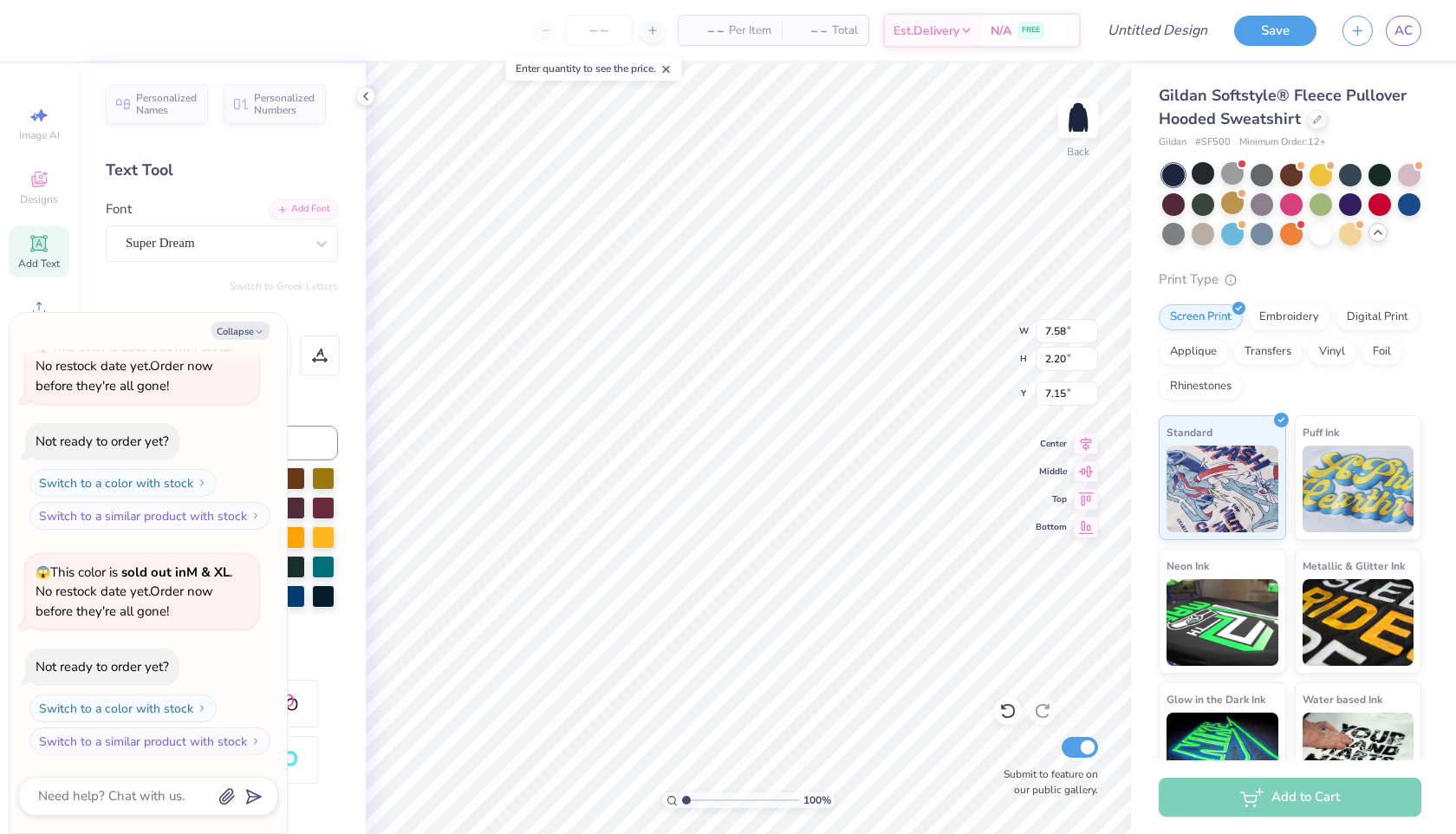
type textarea "x"
type textarea "TEIXT"
type textarea "x"
type textarea "TEXT"
type textarea "x"
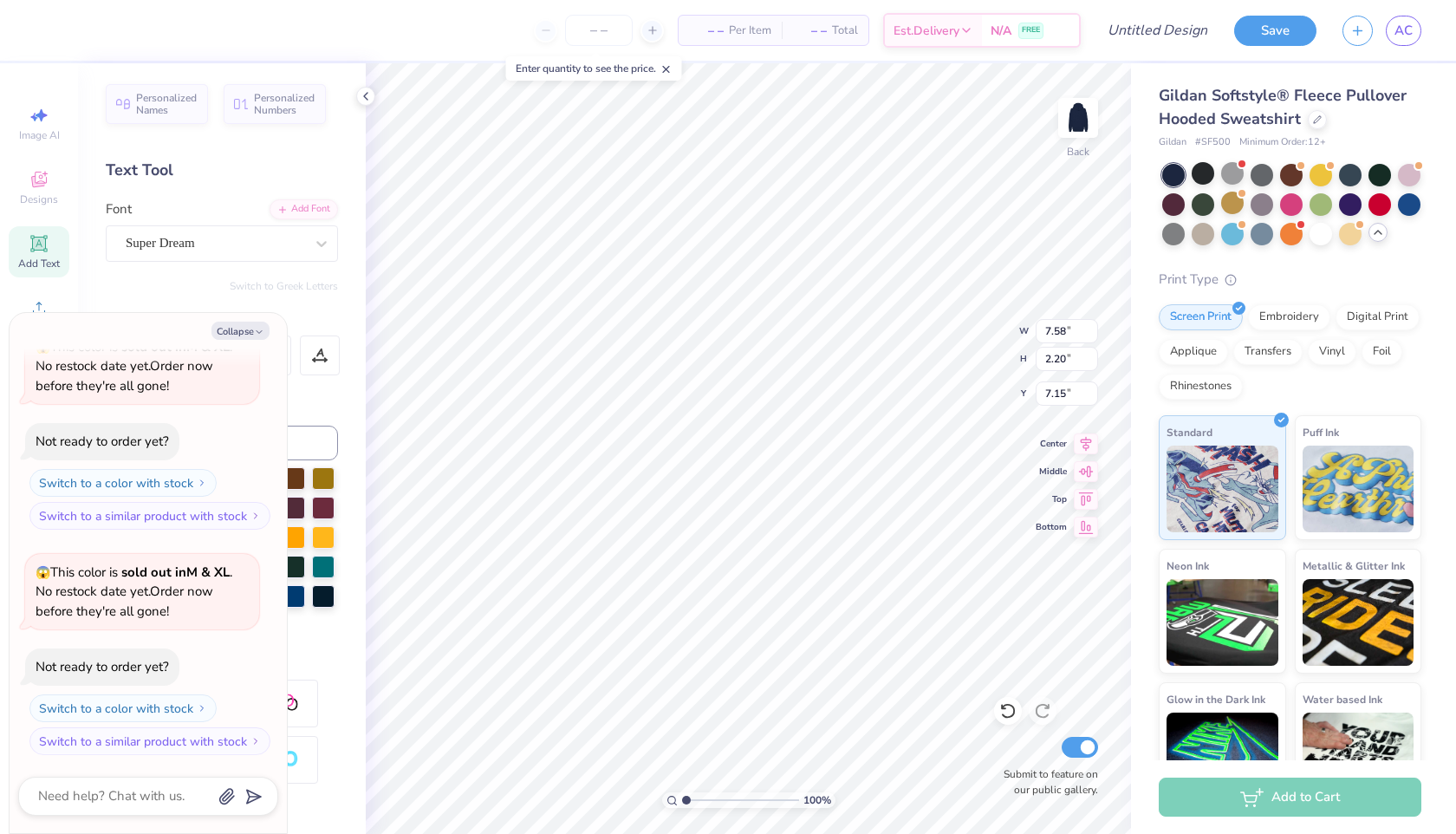
type textarea "TXT"
type textarea "x"
type textarea "XT"
type textarea "x"
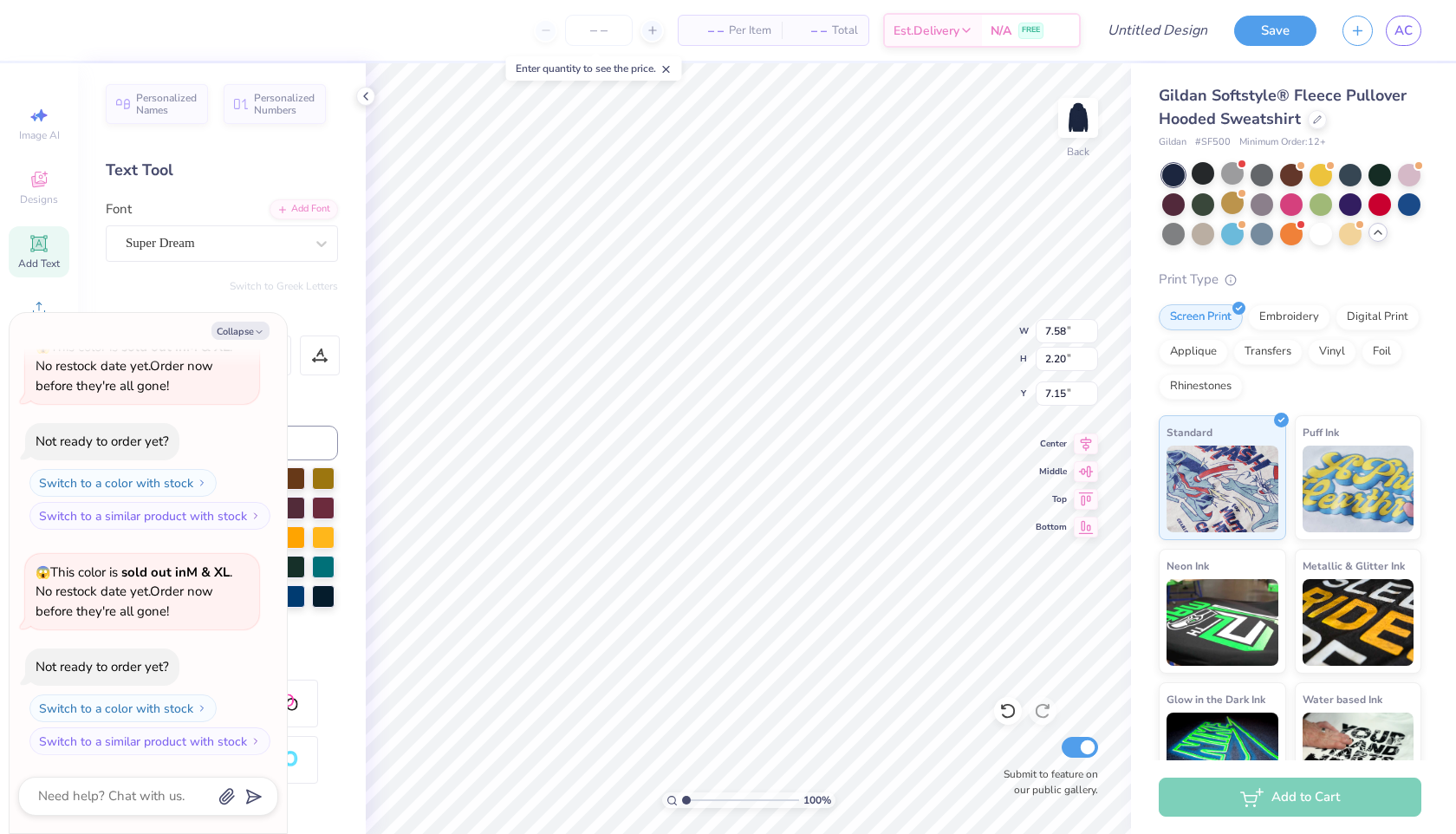
type textarea "XT"
type textarea "x"
type textarea "I"
type textarea "x"
type textarea "IC"
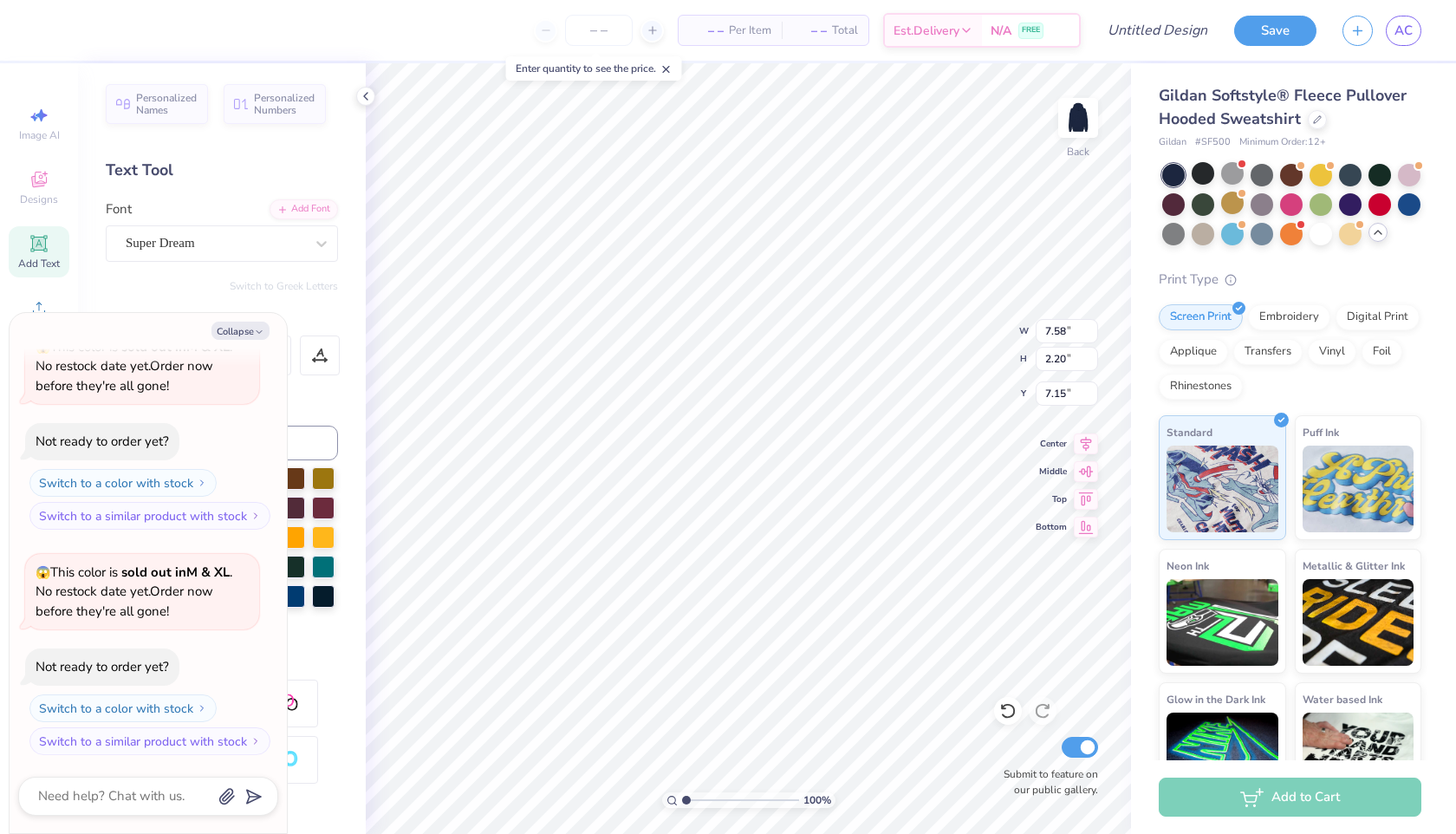
type textarea "x"
type textarea "ICE"
type textarea "x"
type textarea "ICEP"
type textarea "x"
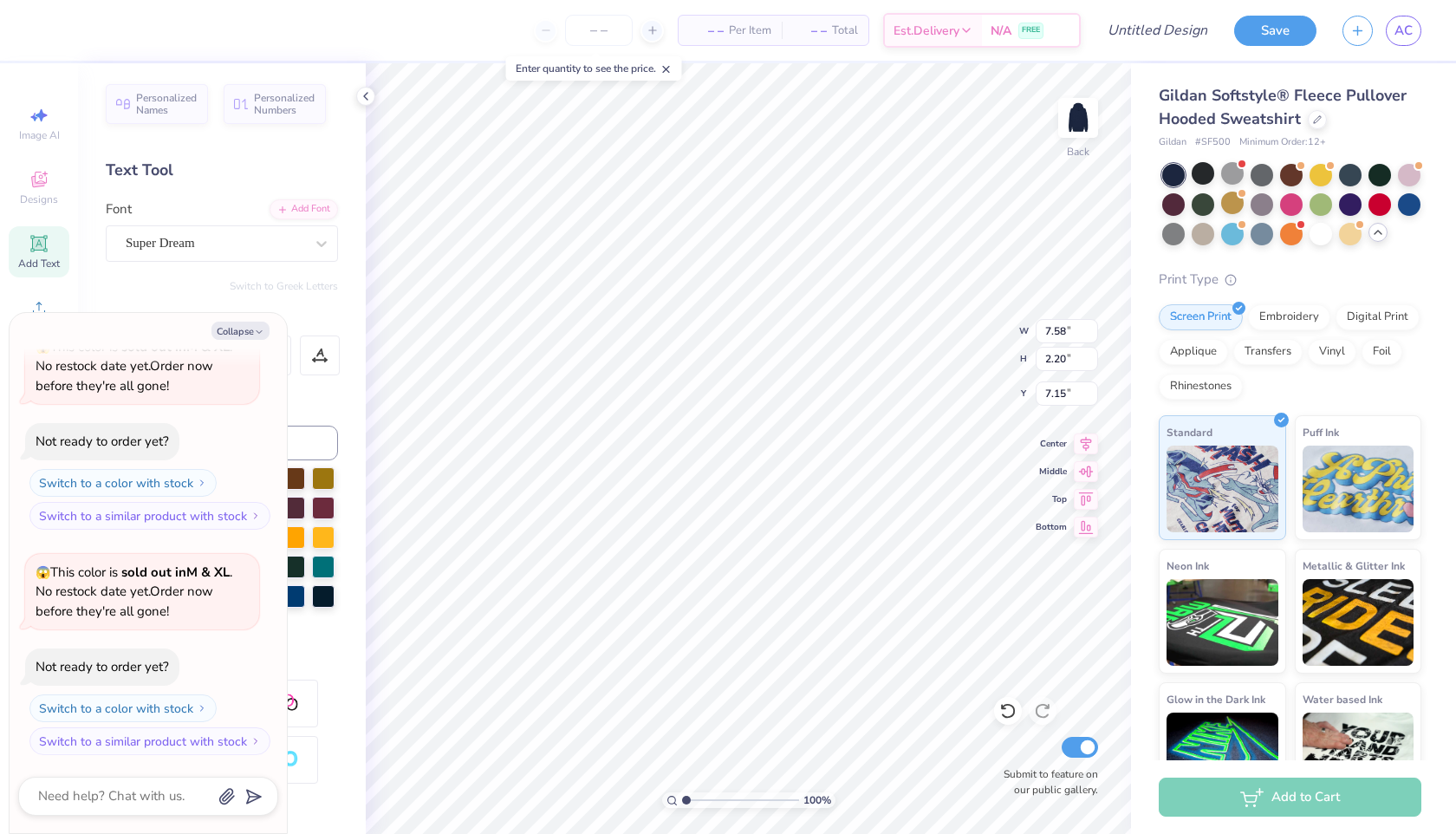
type textarea "ICEP"
type textarea "x"
type textarea "ICEP"
type textarea "x"
type textarea "ICEP"
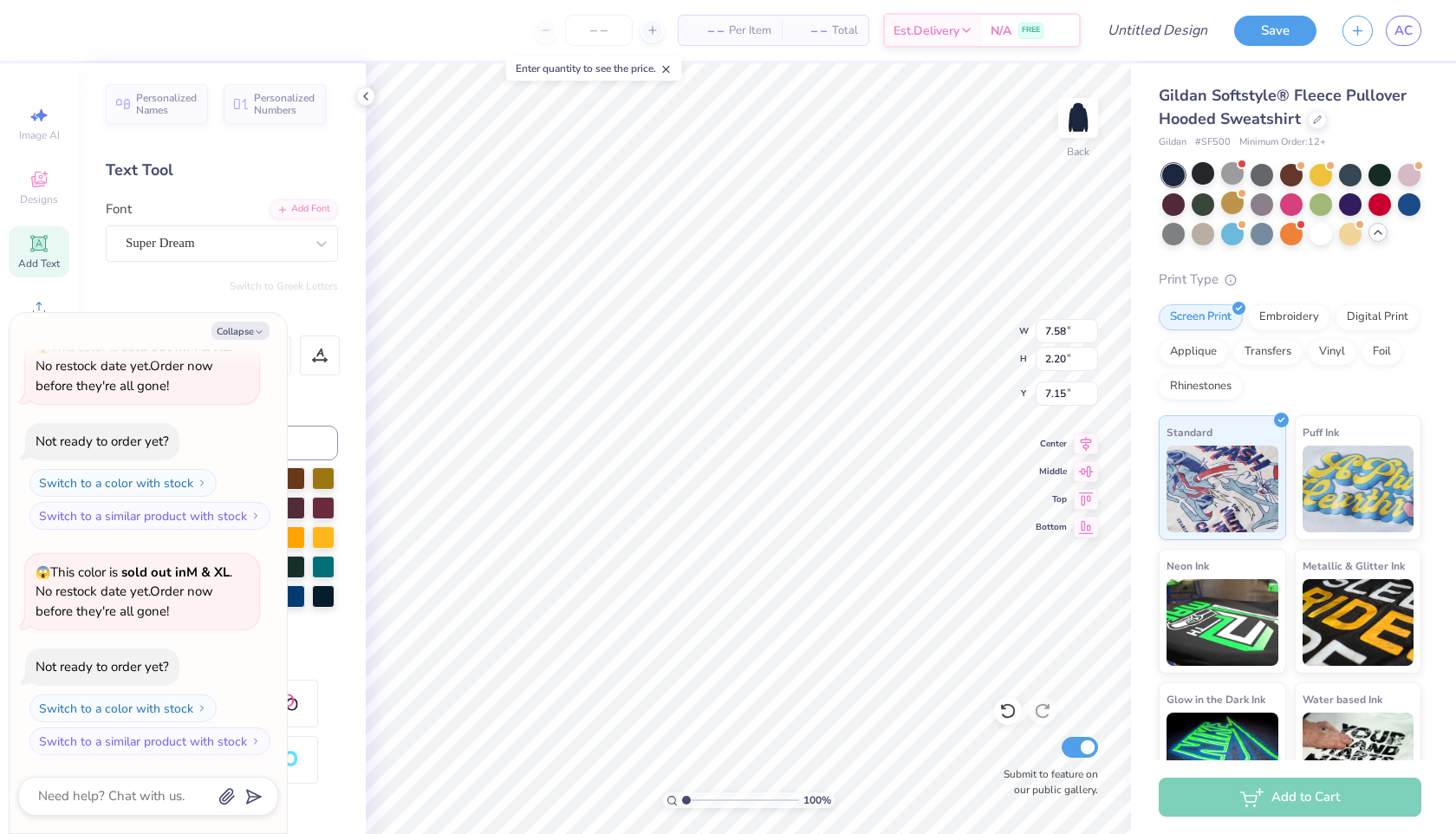
scroll to position [1, 0]
type textarea "x"
type textarea "ICEP"
type textarea "x"
type textarea "ICEP C"
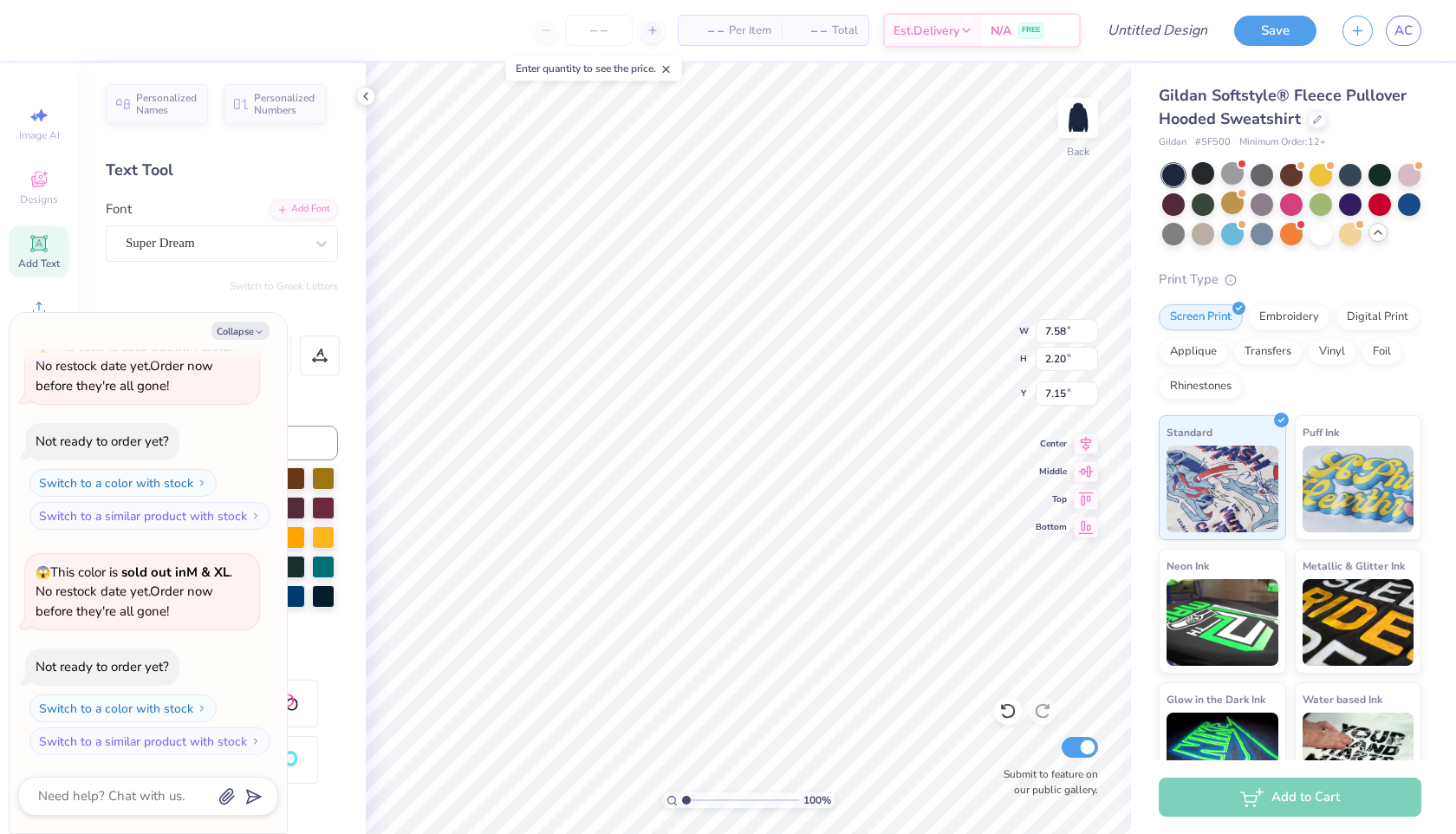
type textarea "x"
type textarea "ICEP CIL"
type textarea "x"
type textarea "ICEP CIL"
type textarea "x"
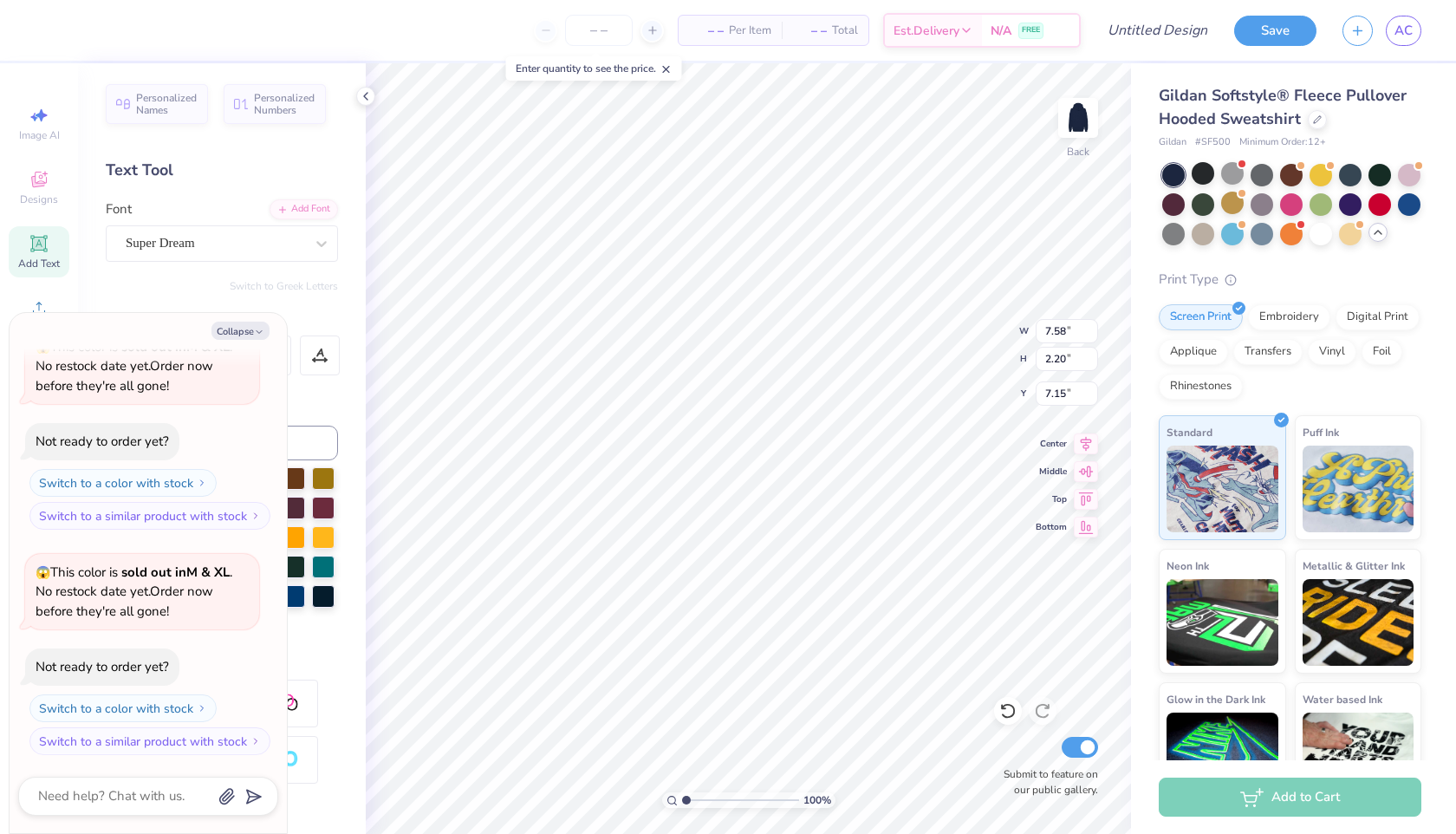
type textarea "ICEP CI"
type textarea "x"
type textarea "ICEP C"
type textarea "x"
type textarea "ICEP C"
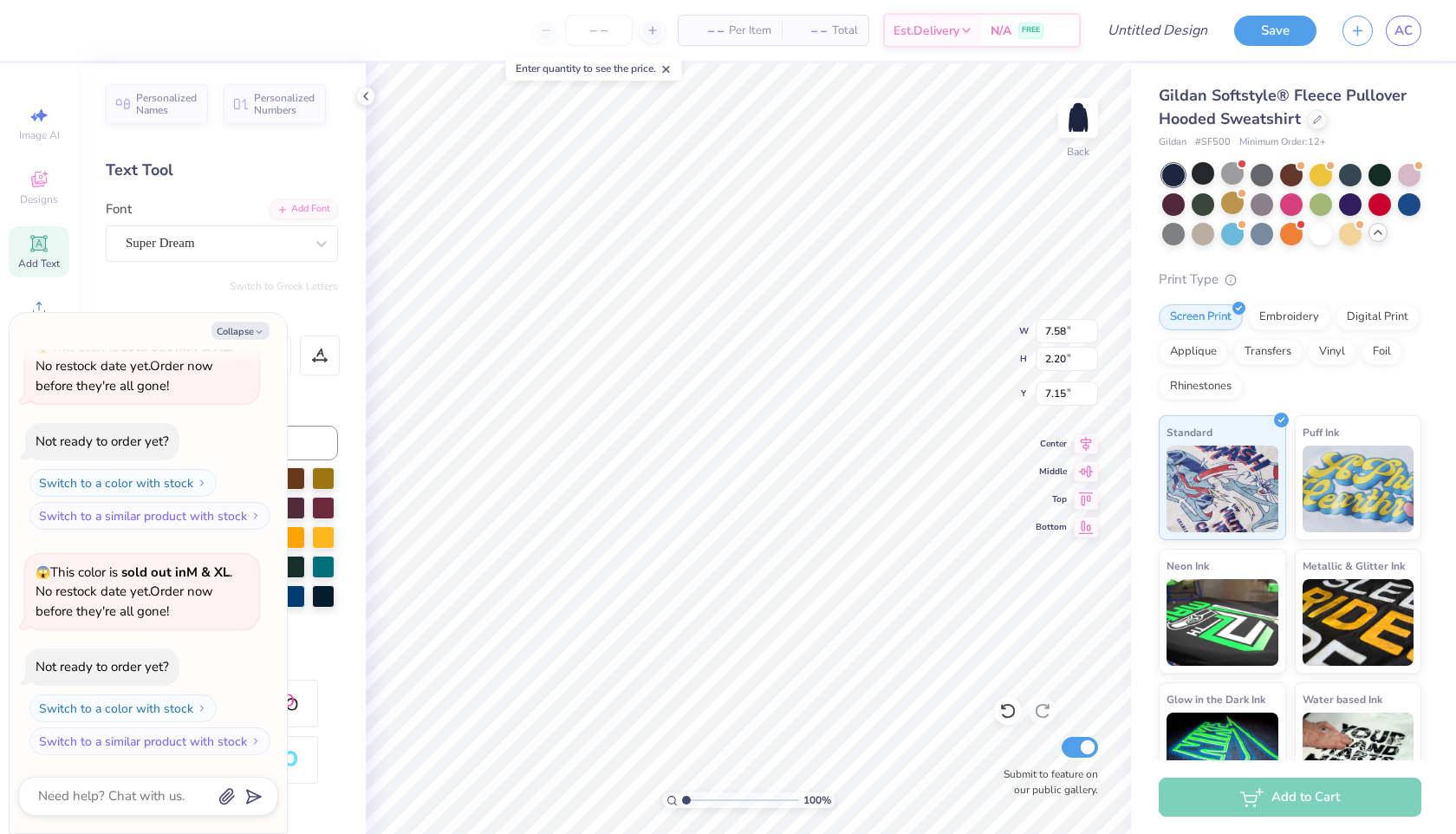
type textarea "x"
type textarea "ICEP"
type textarea "x"
type textarea "ICEP C"
type textarea "x"
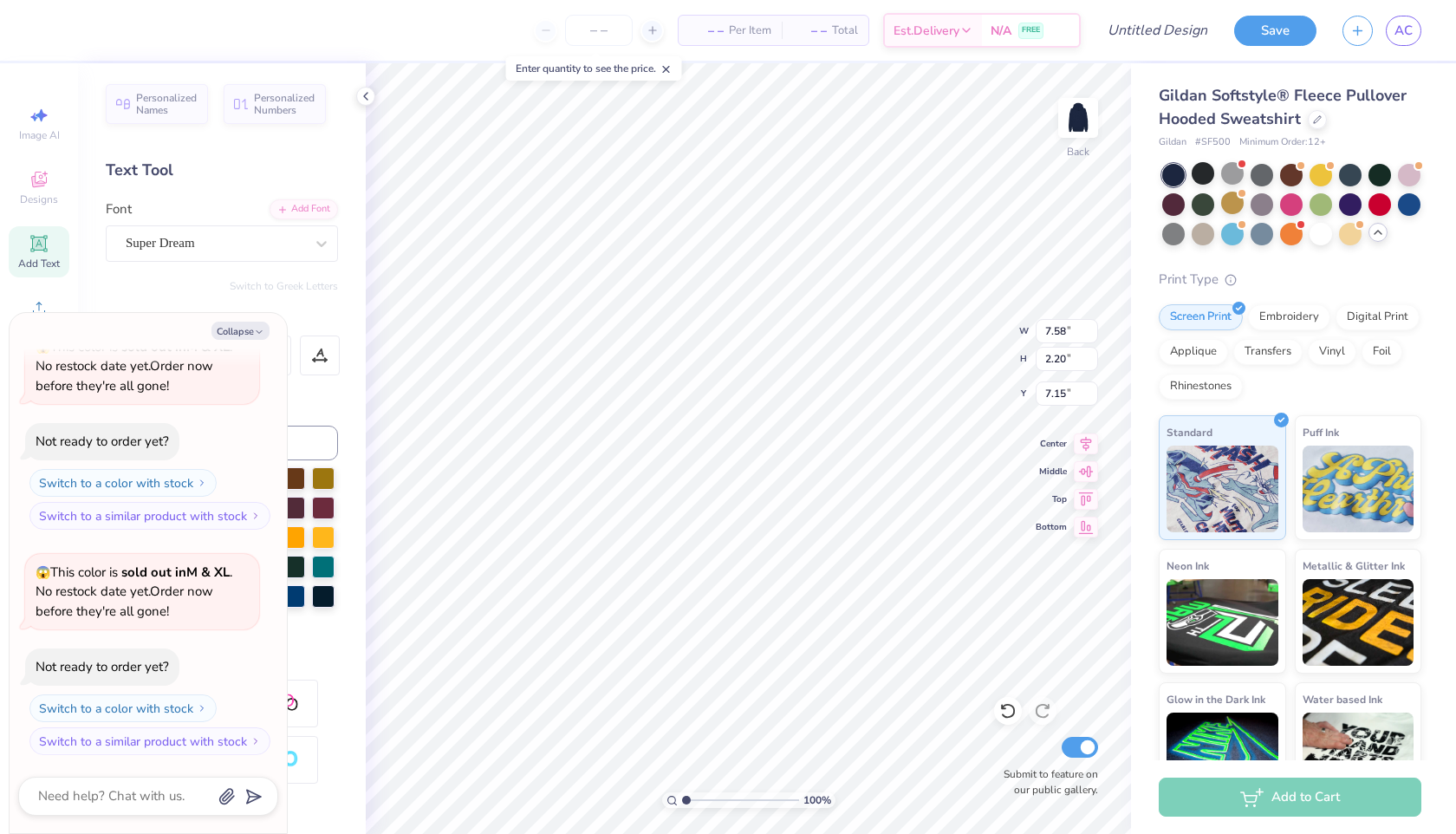
type textarea "ICEP Chil"
type textarea "x"
type textarea "ICEP Chil"
type textarea "x"
type textarea "ICEP Chi"
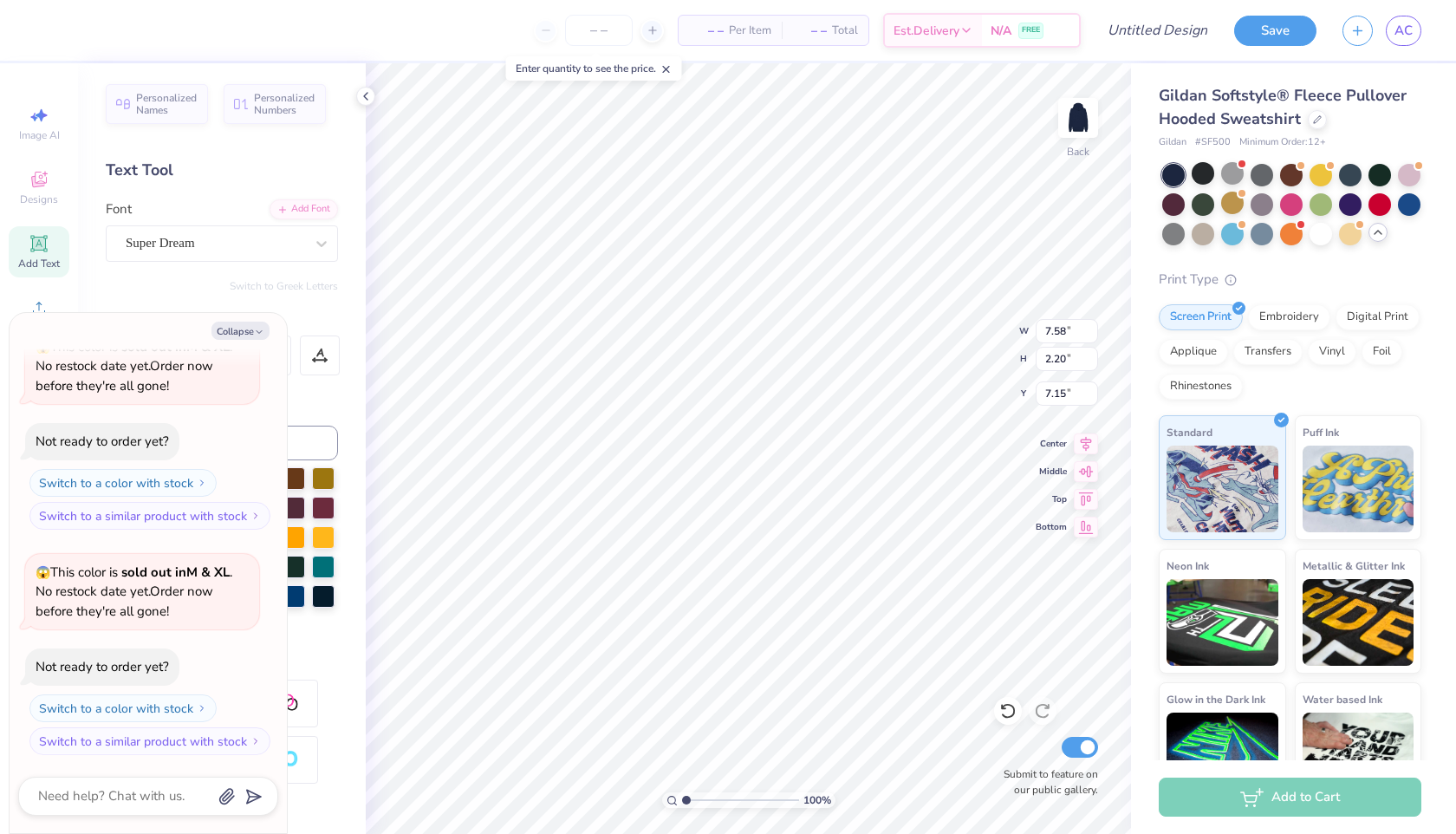
type textarea "x"
type textarea "ICEP Ch"
type textarea "x"
type textarea "ICEP C"
type textarea "x"
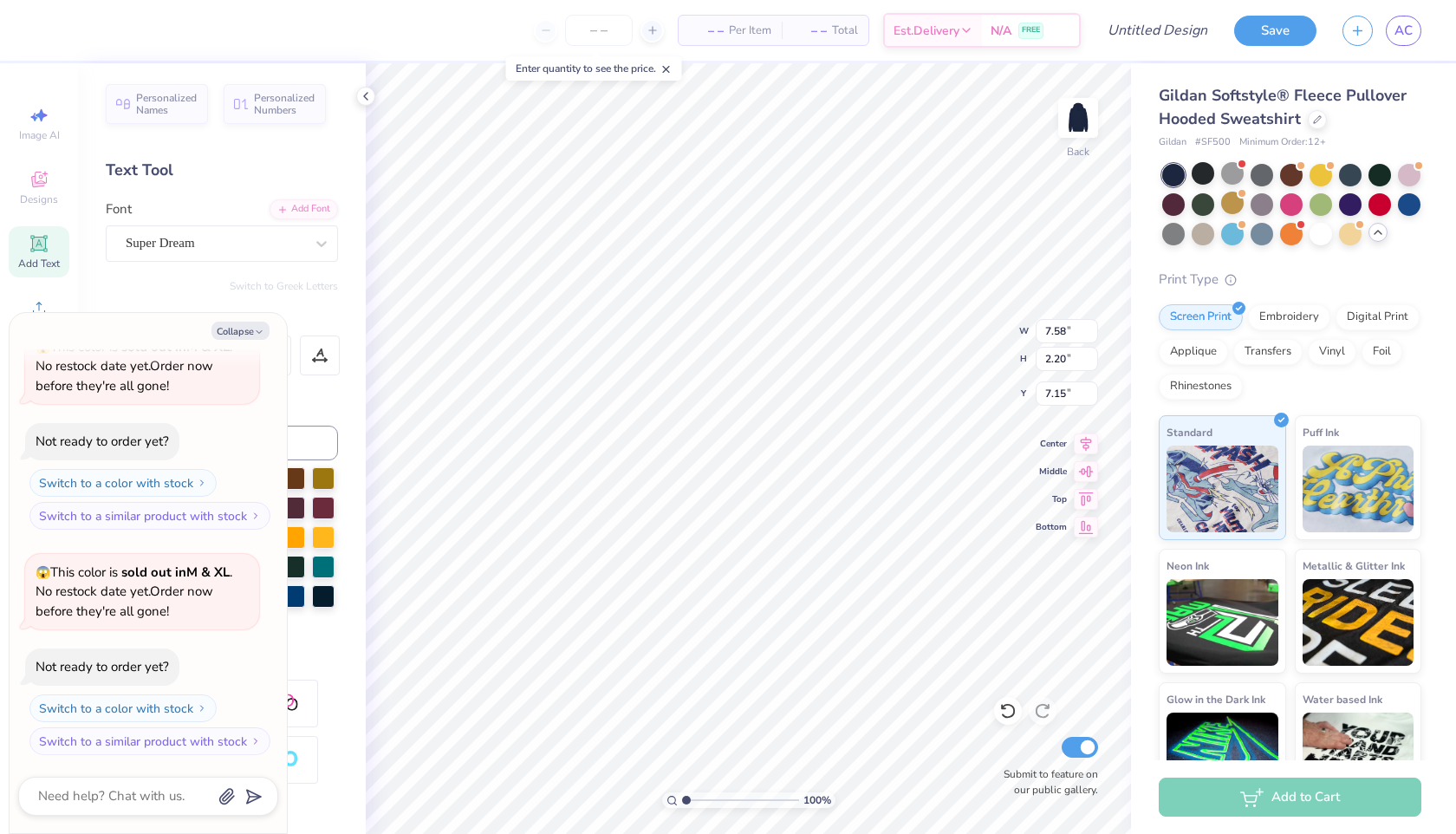
type textarea "ICEP CHI"
type textarea "x"
type textarea "ICEP CHIEL"
type textarea "x"
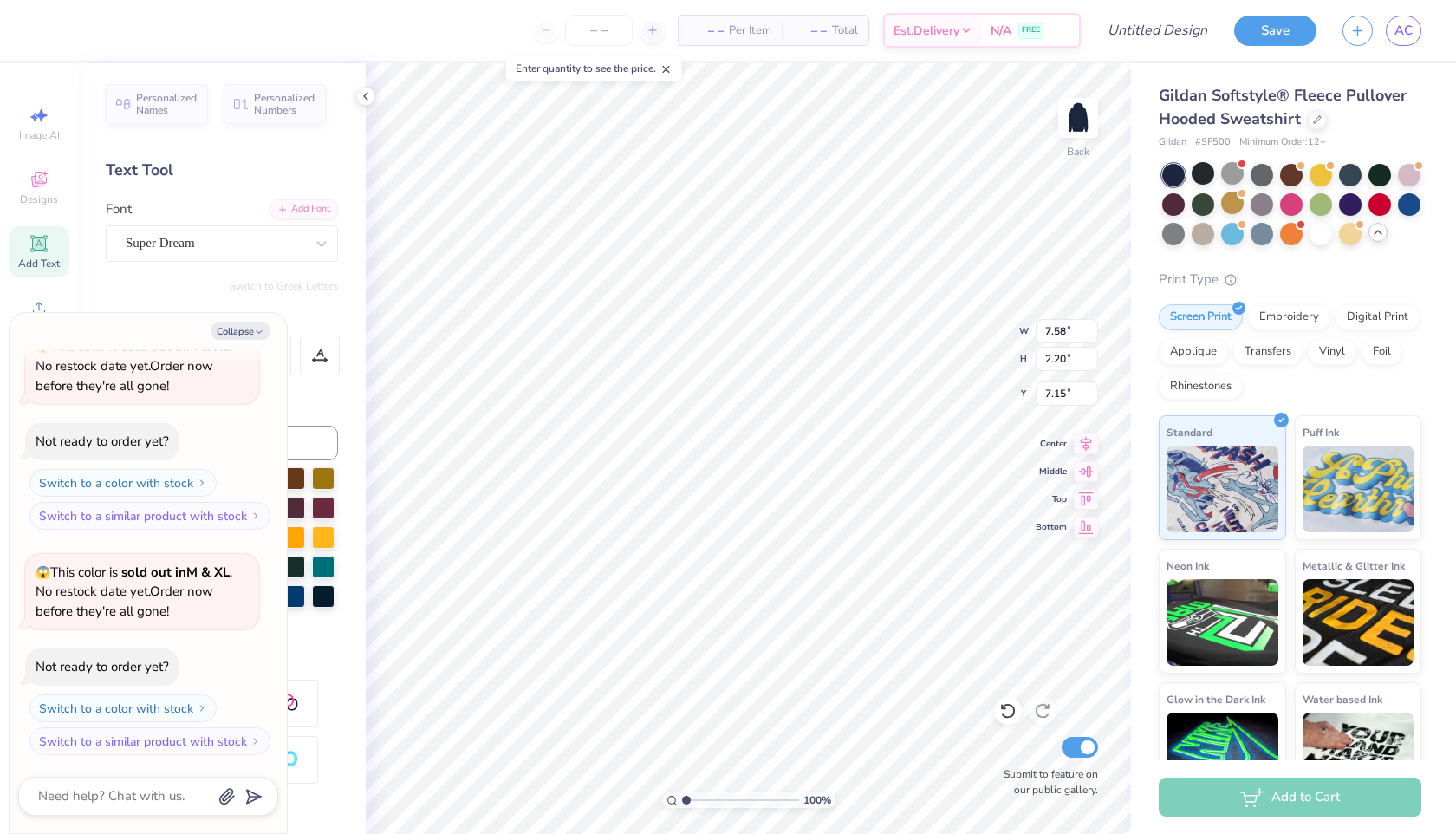
type textarea "ICEP CHIE"
type textarea "x"
type textarea "ICEP CHI"
type textarea "x"
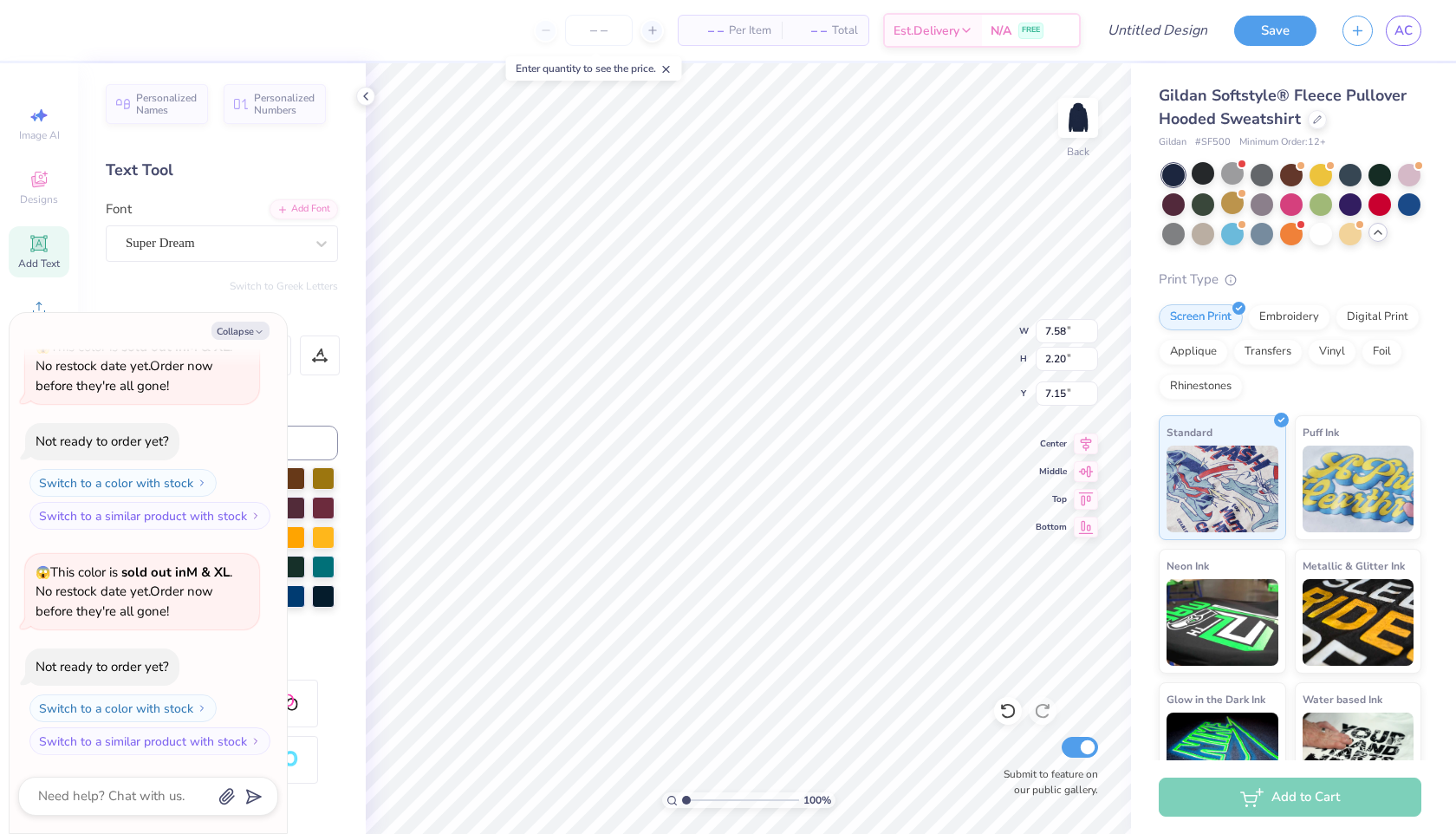
type textarea "ICEP CHIL"
type textarea "x"
type textarea "ICEP [GEOGRAPHIC_DATA]"
type textarea "x"
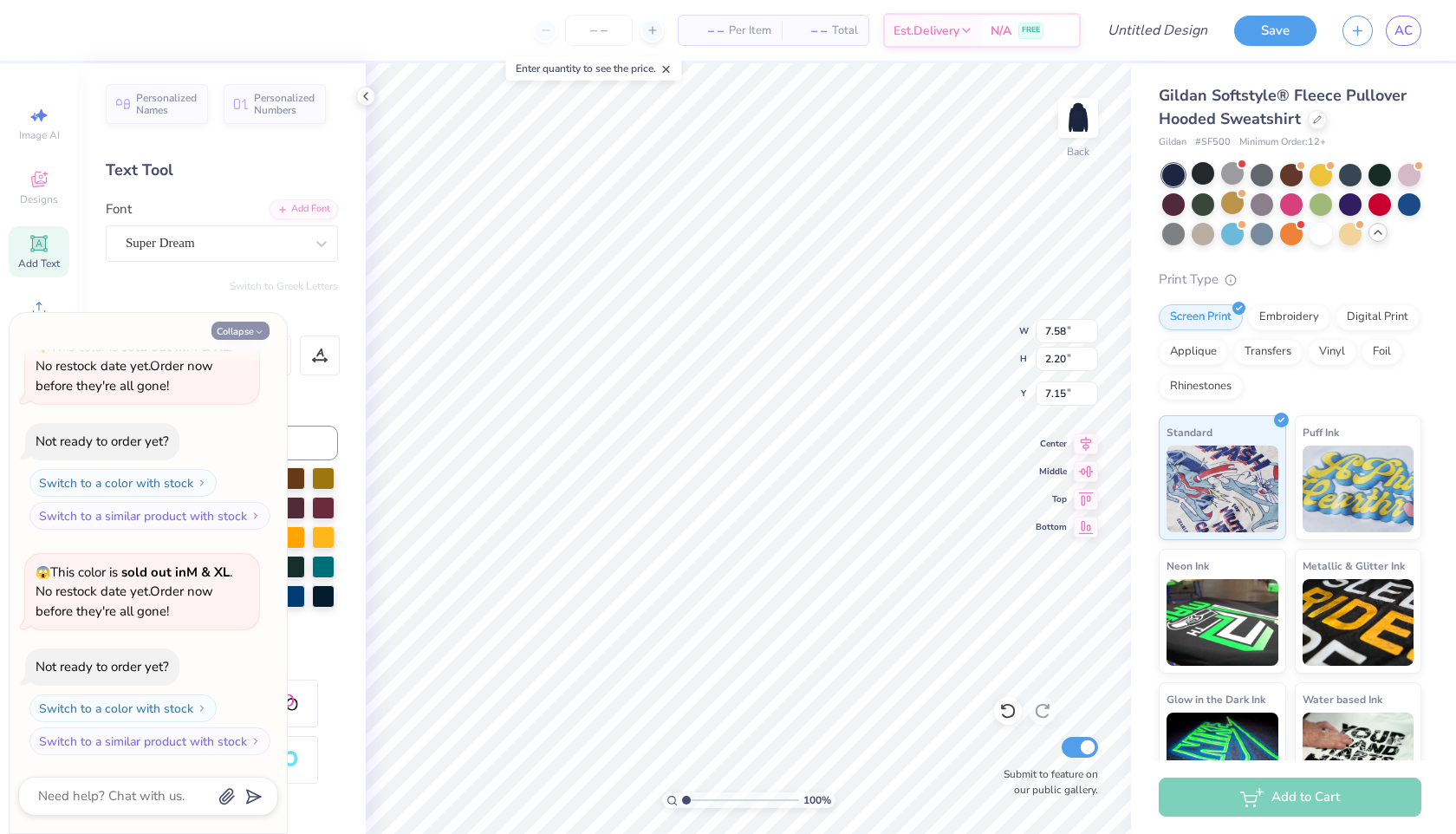
click at [241, 333] on button "Collapse" at bounding box center [240, 330] width 58 height 18
type input "8.56"
type input "5.96"
type input "5.27"
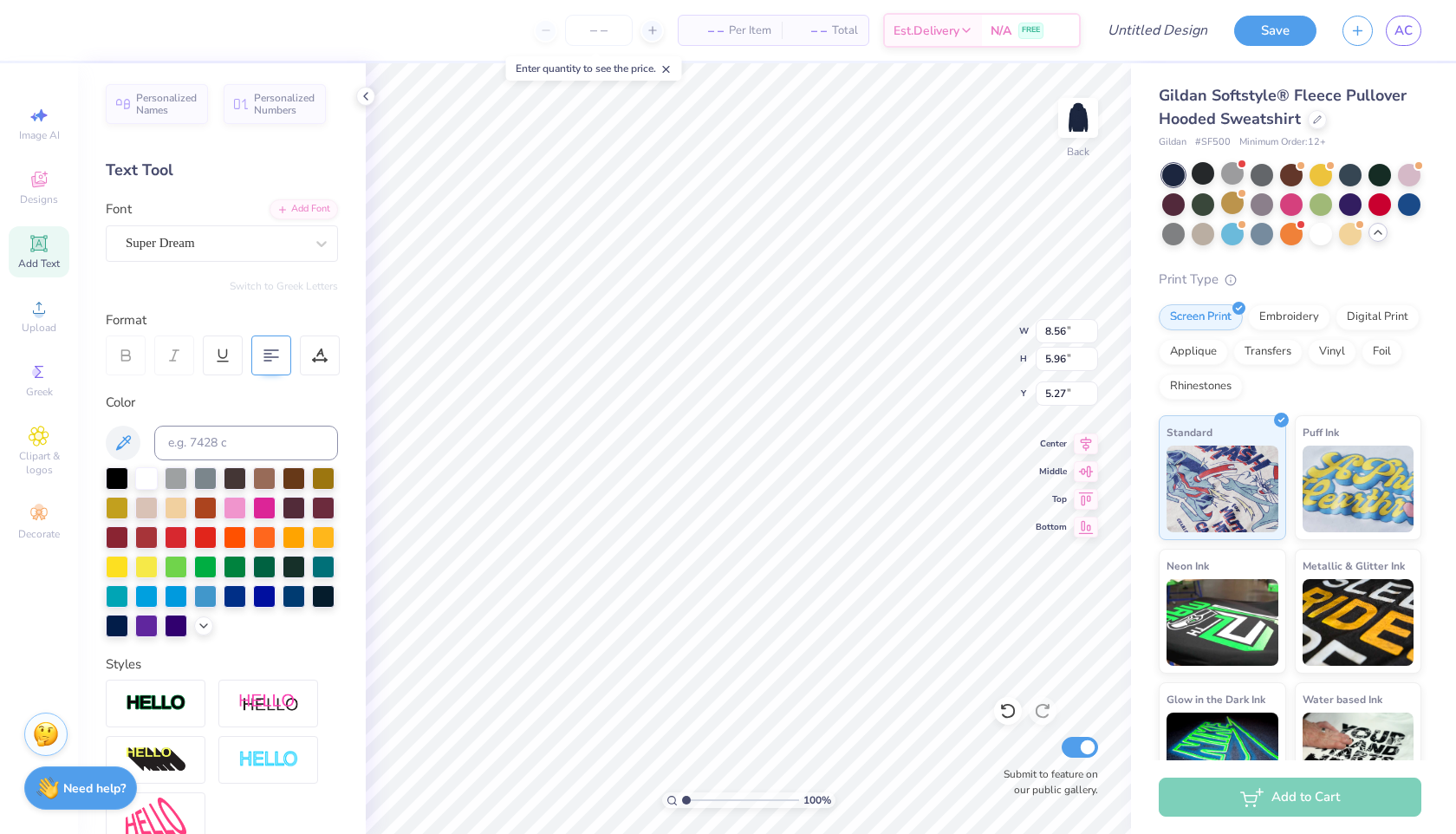
click at [264, 361] on 379 at bounding box center [267, 361] width 7 height 0
click at [1242, 175] on div at bounding box center [1232, 173] width 23 height 23
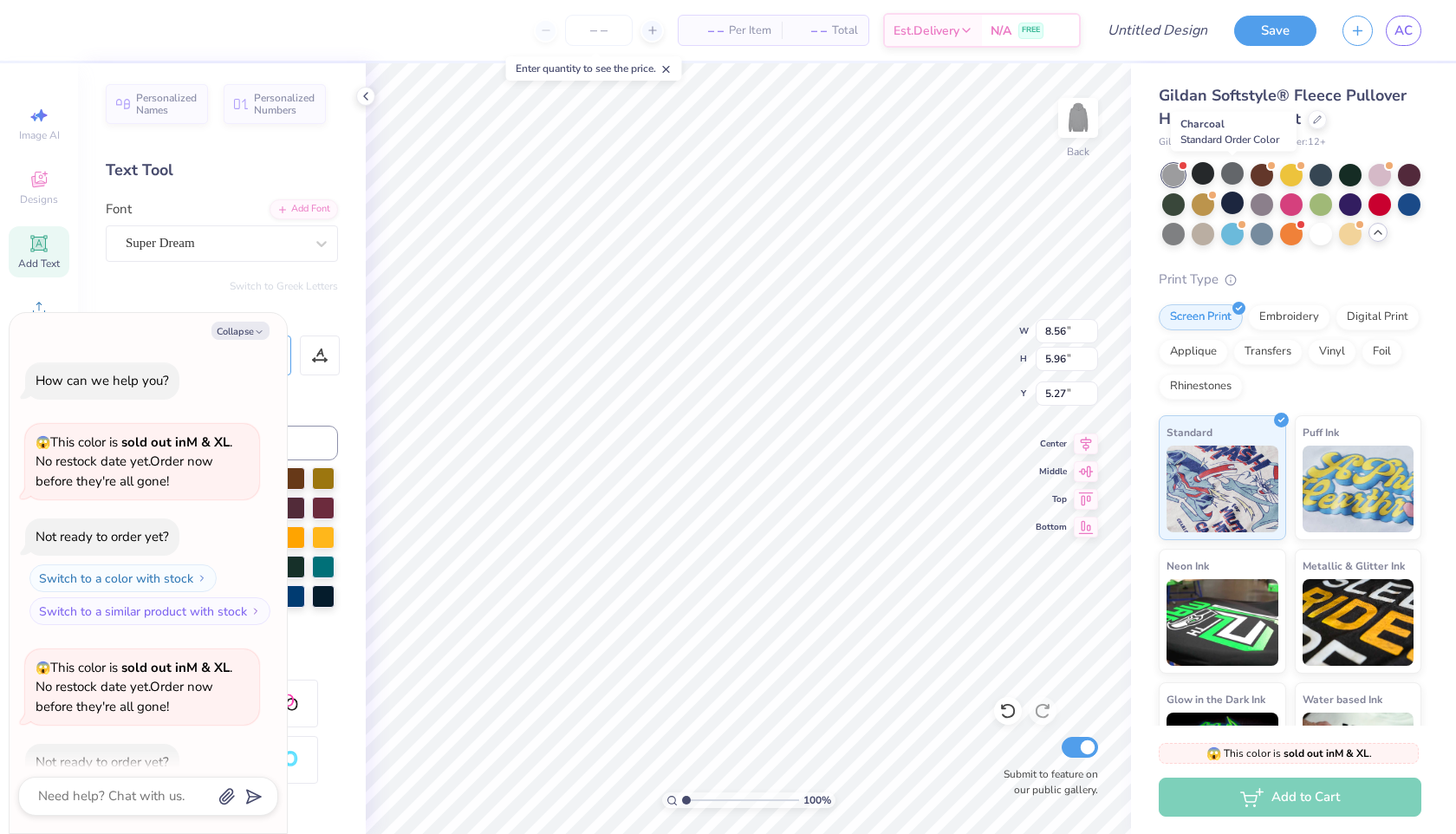
scroll to position [321, 0]
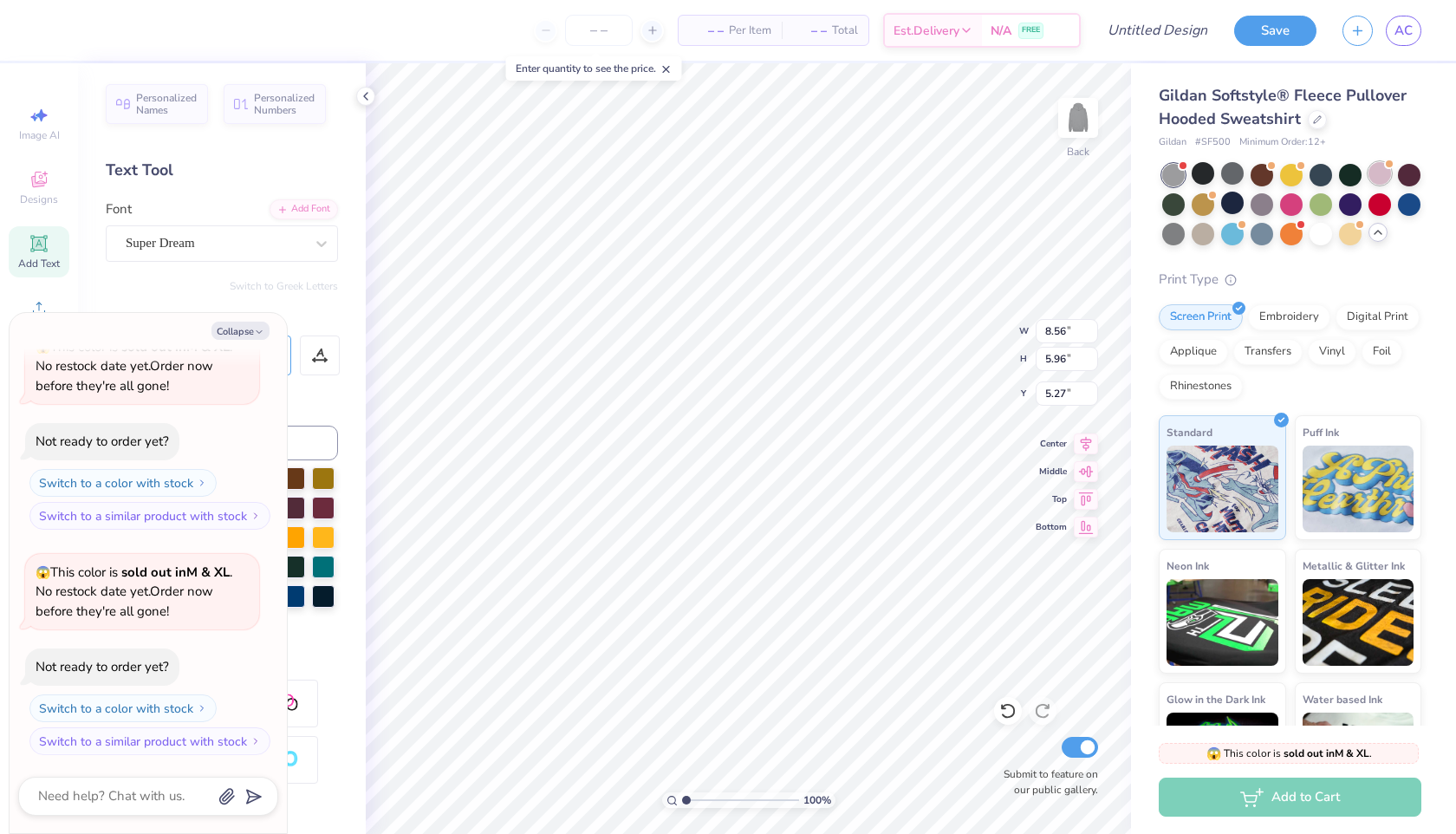
click at [1382, 181] on div at bounding box center [1379, 173] width 23 height 23
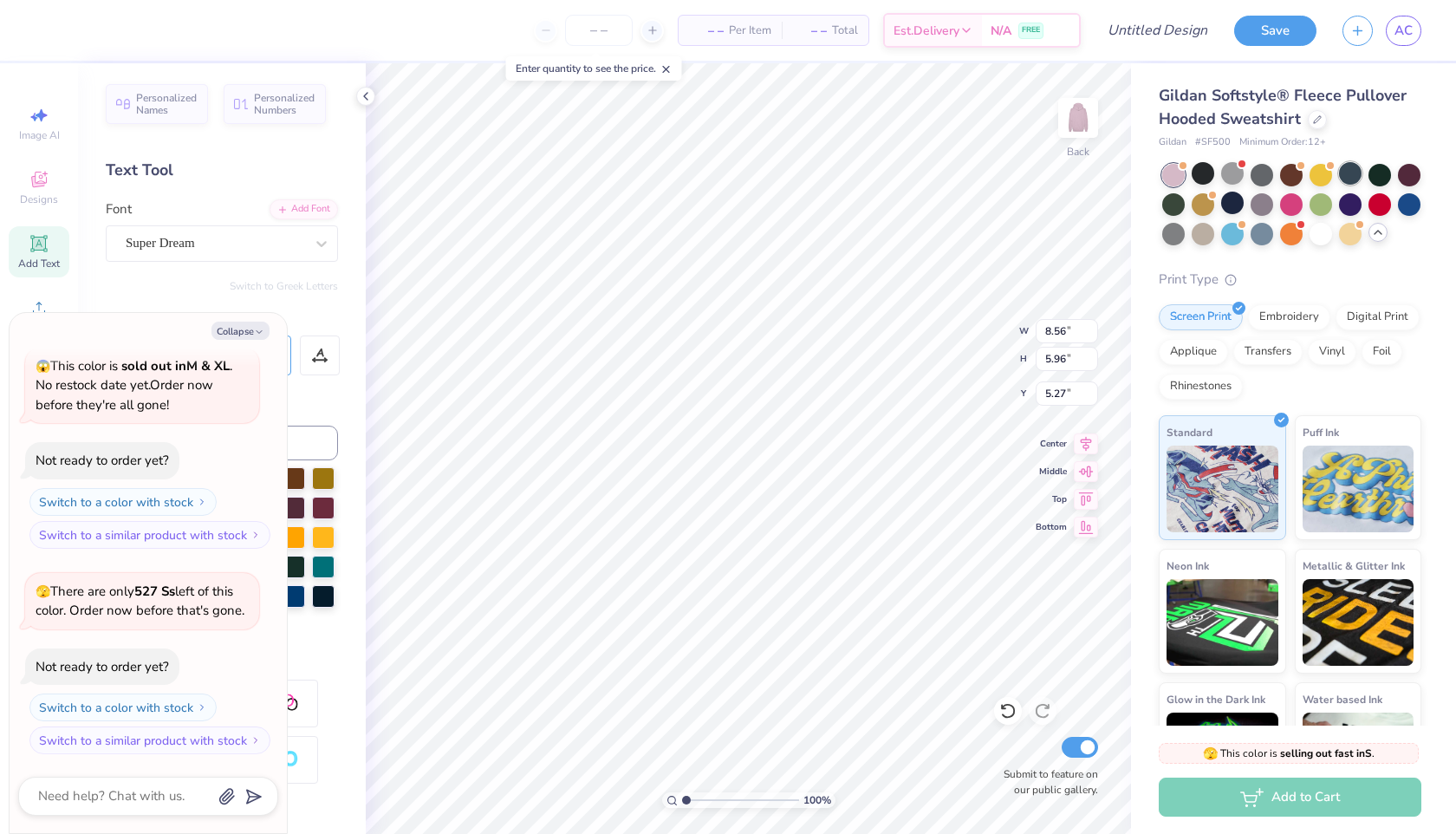
click at [1356, 167] on div at bounding box center [1350, 173] width 23 height 23
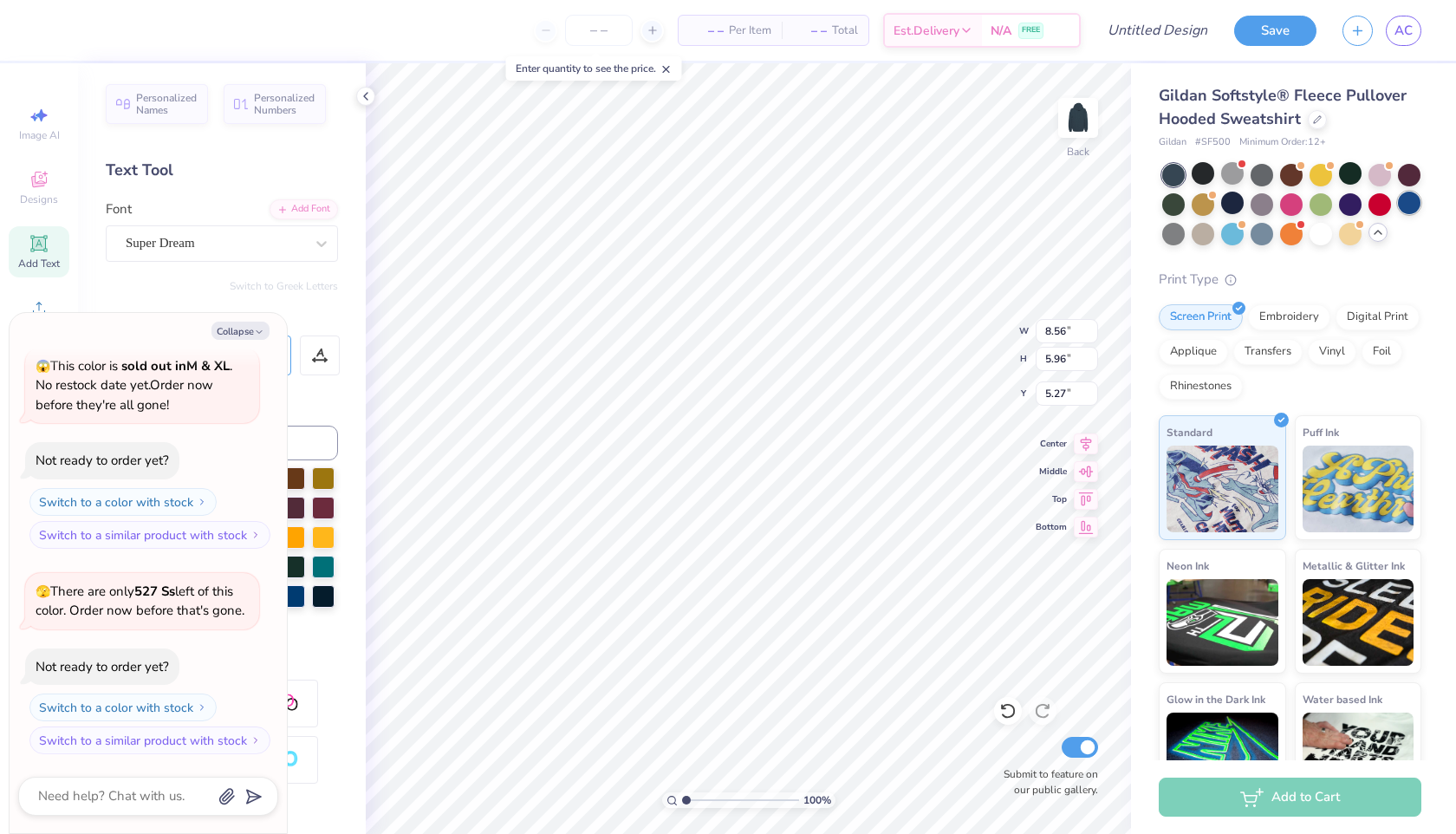
click at [1402, 207] on div at bounding box center [1409, 203] width 23 height 23
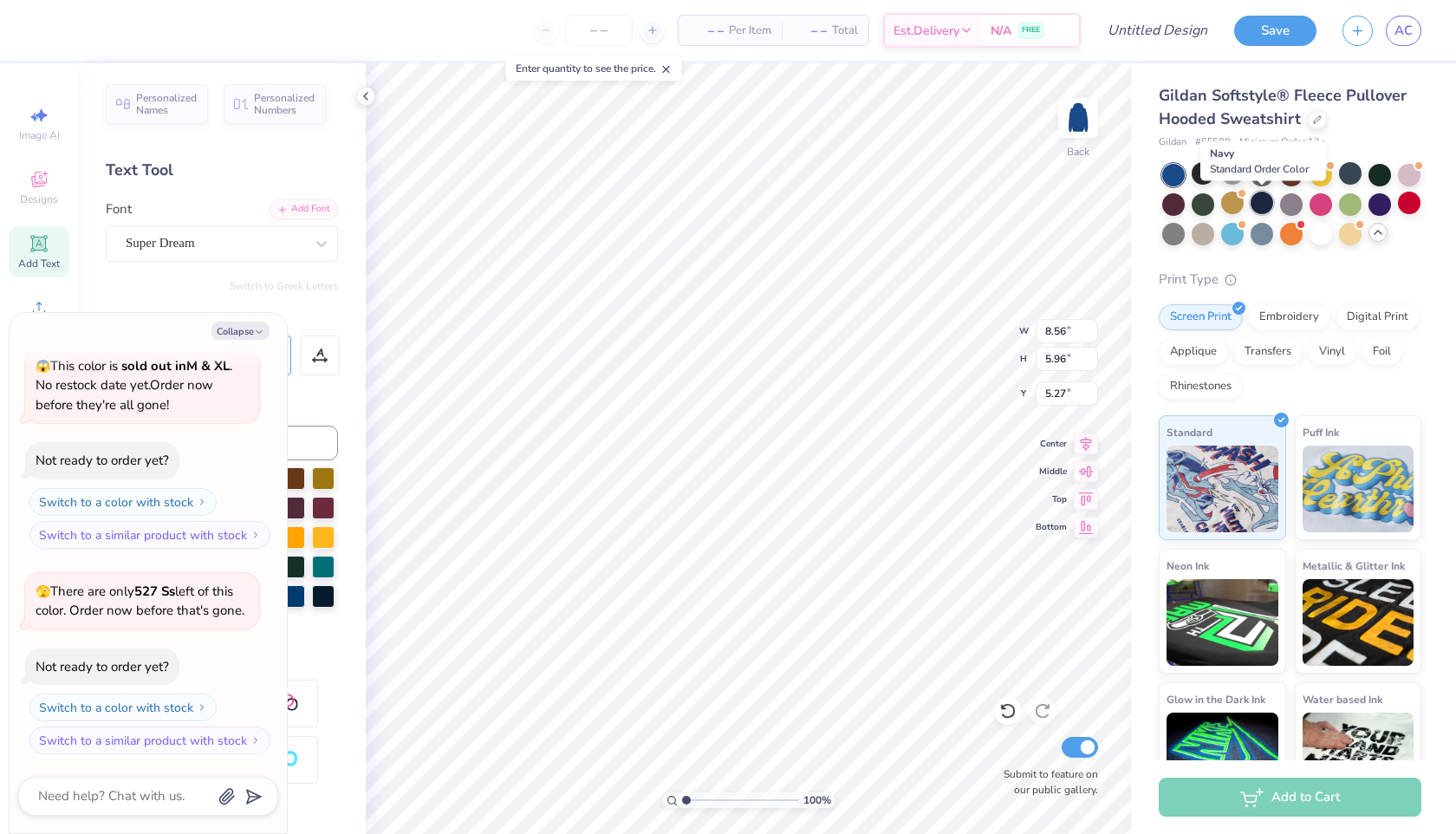
click at [1256, 199] on div at bounding box center [1262, 203] width 23 height 23
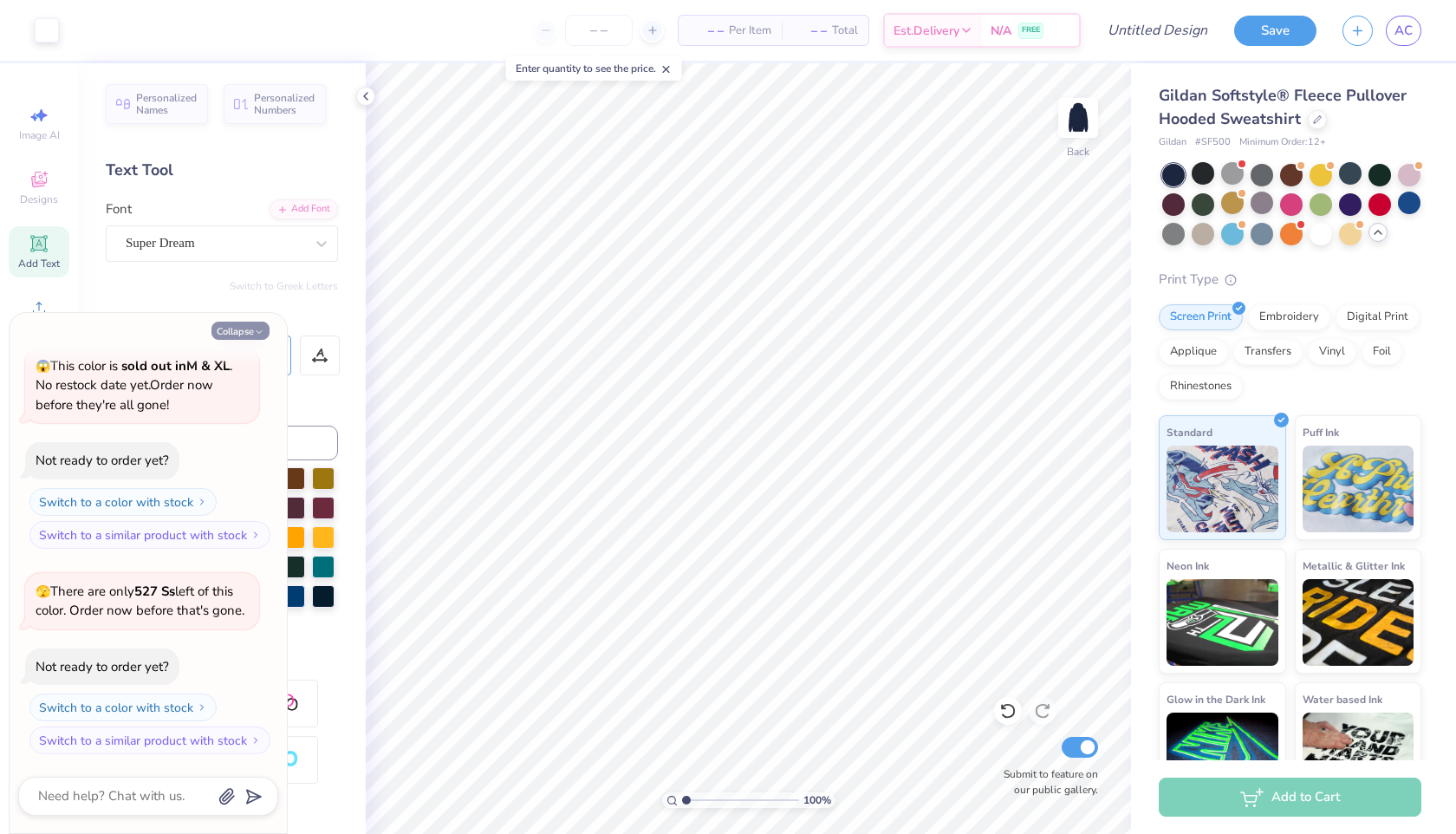
click at [236, 330] on button "Collapse" at bounding box center [240, 330] width 58 height 18
type textarea "x"
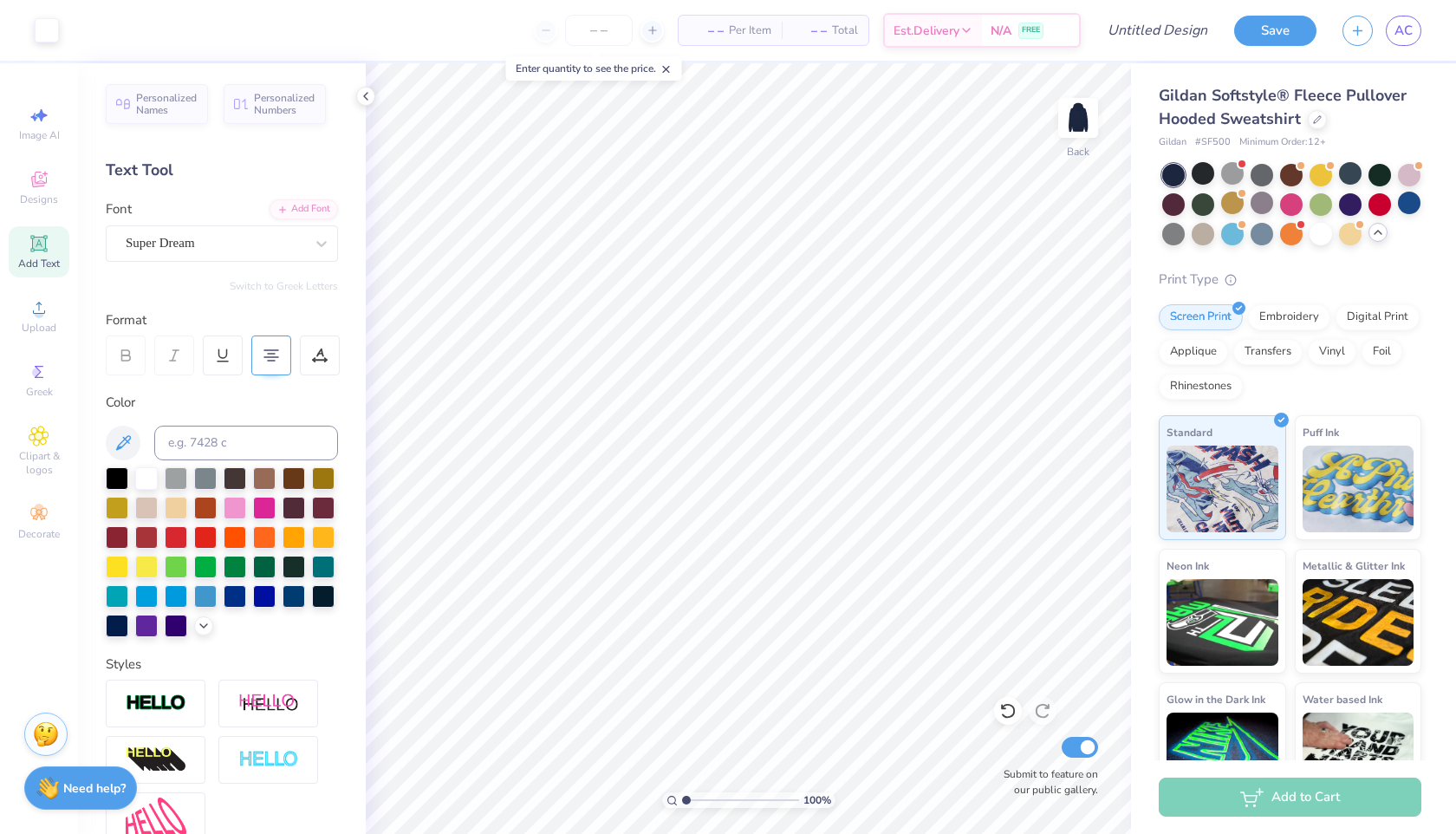
click at [52, 245] on div "Add Text" at bounding box center [39, 252] width 61 height 51
type textarea "2"
type textarea "2025"
type input "13.21"
type input "5.27"
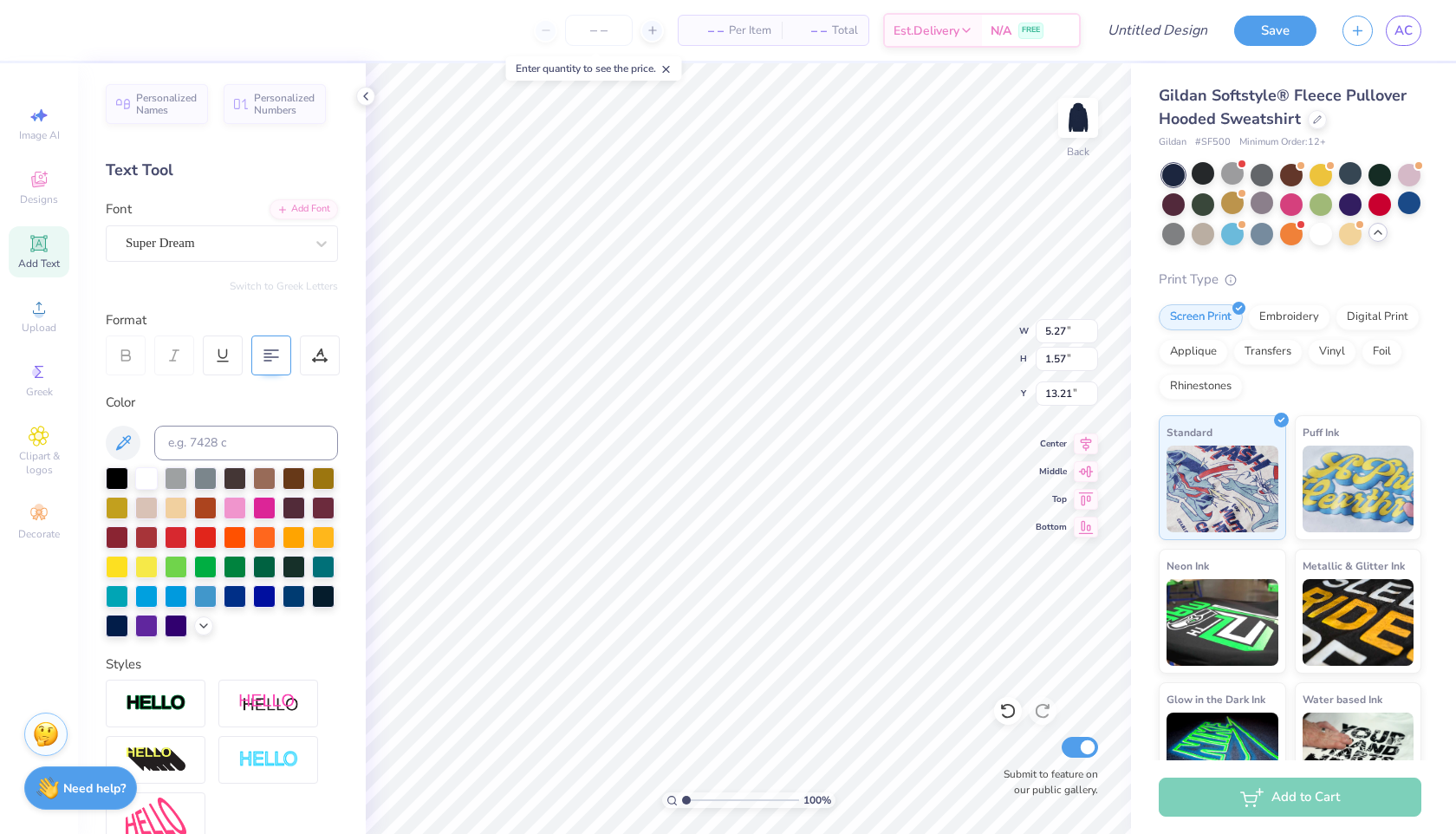
type input "1.57"
type input "13.11"
type input "3.88"
type input "1.15"
type input "13.52"
